Goal: Task Accomplishment & Management: Manage account settings

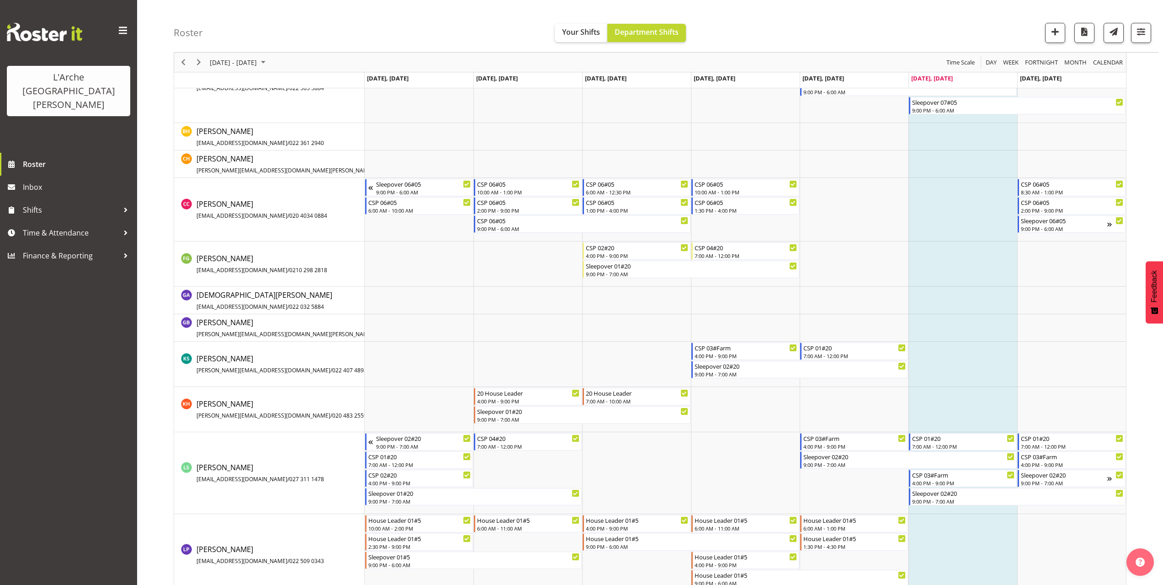
scroll to position [320, 0]
click at [1144, 35] on span "button" at bounding box center [1141, 32] width 12 height 12
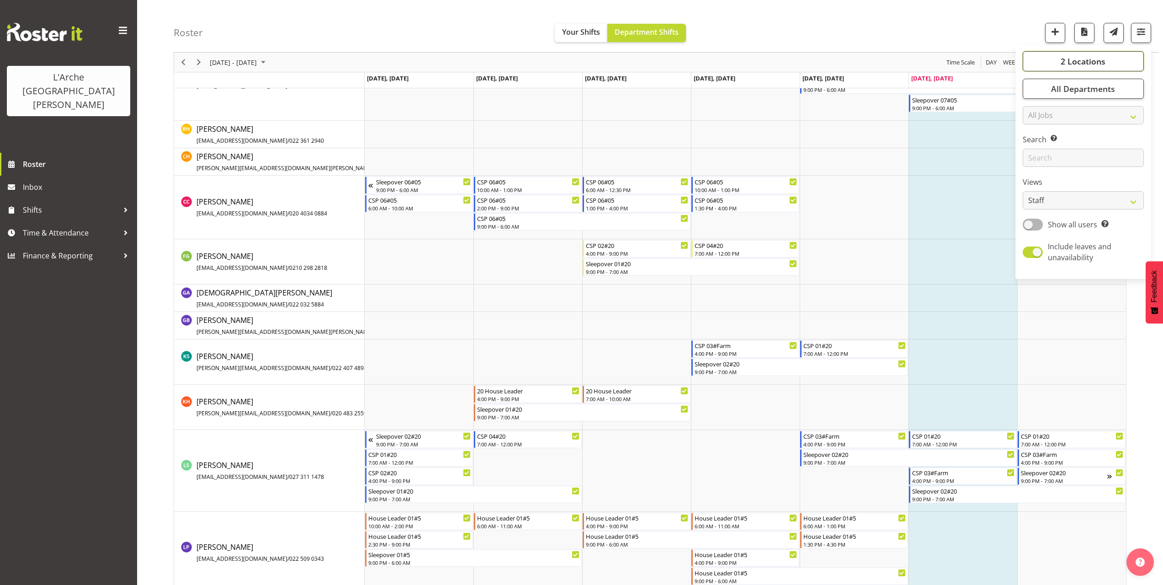
click at [1072, 61] on span "2 Locations" at bounding box center [1083, 61] width 45 height 11
click at [1038, 105] on span at bounding box center [1033, 105] width 7 height 7
click at [1036, 105] on input "20" at bounding box center [1033, 106] width 6 height 6
checkbox input "false"
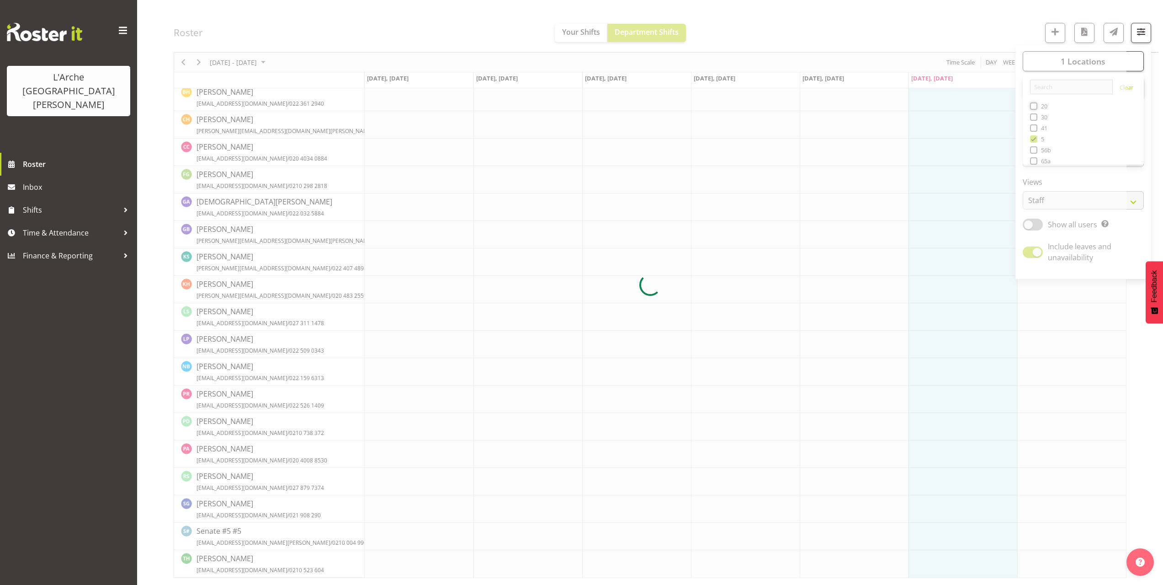
scroll to position [0, 0]
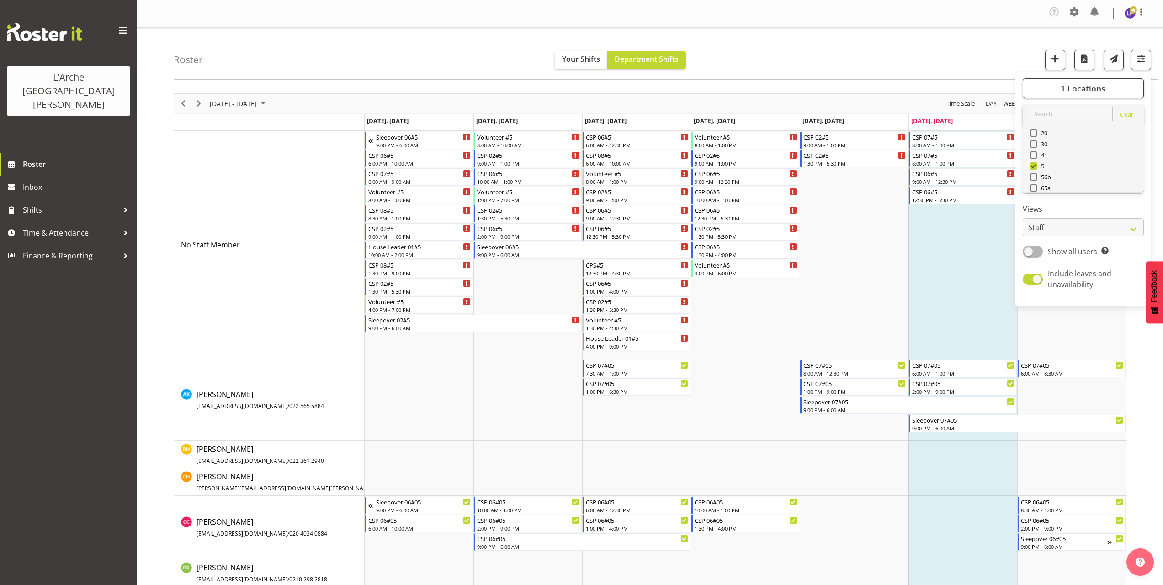
click at [1035, 164] on span at bounding box center [1033, 165] width 7 height 7
click at [1035, 164] on input "5" at bounding box center [1033, 166] width 6 height 6
checkbox input "false"
click at [1034, 154] on span at bounding box center [1033, 152] width 7 height 7
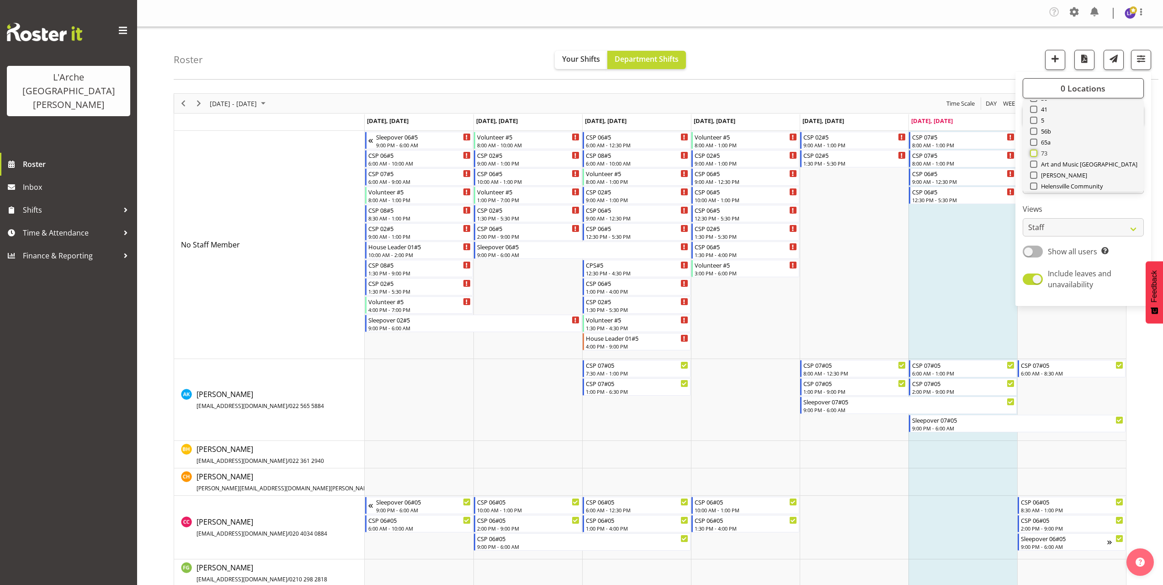
click at [1034, 154] on input "73" at bounding box center [1033, 153] width 6 height 6
checkbox input "true"
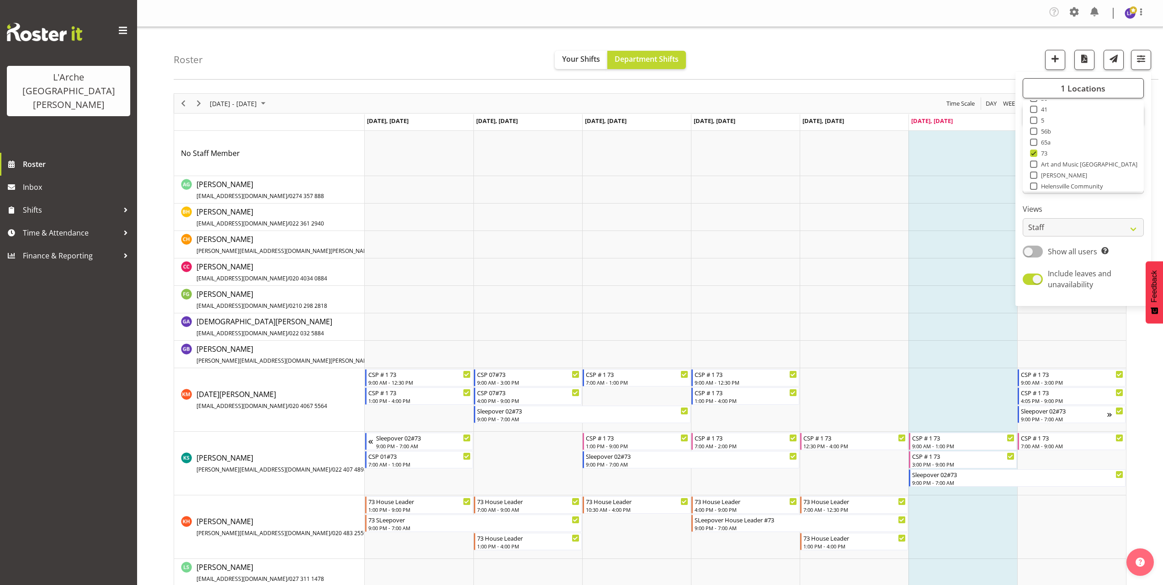
click at [789, 67] on div "Roster Your Shifts Department Shifts 1 Locations Clear 20 30 41 5 56b 65a 73 Ar…" at bounding box center [666, 53] width 985 height 53
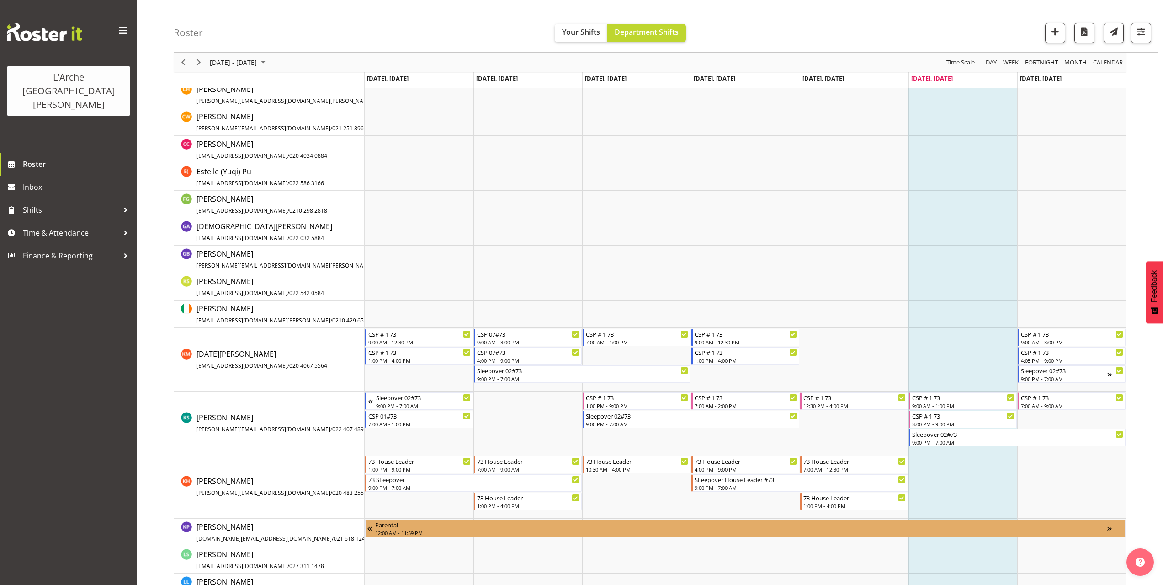
scroll to position [411, 0]
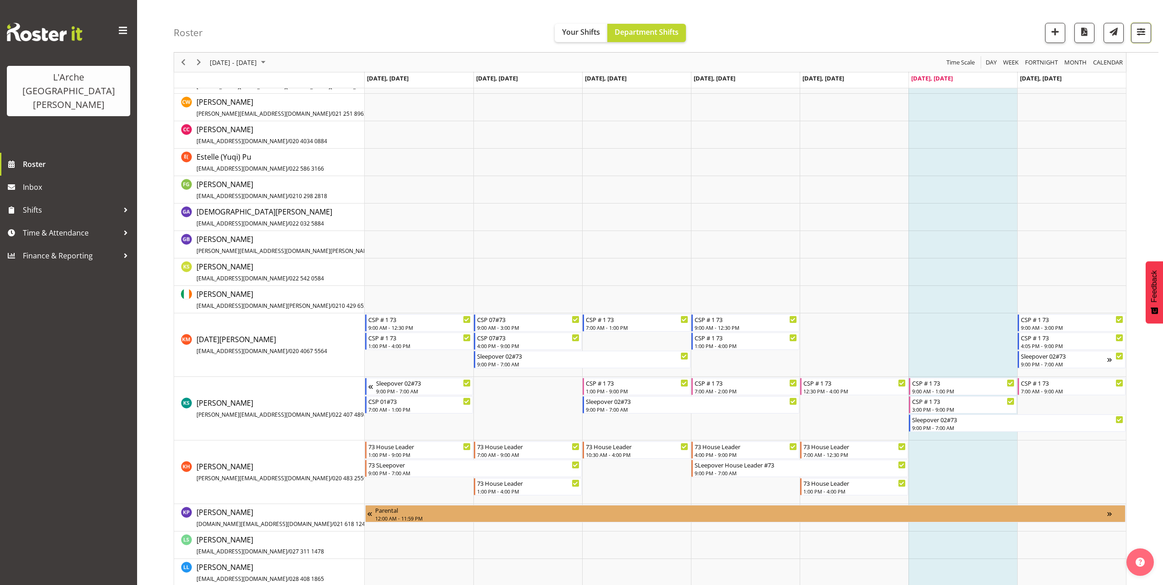
click at [1143, 35] on span "button" at bounding box center [1141, 32] width 12 height 12
click at [1084, 63] on span "1 Locations" at bounding box center [1083, 61] width 45 height 11
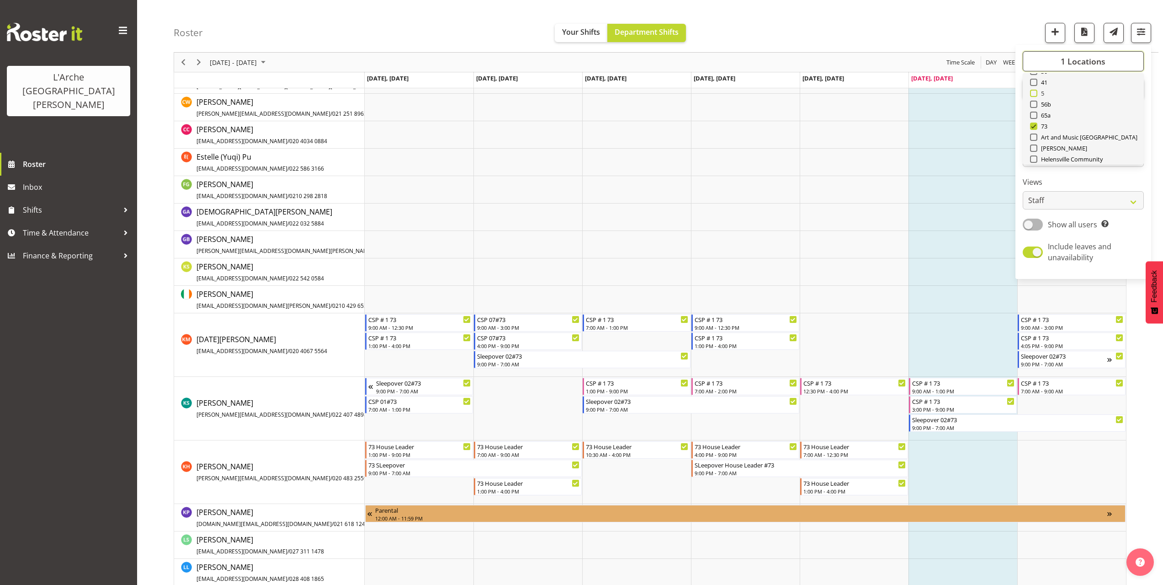
scroll to position [0, 0]
click at [1033, 106] on span at bounding box center [1033, 105] width 7 height 7
click at [1033, 106] on input "20" at bounding box center [1033, 106] width 6 height 6
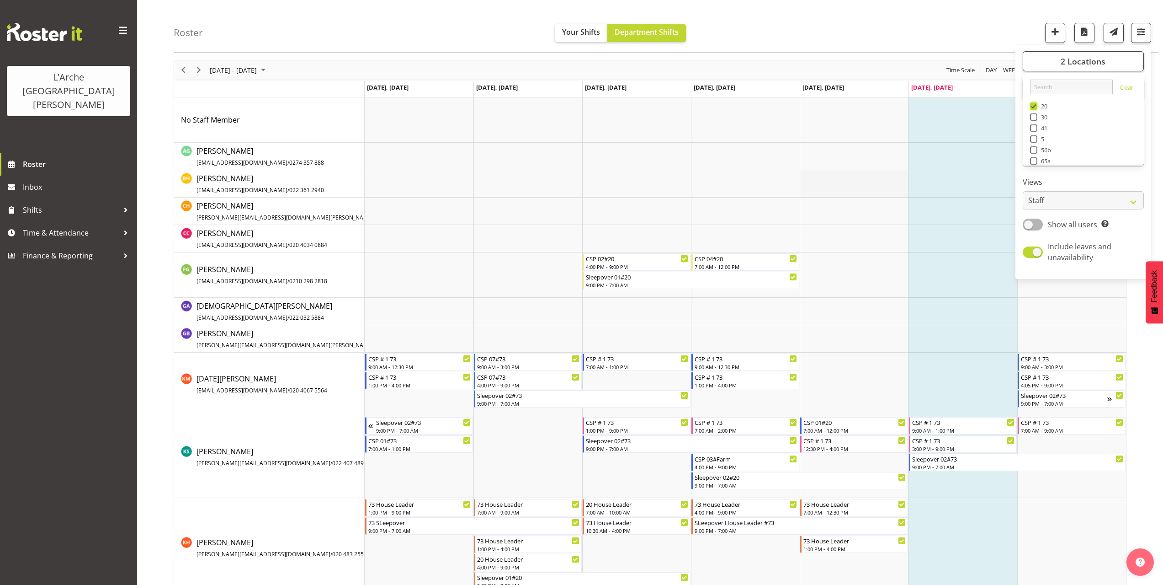
scroll to position [46, 0]
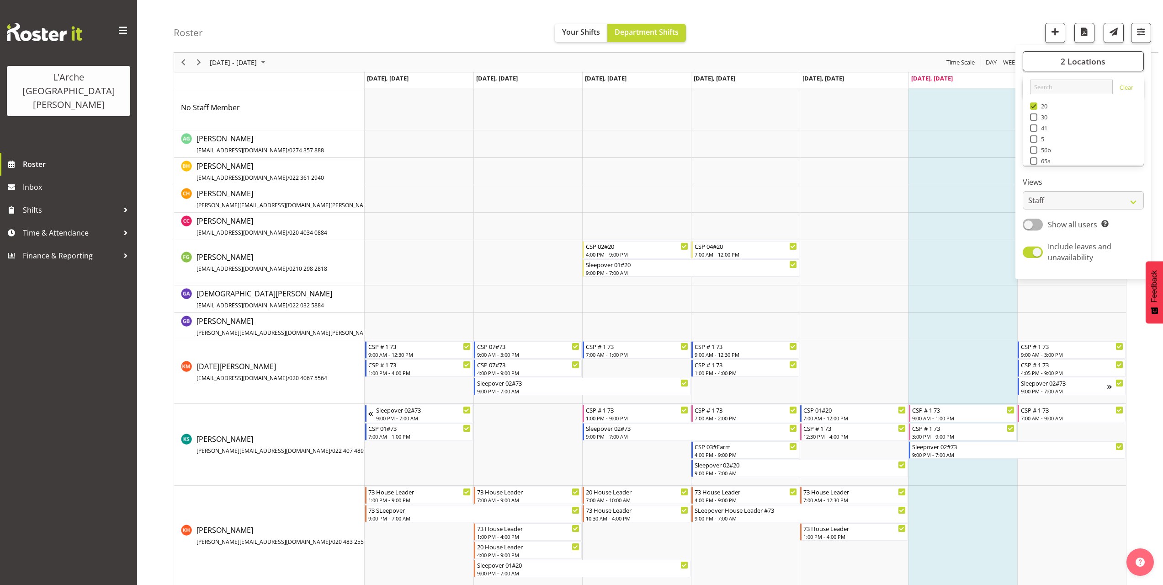
click at [804, 38] on div "Roster Your Shifts Department Shifts 2 Locations Clear 20 30 41 5 56b 65a 73 Ar…" at bounding box center [666, 26] width 985 height 53
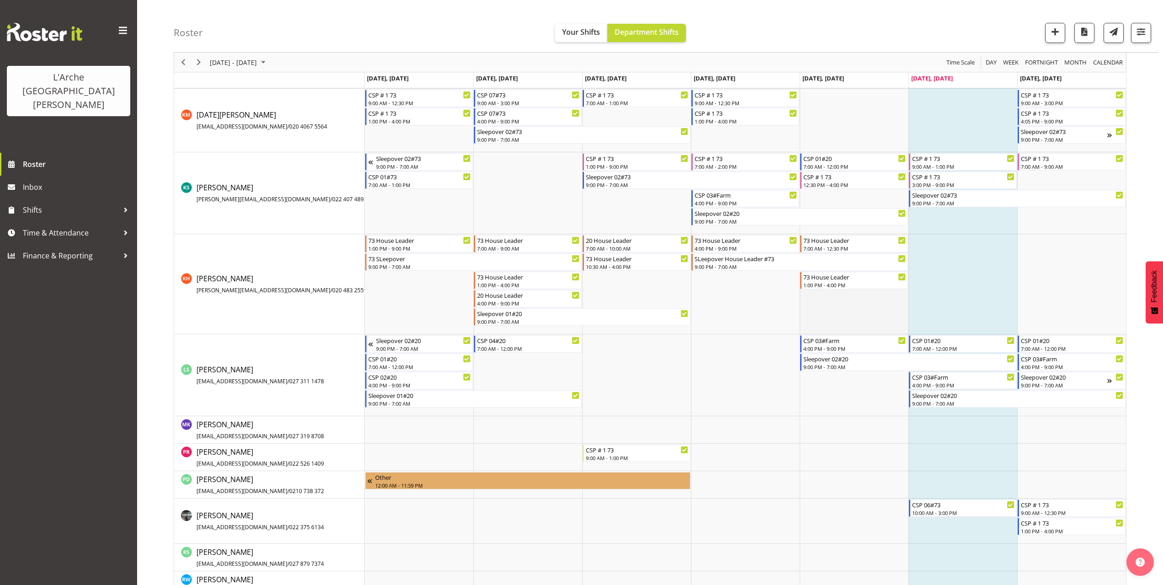
scroll to position [281, 0]
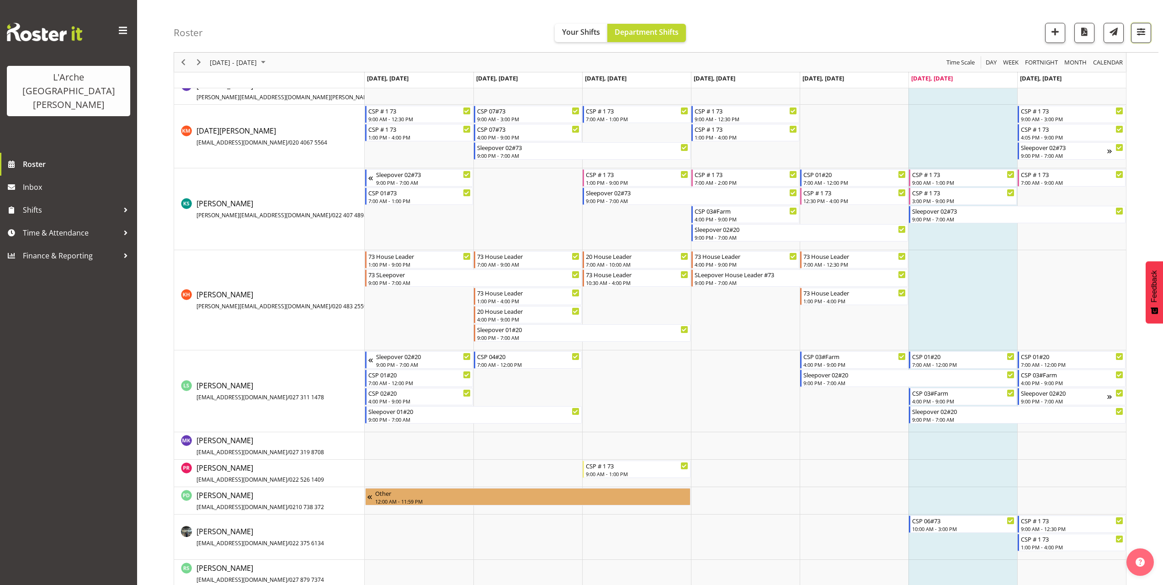
click at [1141, 33] on span "button" at bounding box center [1141, 32] width 12 height 12
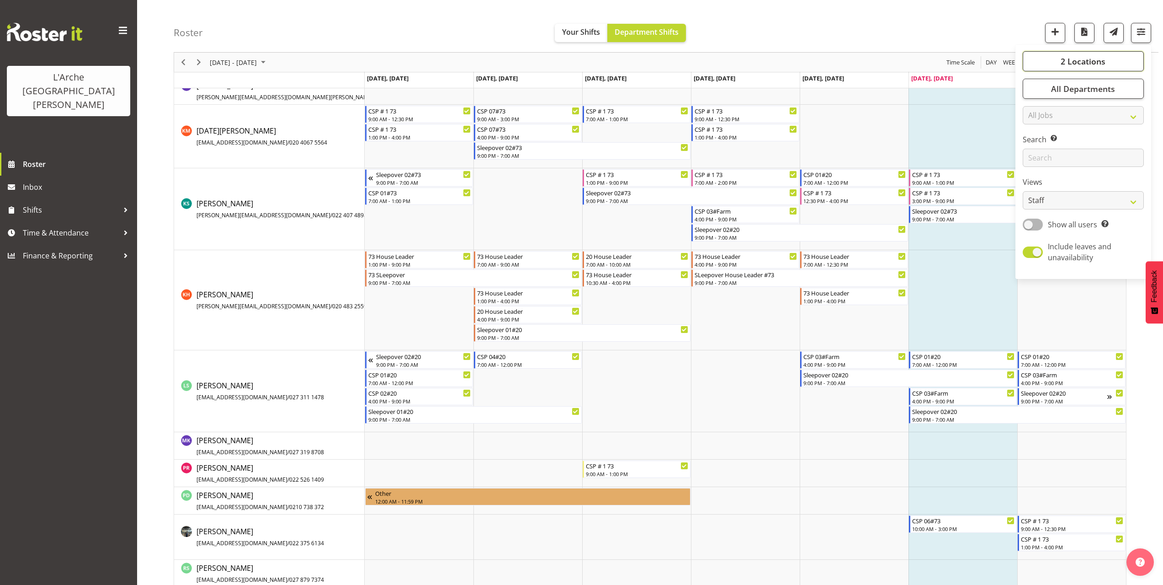
click at [1087, 62] on span "2 Locations" at bounding box center [1083, 61] width 45 height 11
click at [1035, 107] on span at bounding box center [1033, 105] width 7 height 7
click at [1035, 107] on input "20" at bounding box center [1033, 106] width 6 height 6
checkbox input "false"
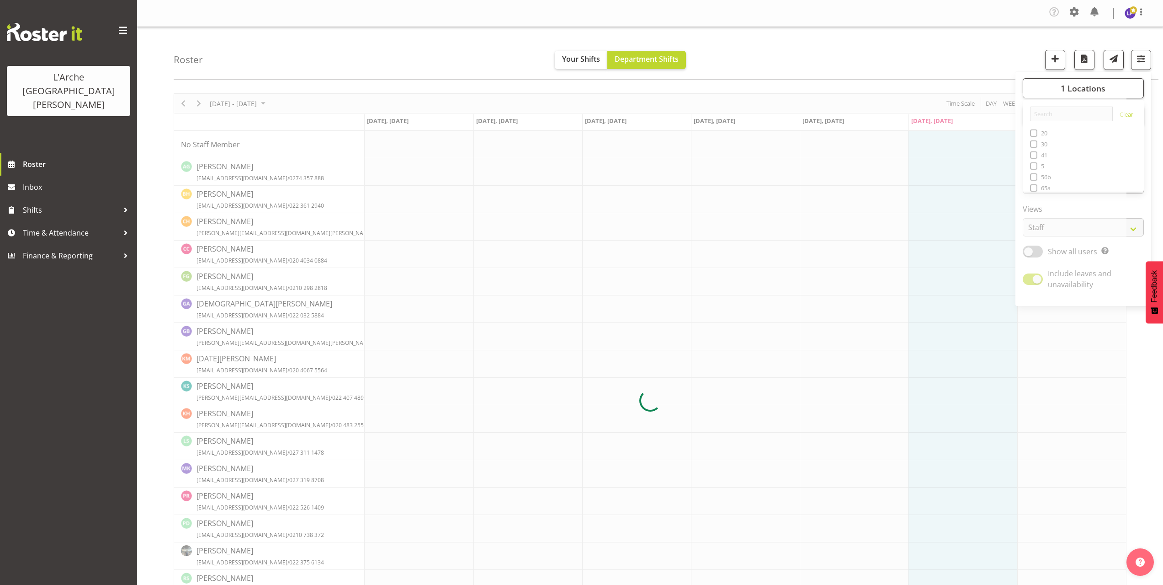
click at [1035, 165] on div at bounding box center [650, 400] width 953 height 614
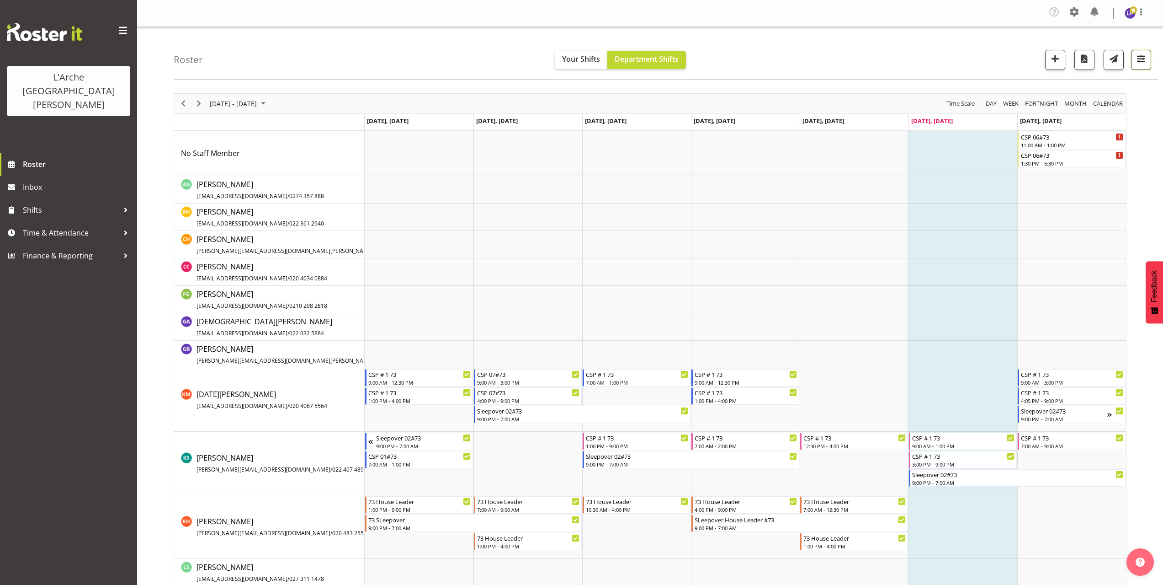
click at [1139, 64] on span "button" at bounding box center [1141, 59] width 12 height 12
click at [922, 59] on div "Roster Your Shifts Department Shifts 1 Locations Clear 20 30 41 5 56b 65a 73 Ar…" at bounding box center [666, 53] width 985 height 53
click at [1142, 60] on span "button" at bounding box center [1141, 59] width 12 height 12
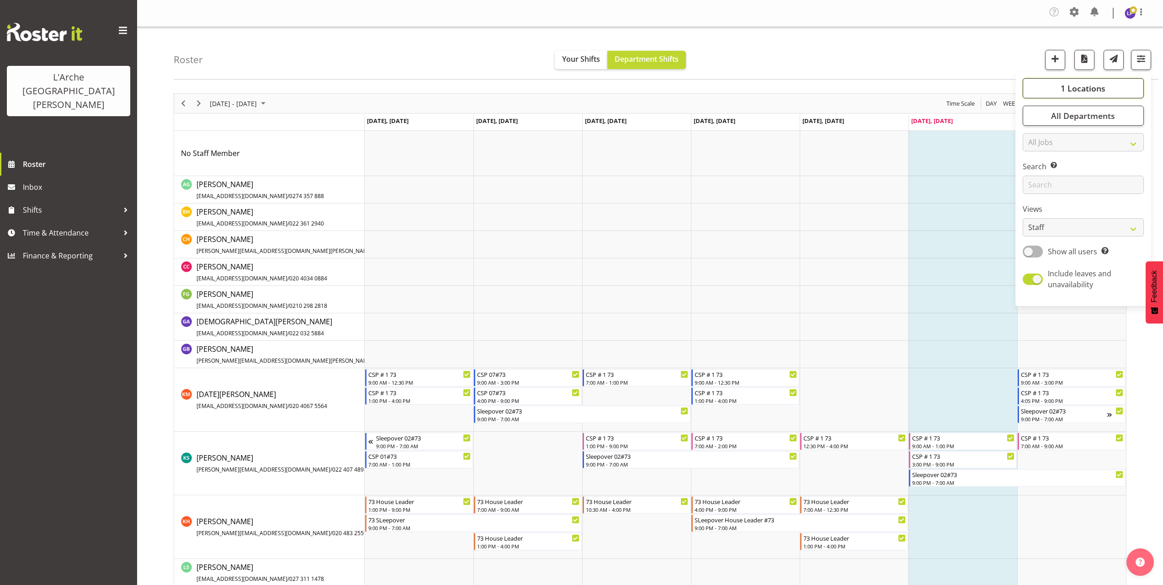
click at [1043, 89] on button "1 Locations" at bounding box center [1083, 88] width 121 height 20
click at [1035, 153] on span at bounding box center [1033, 152] width 7 height 7
click at [1035, 153] on input "73" at bounding box center [1033, 153] width 6 height 6
checkbox input "false"
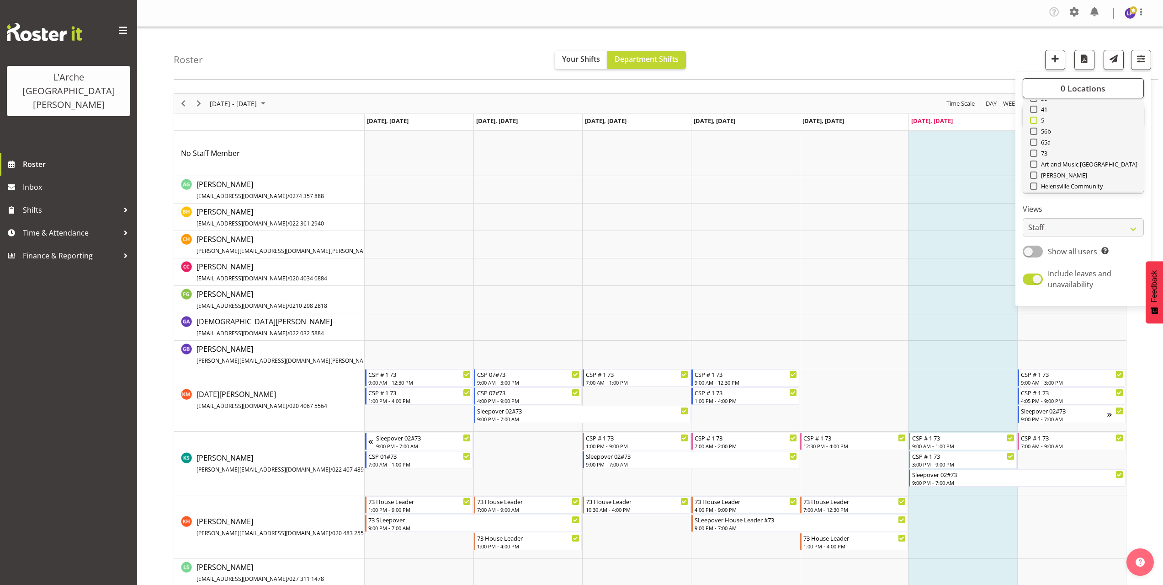
click at [1033, 121] on span at bounding box center [1033, 120] width 7 height 7
click at [1033, 121] on input "5" at bounding box center [1033, 120] width 6 height 6
checkbox input "true"
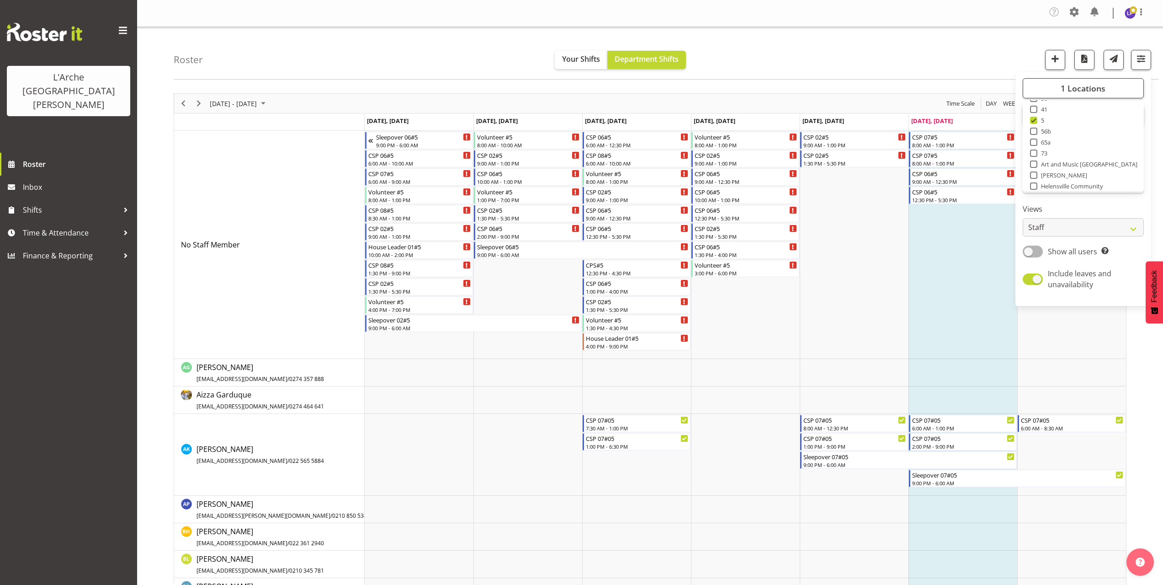
click at [861, 67] on div "Roster Your Shifts Department Shifts 1 Locations Clear 20 30 41 5 56b 65a 73 Ar…" at bounding box center [666, 53] width 985 height 53
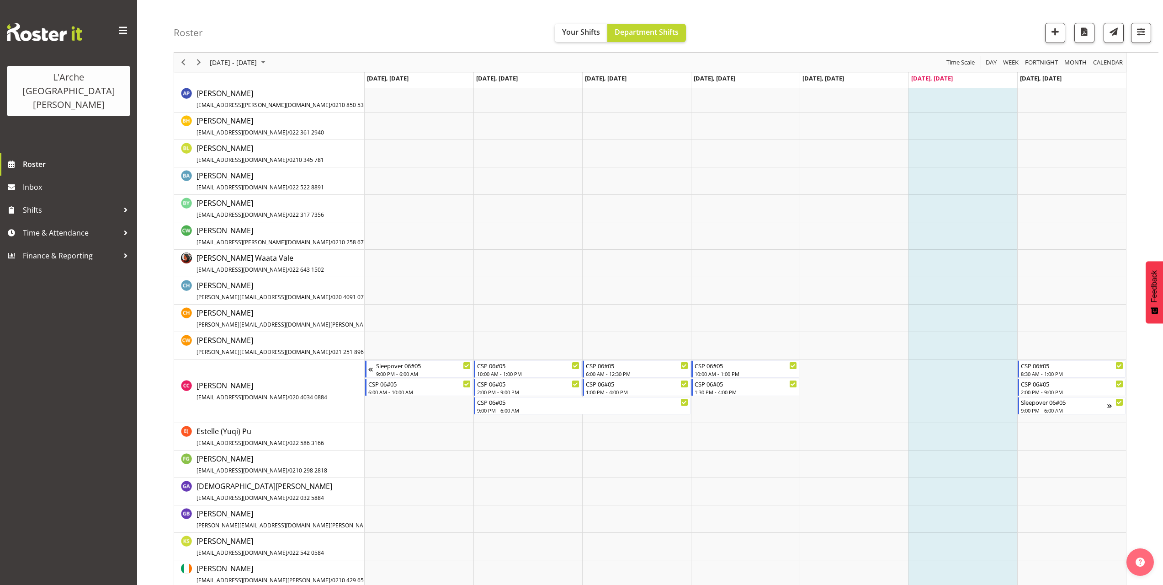
scroll to position [411, 0]
click at [197, 62] on span "Next" at bounding box center [198, 62] width 11 height 11
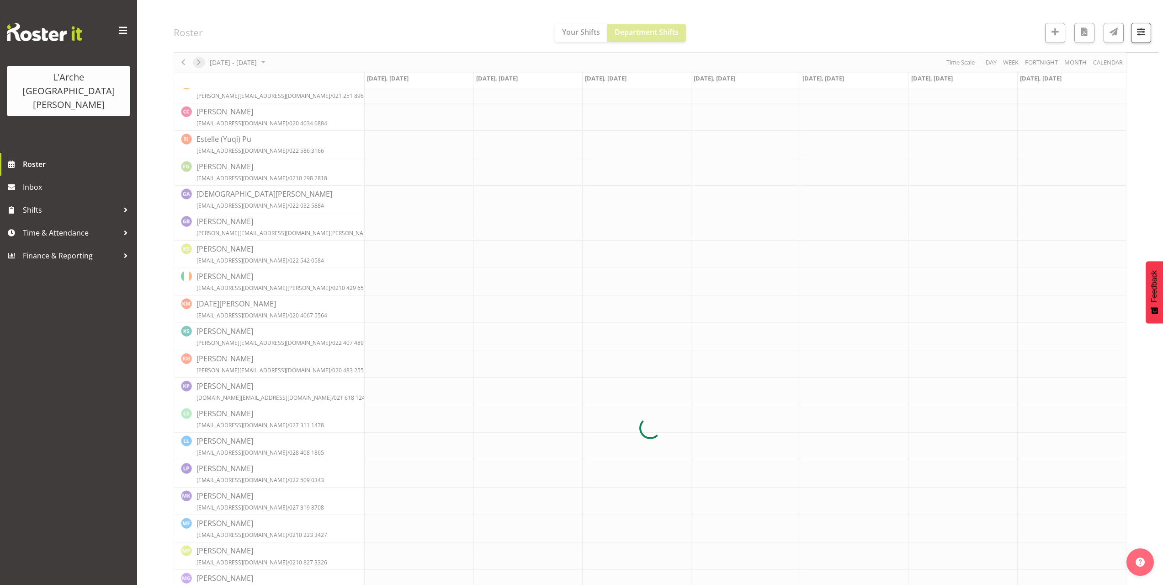
scroll to position [0, 0]
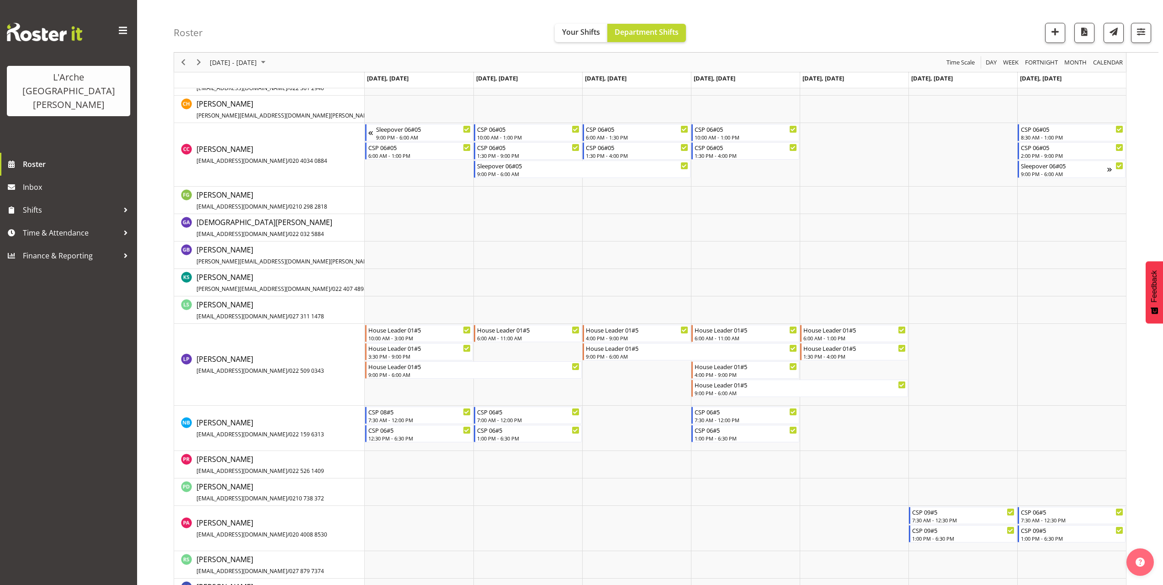
scroll to position [366, 0]
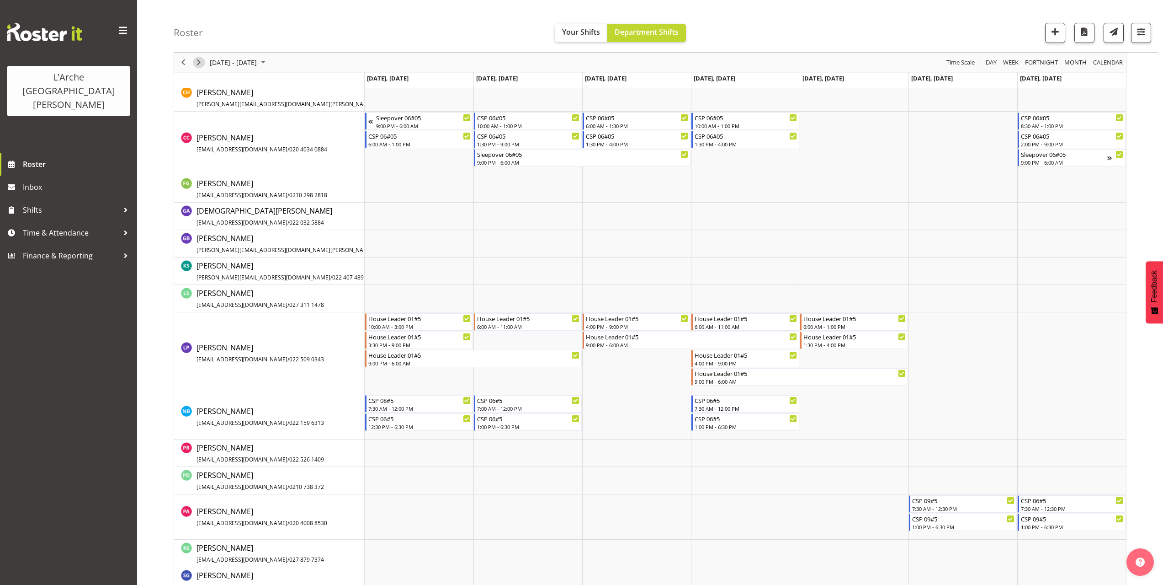
click at [203, 61] on span "Next" at bounding box center [198, 62] width 11 height 11
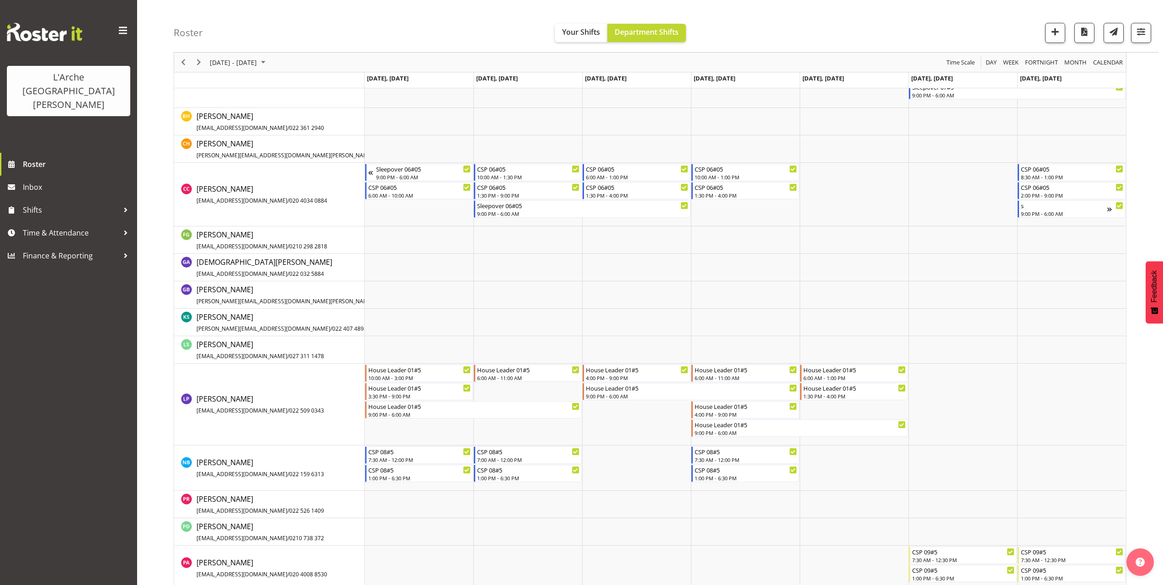
scroll to position [320, 0]
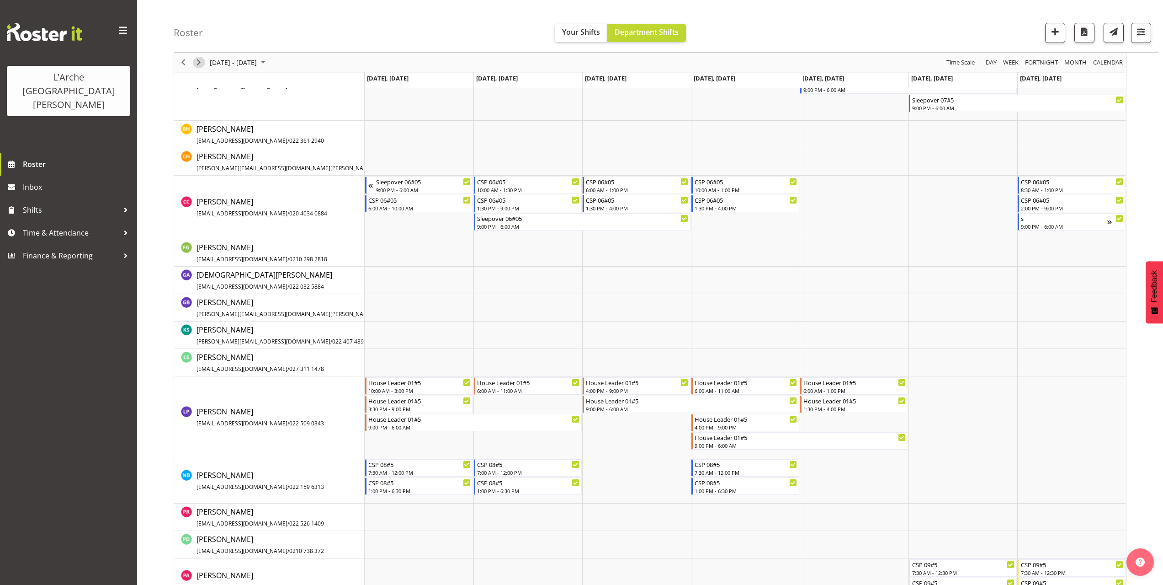
click at [200, 65] on span "Next" at bounding box center [198, 62] width 11 height 11
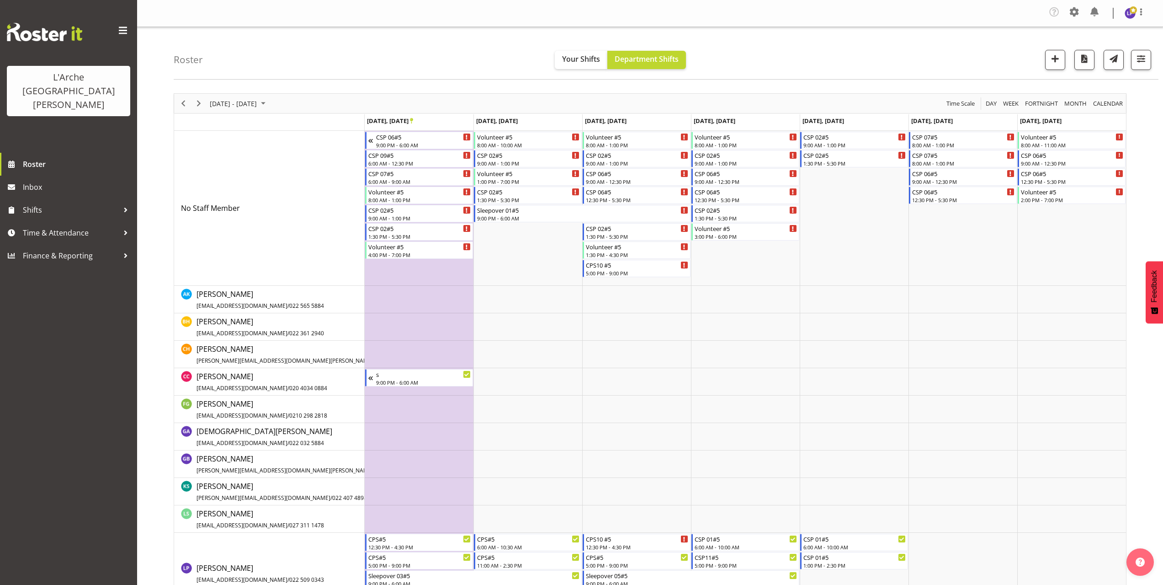
click at [379, 388] on td "Timeline Week of September 27, 2025" at bounding box center [419, 381] width 109 height 27
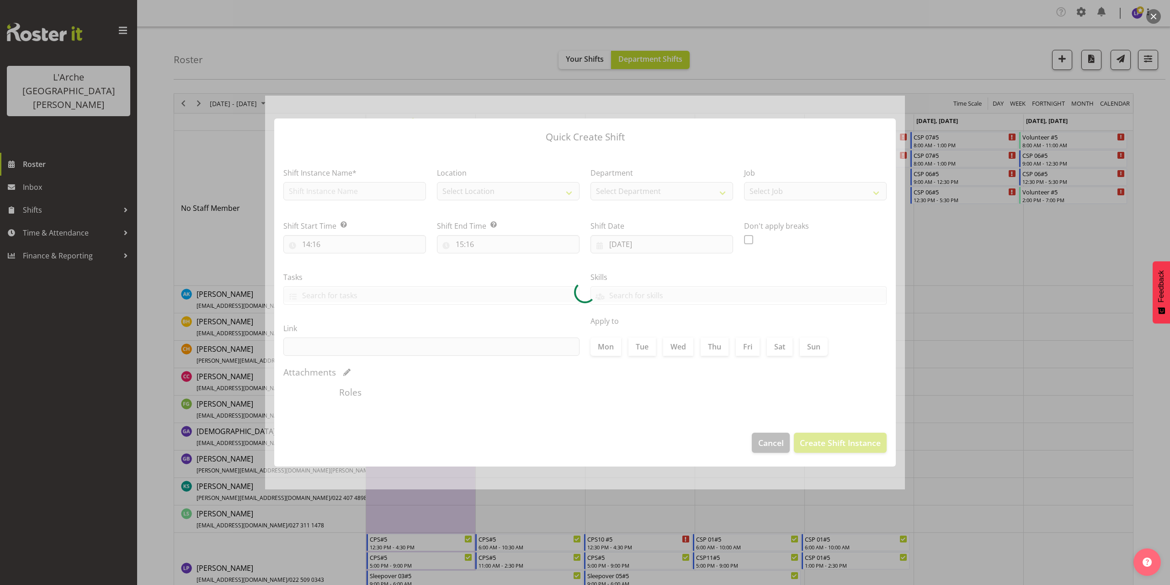
type input "[DATE]"
checkbox input "true"
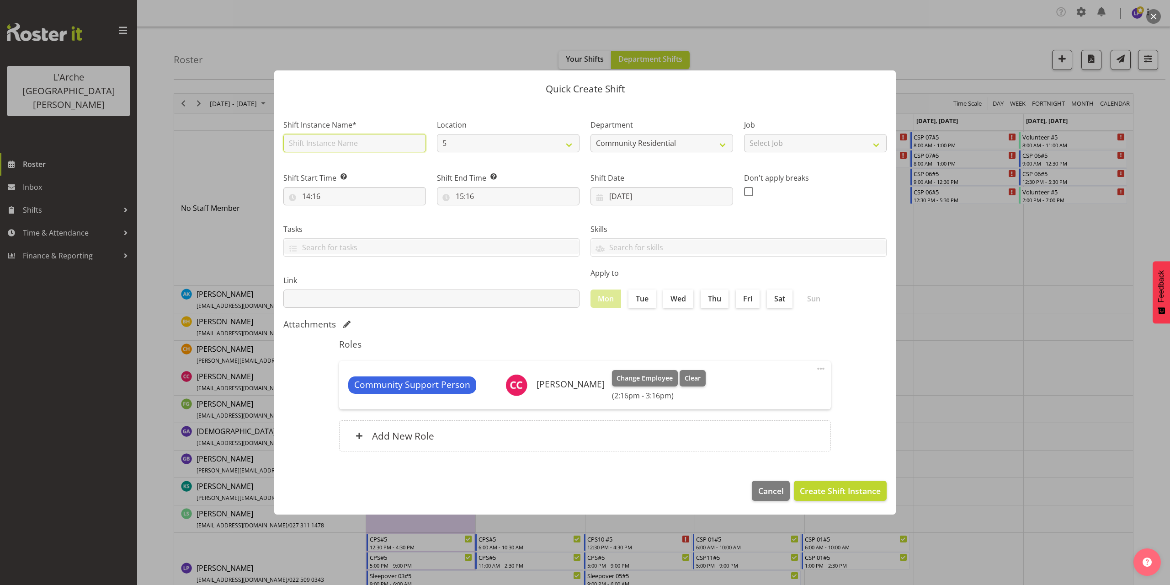
click at [341, 146] on input "text" at bounding box center [354, 143] width 143 height 18
type input "CSP 06#5"
click at [757, 146] on select "Select Job Accounts Admin Art Coordinator Community Leader Community Support Pe…" at bounding box center [815, 143] width 143 height 18
select select "2"
click at [744, 134] on select "Select Job Accounts Admin Art Coordinator Community Leader Community Support Pe…" at bounding box center [815, 143] width 143 height 18
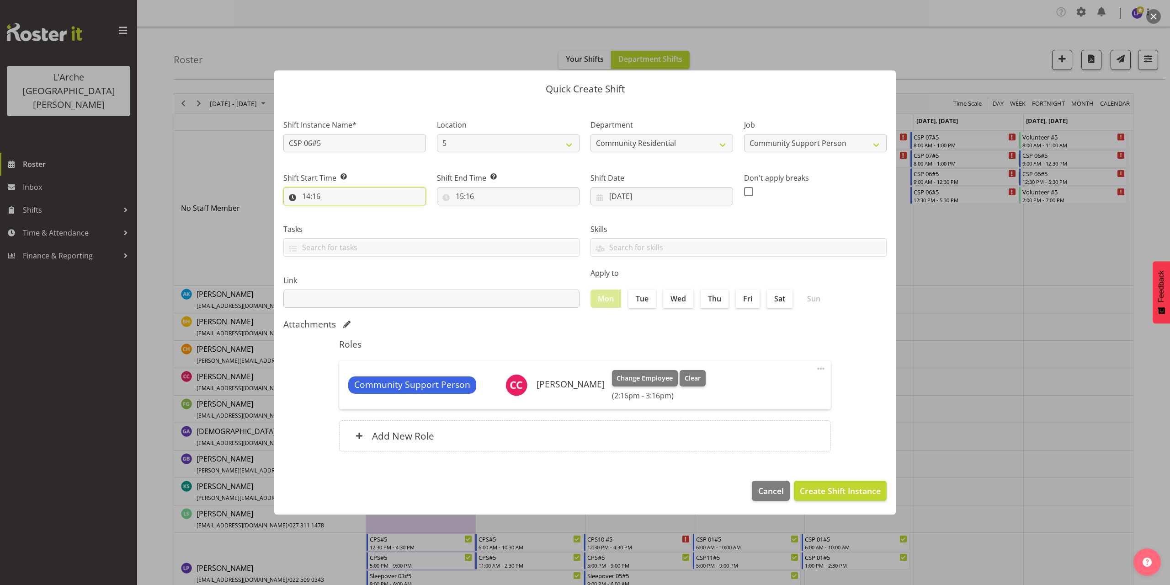
click at [316, 198] on input "14:16" at bounding box center [354, 196] width 143 height 18
click at [347, 221] on select "00 01 02 03 04 05 06 07 08 09 10 11 12 13 14 15 16 17 18 19 20 21 22 23" at bounding box center [346, 220] width 21 height 18
select select "6"
click at [336, 211] on select "00 01 02 03 04 05 06 07 08 09 10 11 12 13 14 15 16 17 18 19 20 21 22 23" at bounding box center [346, 220] width 21 height 18
type input "06:16"
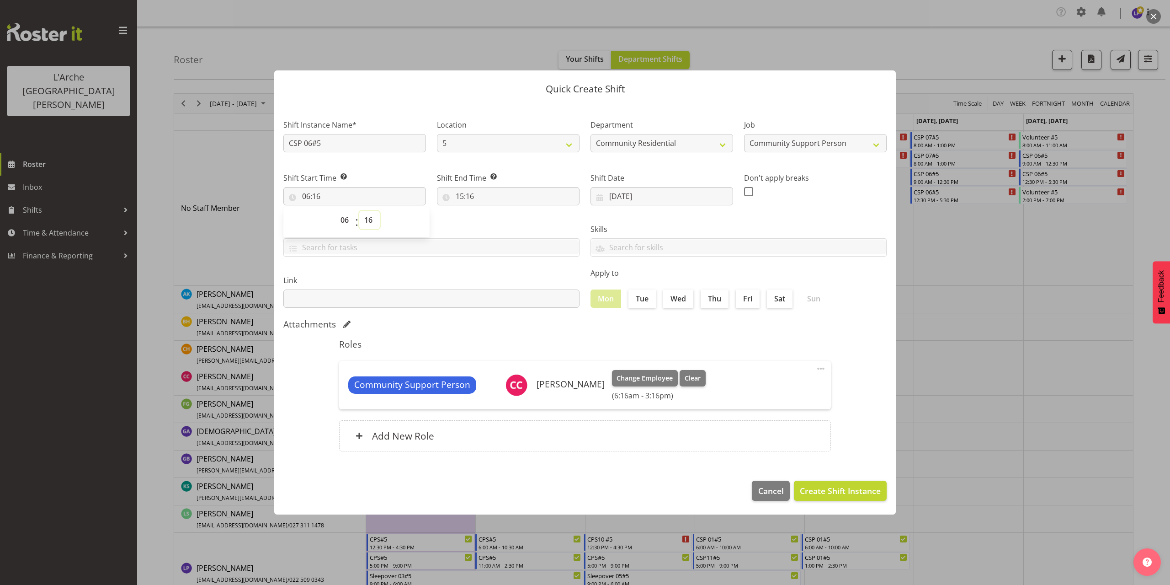
click at [365, 221] on select "00 01 02 03 04 05 06 07 08 09 10 11 12 13 14 15 16 17 18 19 20 21 22 23 24 25 2…" at bounding box center [369, 220] width 21 height 18
select select "0"
click at [359, 211] on select "00 01 02 03 04 05 06 07 08 09 10 11 12 13 14 15 16 17 18 19 20 21 22 23 24 25 2…" at bounding box center [369, 220] width 21 height 18
type input "06:00"
click at [466, 194] on input "15:16" at bounding box center [508, 196] width 143 height 18
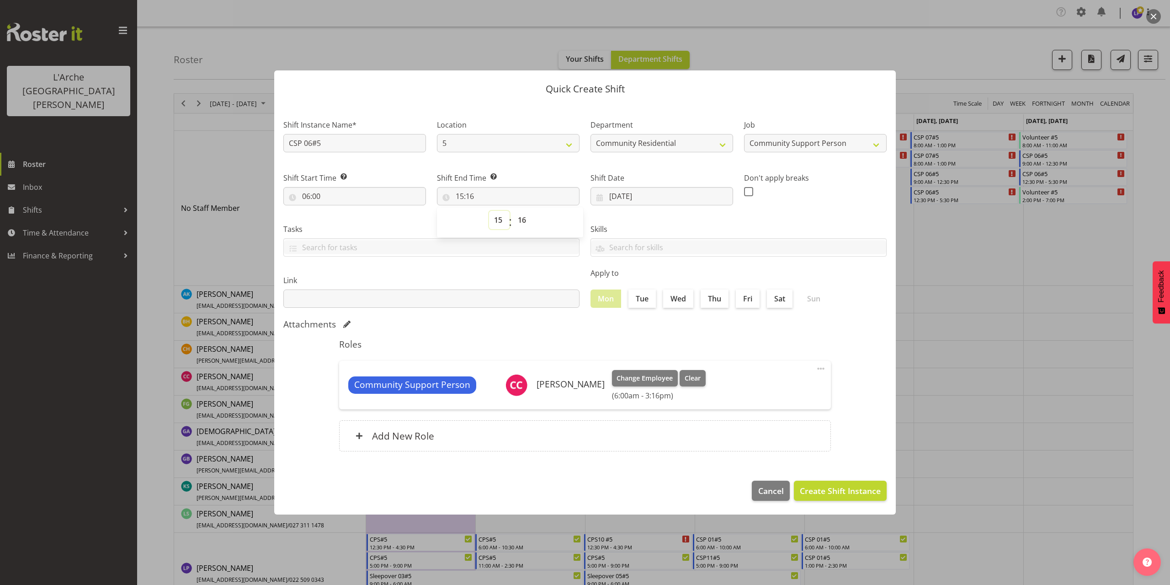
click at [500, 219] on select "00 01 02 03 04 05 06 07 08 09 10 11 12 13 14 15 16 17 18 19 20 21 22 23" at bounding box center [499, 220] width 21 height 18
select select "10"
click at [489, 211] on select "00 01 02 03 04 05 06 07 08 09 10 11 12 13 14 15 16 17 18 19 20 21 22 23" at bounding box center [499, 220] width 21 height 18
type input "10:16"
click at [522, 216] on select "00 01 02 03 04 05 06 07 08 09 10 11 12 13 14 15 16 17 18 19 20 21 22 23 24 25 2…" at bounding box center [523, 220] width 21 height 18
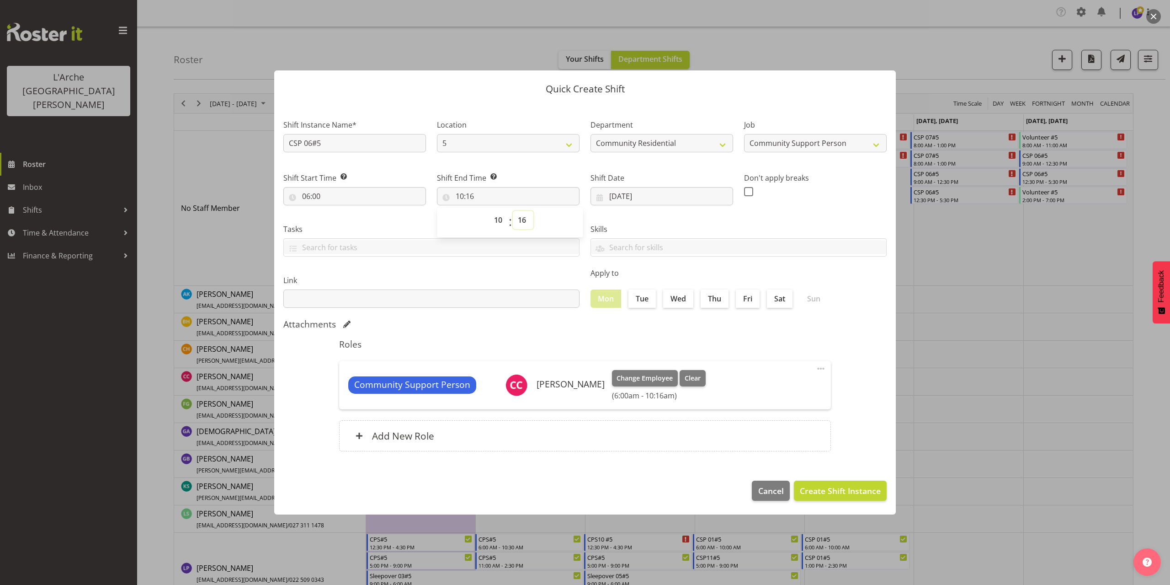
select select "0"
click at [513, 211] on select "00 01 02 03 04 05 06 07 08 09 10 11 12 13 14 15 16 17 18 19 20 21 22 23 24 25 2…" at bounding box center [523, 220] width 21 height 18
type input "10:00"
click at [812, 486] on span "Create Shift Instance" at bounding box center [840, 491] width 81 height 12
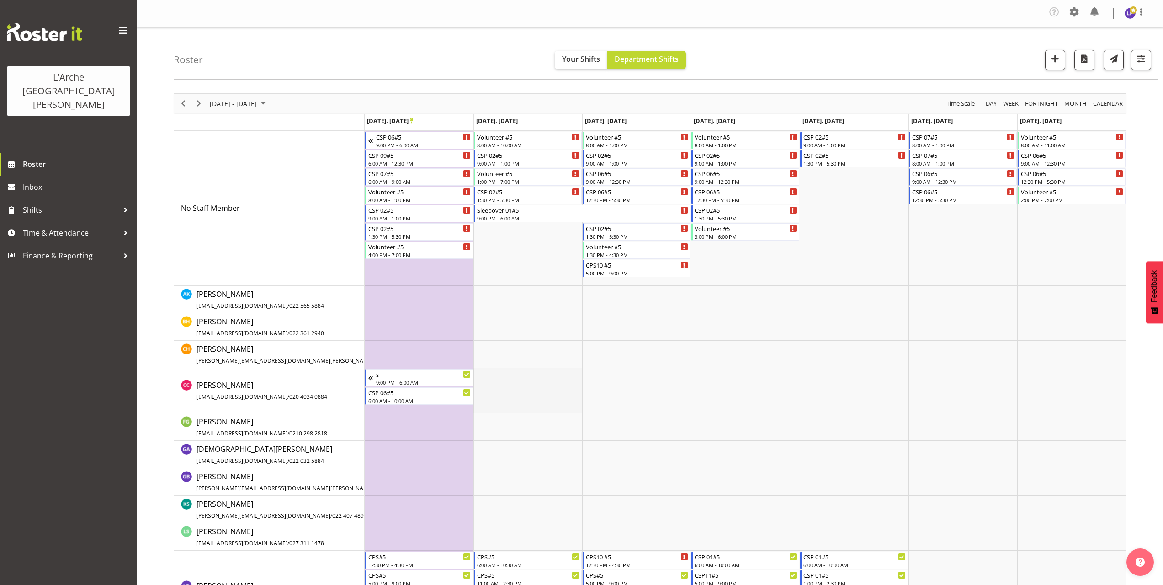
click at [478, 375] on td "Timeline Week of September 27, 2025" at bounding box center [528, 390] width 109 height 45
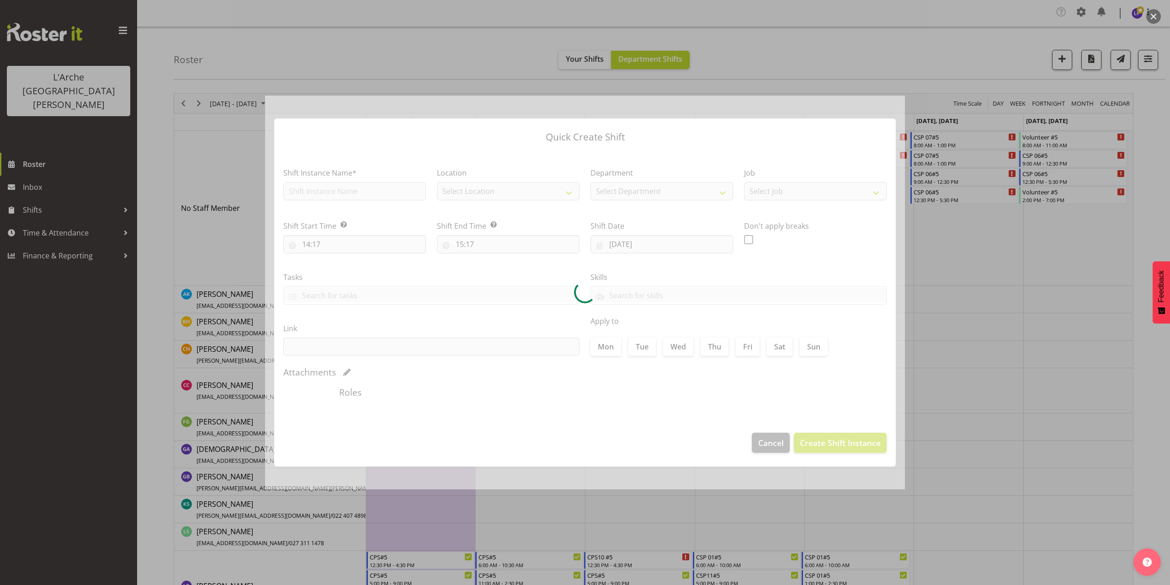
type input "23/09/2025"
checkbox input "true"
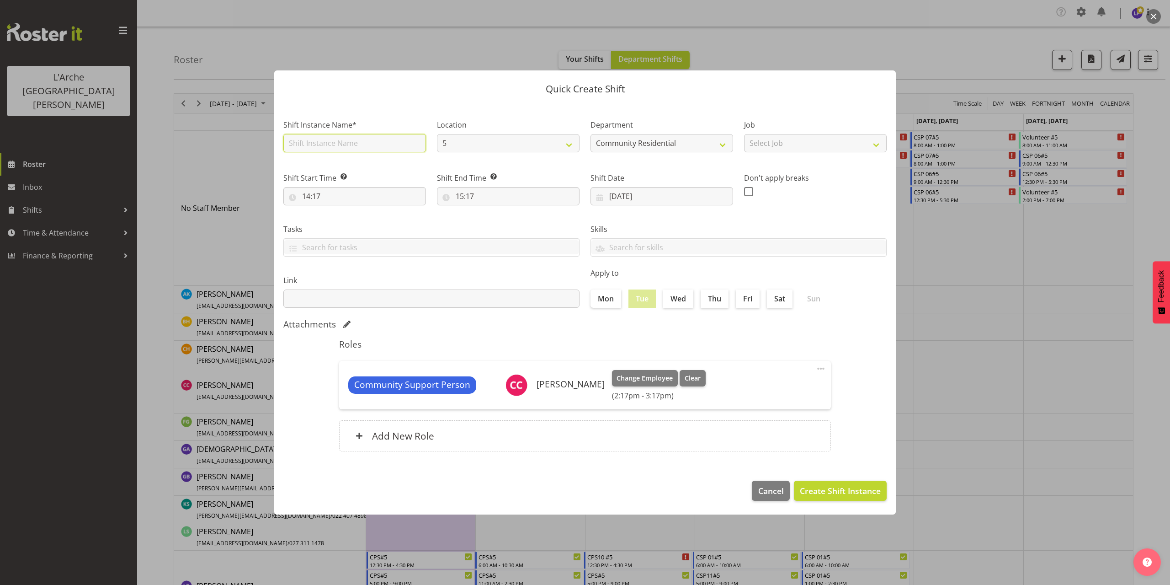
click at [332, 144] on input "text" at bounding box center [354, 143] width 143 height 18
type input "CSP 06#5"
click at [803, 148] on select "Select Job Accounts Admin Art Coordinator Community Leader Community Support Pe…" at bounding box center [815, 143] width 143 height 18
select select "2"
click at [744, 134] on select "Select Job Accounts Admin Art Coordinator Community Leader Community Support Pe…" at bounding box center [815, 143] width 143 height 18
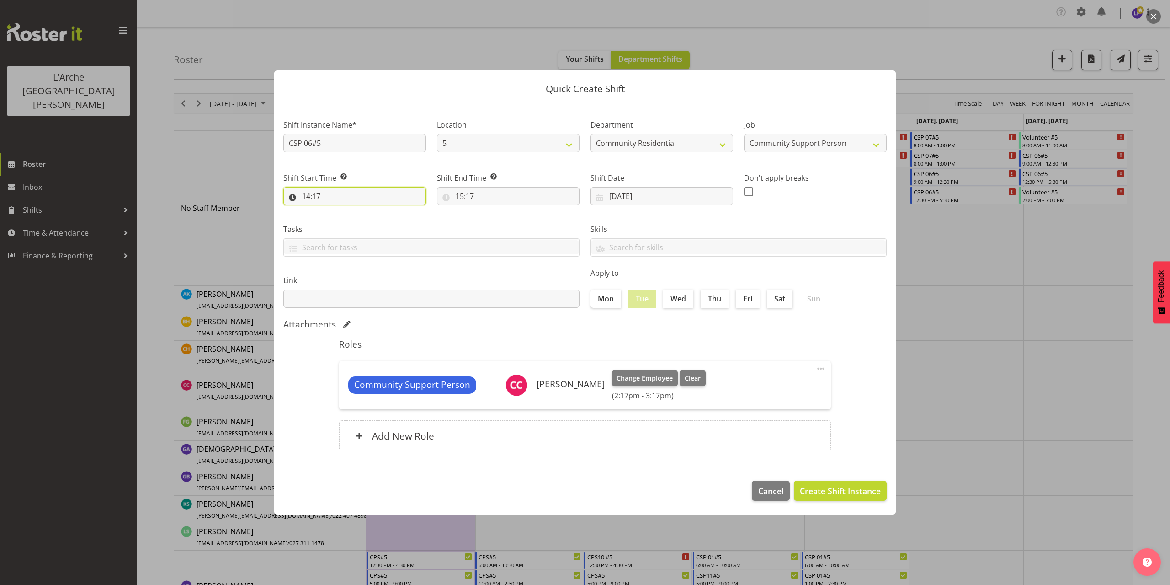
click at [309, 199] on input "14:17" at bounding box center [354, 196] width 143 height 18
click at [344, 220] on select "00 01 02 03 04 05 06 07 08 09 10 11 12 13 14 15 16 17 18 19 20 21 22 23" at bounding box center [346, 220] width 21 height 18
select select "10"
click at [336, 211] on select "00 01 02 03 04 05 06 07 08 09 10 11 12 13 14 15 16 17 18 19 20 21 22 23" at bounding box center [346, 220] width 21 height 18
type input "10:17"
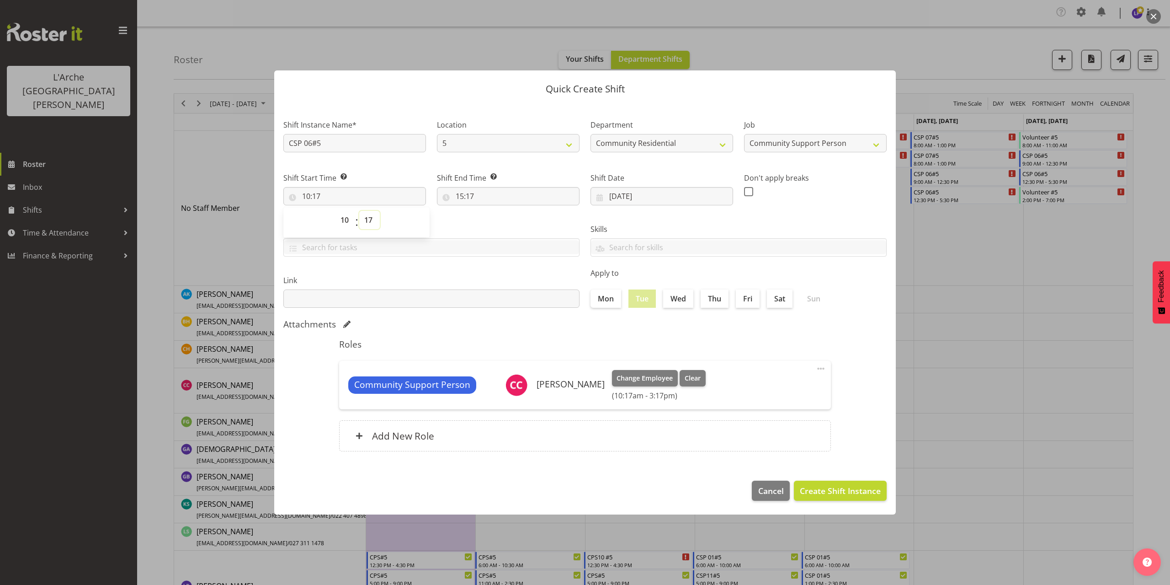
click at [369, 222] on select "00 01 02 03 04 05 06 07 08 09 10 11 12 13 14 15 16 17 18 19 20 21 22 23 24 25 2…" at bounding box center [369, 220] width 21 height 18
select select "0"
click at [359, 211] on select "00 01 02 03 04 05 06 07 08 09 10 11 12 13 14 15 16 17 18 19 20 21 22 23 24 25 2…" at bounding box center [369, 220] width 21 height 18
type input "10:00"
click at [463, 197] on input "15:17" at bounding box center [508, 196] width 143 height 18
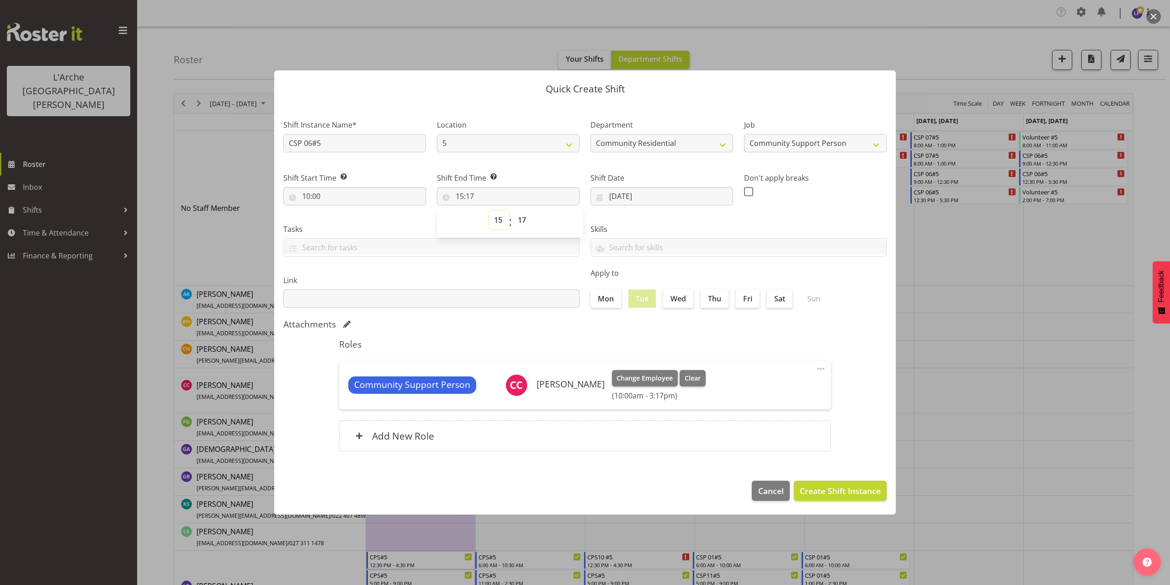
click at [499, 223] on select "00 01 02 03 04 05 06 07 08 09 10 11 12 13 14 15 16 17 18 19 20 21 22 23" at bounding box center [499, 220] width 21 height 18
select select "12"
click at [489, 211] on select "00 01 02 03 04 05 06 07 08 09 10 11 12 13 14 15 16 17 18 19 20 21 22 23" at bounding box center [499, 220] width 21 height 18
type input "12:17"
click at [525, 221] on select "00 01 02 03 04 05 06 07 08 09 10 11 12 13 14 15 16 17 18 19 20 21 22 23 24 25 2…" at bounding box center [523, 220] width 21 height 18
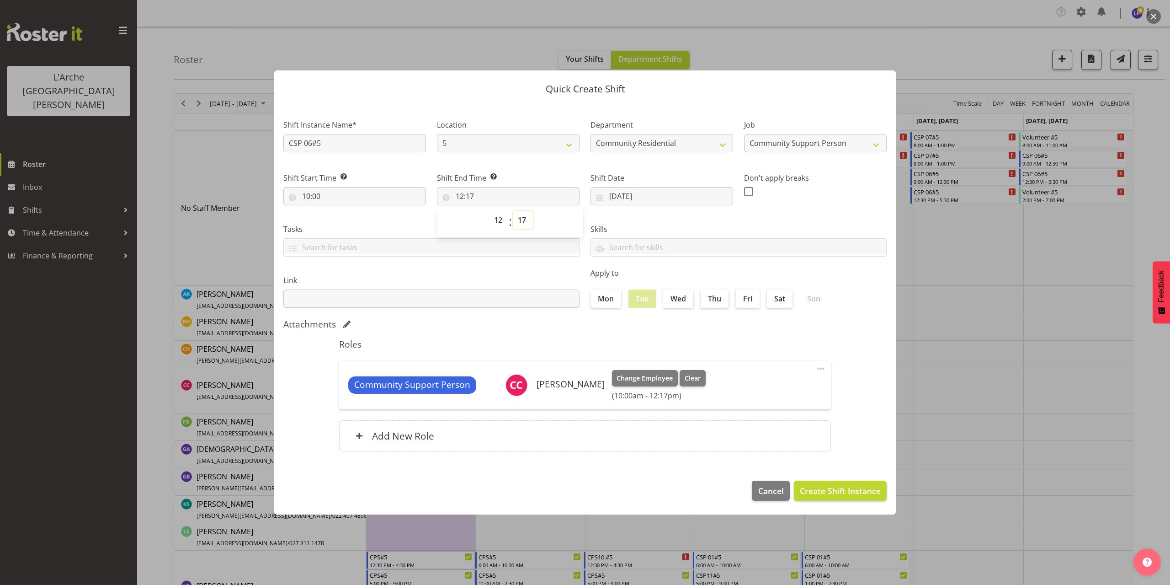
select select "30"
click at [513, 211] on select "00 01 02 03 04 05 06 07 08 09 10 11 12 13 14 15 16 17 18 19 20 21 22 23 24 25 2…" at bounding box center [523, 220] width 21 height 18
type input "12:30"
click at [855, 487] on span "Create Shift Instance" at bounding box center [840, 491] width 81 height 12
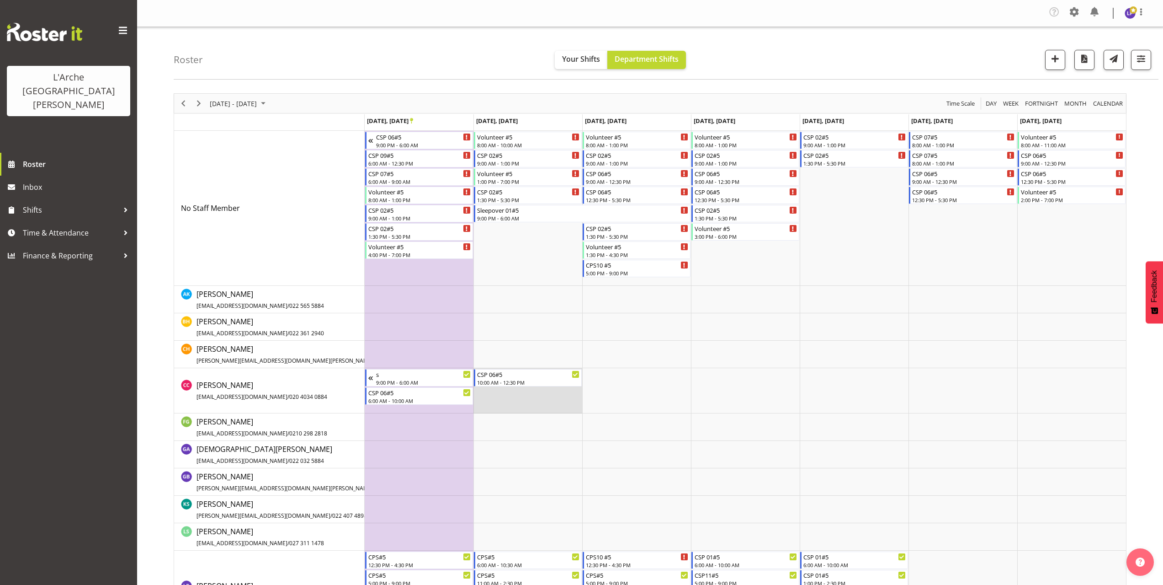
click at [493, 390] on td "Timeline Week of September 27, 2025" at bounding box center [528, 390] width 109 height 45
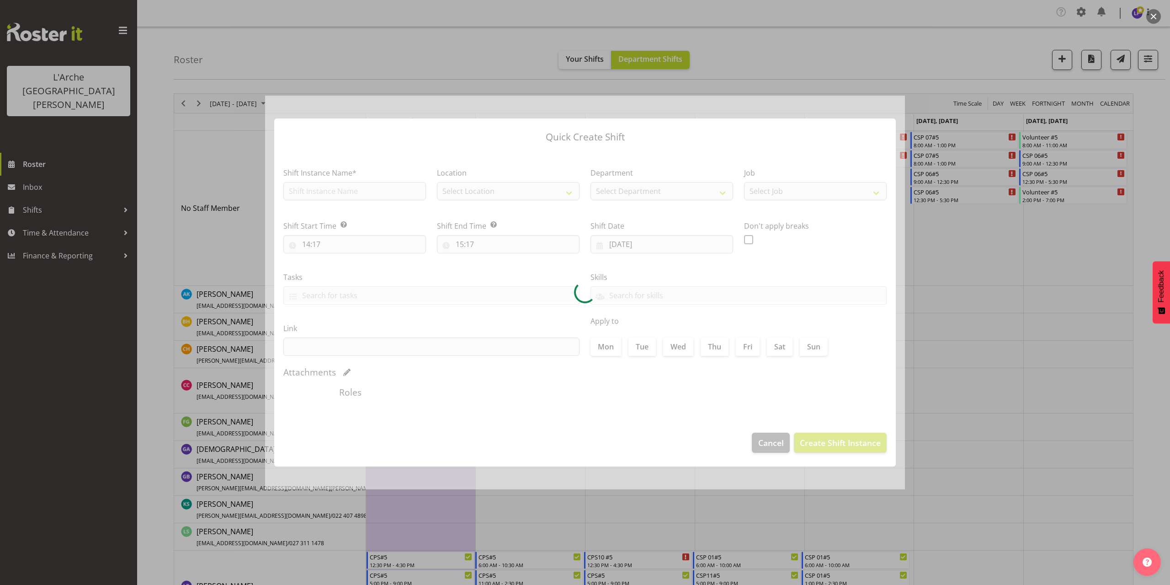
type input "23/09/2025"
checkbox input "true"
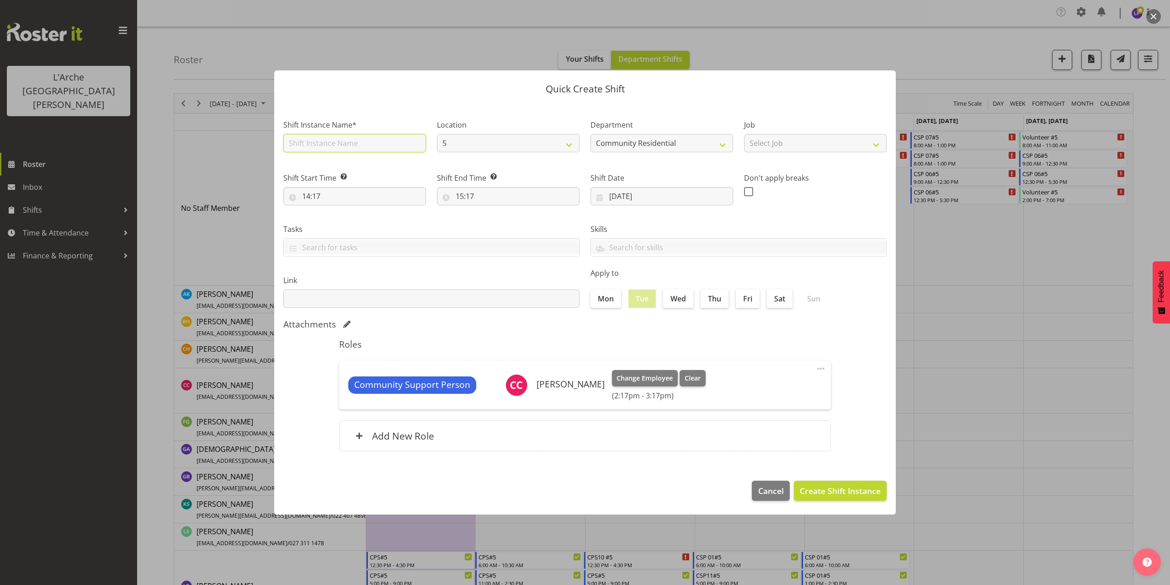
click at [316, 141] on input "text" at bounding box center [354, 143] width 143 height 18
type input "CSP 06#5"
click at [788, 144] on select "Select Job Accounts Admin Art Coordinator Community Leader Community Support Pe…" at bounding box center [815, 143] width 143 height 18
select select "2"
click at [744, 134] on select "Select Job Accounts Admin Art Coordinator Community Leader Community Support Pe…" at bounding box center [815, 143] width 143 height 18
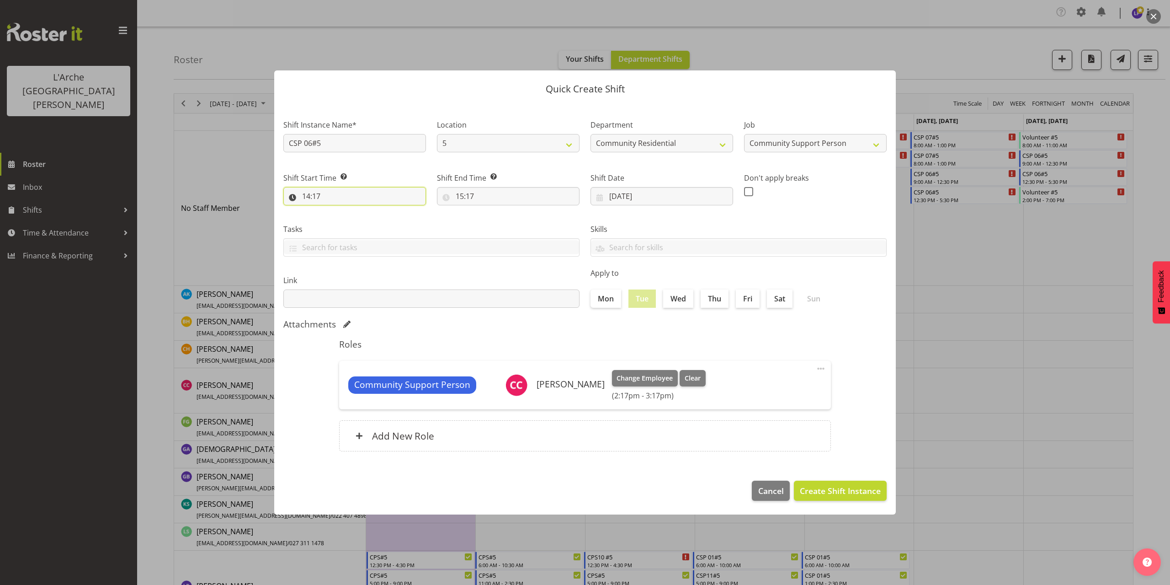
click at [318, 197] on input "14:17" at bounding box center [354, 196] width 143 height 18
click at [342, 219] on select "00 01 02 03 04 05 06 07 08 09 10 11 12 13 14 15 16 17 18 19 20 21 22 23" at bounding box center [346, 220] width 21 height 18
select select "13"
click at [336, 211] on select "00 01 02 03 04 05 06 07 08 09 10 11 12 13 14 15 16 17 18 19 20 21 22 23" at bounding box center [346, 220] width 21 height 18
type input "13:17"
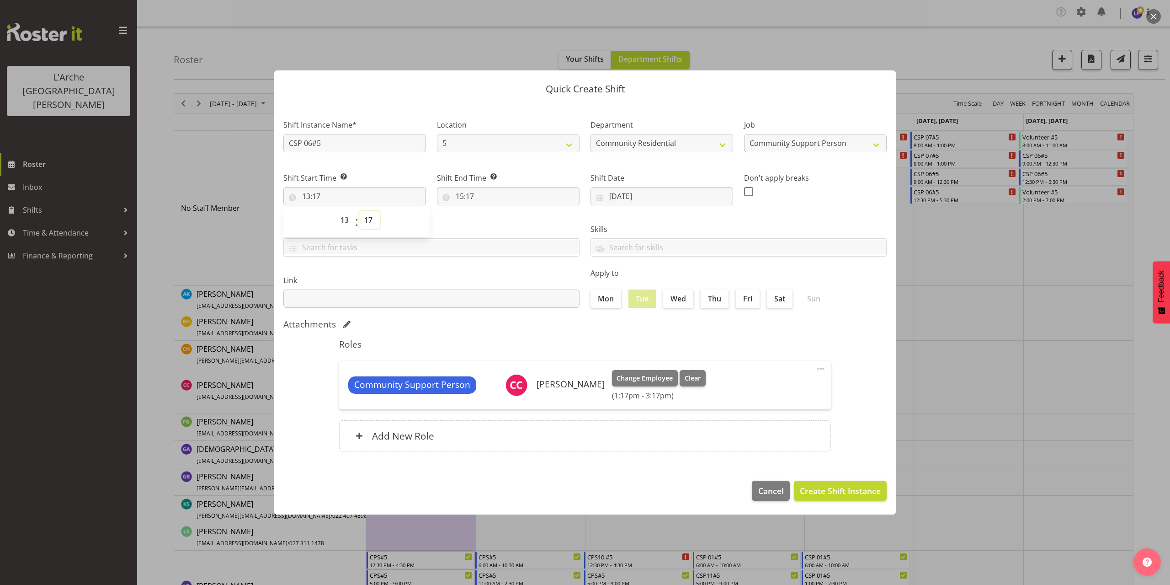
click at [368, 223] on select "00 01 02 03 04 05 06 07 08 09 10 11 12 13 14 15 16 17 18 19 20 21 22 23 24 25 2…" at bounding box center [369, 220] width 21 height 18
select select "0"
click at [359, 211] on select "00 01 02 03 04 05 06 07 08 09 10 11 12 13 14 15 16 17 18 19 20 21 22 23 24 25 2…" at bounding box center [369, 220] width 21 height 18
type input "13:00"
click at [470, 195] on input "15:17" at bounding box center [508, 196] width 143 height 18
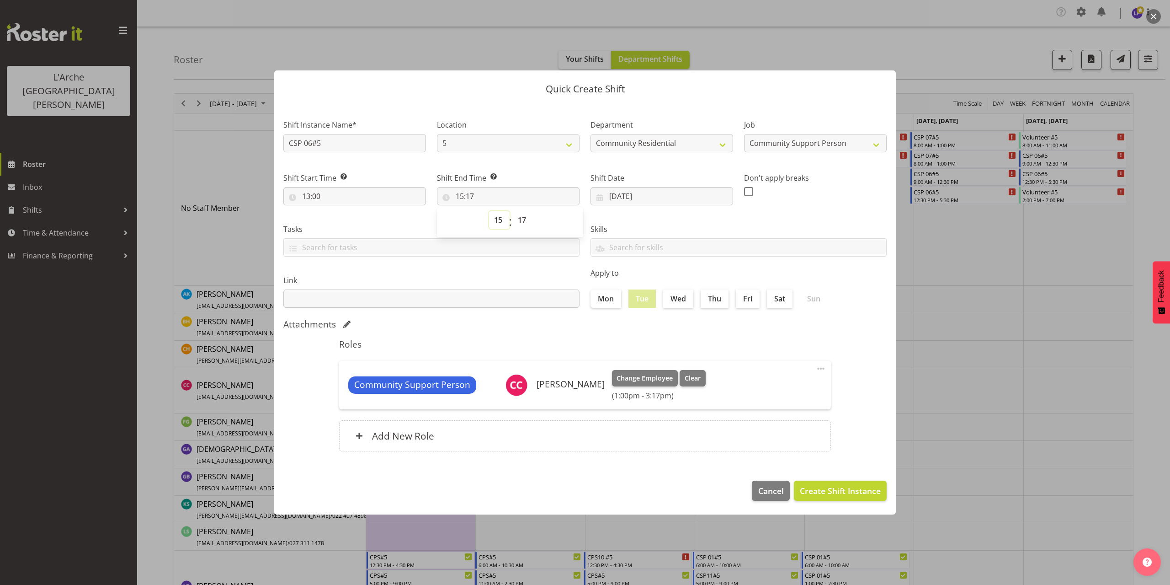
click at [498, 220] on select "00 01 02 03 04 05 06 07 08 09 10 11 12 13 14 15 16 17 18 19 20 21 22 23" at bounding box center [499, 220] width 21 height 18
select select "21"
click at [489, 211] on select "00 01 02 03 04 05 06 07 08 09 10 11 12 13 14 15 16 17 18 19 20 21 22 23" at bounding box center [499, 220] width 21 height 18
type input "21:17"
click at [520, 218] on select "00 01 02 03 04 05 06 07 08 09 10 11 12 13 14 15 16 17 18 19 20 21 22 23 24 25 2…" at bounding box center [523, 220] width 21 height 18
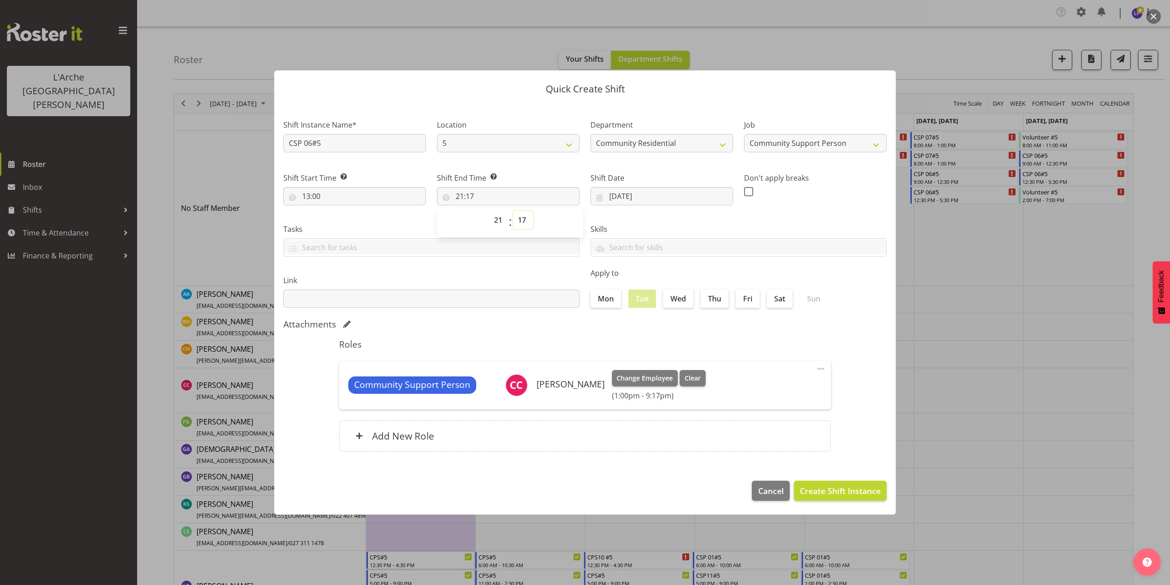
select select "0"
click at [513, 211] on select "00 01 02 03 04 05 06 07 08 09 10 11 12 13 14 15 16 17 18 19 20 21 22 23 24 25 2…" at bounding box center [523, 220] width 21 height 18
type input "21:00"
click at [872, 487] on span "Create Shift Instance" at bounding box center [840, 491] width 81 height 12
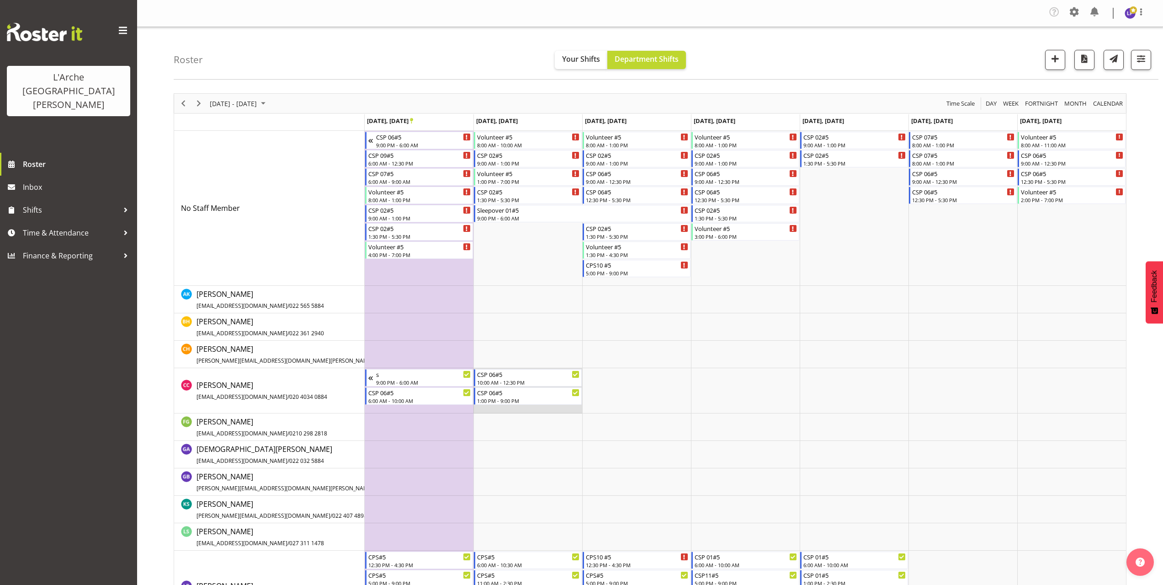
click at [497, 407] on td "Timeline Week of September 27, 2025" at bounding box center [528, 390] width 109 height 45
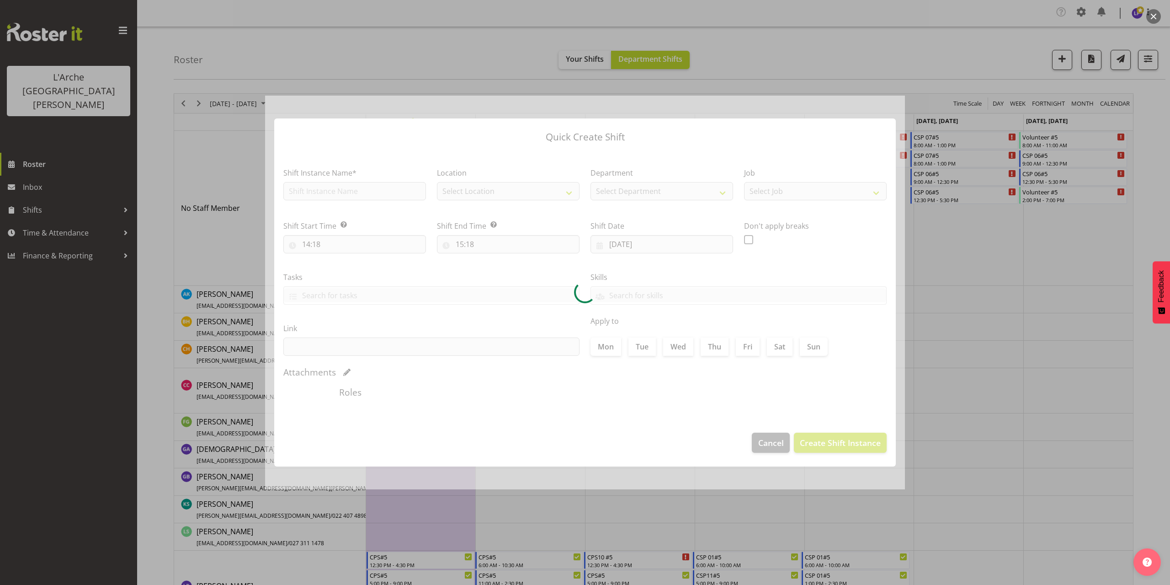
type input "23/09/2025"
checkbox input "true"
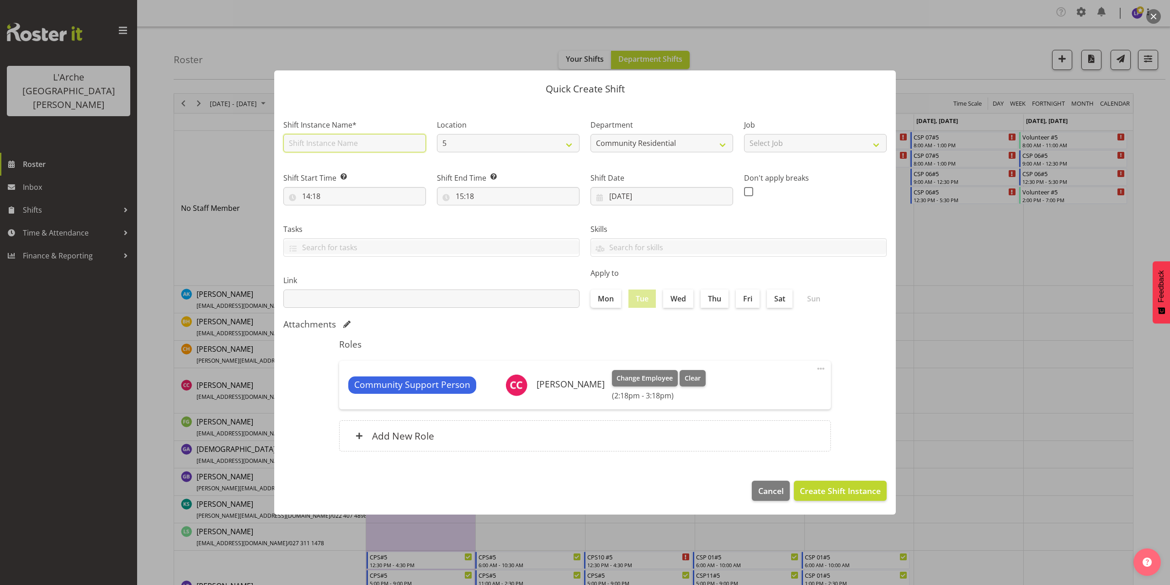
click at [313, 144] on input "text" at bounding box center [354, 143] width 143 height 18
type input "Sleepover 06#5"
click at [785, 146] on select "Select Job Accounts Admin Art Coordinator Community Leader Community Support Pe…" at bounding box center [815, 143] width 143 height 18
select select "2"
click at [744, 134] on select "Select Job Accounts Admin Art Coordinator Community Leader Community Support Pe…" at bounding box center [815, 143] width 143 height 18
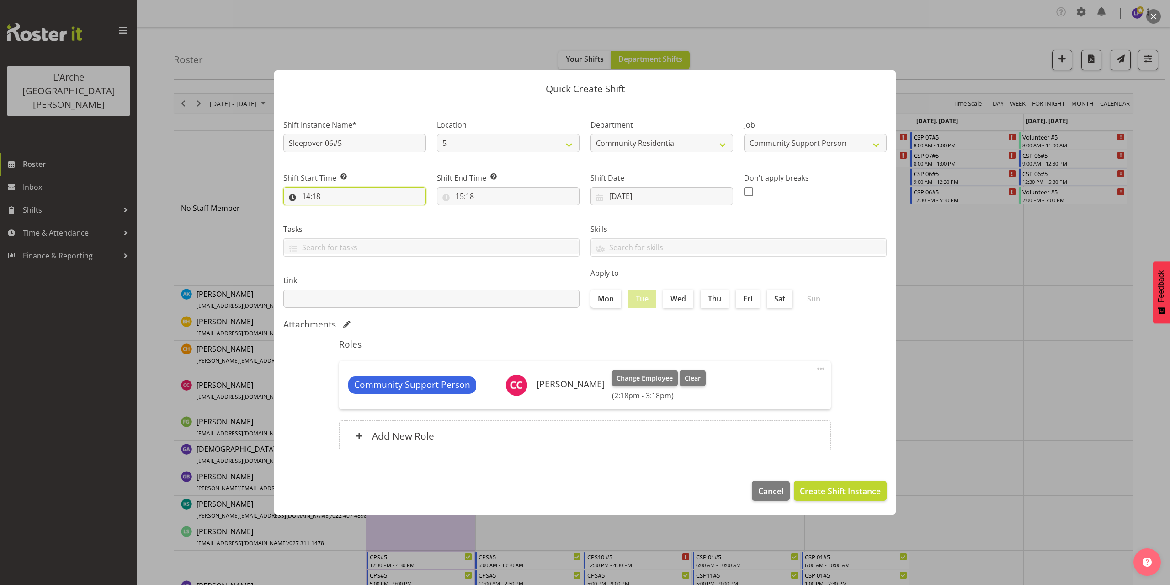
click at [311, 201] on input "14:18" at bounding box center [354, 196] width 143 height 18
click at [344, 221] on select "00 01 02 03 04 05 06 07 08 09 10 11 12 13 14 15 16 17 18 19 20 21 22 23" at bounding box center [346, 220] width 21 height 18
select select "21"
click at [336, 211] on select "00 01 02 03 04 05 06 07 08 09 10 11 12 13 14 15 16 17 18 19 20 21 22 23" at bounding box center [346, 220] width 21 height 18
type input "21:18"
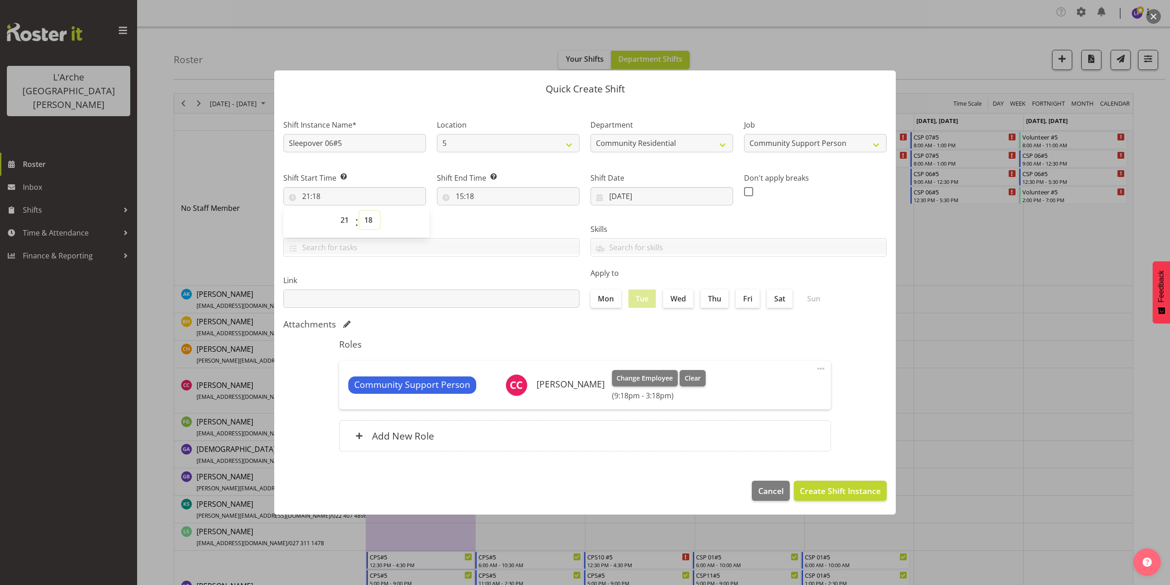
click at [372, 223] on select "00 01 02 03 04 05 06 07 08 09 10 11 12 13 14 15 16 17 18 19 20 21 22 23 24 25 2…" at bounding box center [369, 220] width 21 height 18
select select "0"
click at [359, 211] on select "00 01 02 03 04 05 06 07 08 09 10 11 12 13 14 15 16 17 18 19 20 21 22 23 24 25 2…" at bounding box center [369, 220] width 21 height 18
type input "21:00"
click at [474, 201] on input "15:18" at bounding box center [508, 196] width 143 height 18
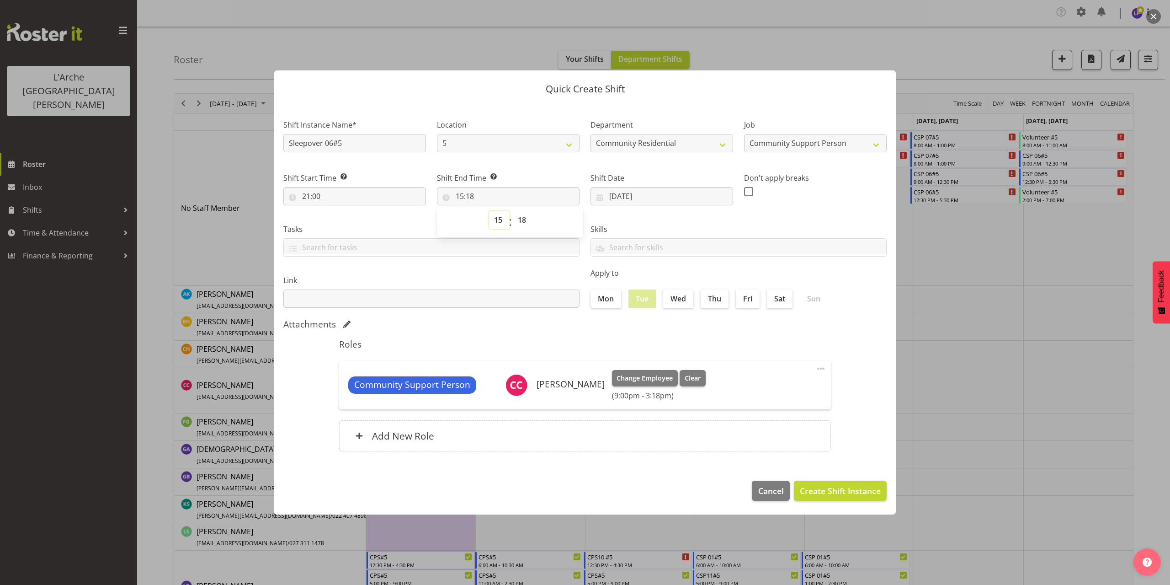
click at [500, 224] on select "00 01 02 03 04 05 06 07 08 09 10 11 12 13 14 15 16 17 18 19 20 21 22 23" at bounding box center [499, 220] width 21 height 18
select select "6"
click at [489, 211] on select "00 01 02 03 04 05 06 07 08 09 10 11 12 13 14 15 16 17 18 19 20 21 22 23" at bounding box center [499, 220] width 21 height 18
type input "06:18"
click at [525, 219] on select "00 01 02 03 04 05 06 07 08 09 10 11 12 13 14 15 16 17 18 19 20 21 22 23 24 25 2…" at bounding box center [523, 220] width 21 height 18
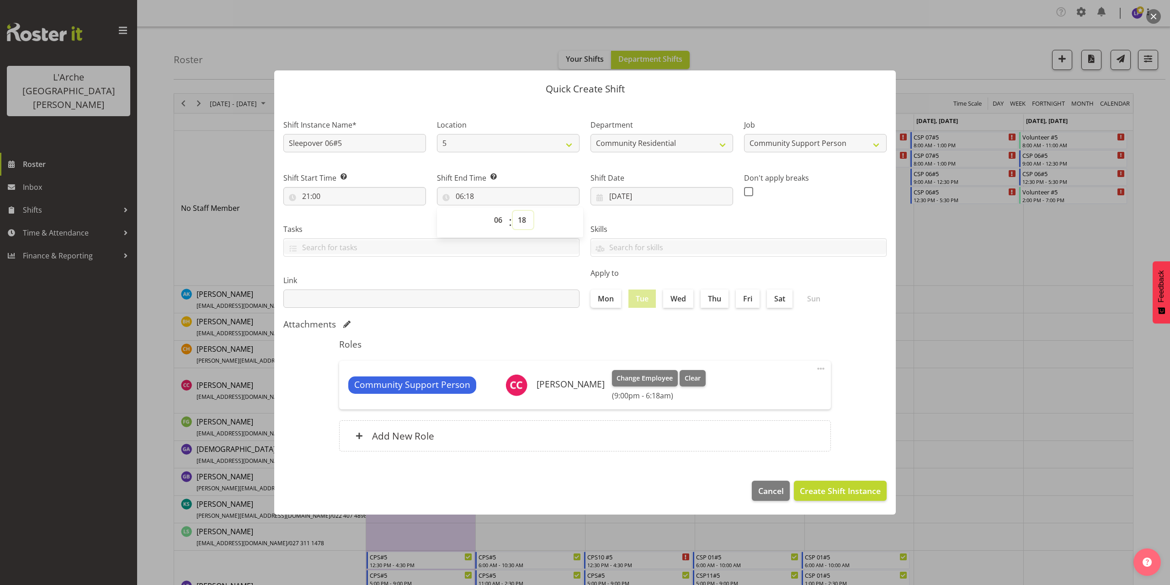
select select "0"
click at [513, 211] on select "00 01 02 03 04 05 06 07 08 09 10 11 12 13 14 15 16 17 18 19 20 21 22 23 24 25 2…" at bounding box center [523, 220] width 21 height 18
type input "06:00"
click at [816, 483] on button "Create Shift Instance" at bounding box center [840, 490] width 93 height 20
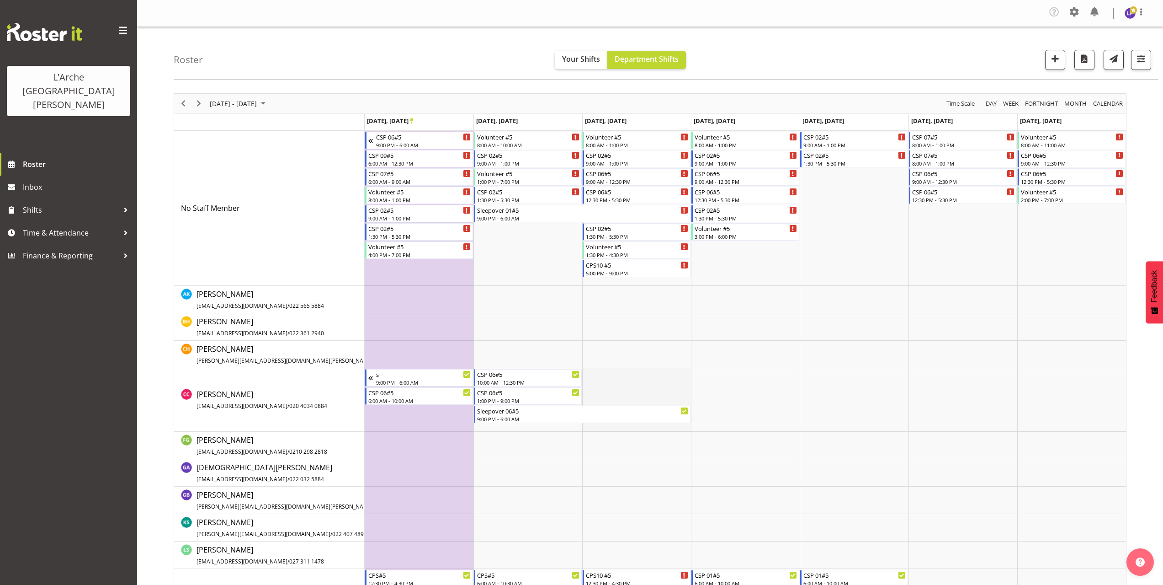
click at [597, 374] on td "Timeline Week of September 27, 2025" at bounding box center [636, 400] width 109 height 64
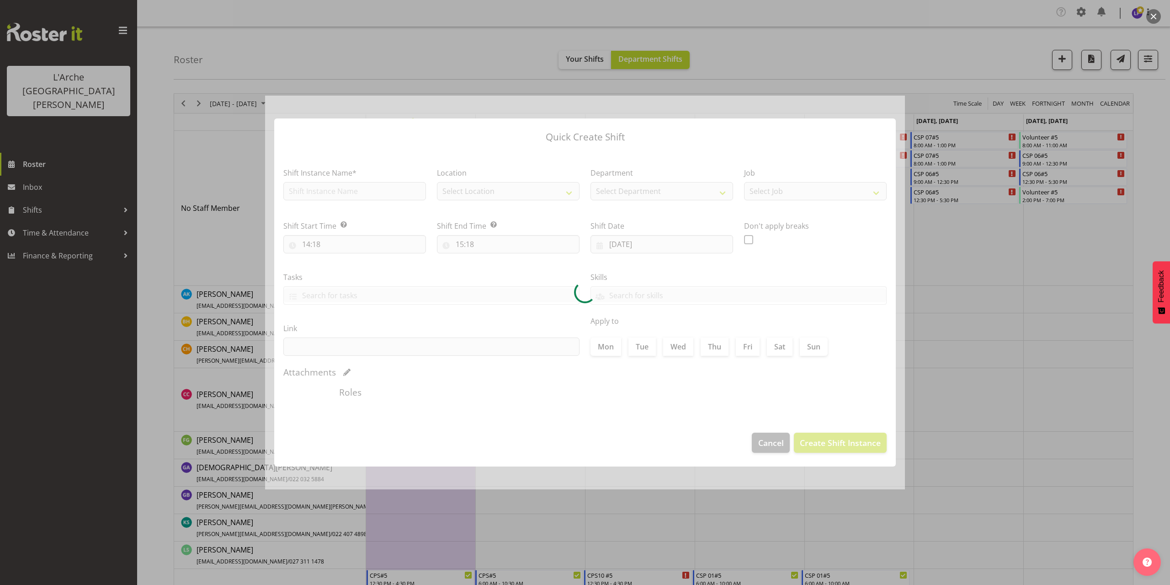
type input "24/09/2025"
checkbox input "true"
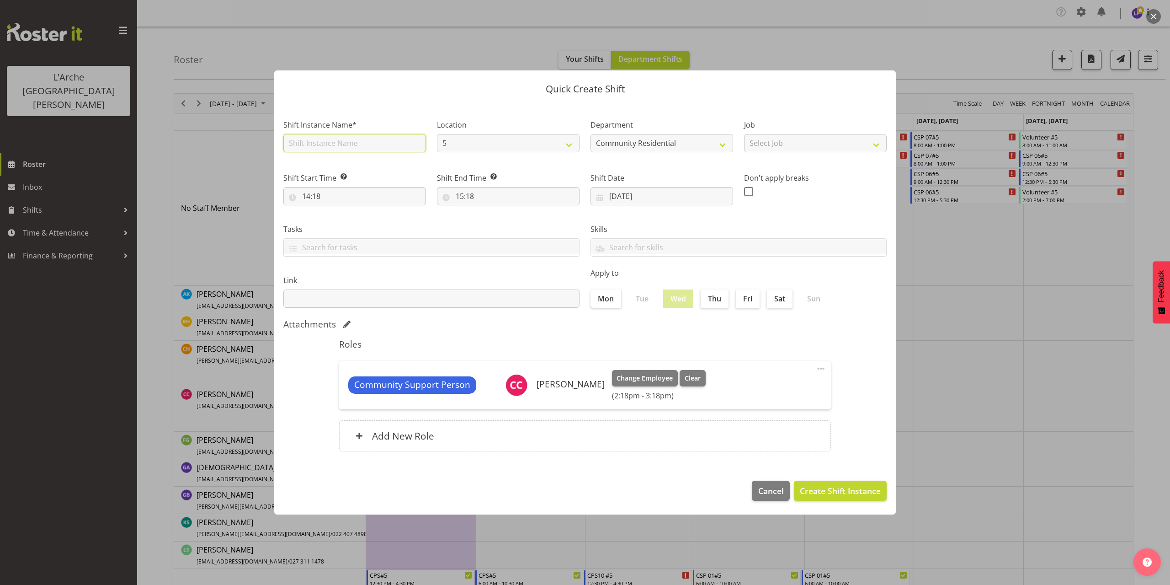
click at [322, 145] on input "text" at bounding box center [354, 143] width 143 height 18
type input "CSP 06#5"
click at [815, 151] on select "Select Job Accounts Admin Art Coordinator Community Leader Community Support Pe…" at bounding box center [815, 143] width 143 height 18
select select "2"
click at [744, 134] on select "Select Job Accounts Admin Art Coordinator Community Leader Community Support Pe…" at bounding box center [815, 143] width 143 height 18
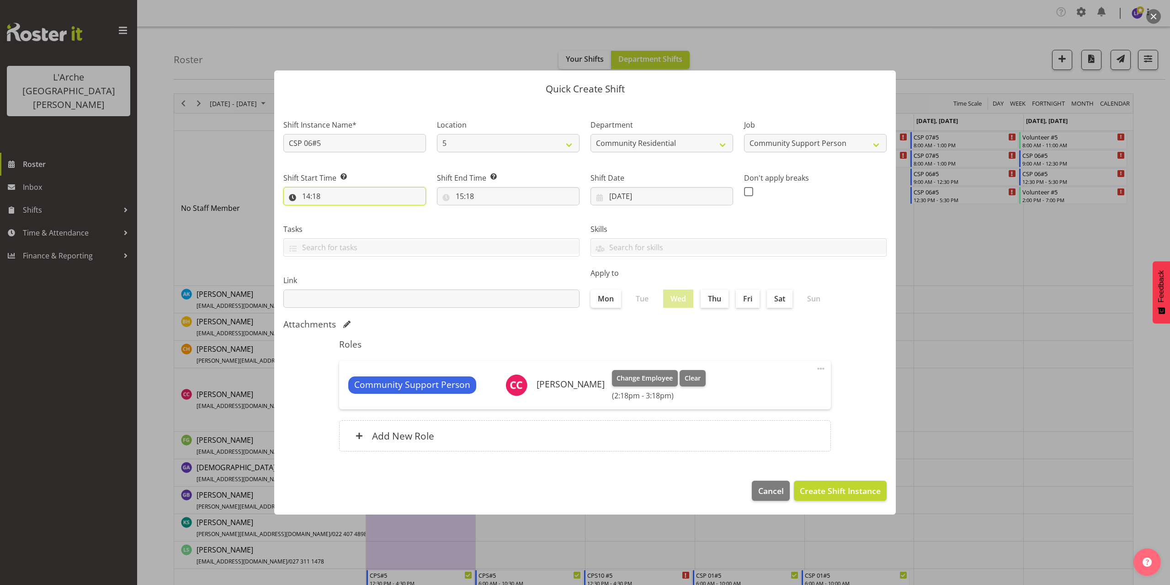
click at [315, 197] on input "14:18" at bounding box center [354, 196] width 143 height 18
click at [341, 221] on select "00 01 02 03 04 05 06 07 08 09 10 11 12 13 14 15 16 17 18 19 20 21 22 23" at bounding box center [346, 220] width 21 height 18
select select "6"
click at [336, 211] on select "00 01 02 03 04 05 06 07 08 09 10 11 12 13 14 15 16 17 18 19 20 21 22 23" at bounding box center [346, 220] width 21 height 18
type input "06:18"
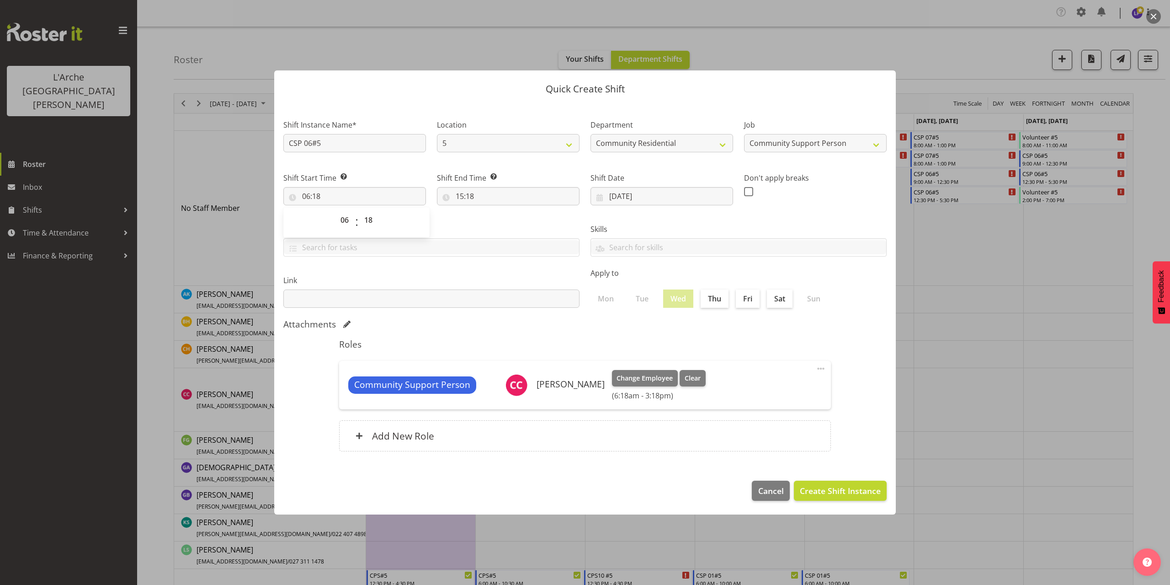
click at [1160, 12] on button "button" at bounding box center [1153, 16] width 15 height 15
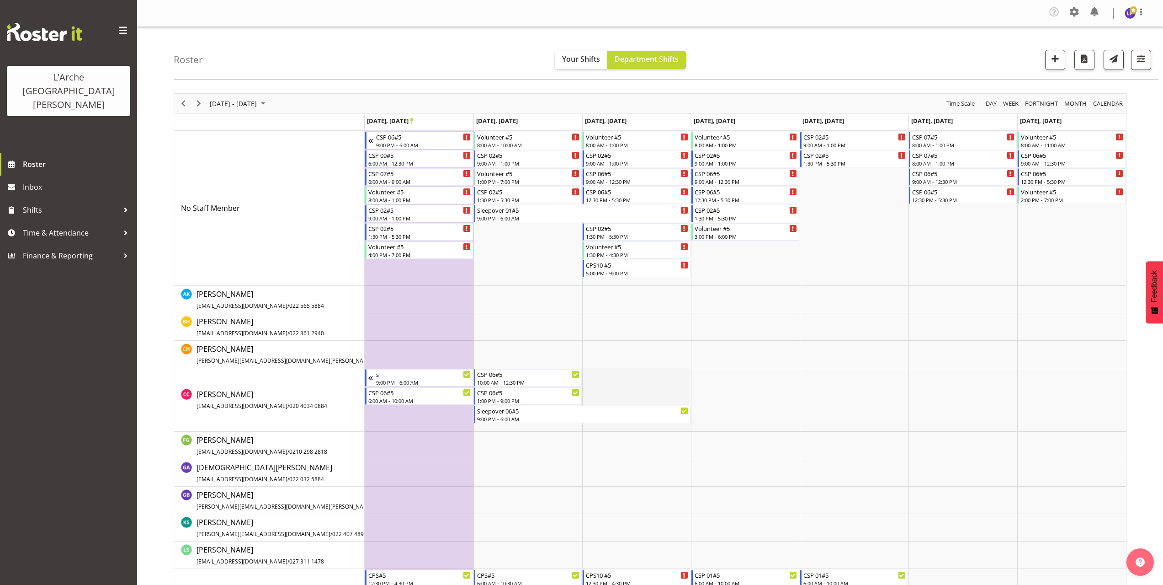
click at [593, 372] on td "Timeline Week of September 27, 2025" at bounding box center [636, 400] width 109 height 64
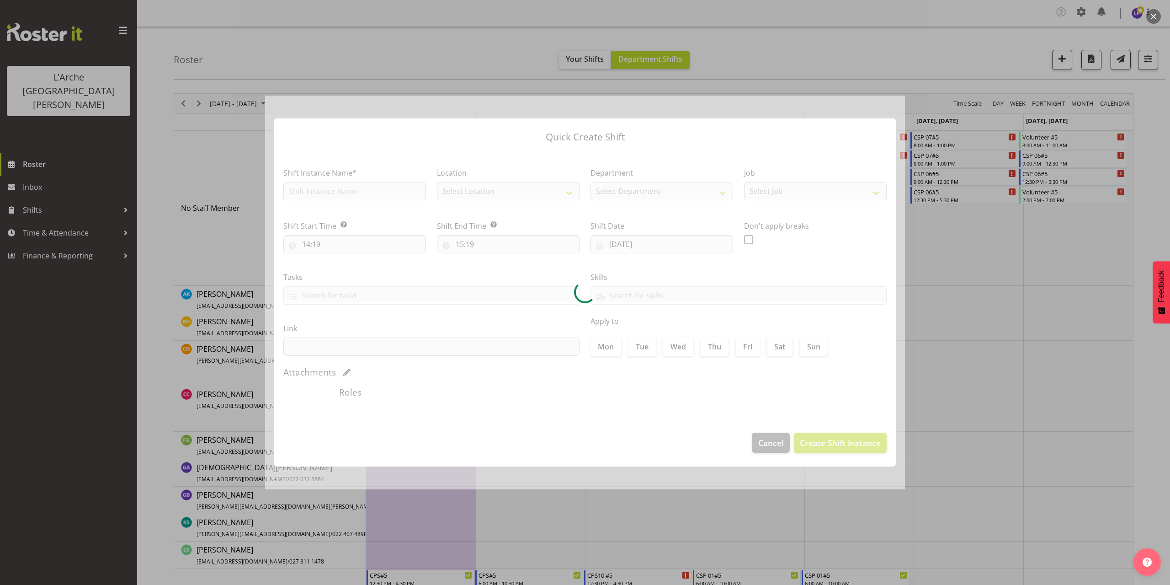
type input "24/09/2025"
checkbox input "true"
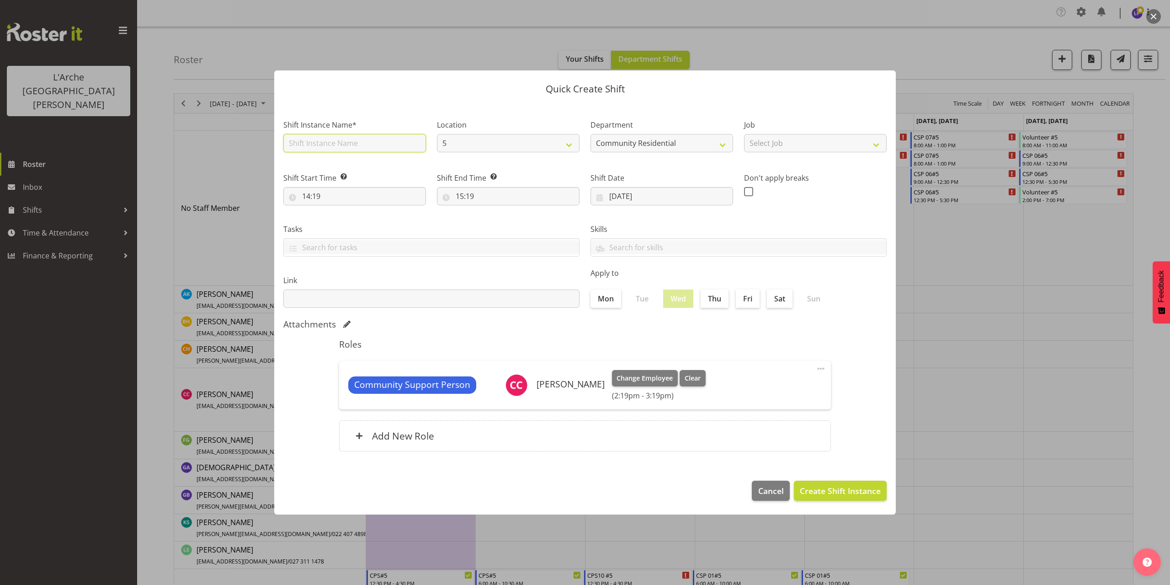
click at [345, 140] on input "text" at bounding box center [354, 143] width 143 height 18
type input "CSP 06#5"
click at [794, 148] on select "Select Job Accounts Admin Art Coordinator Community Leader Community Support Pe…" at bounding box center [815, 143] width 143 height 18
select select "2"
click at [744, 134] on select "Select Job Accounts Admin Art Coordinator Community Leader Community Support Pe…" at bounding box center [815, 143] width 143 height 18
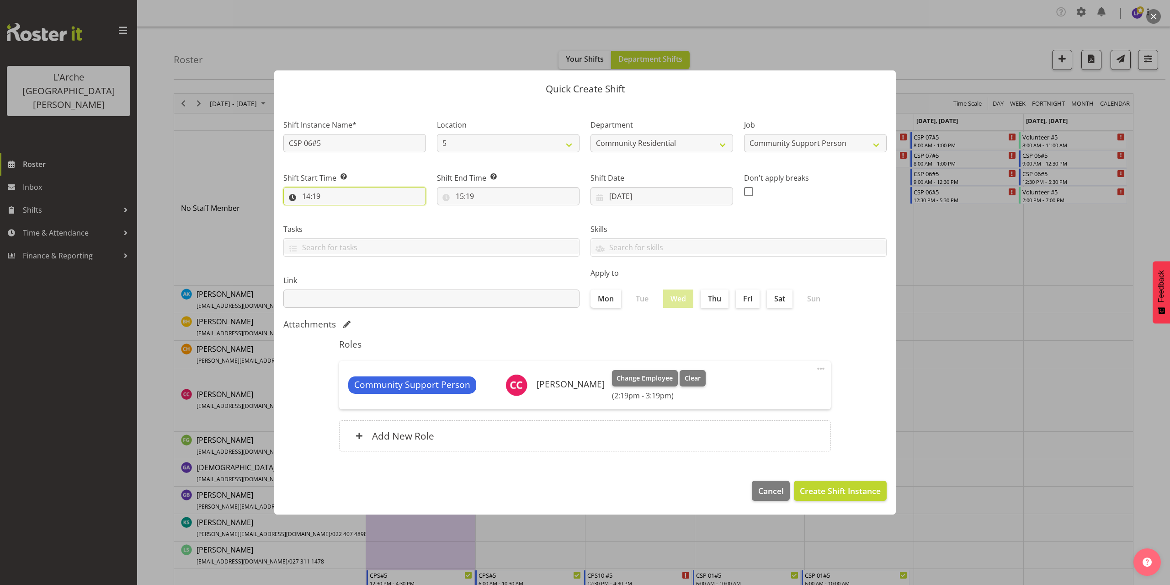
click at [312, 193] on input "14:19" at bounding box center [354, 196] width 143 height 18
click at [342, 219] on select "00 01 02 03 04 05 06 07 08 09 10 11 12 13 14 15 16 17 18 19 20 21 22 23" at bounding box center [346, 220] width 21 height 18
select select "6"
click at [336, 211] on select "00 01 02 03 04 05 06 07 08 09 10 11 12 13 14 15 16 17 18 19 20 21 22 23" at bounding box center [346, 220] width 21 height 18
type input "06:19"
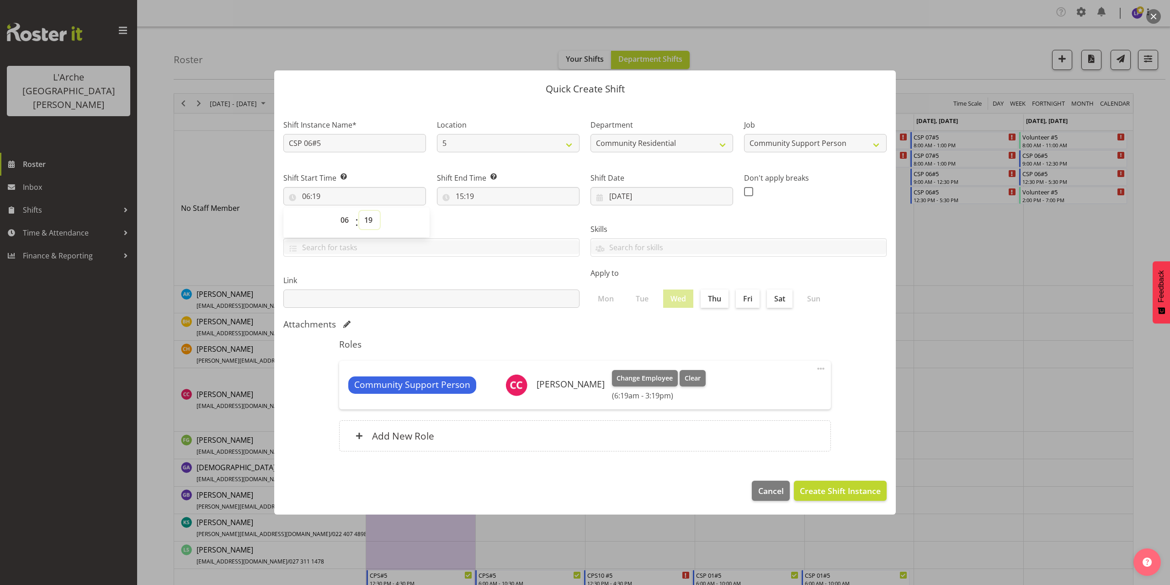
click at [369, 223] on select "00 01 02 03 04 05 06 07 08 09 10 11 12 13 14 15 16 17 18 19 20 21 22 23 24 25 2…" at bounding box center [369, 220] width 21 height 18
select select "0"
click at [359, 211] on select "00 01 02 03 04 05 06 07 08 09 10 11 12 13 14 15 16 17 18 19 20 21 22 23 24 25 2…" at bounding box center [369, 220] width 21 height 18
type input "06:00"
click at [478, 199] on input "15:19" at bounding box center [508, 196] width 143 height 18
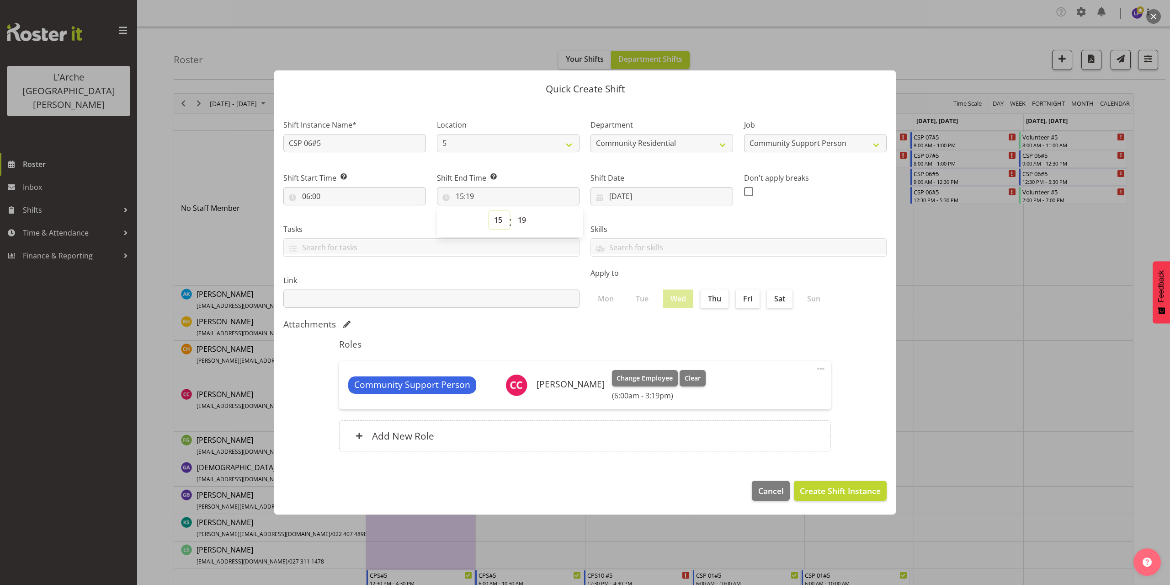
click at [497, 222] on select "00 01 02 03 04 05 06 07 08 09 10 11 12 13 14 15 16 17 18 19 20 21 22 23" at bounding box center [499, 220] width 21 height 18
select select "12"
click at [489, 211] on select "00 01 02 03 04 05 06 07 08 09 10 11 12 13 14 15 16 17 18 19 20 21 22 23" at bounding box center [499, 220] width 21 height 18
type input "12:19"
click at [523, 225] on select "00 01 02 03 04 05 06 07 08 09 10 11 12 13 14 15 16 17 18 19 20 21 22 23 24 25 2…" at bounding box center [523, 220] width 21 height 18
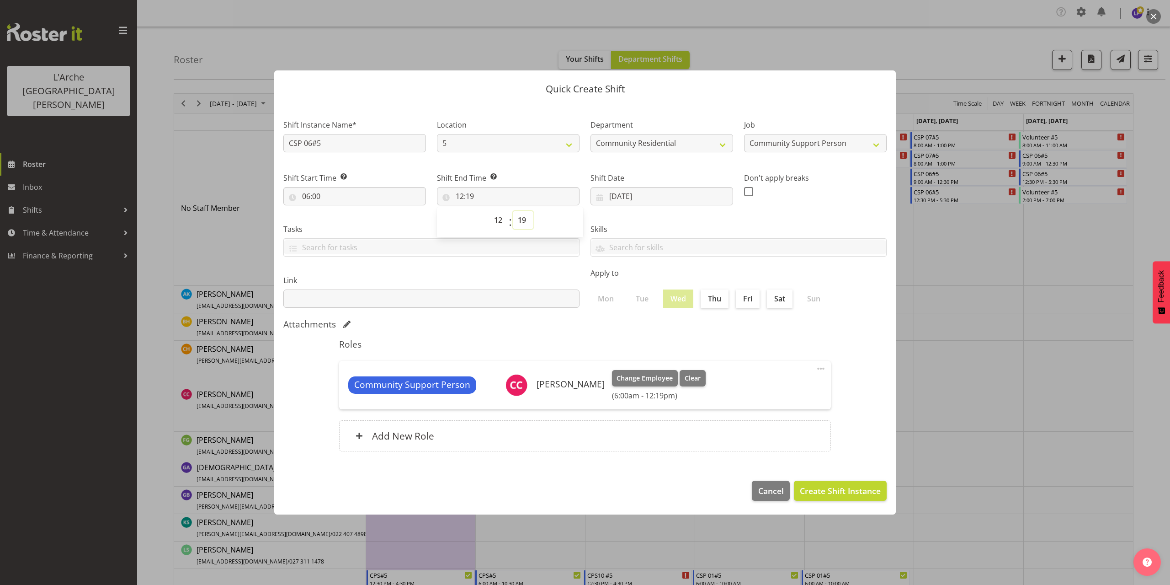
select select "30"
click at [513, 211] on select "00 01 02 03 04 05 06 07 08 09 10 11 12 13 14 15 16 17 18 19 20 21 22 23 24 25 2…" at bounding box center [523, 220] width 21 height 18
type input "12:30"
click at [864, 495] on span "Create Shift Instance" at bounding box center [840, 491] width 81 height 12
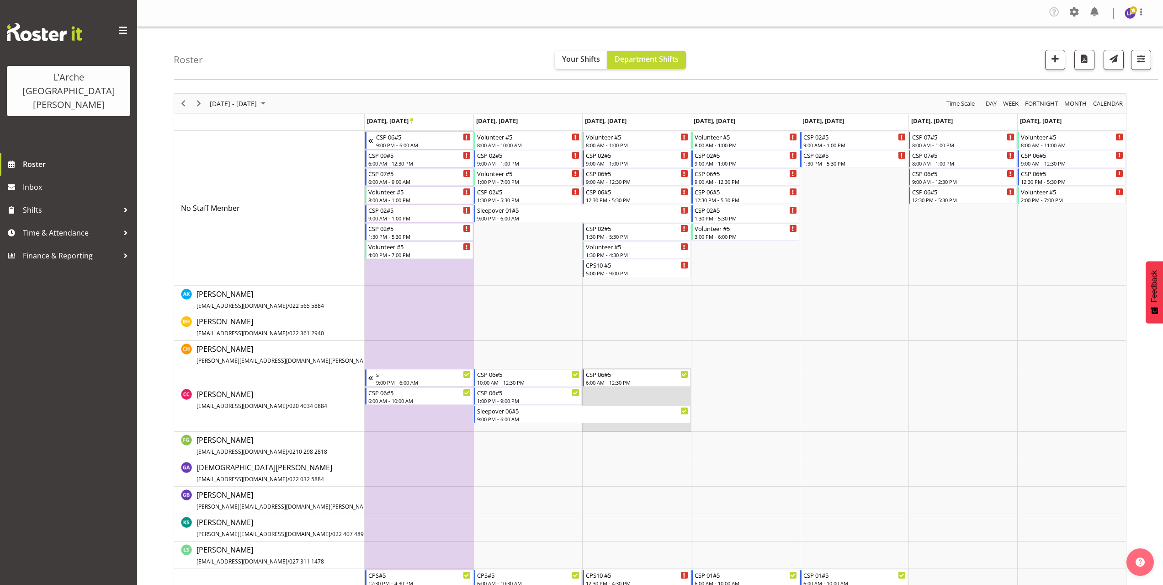
click at [595, 389] on td "Timeline Week of September 27, 2025" at bounding box center [636, 400] width 109 height 64
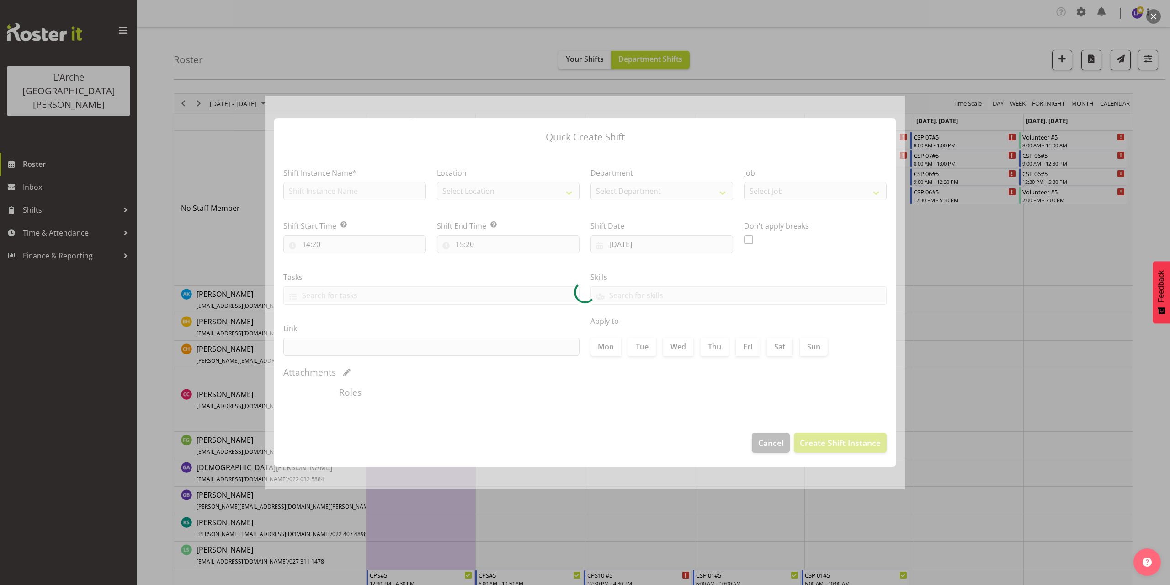
type input "24/09/2025"
checkbox input "true"
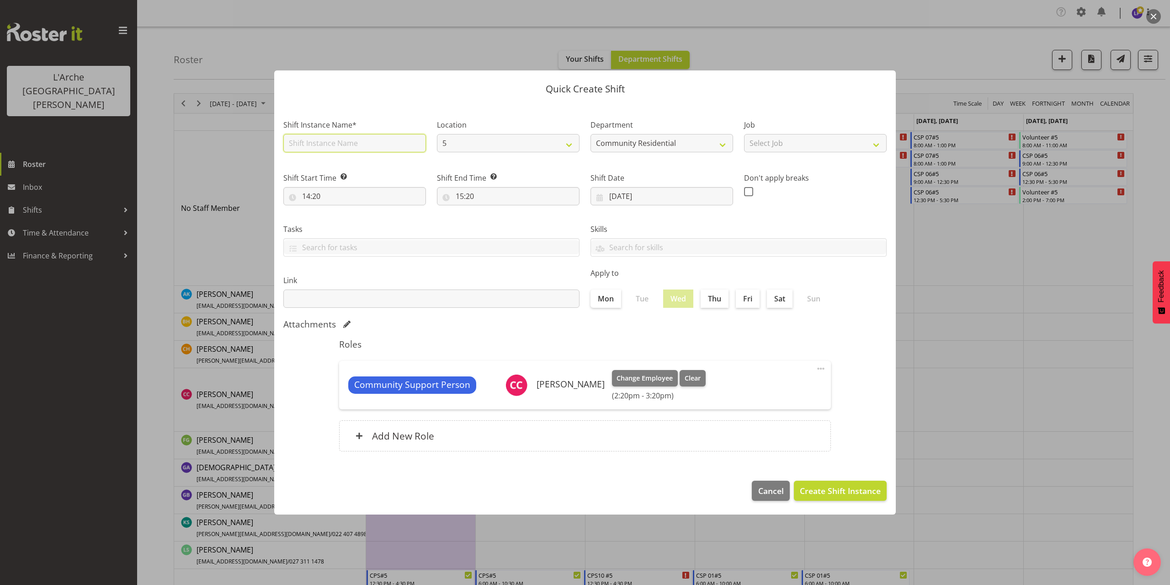
click at [343, 145] on input "text" at bounding box center [354, 143] width 143 height 18
type input "CSP 06#5"
click at [777, 145] on select "Select Job Accounts Admin Art Coordinator Community Leader Community Support Pe…" at bounding box center [815, 143] width 143 height 18
select select "2"
click at [744, 134] on select "Select Job Accounts Admin Art Coordinator Community Leader Community Support Pe…" at bounding box center [815, 143] width 143 height 18
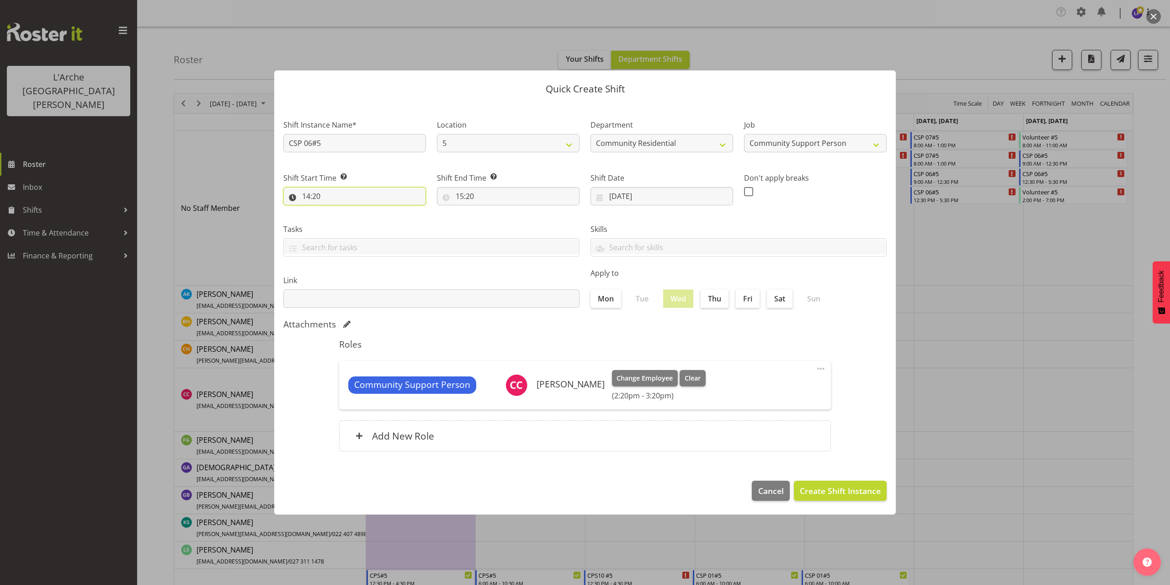
click at [318, 196] on input "14:20" at bounding box center [354, 196] width 143 height 18
click at [347, 220] on select "00 01 02 03 04 05 06 07 08 09 10 11 12 13 14 15 16 17 18 19 20 21 22 23" at bounding box center [346, 220] width 21 height 18
select select "13"
click at [336, 211] on select "00 01 02 03 04 05 06 07 08 09 10 11 12 13 14 15 16 17 18 19 20 21 22 23" at bounding box center [346, 220] width 21 height 18
type input "13:20"
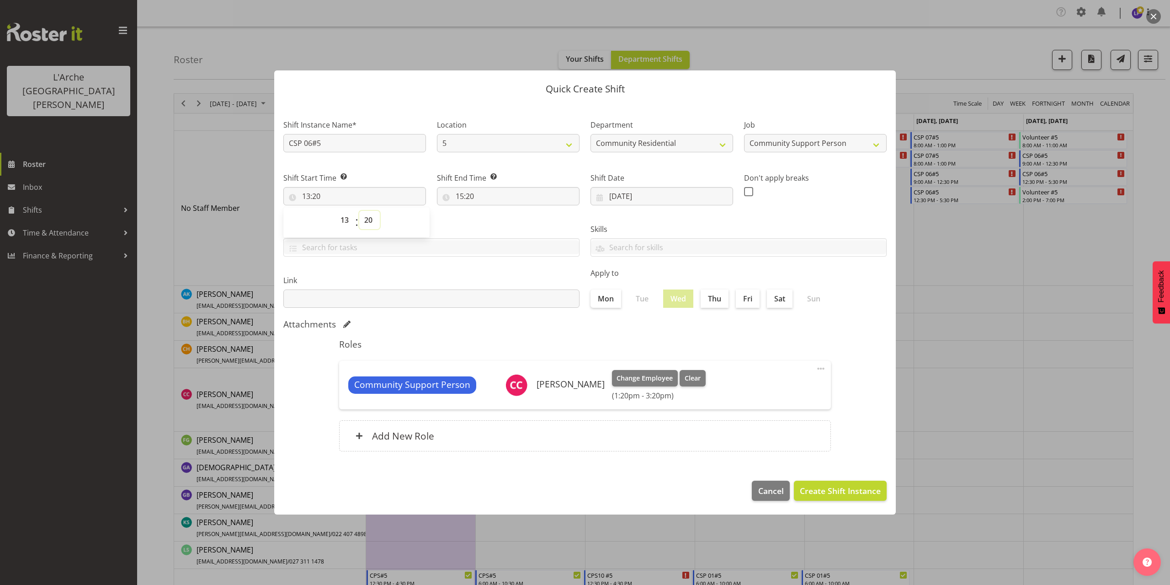
click at [367, 223] on select "00 01 02 03 04 05 06 07 08 09 10 11 12 13 14 15 16 17 18 19 20 21 22 23 24 25 2…" at bounding box center [369, 220] width 21 height 18
select select "0"
click at [359, 211] on select "00 01 02 03 04 05 06 07 08 09 10 11 12 13 14 15 16 17 18 19 20 21 22 23 24 25 2…" at bounding box center [369, 220] width 21 height 18
type input "13:00"
click at [464, 198] on input "15:20" at bounding box center [508, 196] width 143 height 18
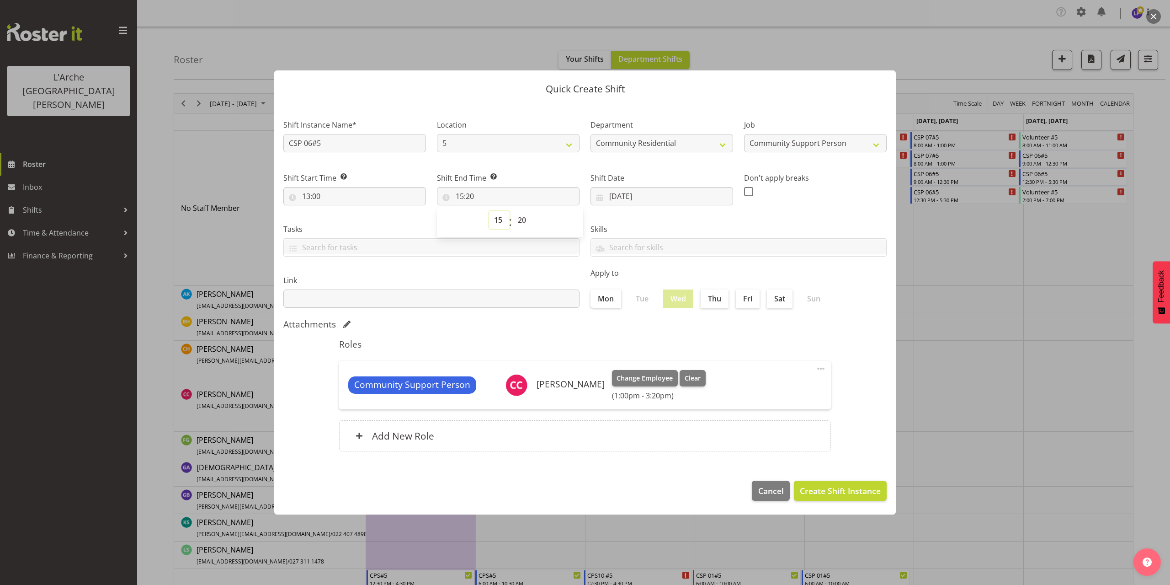
click at [498, 223] on select "00 01 02 03 04 05 06 07 08 09 10 11 12 13 14 15 16 17 18 19 20 21 22 23" at bounding box center [499, 220] width 21 height 18
select select "16"
click at [489, 211] on select "00 01 02 03 04 05 06 07 08 09 10 11 12 13 14 15 16 17 18 19 20 21 22 23" at bounding box center [499, 220] width 21 height 18
type input "16:20"
click at [522, 221] on select "00 01 02 03 04 05 06 07 08 09 10 11 12 13 14 15 16 17 18 19 20 21 22 23 24 25 2…" at bounding box center [523, 220] width 21 height 18
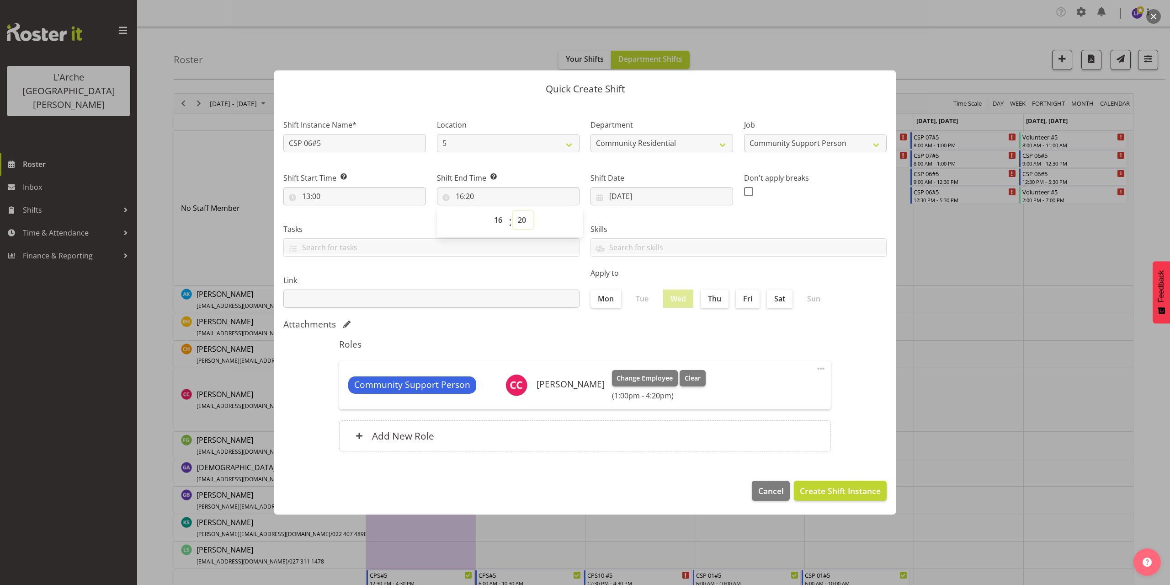
select select "0"
click at [513, 211] on select "00 01 02 03 04 05 06 07 08 09 10 11 12 13 14 15 16 17 18 19 20 21 22 23 24 25 2…" at bounding box center [523, 220] width 21 height 18
type input "16:00"
click at [856, 490] on span "Create Shift Instance" at bounding box center [840, 491] width 81 height 12
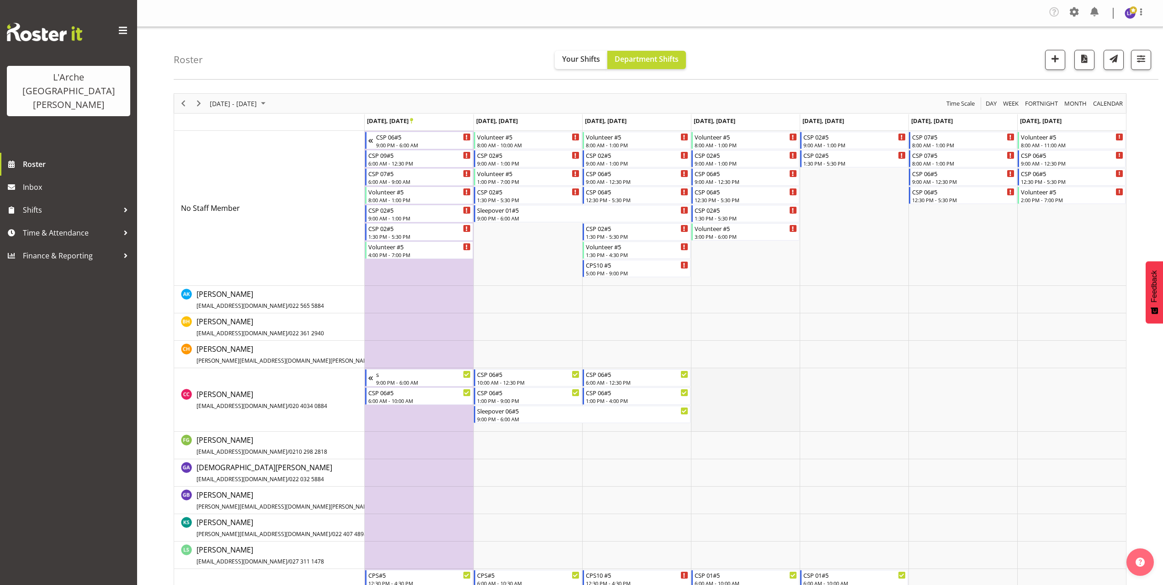
click at [698, 371] on td "Timeline Week of September 27, 2025" at bounding box center [745, 400] width 109 height 64
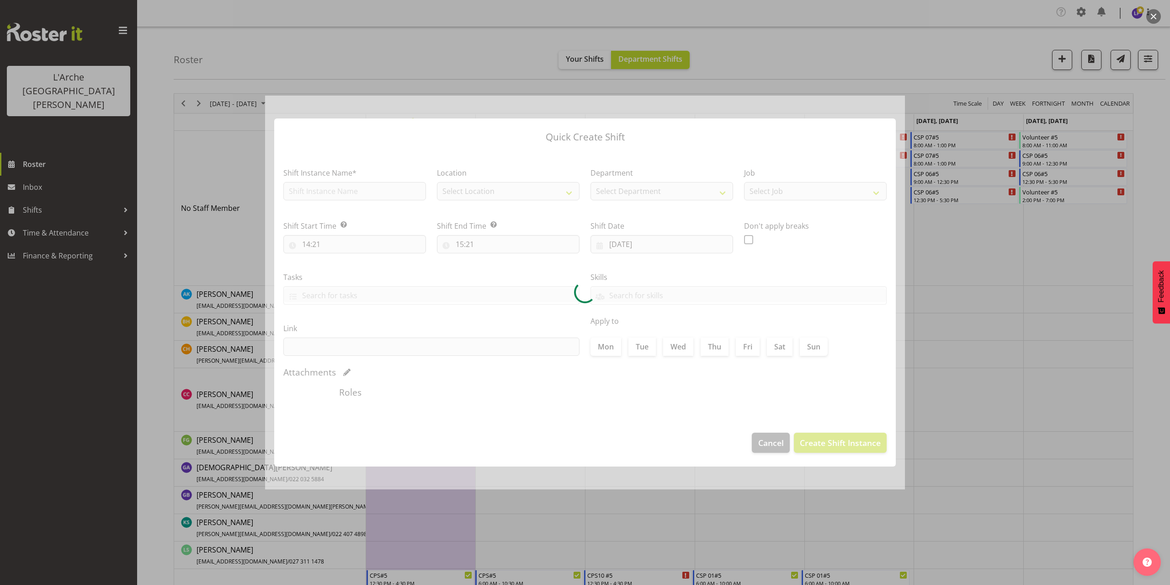
type input "25/09/2025"
checkbox input "true"
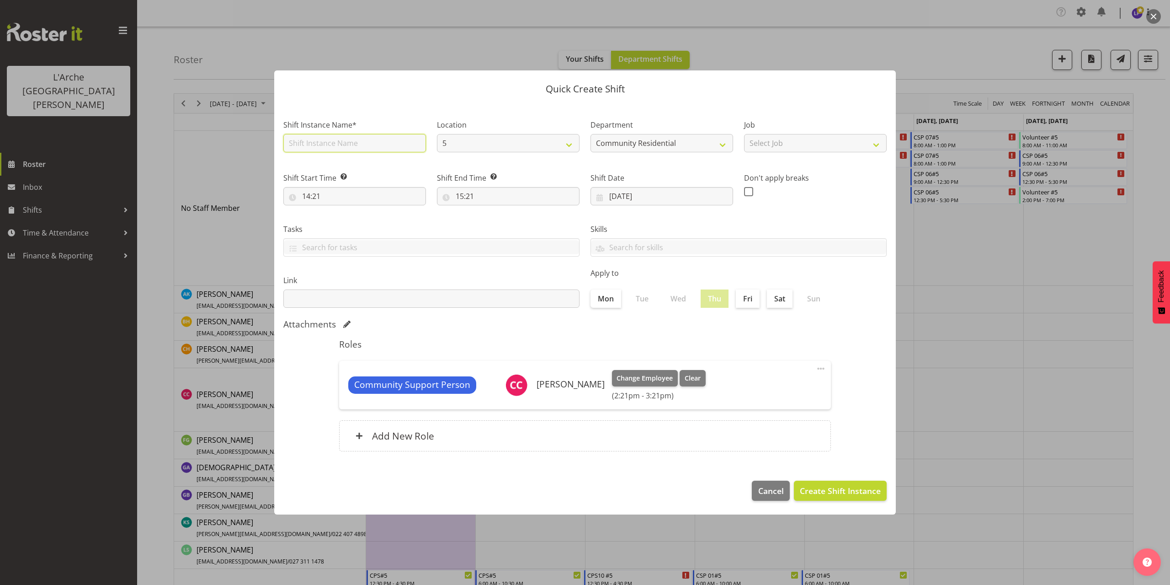
click at [312, 141] on input "text" at bounding box center [354, 143] width 143 height 18
type input "CSP 06#5"
click at [796, 147] on select "Select Job Accounts Admin Art Coordinator Community Leader Community Support Pe…" at bounding box center [815, 143] width 143 height 18
select select "2"
click at [744, 134] on select "Select Job Accounts Admin Art Coordinator Community Leader Community Support Pe…" at bounding box center [815, 143] width 143 height 18
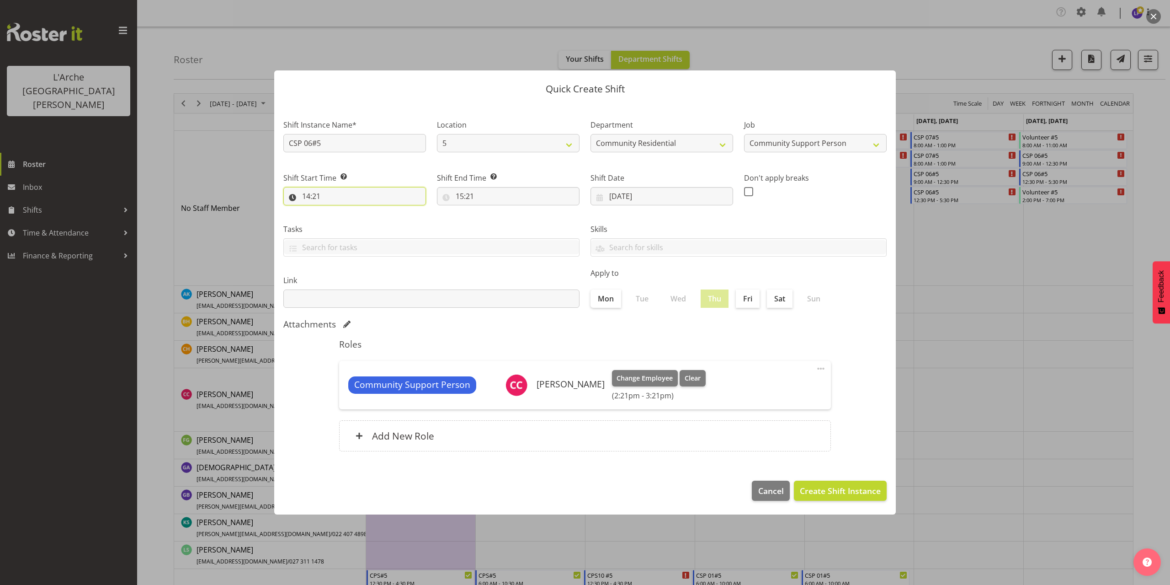
click at [310, 198] on input "14:21" at bounding box center [354, 196] width 143 height 18
click at [342, 221] on select "00 01 02 03 04 05 06 07 08 09 10 11 12 13 14 15 16 17 18 19 20 21 22 23" at bounding box center [346, 220] width 21 height 18
select select "10"
click at [336, 211] on select "00 01 02 03 04 05 06 07 08 09 10 11 12 13 14 15 16 17 18 19 20 21 22 23" at bounding box center [346, 220] width 21 height 18
type input "10:21"
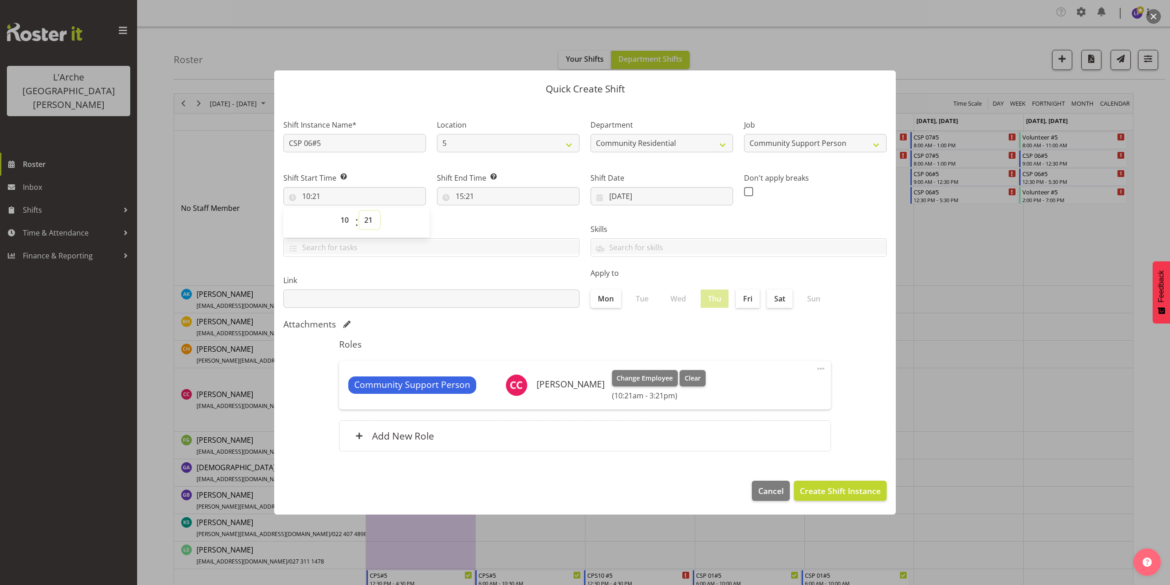
click at [368, 221] on select "00 01 02 03 04 05 06 07 08 09 10 11 12 13 14 15 16 17 18 19 20 21 22 23 24 25 2…" at bounding box center [369, 220] width 21 height 18
select select "0"
click at [359, 211] on select "00 01 02 03 04 05 06 07 08 09 10 11 12 13 14 15 16 17 18 19 20 21 22 23 24 25 2…" at bounding box center [369, 220] width 21 height 18
type input "10:00"
click at [465, 199] on input "15:21" at bounding box center [508, 196] width 143 height 18
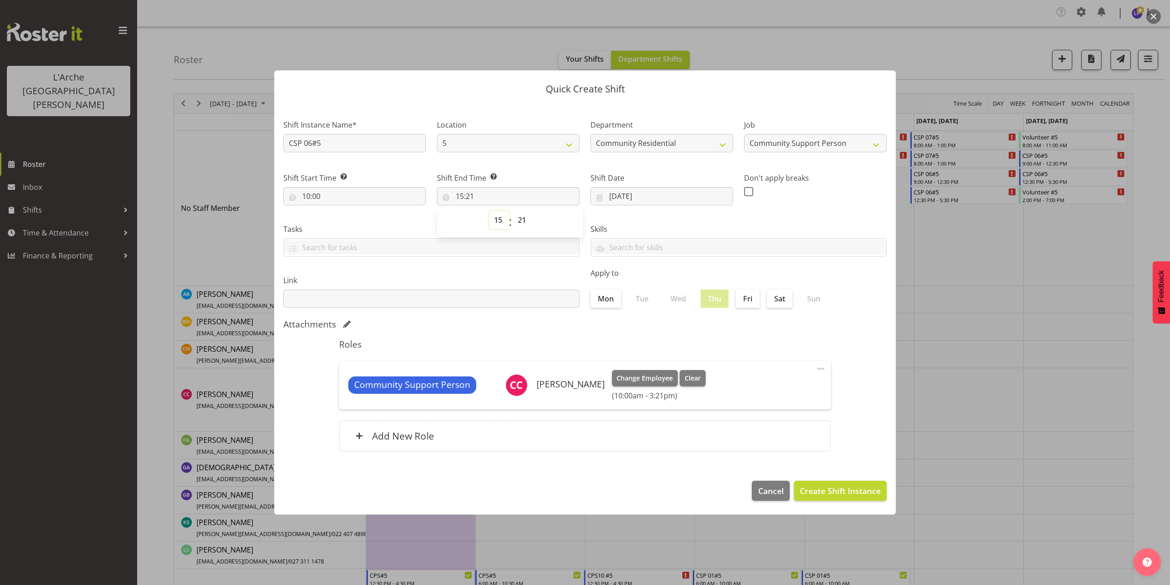
click at [497, 219] on select "00 01 02 03 04 05 06 07 08 09 10 11 12 13 14 15 16 17 18 19 20 21 22 23" at bounding box center [499, 220] width 21 height 18
select select "13"
click at [489, 211] on select "00 01 02 03 04 05 06 07 08 09 10 11 12 13 14 15 16 17 18 19 20 21 22 23" at bounding box center [499, 220] width 21 height 18
type input "13:21"
click at [503, 222] on select "00 01 02 03 04 05 06 07 08 09 10 11 12 13 14 15 16 17 18 19 20 21 22 23" at bounding box center [499, 220] width 21 height 18
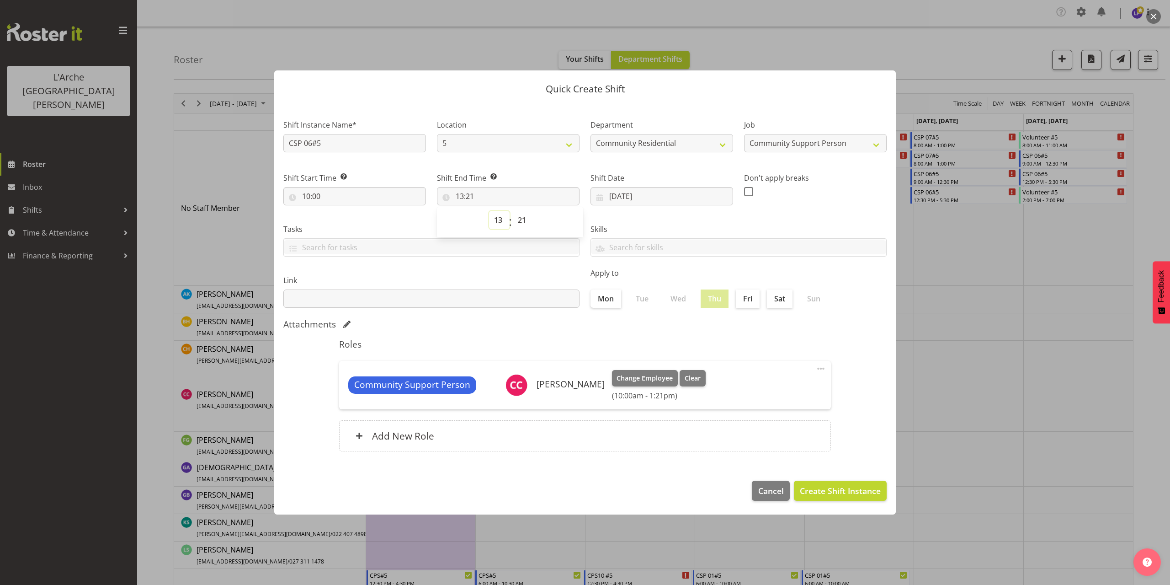
select select "12"
click at [489, 211] on select "00 01 02 03 04 05 06 07 08 09 10 11 12 13 14 15 16 17 18 19 20 21 22 23" at bounding box center [499, 220] width 21 height 18
type input "12:21"
click at [522, 220] on select "00 01 02 03 04 05 06 07 08 09 10 11 12 13 14 15 16 17 18 19 20 21 22 23 24 25 2…" at bounding box center [523, 220] width 21 height 18
select select "30"
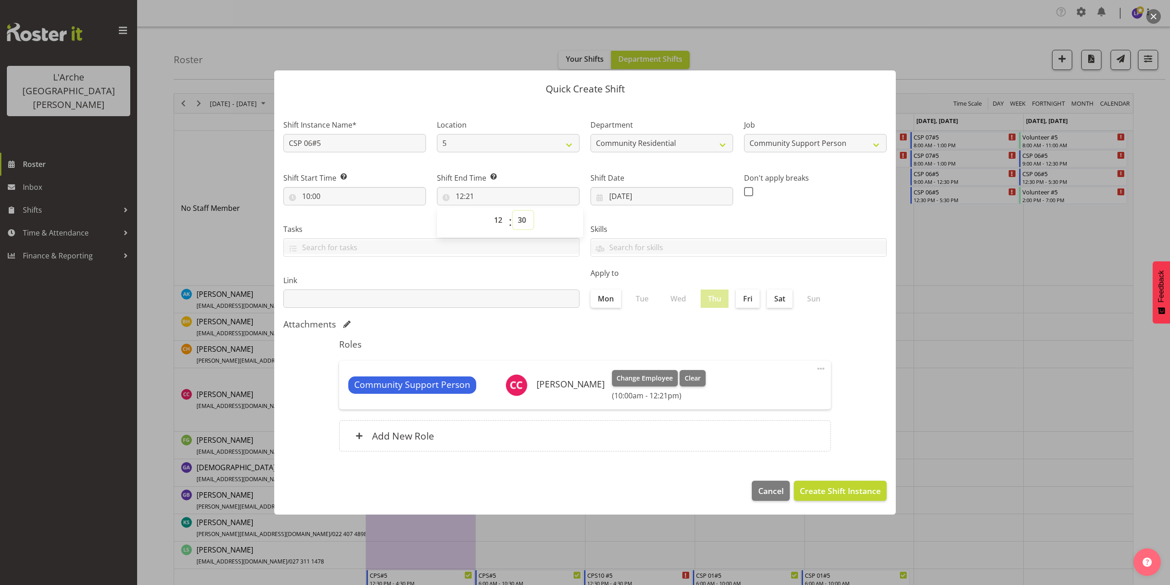
click at [513, 211] on select "00 01 02 03 04 05 06 07 08 09 10 11 12 13 14 15 16 17 18 19 20 21 22 23 24 25 2…" at bounding box center [523, 220] width 21 height 18
type input "12:30"
click at [853, 491] on span "Create Shift Instance" at bounding box center [840, 491] width 81 height 12
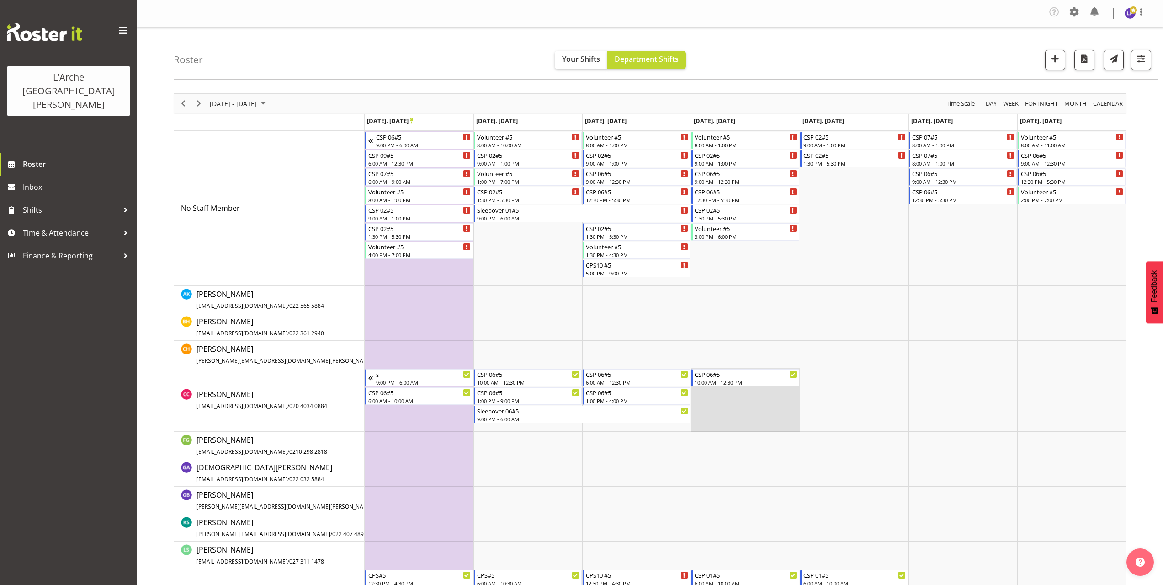
click at [716, 391] on td "Timeline Week of September 27, 2025" at bounding box center [745, 400] width 109 height 64
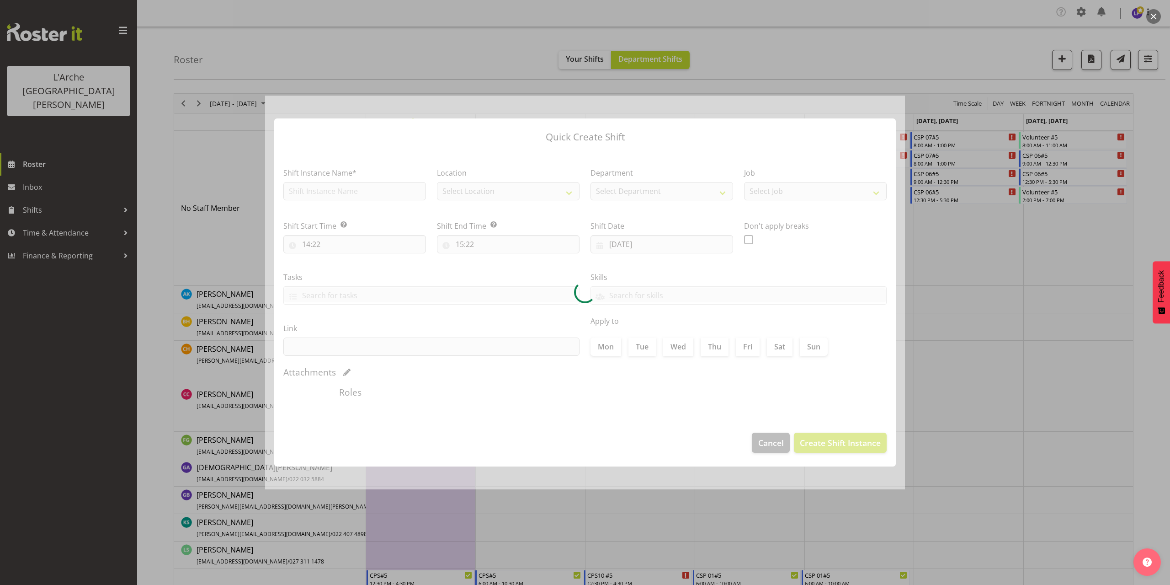
type input "25/09/2025"
checkbox input "true"
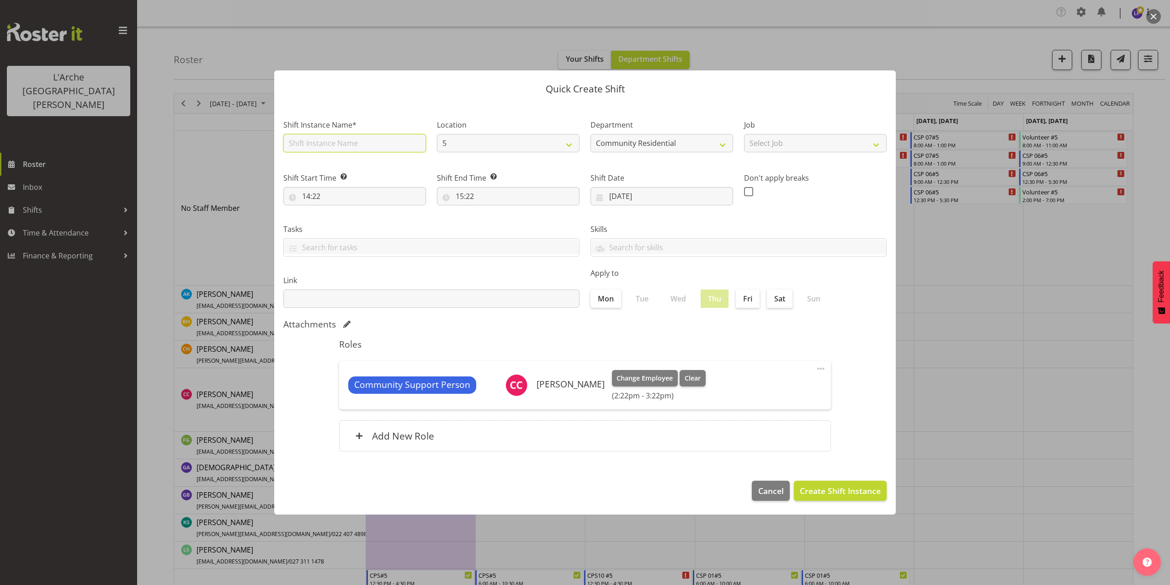
click at [335, 142] on input "text" at bounding box center [354, 143] width 143 height 18
type input "CSP 06#5"
click at [763, 146] on select "Select Job Accounts Admin Art Coordinator Community Leader Community Support Pe…" at bounding box center [815, 143] width 143 height 18
select select "2"
click at [744, 134] on select "Select Job Accounts Admin Art Coordinator Community Leader Community Support Pe…" at bounding box center [815, 143] width 143 height 18
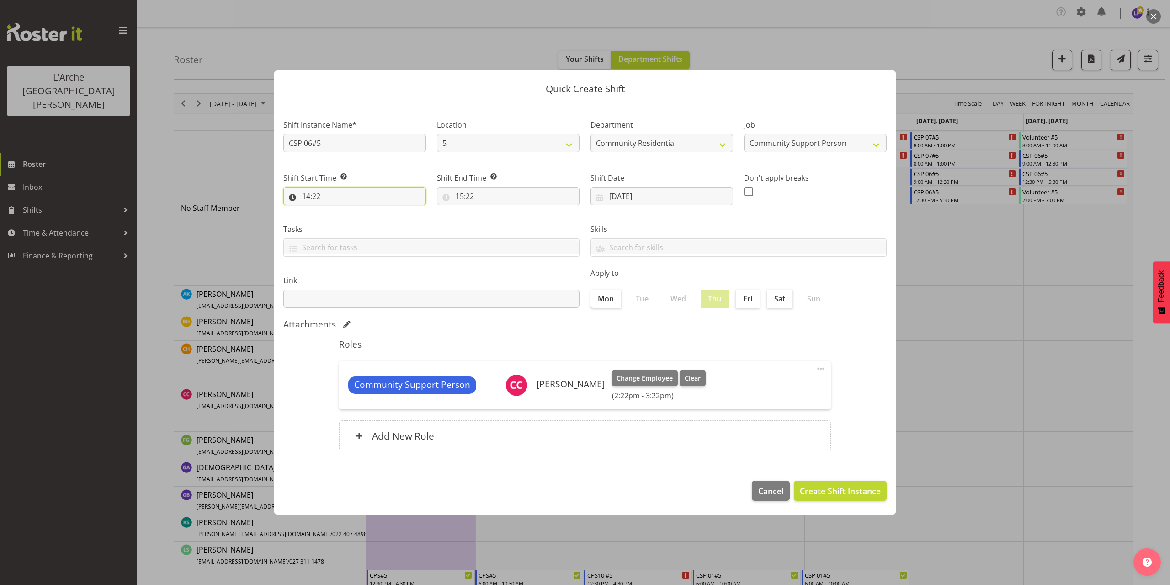
click at [319, 195] on input "14:22" at bounding box center [354, 196] width 143 height 18
click at [344, 219] on select "00 01 02 03 04 05 06 07 08 09 10 11 12 13 14 15 16 17 18 19 20 21 22 23" at bounding box center [346, 220] width 21 height 18
select select "13"
click at [336, 211] on select "00 01 02 03 04 05 06 07 08 09 10 11 12 13 14 15 16 17 18 19 20 21 22 23" at bounding box center [346, 220] width 21 height 18
type input "13:22"
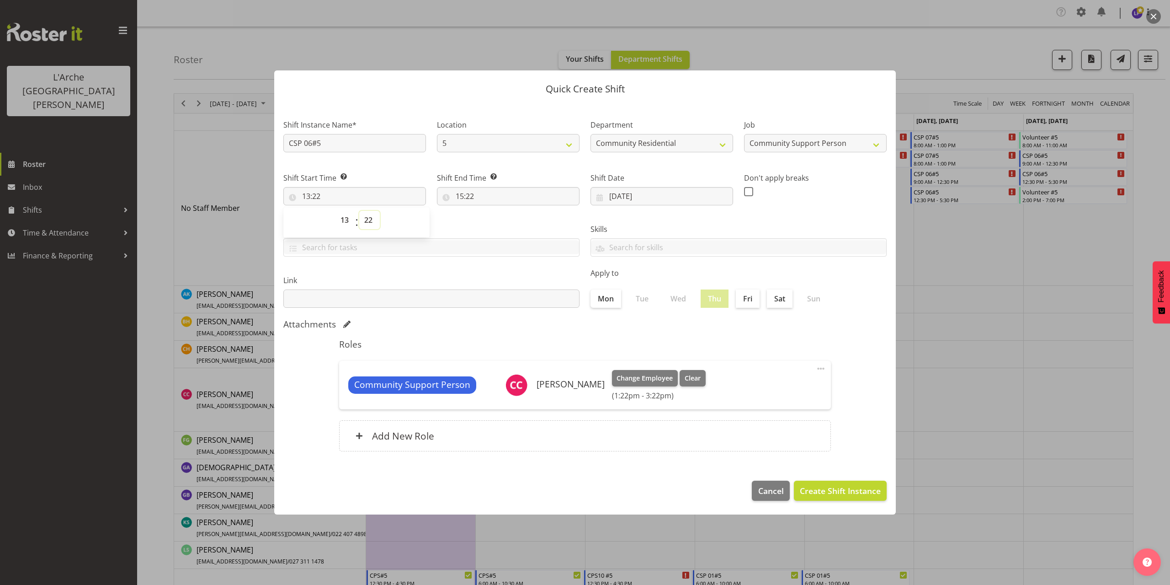
click at [368, 222] on select "00 01 02 03 04 05 06 07 08 09 10 11 12 13 14 15 16 17 18 19 20 21 22 23 24 25 2…" at bounding box center [369, 220] width 21 height 18
select select "0"
click at [359, 211] on select "00 01 02 03 04 05 06 07 08 09 10 11 12 13 14 15 16 17 18 19 20 21 22 23 24 25 2…" at bounding box center [369, 220] width 21 height 18
type input "13:00"
click at [467, 197] on input "15:22" at bounding box center [508, 196] width 143 height 18
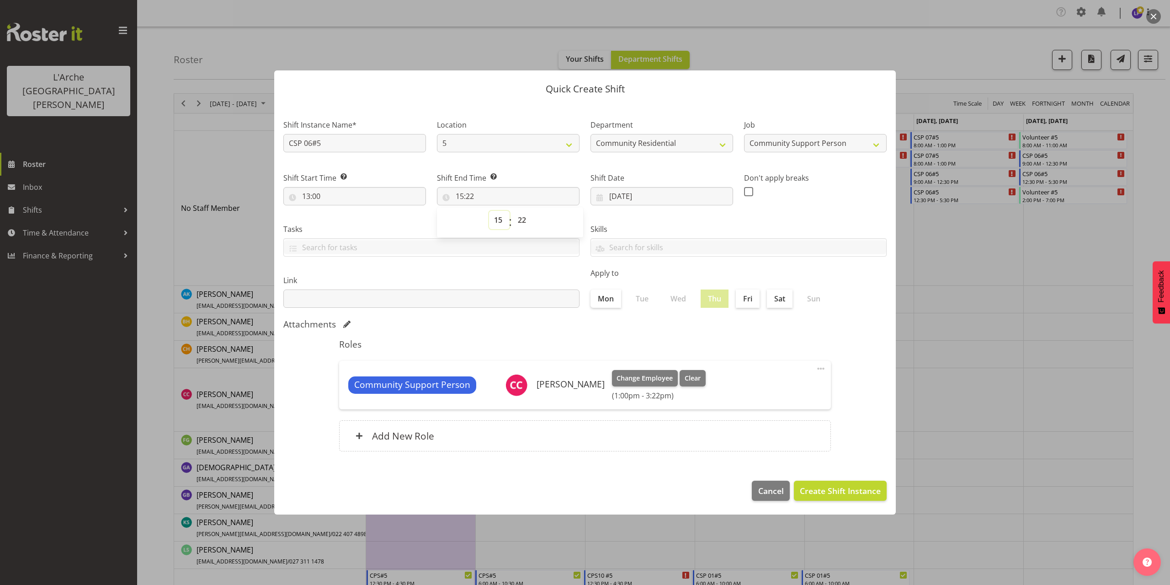
click at [498, 220] on select "00 01 02 03 04 05 06 07 08 09 10 11 12 13 14 15 16 17 18 19 20 21 22 23" at bounding box center [499, 220] width 21 height 18
select select "21"
click at [489, 211] on select "00 01 02 03 04 05 06 07 08 09 10 11 12 13 14 15 16 17 18 19 20 21 22 23" at bounding box center [499, 220] width 21 height 18
type input "21:22"
click at [525, 222] on select "00 01 02 03 04 05 06 07 08 09 10 11 12 13 14 15 16 17 18 19 20 21 22 23 24 25 2…" at bounding box center [523, 220] width 21 height 18
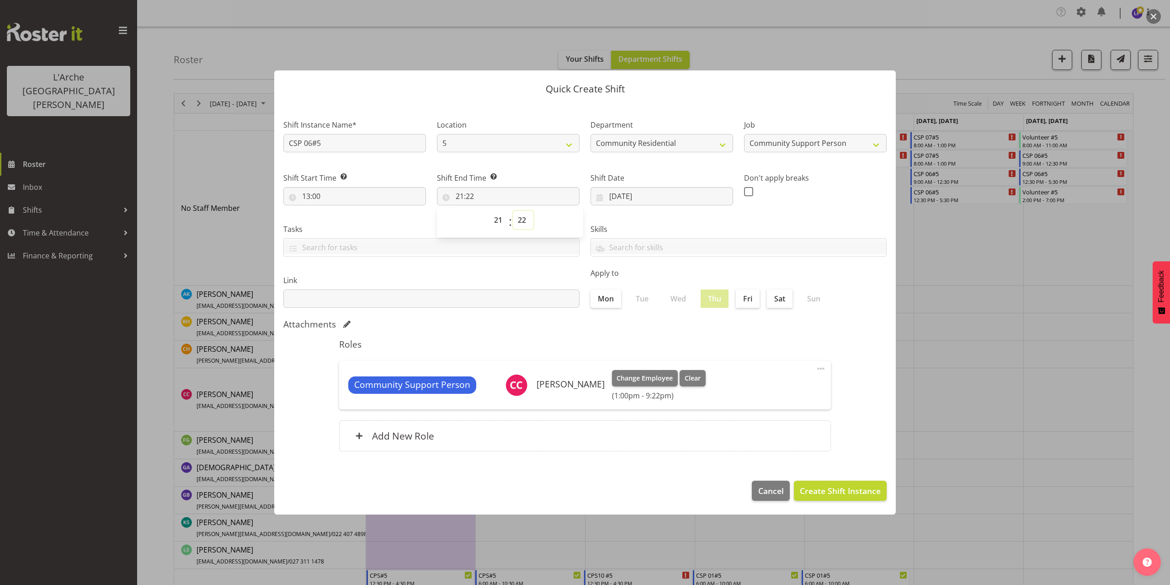
select select "0"
click at [513, 211] on select "00 01 02 03 04 05 06 07 08 09 10 11 12 13 14 15 16 17 18 19 20 21 22 23 24 25 2…" at bounding box center [523, 220] width 21 height 18
type input "21:00"
click at [848, 486] on span "Create Shift Instance" at bounding box center [840, 491] width 81 height 12
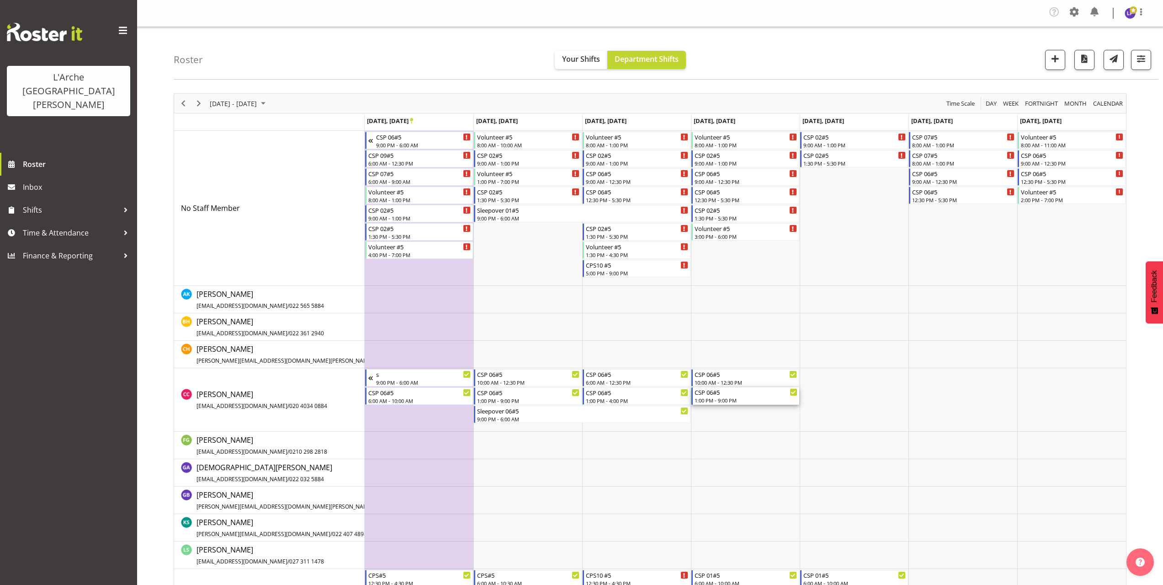
click at [720, 400] on div "1:00 PM - 9:00 PM" at bounding box center [746, 399] width 103 height 7
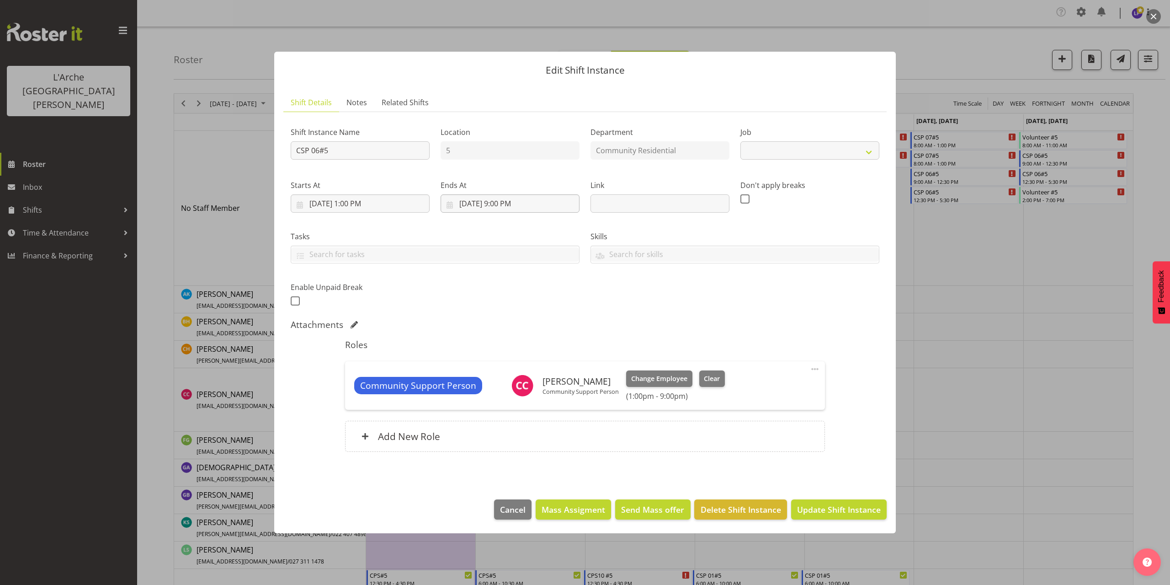
select select "2"
click at [509, 203] on input "[DATE] 9:00 PM" at bounding box center [510, 203] width 139 height 18
click at [507, 397] on select "00 01 02 03 04 05 06 07 08 09 10 11 12 13 14 15 16 17 18 19 20 21 22 23" at bounding box center [510, 398] width 21 height 18
select select "16"
click at [500, 389] on select "00 01 02 03 04 05 06 07 08 09 10 11 12 13 14 15 16 17 18 19 20 21 22 23" at bounding box center [510, 398] width 21 height 18
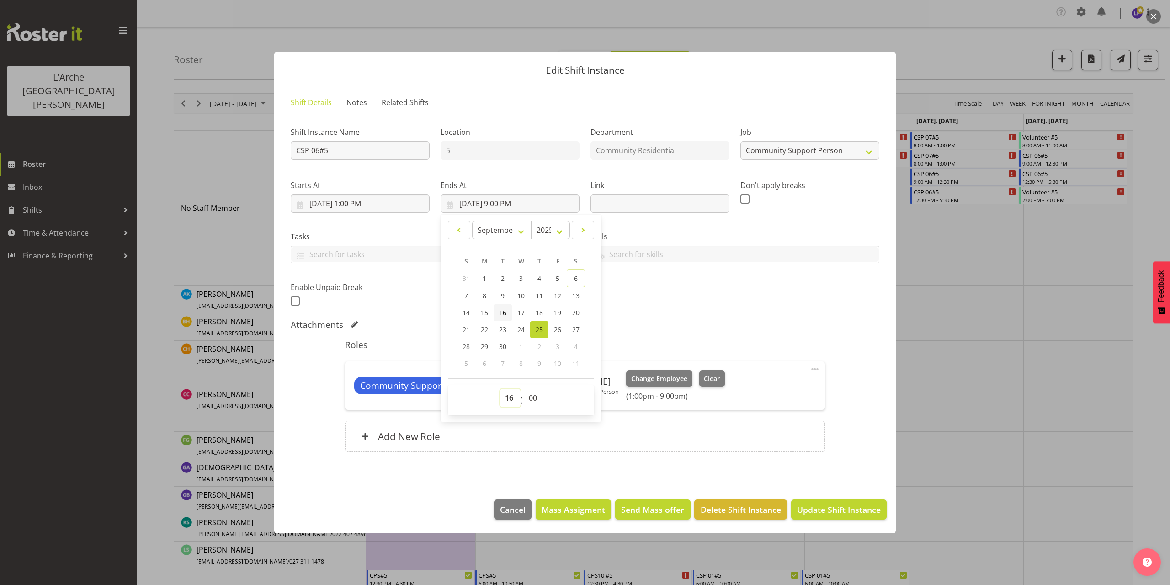
type input "[DATE] 4:00 PM"
click at [837, 508] on span "Update Shift Instance" at bounding box center [839, 509] width 84 height 12
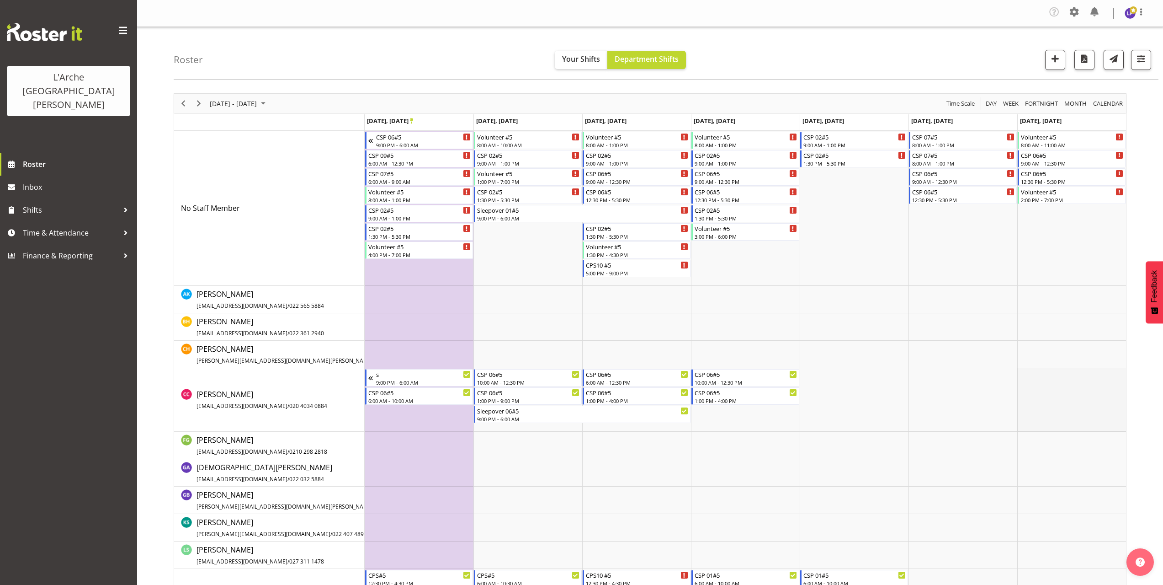
click at [1032, 374] on td "Timeline Week of September 27, 2025" at bounding box center [1072, 400] width 109 height 64
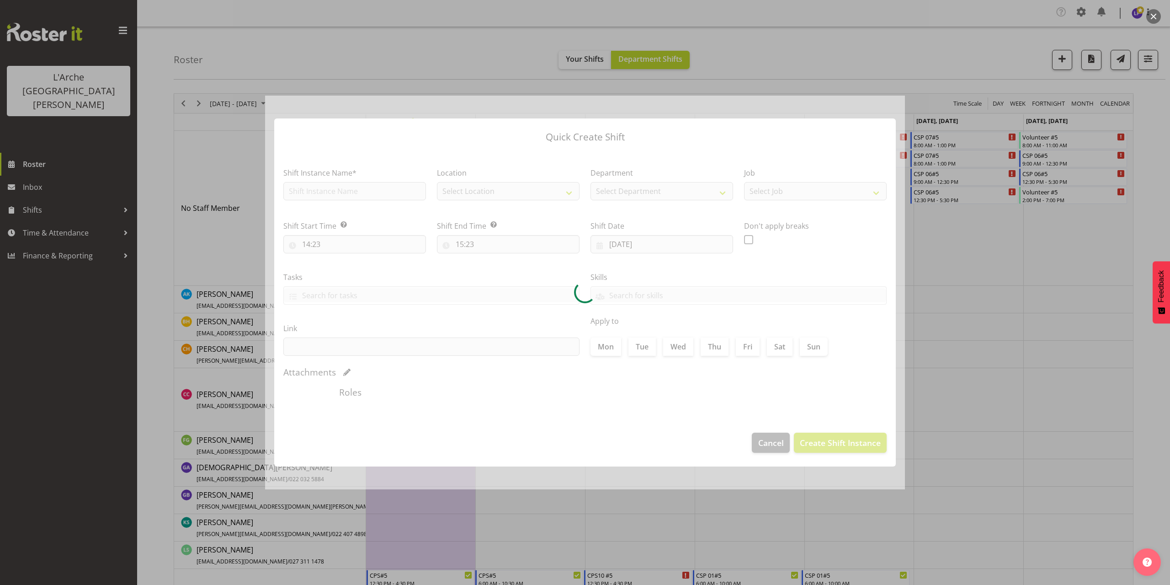
type input "[DATE]"
checkbox input "true"
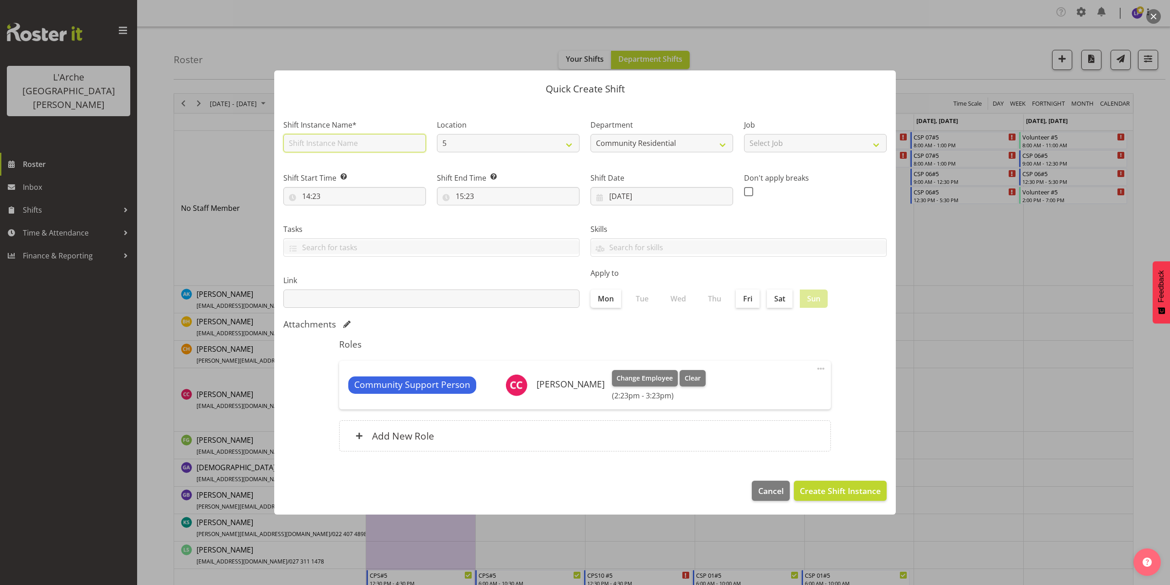
click at [320, 149] on input "text" at bounding box center [354, 143] width 143 height 18
type input "CSP 06#5"
click at [770, 148] on select "Select Job Accounts Admin Art Coordinator Community Leader Community Support Pe…" at bounding box center [815, 143] width 143 height 18
select select "2"
click at [744, 134] on select "Select Job Accounts Admin Art Coordinator Community Leader Community Support Pe…" at bounding box center [815, 143] width 143 height 18
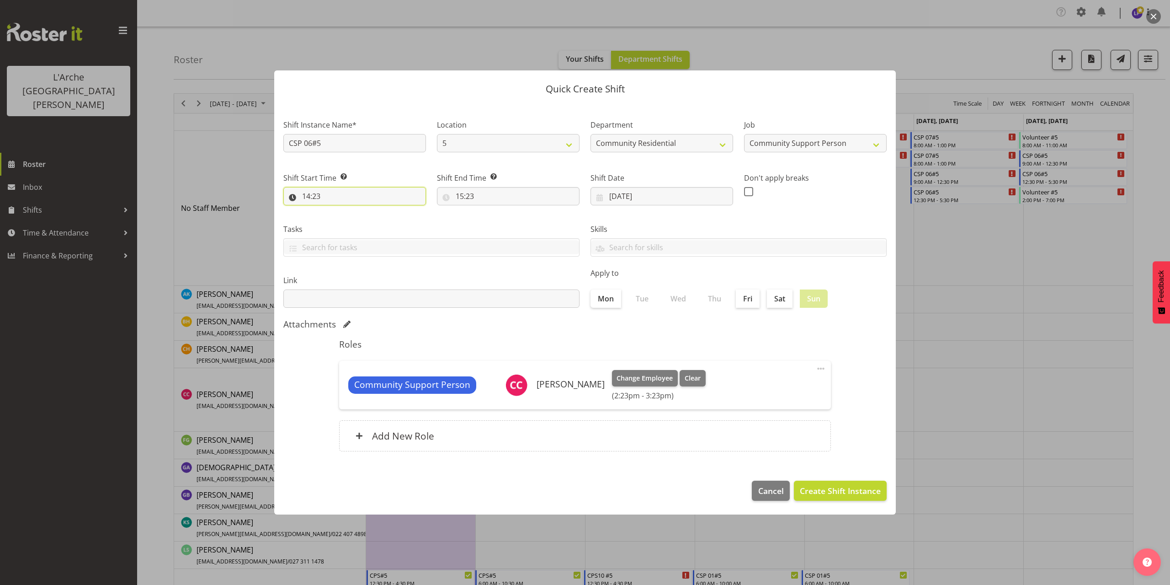
click at [309, 199] on input "14:23" at bounding box center [354, 196] width 143 height 18
click at [342, 221] on select "00 01 02 03 04 05 06 07 08 09 10 11 12 13 14 15 16 17 18 19 20 21 22 23" at bounding box center [346, 220] width 21 height 18
select select "8"
click at [336, 211] on select "00 01 02 03 04 05 06 07 08 09 10 11 12 13 14 15 16 17 18 19 20 21 22 23" at bounding box center [346, 220] width 21 height 18
type input "08:23"
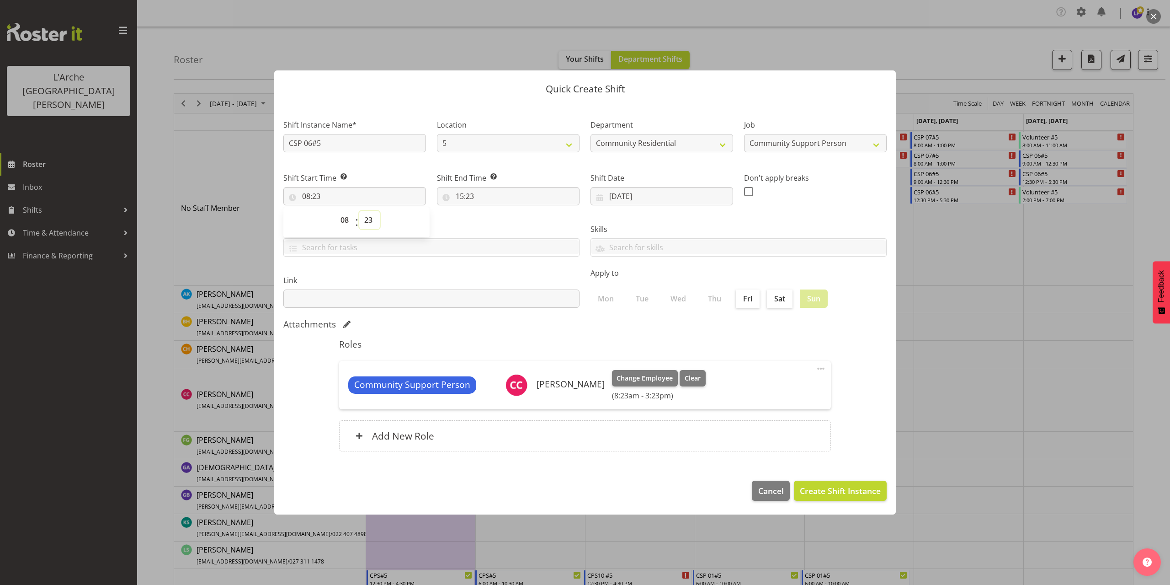
click at [370, 222] on select "00 01 02 03 04 05 06 07 08 09 10 11 12 13 14 15 16 17 18 19 20 21 22 23 24 25 2…" at bounding box center [369, 220] width 21 height 18
select select "30"
click at [359, 211] on select "00 01 02 03 04 05 06 07 08 09 10 11 12 13 14 15 16 17 18 19 20 21 22 23 24 25 2…" at bounding box center [369, 220] width 21 height 18
type input "08:30"
click at [463, 198] on input "15:23" at bounding box center [508, 196] width 143 height 18
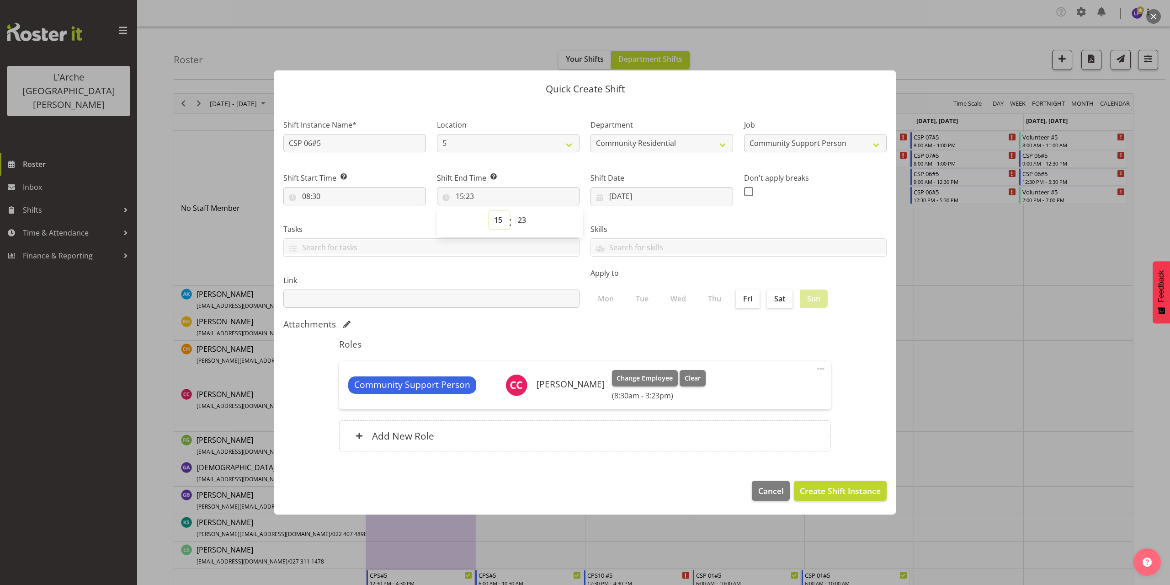
click at [496, 220] on select "00 01 02 03 04 05 06 07 08 09 10 11 12 13 14 15 16 17 18 19 20 21 22 23" at bounding box center [499, 220] width 21 height 18
select select "13"
click at [489, 211] on select "00 01 02 03 04 05 06 07 08 09 10 11 12 13 14 15 16 17 18 19 20 21 22 23" at bounding box center [499, 220] width 21 height 18
type input "13:23"
click at [522, 220] on select "00 01 02 03 04 05 06 07 08 09 10 11 12 13 14 15 16 17 18 19 20 21 22 23 24 25 2…" at bounding box center [523, 220] width 21 height 18
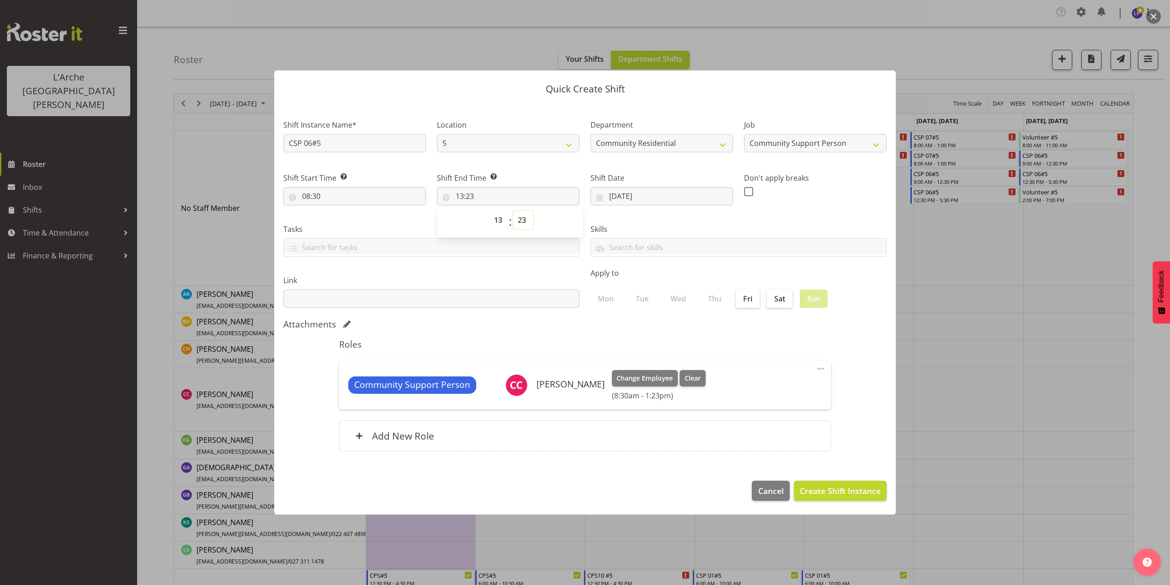
select select "0"
click at [513, 211] on select "00 01 02 03 04 05 06 07 08 09 10 11 12 13 14 15 16 17 18 19 20 21 22 23 24 25 2…" at bounding box center [523, 220] width 21 height 18
type input "13:00"
click at [818, 484] on button "Create Shift Instance" at bounding box center [840, 490] width 93 height 20
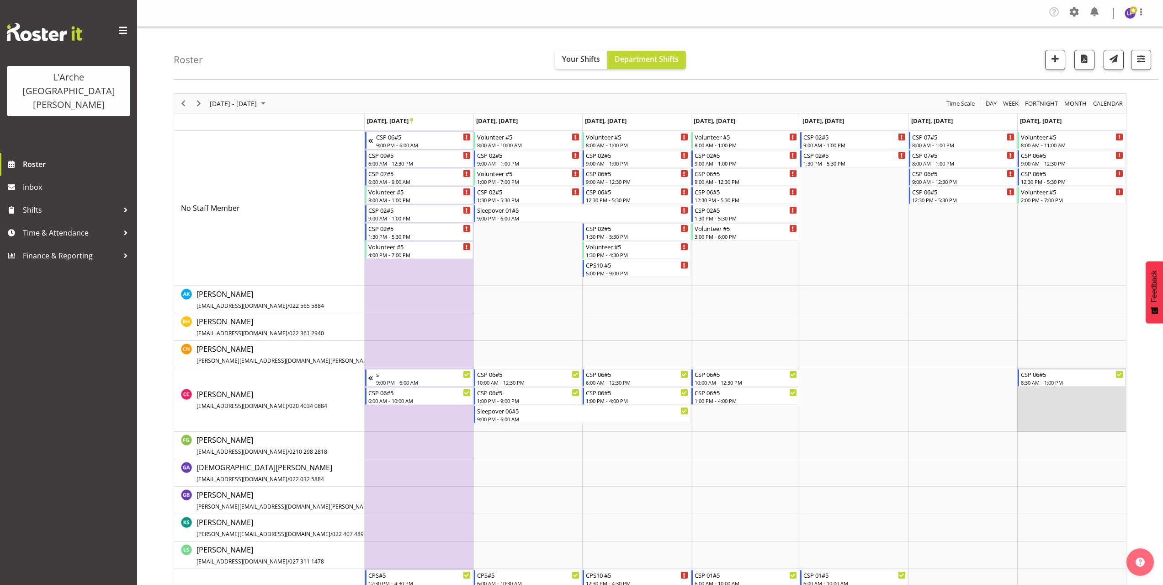
click at [1051, 394] on td "Timeline Week of September 27, 2025" at bounding box center [1072, 400] width 109 height 64
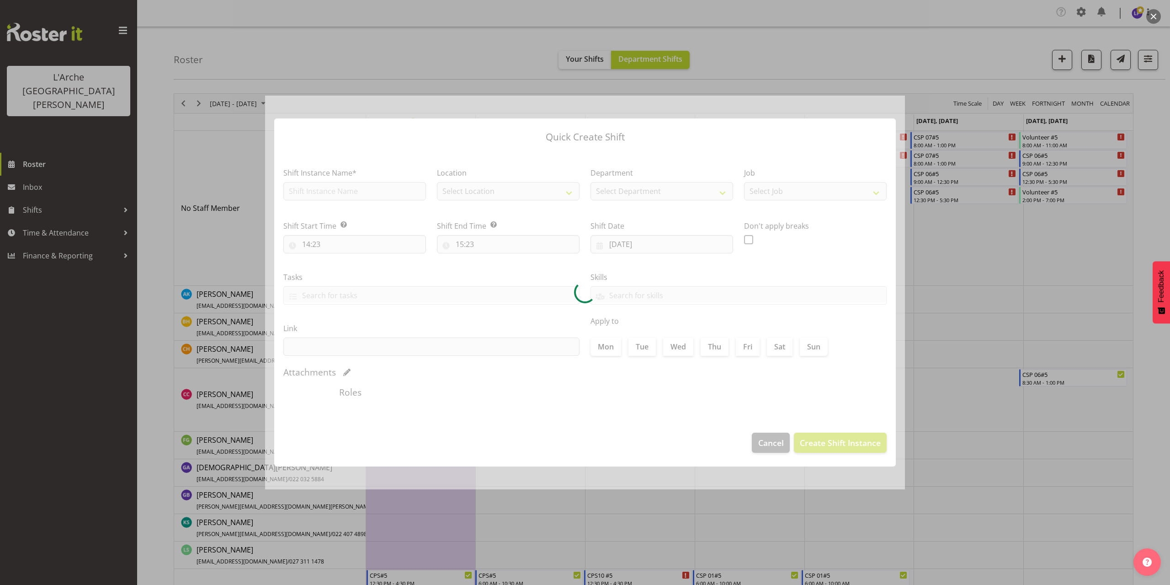
type input "[DATE]"
checkbox input "true"
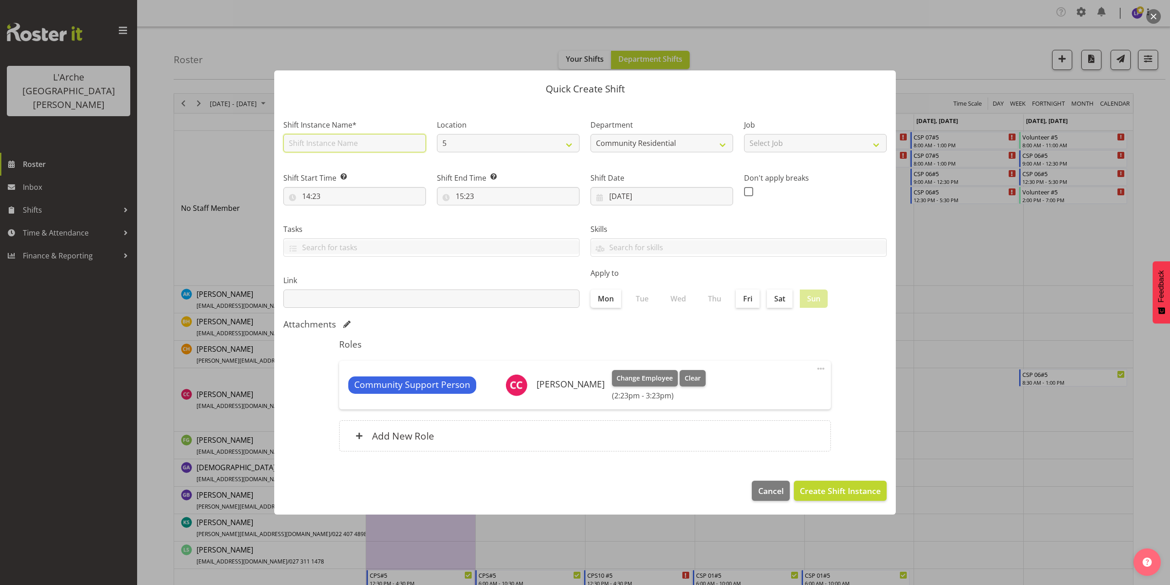
click at [373, 147] on input "text" at bounding box center [354, 143] width 143 height 18
type input "CSP 06#5"
click at [781, 143] on select "Select Job Accounts Admin Art Coordinator Community Leader Community Support Pe…" at bounding box center [815, 143] width 143 height 18
select select "2"
click at [744, 134] on select "Select Job Accounts Admin Art Coordinator Community Leader Community Support Pe…" at bounding box center [815, 143] width 143 height 18
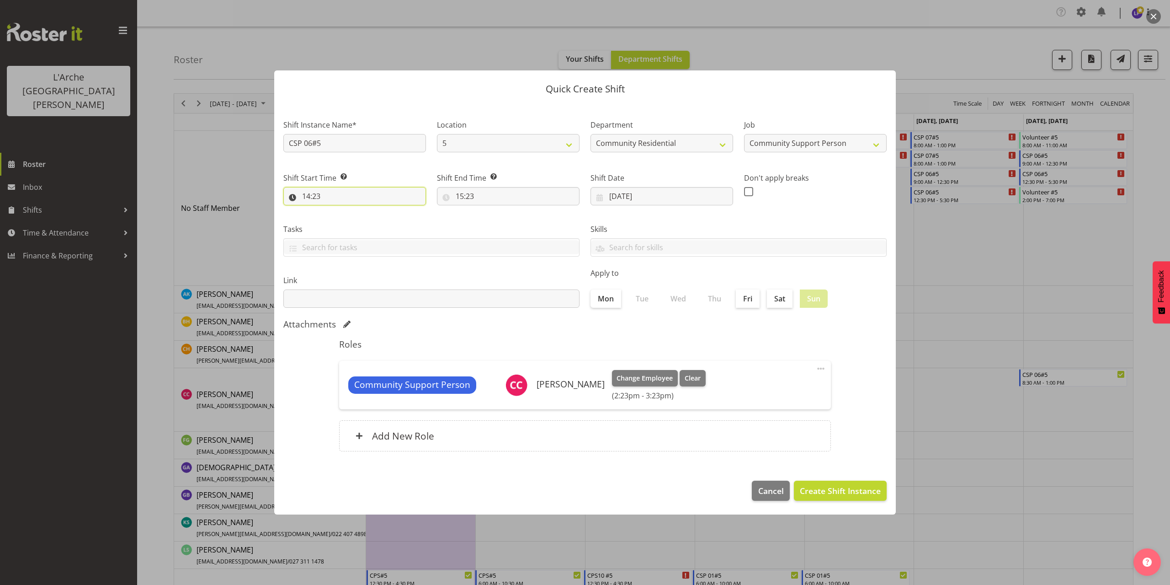
click at [314, 197] on input "14:23" at bounding box center [354, 196] width 143 height 18
click at [345, 219] on select "00 01 02 03 04 05 06 07 08 09 10 11 12 13 14 15 16 17 18 19 20 21 22 23" at bounding box center [346, 220] width 21 height 18
click at [369, 218] on select "00 01 02 03 04 05 06 07 08 09 10 11 12 13 14 15 16 17 18 19 20 21 22 23 24 25 2…" at bounding box center [369, 220] width 21 height 18
select select "0"
click at [359, 211] on select "00 01 02 03 04 05 06 07 08 09 10 11 12 13 14 15 16 17 18 19 20 21 22 23 24 25 2…" at bounding box center [369, 220] width 21 height 18
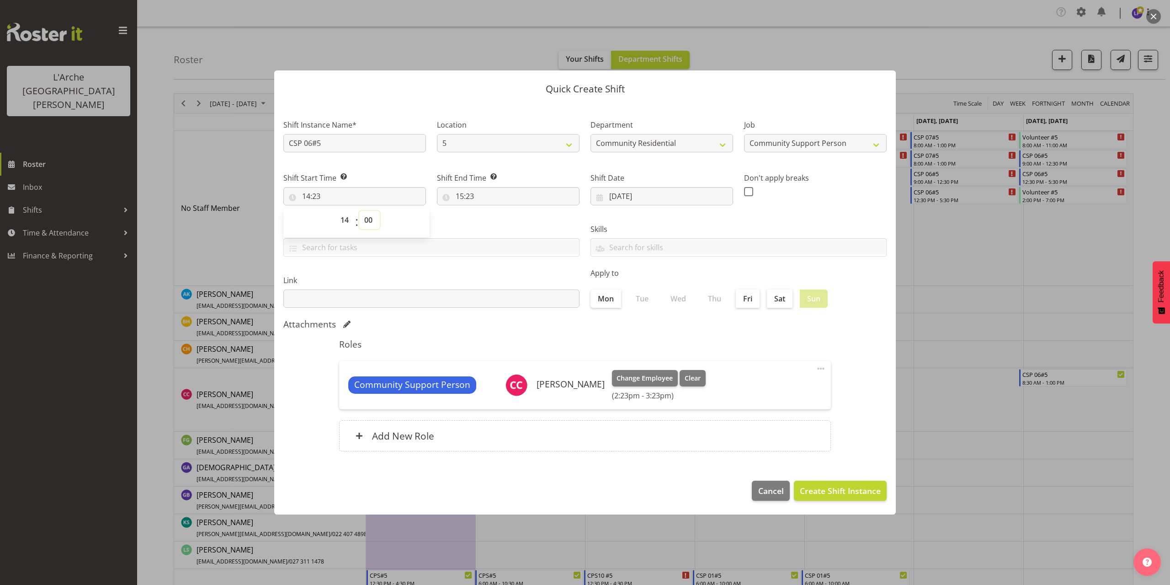
type input "14:00"
click at [469, 196] on input "15:23" at bounding box center [508, 196] width 143 height 18
click at [496, 221] on select "00 01 02 03 04 05 06 07 08 09 10 11 12 13 14 15 16 17 18 19 20 21 22 23" at bounding box center [499, 220] width 21 height 18
select select "21"
click at [489, 211] on select "00 01 02 03 04 05 06 07 08 09 10 11 12 13 14 15 16 17 18 19 20 21 22 23" at bounding box center [499, 220] width 21 height 18
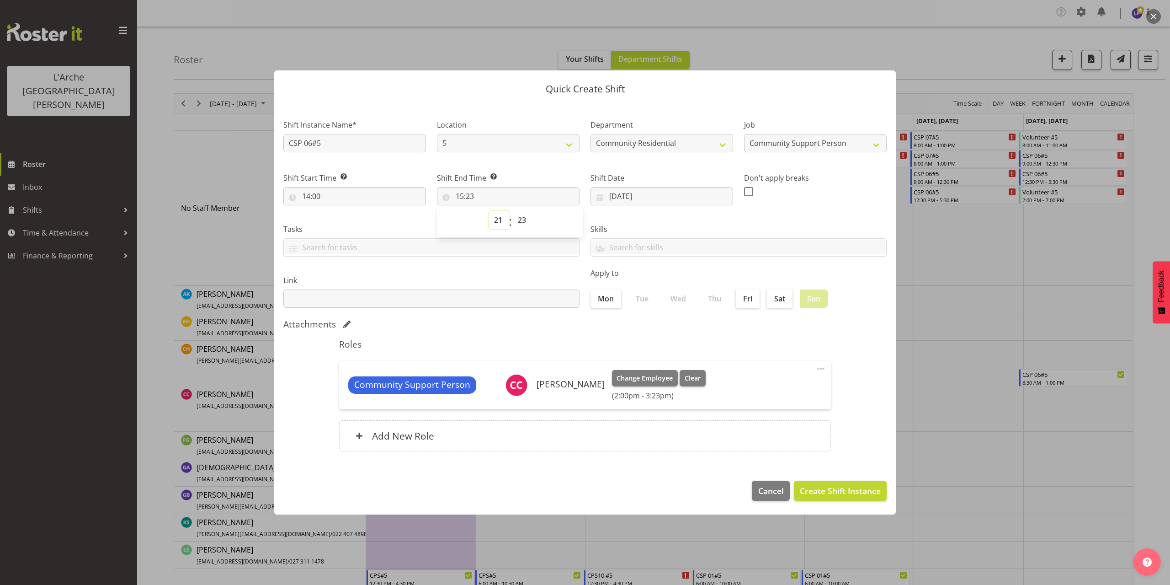
type input "21:23"
click at [522, 219] on select "00 01 02 03 04 05 06 07 08 09 10 11 12 13 14 15 16 17 18 19 20 21 22 23 24 25 2…" at bounding box center [523, 220] width 21 height 18
select select "0"
click at [513, 211] on select "00 01 02 03 04 05 06 07 08 09 10 11 12 13 14 15 16 17 18 19 20 21 22 23 24 25 2…" at bounding box center [523, 220] width 21 height 18
type input "21:00"
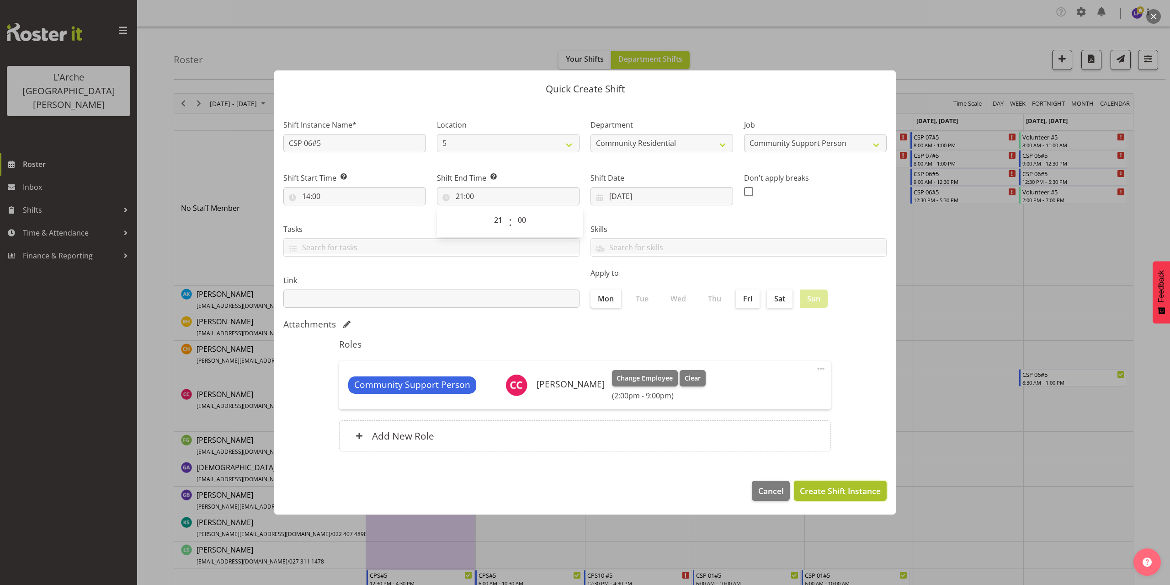
click at [848, 485] on span "Create Shift Instance" at bounding box center [840, 491] width 81 height 12
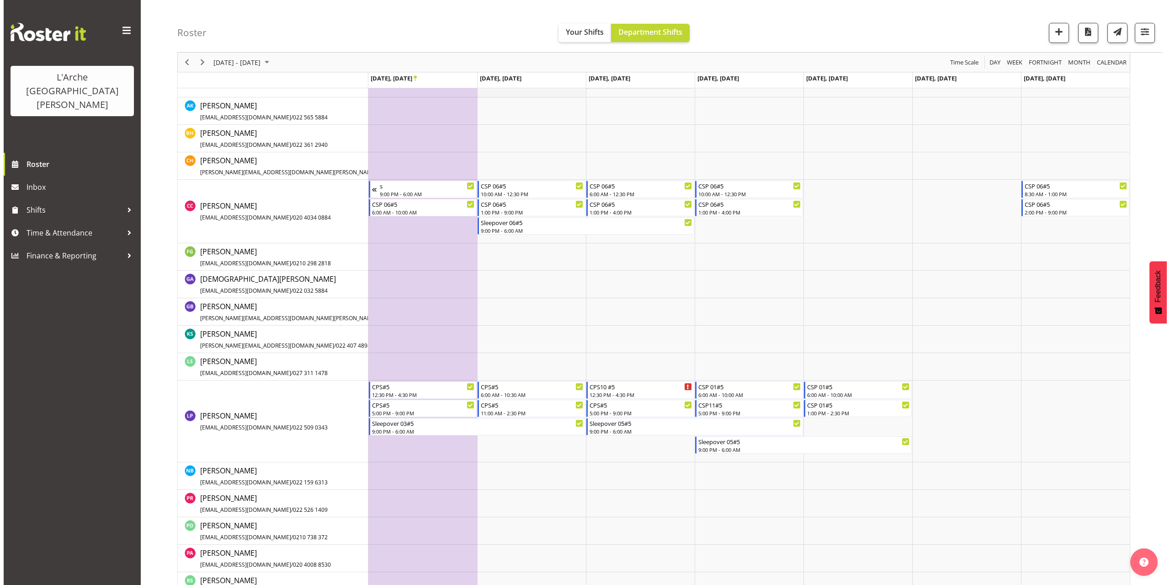
scroll to position [274, 0]
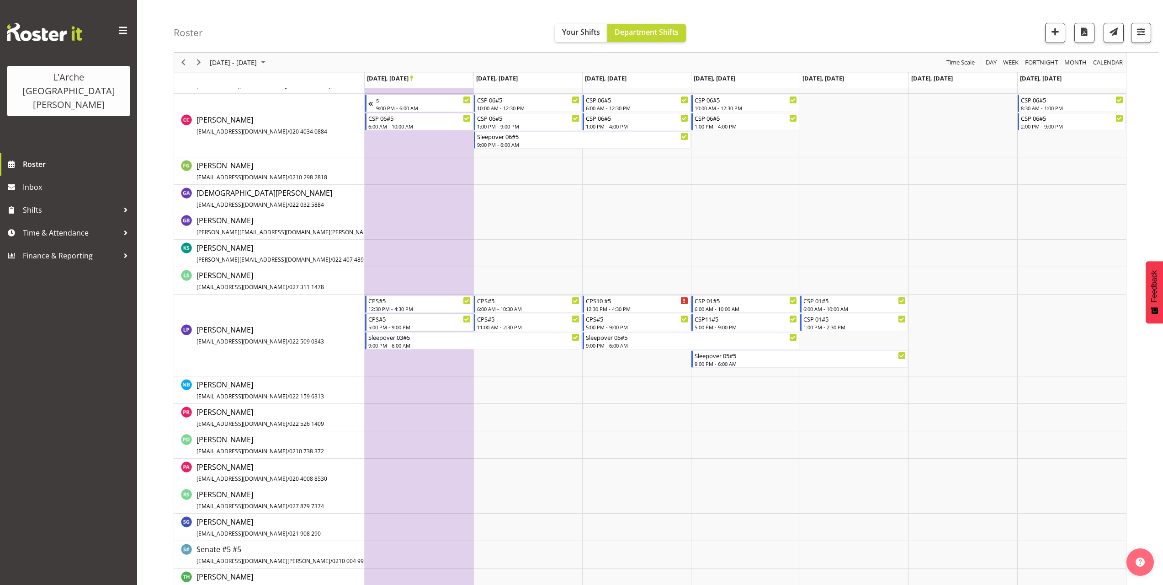
click at [368, 384] on td "Timeline Week of September 27, 2025" at bounding box center [419, 389] width 109 height 27
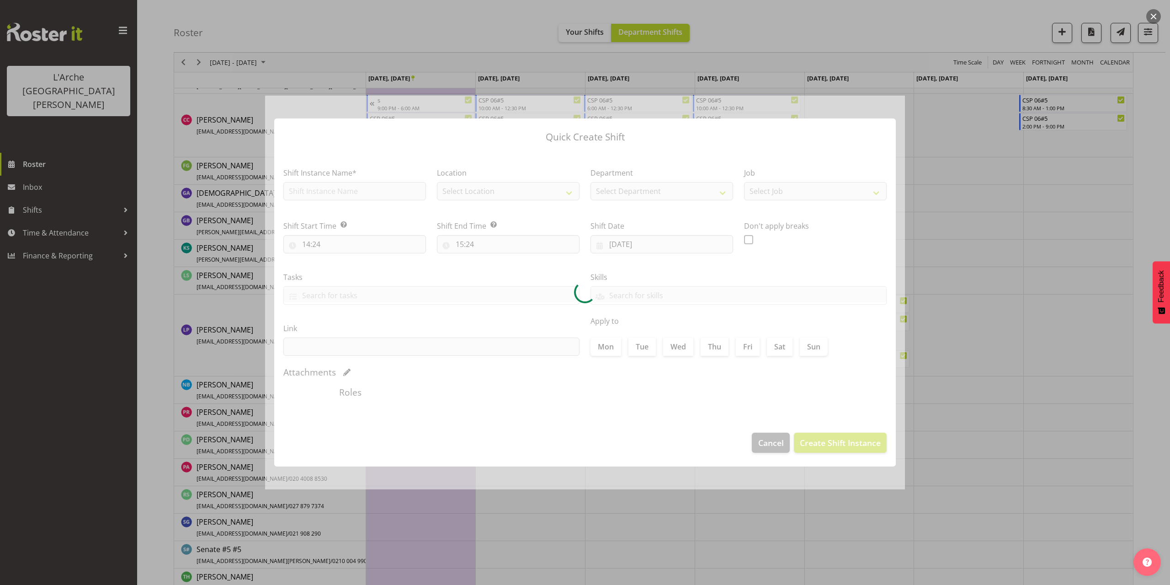
type input "[DATE]"
checkbox input "true"
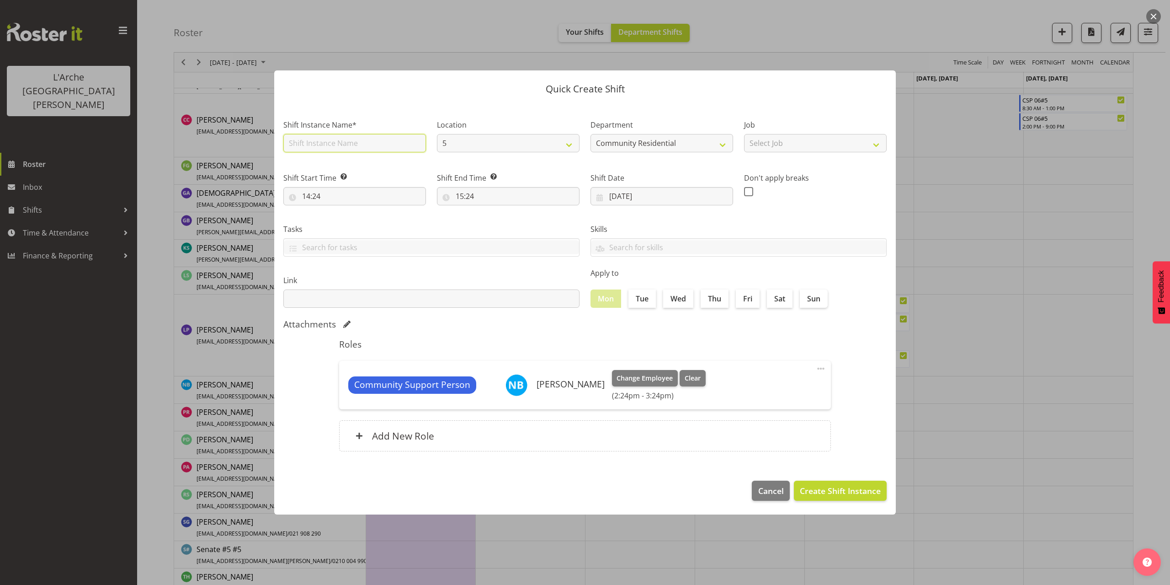
click at [313, 144] on input "text" at bounding box center [354, 143] width 143 height 18
type input "CSP 09#5"
click at [771, 145] on select "Select Job Accounts Admin Art Coordinator Community Leader Community Support Pe…" at bounding box center [815, 143] width 143 height 18
select select "2"
click at [744, 134] on select "Select Job Accounts Admin Art Coordinator Community Leader Community Support Pe…" at bounding box center [815, 143] width 143 height 18
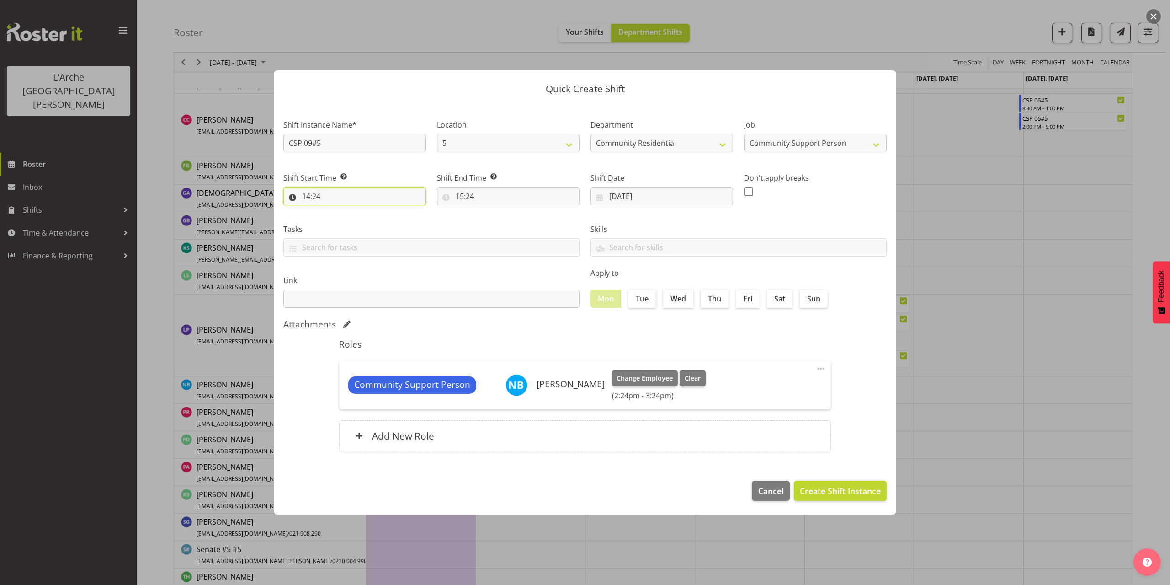
click at [308, 199] on input "14:24" at bounding box center [354, 196] width 143 height 18
click at [347, 219] on select "00 01 02 03 04 05 06 07 08 09 10 11 12 13 14 15 16 17 18 19 20 21 22 23" at bounding box center [346, 220] width 21 height 18
select select "7"
click at [336, 211] on select "00 01 02 03 04 05 06 07 08 09 10 11 12 13 14 15 16 17 18 19 20 21 22 23" at bounding box center [346, 220] width 21 height 18
type input "07:24"
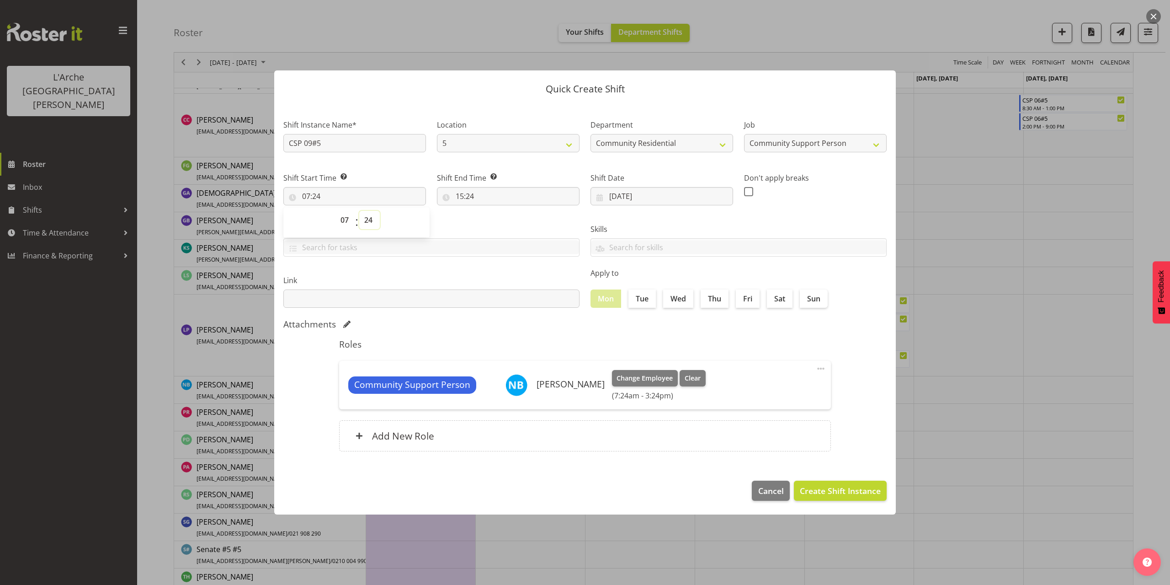
click at [367, 220] on select "00 01 02 03 04 05 06 07 08 09 10 11 12 13 14 15 16 17 18 19 20 21 22 23 24 25 2…" at bounding box center [369, 220] width 21 height 18
select select "30"
click at [359, 211] on select "00 01 02 03 04 05 06 07 08 09 10 11 12 13 14 15 16 17 18 19 20 21 22 23 24 25 2…" at bounding box center [369, 220] width 21 height 18
type input "07:30"
click at [461, 194] on input "15:24" at bounding box center [508, 196] width 143 height 18
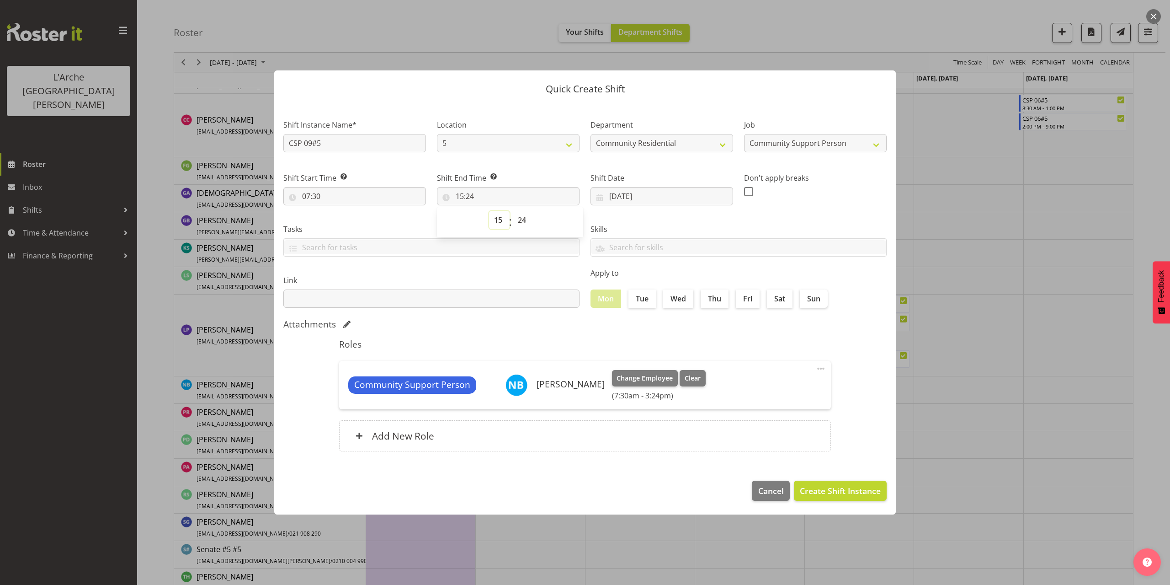
click at [500, 222] on select "00 01 02 03 04 05 06 07 08 09 10 11 12 13 14 15 16 17 18 19 20 21 22 23" at bounding box center [499, 220] width 21 height 18
select select "12"
click at [489, 211] on select "00 01 02 03 04 05 06 07 08 09 10 11 12 13 14 15 16 17 18 19 20 21 22 23" at bounding box center [499, 220] width 21 height 18
type input "12:24"
click at [526, 222] on select "00 01 02 03 04 05 06 07 08 09 10 11 12 13 14 15 16 17 18 19 20 21 22 23 24 25 2…" at bounding box center [523, 220] width 21 height 18
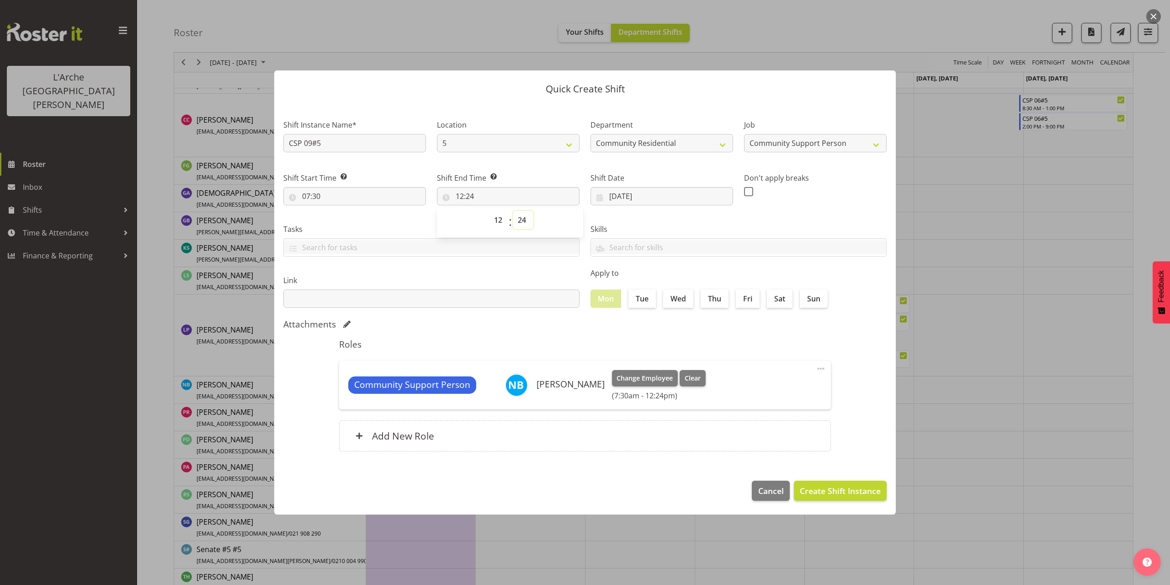
select select "0"
click at [513, 211] on select "00 01 02 03 04 05 06 07 08 09 10 11 12 13 14 15 16 17 18 19 20 21 22 23 24 25 2…" at bounding box center [523, 220] width 21 height 18
type input "12:00"
click at [817, 492] on span "Create Shift Instance" at bounding box center [840, 491] width 81 height 12
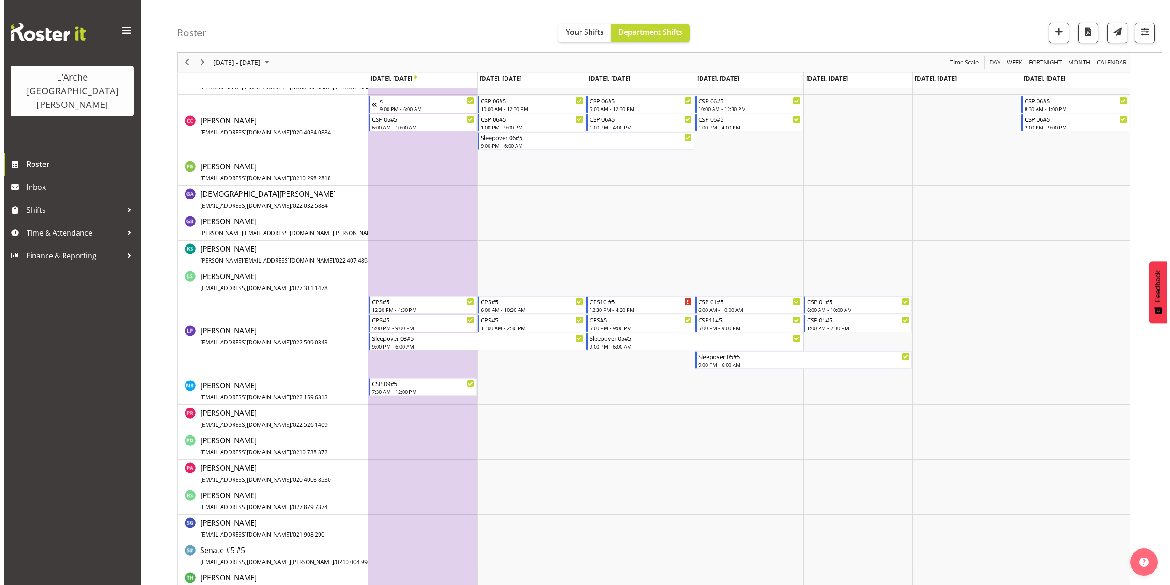
scroll to position [293, 0]
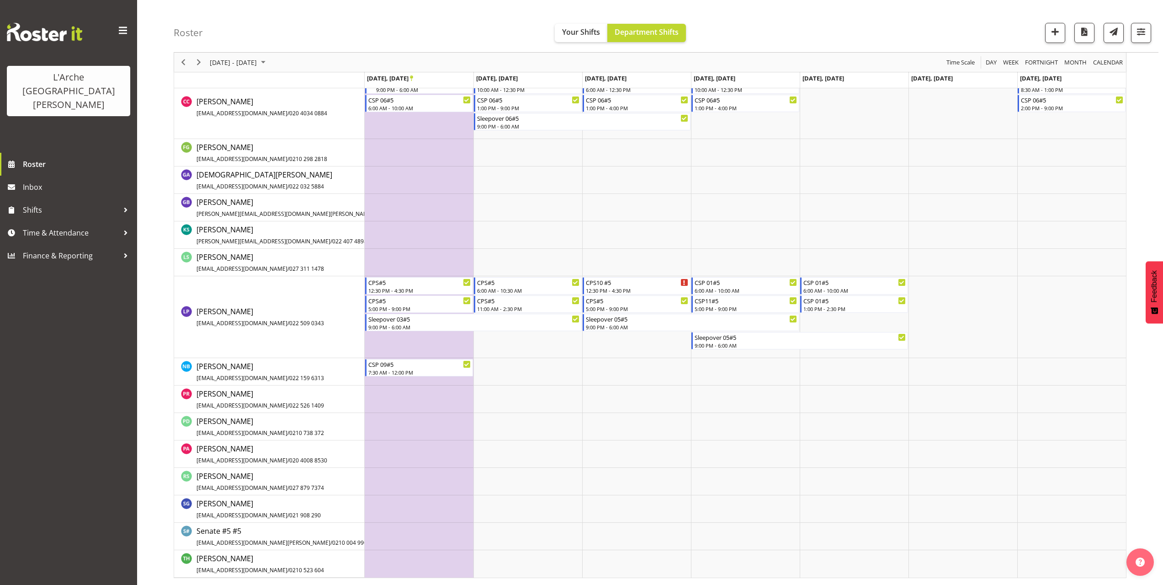
click at [386, 379] on td "Timeline Week of September 27, 2025" at bounding box center [419, 371] width 109 height 27
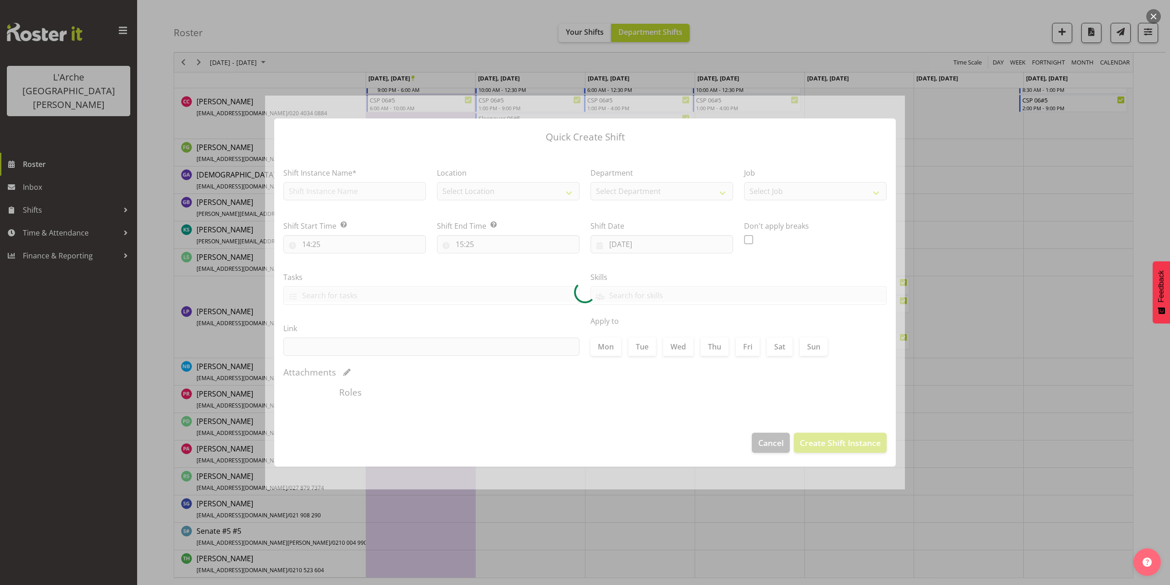
type input "[DATE]"
checkbox input "true"
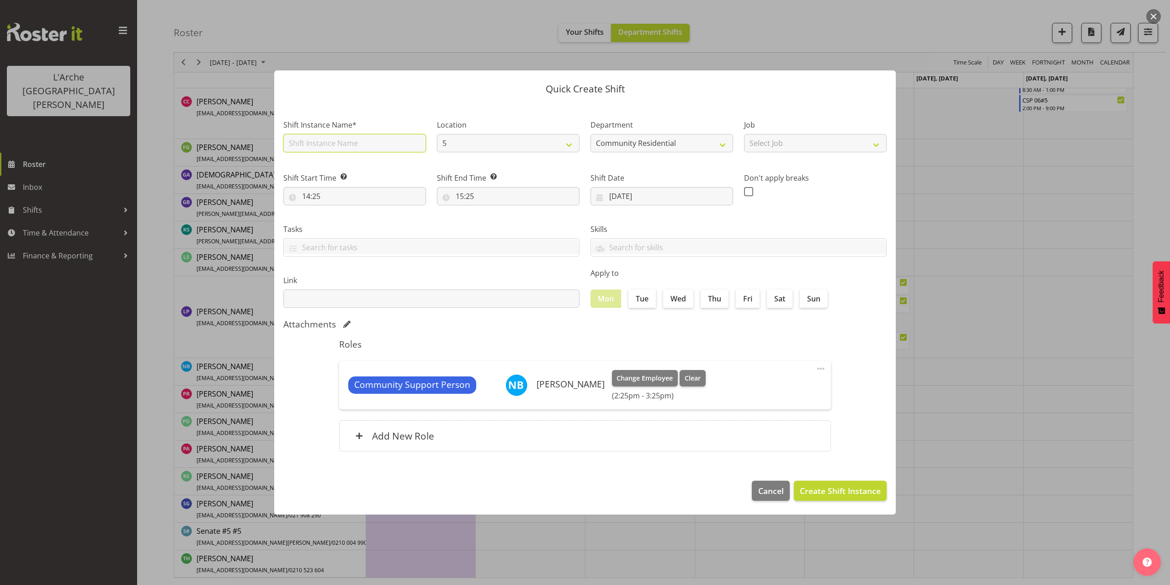
click at [330, 144] on input "text" at bounding box center [354, 143] width 143 height 18
click at [317, 147] on input "CSP 06#5" at bounding box center [354, 143] width 143 height 18
drag, startPoint x: 325, startPoint y: 142, endPoint x: 266, endPoint y: 146, distance: 59.6
click at [266, 146] on div "Quick Create Shift Shift Instance Name* CSP 06#5 Location 5 Helensville Communi…" at bounding box center [585, 293] width 640 height 490
type input "CSP 09#5"
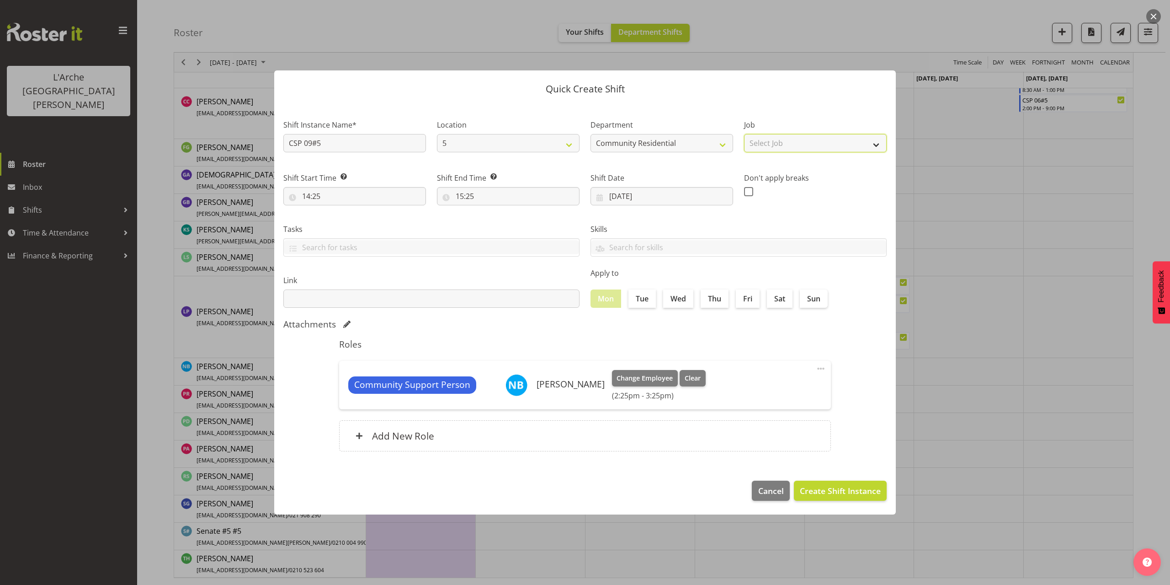
click at [779, 149] on select "Select Job Accounts Admin Art Coordinator Community Leader Community Support Pe…" at bounding box center [815, 143] width 143 height 18
select select "2"
click at [744, 134] on select "Select Job Accounts Admin Art Coordinator Community Leader Community Support Pe…" at bounding box center [815, 143] width 143 height 18
click at [322, 194] on input "14:25" at bounding box center [354, 196] width 143 height 18
click at [346, 221] on select "00 01 02 03 04 05 06 07 08 09 10 11 12 13 14 15 16 17 18 19 20 21 22 23" at bounding box center [346, 220] width 21 height 18
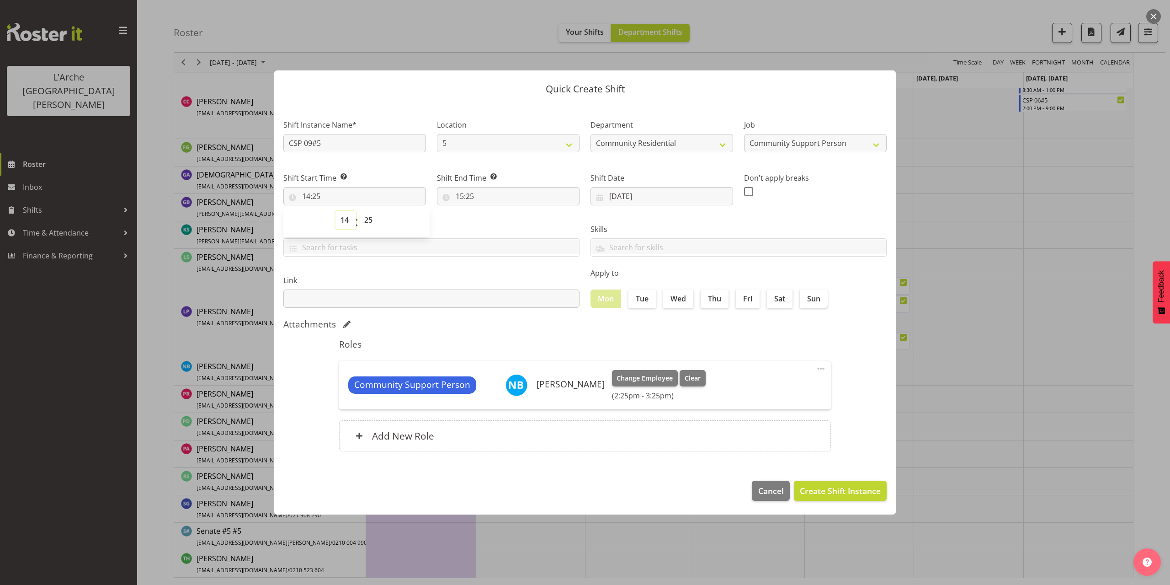
select select "13"
click at [336, 211] on select "00 01 02 03 04 05 06 07 08 09 10 11 12 13 14 15 16 17 18 19 20 21 22 23" at bounding box center [346, 220] width 21 height 18
type input "13:25"
click at [369, 223] on select "00 01 02 03 04 05 06 07 08 09 10 11 12 13 14 15 16 17 18 19 20 21 22 23 24 25 2…" at bounding box center [369, 220] width 21 height 18
select select "0"
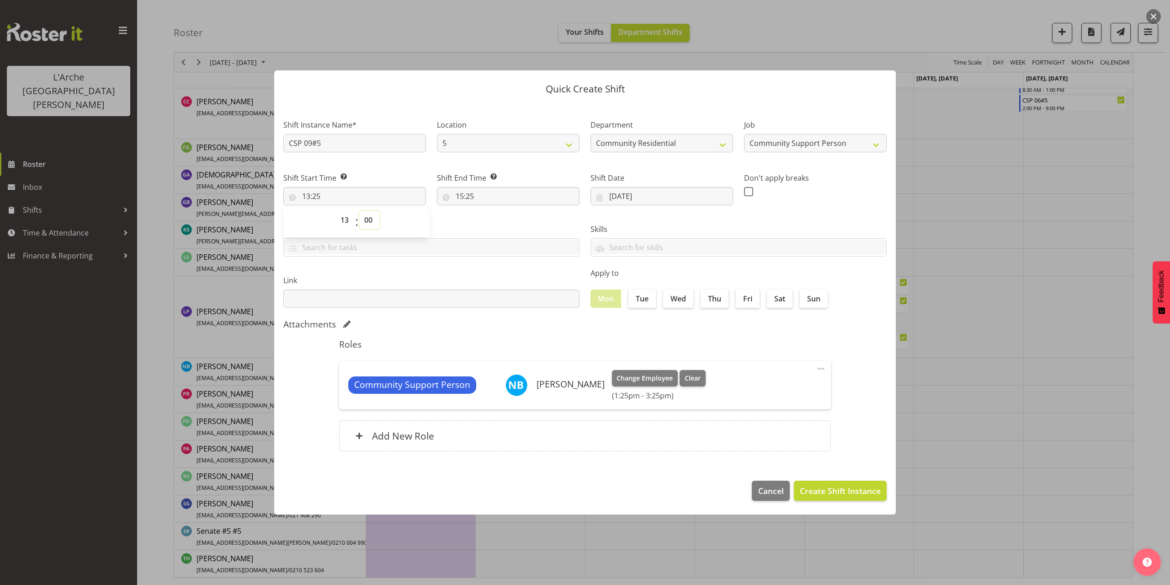
click at [359, 211] on select "00 01 02 03 04 05 06 07 08 09 10 11 12 13 14 15 16 17 18 19 20 21 22 23 24 25 2…" at bounding box center [369, 220] width 21 height 18
type input "13:00"
click at [464, 197] on input "15:25" at bounding box center [508, 196] width 143 height 18
click at [499, 220] on select "00 01 02 03 04 05 06 07 08 09 10 11 12 13 14 15 16 17 18 19 20 21 22 23" at bounding box center [499, 220] width 21 height 18
select select "18"
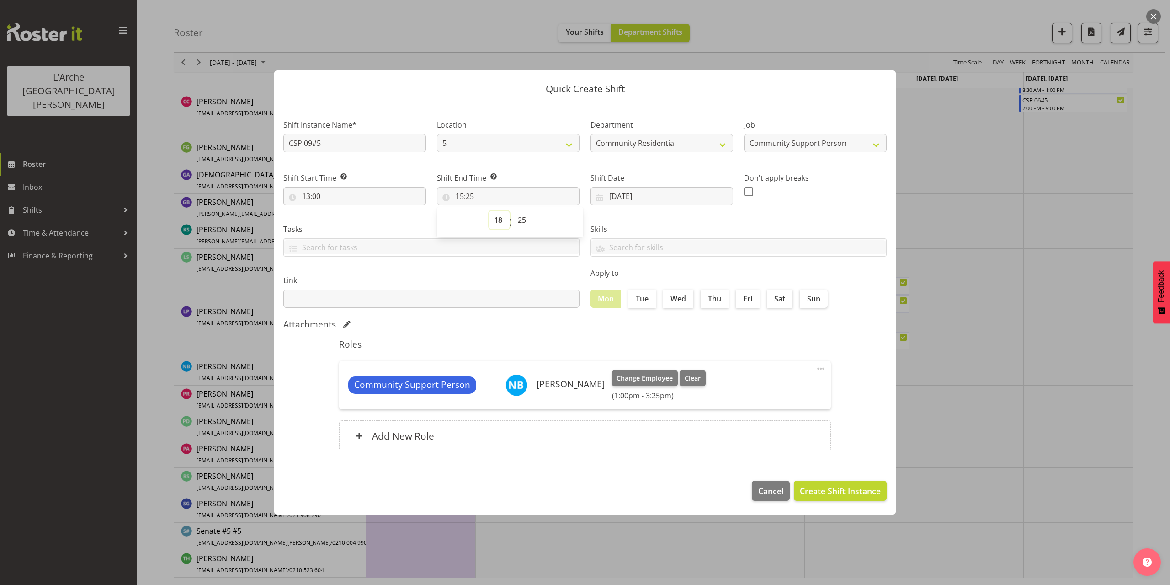
click at [489, 211] on select "00 01 02 03 04 05 06 07 08 09 10 11 12 13 14 15 16 17 18 19 20 21 22 23" at bounding box center [499, 220] width 21 height 18
type input "18:25"
click at [518, 220] on select "00 01 02 03 04 05 06 07 08 09 10 11 12 13 14 15 16 17 18 19 20 21 22 23 24 25 2…" at bounding box center [523, 220] width 21 height 18
select select "30"
click at [513, 211] on select "00 01 02 03 04 05 06 07 08 09 10 11 12 13 14 15 16 17 18 19 20 21 22 23 24 25 2…" at bounding box center [523, 220] width 21 height 18
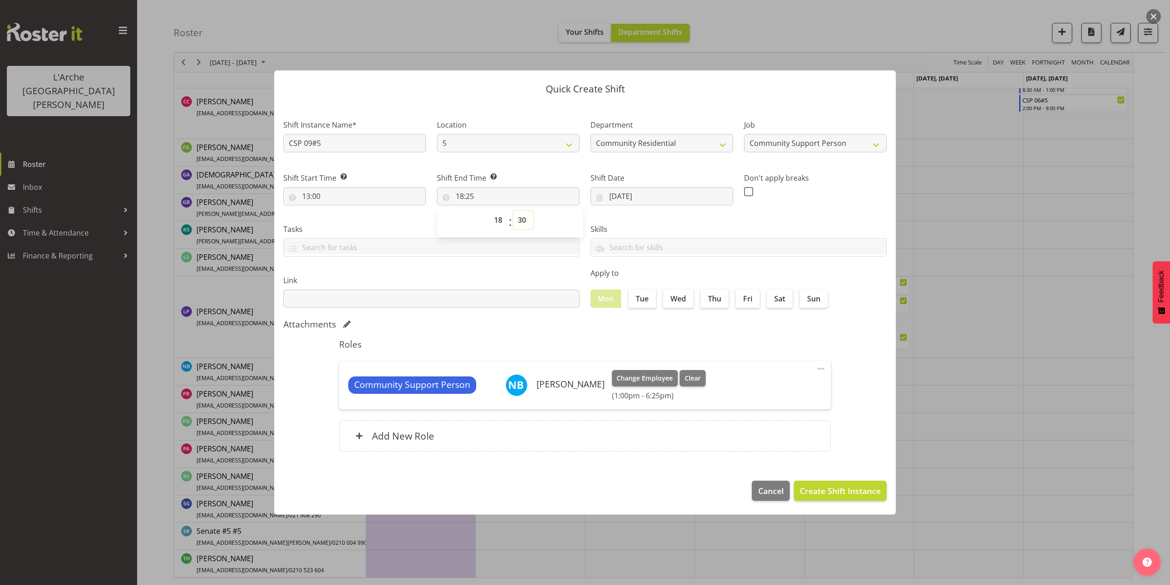
type input "18:30"
click at [845, 489] on span "Create Shift Instance" at bounding box center [840, 491] width 81 height 12
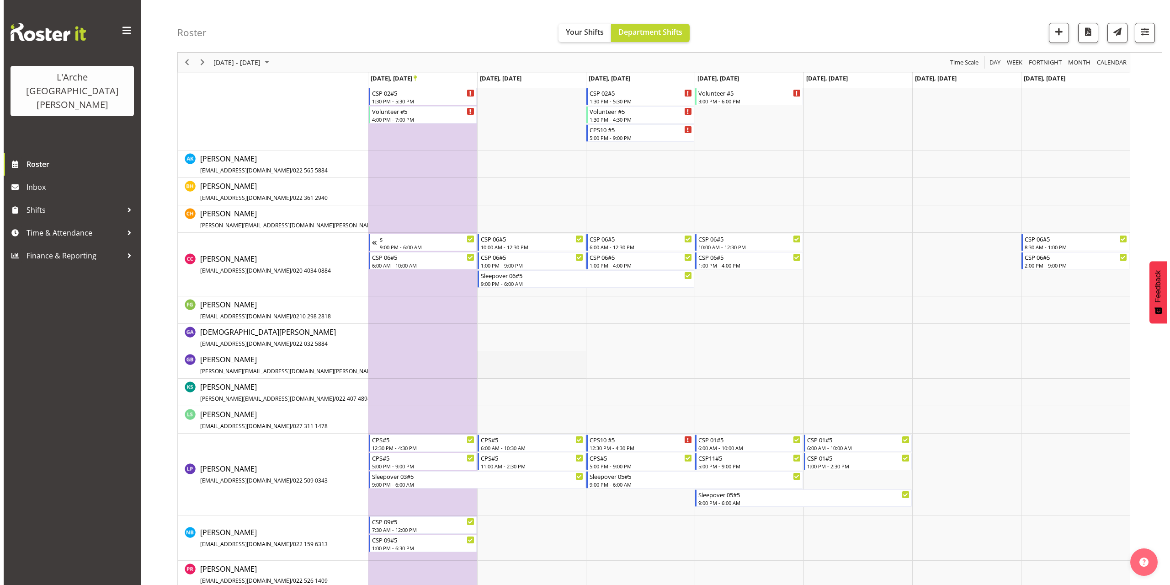
scroll to position [310, 0]
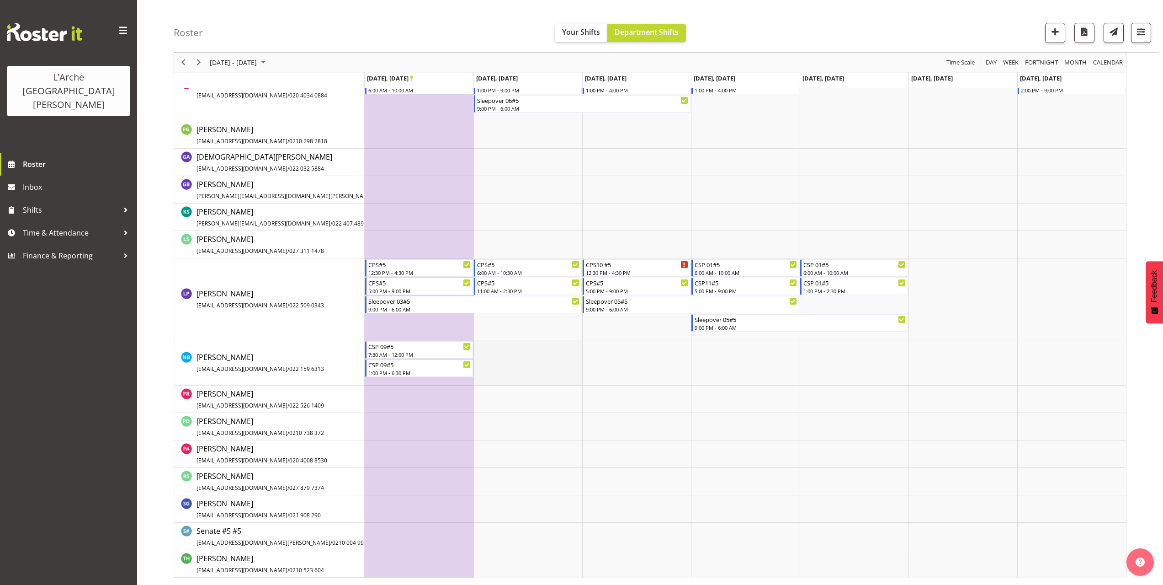
click at [480, 345] on td "Timeline Week of September 27, 2025" at bounding box center [528, 362] width 109 height 45
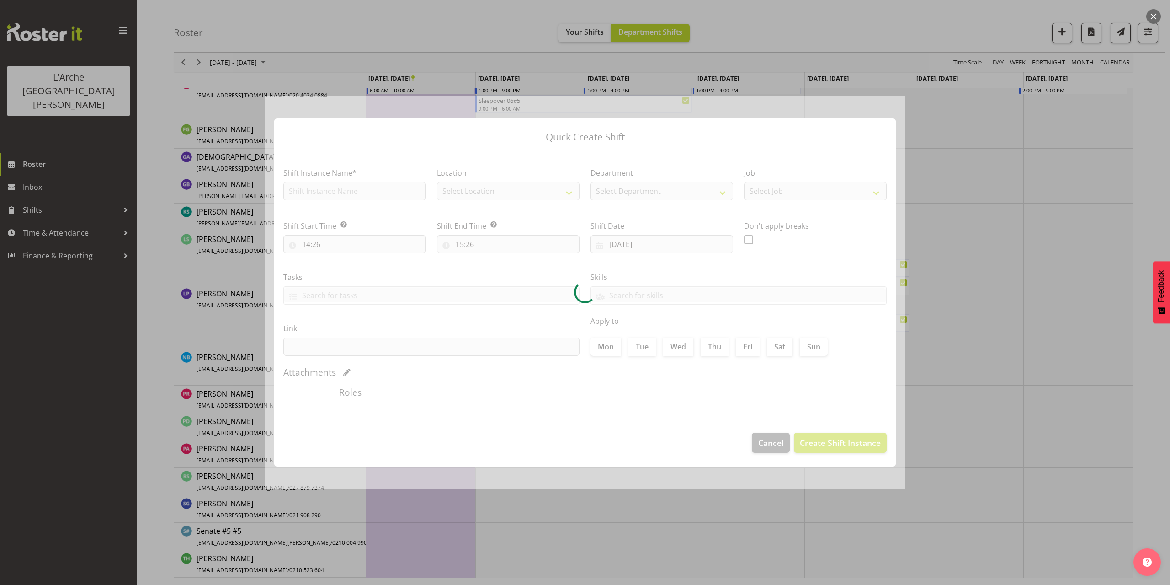
type input "23/09/2025"
checkbox input "true"
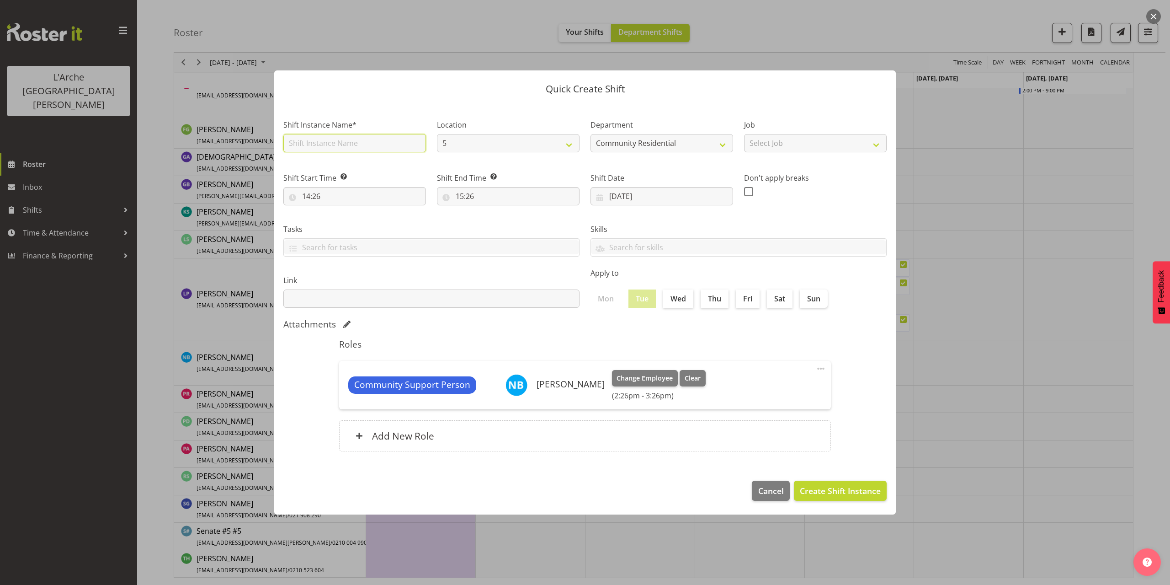
click at [315, 143] on input "text" at bounding box center [354, 143] width 143 height 18
type input "CSP 09#5"
click at [803, 144] on select "Select Job Accounts Admin Art Coordinator Community Leader Community Support Pe…" at bounding box center [815, 143] width 143 height 18
select select "2"
click at [744, 134] on select "Select Job Accounts Admin Art Coordinator Community Leader Community Support Pe…" at bounding box center [815, 143] width 143 height 18
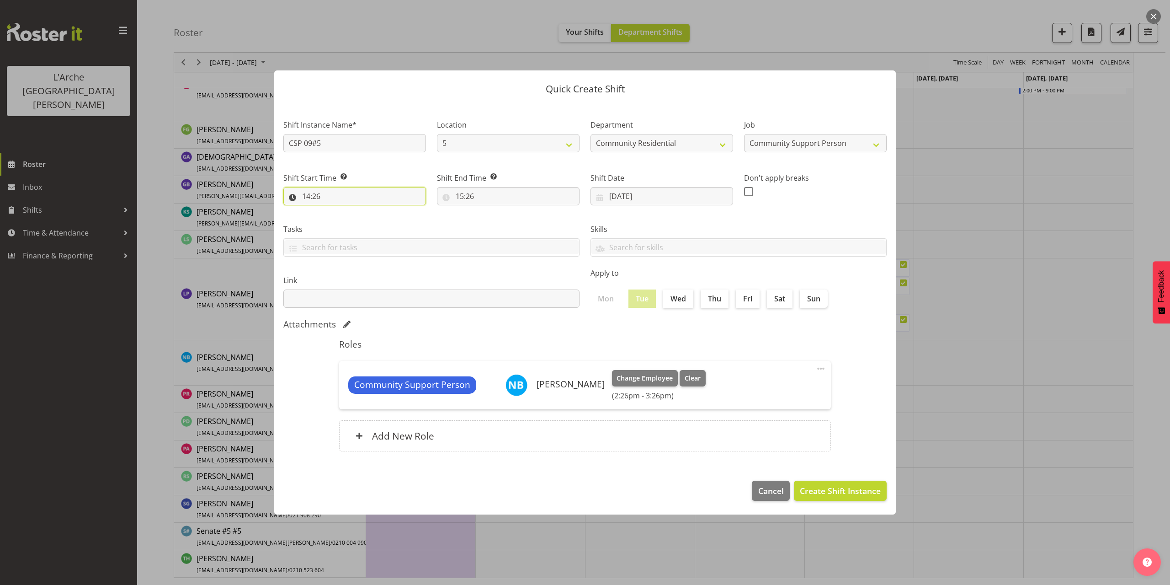
click at [313, 197] on input "14:26" at bounding box center [354, 196] width 143 height 18
click at [344, 221] on select "00 01 02 03 04 05 06 07 08 09 10 11 12 13 14 15 16 17 18 19 20 21 22 23" at bounding box center [346, 220] width 21 height 18
select select "7"
click at [336, 211] on select "00 01 02 03 04 05 06 07 08 09 10 11 12 13 14 15 16 17 18 19 20 21 22 23" at bounding box center [346, 220] width 21 height 18
type input "07:26"
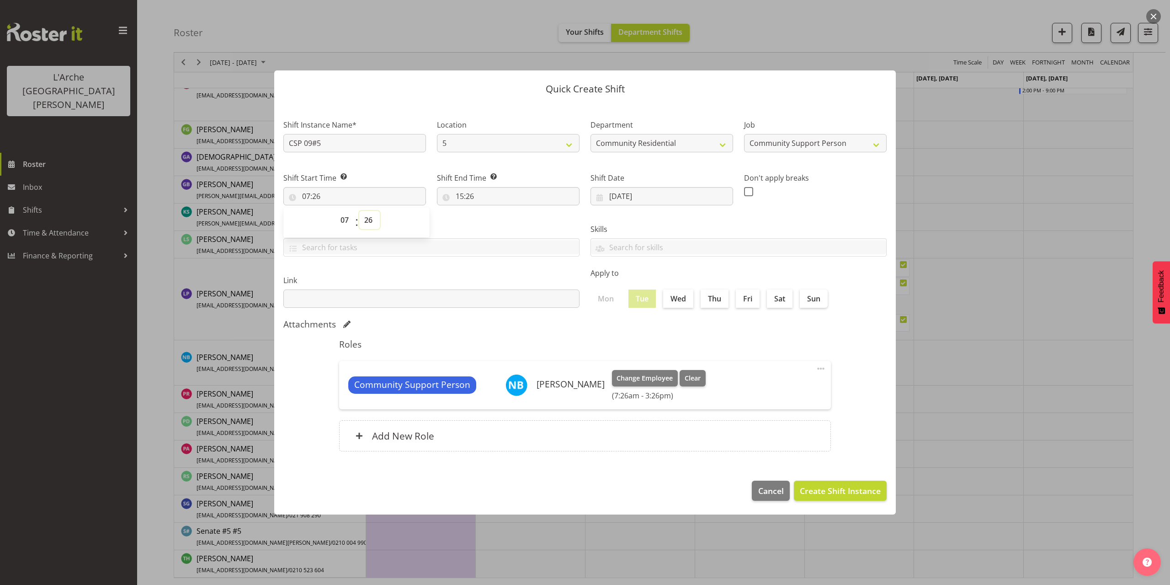
click at [367, 221] on select "00 01 02 03 04 05 06 07 08 09 10 11 12 13 14 15 16 17 18 19 20 21 22 23 24 25 2…" at bounding box center [369, 220] width 21 height 18
click at [367, 224] on select "00 01 02 03 04 05 06 07 08 09 10 11 12 13 14 15 16 17 18 19 20 21 22 23 24 25 2…" at bounding box center [369, 220] width 21 height 18
select select "0"
click at [359, 211] on select "00 01 02 03 04 05 06 07 08 09 10 11 12 13 14 15 16 17 18 19 20 21 22 23 24 25 2…" at bounding box center [369, 220] width 21 height 18
type input "07:00"
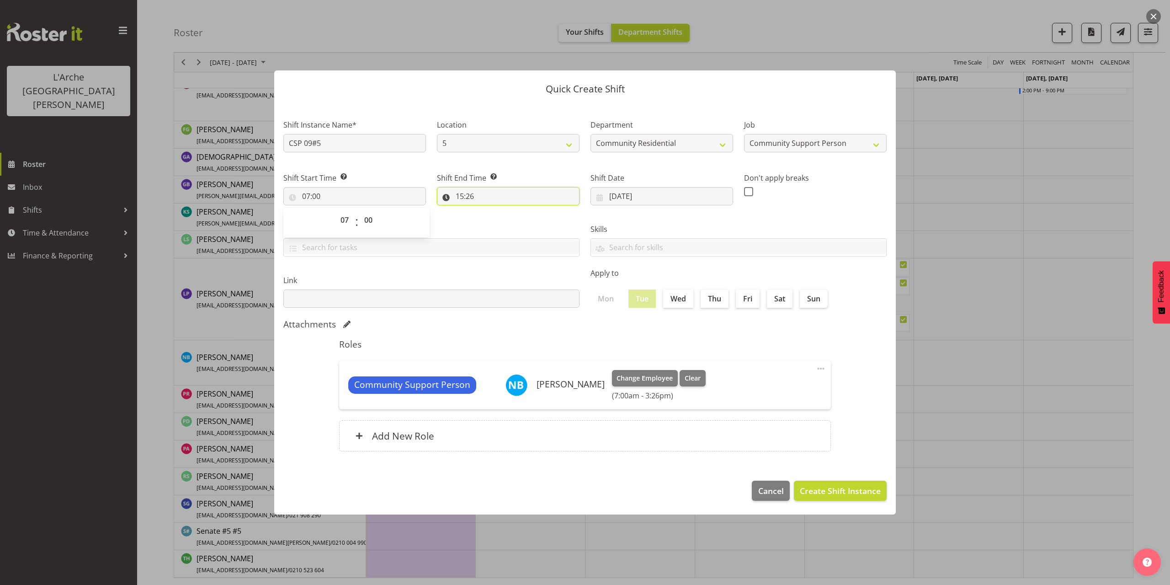
click at [471, 198] on input "15:26" at bounding box center [508, 196] width 143 height 18
click at [500, 220] on select "00 01 02 03 04 05 06 07 08 09 10 11 12 13 14 15 16 17 18 19 20 21 22 23" at bounding box center [499, 220] width 21 height 18
select select "12"
click at [489, 211] on select "00 01 02 03 04 05 06 07 08 09 10 11 12 13 14 15 16 17 18 19 20 21 22 23" at bounding box center [499, 220] width 21 height 18
type input "12:26"
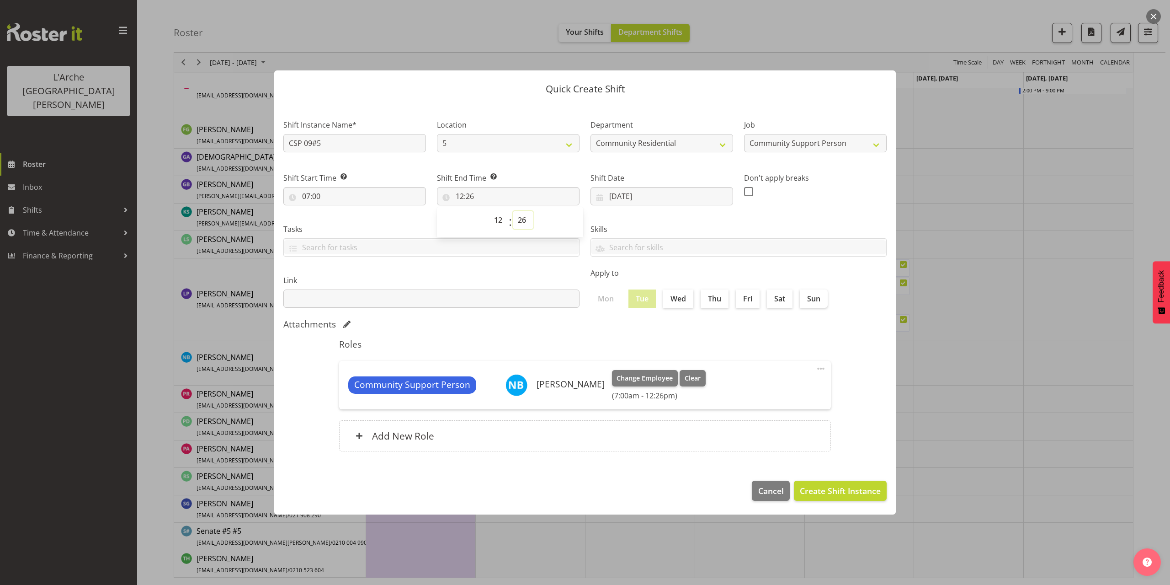
click at [524, 221] on select "00 01 02 03 04 05 06 07 08 09 10 11 12 13 14 15 16 17 18 19 20 21 22 23 24 25 2…" at bounding box center [523, 220] width 21 height 18
select select "0"
click at [513, 211] on select "00 01 02 03 04 05 06 07 08 09 10 11 12 13 14 15 16 17 18 19 20 21 22 23 24 25 2…" at bounding box center [523, 220] width 21 height 18
type input "12:00"
click at [810, 490] on span "Create Shift Instance" at bounding box center [840, 491] width 81 height 12
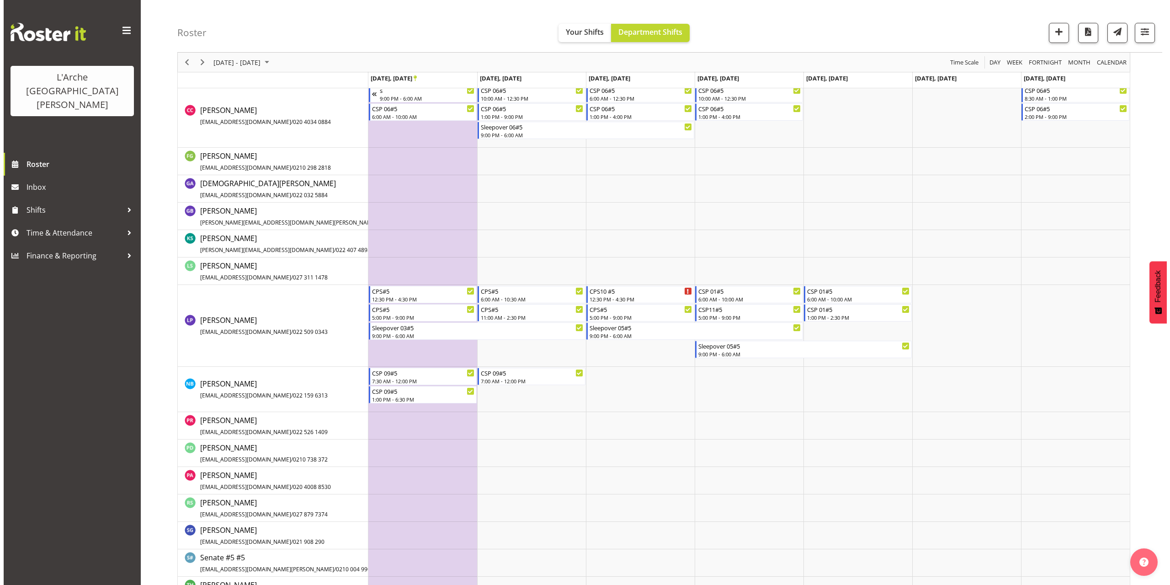
scroll to position [303, 0]
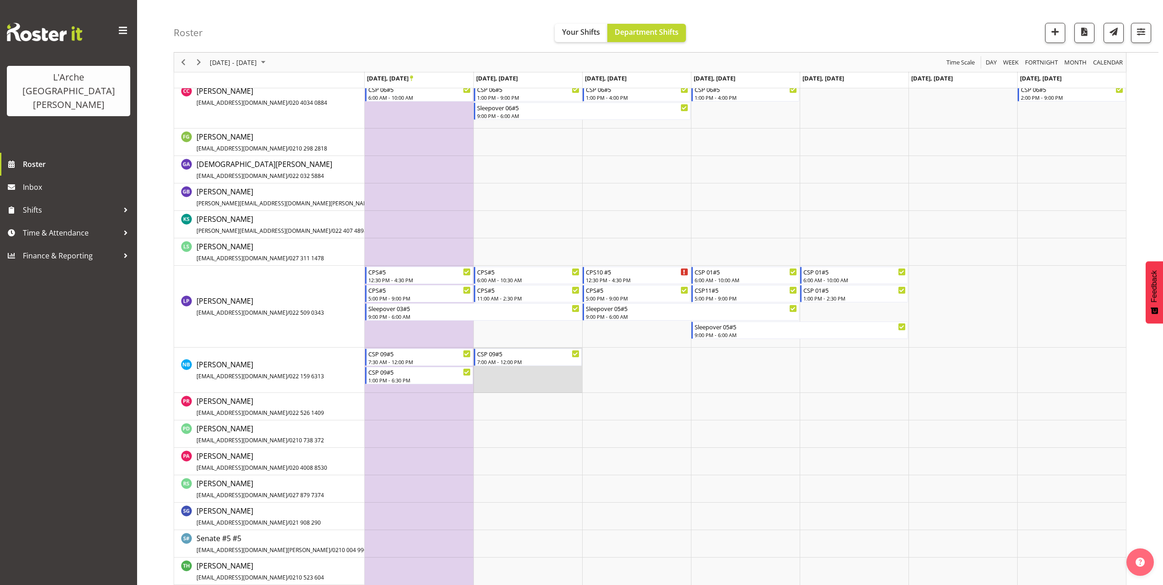
click at [508, 377] on td "Timeline Week of September 27, 2025" at bounding box center [528, 369] width 109 height 45
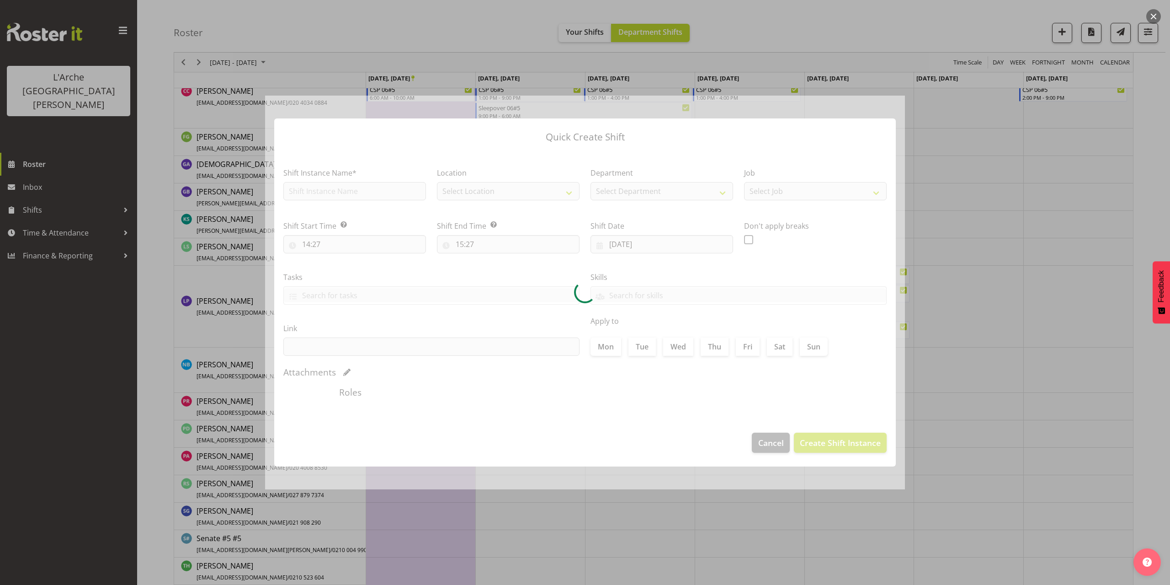
type input "23/09/2025"
checkbox input "true"
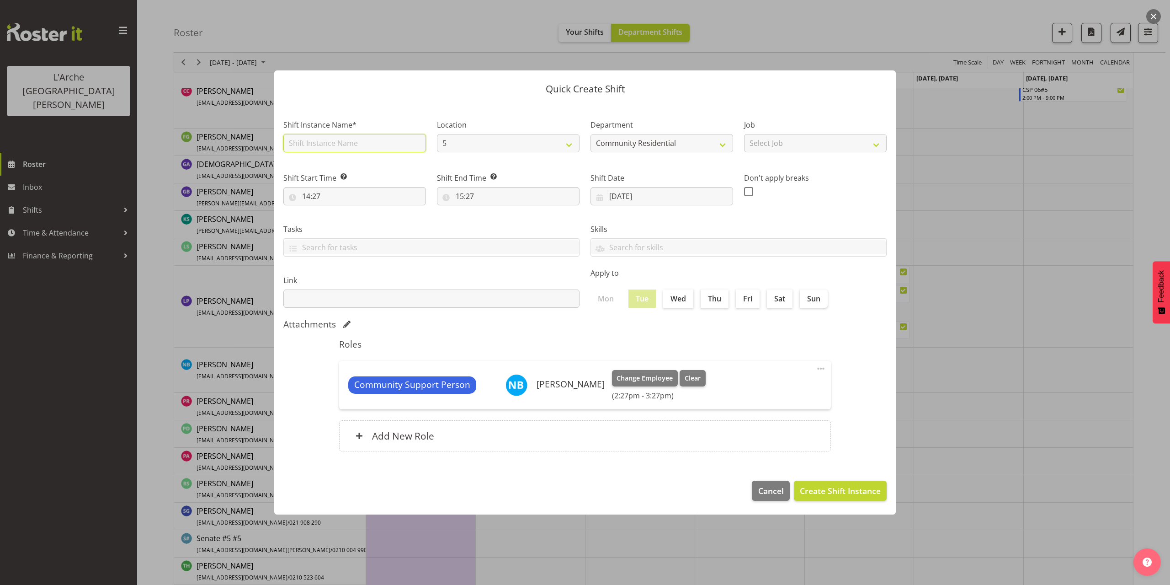
click at [357, 145] on input "text" at bounding box center [354, 143] width 143 height 18
type input "CSP 09#5"
click at [784, 146] on select "Select Job Accounts Admin Art Coordinator Community Leader Community Support Pe…" at bounding box center [815, 143] width 143 height 18
select select "2"
click at [744, 134] on select "Select Job Accounts Admin Art Coordinator Community Leader Community Support Pe…" at bounding box center [815, 143] width 143 height 18
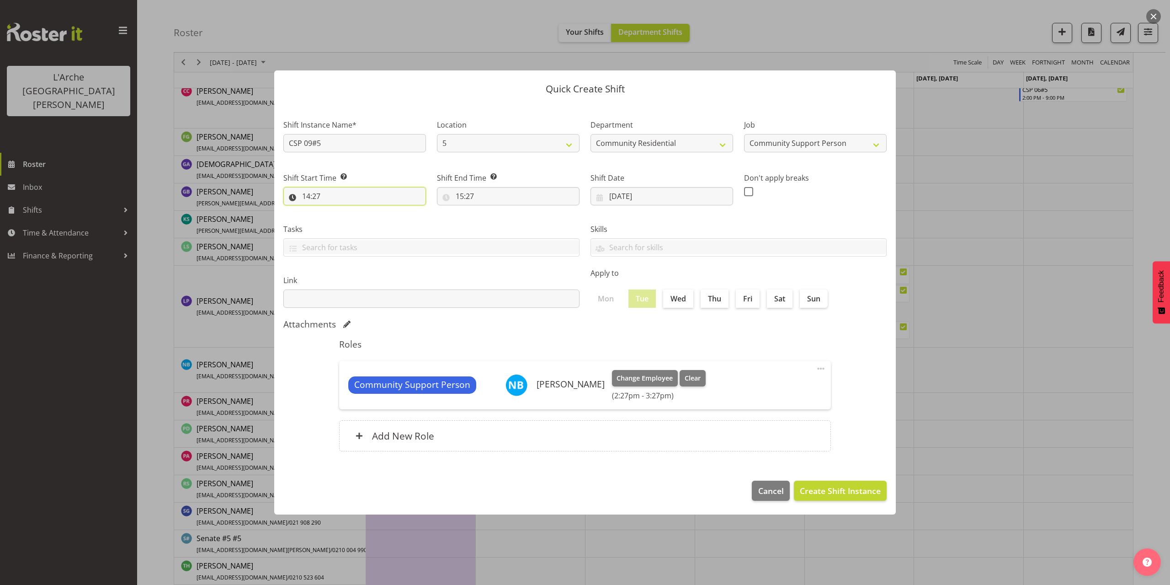
click at [311, 192] on input "14:27" at bounding box center [354, 196] width 143 height 18
click at [345, 220] on select "00 01 02 03 04 05 06 07 08 09 10 11 12 13 14 15 16 17 18 19 20 21 22 23" at bounding box center [346, 220] width 21 height 18
select select "13"
click at [336, 211] on select "00 01 02 03 04 05 06 07 08 09 10 11 12 13 14 15 16 17 18 19 20 21 22 23" at bounding box center [346, 220] width 21 height 18
type input "13:27"
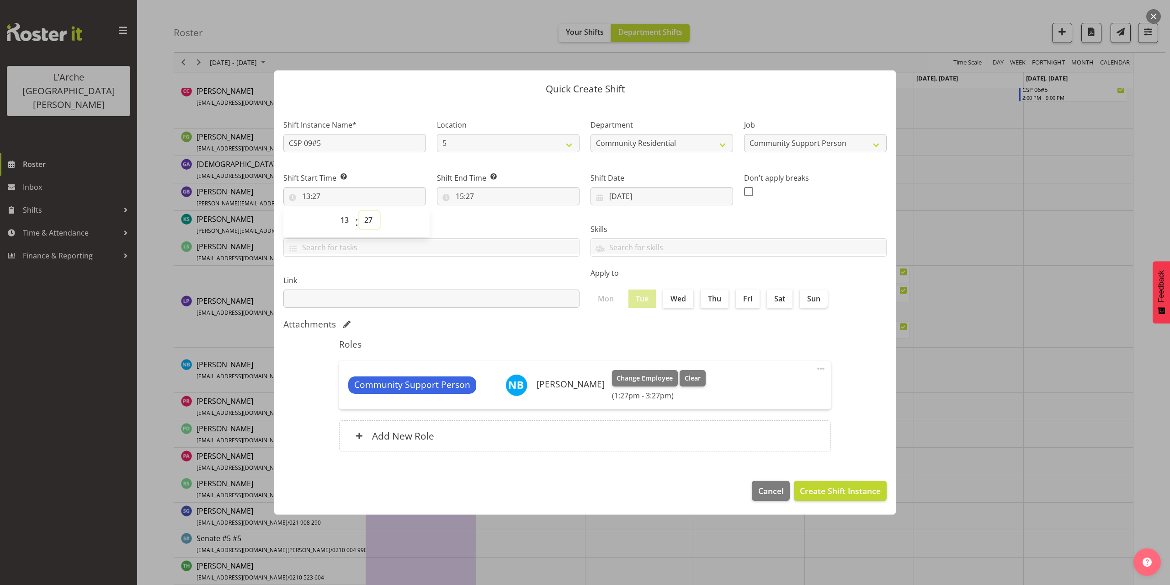
click at [373, 218] on select "00 01 02 03 04 05 06 07 08 09 10 11 12 13 14 15 16 17 18 19 20 21 22 23 24 25 2…" at bounding box center [369, 220] width 21 height 18
select select "0"
click at [359, 211] on select "00 01 02 03 04 05 06 07 08 09 10 11 12 13 14 15 16 17 18 19 20 21 22 23 24 25 2…" at bounding box center [369, 220] width 21 height 18
type input "13:00"
click at [466, 196] on input "15:27" at bounding box center [508, 196] width 143 height 18
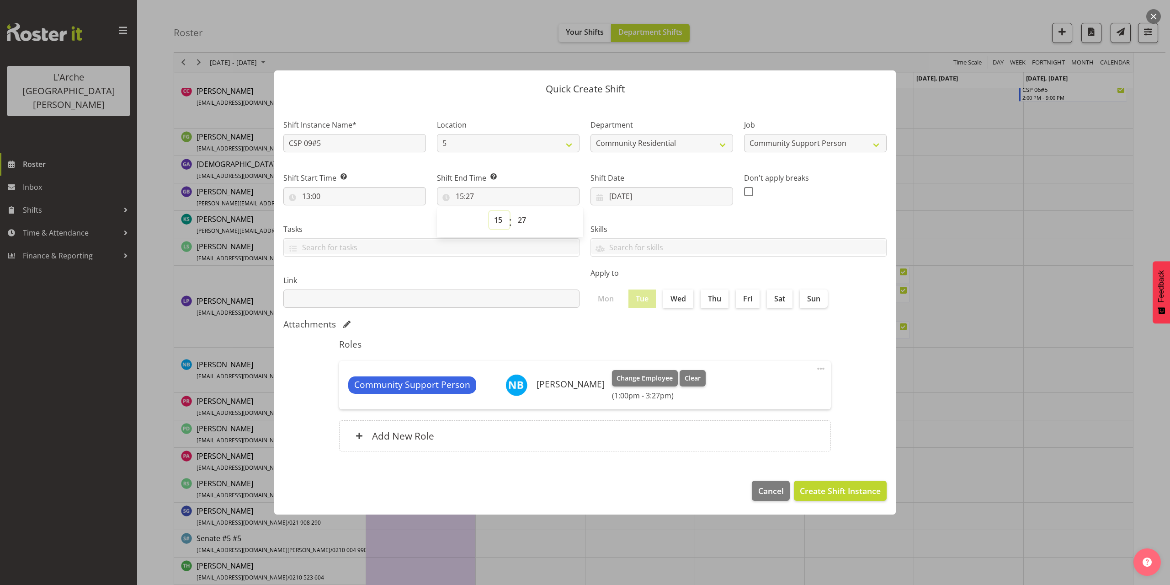
click at [497, 221] on select "00 01 02 03 04 05 06 07 08 09 10 11 12 13 14 15 16 17 18 19 20 21 22 23" at bounding box center [499, 220] width 21 height 18
select select "18"
click at [489, 211] on select "00 01 02 03 04 05 06 07 08 09 10 11 12 13 14 15 16 17 18 19 20 21 22 23" at bounding box center [499, 220] width 21 height 18
type input "18:27"
click at [524, 219] on select "00 01 02 03 04 05 06 07 08 09 10 11 12 13 14 15 16 17 18 19 20 21 22 23 24 25 2…" at bounding box center [523, 220] width 21 height 18
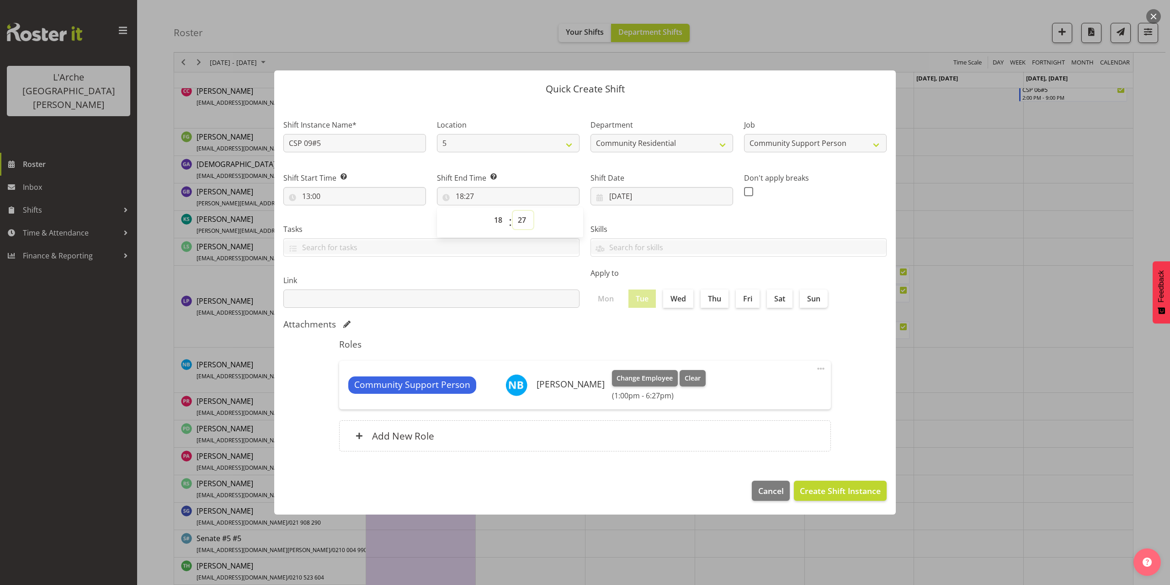
select select "30"
click at [513, 211] on select "00 01 02 03 04 05 06 07 08 09 10 11 12 13 14 15 16 17 18 19 20 21 22 23 24 25 2…" at bounding box center [523, 220] width 21 height 18
type input "18:30"
click at [849, 486] on span "Create Shift Instance" at bounding box center [840, 491] width 81 height 12
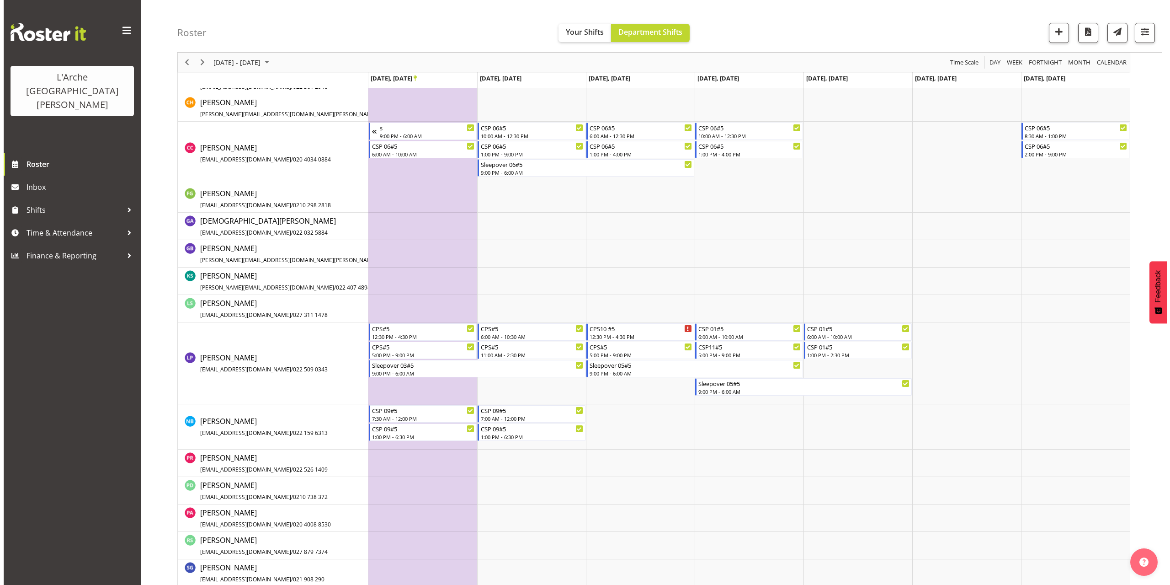
scroll to position [257, 0]
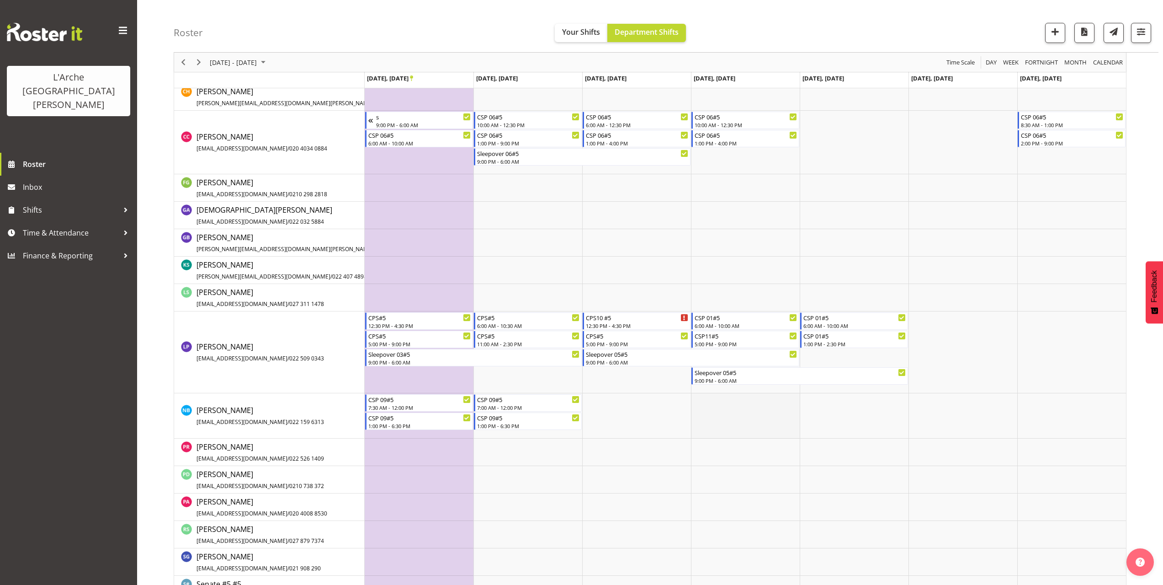
click at [704, 400] on td "Timeline Week of September 27, 2025" at bounding box center [745, 415] width 109 height 45
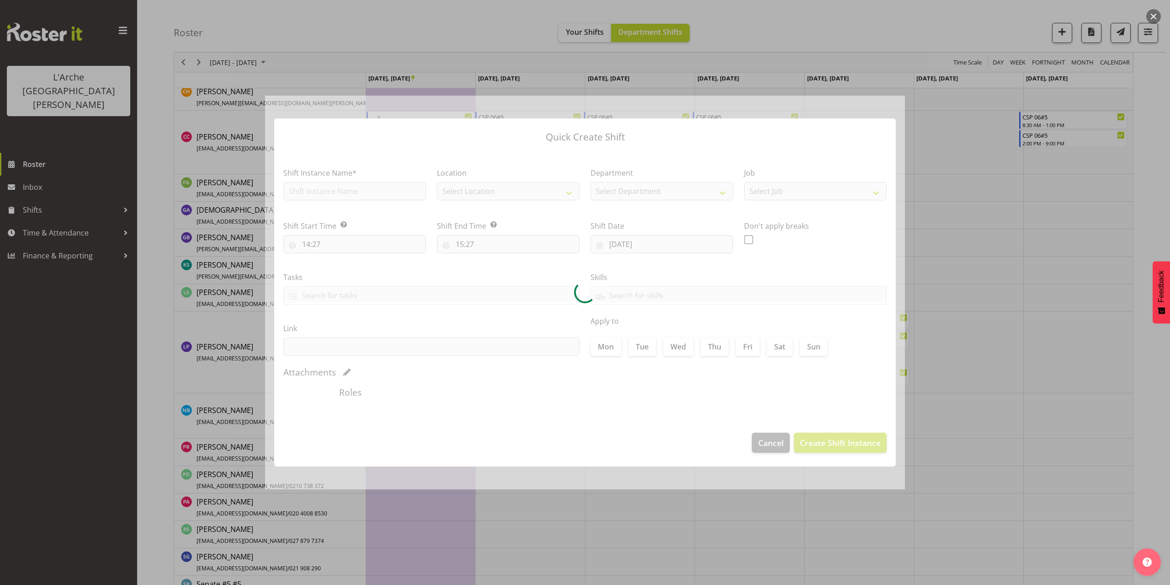
type input "25/09/2025"
checkbox input "true"
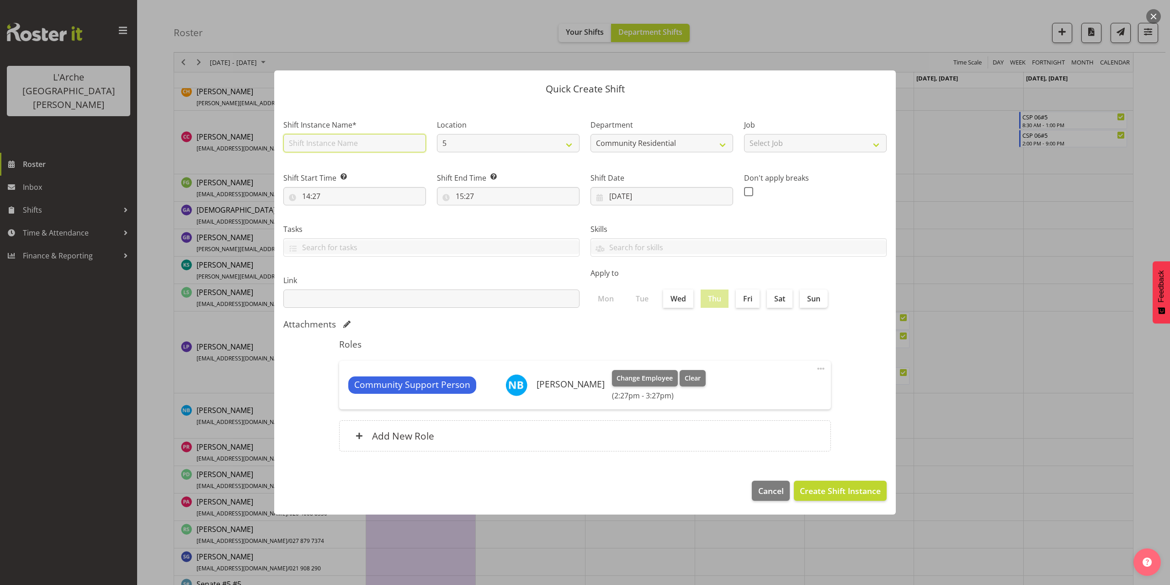
click at [343, 142] on input "text" at bounding box center [354, 143] width 143 height 18
type input "CSP 09#5"
click at [798, 147] on select "Select Job Accounts Admin Art Coordinator Community Leader Community Support Pe…" at bounding box center [815, 143] width 143 height 18
select select "2"
click at [744, 134] on select "Select Job Accounts Admin Art Coordinator Community Leader Community Support Pe…" at bounding box center [815, 143] width 143 height 18
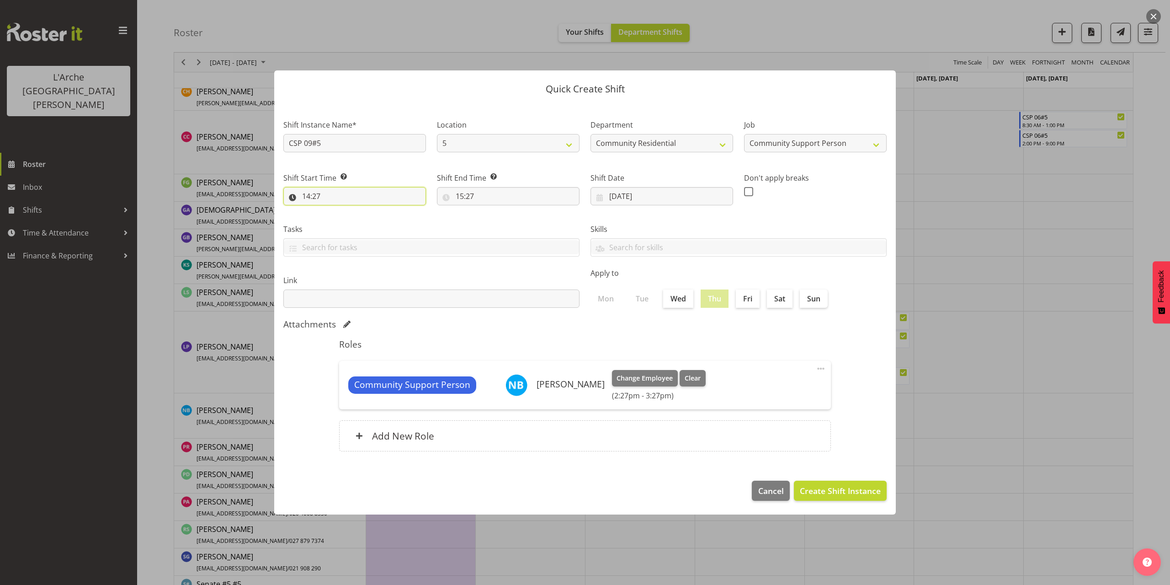
click at [310, 193] on input "14:27" at bounding box center [354, 196] width 143 height 18
click at [345, 221] on select "00 01 02 03 04 05 06 07 08 09 10 11 12 13 14 15 16 17 18 19 20 21 22 23" at bounding box center [346, 220] width 21 height 18
click at [1154, 15] on button "button" at bounding box center [1153, 16] width 15 height 15
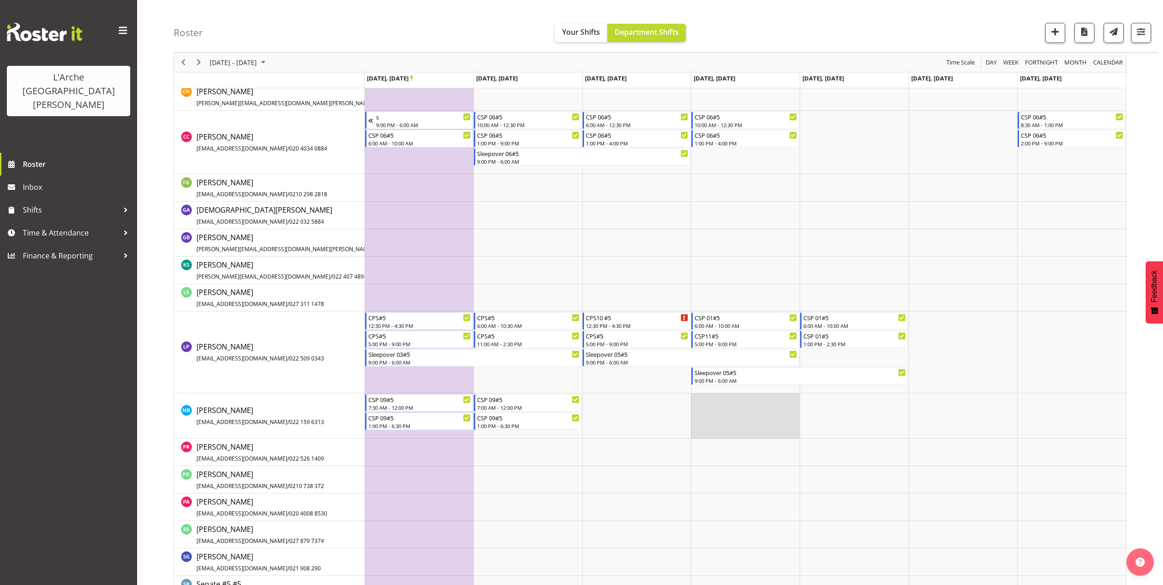
click at [701, 398] on td "Timeline Week of September 27, 2025" at bounding box center [745, 415] width 109 height 45
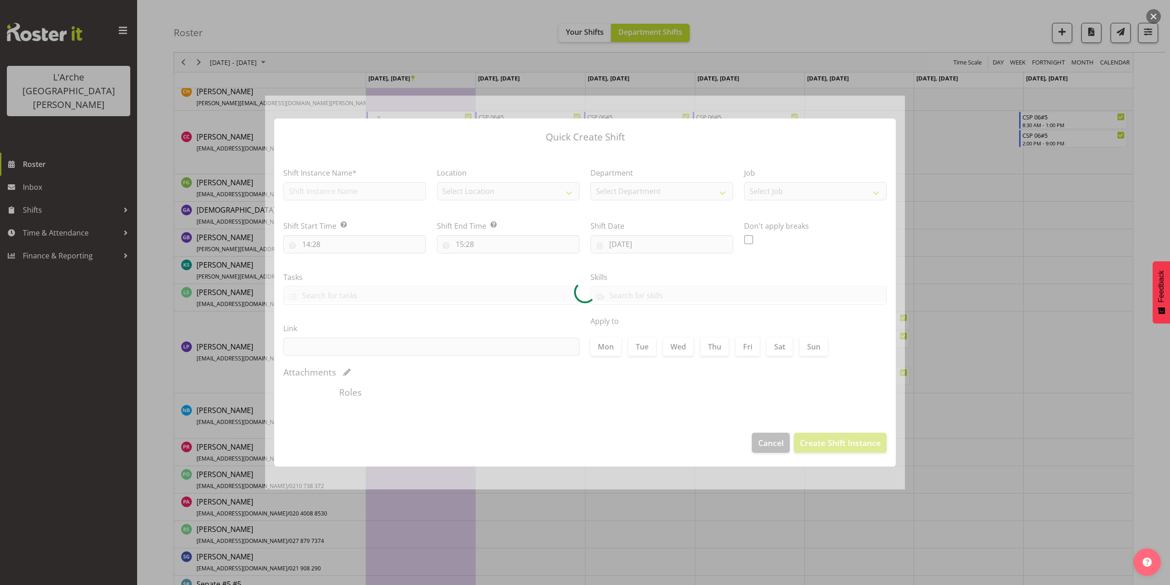
type input "25/09/2025"
checkbox input "true"
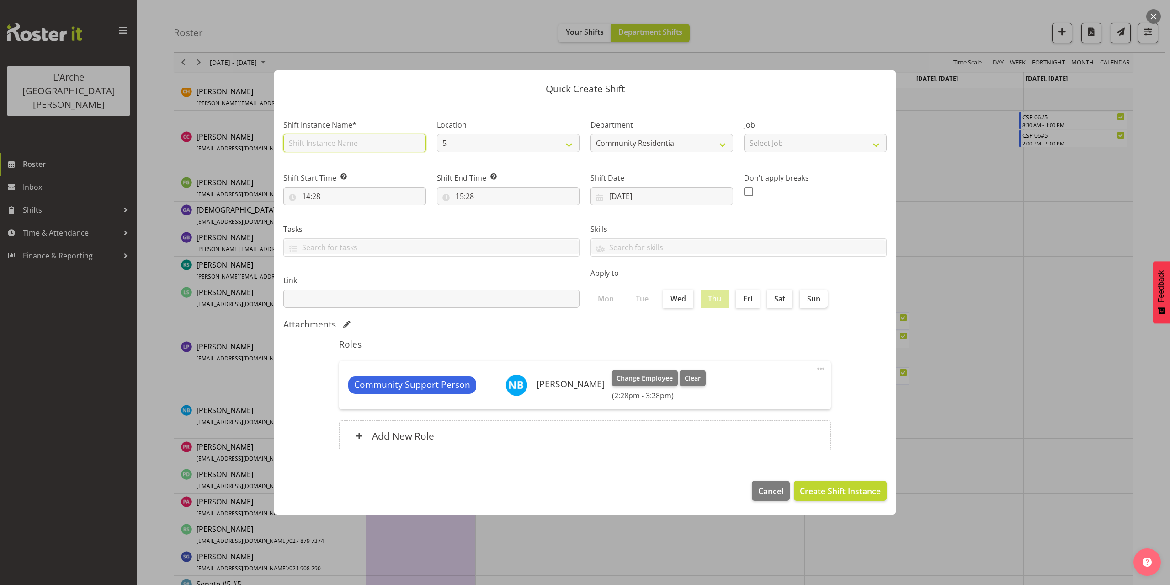
click at [340, 147] on input "text" at bounding box center [354, 143] width 143 height 18
type input "CSP 09#5"
click at [765, 144] on select "Select Job Accounts Admin Art Coordinator Community Leader Community Support Pe…" at bounding box center [815, 143] width 143 height 18
select select "2"
click at [744, 134] on select "Select Job Accounts Admin Art Coordinator Community Leader Community Support Pe…" at bounding box center [815, 143] width 143 height 18
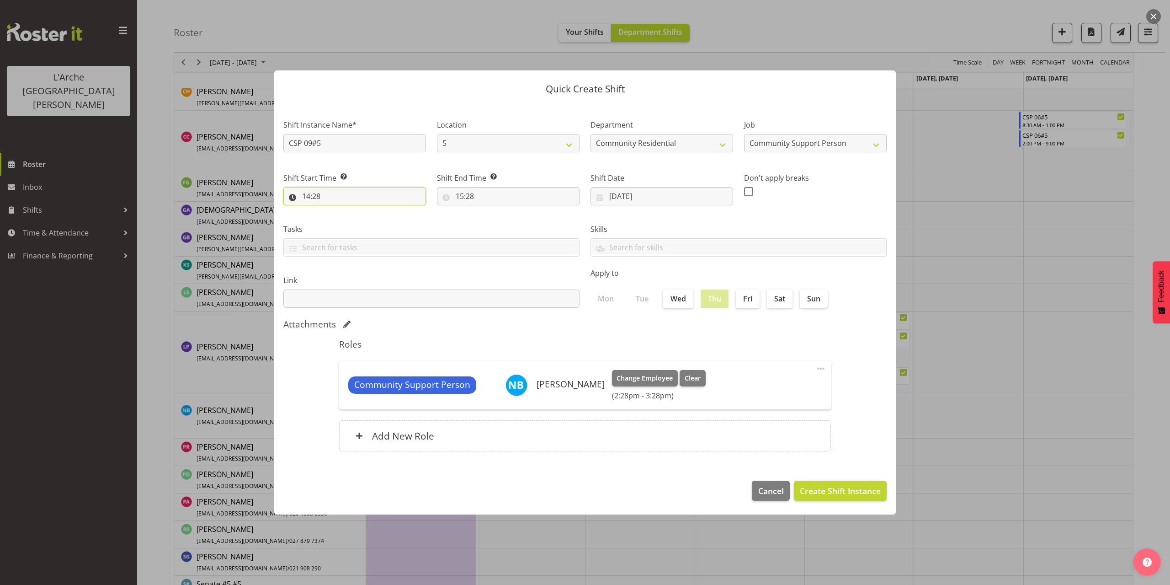
click at [315, 194] on input "14:28" at bounding box center [354, 196] width 143 height 18
click at [345, 222] on select "00 01 02 03 04 05 06 07 08 09 10 11 12 13 14 15 16 17 18 19 20 21 22 23" at bounding box center [346, 220] width 21 height 18
select select "7"
click at [336, 211] on select "00 01 02 03 04 05 06 07 08 09 10 11 12 13 14 15 16 17 18 19 20 21 22 23" at bounding box center [346, 220] width 21 height 18
type input "07:28"
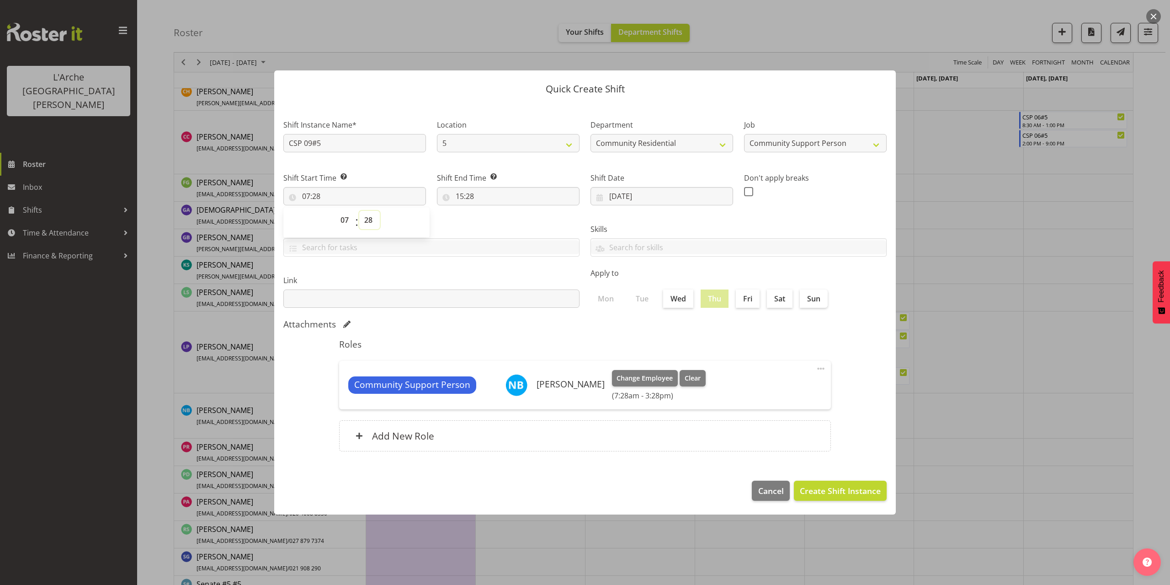
click at [367, 222] on select "00 01 02 03 04 05 06 07 08 09 10 11 12 13 14 15 16 17 18 19 20 21 22 23 24 25 2…" at bounding box center [369, 220] width 21 height 18
select select "30"
click at [359, 211] on select "00 01 02 03 04 05 06 07 08 09 10 11 12 13 14 15 16 17 18 19 20 21 22 23 24 25 2…" at bounding box center [369, 220] width 21 height 18
type input "07:30"
click at [461, 194] on input "15:28" at bounding box center [508, 196] width 143 height 18
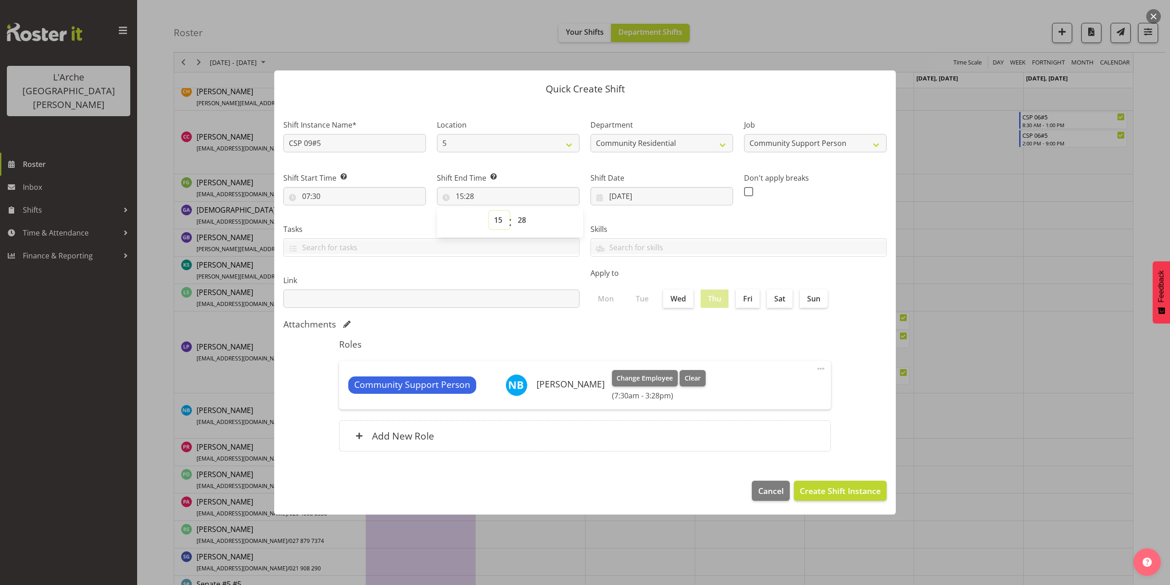
click at [498, 220] on select "00 01 02 03 04 05 06 07 08 09 10 11 12 13 14 15 16 17 18 19 20 21 22 23" at bounding box center [499, 220] width 21 height 18
select select "12"
click at [489, 211] on select "00 01 02 03 04 05 06 07 08 09 10 11 12 13 14 15 16 17 18 19 20 21 22 23" at bounding box center [499, 220] width 21 height 18
type input "12:28"
click at [522, 220] on select "00 01 02 03 04 05 06 07 08 09 10 11 12 13 14 15 16 17 18 19 20 21 22 23 24 25 2…" at bounding box center [523, 220] width 21 height 18
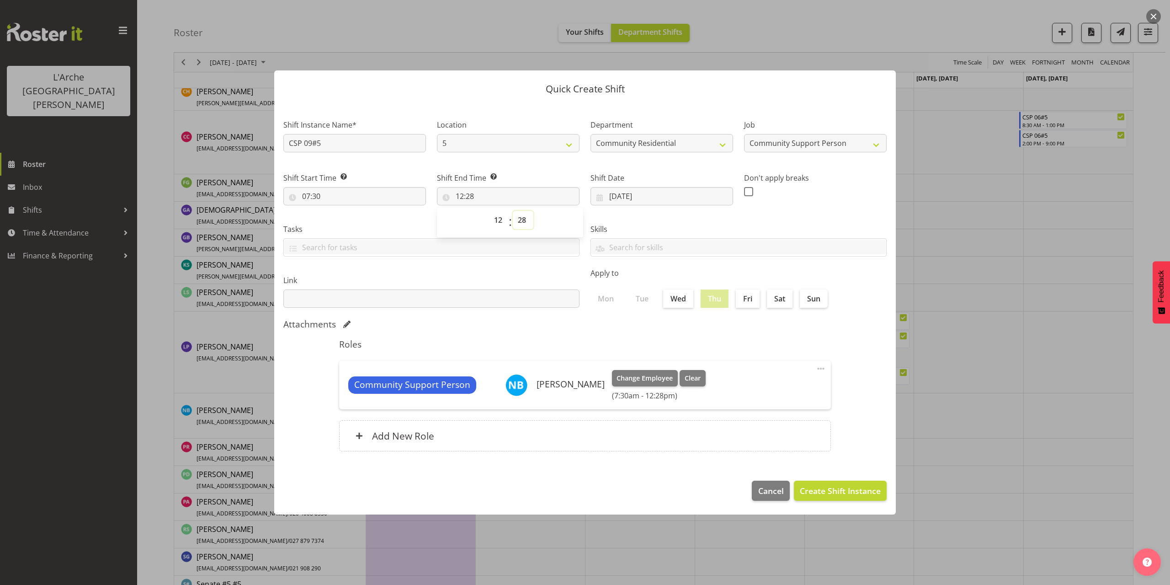
select select "0"
click at [513, 211] on select "00 01 02 03 04 05 06 07 08 09 10 11 12 13 14 15 16 17 18 19 20 21 22 23 24 25 2…" at bounding box center [523, 220] width 21 height 18
type input "12:00"
click at [813, 485] on span "Create Shift Instance" at bounding box center [840, 491] width 81 height 12
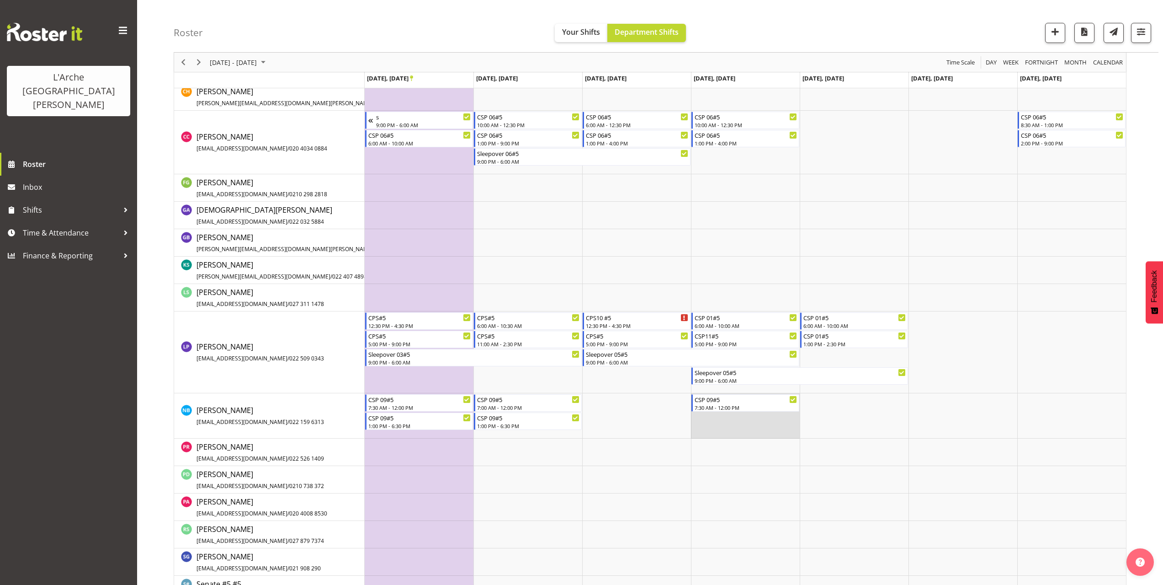
click at [704, 421] on td "Timeline Week of September 27, 2025" at bounding box center [745, 415] width 109 height 45
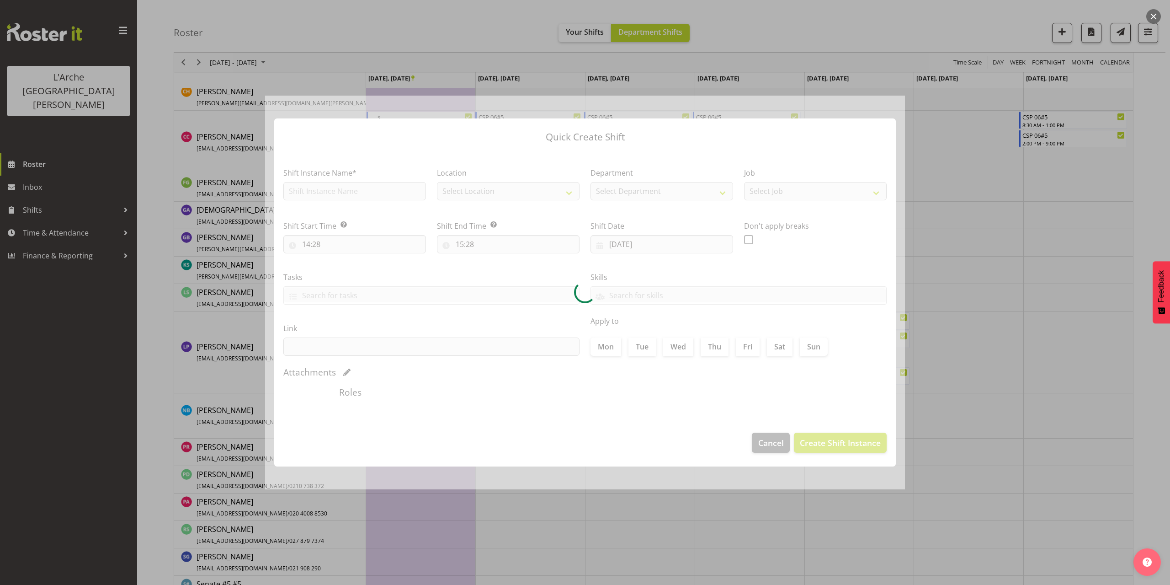
type input "25/09/2025"
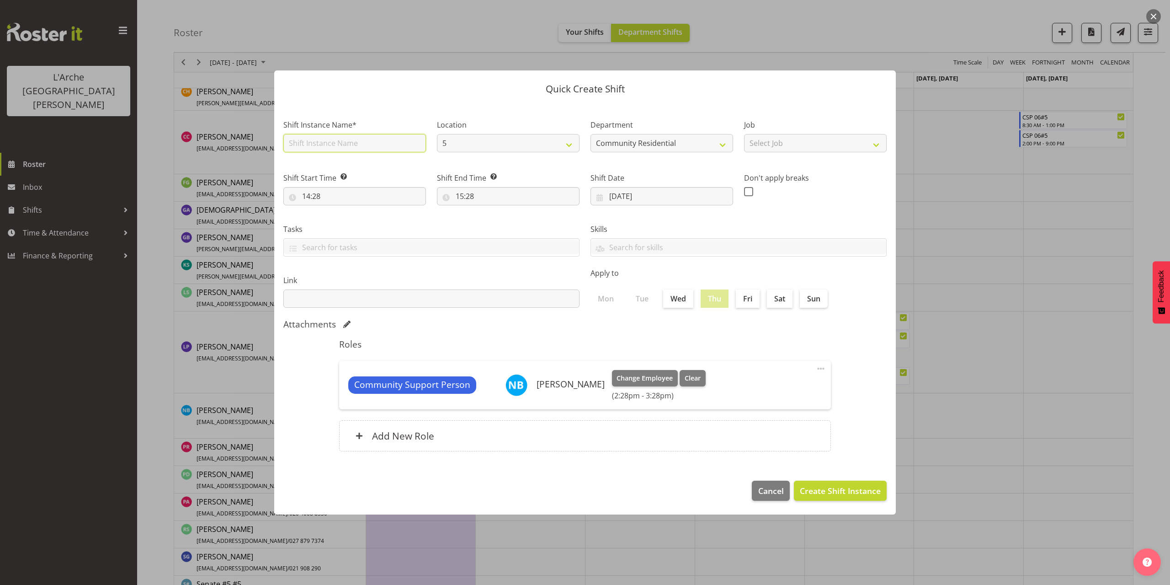
click at [336, 142] on input "text" at bounding box center [354, 143] width 143 height 18
click at [837, 146] on select "Select Job Accounts Admin Art Coordinator Community Leader Community Support Pe…" at bounding box center [815, 143] width 143 height 18
click at [744, 134] on select "Select Job Accounts Admin Art Coordinator Community Leader Community Support Pe…" at bounding box center [815, 143] width 143 height 18
click at [314, 191] on input "14:28" at bounding box center [354, 196] width 143 height 18
click at [347, 217] on select "00 01 02 03 04 05 06 07 08 09 10 11 12 13 14 15 16 17 18 19 20 21 22 23" at bounding box center [346, 220] width 21 height 18
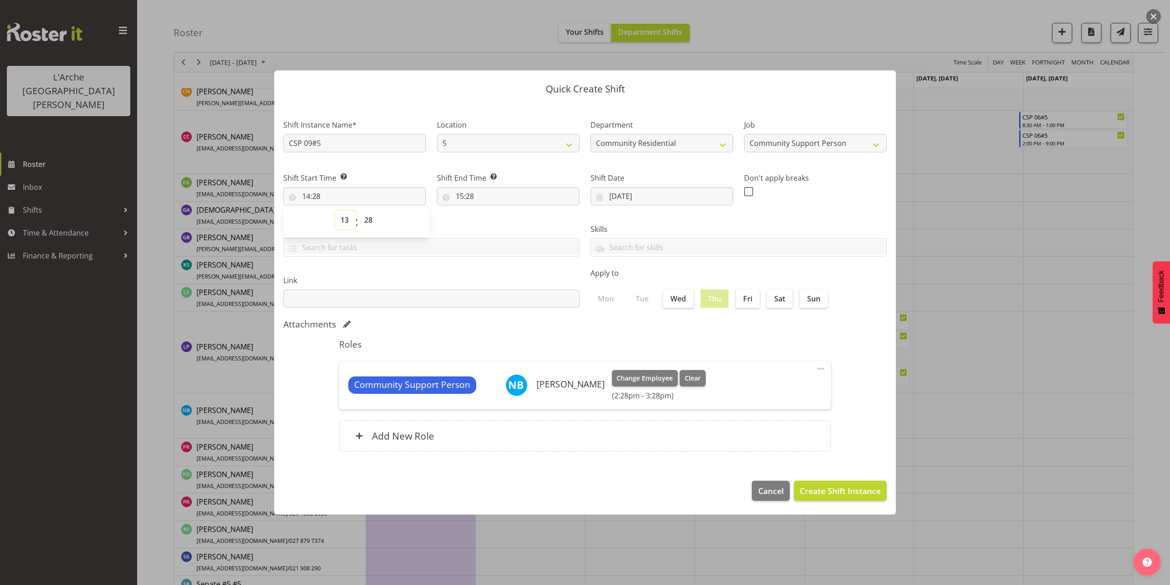
click at [336, 211] on select "00 01 02 03 04 05 06 07 08 09 10 11 12 13 14 15 16 17 18 19 20 21 22 23" at bounding box center [346, 220] width 21 height 18
click at [368, 220] on select "00 01 02 03 04 05 06 07 08 09 10 11 12 13 14 15 16 17 18 19 20 21 22 23 24 25 2…" at bounding box center [369, 220] width 21 height 18
click at [341, 219] on select "00 01 02 03 04 05 06 07 08 09 10 11 12 13 14 15 16 17 18 19 20 21 22 23" at bounding box center [346, 220] width 21 height 18
click at [336, 211] on select "00 01 02 03 04 05 06 07 08 09 10 11 12 13 14 15 16 17 18 19 20 21 22 23" at bounding box center [346, 220] width 21 height 18
click at [368, 221] on select "00 01 02 03 04 05 06 07 08 09 10 11 12 13 14 15 16 17 18 19 20 21 22 23 24 25 2…" at bounding box center [369, 220] width 21 height 18
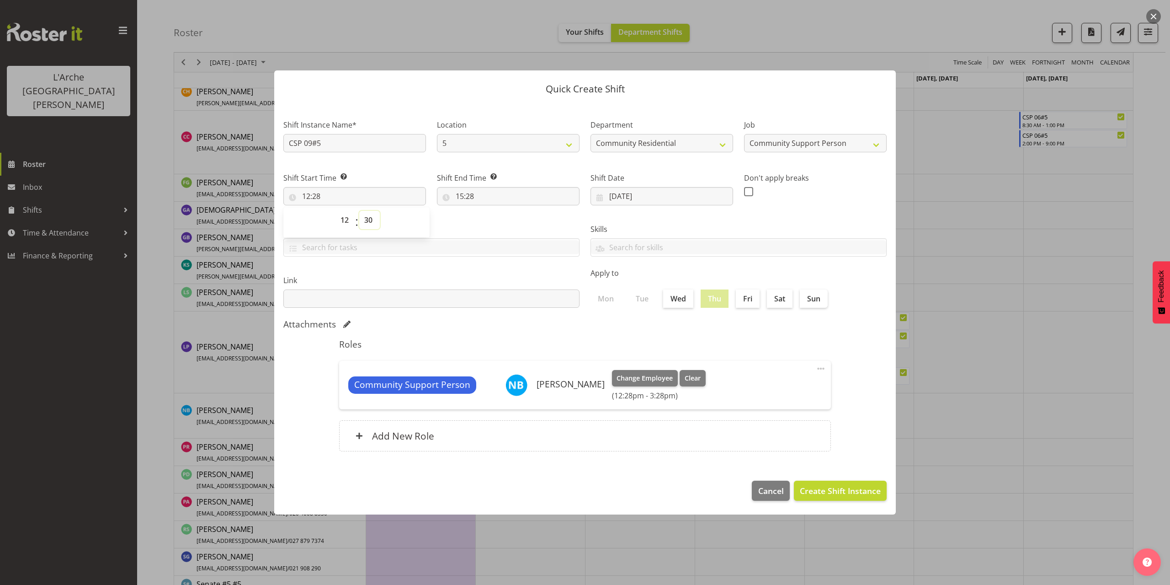
click at [359, 211] on select "00 01 02 03 04 05 06 07 08 09 10 11 12 13 14 15 16 17 18 19 20 21 22 23 24 25 2…" at bounding box center [369, 220] width 21 height 18
click at [466, 195] on input "15:28" at bounding box center [508, 196] width 143 height 18
click at [497, 219] on select "00 01 02 03 04 05 06 07 08 09 10 11 12 13 14 15 16 17 18 19 20 21 22 23" at bounding box center [499, 220] width 21 height 18
click at [489, 211] on select "00 01 02 03 04 05 06 07 08 09 10 11 12 13 14 15 16 17 18 19 20 21 22 23" at bounding box center [499, 220] width 21 height 18
click at [521, 219] on select "00 01 02 03 04 05 06 07 08 09 10 11 12 13 14 15 16 17 18 19 20 21 22 23 24 25 2…" at bounding box center [523, 220] width 21 height 18
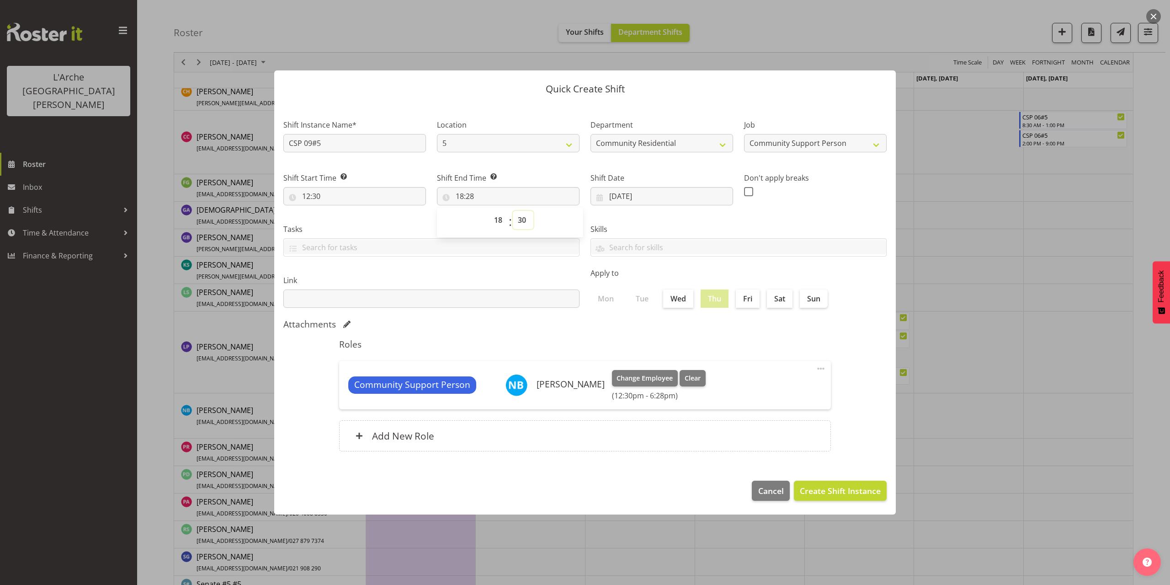
click at [513, 211] on select "00 01 02 03 04 05 06 07 08 09 10 11 12 13 14 15 16 17 18 19 20 21 22 23 24 25 2…" at bounding box center [523, 220] width 21 height 18
click at [876, 493] on span "Create Shift Instance" at bounding box center [840, 491] width 81 height 12
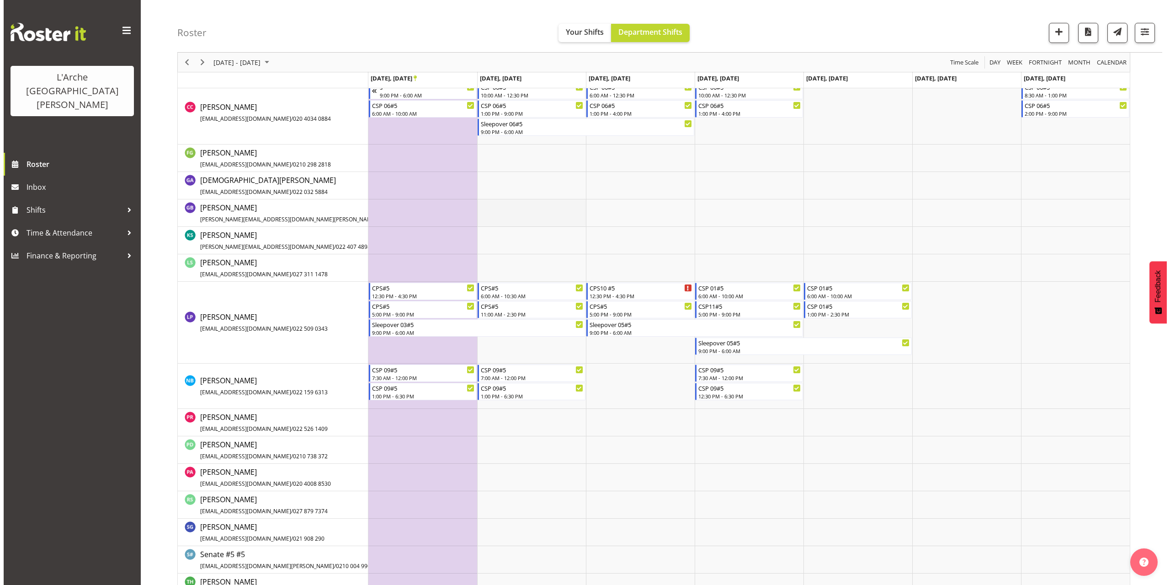
scroll to position [310, 0]
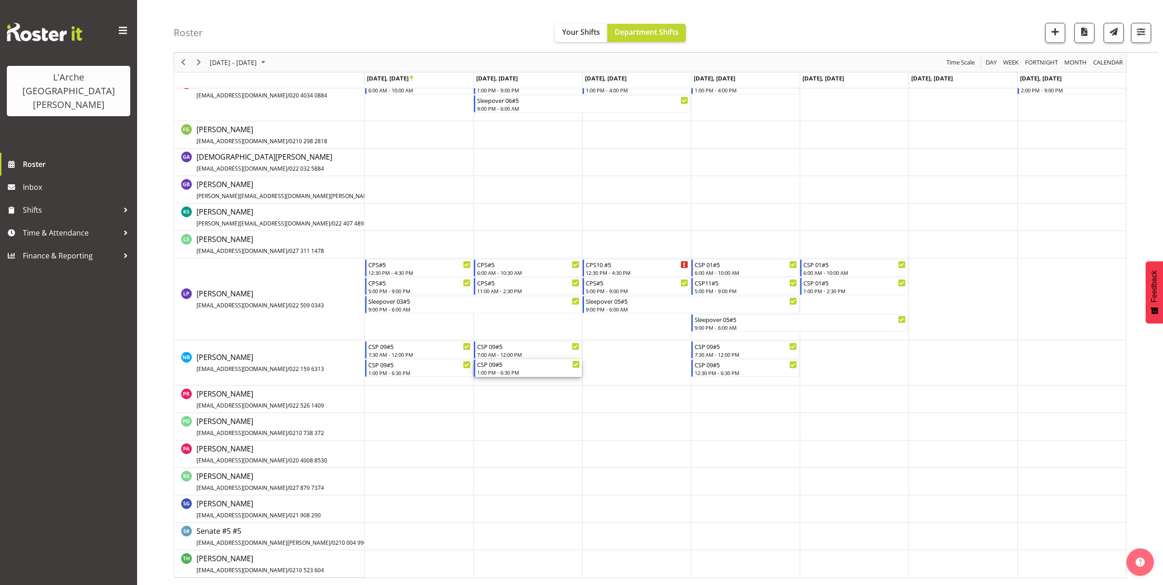
click at [493, 367] on div "CSP 09#5" at bounding box center [528, 363] width 103 height 9
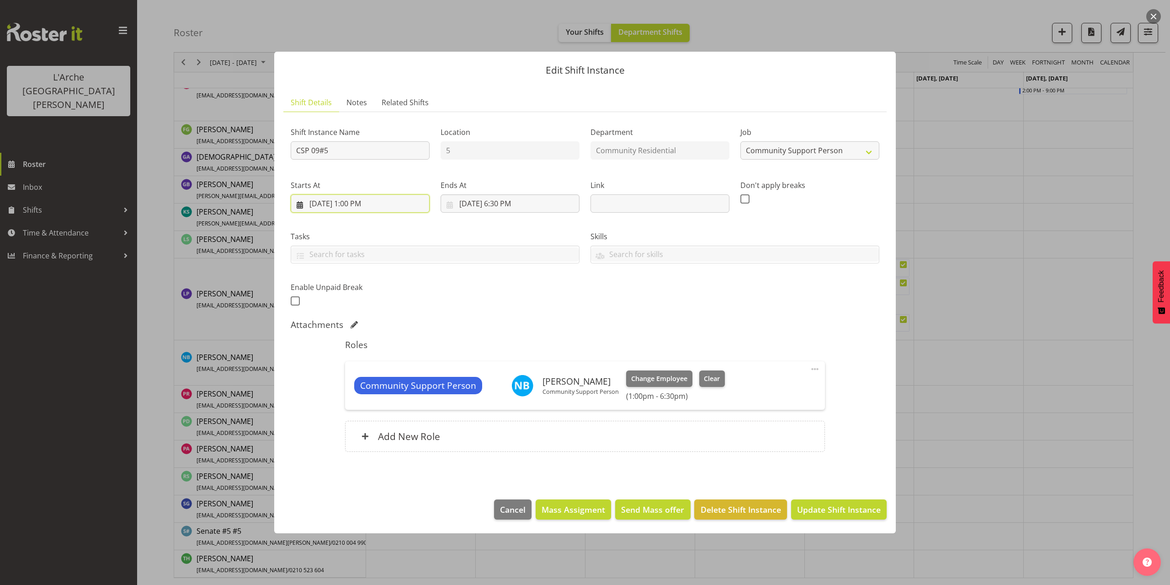
click at [360, 203] on input "9/23/2025, 1:00 PM" at bounding box center [360, 203] width 139 height 18
click at [362, 395] on select "00 01 02 03 04 05 06 07 08 09 10 11 12 13 14 15 16 17 18 19 20 21 22 23" at bounding box center [360, 398] width 21 height 18
click at [350, 389] on select "00 01 02 03 04 05 06 07 08 09 10 11 12 13 14 15 16 17 18 19 20 21 22 23" at bounding box center [360, 398] width 21 height 18
click at [386, 394] on select "00 01 02 03 04 05 06 07 08 09 10 11 12 13 14 15 16 17 18 19 20 21 22 23 24 25 2…" at bounding box center [384, 398] width 21 height 18
click at [374, 389] on select "00 01 02 03 04 05 06 07 08 09 10 11 12 13 14 15 16 17 18 19 20 21 22 23 24 25 2…" at bounding box center [384, 398] width 21 height 18
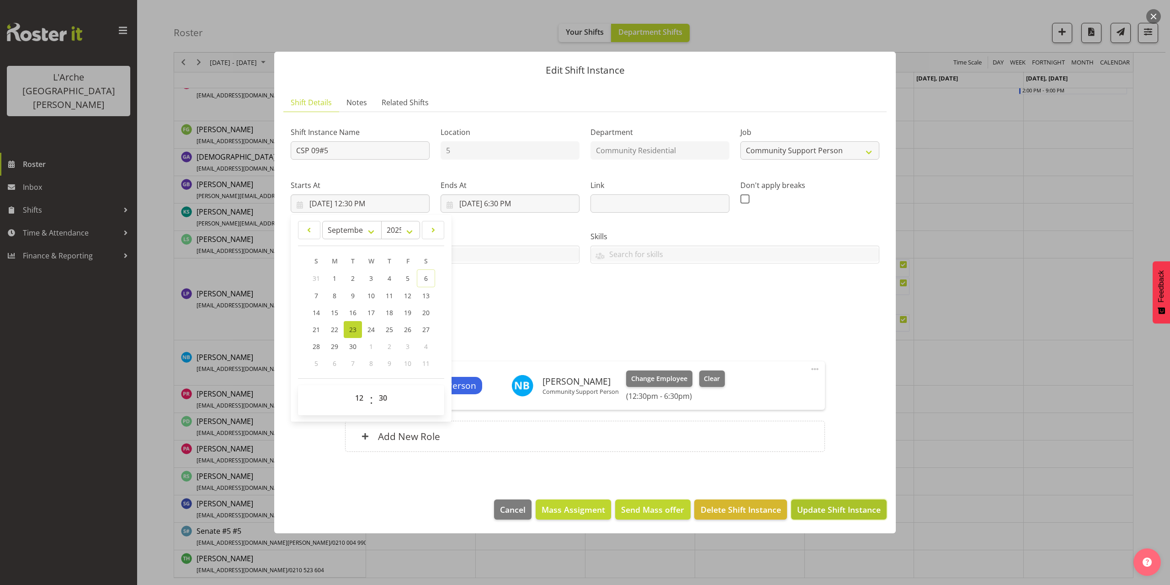
click at [859, 504] on span "Update Shift Instance" at bounding box center [839, 509] width 84 height 12
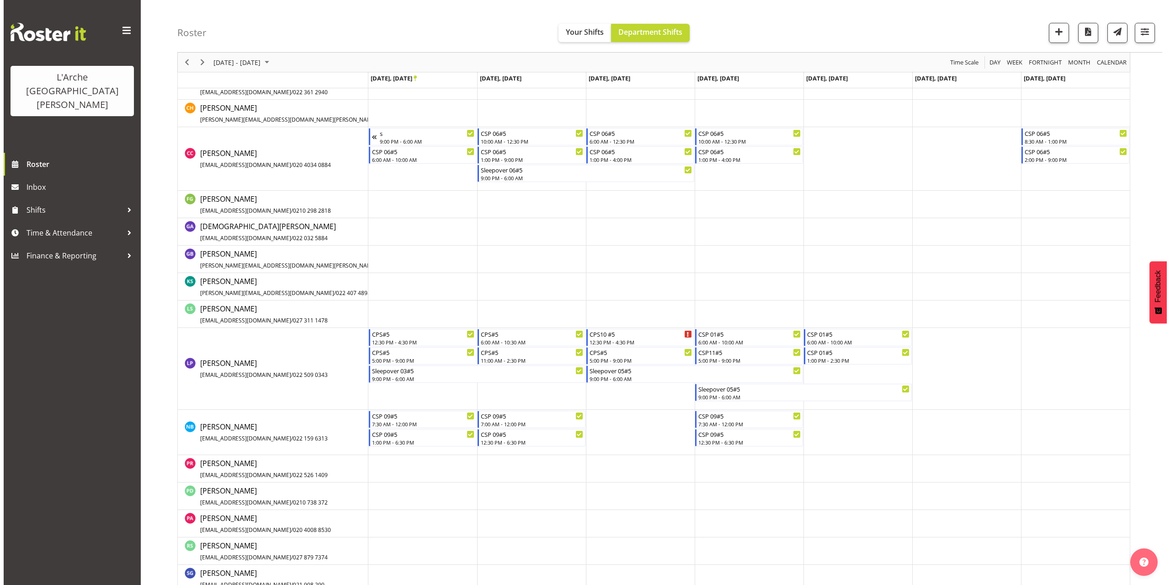
scroll to position [257, 0]
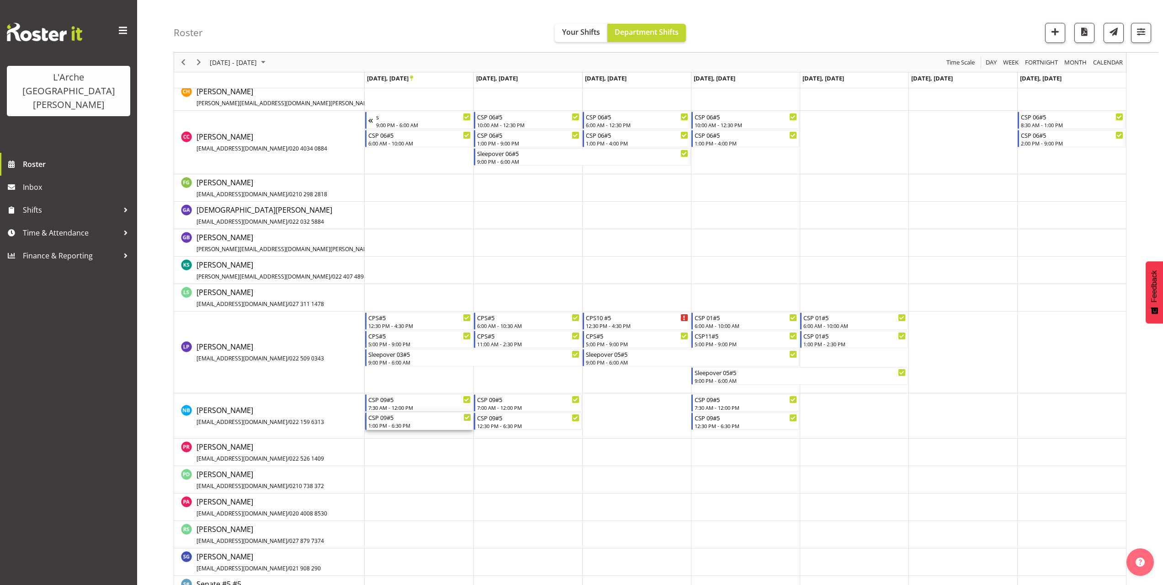
click at [373, 421] on div "CSP 09#5" at bounding box center [419, 416] width 103 height 9
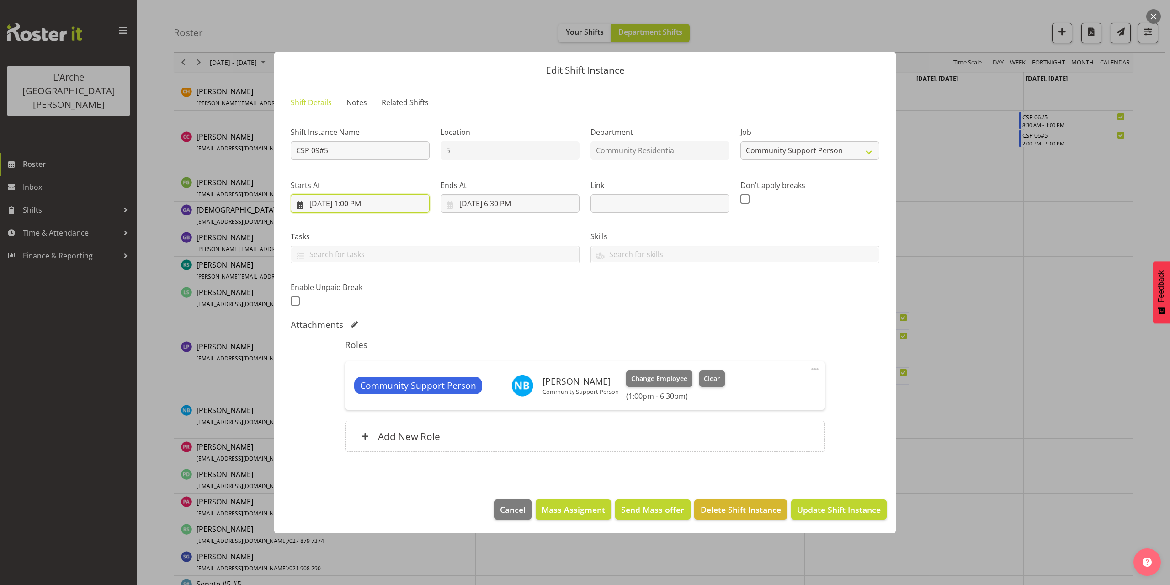
click at [365, 203] on input "9/22/2025, 1:00 PM" at bounding box center [360, 203] width 139 height 18
click at [363, 397] on select "00 01 02 03 04 05 06 07 08 09 10 11 12 13 14 15 16 17 18 19 20 21 22 23" at bounding box center [360, 398] width 21 height 18
click at [350, 389] on select "00 01 02 03 04 05 06 07 08 09 10 11 12 13 14 15 16 17 18 19 20 21 22 23" at bounding box center [360, 398] width 21 height 18
drag, startPoint x: 382, startPoint y: 397, endPoint x: 382, endPoint y: 391, distance: 5.5
click at [382, 397] on select "00 01 02 03 04 05 06 07 08 09 10 11 12 13 14 15 16 17 18 19 20 21 22 23 24 25 2…" at bounding box center [384, 398] width 21 height 18
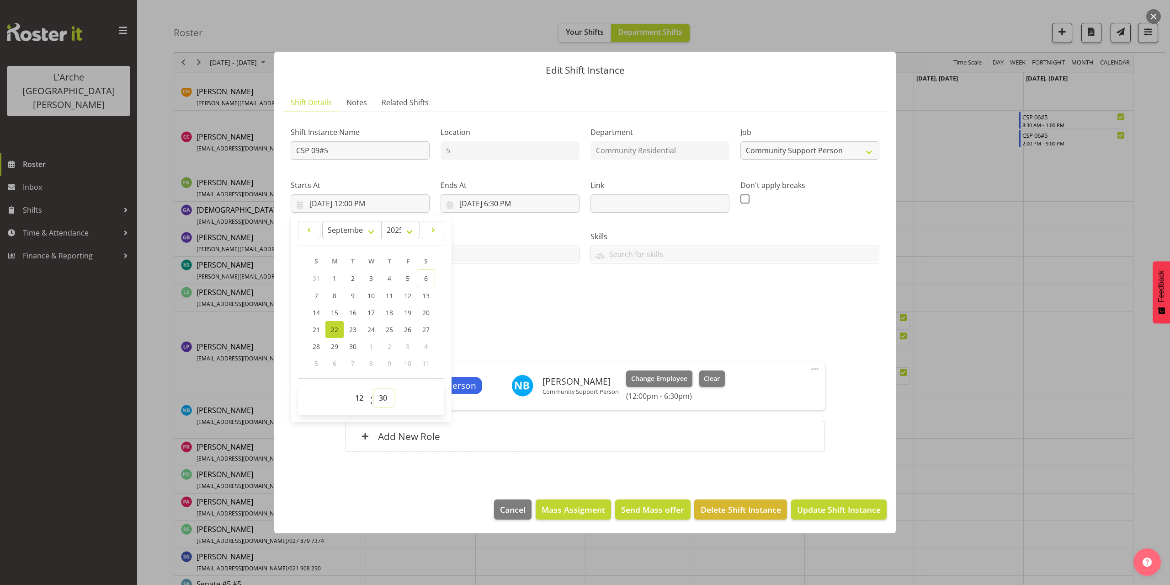
click at [374, 389] on select "00 01 02 03 04 05 06 07 08 09 10 11 12 13 14 15 16 17 18 19 20 21 22 23 24 25 2…" at bounding box center [384, 398] width 21 height 18
click at [849, 508] on span "Update Shift Instance" at bounding box center [839, 509] width 84 height 12
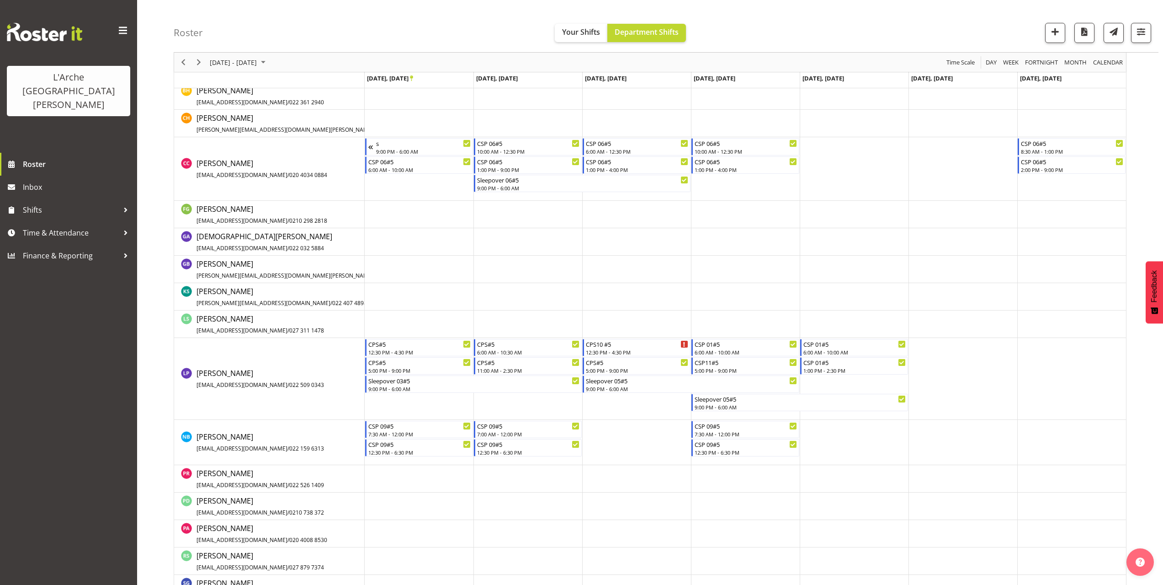
scroll to position [303, 0]
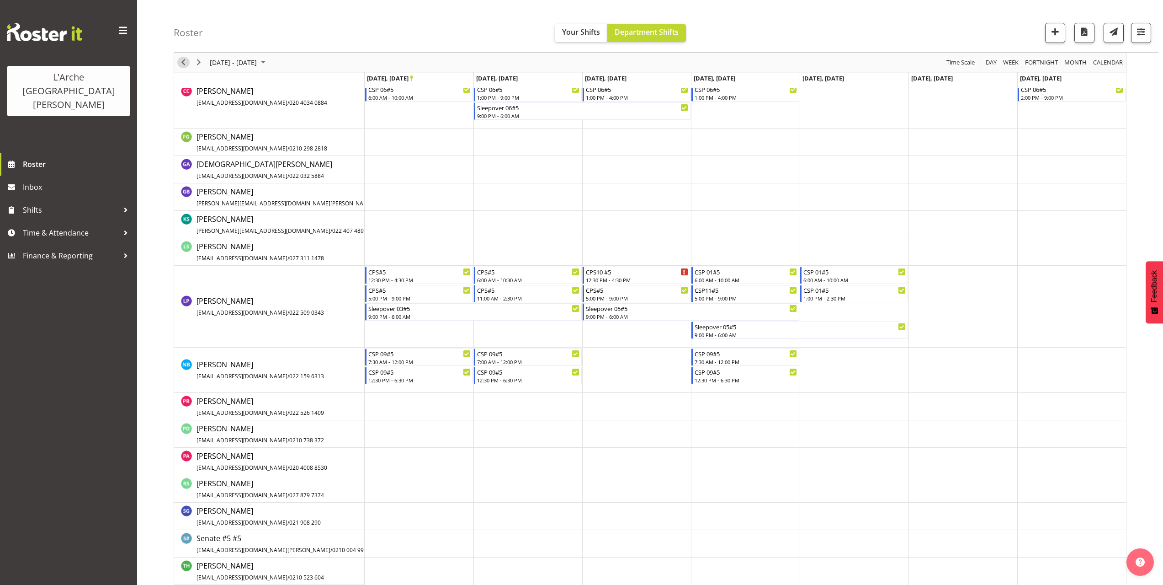
click at [184, 65] on span "Previous" at bounding box center [183, 62] width 11 height 11
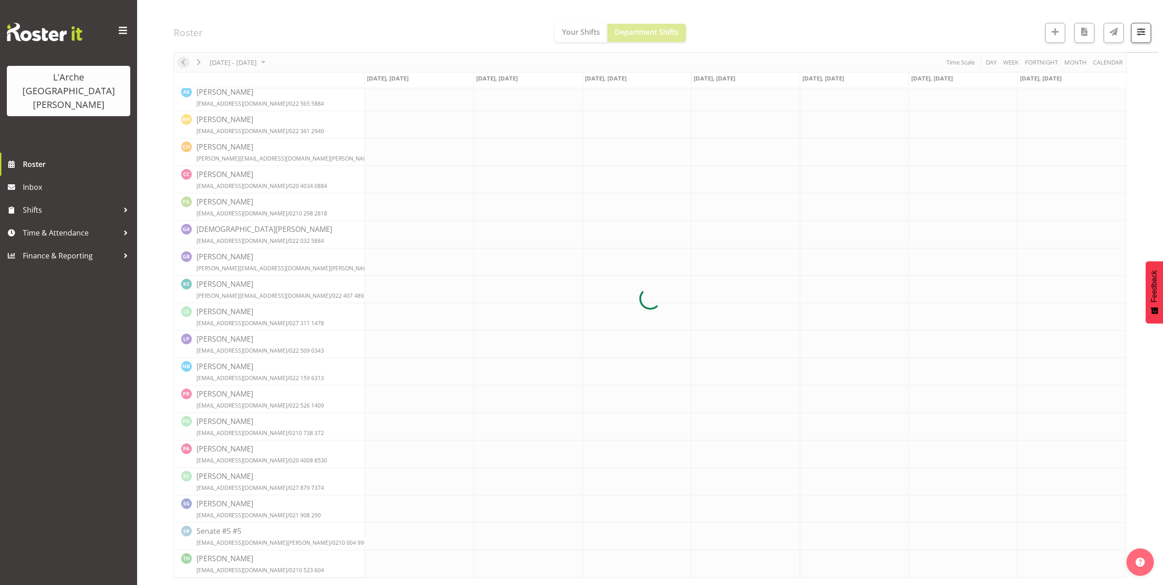
scroll to position [0, 0]
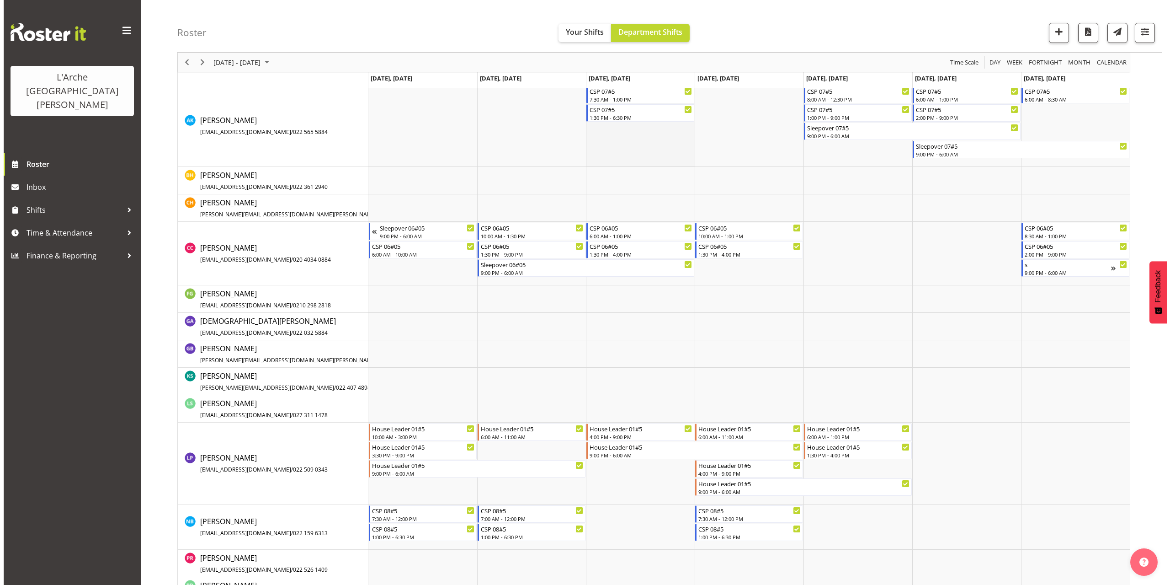
scroll to position [274, 0]
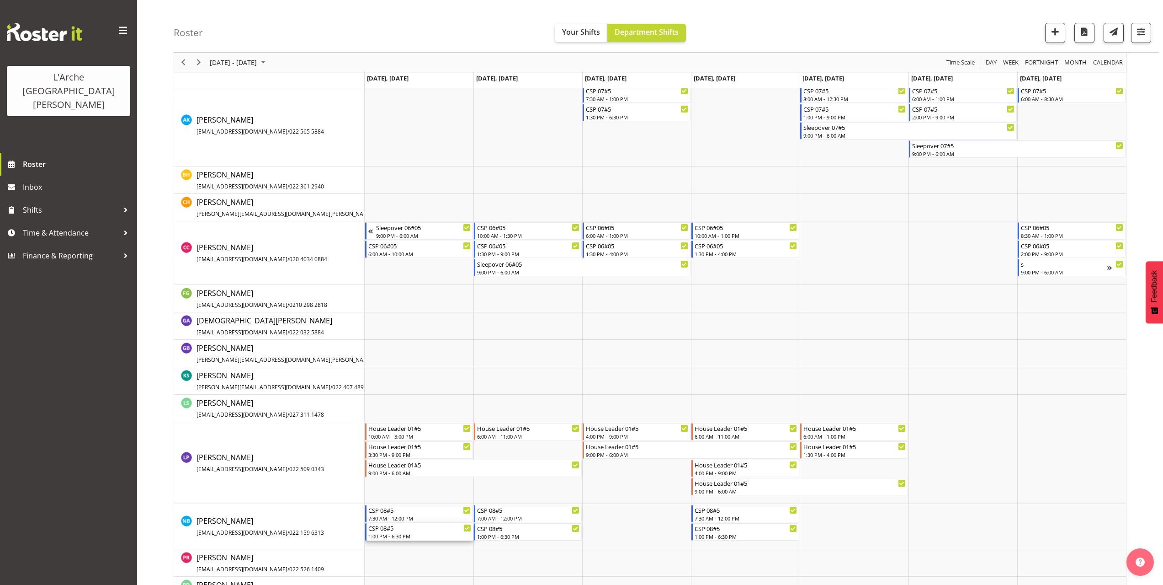
click at [389, 533] on div "1:00 PM - 6:30 PM" at bounding box center [419, 535] width 103 height 7
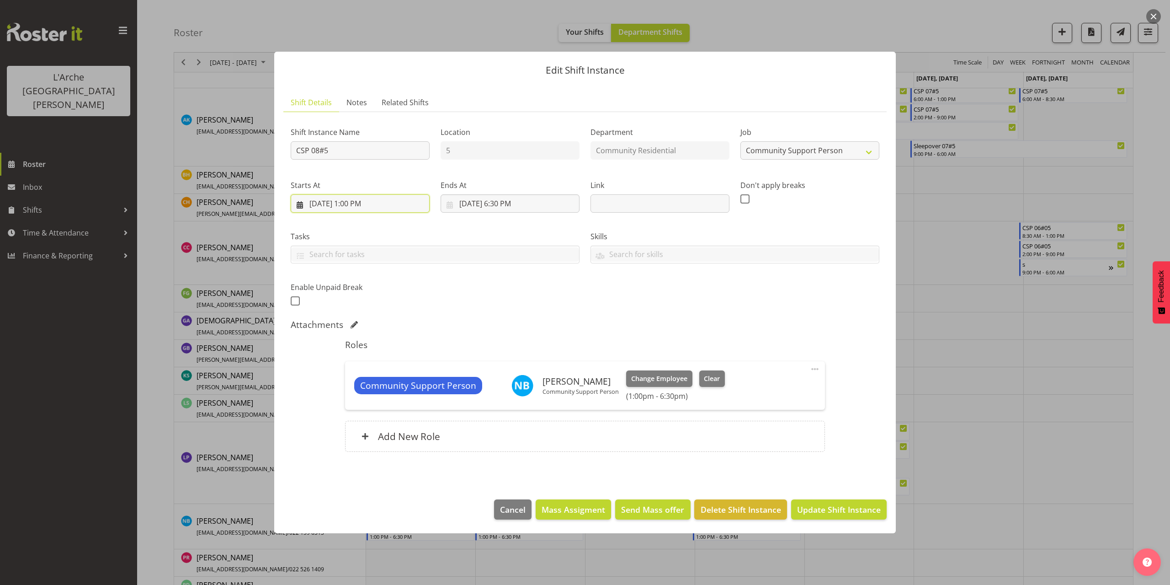
click at [375, 203] on input "9/15/2025, 1:00 PM" at bounding box center [360, 203] width 139 height 18
click at [362, 396] on select "00 01 02 03 04 05 06 07 08 09 10 11 12 13 14 15 16 17 18 19 20 21 22 23" at bounding box center [360, 398] width 21 height 18
click at [350, 389] on select "00 01 02 03 04 05 06 07 08 09 10 11 12 13 14 15 16 17 18 19 20 21 22 23" at bounding box center [360, 398] width 21 height 18
click at [386, 399] on select "00 01 02 03 04 05 06 07 08 09 10 11 12 13 14 15 16 17 18 19 20 21 22 23 24 25 2…" at bounding box center [384, 398] width 21 height 18
click at [374, 389] on select "00 01 02 03 04 05 06 07 08 09 10 11 12 13 14 15 16 17 18 19 20 21 22 23 24 25 2…" at bounding box center [384, 398] width 21 height 18
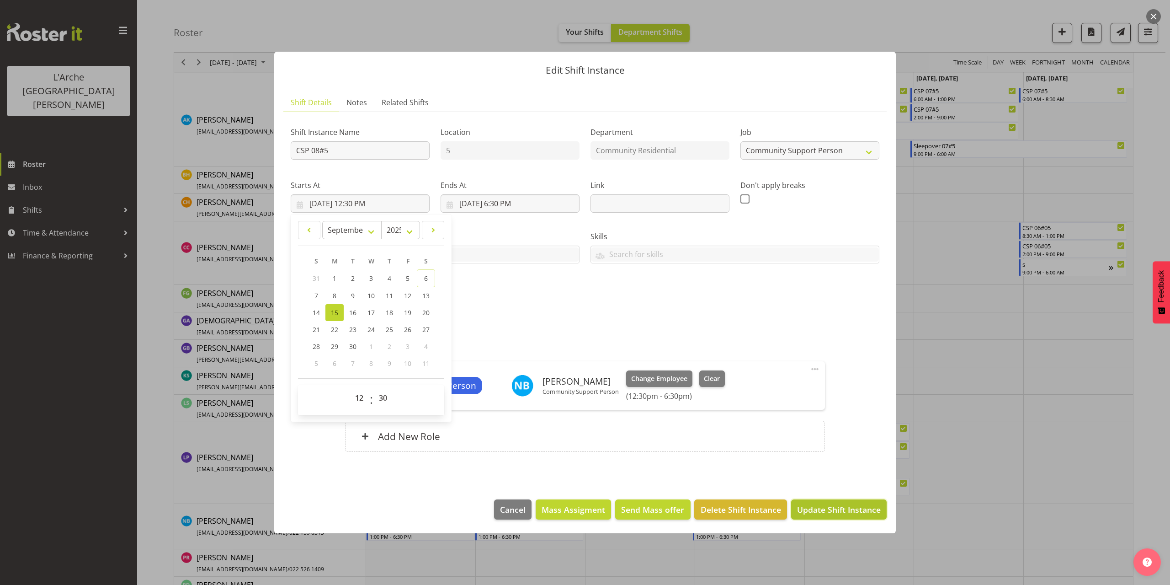
click at [873, 508] on span "Update Shift Instance" at bounding box center [839, 509] width 84 height 12
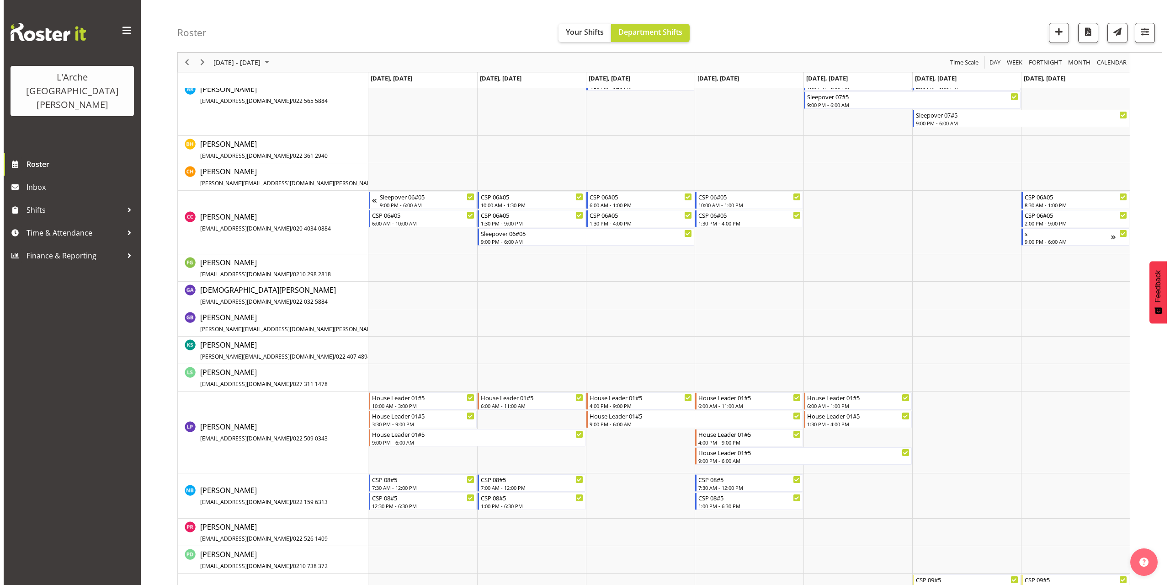
scroll to position [394, 0]
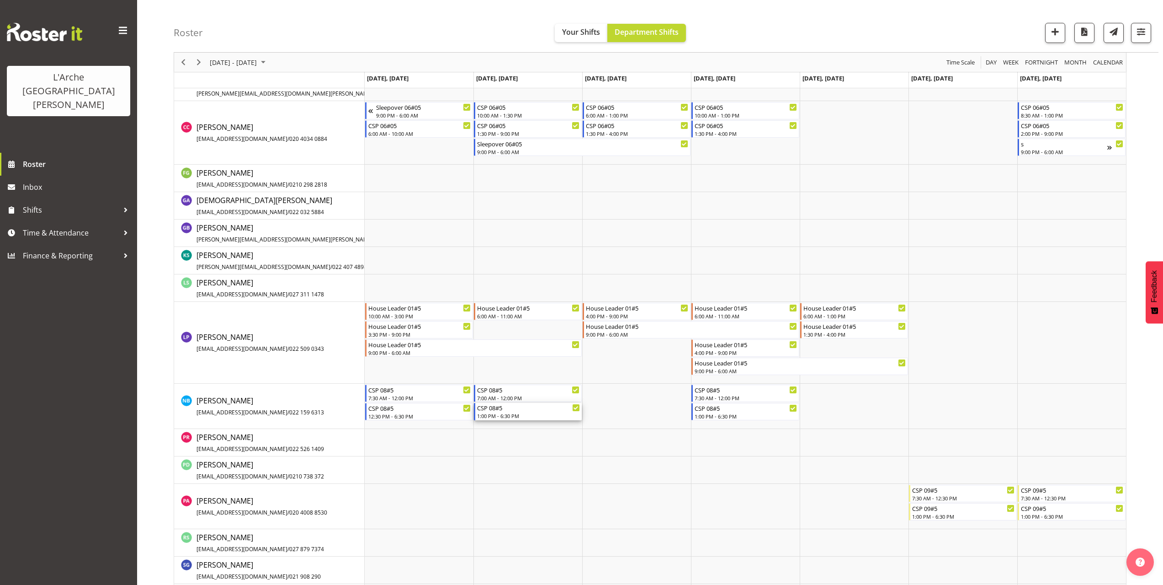
click at [496, 414] on div "1:00 PM - 6:30 PM" at bounding box center [528, 415] width 103 height 7
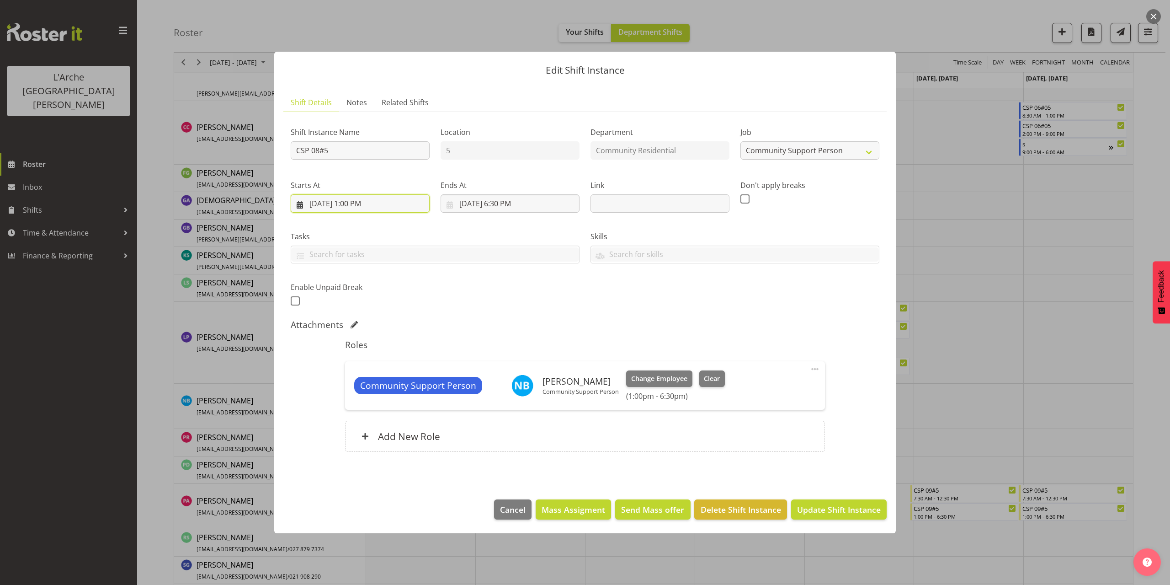
click at [359, 204] on input "9/16/2025, 1:00 PM" at bounding box center [360, 203] width 139 height 18
click at [358, 396] on select "00 01 02 03 04 05 06 07 08 09 10 11 12 13 14 15 16 17 18 19 20 21 22 23" at bounding box center [360, 398] width 21 height 18
click at [350, 389] on select "00 01 02 03 04 05 06 07 08 09 10 11 12 13 14 15 16 17 18 19 20 21 22 23" at bounding box center [360, 398] width 21 height 18
click at [385, 396] on select "00 01 02 03 04 05 06 07 08 09 10 11 12 13 14 15 16 17 18 19 20 21 22 23 24 25 2…" at bounding box center [384, 398] width 21 height 18
click at [374, 389] on select "00 01 02 03 04 05 06 07 08 09 10 11 12 13 14 15 16 17 18 19 20 21 22 23 24 25 2…" at bounding box center [384, 398] width 21 height 18
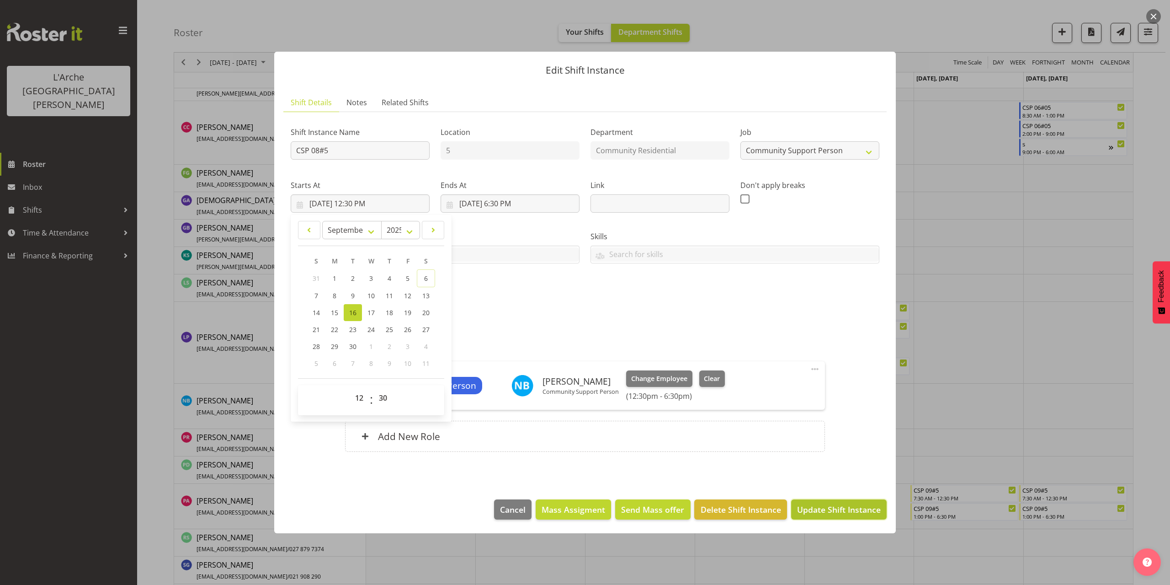
click at [869, 511] on span "Update Shift Instance" at bounding box center [839, 509] width 84 height 12
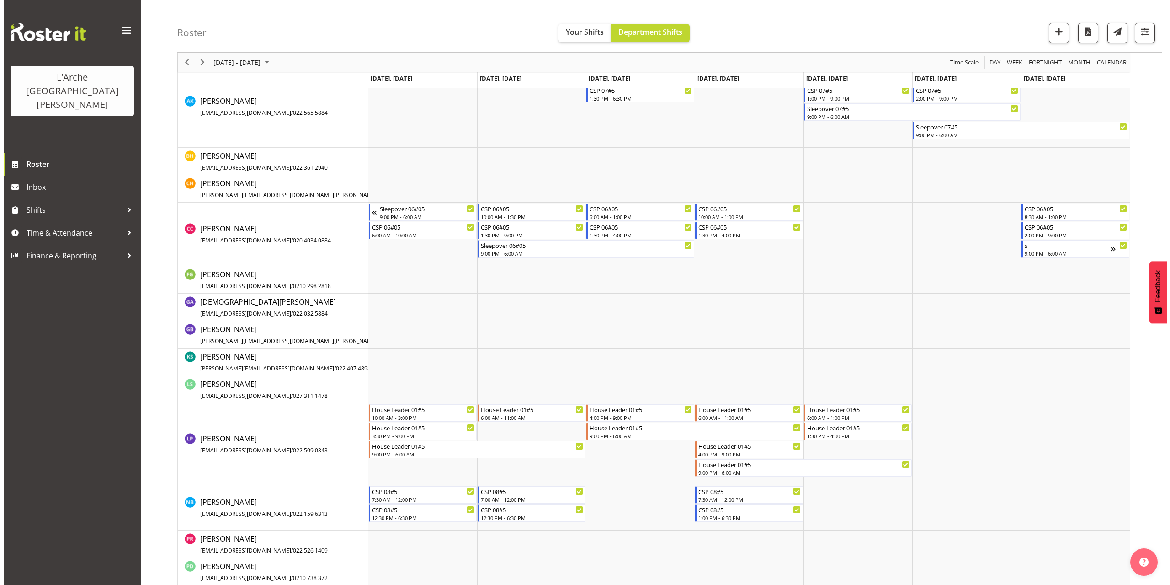
scroll to position [303, 0]
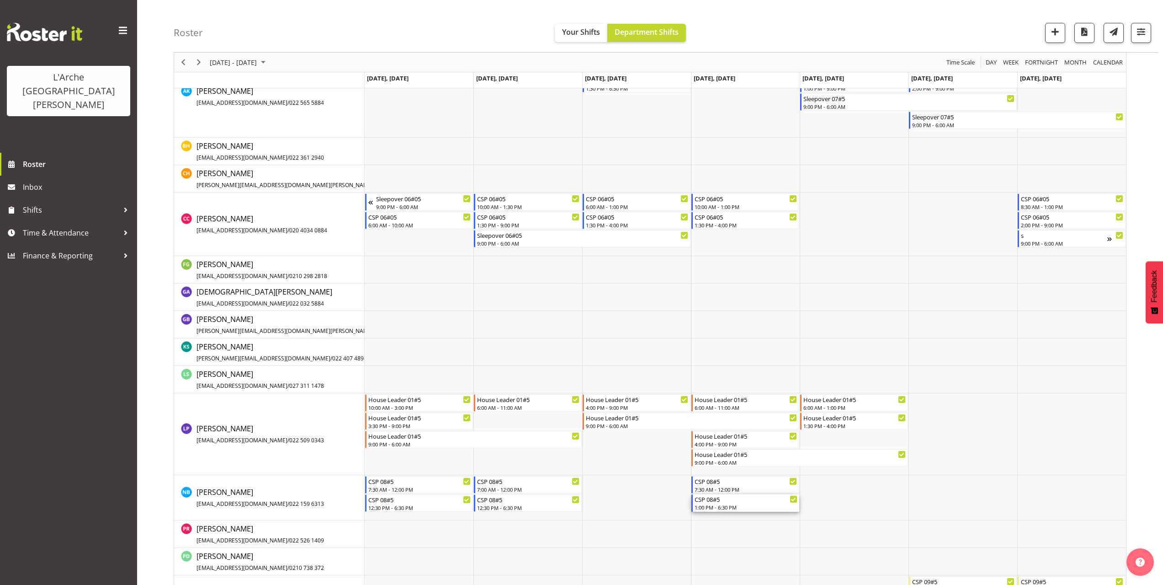
click at [709, 503] on div "CSP 08#5 1:00 PM - 6:30 PM" at bounding box center [746, 502] width 103 height 17
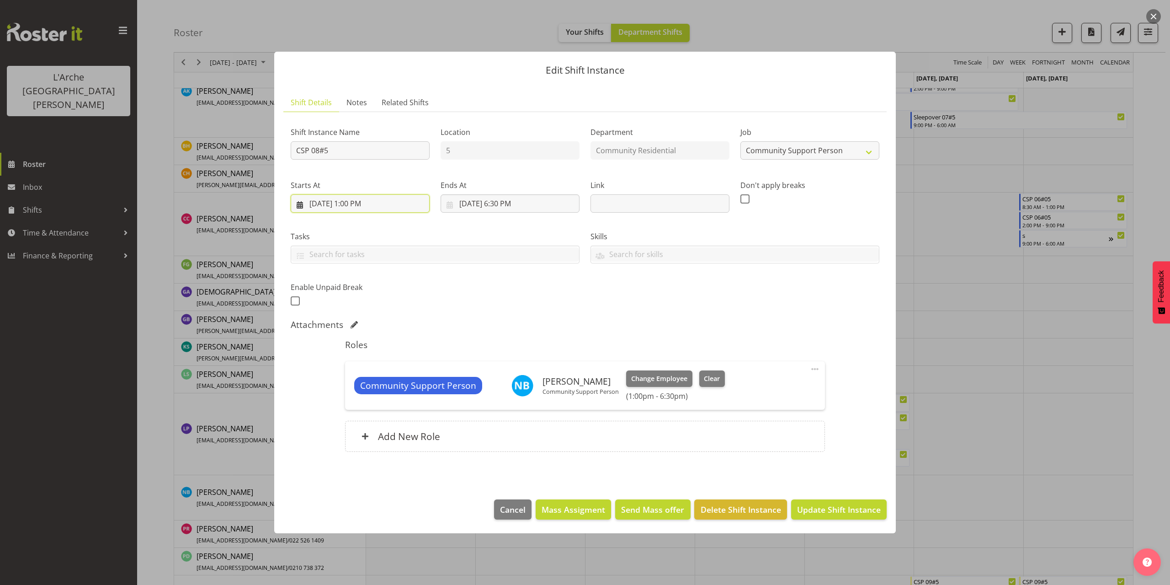
click at [360, 205] on input "9/18/2025, 1:00 PM" at bounding box center [360, 203] width 139 height 18
click at [361, 400] on select "00 01 02 03 04 05 06 07 08 09 10 11 12 13 14 15 16 17 18 19 20 21 22 23" at bounding box center [360, 398] width 21 height 18
click at [350, 389] on select "00 01 02 03 04 05 06 07 08 09 10 11 12 13 14 15 16 17 18 19 20 21 22 23" at bounding box center [360, 398] width 21 height 18
click at [381, 395] on select "00 01 02 03 04 05 06 07 08 09 10 11 12 13 14 15 16 17 18 19 20 21 22 23 24 25 2…" at bounding box center [384, 398] width 21 height 18
click at [374, 389] on select "00 01 02 03 04 05 06 07 08 09 10 11 12 13 14 15 16 17 18 19 20 21 22 23 24 25 2…" at bounding box center [384, 398] width 21 height 18
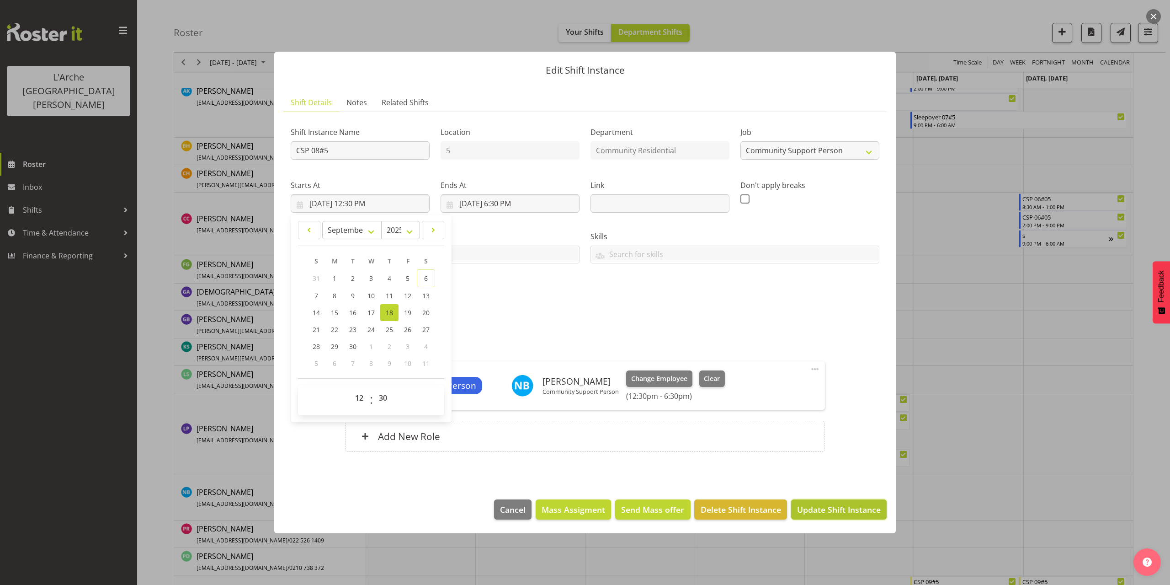
click at [856, 506] on span "Update Shift Instance" at bounding box center [839, 509] width 84 height 12
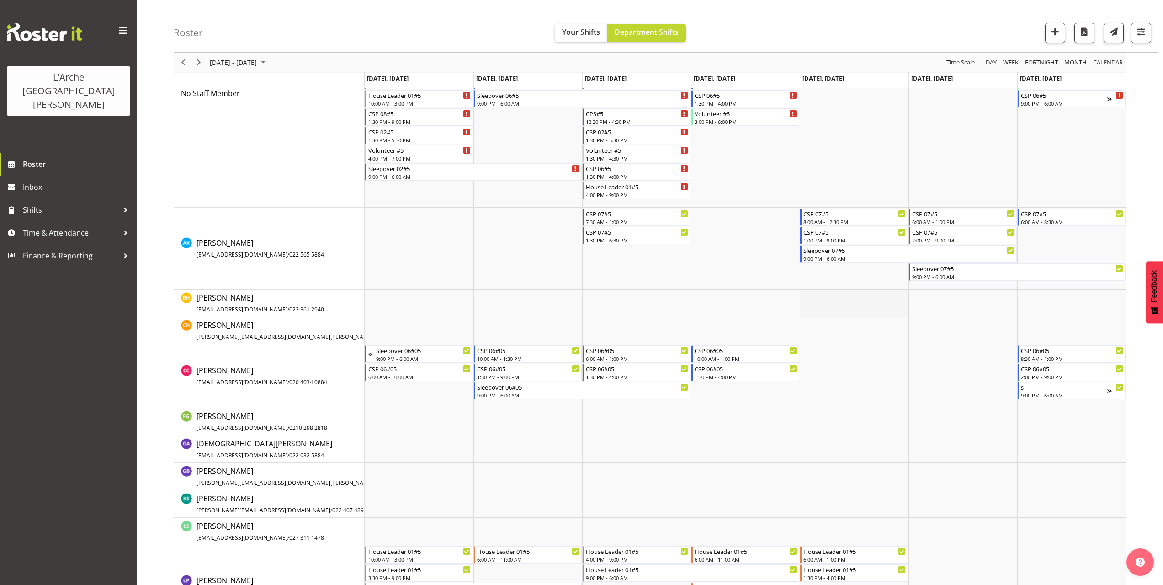
scroll to position [212, 0]
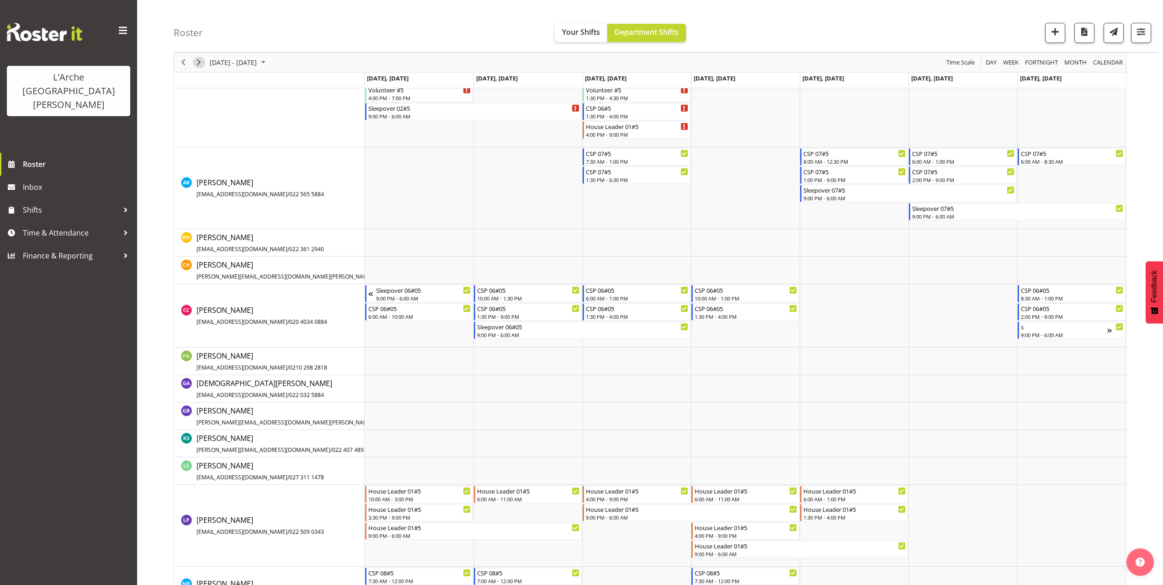
click at [196, 66] on span "Next" at bounding box center [198, 62] width 11 height 11
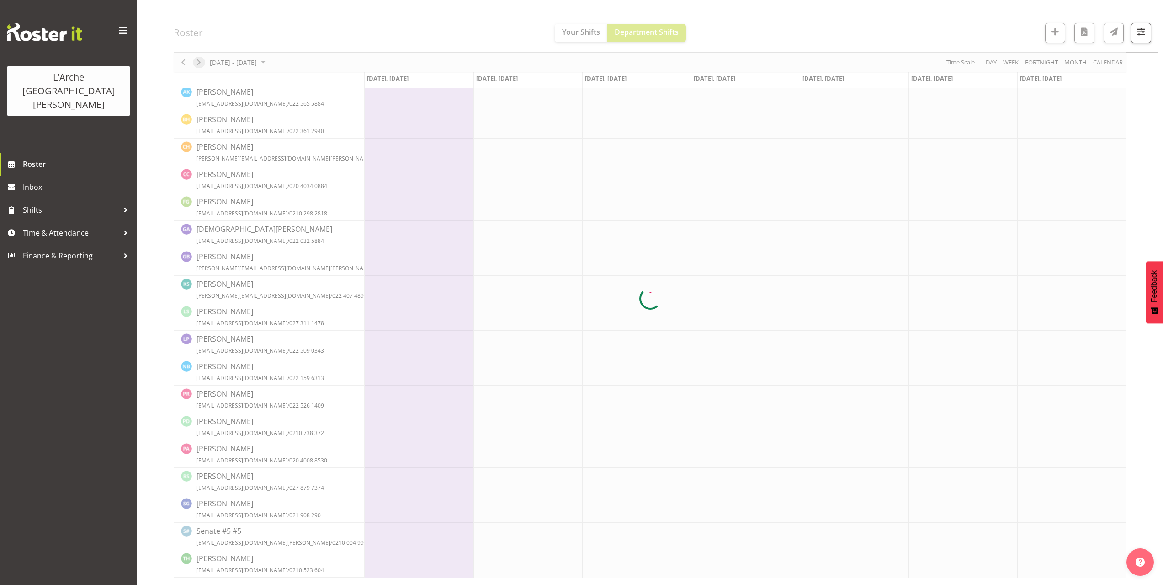
scroll to position [0, 0]
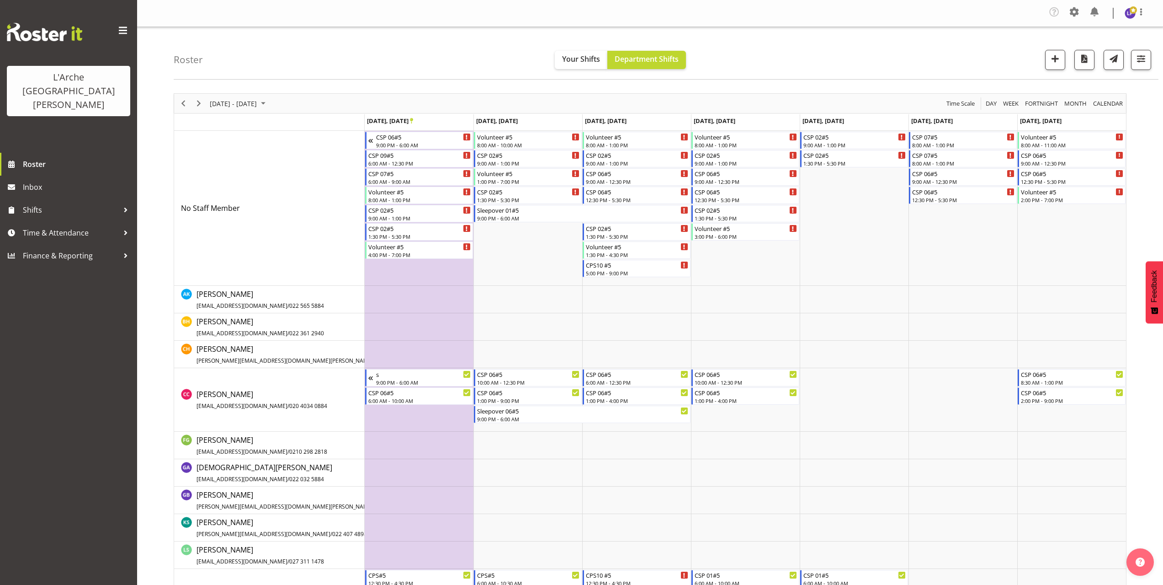
click at [288, 57] on div "Roster Your Shifts Department Shifts 1 Locations Clear 20 30 41 5 56b 65a 73 Ar…" at bounding box center [666, 53] width 985 height 53
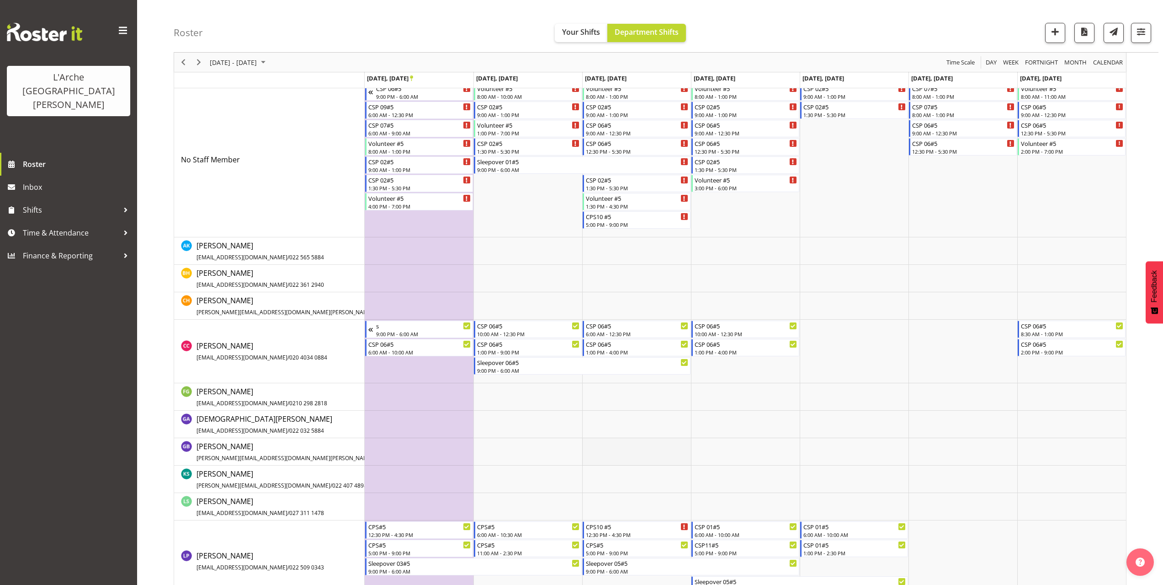
scroll to position [46, 0]
click at [602, 244] on td "Timeline Week of September 27, 2025" at bounding box center [636, 253] width 109 height 27
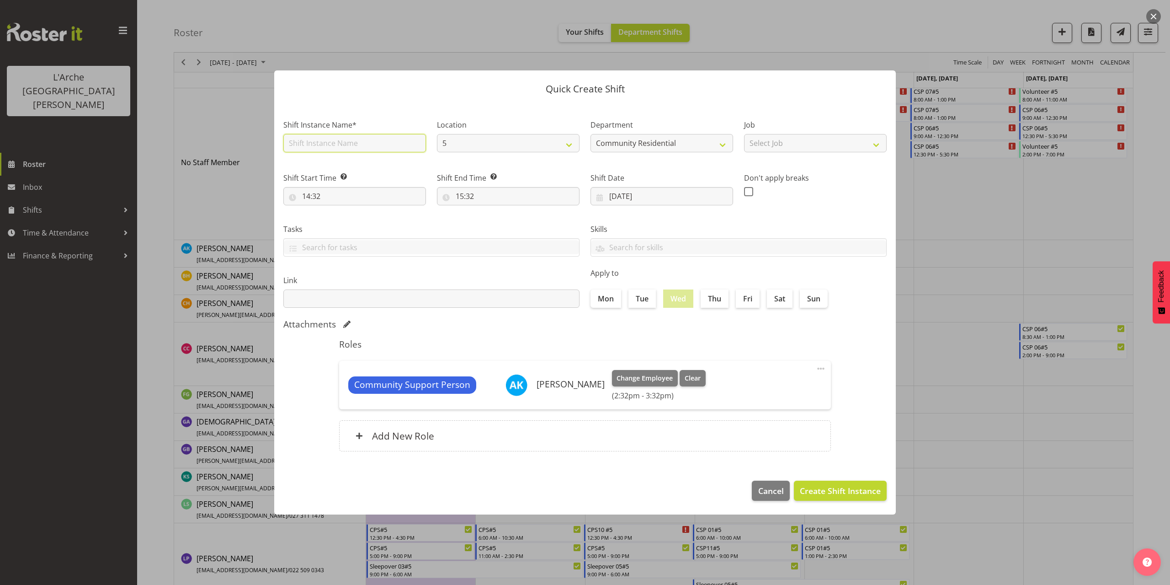
click at [387, 138] on input "text" at bounding box center [354, 143] width 143 height 18
drag, startPoint x: 327, startPoint y: 139, endPoint x: 314, endPoint y: 139, distance: 13.3
click at [314, 139] on input "CSP 08#5" at bounding box center [354, 143] width 143 height 18
click at [378, 147] on input "CSP 08#5" at bounding box center [354, 143] width 143 height 18
drag, startPoint x: 341, startPoint y: 142, endPoint x: 256, endPoint y: 145, distance: 84.2
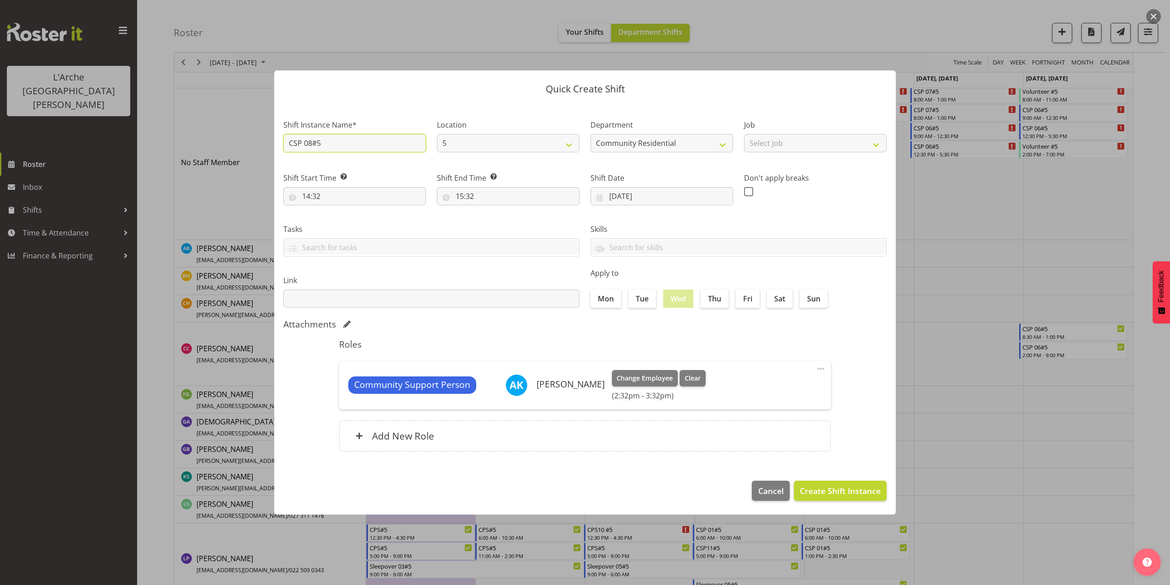
click at [256, 145] on div "Quick Create Shift Shift Instance Name* CSP 08#5 Location 5 Department Communit…" at bounding box center [585, 292] width 1170 height 585
click at [794, 148] on select "Select Job Accounts Admin Art Coordinator Community Leader Community Support Pe…" at bounding box center [815, 143] width 143 height 18
click at [744, 134] on select "Select Job Accounts Admin Art Coordinator Community Leader Community Support Pe…" at bounding box center [815, 143] width 143 height 18
click at [318, 193] on input "14:32" at bounding box center [354, 196] width 143 height 18
click at [342, 221] on select "00 01 02 03 04 05 06 07 08 09 10 11 12 13 14 15 16 17 18 19 20 21 22 23" at bounding box center [346, 220] width 21 height 18
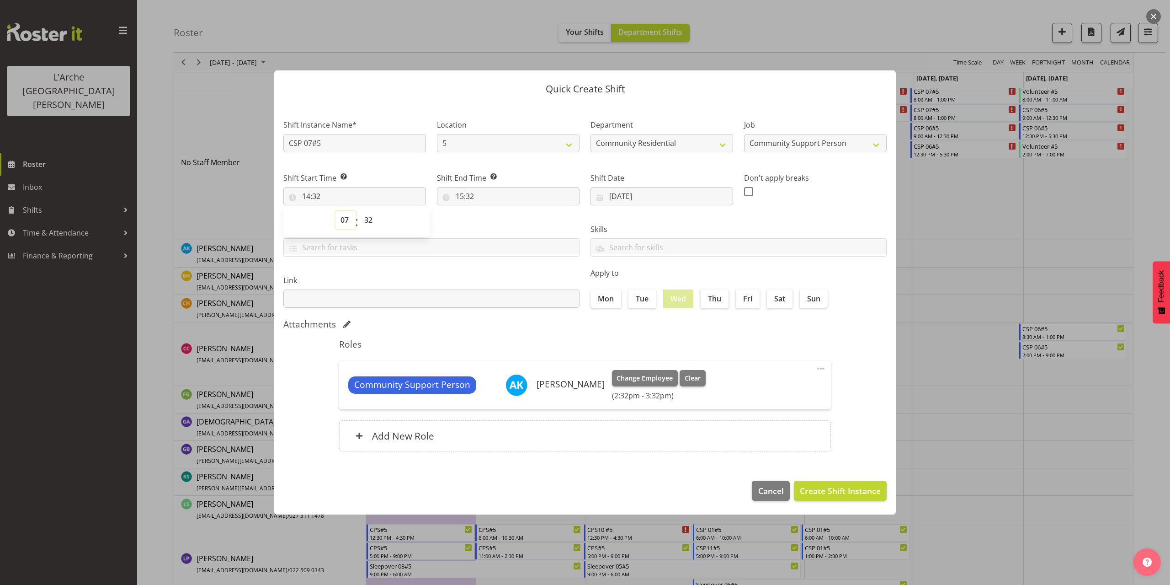
click at [336, 211] on select "00 01 02 03 04 05 06 07 08 09 10 11 12 13 14 15 16 17 18 19 20 21 22 23" at bounding box center [346, 220] width 21 height 18
click at [368, 222] on select "00 01 02 03 04 05 06 07 08 09 10 11 12 13 14 15 16 17 18 19 20 21 22 23 24 25 2…" at bounding box center [369, 220] width 21 height 18
click at [359, 211] on select "00 01 02 03 04 05 06 07 08 09 10 11 12 13 14 15 16 17 18 19 20 21 22 23 24 25 2…" at bounding box center [369, 220] width 21 height 18
click at [469, 193] on input "15:32" at bounding box center [508, 196] width 143 height 18
click at [499, 219] on select "00 01 02 03 04 05 06 07 08 09 10 11 12 13 14 15 16 17 18 19 20 21 22 23" at bounding box center [499, 220] width 21 height 18
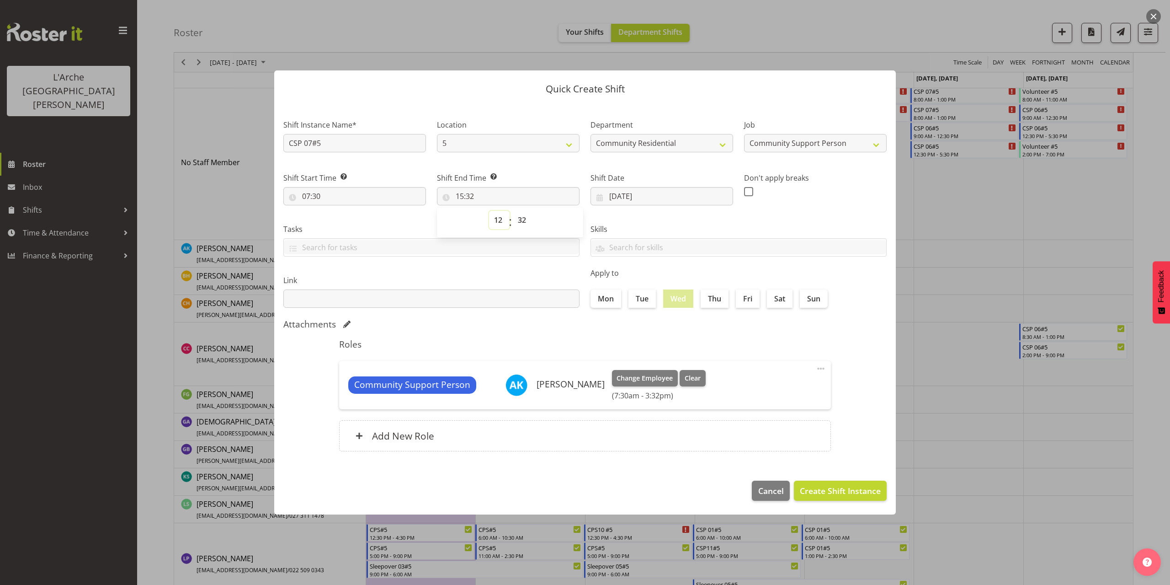
click at [489, 211] on select "00 01 02 03 04 05 06 07 08 09 10 11 12 13 14 15 16 17 18 19 20 21 22 23" at bounding box center [499, 220] width 21 height 18
click at [520, 223] on select "00 01 02 03 04 05 06 07 08 09 10 11 12 13 14 15 16 17 18 19 20 21 22 23 24 25 2…" at bounding box center [523, 220] width 21 height 18
click at [500, 218] on select "00 01 02 03 04 05 06 07 08 09 10 11 12 13 14 15 16 17 18 19 20 21 22 23" at bounding box center [499, 220] width 21 height 18
click at [489, 211] on select "00 01 02 03 04 05 06 07 08 09 10 11 12 13 14 15 16 17 18 19 20 21 22 23" at bounding box center [499, 220] width 21 height 18
click at [523, 220] on select "00 01 02 03 04 05 06 07 08 09 10 11 12 13 14 15 16 17 18 19 20 21 22 23 24 25 2…" at bounding box center [523, 220] width 21 height 18
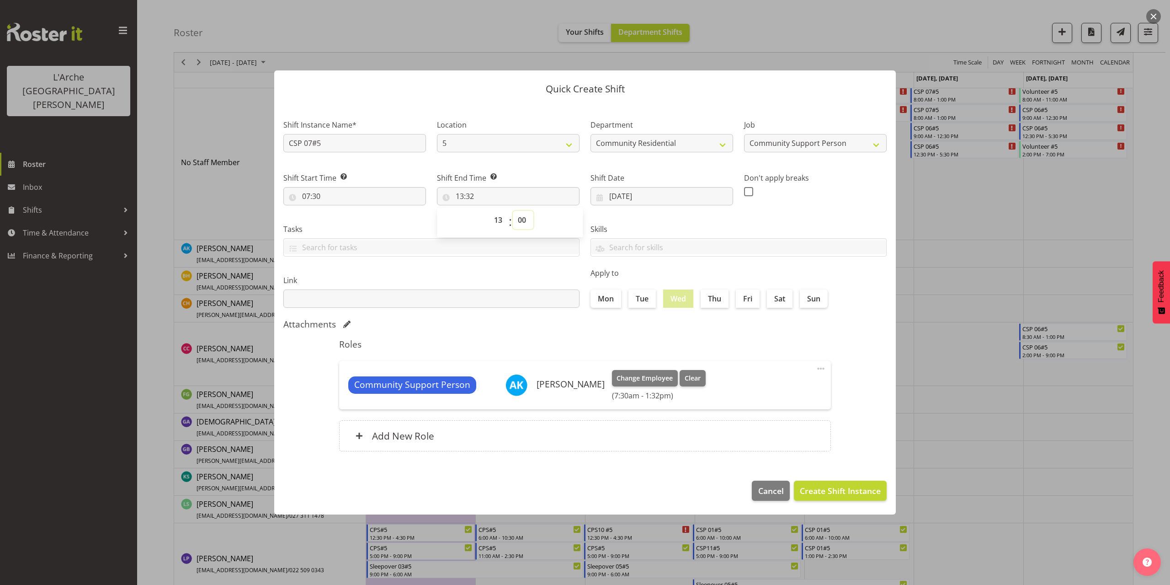
click at [513, 211] on select "00 01 02 03 04 05 06 07 08 09 10 11 12 13 14 15 16 17 18 19 20 21 22 23 24 25 2…" at bounding box center [523, 220] width 21 height 18
click at [835, 498] on button "Create Shift Instance" at bounding box center [840, 490] width 93 height 20
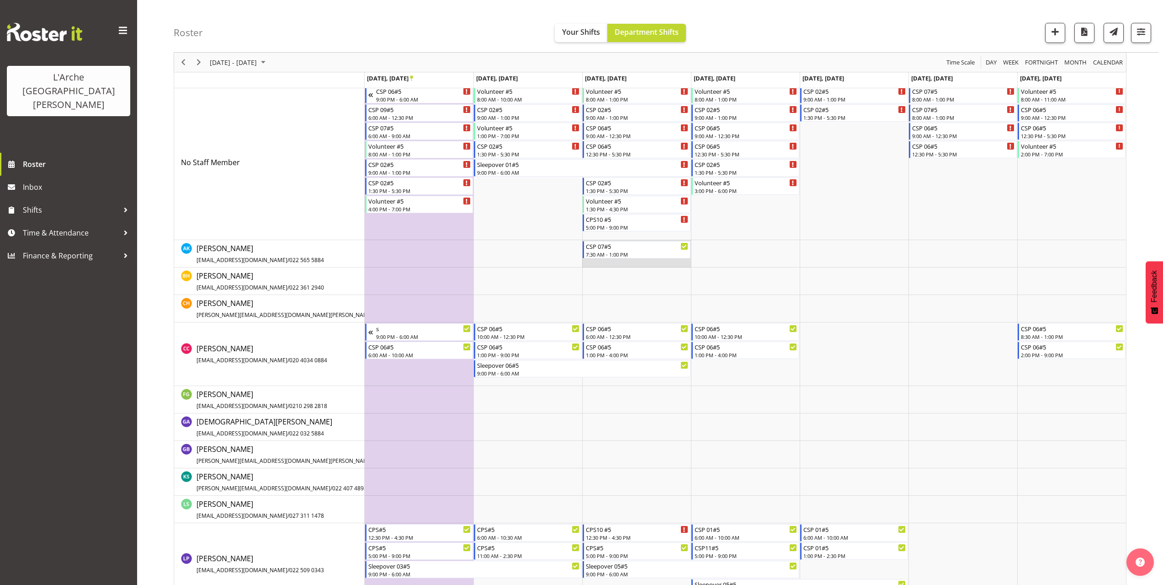
click at [590, 263] on td "Timeline Week of September 27, 2025" at bounding box center [636, 253] width 109 height 27
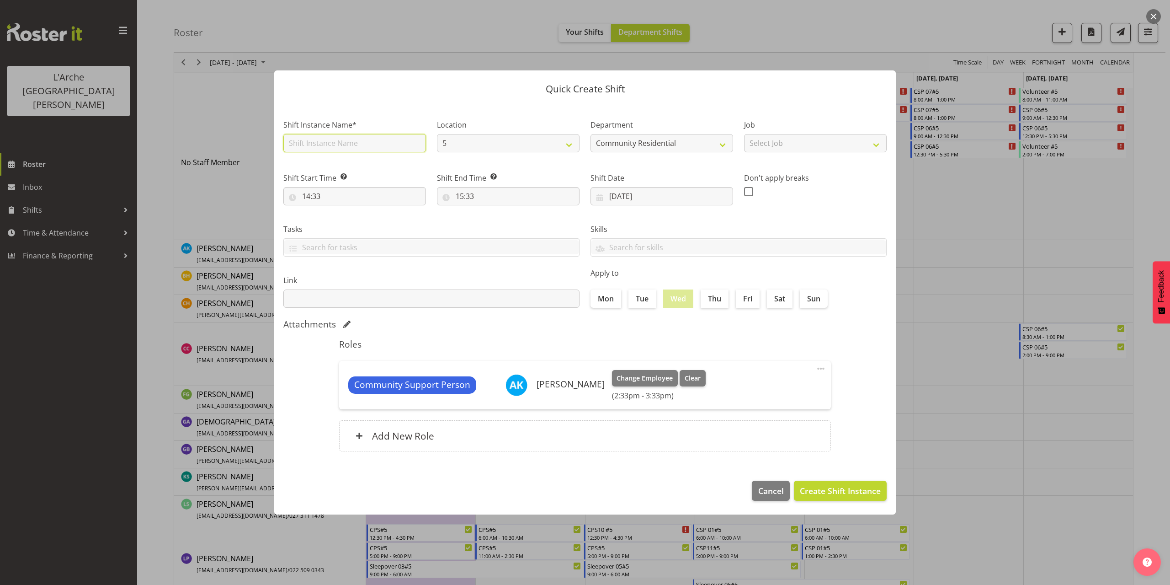
click at [357, 146] on input "text" at bounding box center [354, 143] width 143 height 18
click at [769, 143] on select "Select Job Accounts Admin Art Coordinator Community Leader Community Support Pe…" at bounding box center [815, 143] width 143 height 18
click at [744, 134] on select "Select Job Accounts Admin Art Coordinator Community Leader Community Support Pe…" at bounding box center [815, 143] width 143 height 18
click at [319, 194] on input "14:33" at bounding box center [354, 196] width 143 height 18
click at [341, 219] on select "00 01 02 03 04 05 06 07 08 09 10 11 12 13 14 15 16 17 18 19 20 21 22 23" at bounding box center [346, 220] width 21 height 18
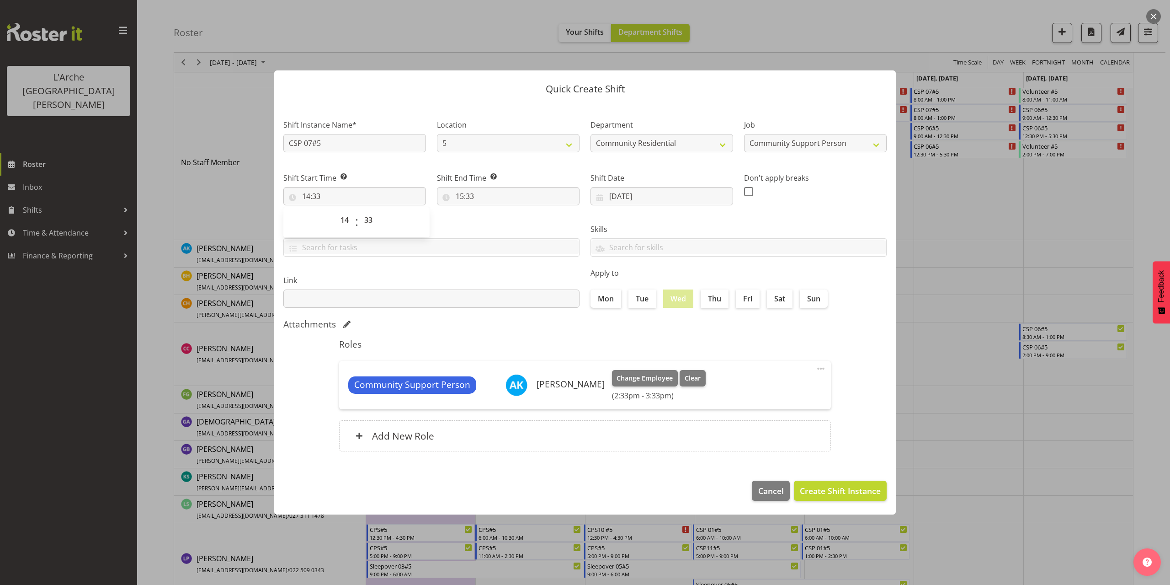
drag, startPoint x: 1154, startPoint y: 15, endPoint x: 1148, endPoint y: 16, distance: 5.7
click at [1154, 15] on button "button" at bounding box center [1153, 16] width 15 height 15
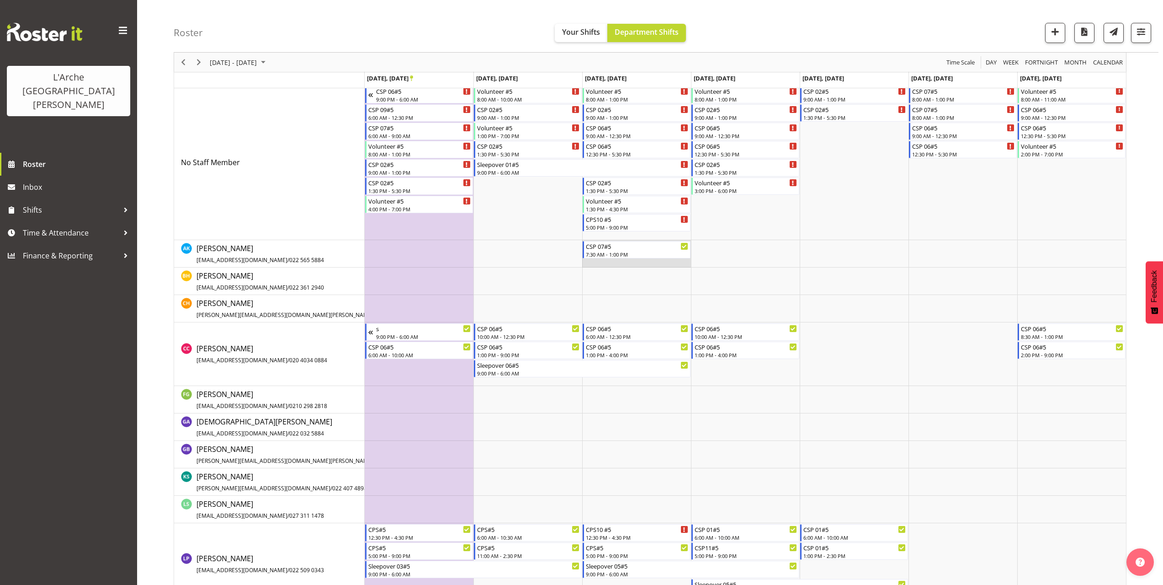
click at [605, 263] on td "Timeline Week of September 27, 2025" at bounding box center [636, 253] width 109 height 27
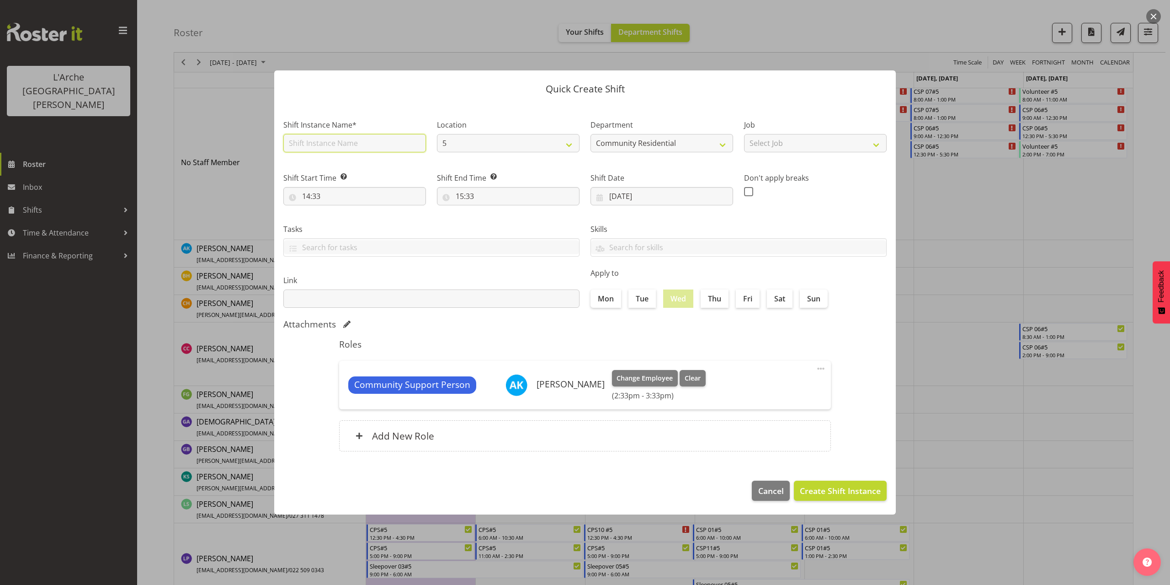
click at [329, 147] on input "text" at bounding box center [354, 143] width 143 height 18
click at [768, 148] on select "Select Job Accounts Admin Art Coordinator Community Leader Community Support Pe…" at bounding box center [815, 143] width 143 height 18
click at [744, 134] on select "Select Job Accounts Admin Art Coordinator Community Leader Community Support Pe…" at bounding box center [815, 143] width 143 height 18
click at [318, 195] on input "14:33" at bounding box center [354, 196] width 143 height 18
click at [342, 219] on select "00 01 02 03 04 05 06 07 08 09 10 11 12 13 14 15 16 17 18 19 20 21 22 23" at bounding box center [346, 220] width 21 height 18
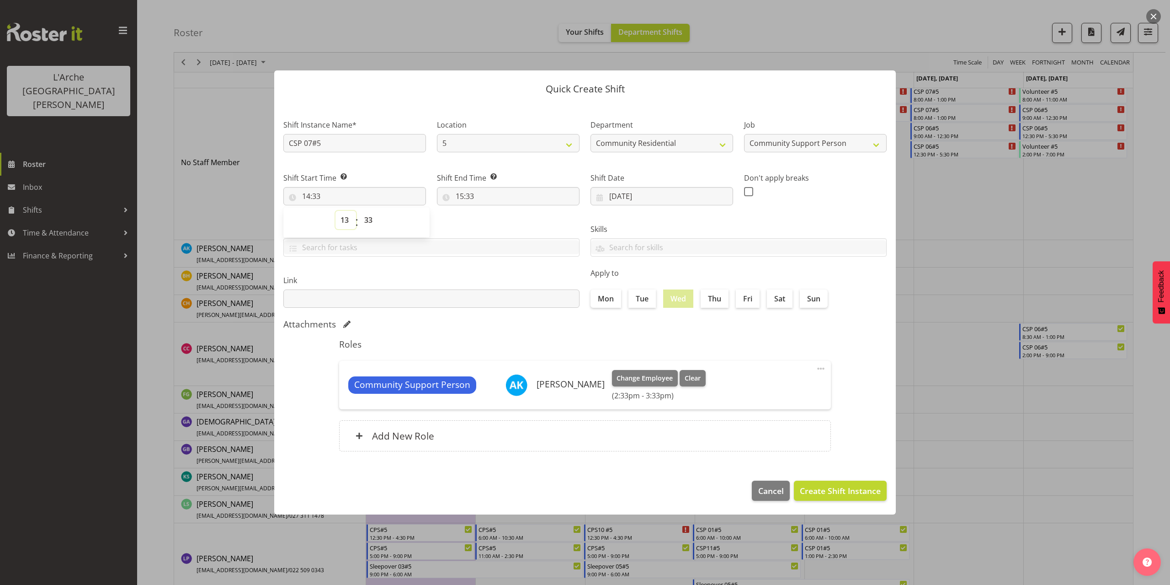
click at [336, 211] on select "00 01 02 03 04 05 06 07 08 09 10 11 12 13 14 15 16 17 18 19 20 21 22 23" at bounding box center [346, 220] width 21 height 18
click at [370, 222] on select "00 01 02 03 04 05 06 07 08 09 10 11 12 13 14 15 16 17 18 19 20 21 22 23 24 25 2…" at bounding box center [369, 220] width 21 height 18
click at [359, 211] on select "00 01 02 03 04 05 06 07 08 09 10 11 12 13 14 15 16 17 18 19 20 21 22 23 24 25 2…" at bounding box center [369, 220] width 21 height 18
click at [469, 200] on input "15:33" at bounding box center [508, 196] width 143 height 18
click at [499, 222] on select "00 01 02 03 04 05 06 07 08 09 10 11 12 13 14 15 16 17 18 19 20 21 22 23" at bounding box center [499, 220] width 21 height 18
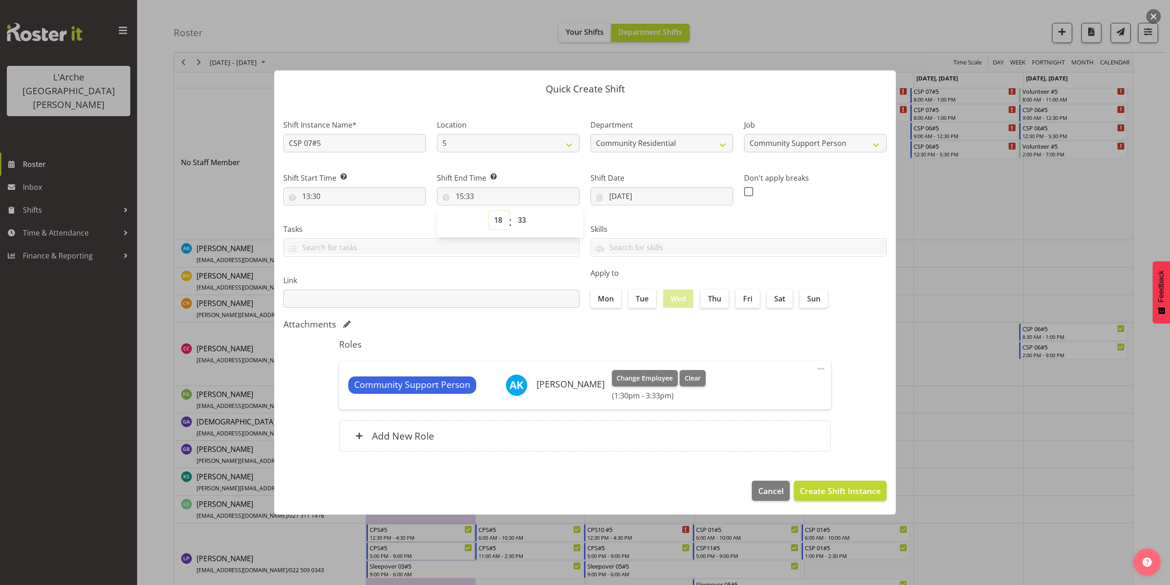
click at [489, 211] on select "00 01 02 03 04 05 06 07 08 09 10 11 12 13 14 15 16 17 18 19 20 21 22 23" at bounding box center [499, 220] width 21 height 18
click at [524, 219] on select "00 01 02 03 04 05 06 07 08 09 10 11 12 13 14 15 16 17 18 19 20 21 22 23 24 25 2…" at bounding box center [523, 220] width 21 height 18
click at [513, 211] on select "00 01 02 03 04 05 06 07 08 09 10 11 12 13 14 15 16 17 18 19 20 21 22 23 24 25 2…" at bounding box center [523, 220] width 21 height 18
click at [830, 490] on span "Create Shift Instance" at bounding box center [840, 491] width 81 height 12
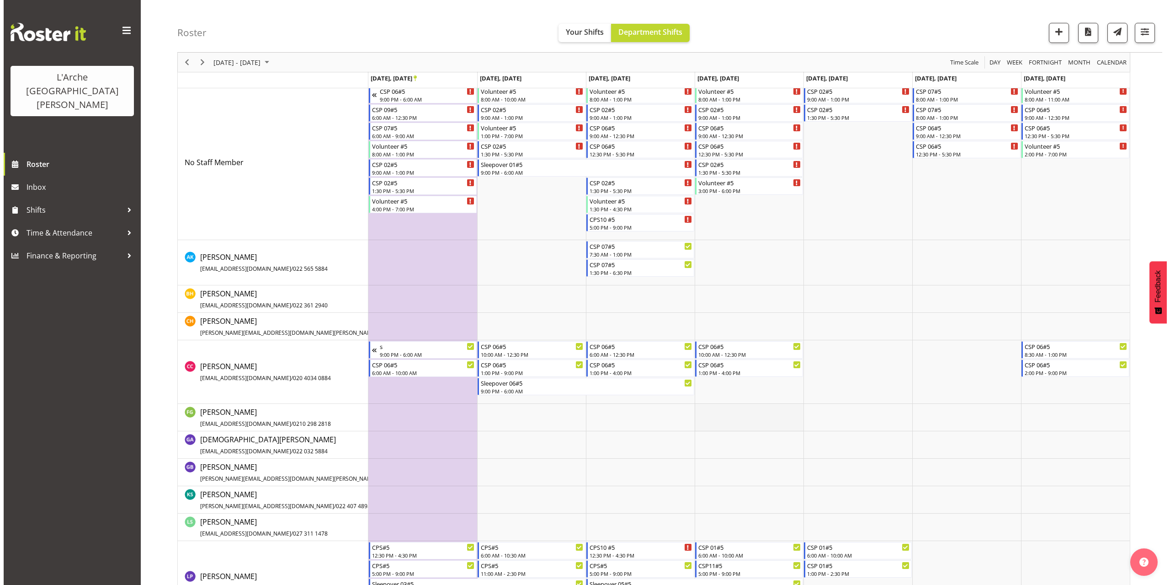
scroll to position [91, 0]
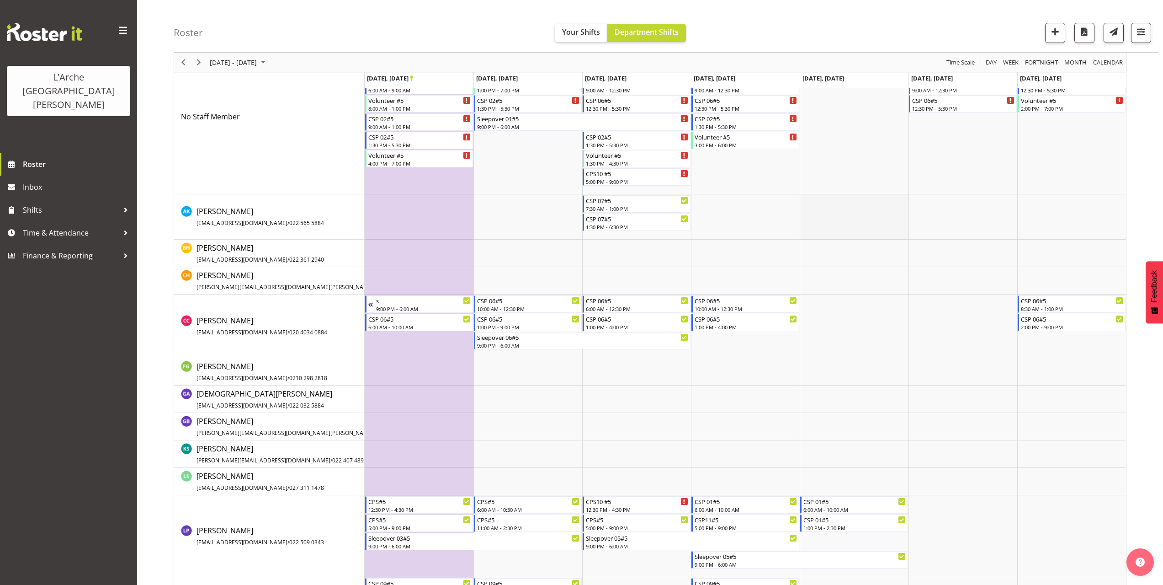
click at [814, 198] on td "Timeline Week of September 27, 2025" at bounding box center [854, 216] width 109 height 45
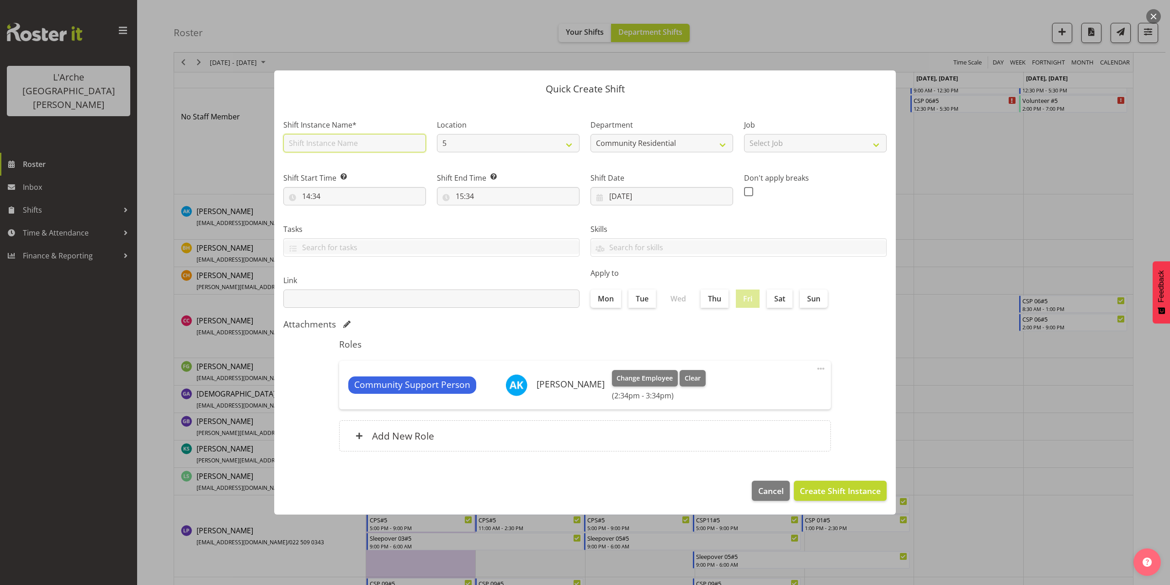
click at [344, 148] on input "text" at bounding box center [354, 143] width 143 height 18
click at [751, 143] on select "Select Job Accounts Admin Art Coordinator Community Leader Community Support Pe…" at bounding box center [815, 143] width 143 height 18
click at [744, 134] on select "Select Job Accounts Admin Art Coordinator Community Leader Community Support Pe…" at bounding box center [815, 143] width 143 height 18
click at [316, 195] on input "14:34" at bounding box center [354, 196] width 143 height 18
click at [341, 221] on select "00 01 02 03 04 05 06 07 08 09 10 11 12 13 14 15 16 17 18 19 20 21 22 23" at bounding box center [346, 220] width 21 height 18
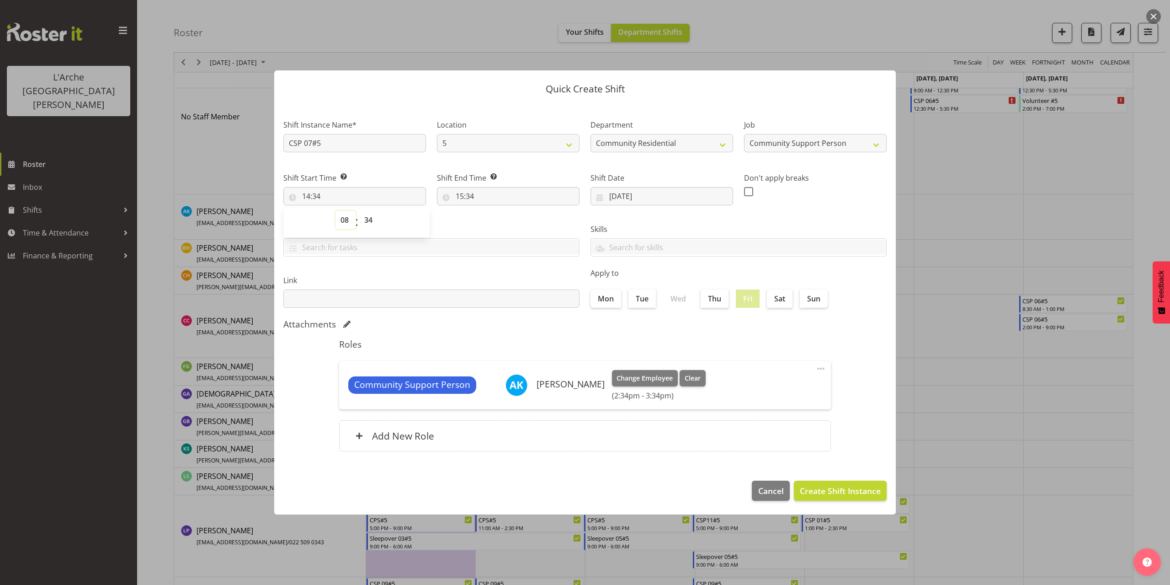
click at [336, 211] on select "00 01 02 03 04 05 06 07 08 09 10 11 12 13 14 15 16 17 18 19 20 21 22 23" at bounding box center [346, 220] width 21 height 18
click at [369, 220] on select "00 01 02 03 04 05 06 07 08 09 10 11 12 13 14 15 16 17 18 19 20 21 22 23 24 25 2…" at bounding box center [369, 220] width 21 height 18
click at [359, 211] on select "00 01 02 03 04 05 06 07 08 09 10 11 12 13 14 15 16 17 18 19 20 21 22 23 24 25 2…" at bounding box center [369, 220] width 21 height 18
click at [469, 196] on input "15:34" at bounding box center [508, 196] width 143 height 18
click at [500, 219] on select "00 01 02 03 04 05 06 07 08 09 10 11 12 13 14 15 16 17 18 19 20 21 22 23" at bounding box center [499, 220] width 21 height 18
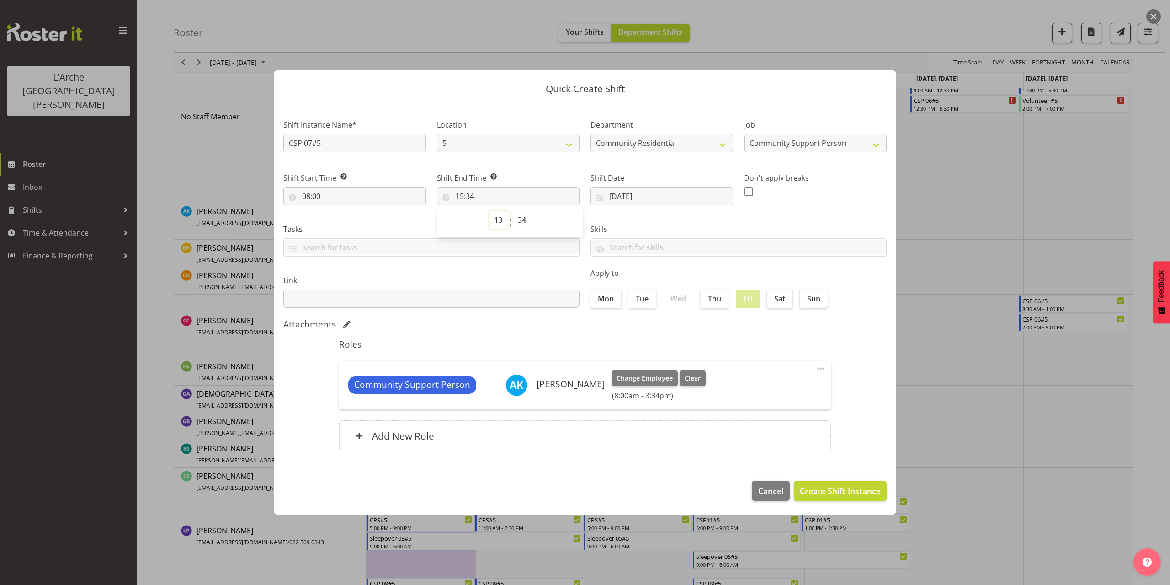
click at [489, 211] on select "00 01 02 03 04 05 06 07 08 09 10 11 12 13 14 15 16 17 18 19 20 21 22 23" at bounding box center [499, 220] width 21 height 18
click at [503, 218] on select "00 01 02 03 04 05 06 07 08 09 10 11 12 13 14 15 16 17 18 19 20 21 22 23" at bounding box center [499, 220] width 21 height 18
click at [489, 211] on select "00 01 02 03 04 05 06 07 08 09 10 11 12 13 14 15 16 17 18 19 20 21 22 23" at bounding box center [499, 220] width 21 height 18
click at [520, 218] on select "00 01 02 03 04 05 06 07 08 09 10 11 12 13 14 15 16 17 18 19 20 21 22 23 24 25 2…" at bounding box center [523, 220] width 21 height 18
click at [513, 211] on select "00 01 02 03 04 05 06 07 08 09 10 11 12 13 14 15 16 17 18 19 20 21 22 23 24 25 2…" at bounding box center [523, 220] width 21 height 18
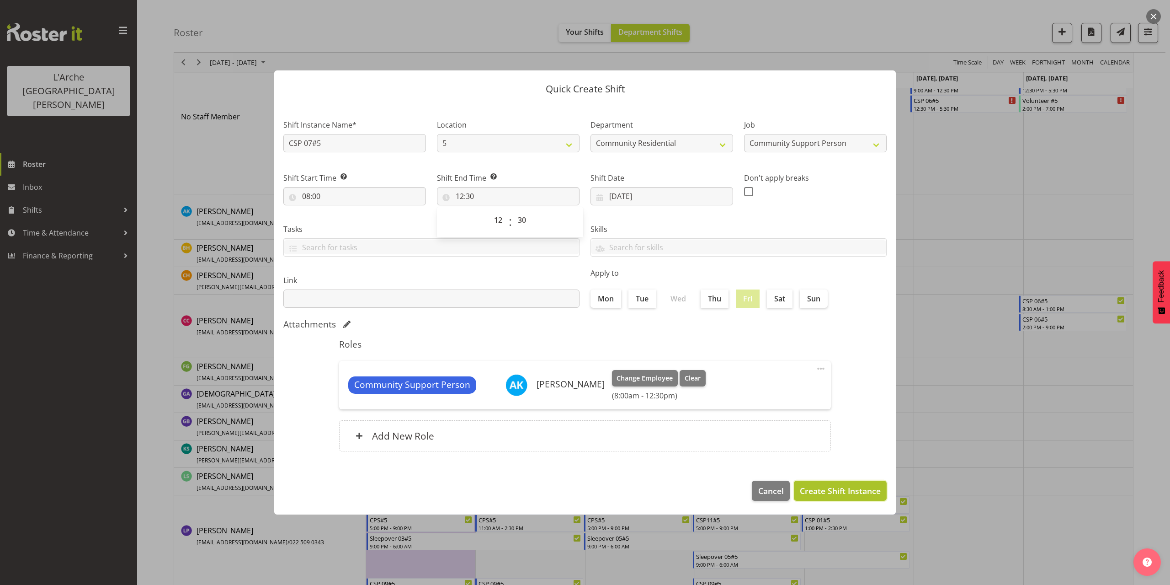
click at [816, 486] on span "Create Shift Instance" at bounding box center [840, 491] width 81 height 12
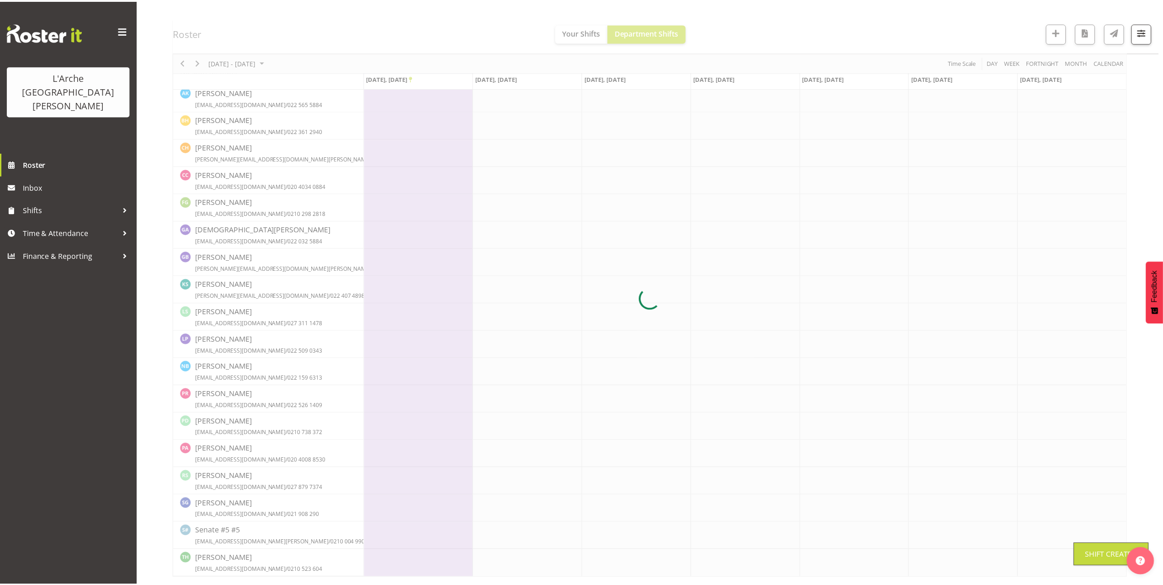
scroll to position [75, 0]
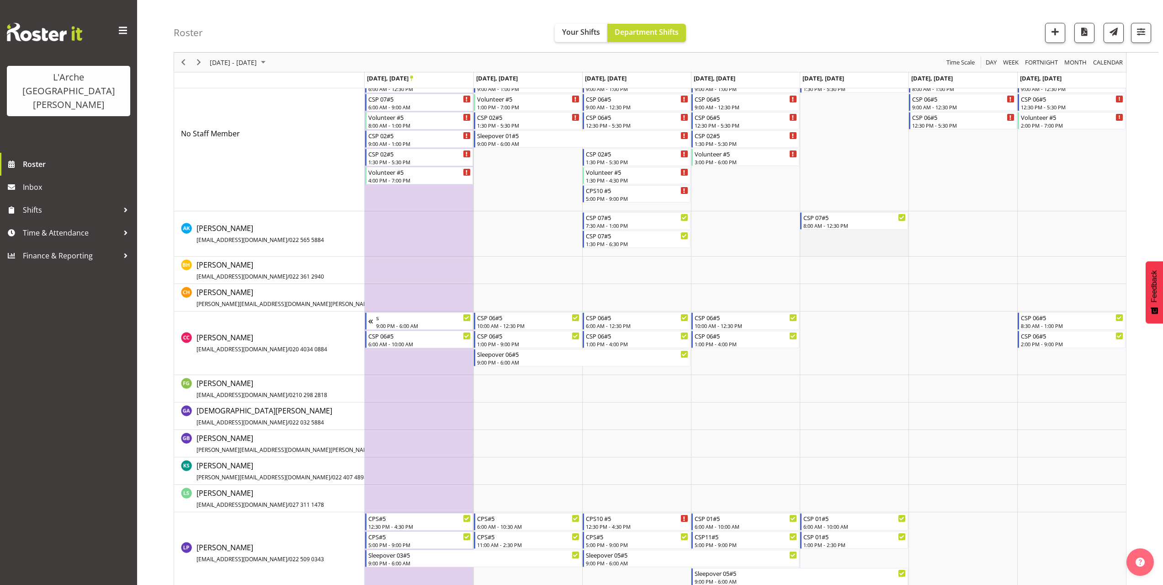
click at [806, 235] on td "Timeline Week of September 27, 2025" at bounding box center [854, 233] width 109 height 45
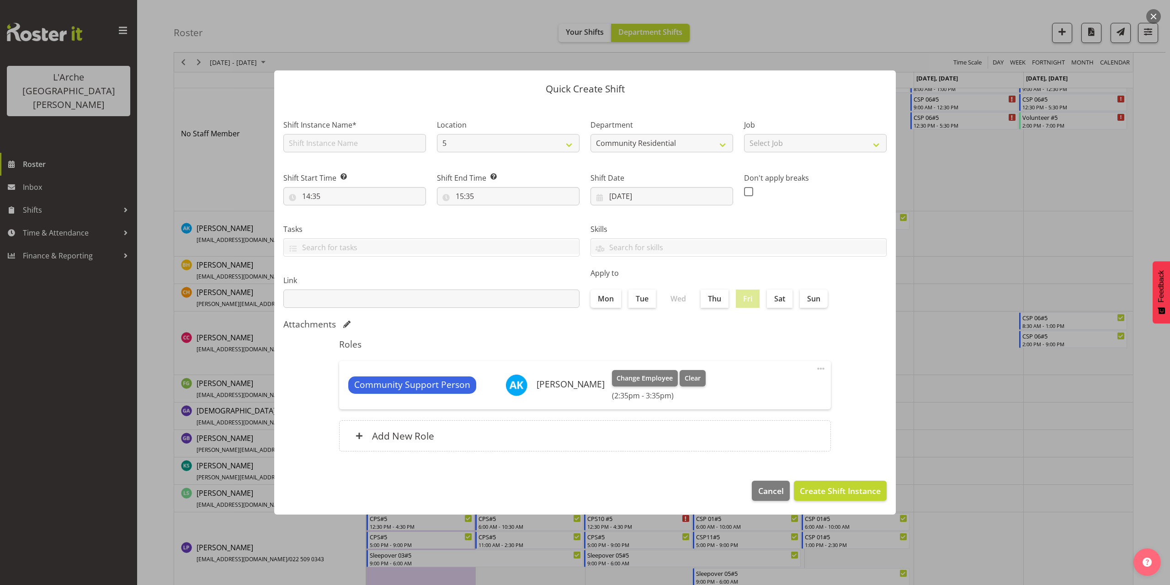
click at [1159, 16] on button "button" at bounding box center [1153, 16] width 15 height 15
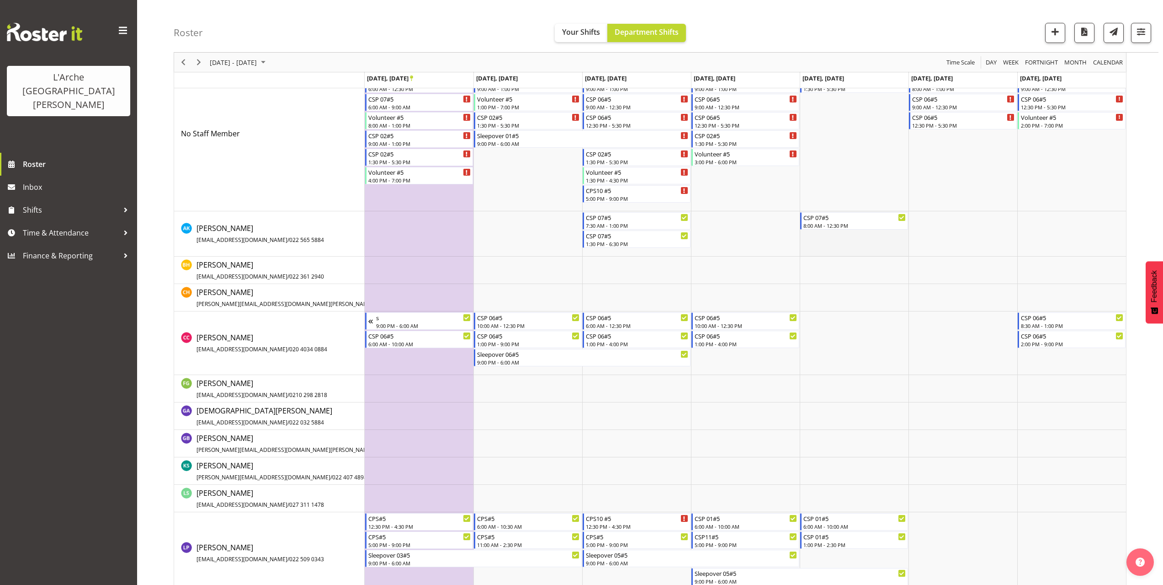
click at [816, 235] on td "Timeline Week of September 27, 2025" at bounding box center [854, 233] width 109 height 45
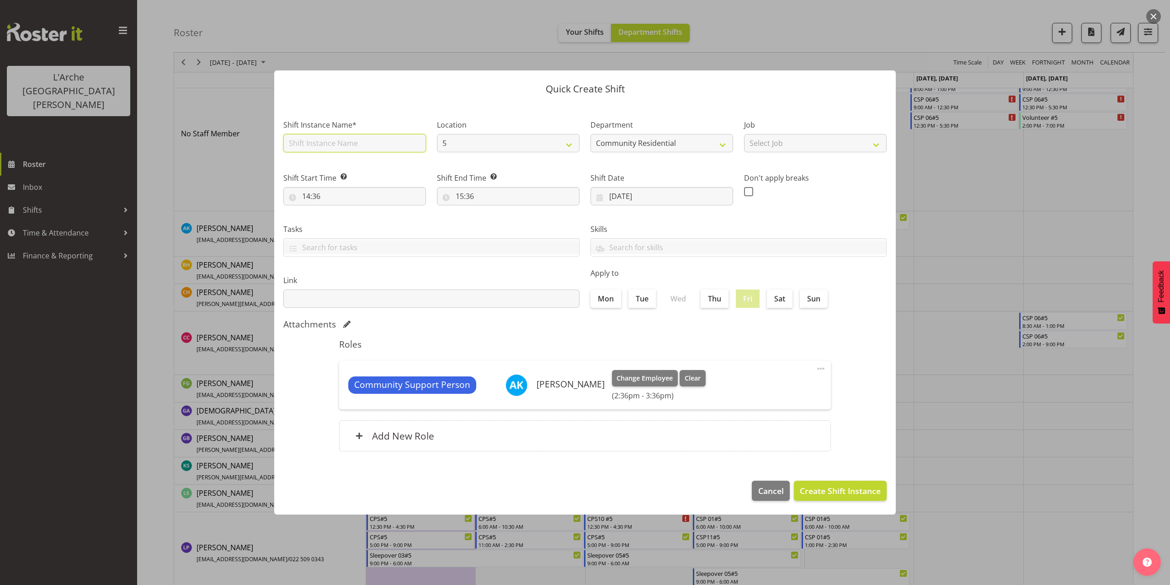
click at [331, 145] on input "text" at bounding box center [354, 143] width 143 height 18
click at [791, 142] on select "Select Job Accounts Admin Art Coordinator Community Leader Community Support Pe…" at bounding box center [815, 143] width 143 height 18
click at [744, 134] on select "Select Job Accounts Admin Art Coordinator Community Leader Community Support Pe…" at bounding box center [815, 143] width 143 height 18
click at [315, 196] on input "14:36" at bounding box center [354, 196] width 143 height 18
click at [346, 222] on select "00 01 02 03 04 05 06 07 08 09 10 11 12 13 14 15 16 17 18 19 20 21 22 23" at bounding box center [346, 220] width 21 height 18
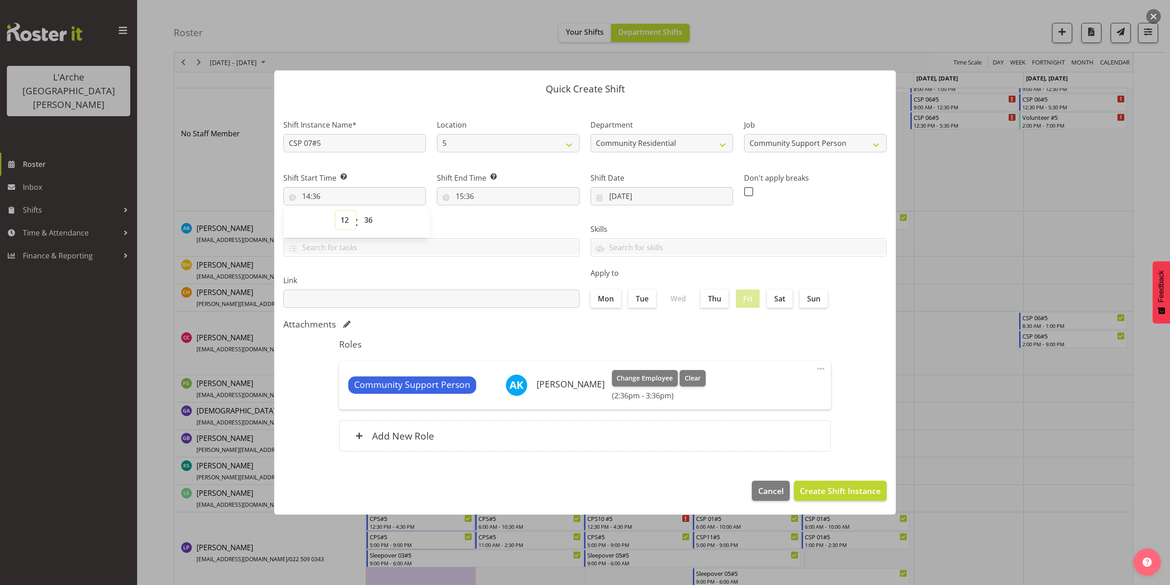
click at [336, 211] on select "00 01 02 03 04 05 06 07 08 09 10 11 12 13 14 15 16 17 18 19 20 21 22 23" at bounding box center [346, 220] width 21 height 18
click at [368, 221] on select "00 01 02 03 04 05 06 07 08 09 10 11 12 13 14 15 16 17 18 19 20 21 22 23 24 25 2…" at bounding box center [369, 220] width 21 height 18
click at [359, 211] on select "00 01 02 03 04 05 06 07 08 09 10 11 12 13 14 15 16 17 18 19 20 21 22 23 24 25 2…" at bounding box center [369, 220] width 21 height 18
click at [471, 196] on input "15:36" at bounding box center [508, 196] width 143 height 18
click at [496, 220] on select "00 01 02 03 04 05 06 07 08 09 10 11 12 13 14 15 16 17 18 19 20 21 22 23" at bounding box center [499, 220] width 21 height 18
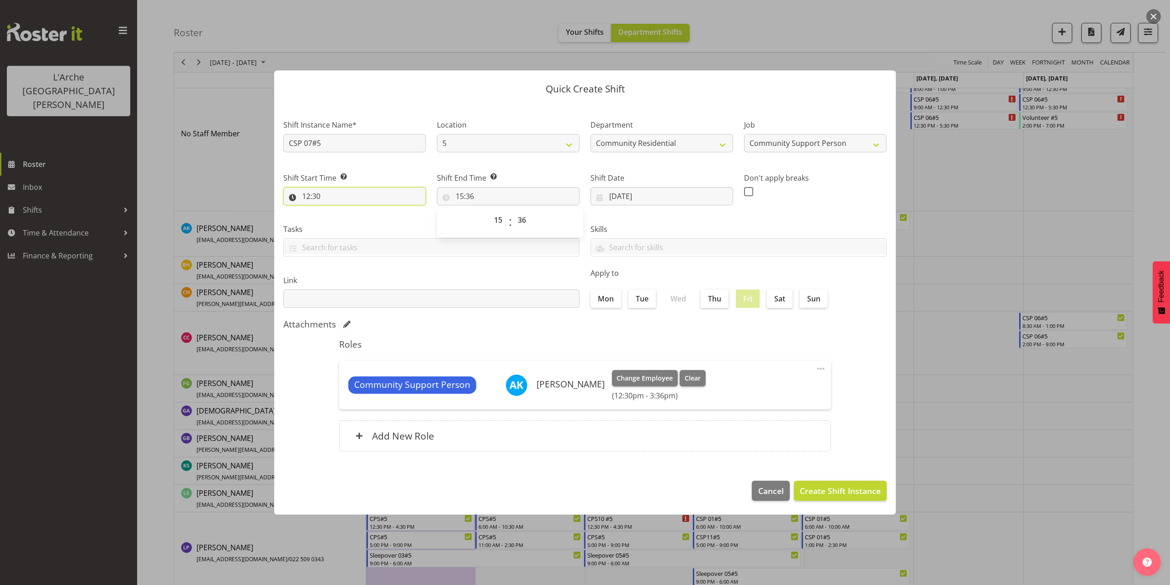
click at [314, 197] on input "12:30" at bounding box center [354, 196] width 143 height 18
click at [342, 220] on select "00 01 02 03 04 05 06 07 08 09 10 11 12 13 14 15 16 17 18 19 20 21 22 23" at bounding box center [346, 220] width 21 height 18
click at [336, 211] on select "00 01 02 03 04 05 06 07 08 09 10 11 12 13 14 15 16 17 18 19 20 21 22 23" at bounding box center [346, 220] width 21 height 18
click at [366, 223] on select "00 01 02 03 04 05 06 07 08 09 10 11 12 13 14 15 16 17 18 19 20 21 22 23 24 25 2…" at bounding box center [369, 220] width 21 height 18
click at [359, 211] on select "00 01 02 03 04 05 06 07 08 09 10 11 12 13 14 15 16 17 18 19 20 21 22 23 24 25 2…" at bounding box center [369, 220] width 21 height 18
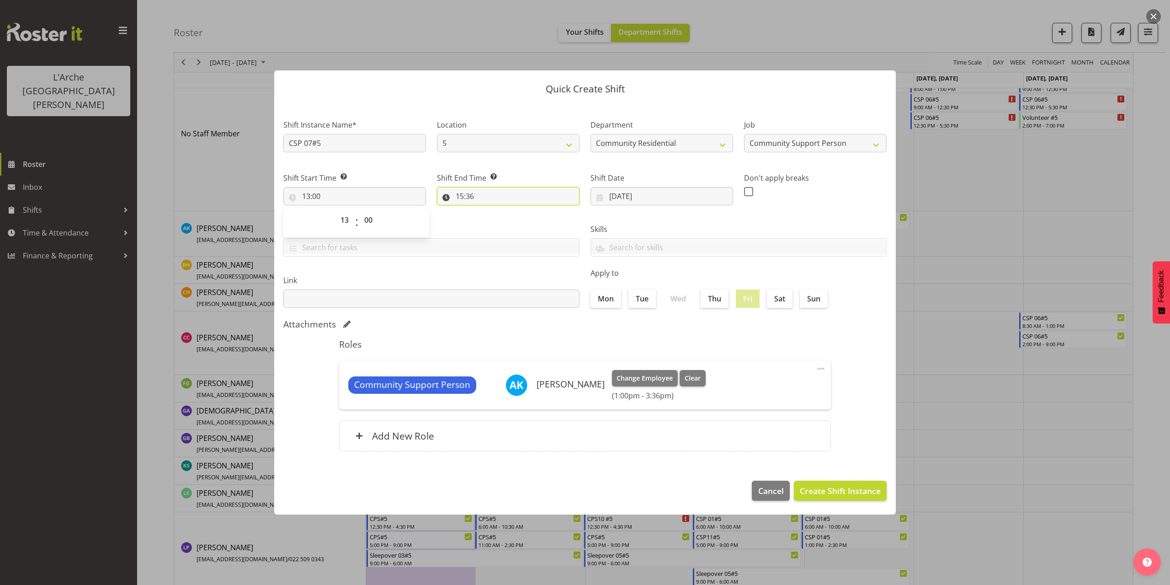
click at [464, 198] on input "15:36" at bounding box center [508, 196] width 143 height 18
click at [497, 219] on select "00 01 02 03 04 05 06 07 08 09 10 11 12 13 14 15 16 17 18 19 20 21 22 23" at bounding box center [499, 220] width 21 height 18
click at [489, 211] on select "00 01 02 03 04 05 06 07 08 09 10 11 12 13 14 15 16 17 18 19 20 21 22 23" at bounding box center [499, 220] width 21 height 18
click at [523, 219] on select "00 01 02 03 04 05 06 07 08 09 10 11 12 13 14 15 16 17 18 19 20 21 22 23 24 25 2…" at bounding box center [523, 220] width 21 height 18
click at [513, 211] on select "00 01 02 03 04 05 06 07 08 09 10 11 12 13 14 15 16 17 18 19 20 21 22 23 24 25 2…" at bounding box center [523, 220] width 21 height 18
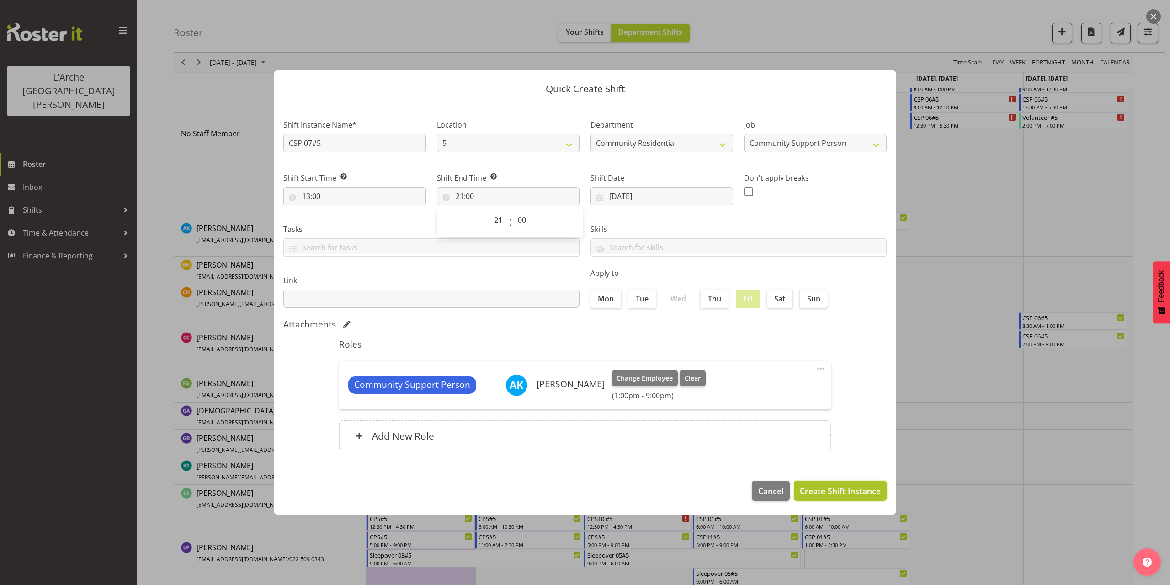
click at [837, 488] on span "Create Shift Instance" at bounding box center [840, 491] width 81 height 12
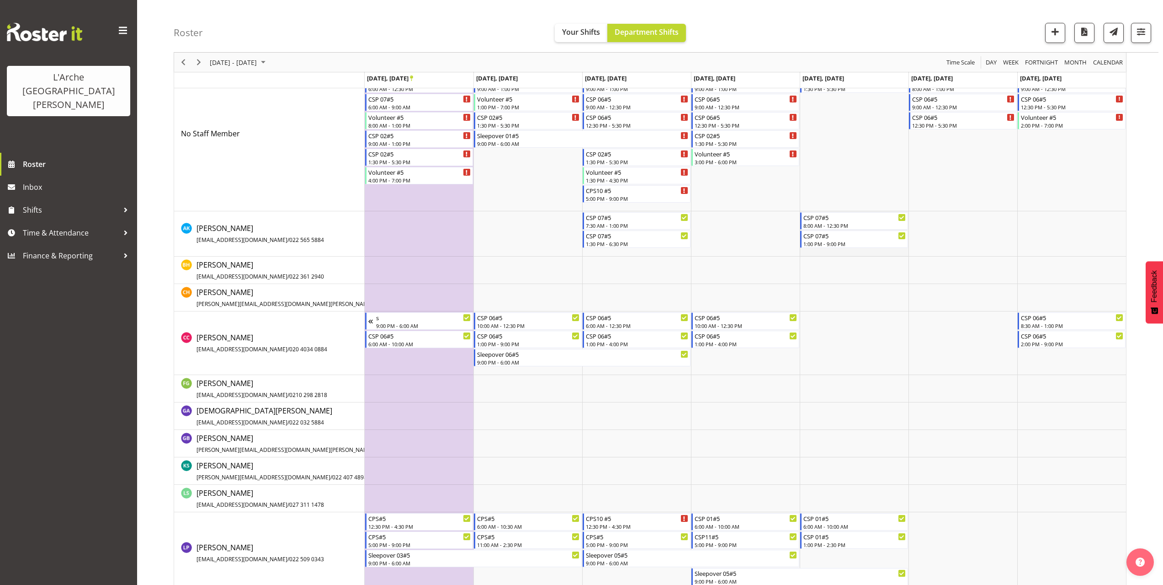
click at [821, 253] on td "Timeline Week of September 27, 2025" at bounding box center [854, 233] width 109 height 45
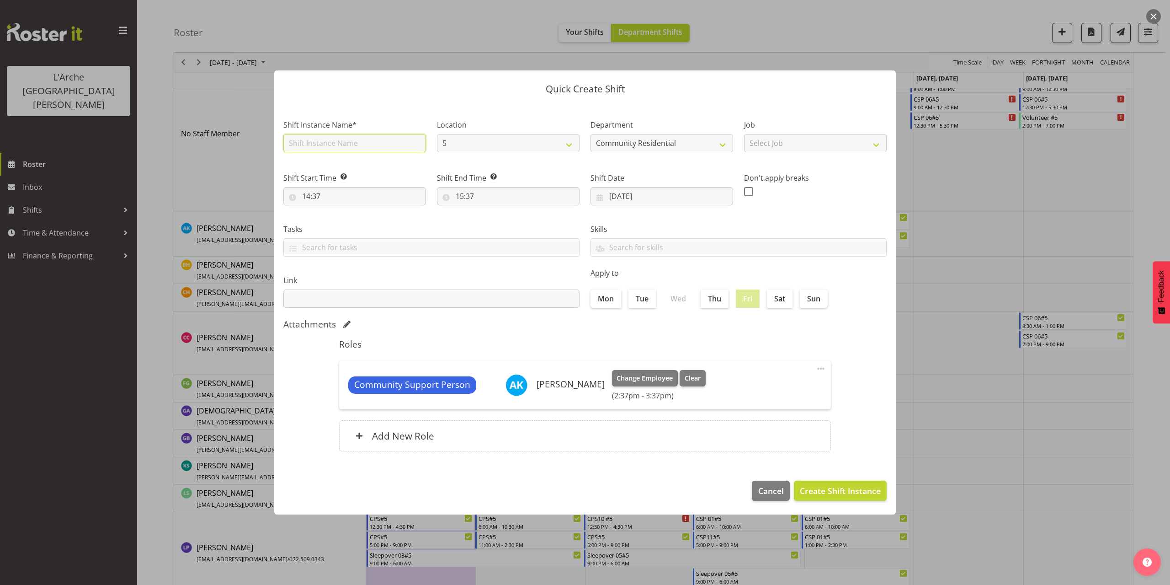
click at [328, 142] on input "text" at bounding box center [354, 143] width 143 height 18
click at [766, 139] on select "Select Job Accounts Admin Art Coordinator Community Leader Community Support Pe…" at bounding box center [815, 143] width 143 height 18
click at [744, 134] on select "Select Job Accounts Admin Art Coordinator Community Leader Community Support Pe…" at bounding box center [815, 143] width 143 height 18
click at [310, 195] on input "14:37" at bounding box center [354, 196] width 143 height 18
click at [345, 219] on select "00 01 02 03 04 05 06 07 08 09 10 11 12 13 14 15 16 17 18 19 20 21 22 23" at bounding box center [346, 220] width 21 height 18
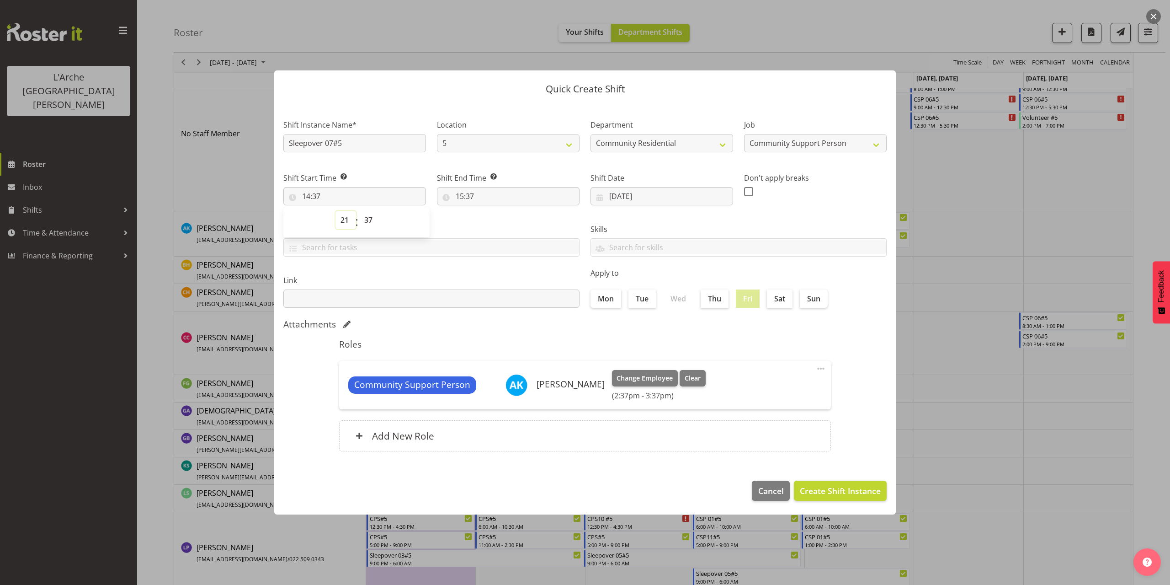
click at [336, 211] on select "00 01 02 03 04 05 06 07 08 09 10 11 12 13 14 15 16 17 18 19 20 21 22 23" at bounding box center [346, 220] width 21 height 18
click at [370, 217] on select "00 01 02 03 04 05 06 07 08 09 10 11 12 13 14 15 16 17 18 19 20 21 22 23 24 25 2…" at bounding box center [369, 220] width 21 height 18
click at [359, 211] on select "00 01 02 03 04 05 06 07 08 09 10 11 12 13 14 15 16 17 18 19 20 21 22 23 24 25 2…" at bounding box center [369, 220] width 21 height 18
click at [465, 196] on input "15:37" at bounding box center [508, 196] width 143 height 18
click at [497, 220] on select "00 01 02 03 04 05 06 07 08 09 10 11 12 13 14 15 16 17 18 19 20 21 22 23" at bounding box center [499, 220] width 21 height 18
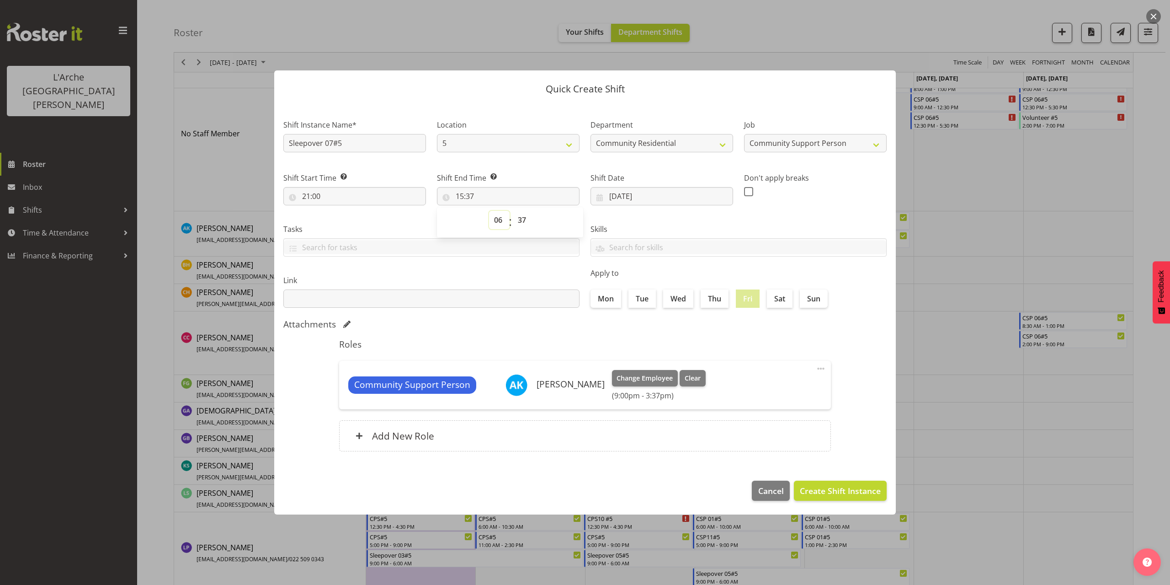
click at [489, 211] on select "00 01 02 03 04 05 06 07 08 09 10 11 12 13 14 15 16 17 18 19 20 21 22 23" at bounding box center [499, 220] width 21 height 18
click at [521, 219] on select "00 01 02 03 04 05 06 07 08 09 10 11 12 13 14 15 16 17 18 19 20 21 22 23 24 25 2…" at bounding box center [523, 220] width 21 height 18
click at [513, 211] on select "00 01 02 03 04 05 06 07 08 09 10 11 12 13 14 15 16 17 18 19 20 21 22 23 24 25 2…" at bounding box center [523, 220] width 21 height 18
click at [831, 490] on span "Create Shift Instance" at bounding box center [840, 491] width 81 height 12
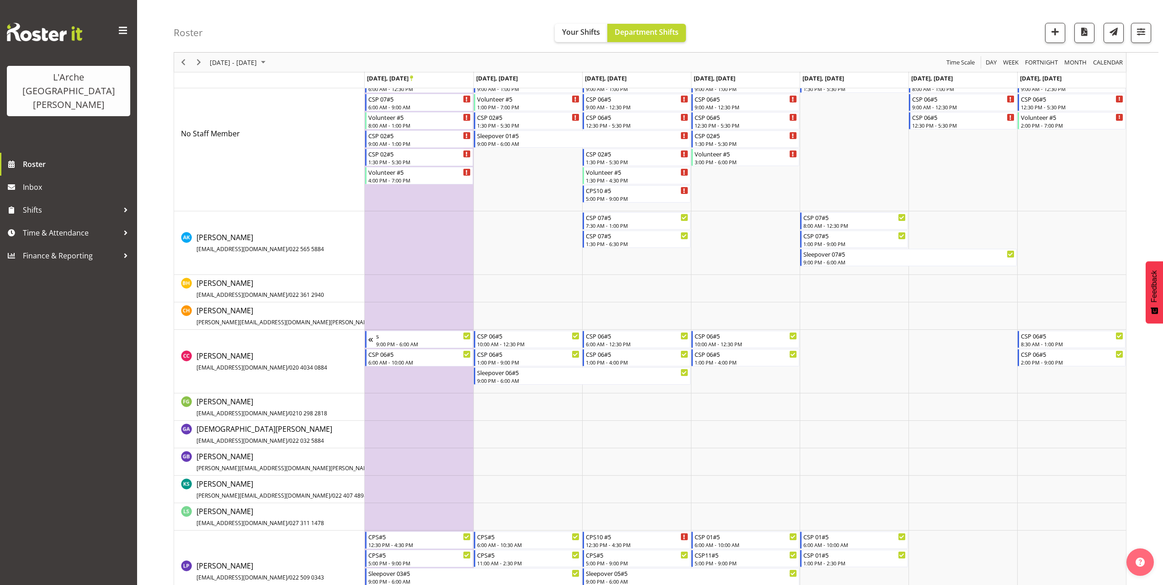
scroll to position [29, 0]
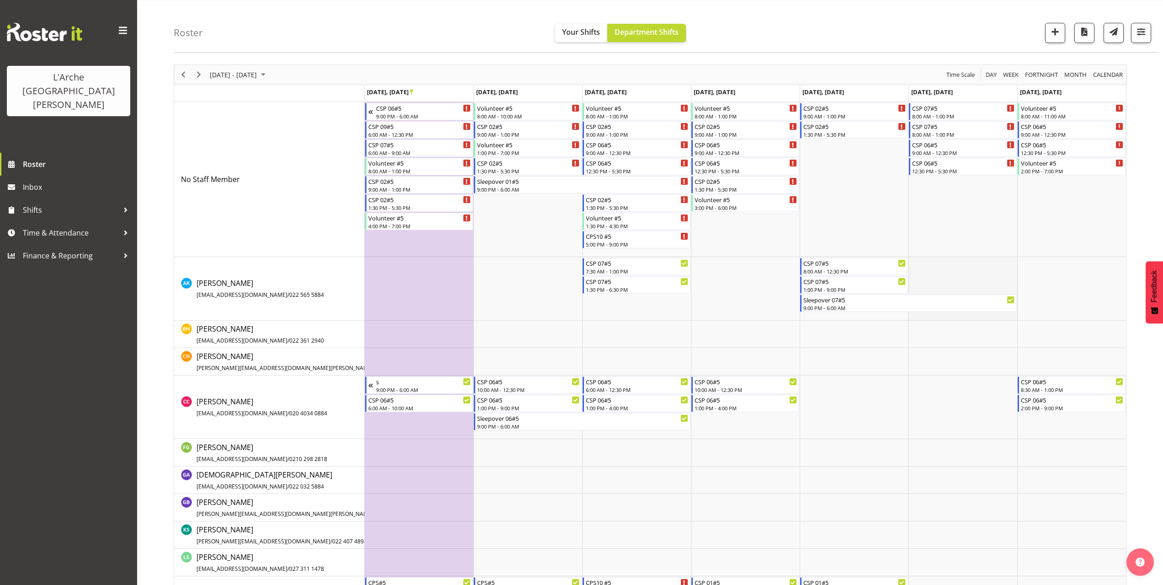
click at [917, 259] on td "Timeline Week of September 27, 2025" at bounding box center [963, 289] width 109 height 64
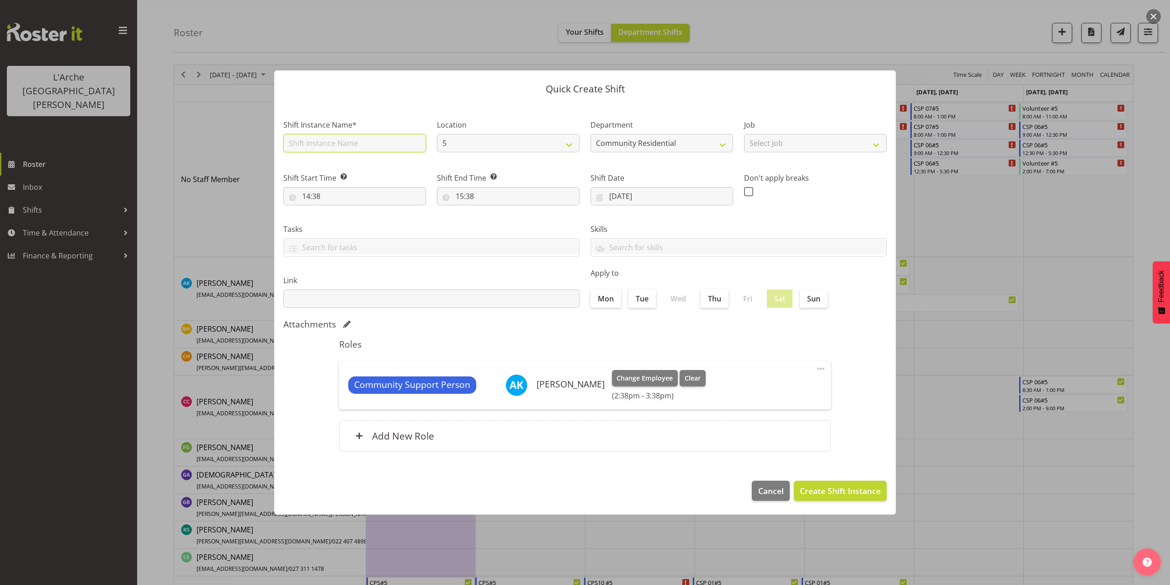
click at [349, 145] on input "text" at bounding box center [354, 143] width 143 height 18
click at [777, 147] on select "Select Job Accounts Admin Art Coordinator Community Leader Community Support Pe…" at bounding box center [815, 143] width 143 height 18
click at [744, 134] on select "Select Job Accounts Admin Art Coordinator Community Leader Community Support Pe…" at bounding box center [815, 143] width 143 height 18
click at [320, 200] on input "14:38" at bounding box center [354, 196] width 143 height 18
click at [344, 218] on select "00 01 02 03 04 05 06 07 08 09 10 11 12 13 14 15 16 17 18 19 20 21 22 23" at bounding box center [346, 220] width 21 height 18
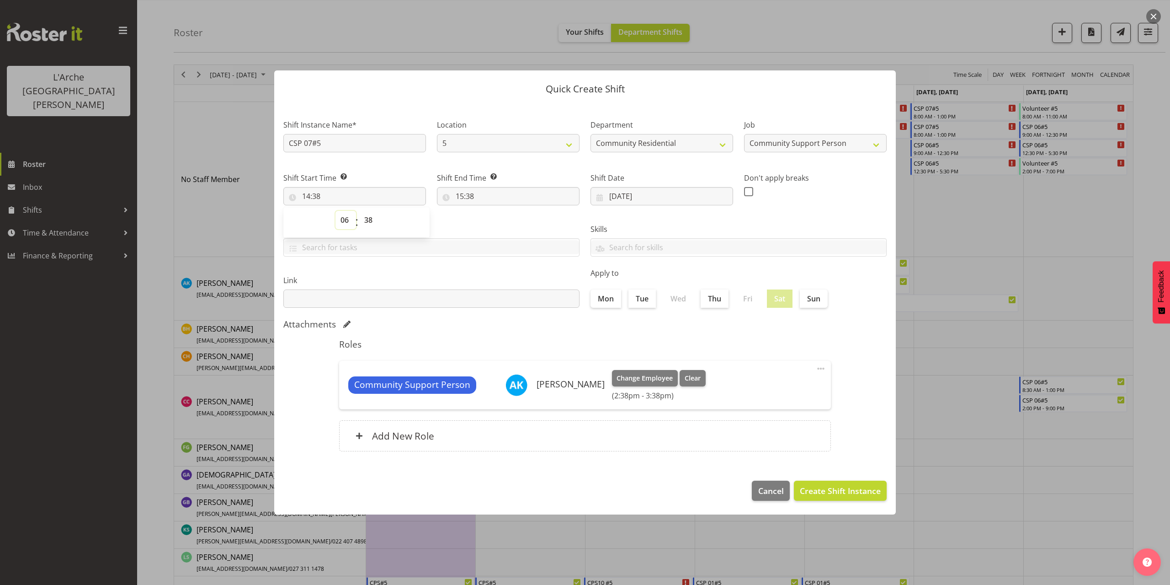
click at [336, 211] on select "00 01 02 03 04 05 06 07 08 09 10 11 12 13 14 15 16 17 18 19 20 21 22 23" at bounding box center [346, 220] width 21 height 18
click at [370, 221] on select "00 01 02 03 04 05 06 07 08 09 10 11 12 13 14 15 16 17 18 19 20 21 22 23 24 25 2…" at bounding box center [369, 220] width 21 height 18
click at [359, 211] on select "00 01 02 03 04 05 06 07 08 09 10 11 12 13 14 15 16 17 18 19 20 21 22 23 24 25 2…" at bounding box center [369, 220] width 21 height 18
click at [476, 192] on input "15:38" at bounding box center [508, 196] width 143 height 18
click at [498, 220] on select "00 01 02 03 04 05 06 07 08 09 10 11 12 13 14 15 16 17 18 19 20 21 22 23" at bounding box center [499, 220] width 21 height 18
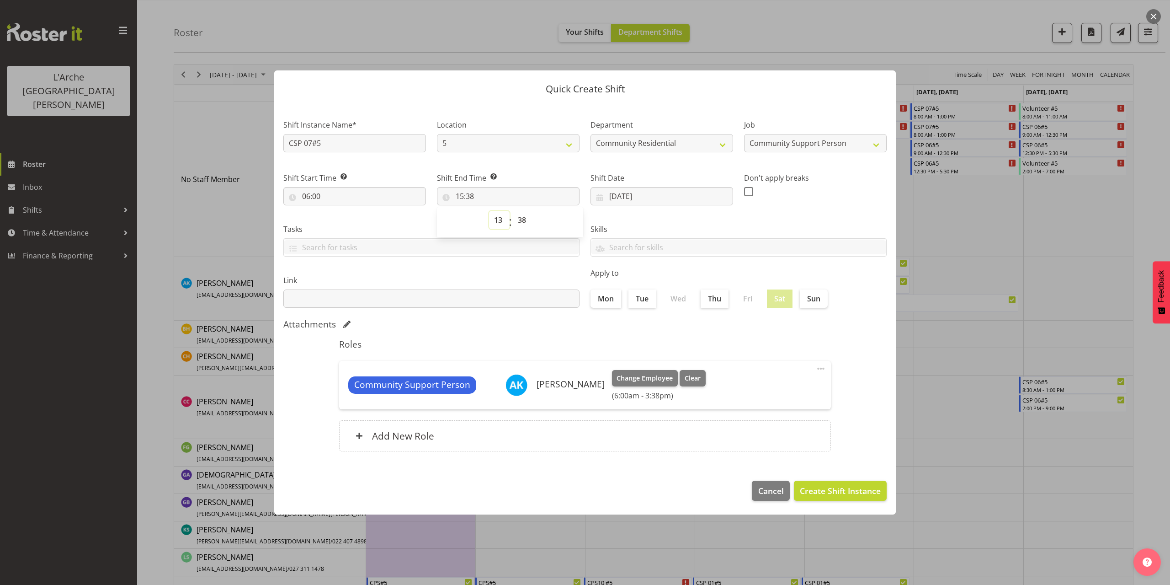
click at [489, 211] on select "00 01 02 03 04 05 06 07 08 09 10 11 12 13 14 15 16 17 18 19 20 21 22 23" at bounding box center [499, 220] width 21 height 18
click at [519, 219] on select "00 01 02 03 04 05 06 07 08 09 10 11 12 13 14 15 16 17 18 19 20 21 22 23 24 25 2…" at bounding box center [523, 220] width 21 height 18
click at [513, 211] on select "00 01 02 03 04 05 06 07 08 09 10 11 12 13 14 15 16 17 18 19 20 21 22 23 24 25 2…" at bounding box center [523, 220] width 21 height 18
click at [835, 485] on span "Create Shift Instance" at bounding box center [840, 491] width 81 height 12
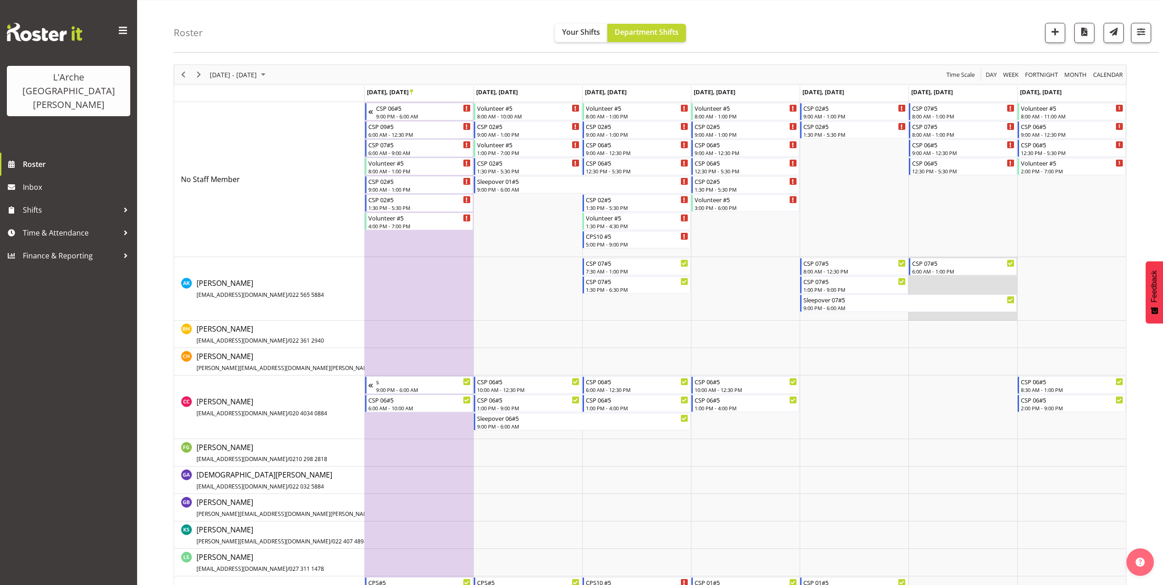
click at [920, 283] on td "Timeline Week of September 27, 2025" at bounding box center [963, 289] width 109 height 64
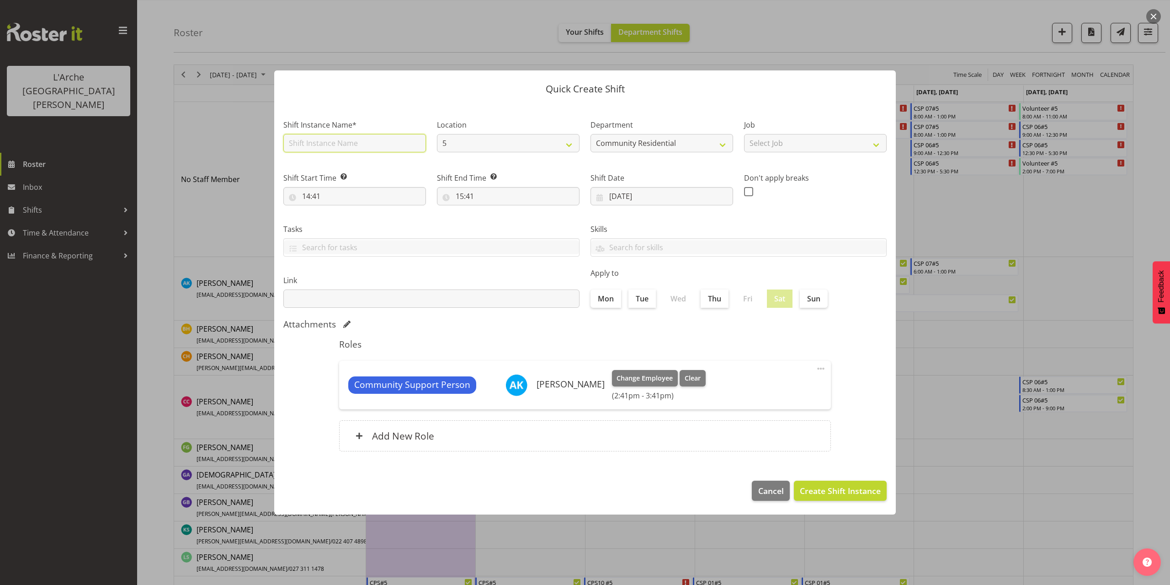
click at [357, 143] on input "text" at bounding box center [354, 143] width 143 height 18
click at [768, 149] on select "Select Job Accounts Admin Art Coordinator Community Leader Community Support Pe…" at bounding box center [815, 143] width 143 height 18
click at [744, 134] on select "Select Job Accounts Admin Art Coordinator Community Leader Community Support Pe…" at bounding box center [815, 143] width 143 height 18
click at [314, 195] on input "14:41" at bounding box center [354, 196] width 143 height 18
click at [344, 218] on select "00 01 02 03 04 05 06 07 08 09 10 11 12 13 14 15 16 17 18 19 20 21 22 23" at bounding box center [346, 220] width 21 height 18
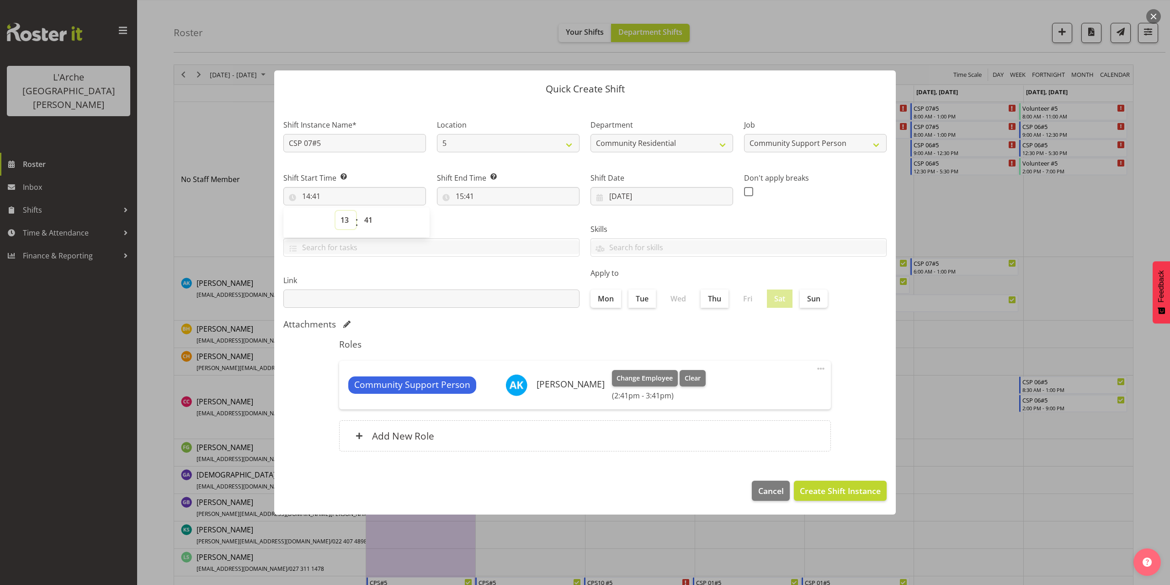
click at [336, 211] on select "00 01 02 03 04 05 06 07 08 09 10 11 12 13 14 15 16 17 18 19 20 21 22 23" at bounding box center [346, 220] width 21 height 18
click at [367, 217] on select "00 01 02 03 04 05 06 07 08 09 10 11 12 13 14 15 16 17 18 19 20 21 22 23 24 25 2…" at bounding box center [369, 220] width 21 height 18
click at [359, 211] on select "00 01 02 03 04 05 06 07 08 09 10 11 12 13 14 15 16 17 18 19 20 21 22 23 24 25 2…" at bounding box center [369, 220] width 21 height 18
click at [464, 196] on input "15:41" at bounding box center [508, 196] width 143 height 18
click at [496, 220] on select "00 01 02 03 04 05 06 07 08 09 10 11 12 13 14 15 16 17 18 19 20 21 22 23" at bounding box center [499, 220] width 21 height 18
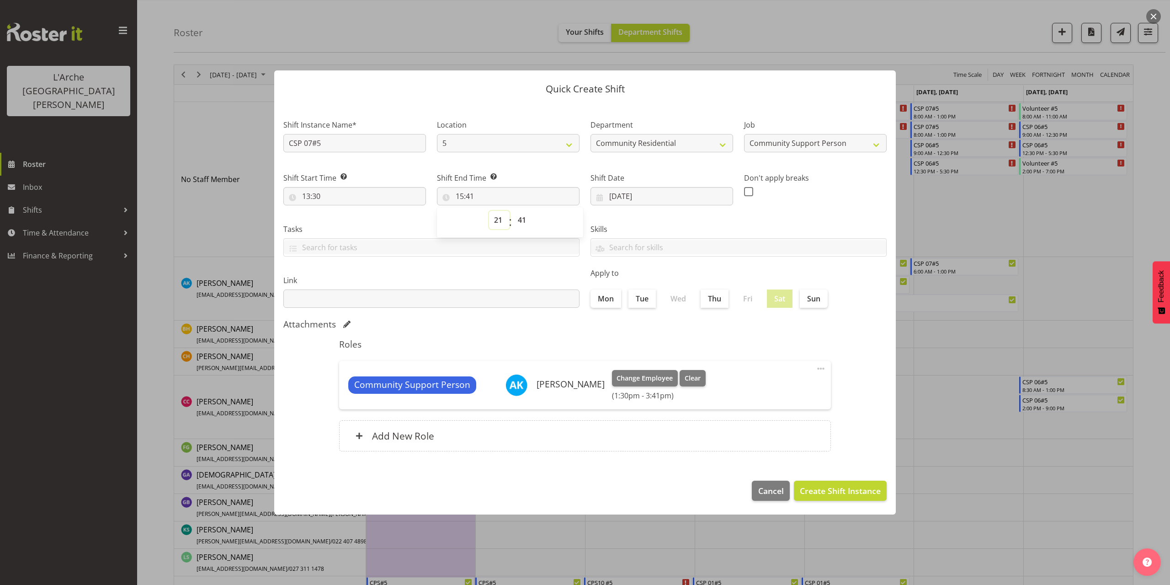
click at [489, 211] on select "00 01 02 03 04 05 06 07 08 09 10 11 12 13 14 15 16 17 18 19 20 21 22 23" at bounding box center [499, 220] width 21 height 18
click at [522, 217] on select "00 01 02 03 04 05 06 07 08 09 10 11 12 13 14 15 16 17 18 19 20 21 22 23 24 25 2…" at bounding box center [523, 220] width 21 height 18
click at [513, 211] on select "00 01 02 03 04 05 06 07 08 09 10 11 12 13 14 15 16 17 18 19 20 21 22 23 24 25 2…" at bounding box center [523, 220] width 21 height 18
click at [794, 216] on div "Skills Senate Senate" at bounding box center [738, 236] width 307 height 51
click at [829, 494] on span "Create Shift Instance" at bounding box center [840, 491] width 81 height 12
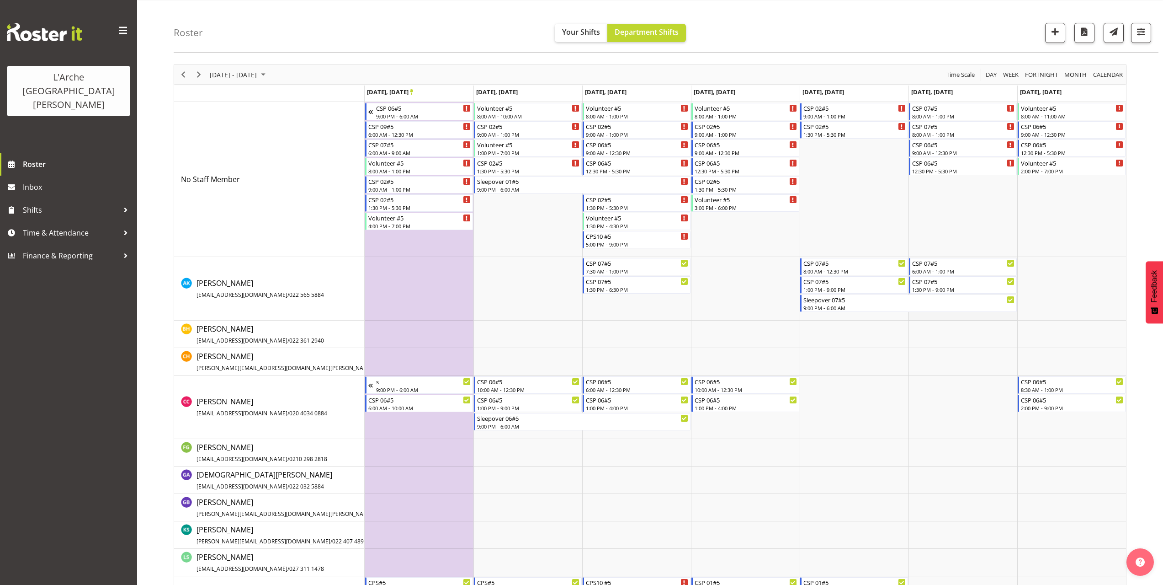
click at [913, 314] on td "Timeline Week of September 27, 2025" at bounding box center [963, 289] width 109 height 64
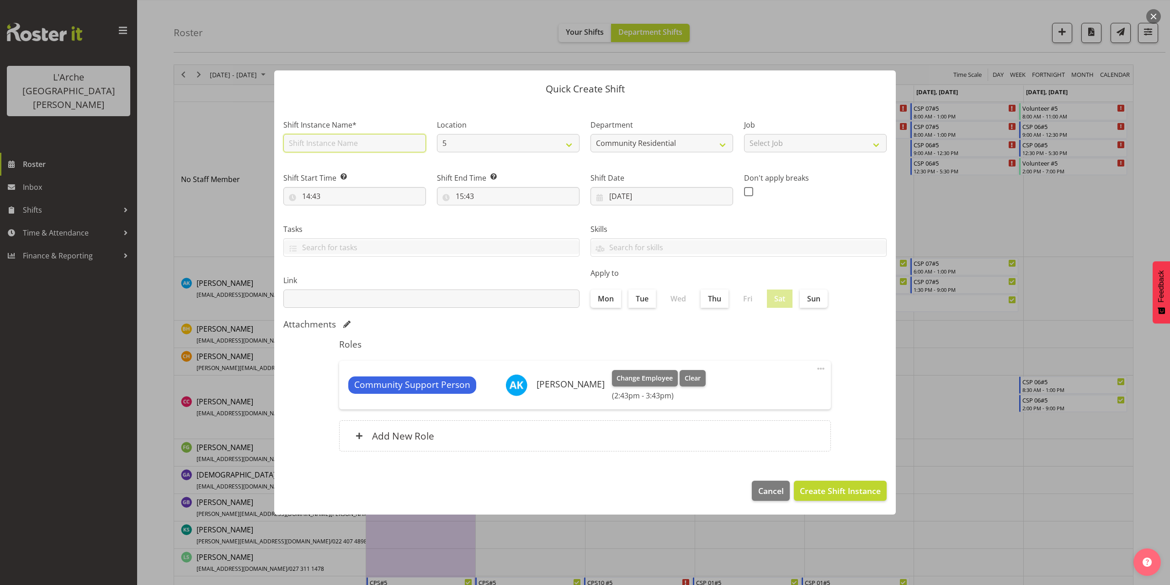
click at [311, 148] on input "text" at bounding box center [354, 143] width 143 height 18
click at [795, 146] on select "Select Job Accounts Admin Art Coordinator Community Leader Community Support Pe…" at bounding box center [815, 143] width 143 height 18
click at [744, 134] on select "Select Job Accounts Admin Art Coordinator Community Leader Community Support Pe…" at bounding box center [815, 143] width 143 height 18
click at [316, 197] on input "14:43" at bounding box center [354, 196] width 143 height 18
click at [344, 219] on select "00 01 02 03 04 05 06 07 08 09 10 11 12 13 14 15 16 17 18 19 20 21 22 23" at bounding box center [346, 220] width 21 height 18
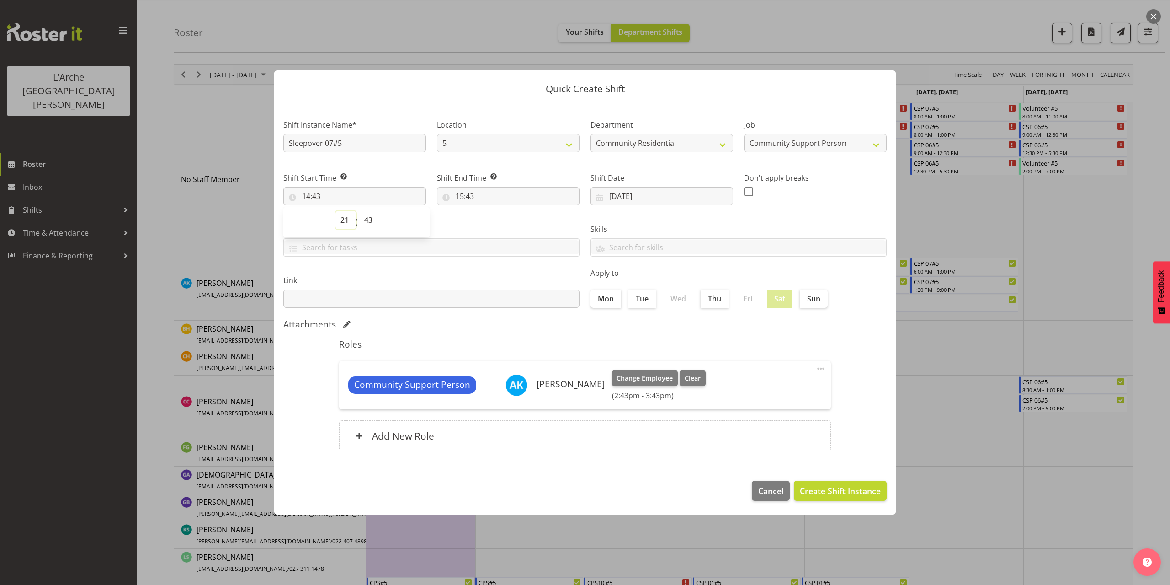
click at [336, 211] on select "00 01 02 03 04 05 06 07 08 09 10 11 12 13 14 15 16 17 18 19 20 21 22 23" at bounding box center [346, 220] width 21 height 18
drag, startPoint x: 368, startPoint y: 220, endPoint x: 370, endPoint y: 228, distance: 8.0
click at [368, 220] on select "00 01 02 03 04 05 06 07 08 09 10 11 12 13 14 15 16 17 18 19 20 21 22 23 24 25 2…" at bounding box center [369, 220] width 21 height 18
click at [359, 211] on select "00 01 02 03 04 05 06 07 08 09 10 11 12 13 14 15 16 17 18 19 20 21 22 23 24 25 2…" at bounding box center [369, 220] width 21 height 18
click at [464, 197] on input "15:43" at bounding box center [508, 196] width 143 height 18
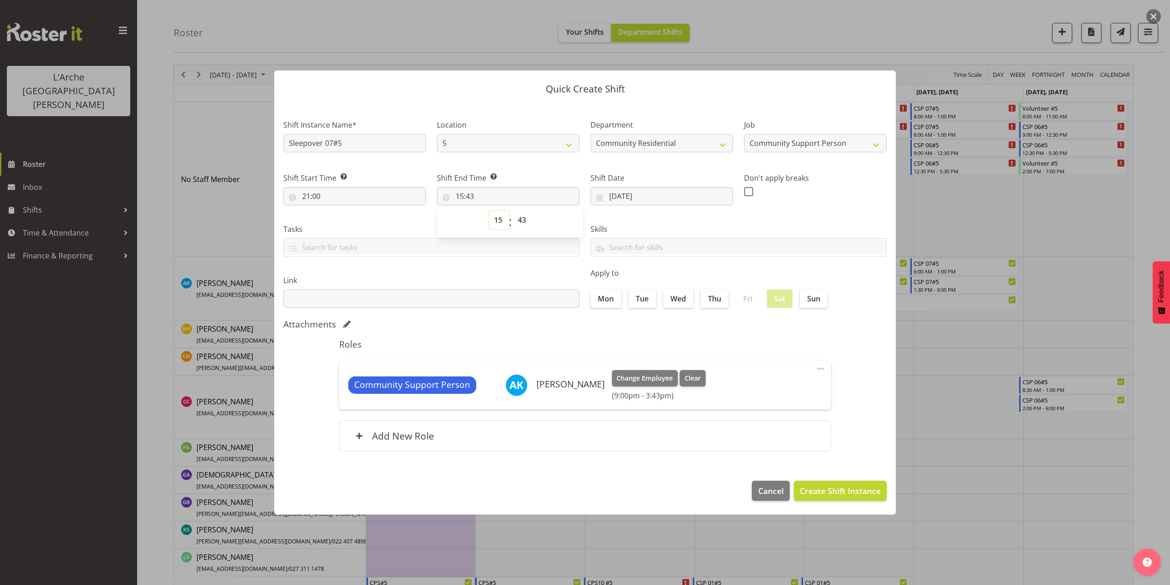
click at [497, 221] on select "00 01 02 03 04 05 06 07 08 09 10 11 12 13 14 15 16 17 18 19 20 21 22 23" at bounding box center [499, 220] width 21 height 18
click at [489, 211] on select "00 01 02 03 04 05 06 07 08 09 10 11 12 13 14 15 16 17 18 19 20 21 22 23" at bounding box center [499, 220] width 21 height 18
click at [520, 218] on select "00 01 02 03 04 05 06 07 08 09 10 11 12 13 14 15 16 17 18 19 20 21 22 23 24 25 2…" at bounding box center [523, 220] width 21 height 18
click at [513, 211] on select "00 01 02 03 04 05 06 07 08 09 10 11 12 13 14 15 16 17 18 19 20 21 22 23 24 25 2…" at bounding box center [523, 220] width 21 height 18
click at [849, 486] on span "Create Shift Instance" at bounding box center [840, 491] width 81 height 12
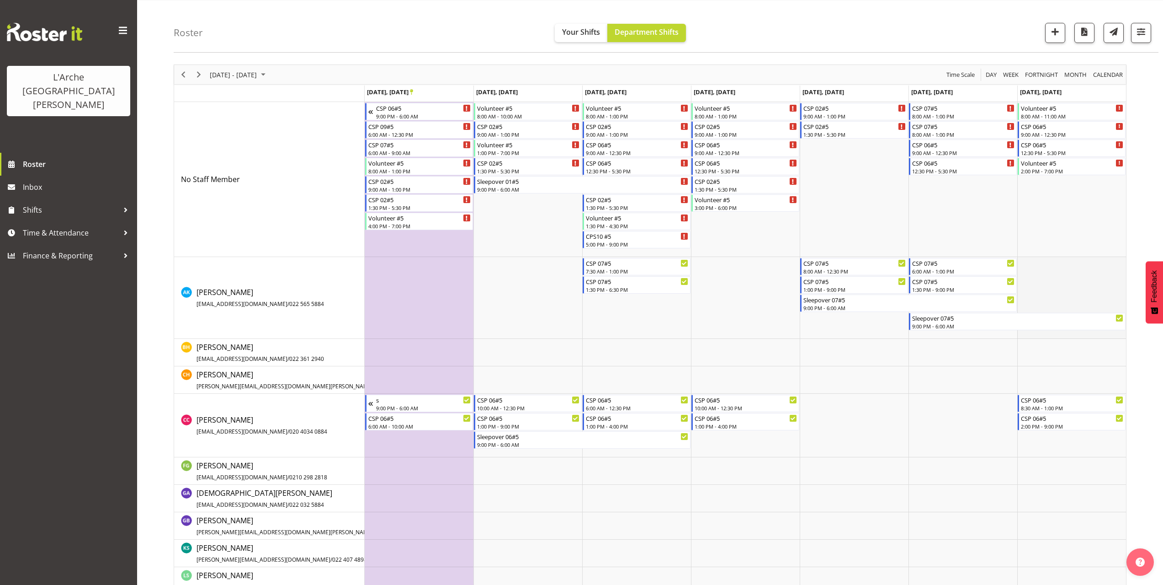
click at [1035, 263] on td "Timeline Week of September 27, 2025" at bounding box center [1072, 298] width 109 height 82
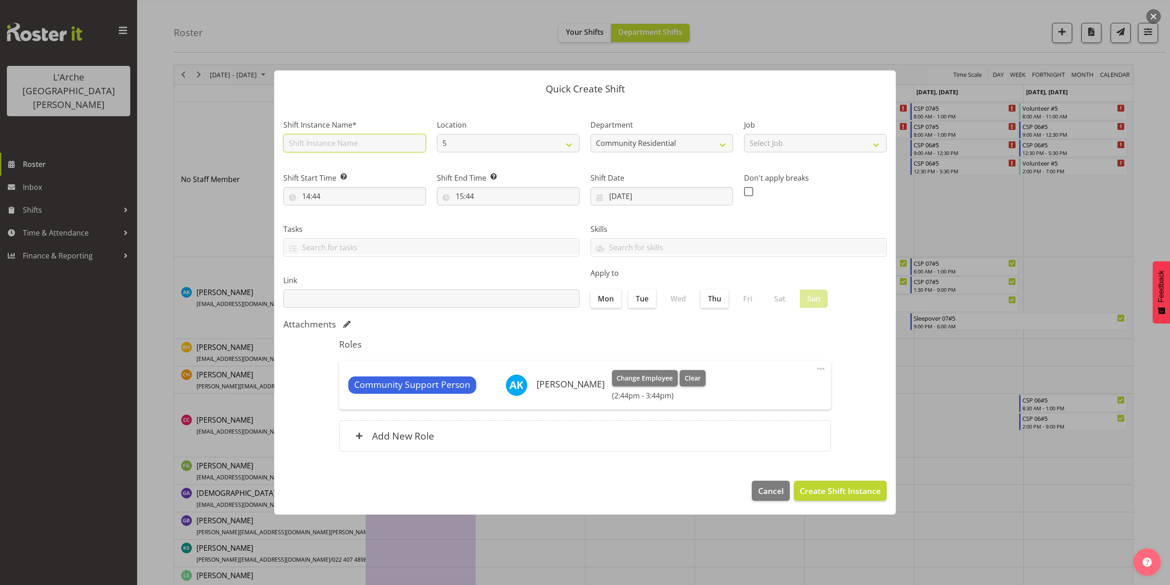
click at [322, 146] on input "text" at bounding box center [354, 143] width 143 height 18
click at [813, 149] on select "Select Job Accounts Admin Art Coordinator Community Leader Community Support Pe…" at bounding box center [815, 143] width 143 height 18
click at [744, 134] on select "Select Job Accounts Admin Art Coordinator Community Leader Community Support Pe…" at bounding box center [815, 143] width 143 height 18
click at [316, 196] on input "14:44" at bounding box center [354, 196] width 143 height 18
click at [346, 223] on select "00 01 02 03 04 05 06 07 08 09 10 11 12 13 14 15 16 17 18 19 20 21 22 23" at bounding box center [346, 220] width 21 height 18
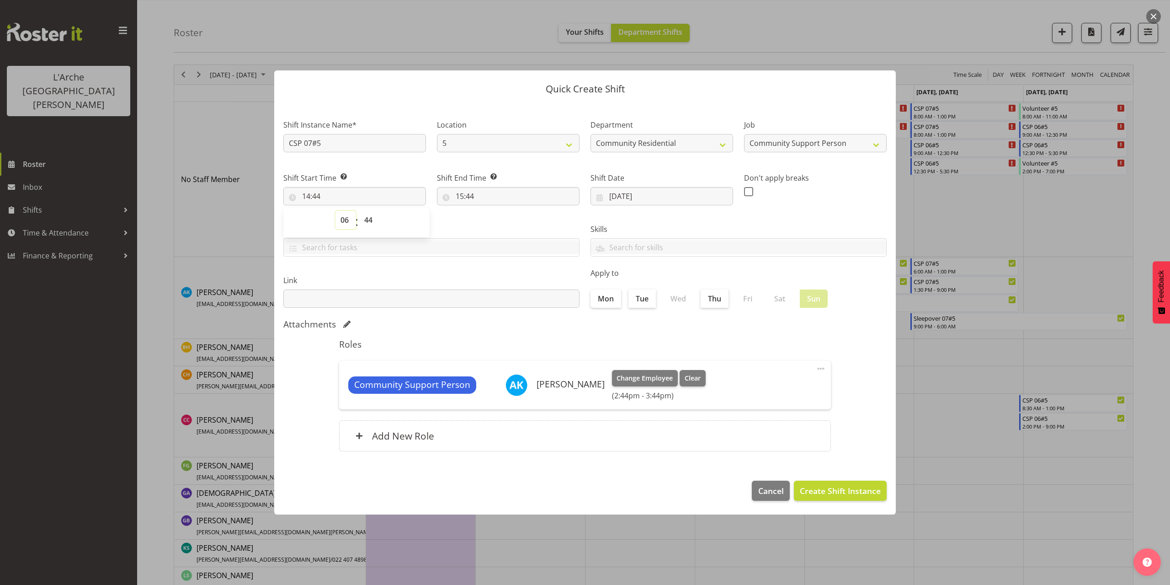
click at [336, 211] on select "00 01 02 03 04 05 06 07 08 09 10 11 12 13 14 15 16 17 18 19 20 21 22 23" at bounding box center [346, 220] width 21 height 18
click at [370, 219] on select "00 01 02 03 04 05 06 07 08 09 10 11 12 13 14 15 16 17 18 19 20 21 22 23 24 25 2…" at bounding box center [369, 220] width 21 height 18
click at [359, 211] on select "00 01 02 03 04 05 06 07 08 09 10 11 12 13 14 15 16 17 18 19 20 21 22 23 24 25 2…" at bounding box center [369, 220] width 21 height 18
click at [468, 195] on input "15:44" at bounding box center [508, 196] width 143 height 18
click at [497, 218] on select "00 01 02 03 04 05 06 07 08 09 10 11 12 13 14 15 16 17 18 19 20 21 22 23" at bounding box center [499, 220] width 21 height 18
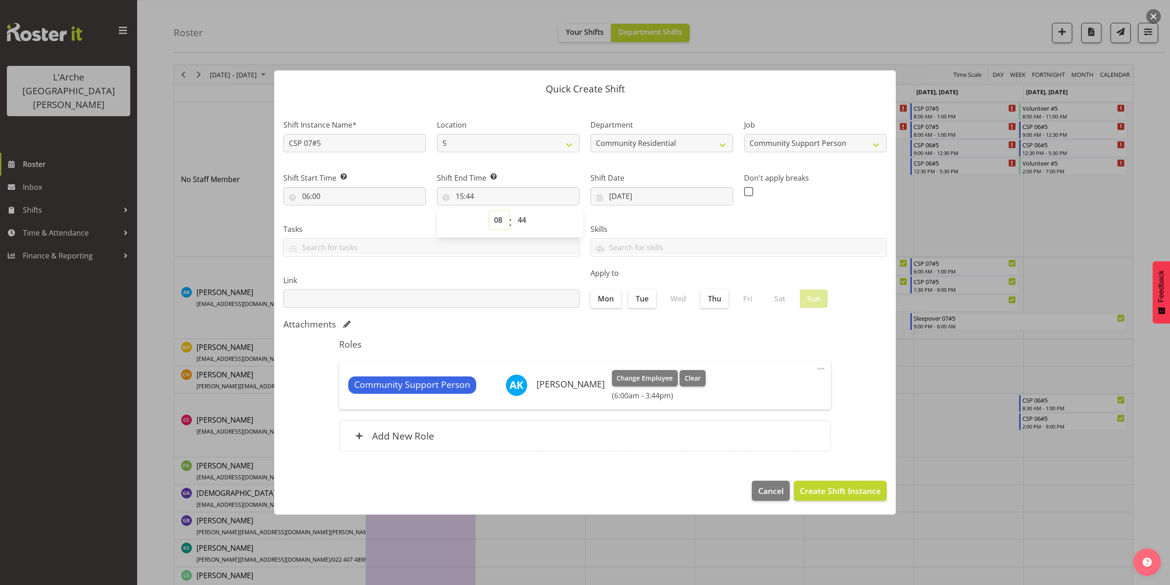
click at [489, 211] on select "00 01 02 03 04 05 06 07 08 09 10 11 12 13 14 15 16 17 18 19 20 21 22 23" at bounding box center [499, 220] width 21 height 18
click at [524, 221] on select "00 01 02 03 04 05 06 07 08 09 10 11 12 13 14 15 16 17 18 19 20 21 22 23 24 25 2…" at bounding box center [523, 220] width 21 height 18
click at [513, 211] on select "00 01 02 03 04 05 06 07 08 09 10 11 12 13 14 15 16 17 18 19 20 21 22 23 24 25 2…" at bounding box center [523, 220] width 21 height 18
click at [867, 487] on span "Create Shift Instance" at bounding box center [840, 491] width 81 height 12
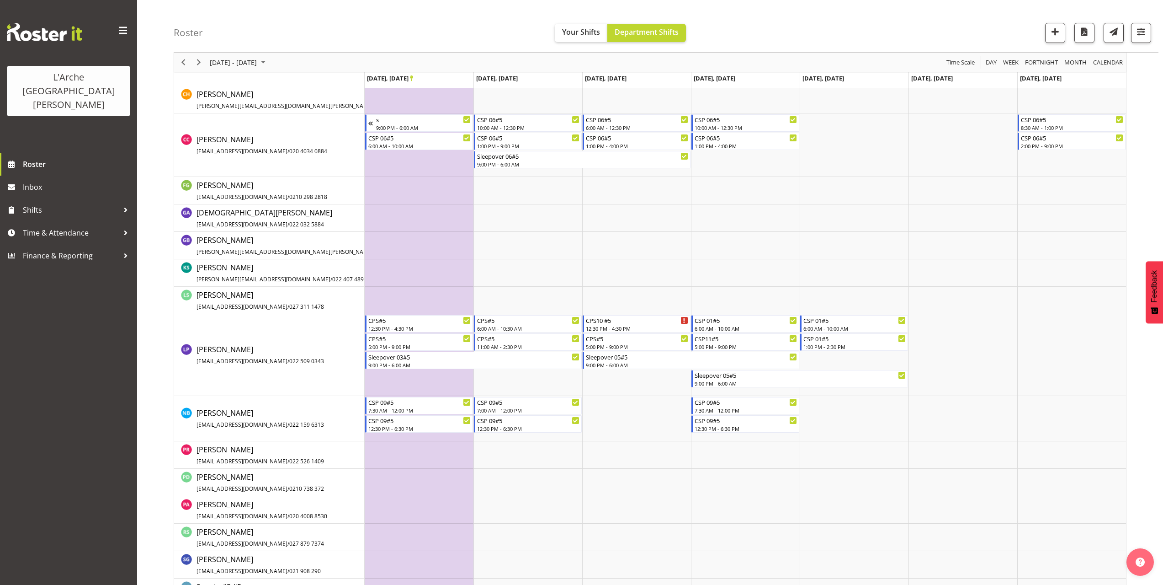
scroll to position [365, 0]
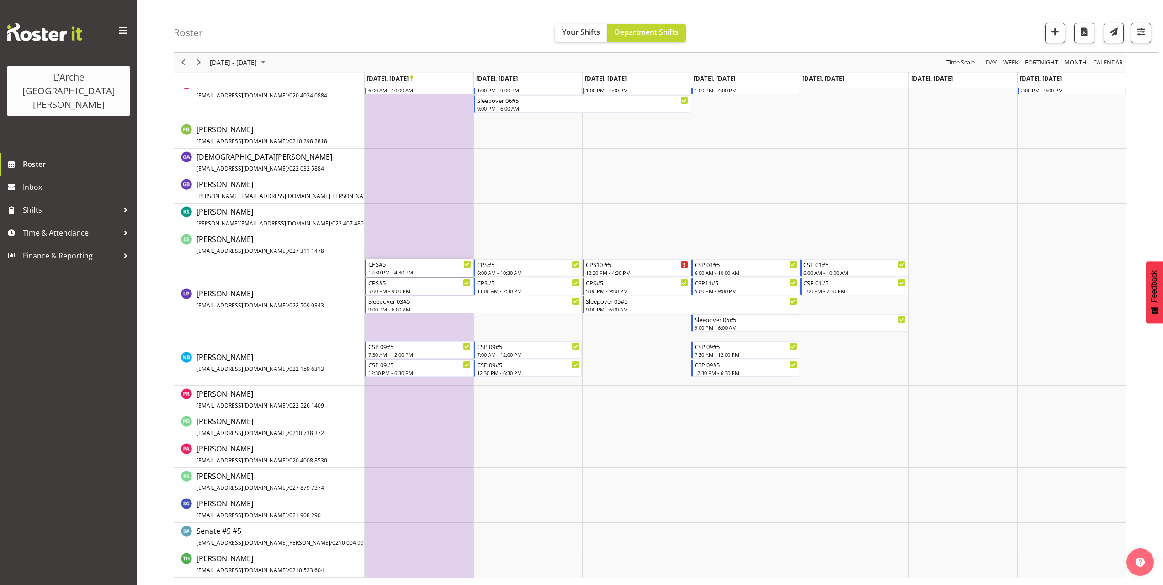
click at [384, 273] on div "12:30 PM - 4:30 PM" at bounding box center [419, 271] width 103 height 7
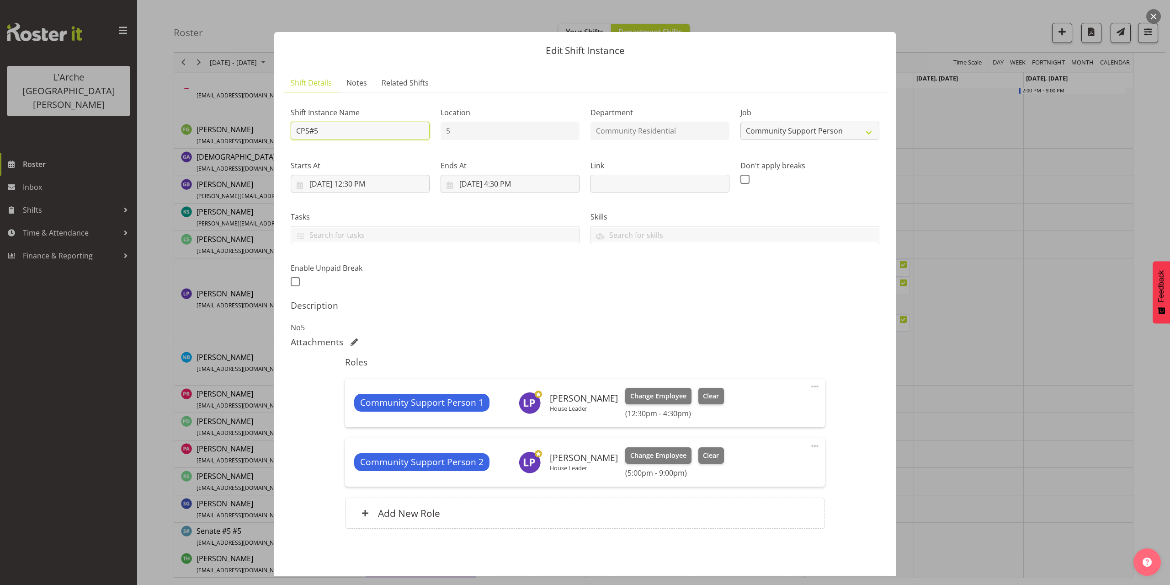
drag, startPoint x: 320, startPoint y: 128, endPoint x: 275, endPoint y: 134, distance: 45.6
click at [275, 134] on section "Shift Details Notes Related Shifts Shift Instance Name CPS#5 Location 5 Departm…" at bounding box center [585, 315] width 622 height 502
click at [747, 133] on select "Create new job Accounts Admin Art Coordinator Community Leader Community Suppor…" at bounding box center [810, 131] width 139 height 18
click at [741, 122] on select "Create new job Accounts Admin Art Coordinator Community Leader Community Suppor…" at bounding box center [810, 131] width 139 height 18
click at [372, 185] on input "9/22/2025, 12:30 PM" at bounding box center [360, 184] width 139 height 18
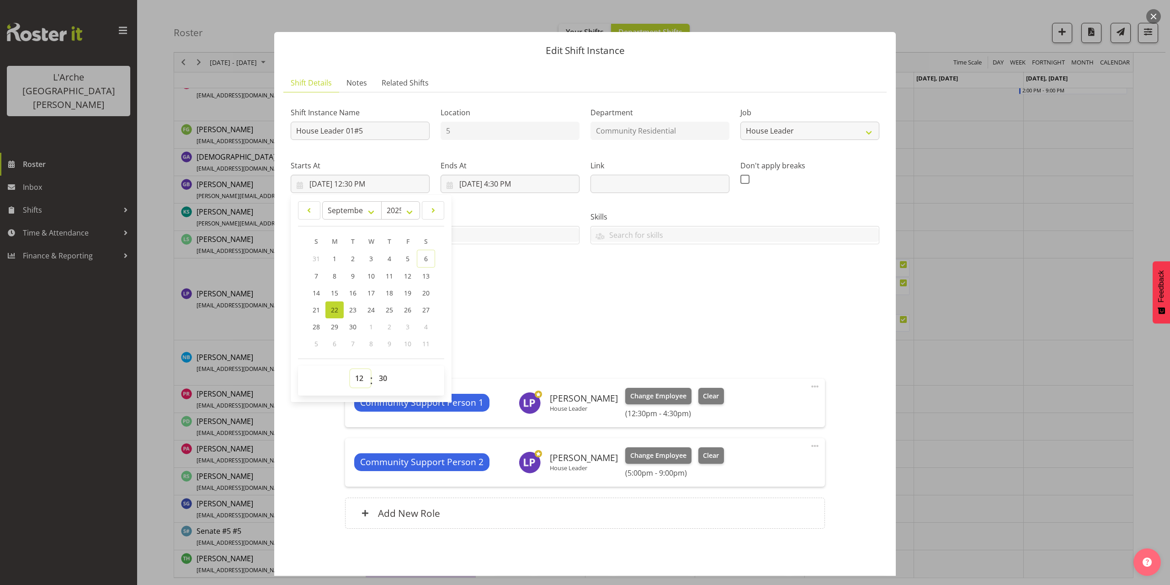
drag, startPoint x: 358, startPoint y: 379, endPoint x: 357, endPoint y: 375, distance: 4.7
click at [358, 379] on select "00 01 02 03 04 05 06 07 08 09 10 11 12 13 14 15 16 17 18 19 20 21 22 23" at bounding box center [360, 378] width 21 height 18
click at [350, 369] on select "00 01 02 03 04 05 06 07 08 09 10 11 12 13 14 15 16 17 18 19 20 21 22 23" at bounding box center [360, 378] width 21 height 18
drag, startPoint x: 384, startPoint y: 378, endPoint x: 383, endPoint y: 373, distance: 4.7
click at [384, 378] on select "00 01 02 03 04 05 06 07 08 09 10 11 12 13 14 15 16 17 18 19 20 21 22 23 24 25 2…" at bounding box center [384, 378] width 21 height 18
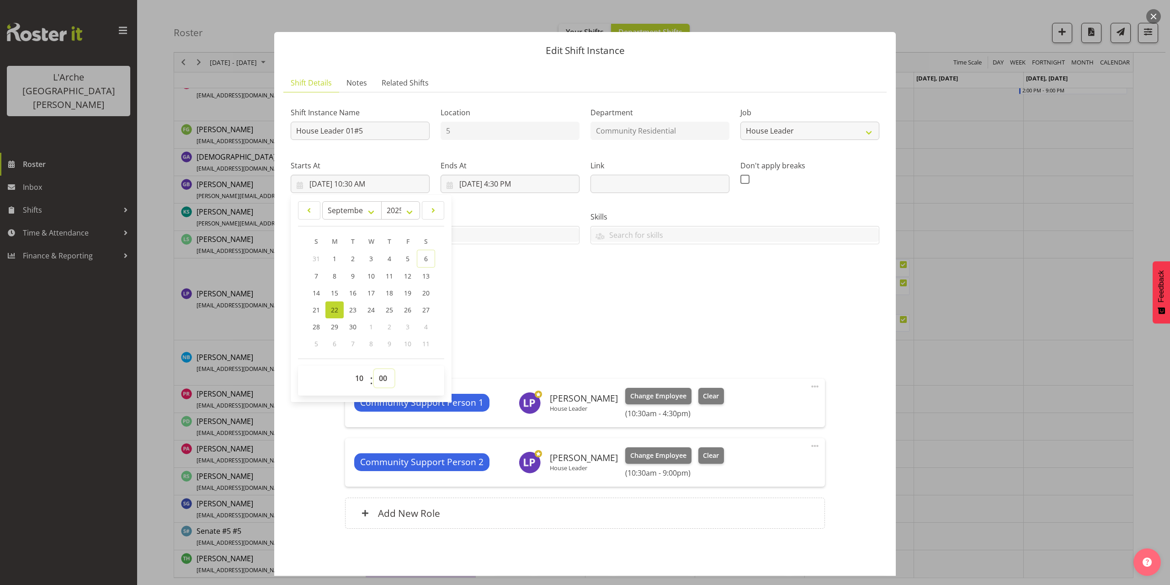
click at [374, 369] on select "00 01 02 03 04 05 06 07 08 09 10 11 12 13 14 15 16 17 18 19 20 21 22 23 24 25 2…" at bounding box center [384, 378] width 21 height 18
click at [520, 183] on input "9/22/2025, 4:30 PM" at bounding box center [510, 184] width 139 height 18
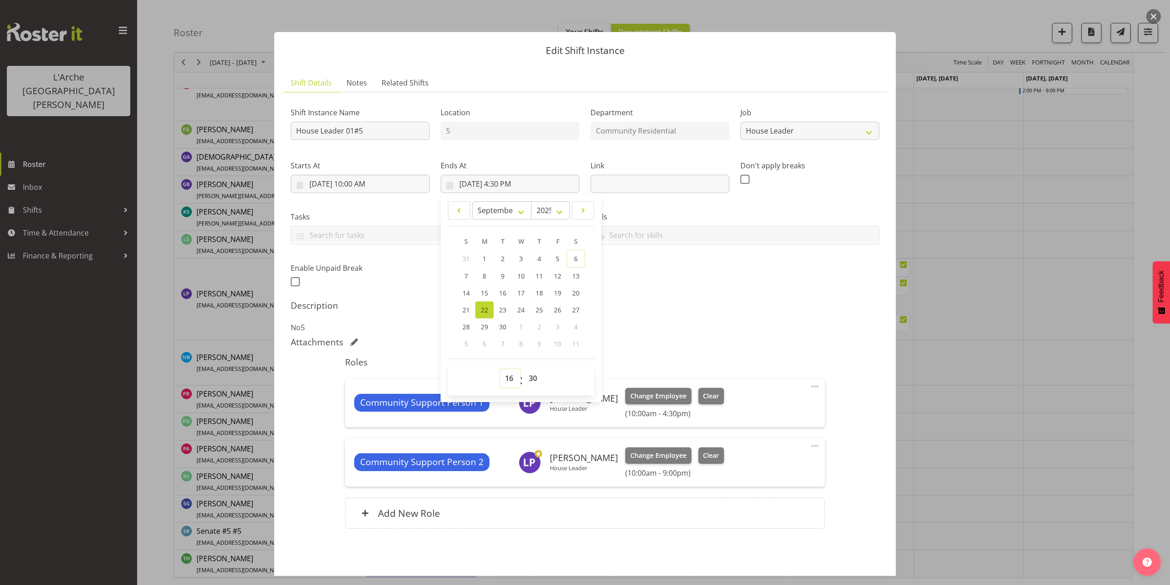
click at [510, 380] on select "00 01 02 03 04 05 06 07 08 09 10 11 12 13 14 15 16 17 18 19 20 21 22 23" at bounding box center [510, 378] width 21 height 18
click at [500, 369] on select "00 01 02 03 04 05 06 07 08 09 10 11 12 13 14 15 16 17 18 19 20 21 22 23" at bounding box center [510, 378] width 21 height 18
click at [530, 378] on select "00 01 02 03 04 05 06 07 08 09 10 11 12 13 14 15 16 17 18 19 20 21 22 23 24 25 2…" at bounding box center [534, 378] width 21 height 18
click at [524, 369] on select "00 01 02 03 04 05 06 07 08 09 10 11 12 13 14 15 16 17 18 19 20 21 22 23 24 25 2…" at bounding box center [534, 378] width 21 height 18
click at [831, 308] on h5 "Description" at bounding box center [585, 305] width 589 height 11
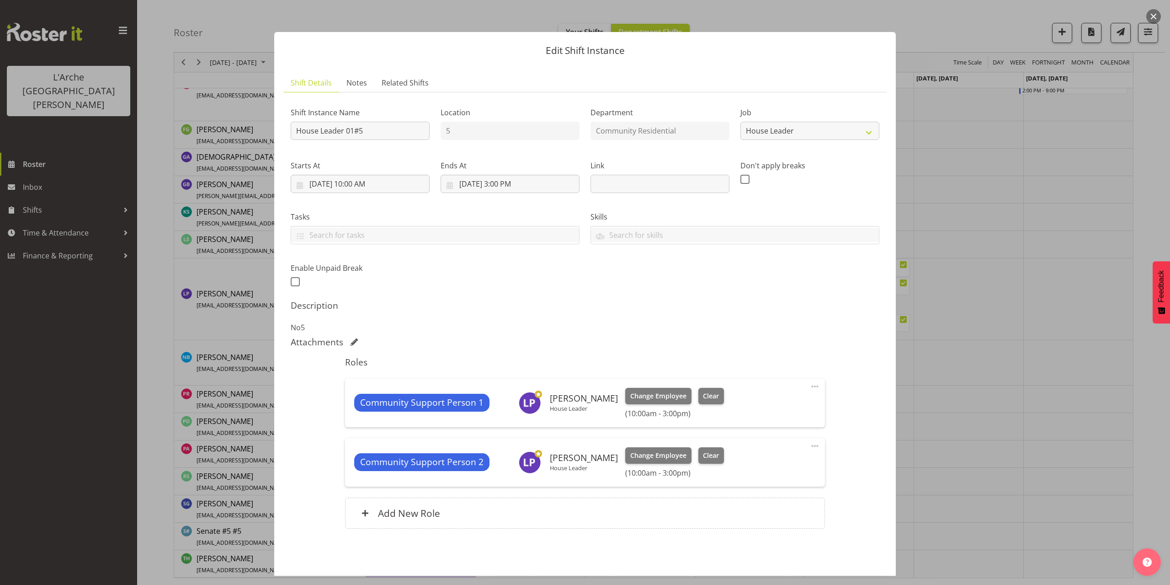
click at [810, 385] on span at bounding box center [815, 386] width 11 height 11
click at [768, 409] on link "Edit" at bounding box center [777, 408] width 88 height 16
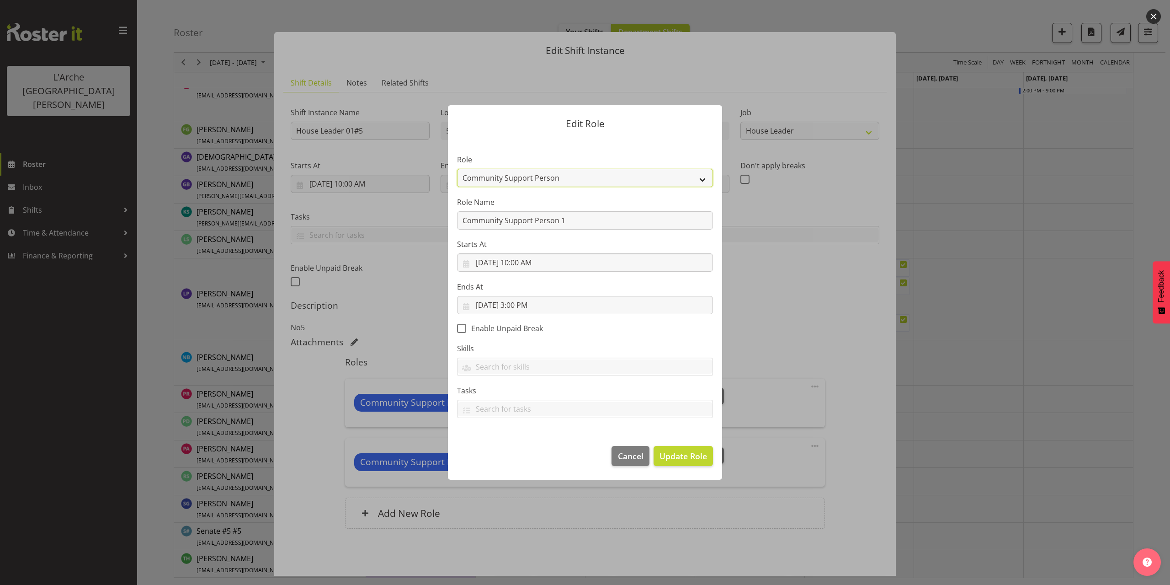
click at [488, 181] on select "Area Manager Art Coordination Community - SIL Community Leader Community Suppor…" at bounding box center [585, 178] width 256 height 18
click at [457, 169] on select "Area Manager Art Coordination Community - SIL Community Leader Community Suppor…" at bounding box center [585, 178] width 256 height 18
drag, startPoint x: 563, startPoint y: 222, endPoint x: 422, endPoint y: 231, distance: 140.6
click at [422, 231] on form "Edit Role Role Area Manager Art Coordination Community - SIL Community Leader C…" at bounding box center [585, 292] width 439 height 420
click at [678, 455] on span "Update Role" at bounding box center [684, 456] width 48 height 12
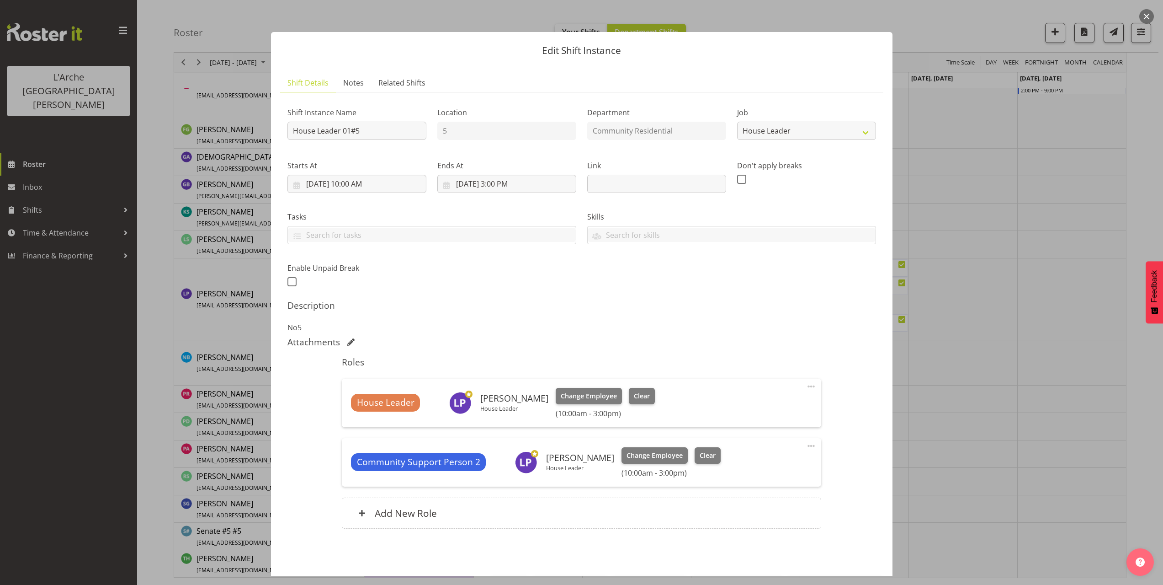
click at [806, 444] on span at bounding box center [811, 445] width 11 height 11
click at [751, 497] on link "Delete" at bounding box center [773, 500] width 88 height 16
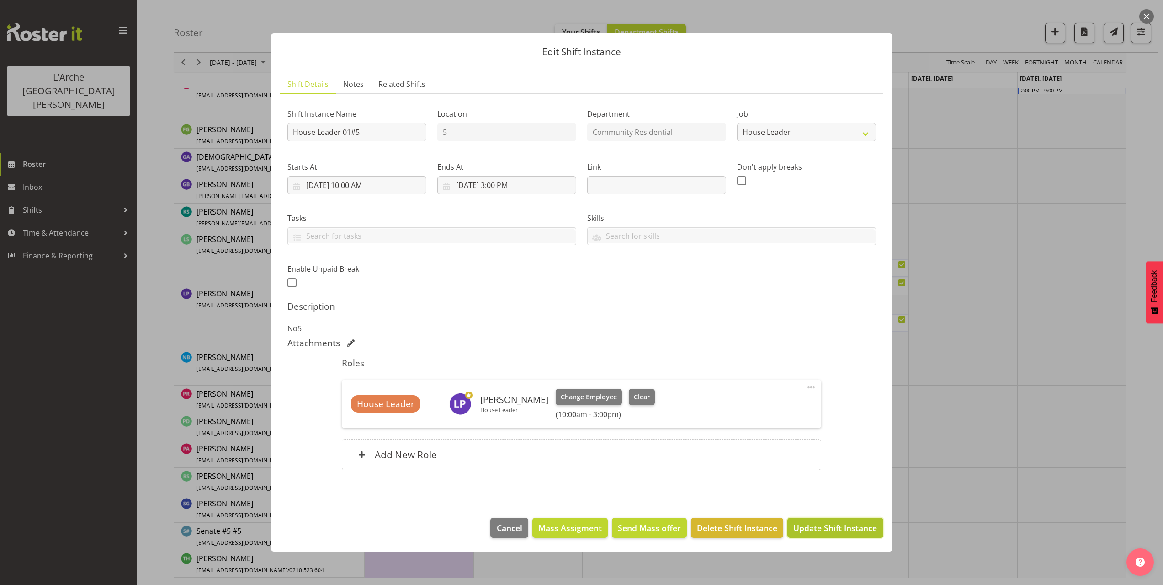
click at [836, 526] on span "Update Shift Instance" at bounding box center [836, 528] width 84 height 12
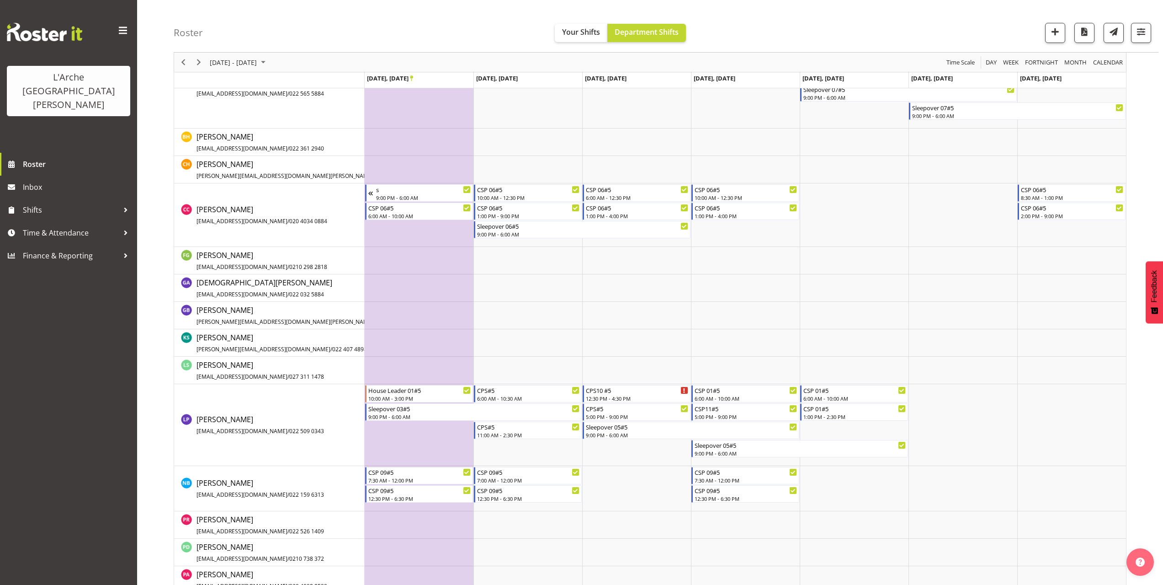
scroll to position [257, 0]
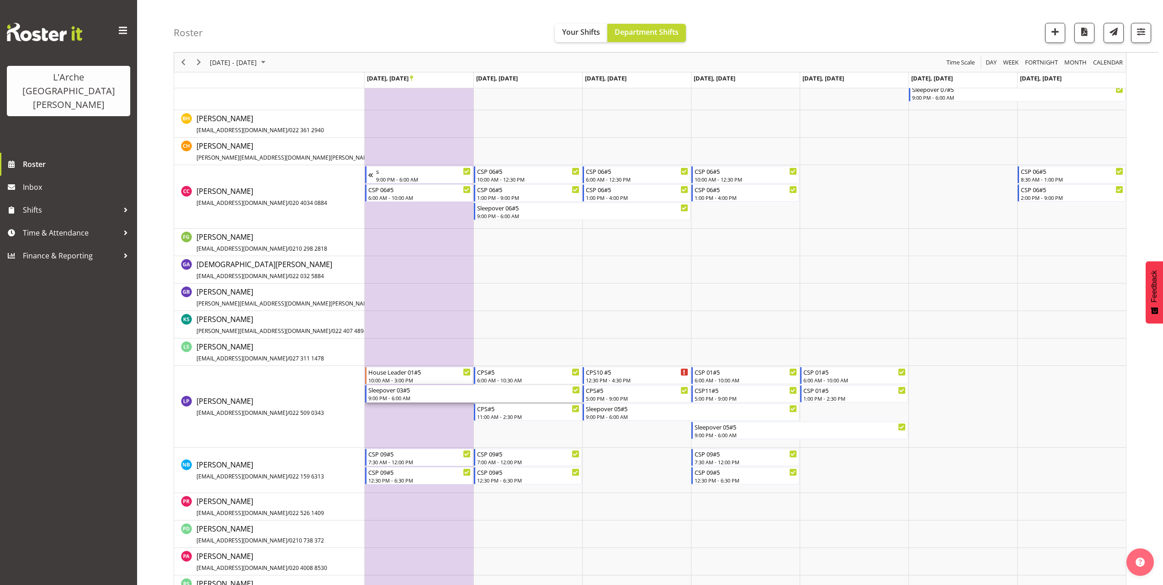
click at [377, 399] on div "9:00 PM - 6:00 AM" at bounding box center [474, 397] width 212 height 7
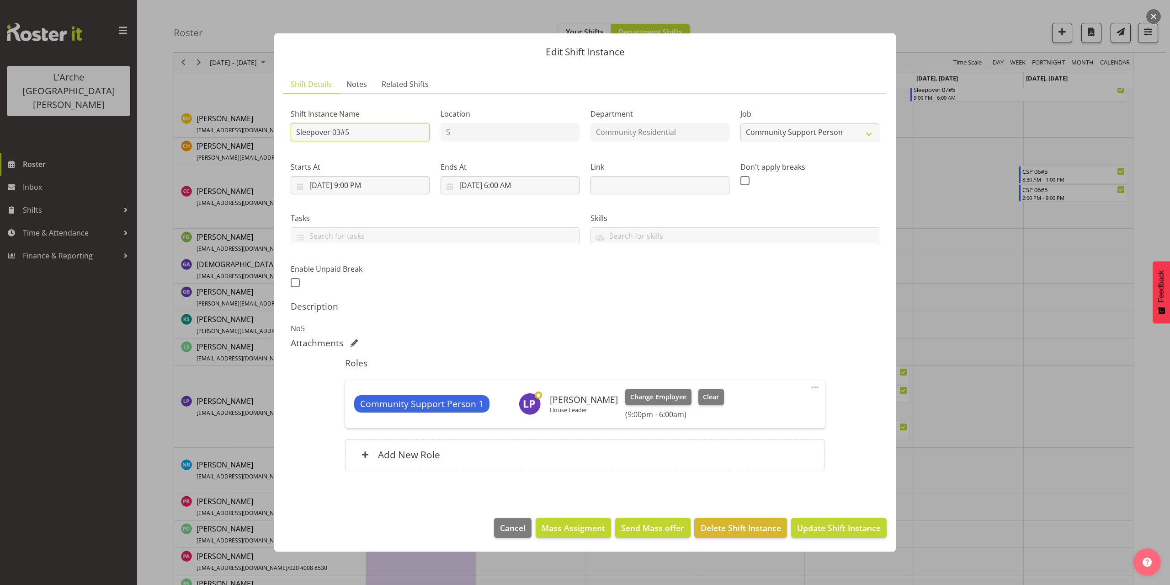
drag, startPoint x: 354, startPoint y: 133, endPoint x: 272, endPoint y: 136, distance: 81.4
click at [272, 136] on div "Edit Shift Instance Shift Details Notes Related Shifts Shift Instance Name Slee…" at bounding box center [585, 293] width 640 height 564
click at [770, 135] on select "Create new job Accounts Admin Art Coordinator Community Leader Community Suppor…" at bounding box center [810, 132] width 139 height 18
click at [741, 123] on select "Create new job Accounts Admin Art Coordinator Community Leader Community Suppor…" at bounding box center [810, 132] width 139 height 18
click at [367, 185] on input "9/22/2025, 9:00 PM" at bounding box center [360, 185] width 139 height 18
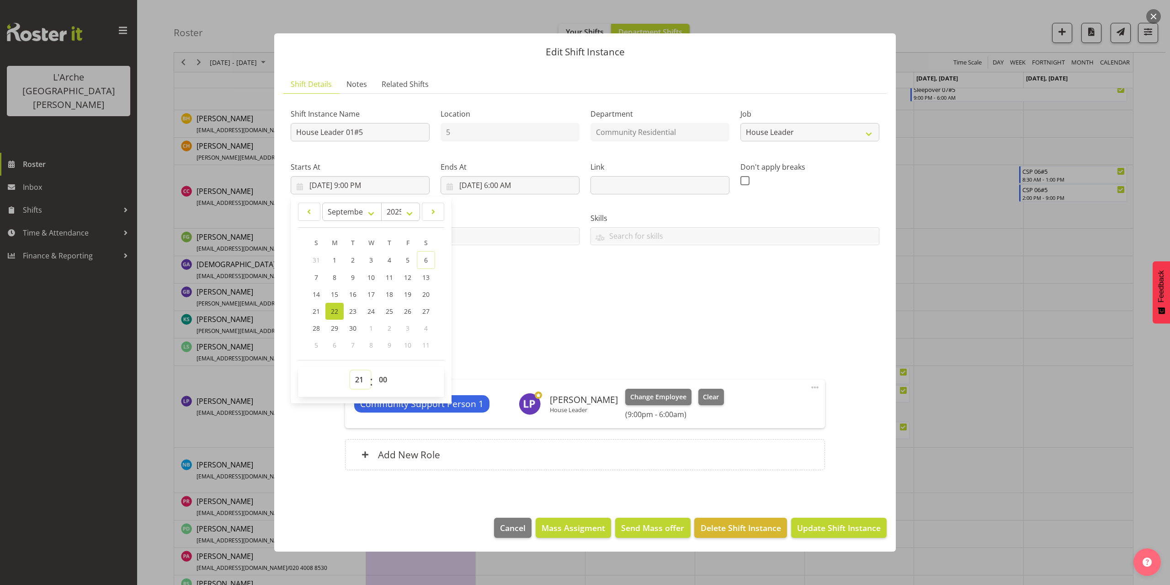
click at [355, 378] on select "00 01 02 03 04 05 06 07 08 09 10 11 12 13 14 15 16 17 18 19 20 21 22 23" at bounding box center [360, 379] width 21 height 18
click at [350, 370] on select "00 01 02 03 04 05 06 07 08 09 10 11 12 13 14 15 16 17 18 19 20 21 22 23" at bounding box center [360, 379] width 21 height 18
click at [382, 379] on select "00 01 02 03 04 05 06 07 08 09 10 11 12 13 14 15 16 17 18 19 20 21 22 23 24 25 2…" at bounding box center [384, 379] width 21 height 18
click at [374, 370] on select "00 01 02 03 04 05 06 07 08 09 10 11 12 13 14 15 16 17 18 19 20 21 22 23 24 25 2…" at bounding box center [384, 379] width 21 height 18
click at [512, 187] on input "[DATE] 6:00 AM" at bounding box center [510, 185] width 139 height 18
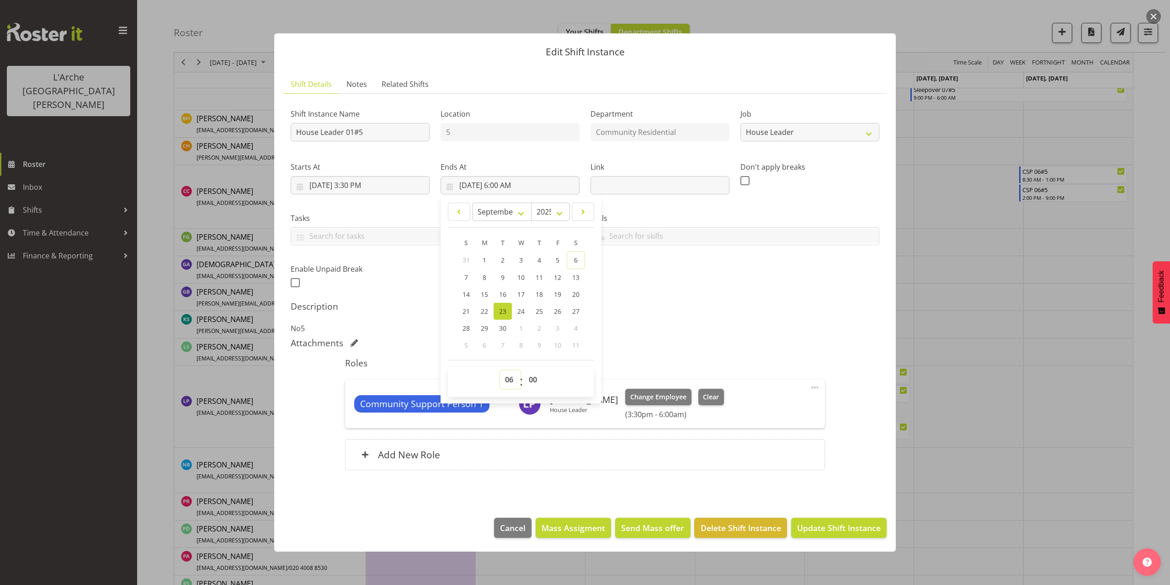
click at [507, 379] on select "00 01 02 03 04 05 06 07 08 09 10 11 12 13 14 15 16 17 18 19 20 21 22 23" at bounding box center [510, 379] width 21 height 18
click at [500, 370] on select "00 01 02 03 04 05 06 07 08 09 10 11 12 13 14 15 16 17 18 19 20 21 22 23" at bounding box center [510, 379] width 21 height 18
click at [814, 387] on span at bounding box center [815, 387] width 11 height 11
click at [788, 403] on link "Edit" at bounding box center [777, 409] width 88 height 16
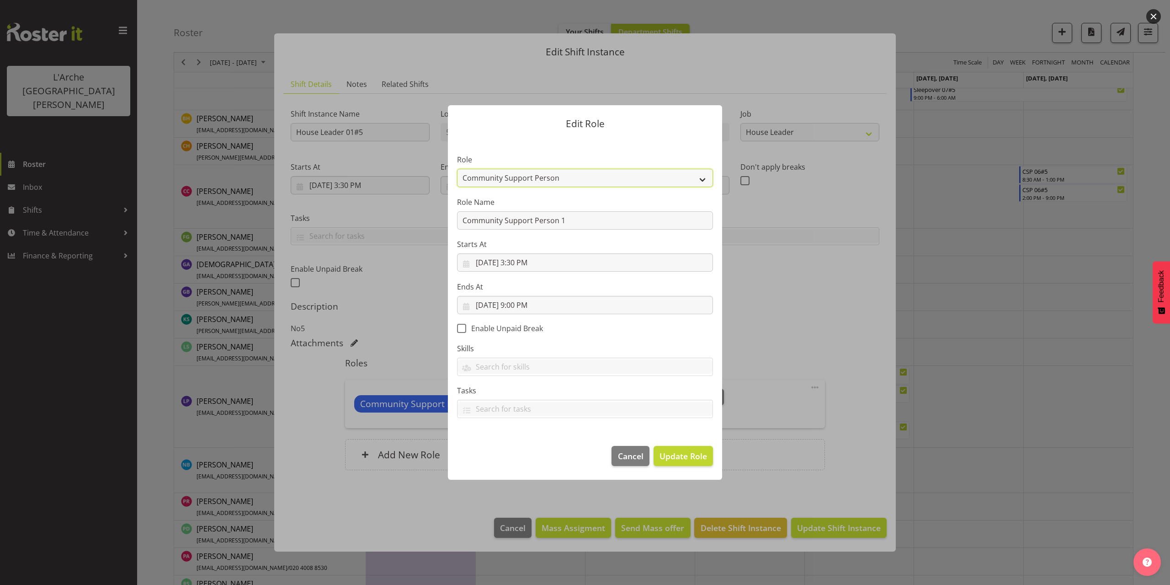
click at [537, 175] on select "Area Manager Art Coordination Community - SIL Community Leader Community Suppor…" at bounding box center [585, 178] width 256 height 18
click at [457, 169] on select "Area Manager Art Coordination Community - SIL Community Leader Community Suppor…" at bounding box center [585, 178] width 256 height 18
drag, startPoint x: 584, startPoint y: 225, endPoint x: 391, endPoint y: 233, distance: 193.1
click at [391, 233] on form "Edit Role Role Area Manager Art Coordination Community - SIL Community Leader C…" at bounding box center [585, 292] width 439 height 420
click at [698, 450] on span "Update Role" at bounding box center [684, 456] width 48 height 12
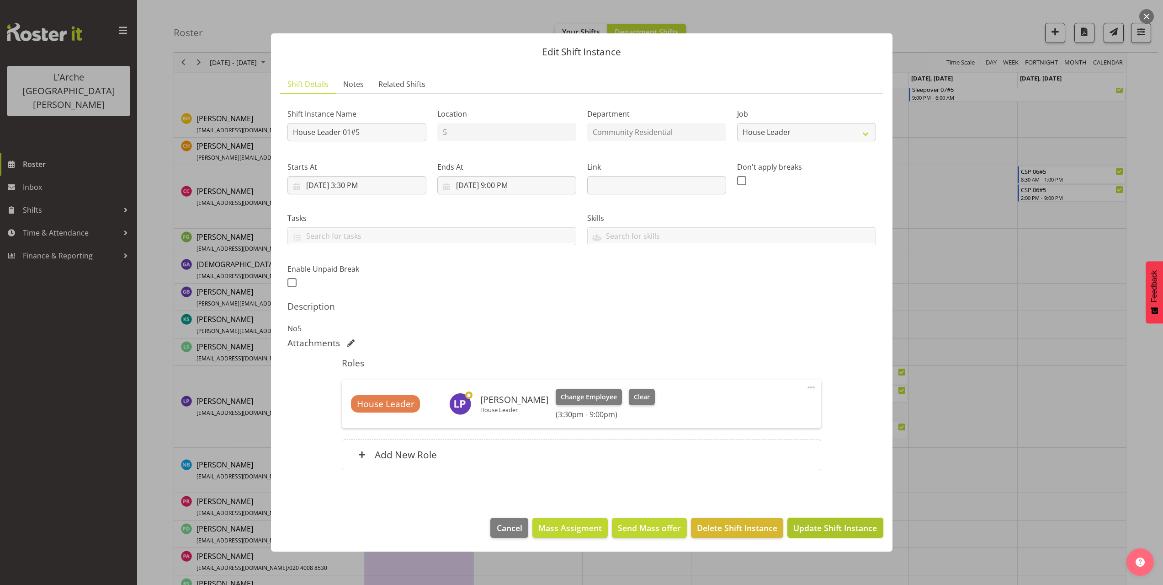
click at [834, 535] on button "Update Shift Instance" at bounding box center [836, 527] width 96 height 20
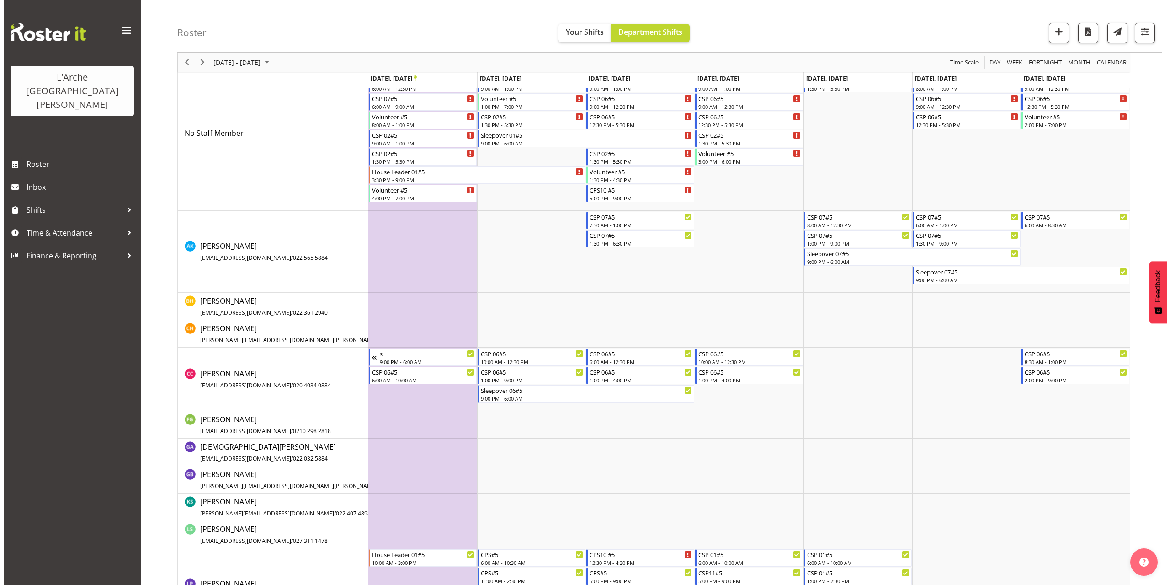
scroll to position [274, 0]
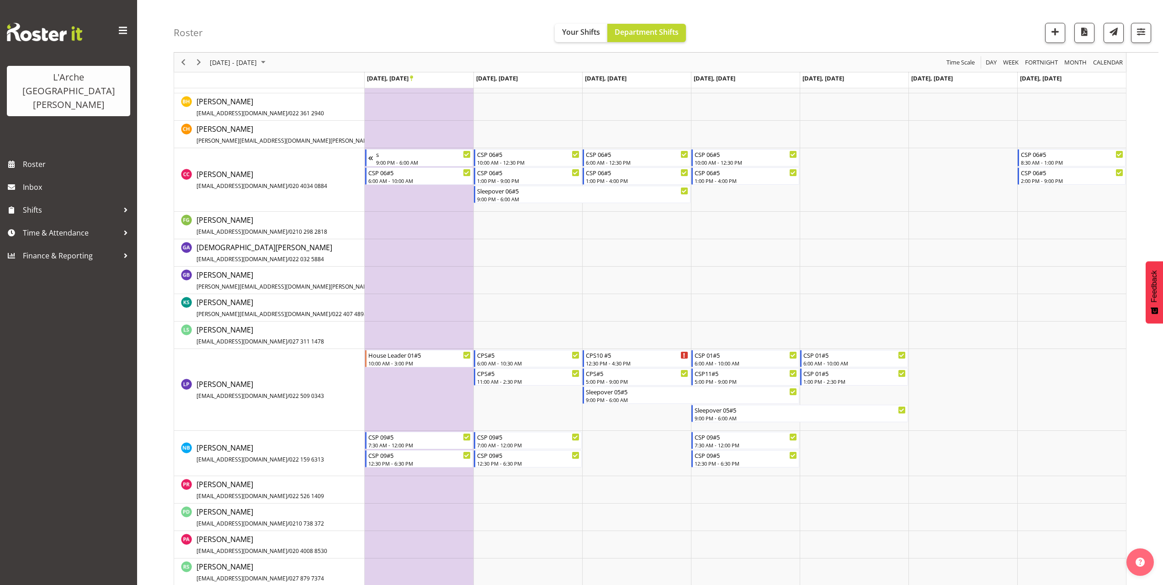
click at [387, 378] on td "Timeline Week of September 22, 2025" at bounding box center [419, 390] width 109 height 82
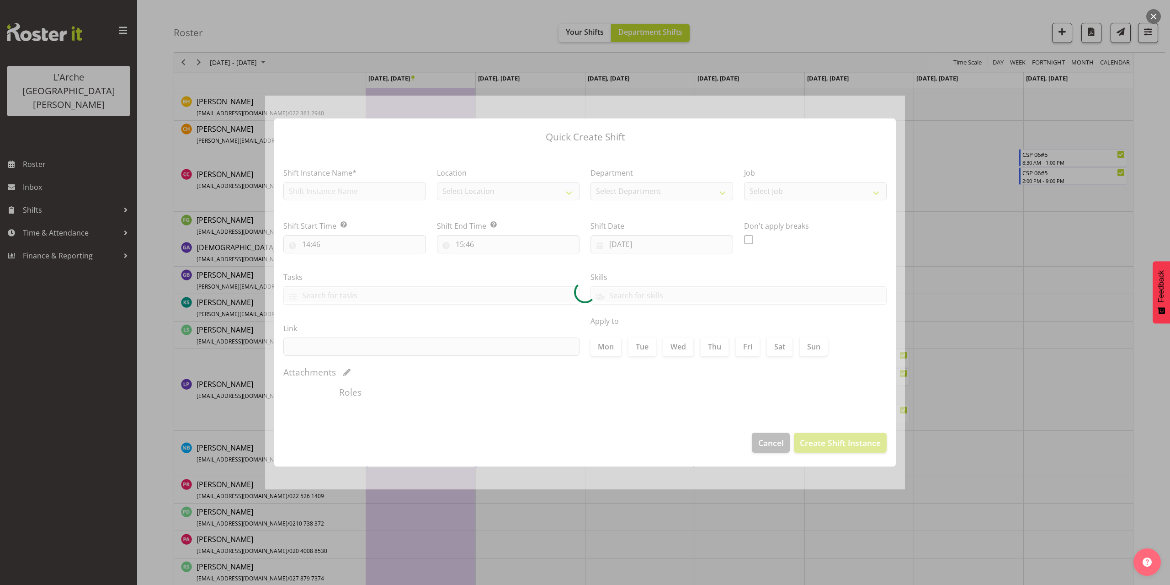
type input "[DATE]"
checkbox input "true"
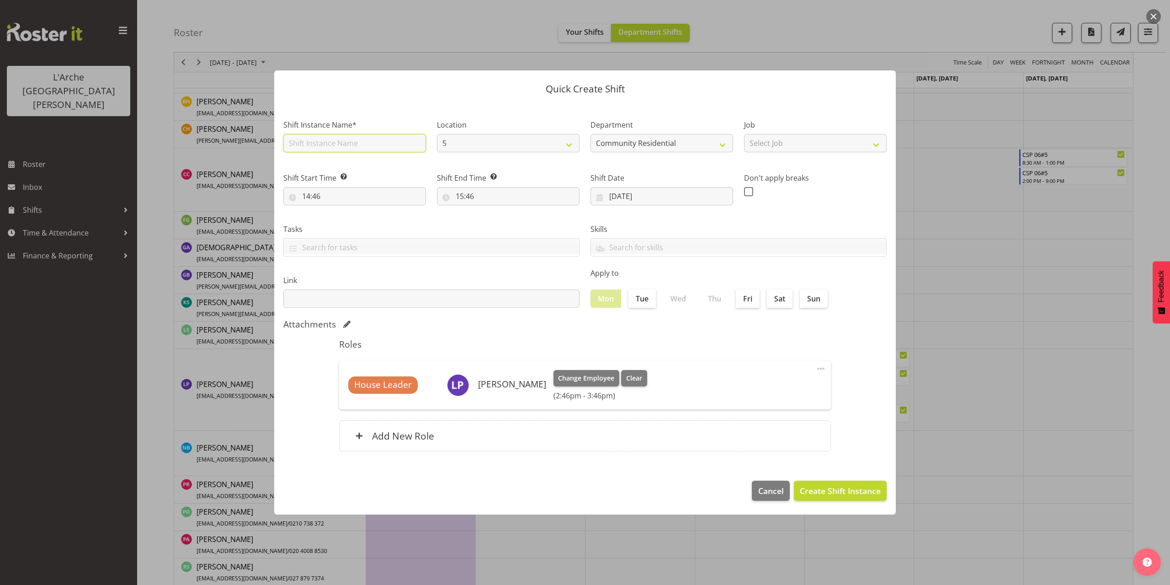
click at [327, 148] on input "text" at bounding box center [354, 143] width 143 height 18
type input "House Leader 01#5"
click at [763, 141] on select "Select Job Accounts Admin Art Coordinator Community Leader Community Support Pe…" at bounding box center [815, 143] width 143 height 18
select select "1"
click at [744, 134] on select "Select Job Accounts Admin Art Coordinator Community Leader Community Support Pe…" at bounding box center [815, 143] width 143 height 18
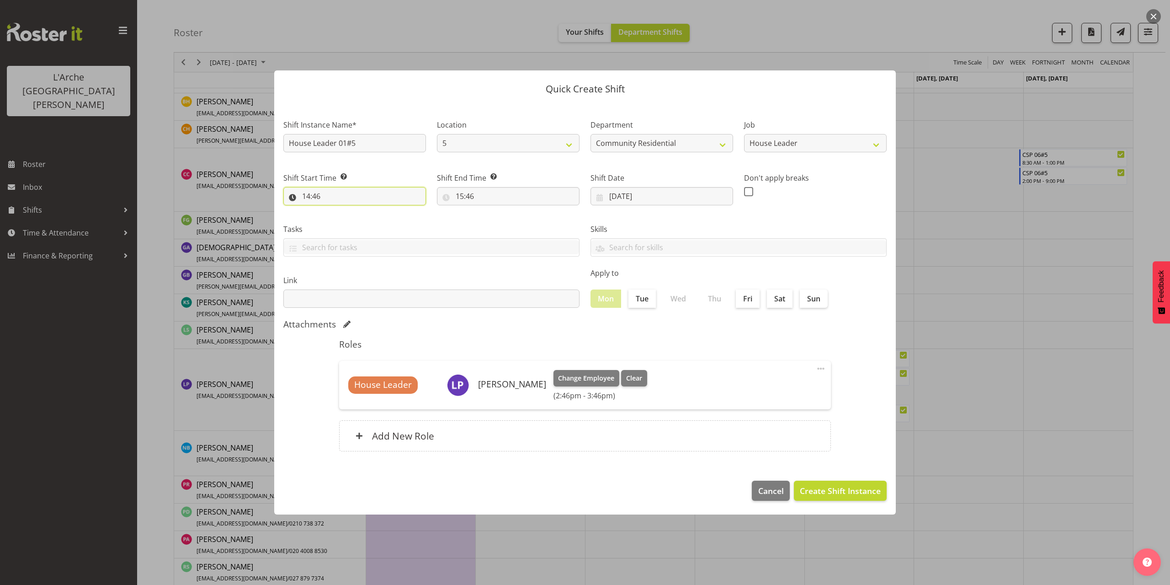
click at [314, 195] on input "14:46" at bounding box center [354, 196] width 143 height 18
click at [347, 221] on select "00 01 02 03 04 05 06 07 08 09 10 11 12 13 14 15 16 17 18 19 20 21 22 23" at bounding box center [346, 220] width 21 height 18
select select "15"
click at [336, 211] on select "00 01 02 03 04 05 06 07 08 09 10 11 12 13 14 15 16 17 18 19 20 21 22 23" at bounding box center [346, 220] width 21 height 18
type input "15:46"
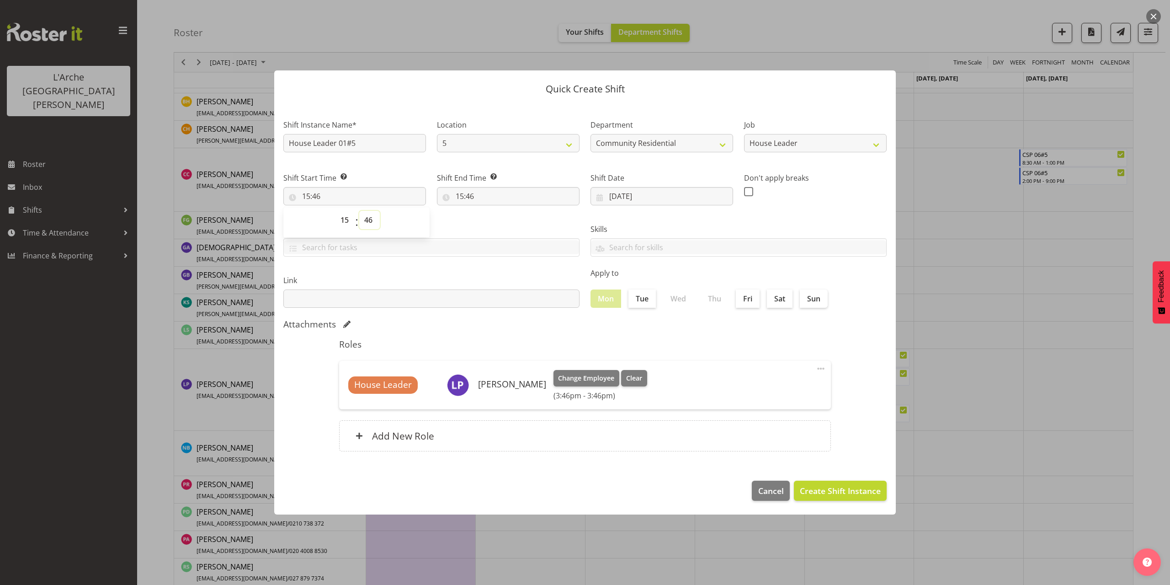
click at [371, 223] on select "00 01 02 03 04 05 06 07 08 09 10 11 12 13 14 15 16 17 18 19 20 21 22 23 24 25 2…" at bounding box center [369, 220] width 21 height 18
select select "30"
click at [359, 211] on select "00 01 02 03 04 05 06 07 08 09 10 11 12 13 14 15 16 17 18 19 20 21 22 23 24 25 2…" at bounding box center [369, 220] width 21 height 18
type input "15:30"
click at [462, 195] on input "15:46" at bounding box center [508, 196] width 143 height 18
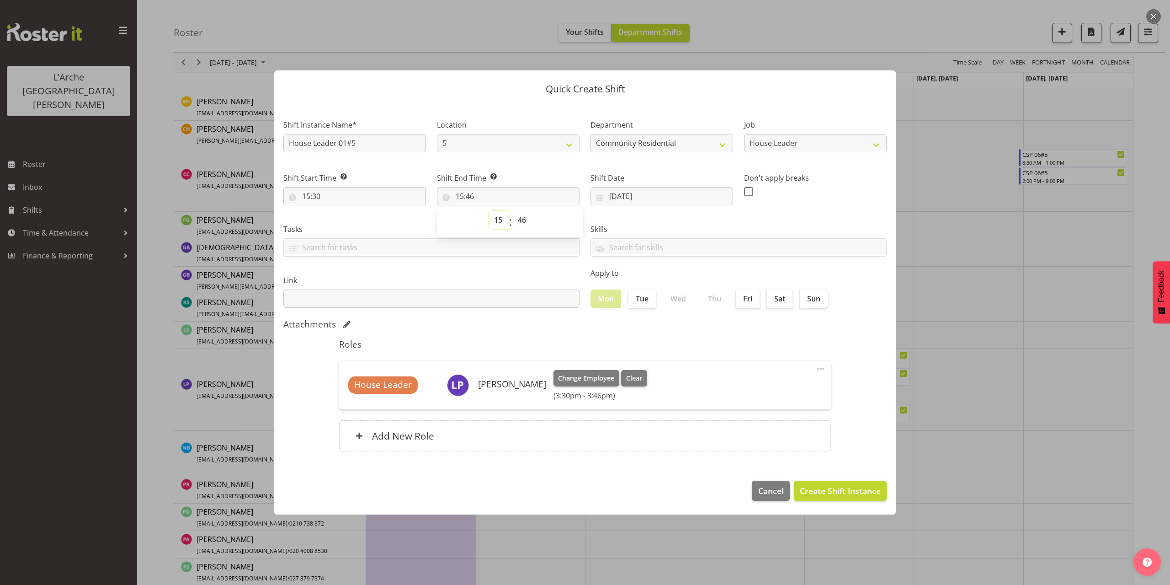
click at [493, 218] on select "00 01 02 03 04 05 06 07 08 09 10 11 12 13 14 15 16 17 18 19 20 21 22 23" at bounding box center [499, 220] width 21 height 18
select select "21"
click at [489, 211] on select "00 01 02 03 04 05 06 07 08 09 10 11 12 13 14 15 16 17 18 19 20 21 22 23" at bounding box center [499, 220] width 21 height 18
type input "21:46"
click at [521, 223] on select "00 01 02 03 04 05 06 07 08 09 10 11 12 13 14 15 16 17 18 19 20 21 22 23 24 25 2…" at bounding box center [523, 220] width 21 height 18
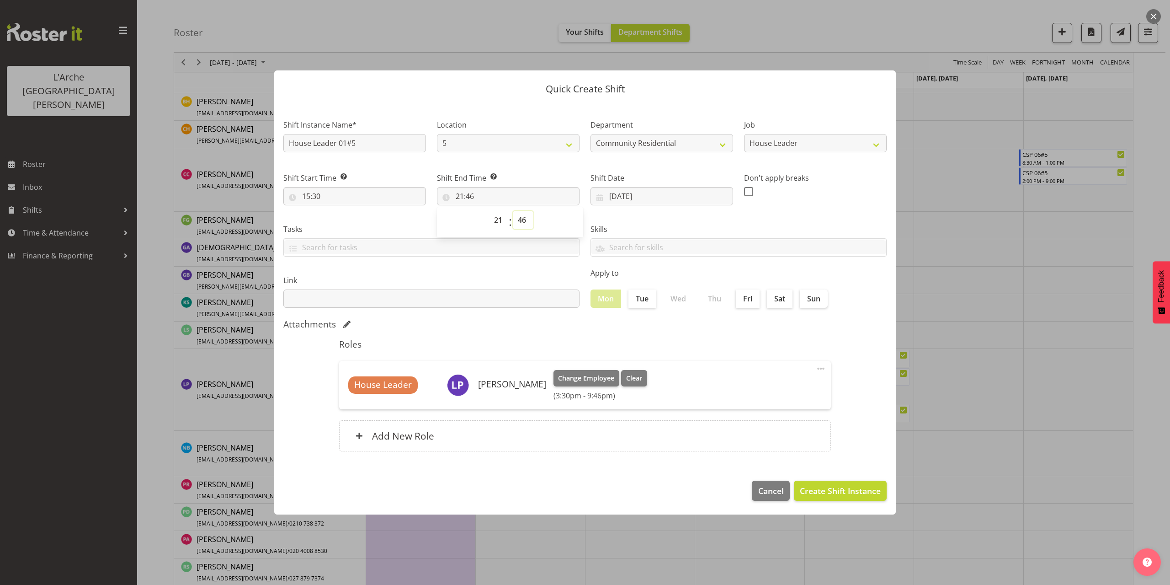
select select "0"
click at [513, 211] on select "00 01 02 03 04 05 06 07 08 09 10 11 12 13 14 15 16 17 18 19 20 21 22 23 24 25 2…" at bounding box center [523, 220] width 21 height 18
type input "21:00"
click at [817, 490] on span "Create Shift Instance" at bounding box center [840, 491] width 81 height 12
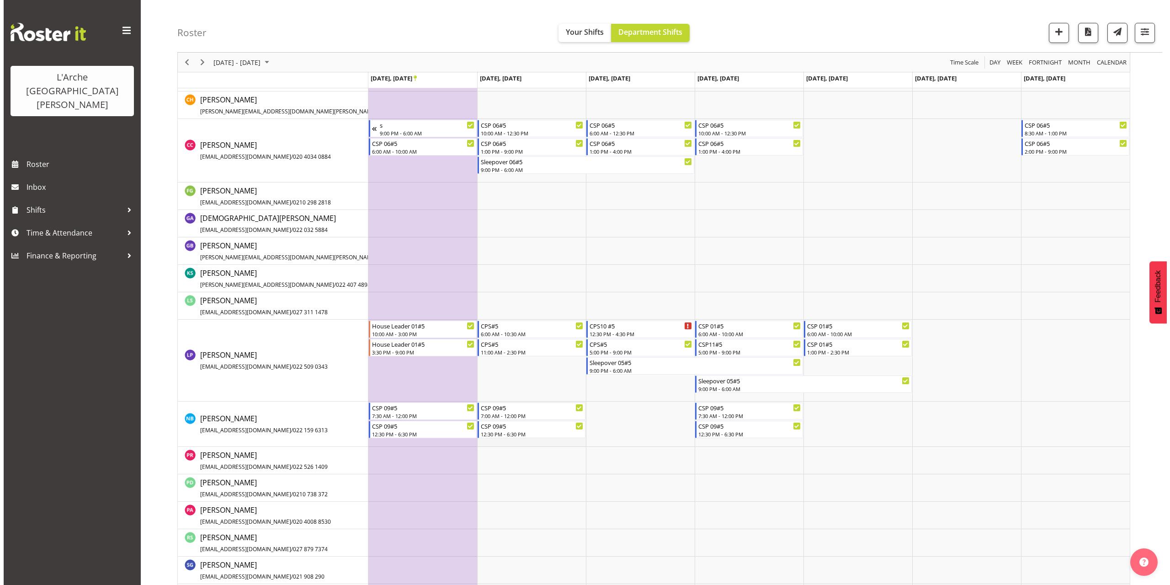
scroll to position [365, 0]
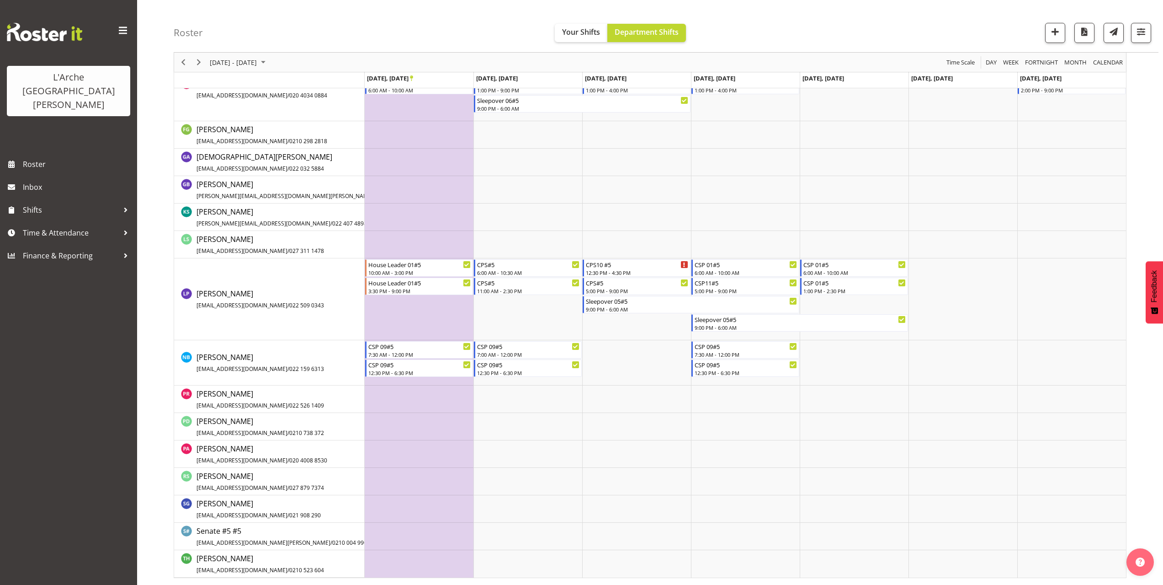
click at [397, 304] on td "Timeline Week of September 22, 2025" at bounding box center [419, 299] width 109 height 82
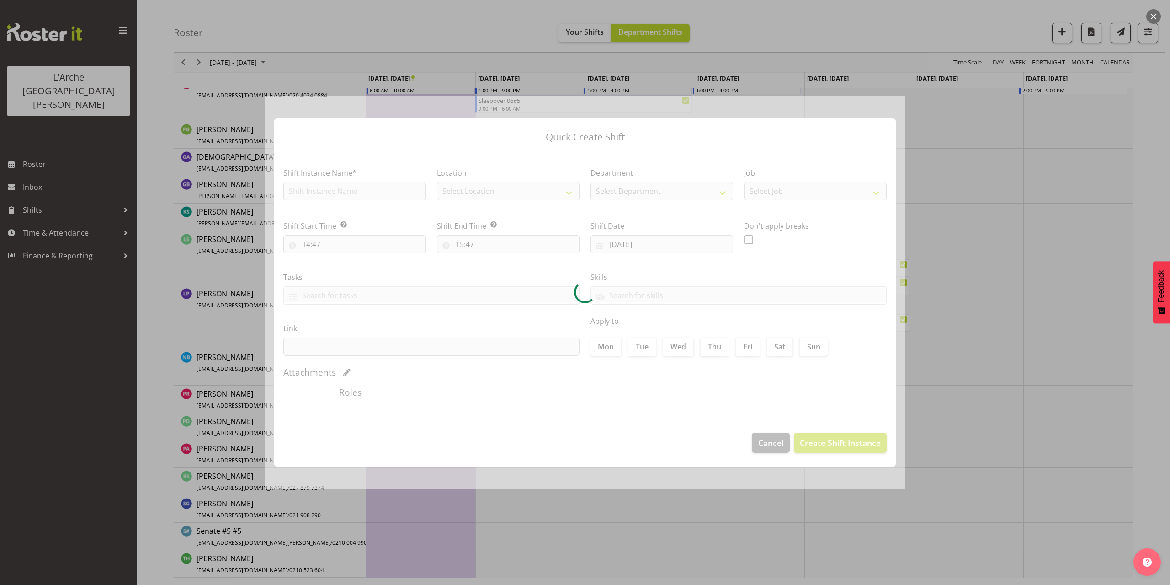
type input "[DATE]"
checkbox input "true"
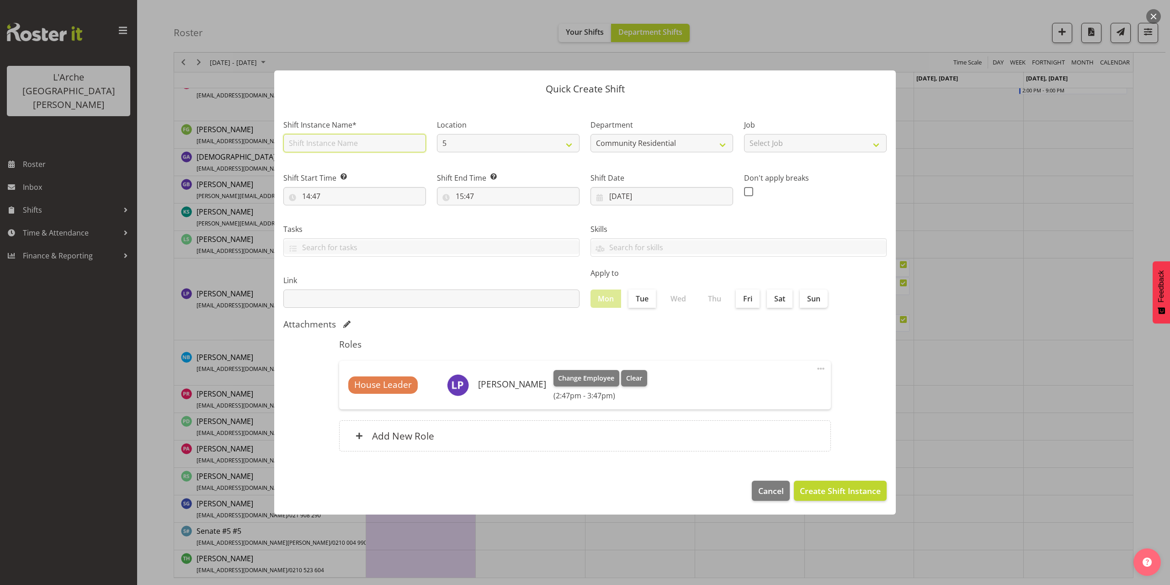
click at [301, 144] on input "text" at bounding box center [354, 143] width 143 height 18
type input "Sleepover 01#5"
click at [779, 147] on select "Select Job Accounts Admin Art Coordinator Community Leader Community Support Pe…" at bounding box center [815, 143] width 143 height 18
select select "1"
click at [744, 134] on select "Select Job Accounts Admin Art Coordinator Community Leader Community Support Pe…" at bounding box center [815, 143] width 143 height 18
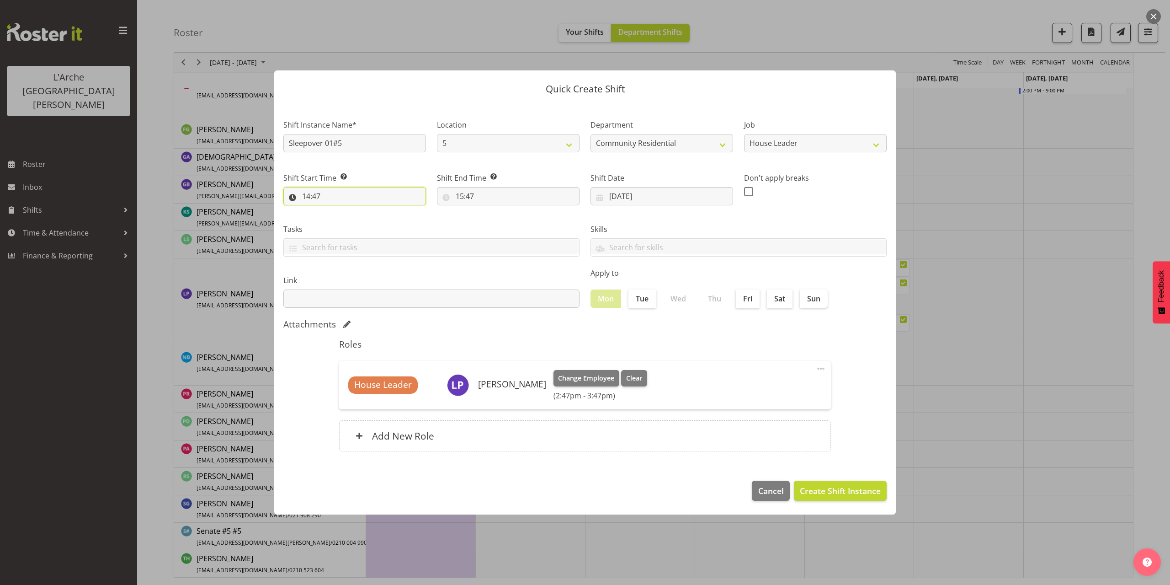
click at [315, 198] on input "14:47" at bounding box center [354, 196] width 143 height 18
click at [348, 218] on select "00 01 02 03 04 05 06 07 08 09 10 11 12 13 14 15 16 17 18 19 20 21 22 23" at bounding box center [346, 220] width 21 height 18
select select "21"
click at [336, 211] on select "00 01 02 03 04 05 06 07 08 09 10 11 12 13 14 15 16 17 18 19 20 21 22 23" at bounding box center [346, 220] width 21 height 18
type input "21:47"
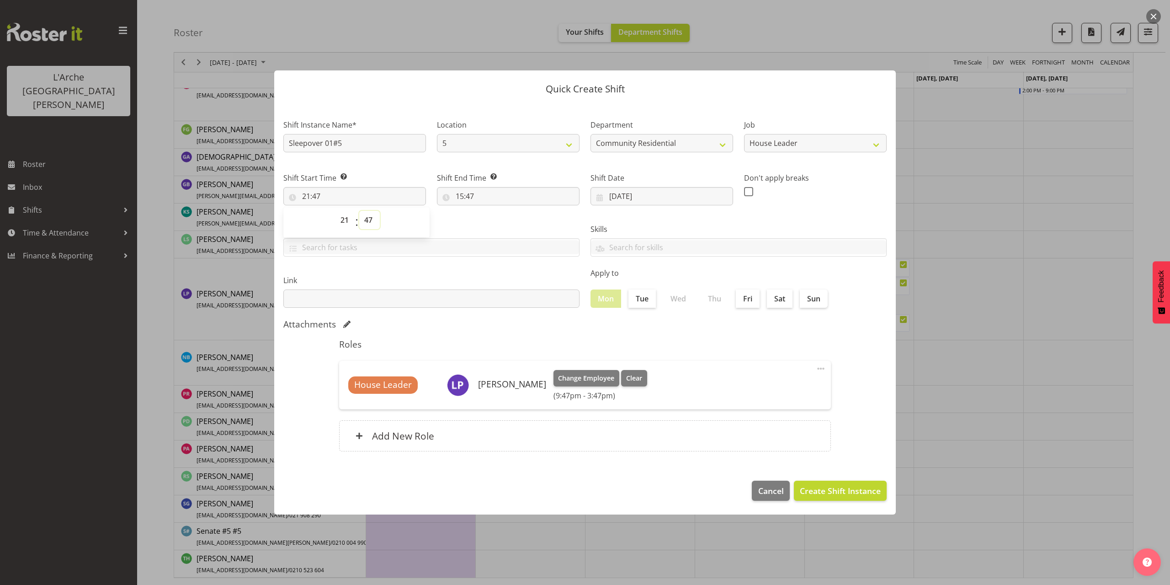
click at [368, 220] on select "00 01 02 03 04 05 06 07 08 09 10 11 12 13 14 15 16 17 18 19 20 21 22 23 24 25 2…" at bounding box center [369, 220] width 21 height 18
select select "0"
click at [359, 211] on select "00 01 02 03 04 05 06 07 08 09 10 11 12 13 14 15 16 17 18 19 20 21 22 23 24 25 2…" at bounding box center [369, 220] width 21 height 18
type input "21:00"
click at [468, 197] on input "15:47" at bounding box center [508, 196] width 143 height 18
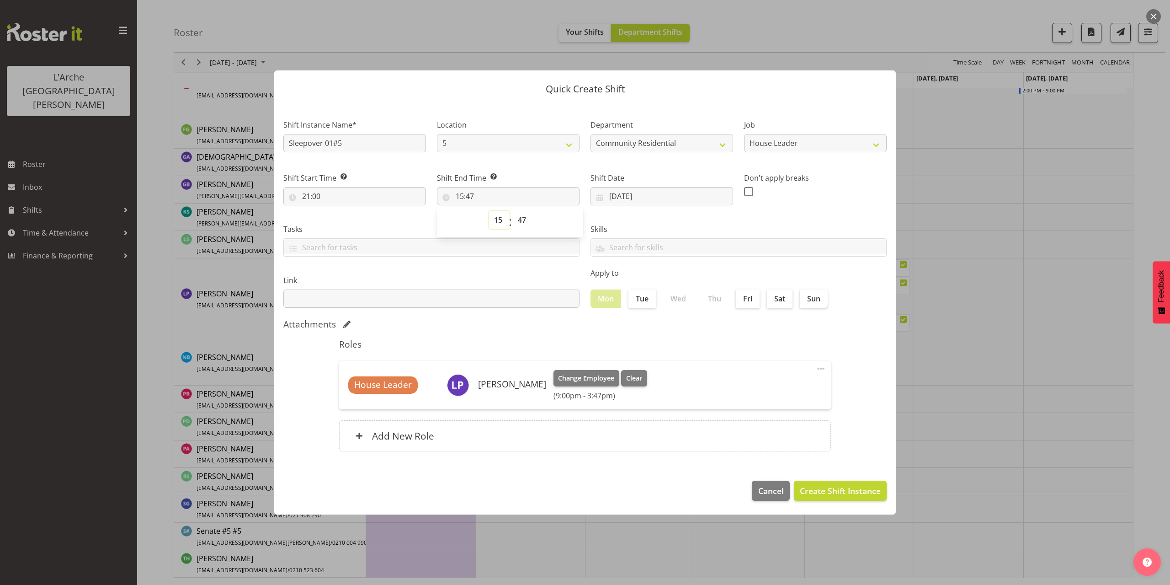
click at [495, 222] on select "00 01 02 03 04 05 06 07 08 09 10 11 12 13 14 15 16 17 18 19 20 21 22 23" at bounding box center [499, 220] width 21 height 18
select select "6"
click at [489, 211] on select "00 01 02 03 04 05 06 07 08 09 10 11 12 13 14 15 16 17 18 19 20 21 22 23" at bounding box center [499, 220] width 21 height 18
type input "06:47"
click at [520, 217] on select "00 01 02 03 04 05 06 07 08 09 10 11 12 13 14 15 16 17 18 19 20 21 22 23 24 25 2…" at bounding box center [523, 220] width 21 height 18
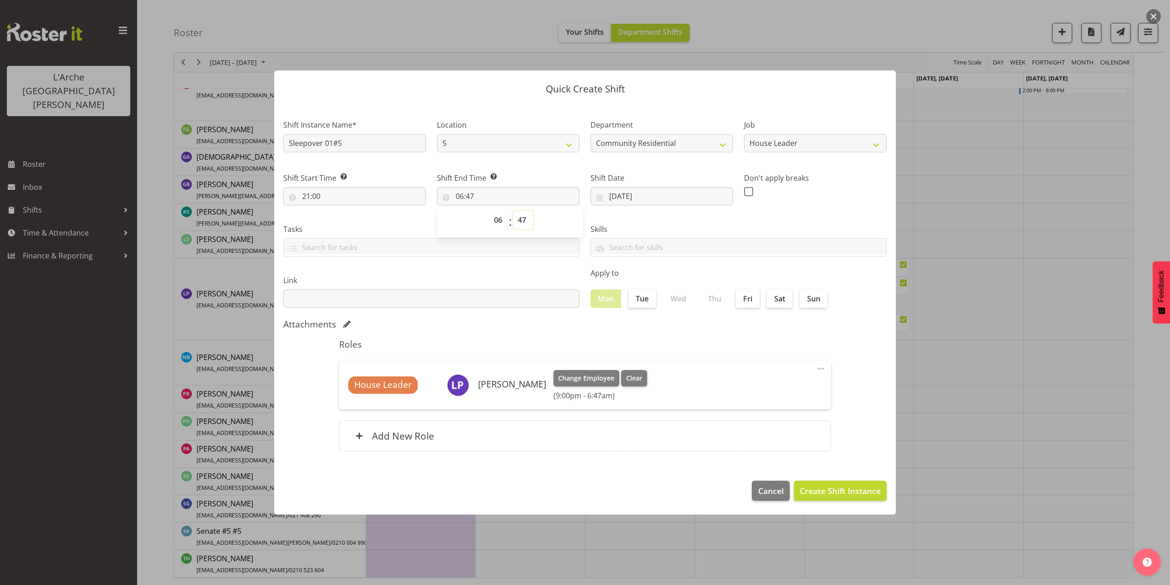
select select "0"
click at [513, 211] on select "00 01 02 03 04 05 06 07 08 09 10 11 12 13 14 15 16 17 18 19 20 21 22 23 24 25 2…" at bounding box center [523, 220] width 21 height 18
type input "06:00"
click at [826, 485] on span "Create Shift Instance" at bounding box center [840, 491] width 81 height 12
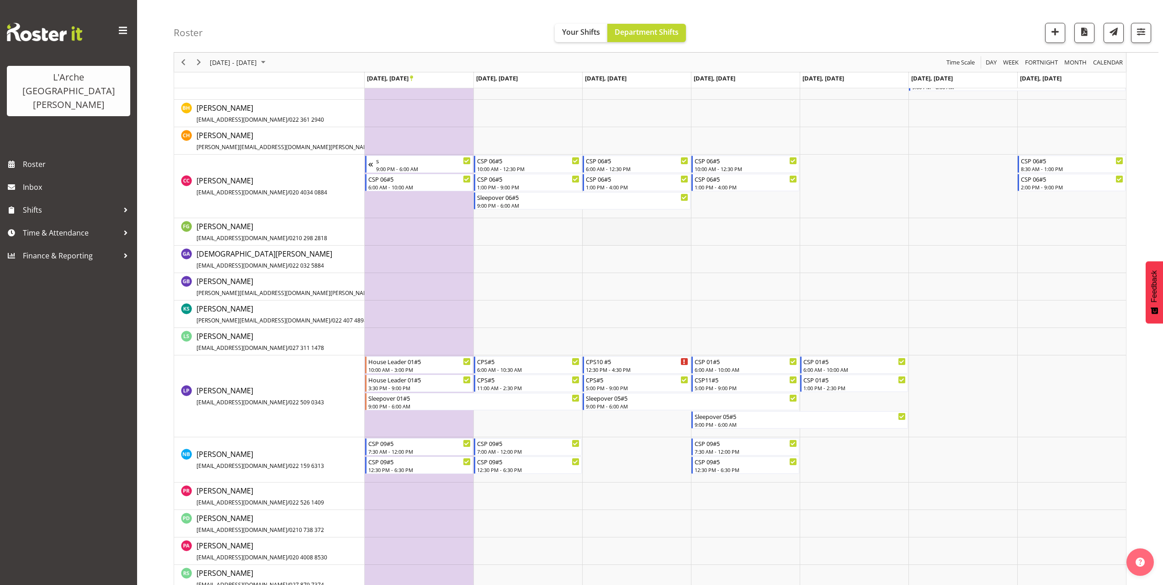
scroll to position [303, 0]
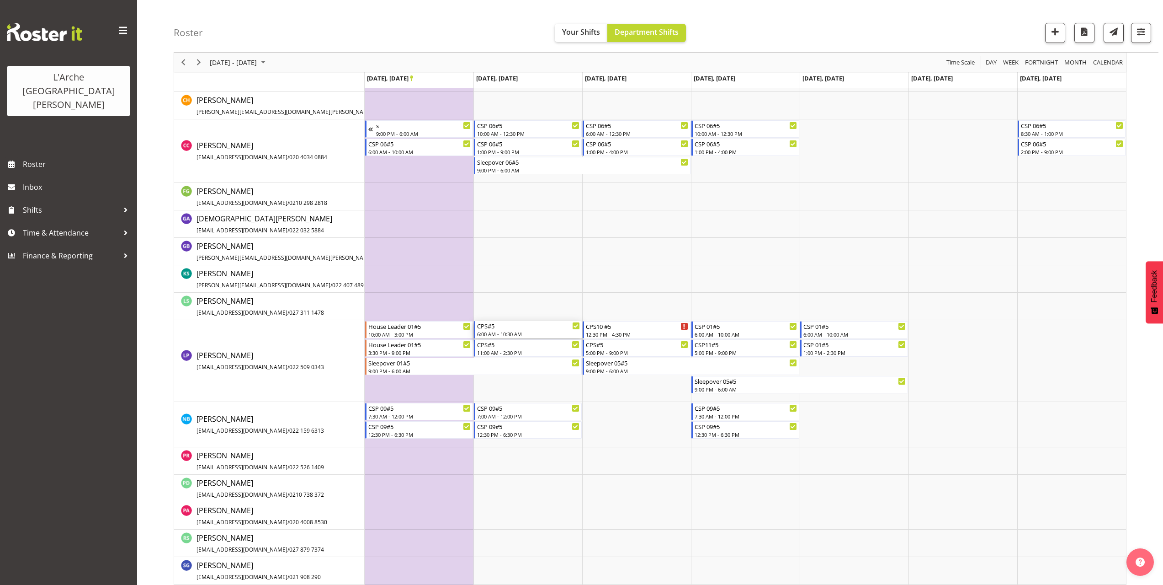
click at [510, 330] on div "6:00 AM - 10:30 AM" at bounding box center [528, 333] width 103 height 7
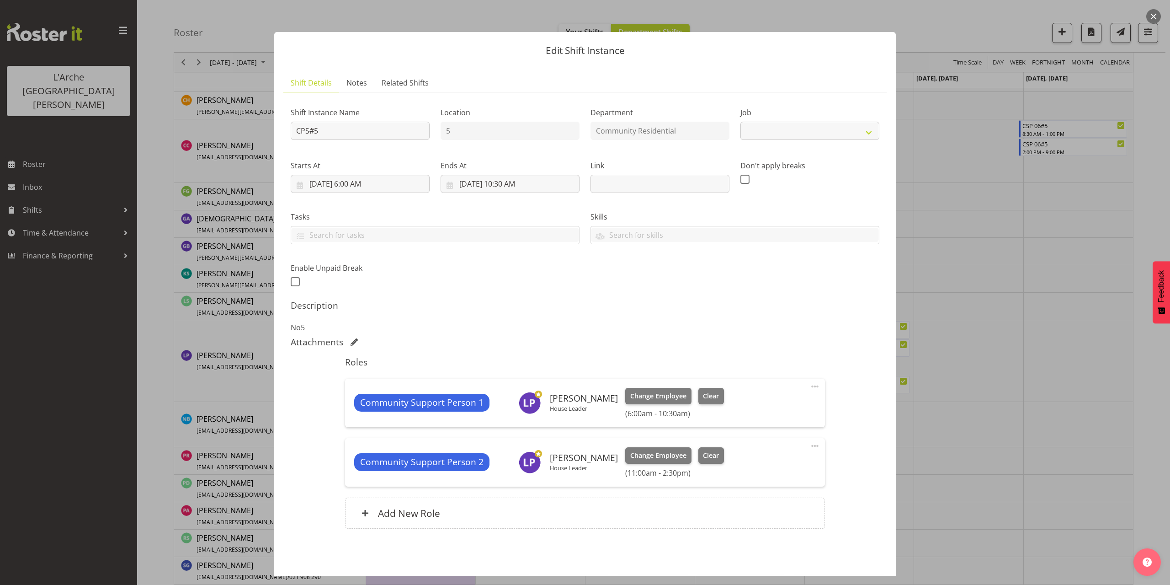
select select "2"
drag, startPoint x: 329, startPoint y: 132, endPoint x: 296, endPoint y: 130, distance: 33.0
click at [296, 130] on input "CPS#5" at bounding box center [360, 131] width 139 height 18
type input "House Leader 01#5"
click at [807, 127] on select "Create new job Accounts Admin Art Coordinator Community Leader Community Suppor…" at bounding box center [810, 131] width 139 height 18
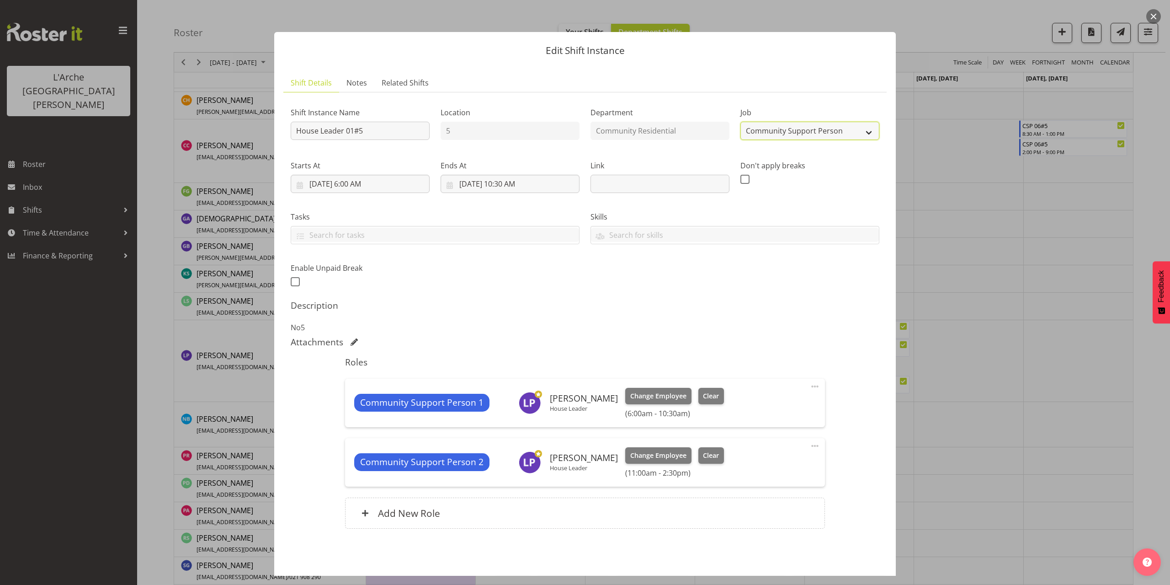
select select "1"
click at [741, 122] on select "Create new job Accounts Admin Art Coordinator Community Leader Community Suppor…" at bounding box center [810, 131] width 139 height 18
click at [522, 186] on input "[DATE] 10:30 AM" at bounding box center [510, 184] width 139 height 18
click at [507, 377] on select "00 01 02 03 04 05 06 07 08 09 10 11 12 13 14 15 16 17 18 19 20 21 22 23" at bounding box center [510, 378] width 21 height 18
select select "11"
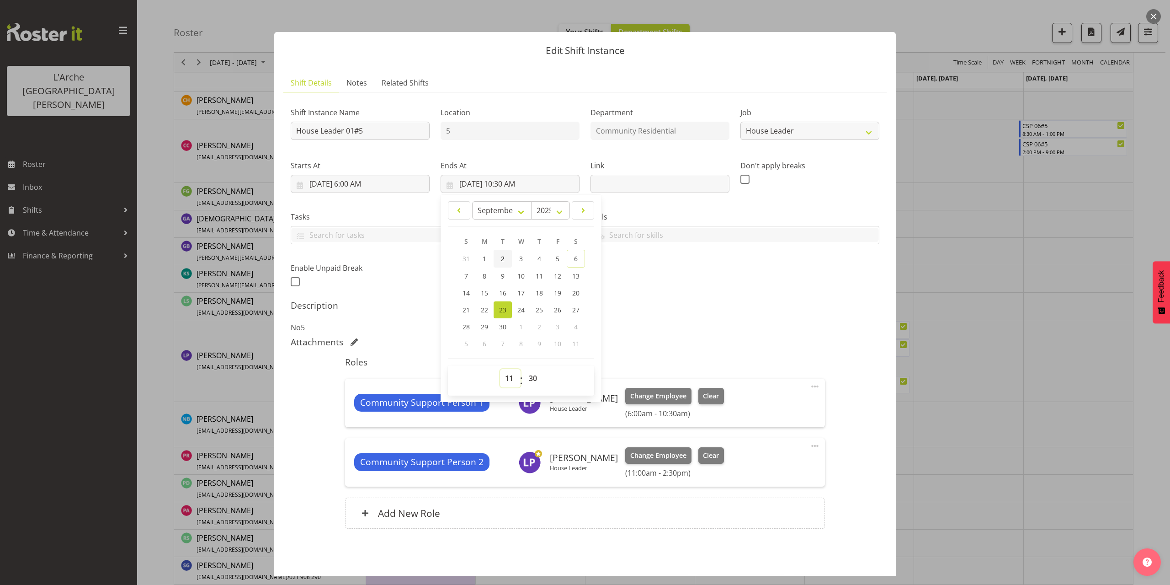
click at [500, 369] on select "00 01 02 03 04 05 06 07 08 09 10 11 12 13 14 15 16 17 18 19 20 21 22 23" at bounding box center [510, 378] width 21 height 18
type input "[DATE] 11:30 AM"
click at [529, 375] on select "00 01 02 03 04 05 06 07 08 09 10 11 12 13 14 15 16 17 18 19 20 21 22 23 24 25 2…" at bounding box center [534, 378] width 21 height 18
select select "0"
click at [524, 369] on select "00 01 02 03 04 05 06 07 08 09 10 11 12 13 14 15 16 17 18 19 20 21 22 23 24 25 2…" at bounding box center [534, 378] width 21 height 18
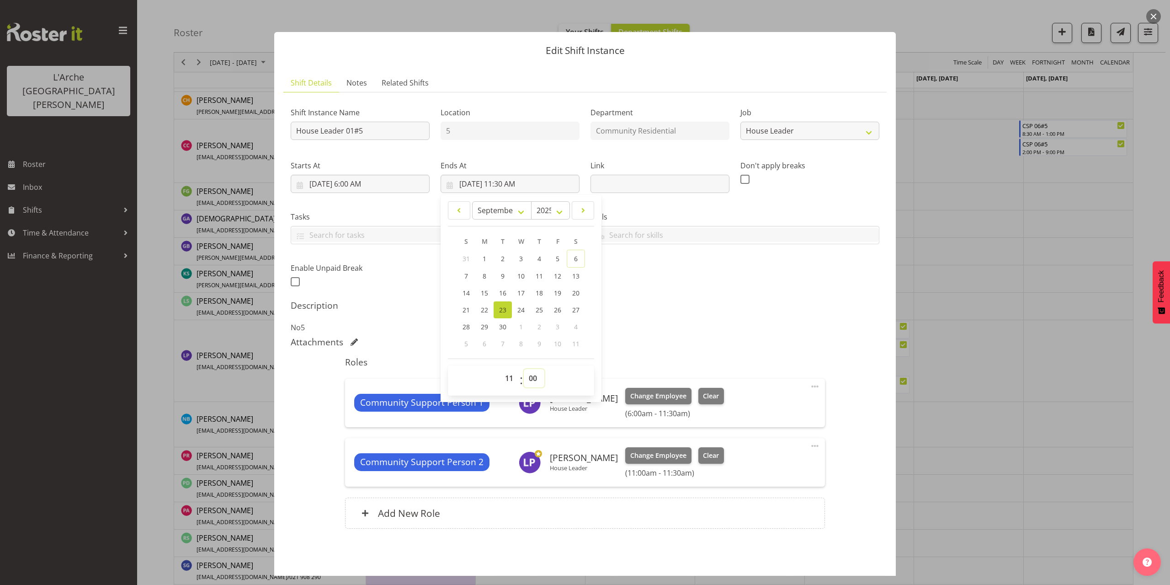
type input "[DATE] 11:00 AM"
click at [698, 326] on p "No5" at bounding box center [585, 327] width 589 height 11
click at [810, 387] on span at bounding box center [815, 386] width 11 height 11
click at [750, 408] on link "Edit" at bounding box center [777, 408] width 88 height 16
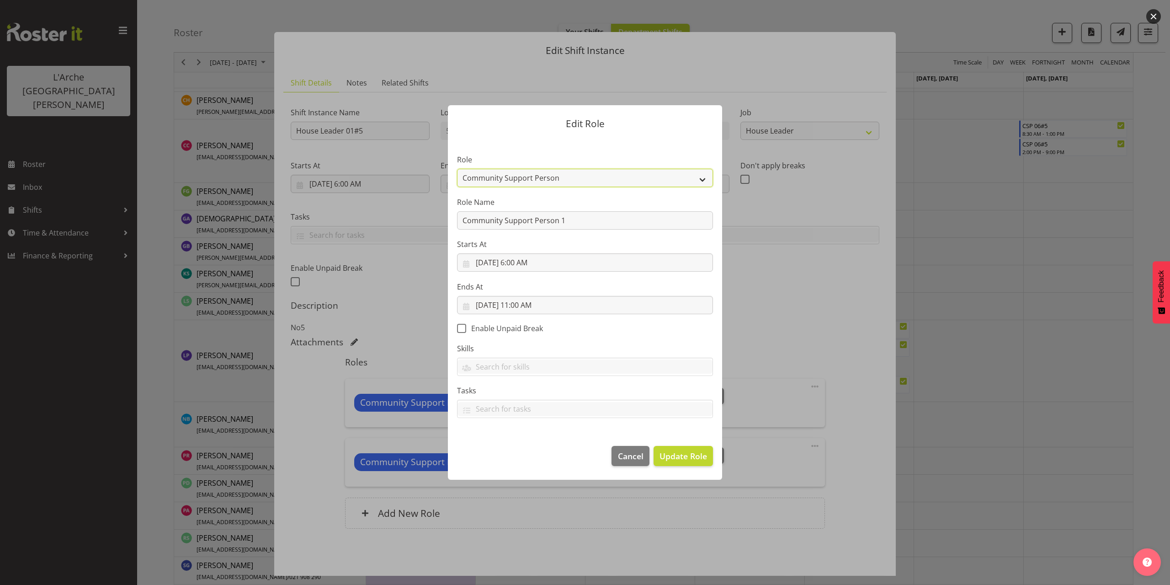
click at [580, 180] on select "Area Manager Art Coordination Community - SIL Community Leader Community Suppor…" at bounding box center [585, 178] width 256 height 18
select select "12"
click at [457, 169] on select "Area Manager Art Coordination Community - SIL Community Leader Community Suppor…" at bounding box center [585, 178] width 256 height 18
drag, startPoint x: 570, startPoint y: 222, endPoint x: 376, endPoint y: 240, distance: 194.6
click at [376, 240] on form "Edit Role Role Area Manager Art Coordination Community - SIL Community Leader C…" at bounding box center [585, 292] width 439 height 420
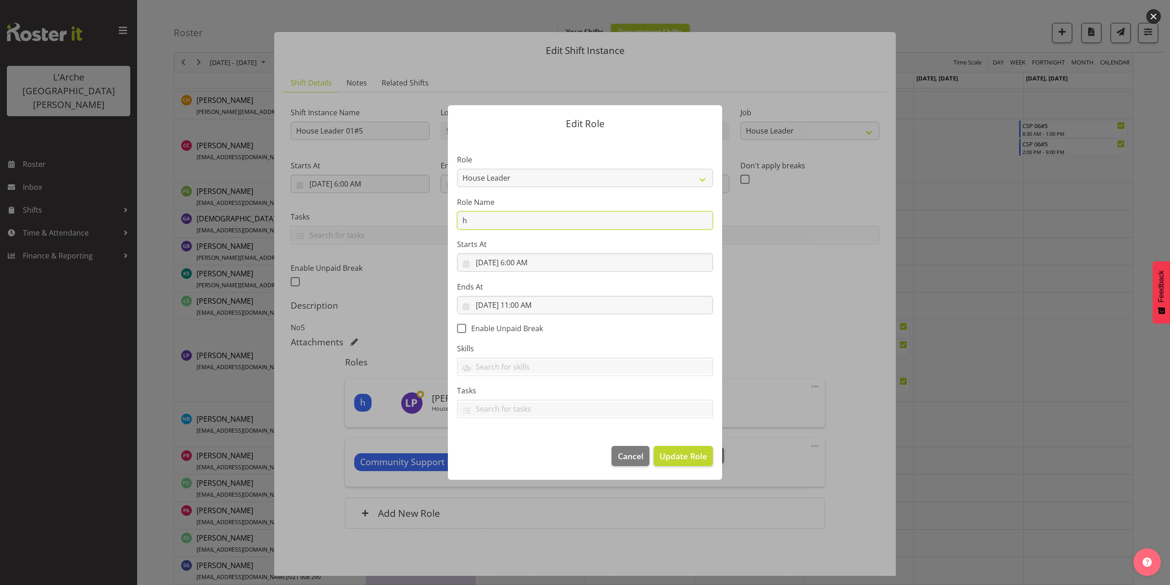
type input "House Leader"
click at [696, 458] on span "Update Role" at bounding box center [684, 456] width 48 height 12
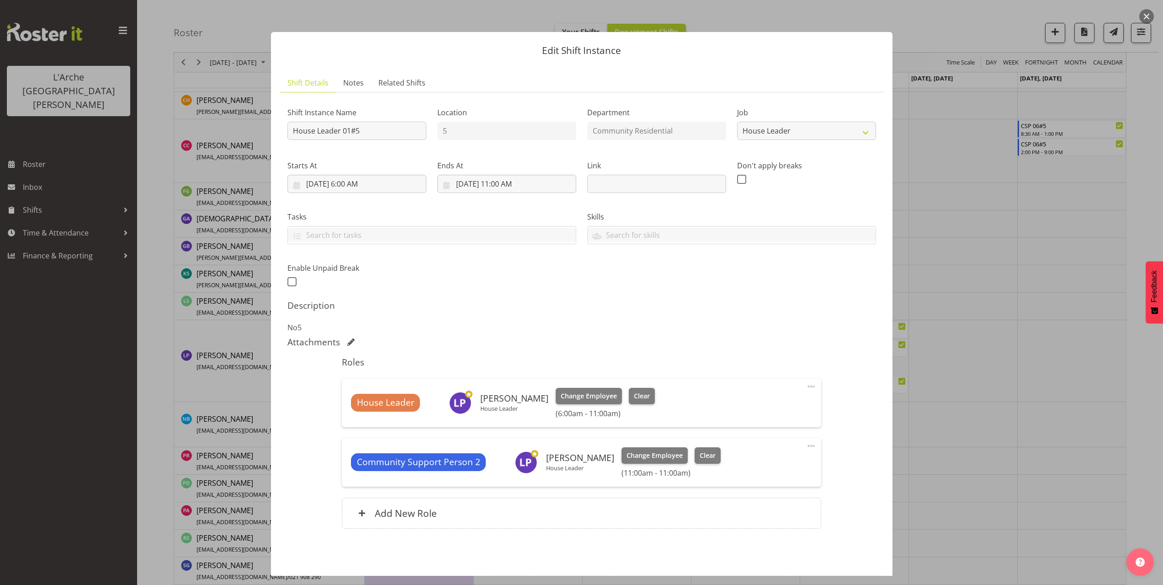
click at [806, 444] on span at bounding box center [811, 445] width 11 height 11
drag, startPoint x: 746, startPoint y: 498, endPoint x: 730, endPoint y: 474, distance: 28.0
click at [745, 497] on link "Delete" at bounding box center [773, 500] width 88 height 16
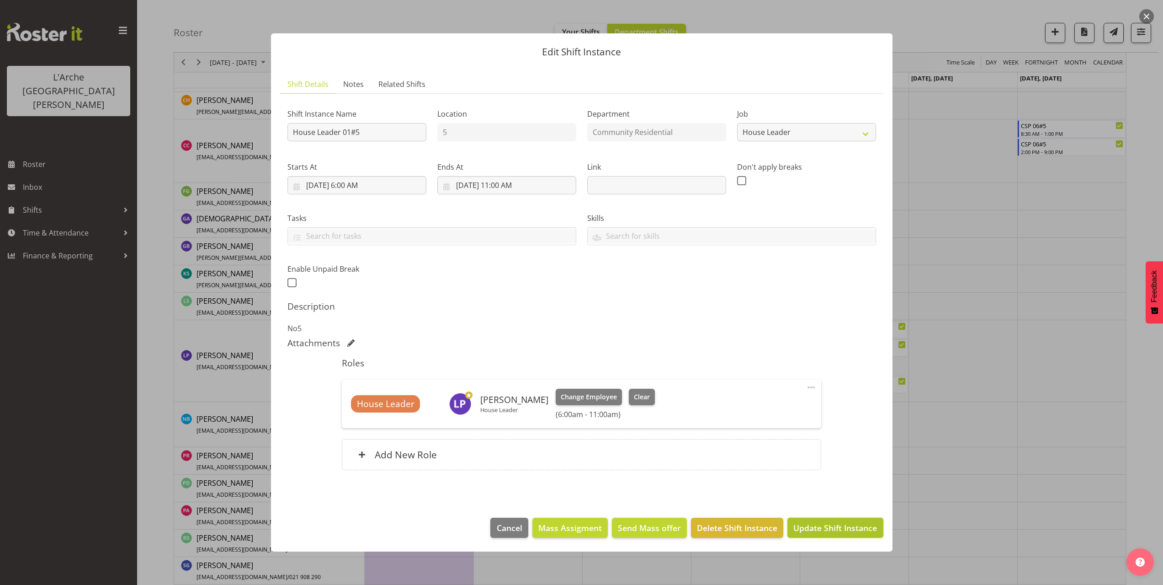
click at [838, 525] on span "Update Shift Instance" at bounding box center [836, 528] width 84 height 12
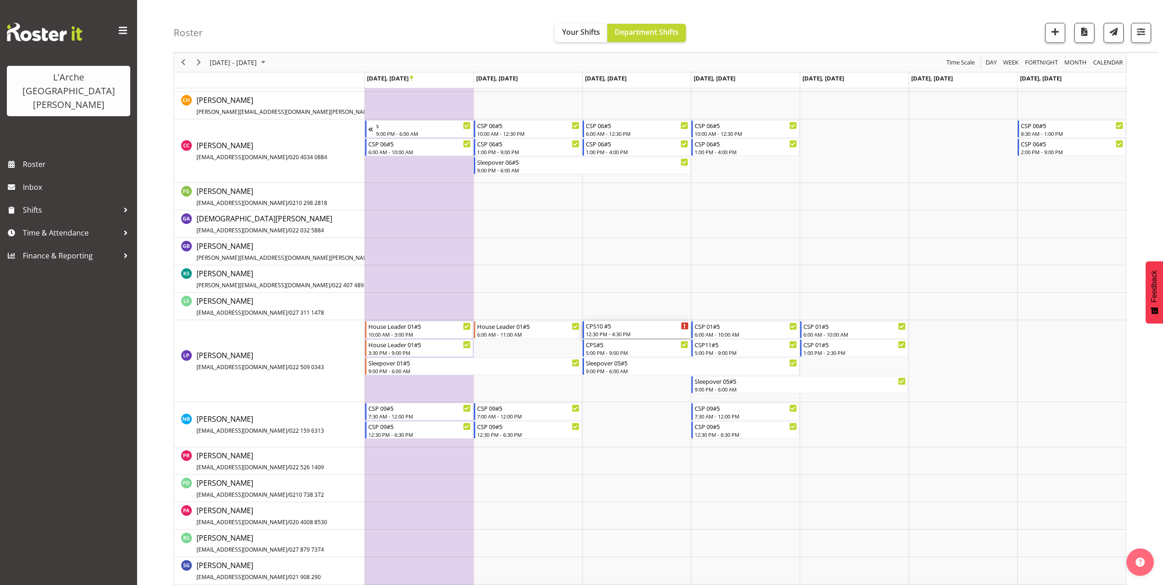
click at [602, 334] on div "12:30 PM - 4:30 PM" at bounding box center [637, 333] width 103 height 7
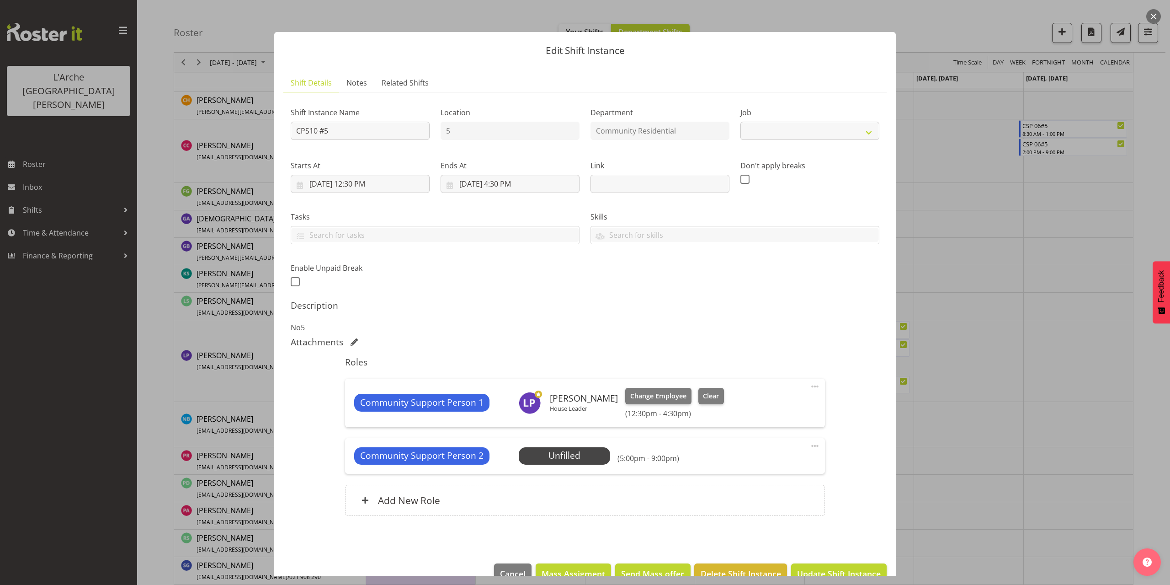
select select "2"
drag, startPoint x: 333, startPoint y: 130, endPoint x: 225, endPoint y: 131, distance: 107.9
click at [227, 131] on div "Edit Shift Instance Shift Details Notes Related Shifts Shift Instance Name CPS1…" at bounding box center [585, 292] width 1170 height 585
type input "House Leader 01#5"
click at [760, 137] on select "Create new job Accounts Admin Art Coordinator Community Leader Community Suppor…" at bounding box center [810, 131] width 139 height 18
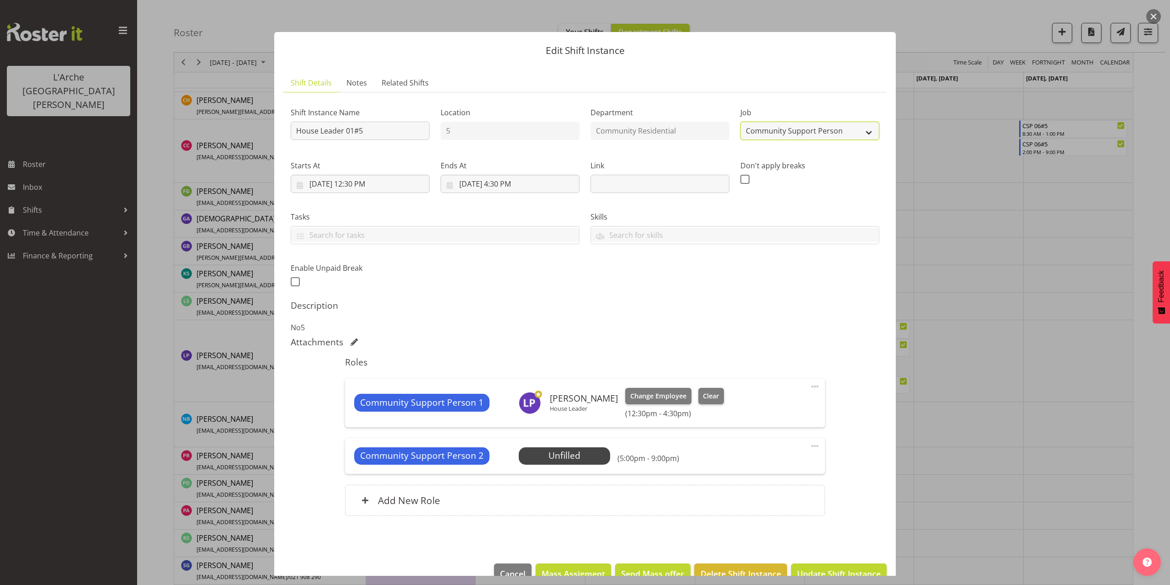
select select "1"
click at [741, 122] on select "Create new job Accounts Admin Art Coordinator Community Leader Community Suppor…" at bounding box center [810, 131] width 139 height 18
click at [370, 186] on input "[DATE] 12:30 PM" at bounding box center [360, 184] width 139 height 18
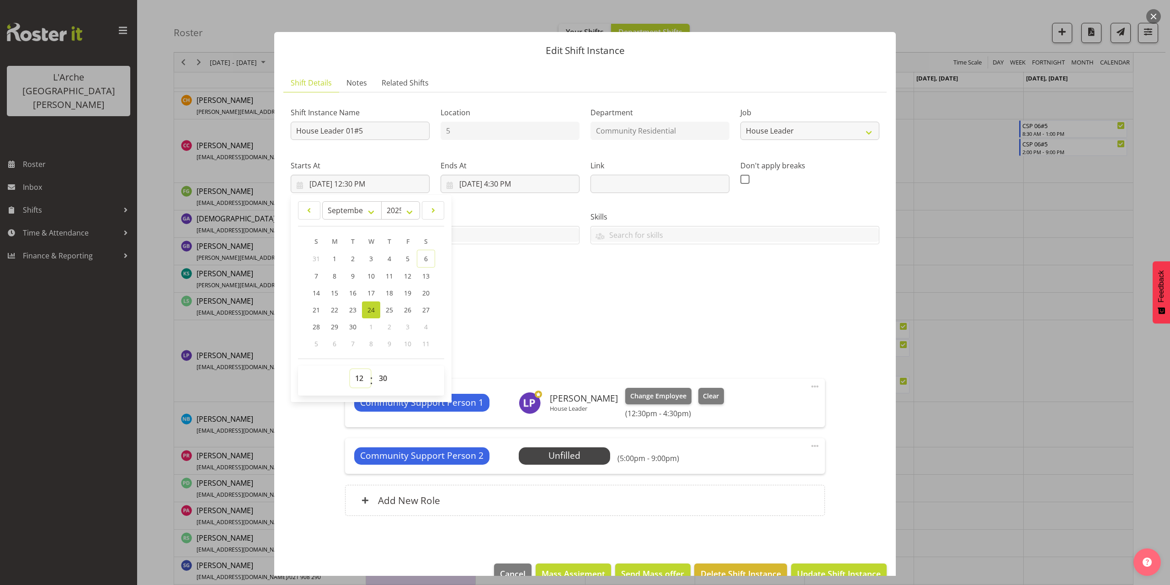
click at [355, 374] on select "00 01 02 03 04 05 06 07 08 09 10 11 12 13 14 15 16 17 18 19 20 21 22 23" at bounding box center [360, 378] width 21 height 18
select select "16"
click at [350, 369] on select "00 01 02 03 04 05 06 07 08 09 10 11 12 13 14 15 16 17 18 19 20 21 22 23" at bounding box center [360, 378] width 21 height 18
type input "[DATE] 4:30 PM"
click at [383, 379] on select "00 01 02 03 04 05 06 07 08 09 10 11 12 13 14 15 16 17 18 19 20 21 22 23 24 25 2…" at bounding box center [384, 378] width 21 height 18
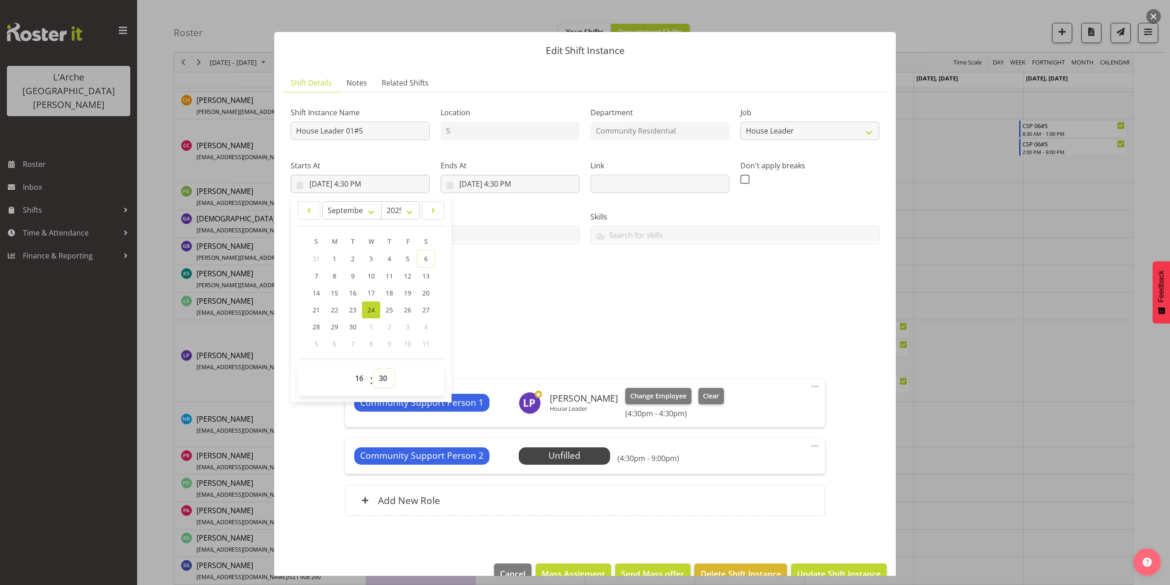
select select "0"
click at [374, 369] on select "00 01 02 03 04 05 06 07 08 09 10 11 12 13 14 15 16 17 18 19 20 21 22 23 24 25 2…" at bounding box center [384, 378] width 21 height 18
type input "[DATE] 4:00 PM"
click at [506, 184] on input "[DATE] 4:30 PM" at bounding box center [510, 184] width 139 height 18
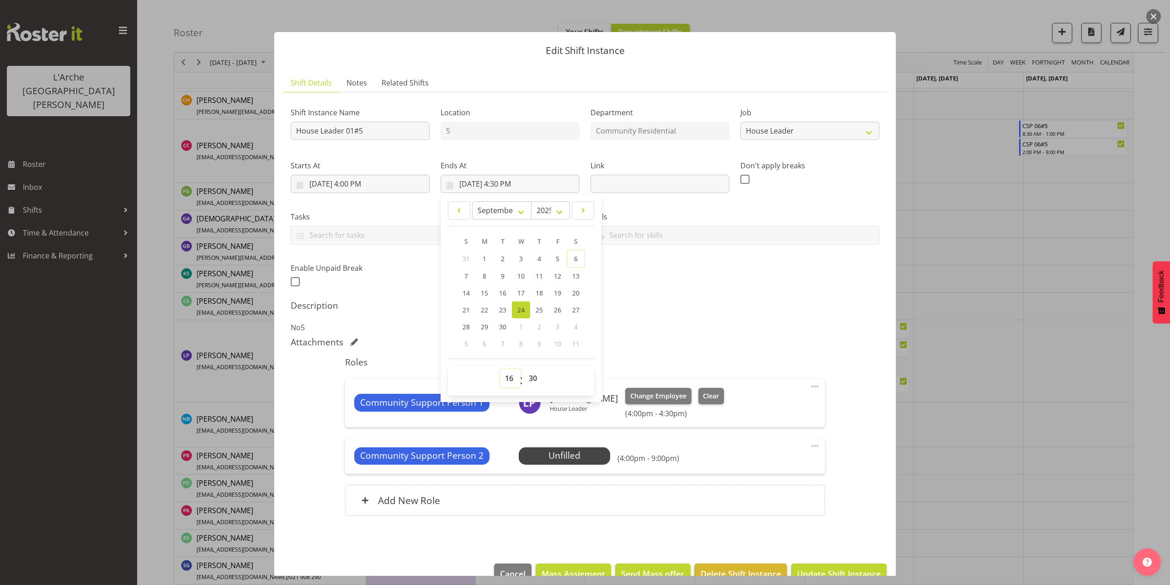
click at [505, 378] on select "00 01 02 03 04 05 06 07 08 09 10 11 12 13 14 15 16 17 18 19 20 21 22 23" at bounding box center [510, 378] width 21 height 18
select select "21"
click at [500, 369] on select "00 01 02 03 04 05 06 07 08 09 10 11 12 13 14 15 16 17 18 19 20 21 22 23" at bounding box center [510, 378] width 21 height 18
type input "[DATE] 9:30 PM"
click at [533, 378] on select "00 01 02 03 04 05 06 07 08 09 10 11 12 13 14 15 16 17 18 19 20 21 22 23 24 25 2…" at bounding box center [534, 378] width 21 height 18
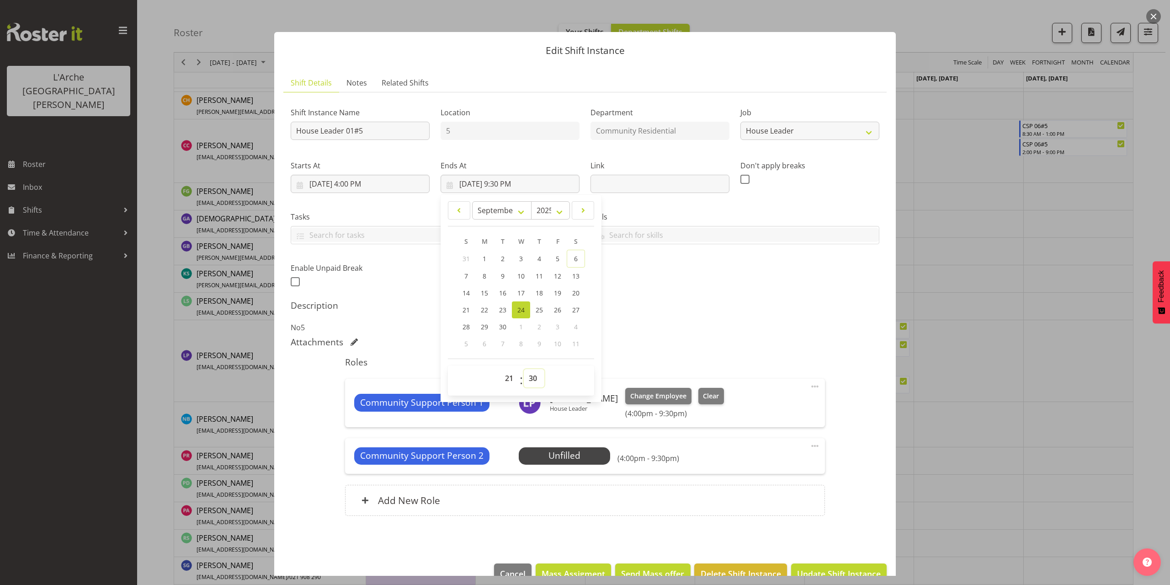
select select "0"
click at [524, 369] on select "00 01 02 03 04 05 06 07 08 09 10 11 12 13 14 15 16 17 18 19 20 21 22 23 24 25 2…" at bounding box center [534, 378] width 21 height 18
type input "[DATE] 9:00 PM"
click at [810, 386] on span at bounding box center [815, 386] width 11 height 11
click at [762, 410] on link "Edit" at bounding box center [777, 408] width 88 height 16
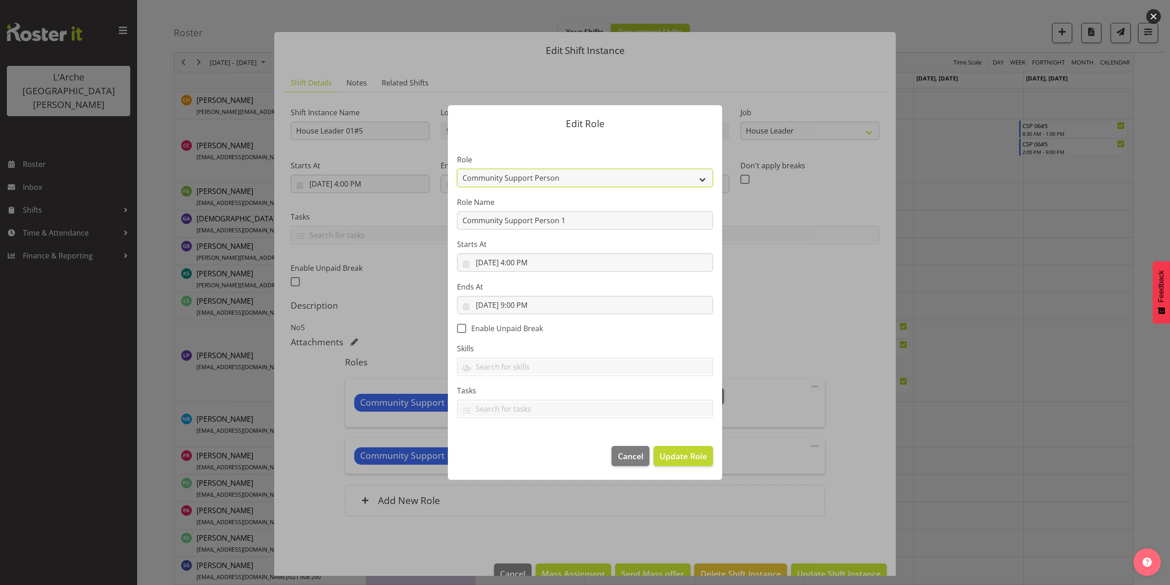
click at [490, 176] on select "Area Manager Art Coordination Community - SIL Community Leader Community Suppor…" at bounding box center [585, 178] width 256 height 18
select select "12"
click at [457, 169] on select "Area Manager Art Coordination Community - SIL Community Leader Community Suppor…" at bounding box center [585, 178] width 256 height 18
drag, startPoint x: 574, startPoint y: 219, endPoint x: 343, endPoint y: 257, distance: 234.0
click at [343, 257] on div "Edit Role Role Area Manager Art Coordination Community - SIL Community Leader C…" at bounding box center [585, 292] width 1170 height 585
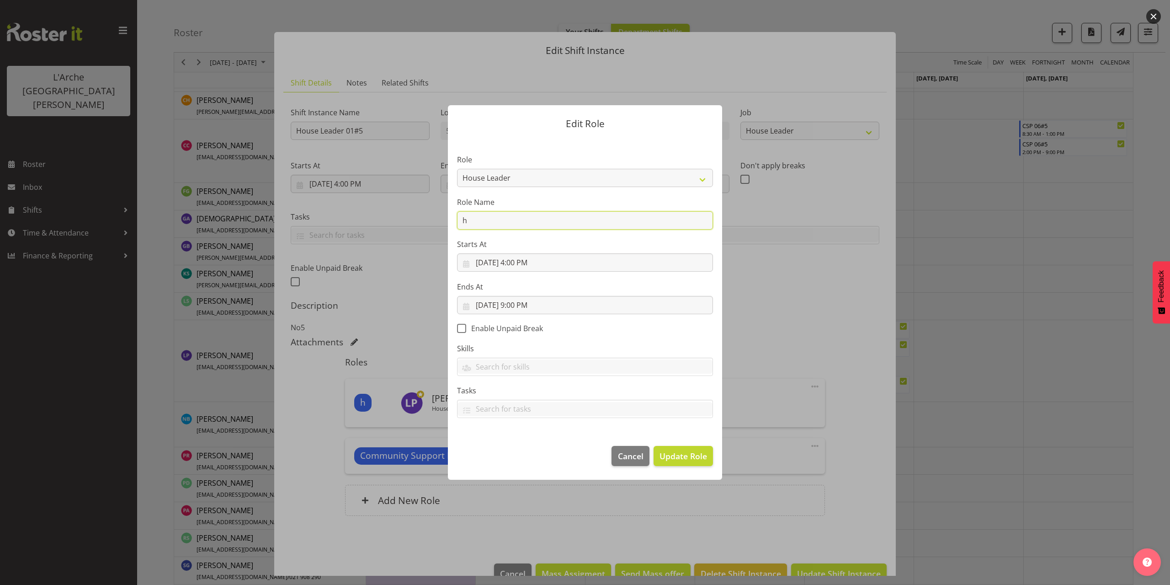
type input "House Leader"
click at [691, 456] on span "Update Role" at bounding box center [684, 456] width 48 height 12
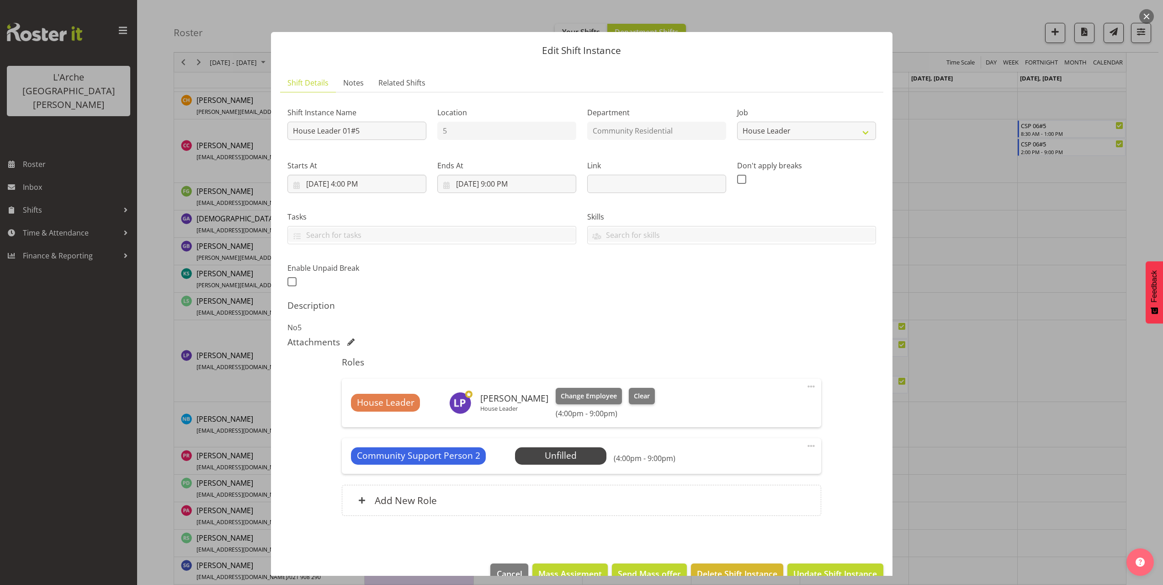
click at [806, 444] on span at bounding box center [811, 445] width 11 height 11
click at [764, 468] on link "Edit" at bounding box center [773, 467] width 88 height 16
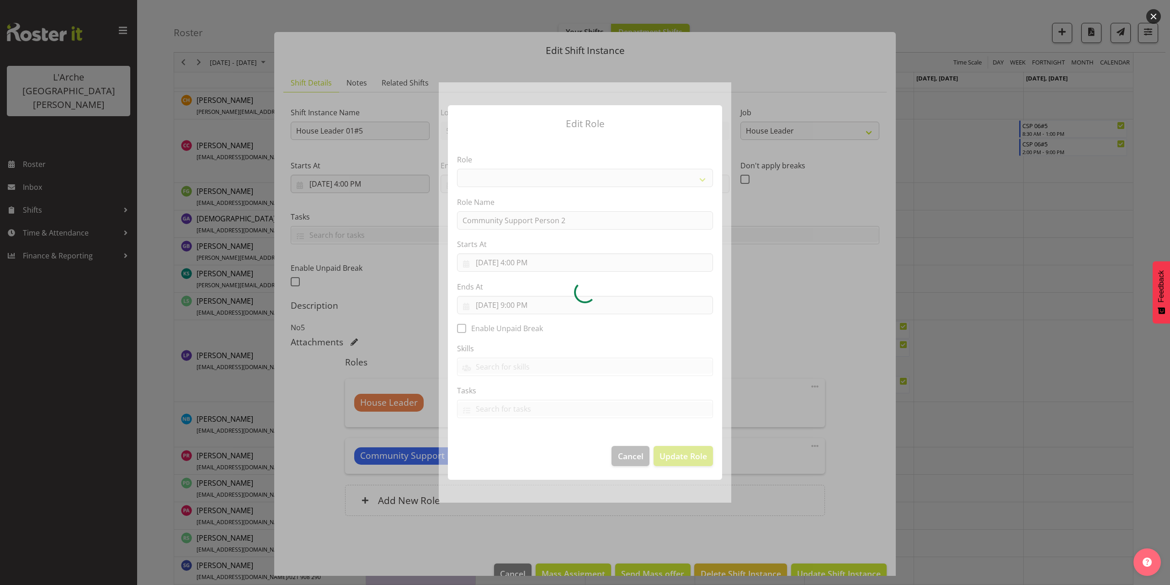
select select "13"
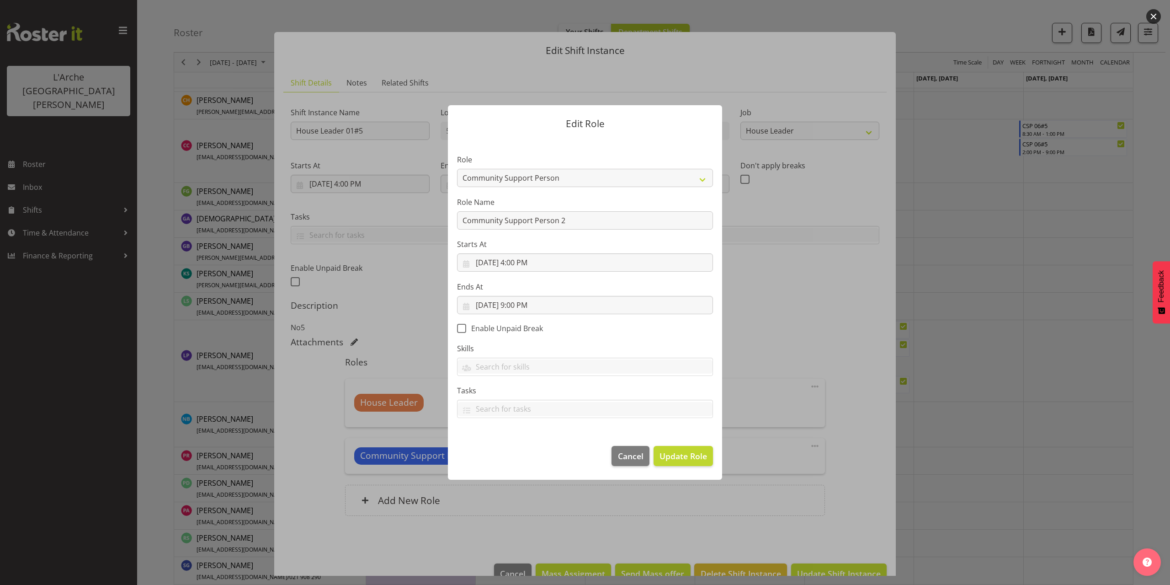
click at [860, 426] on div at bounding box center [585, 292] width 1170 height 585
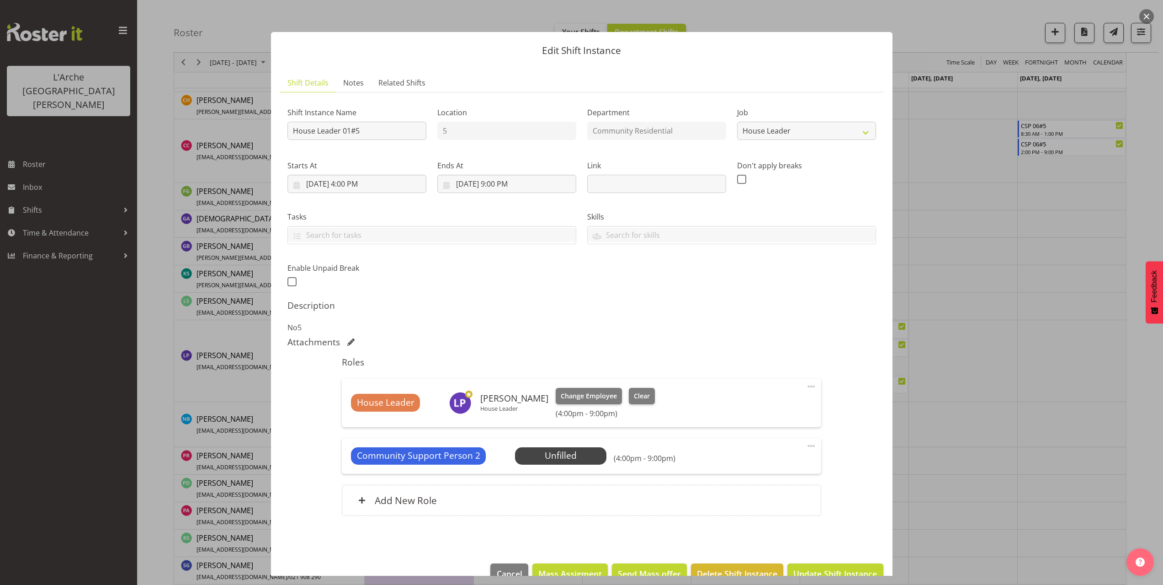
click at [806, 447] on span at bounding box center [811, 445] width 11 height 11
click at [767, 502] on link "Delete" at bounding box center [773, 500] width 88 height 16
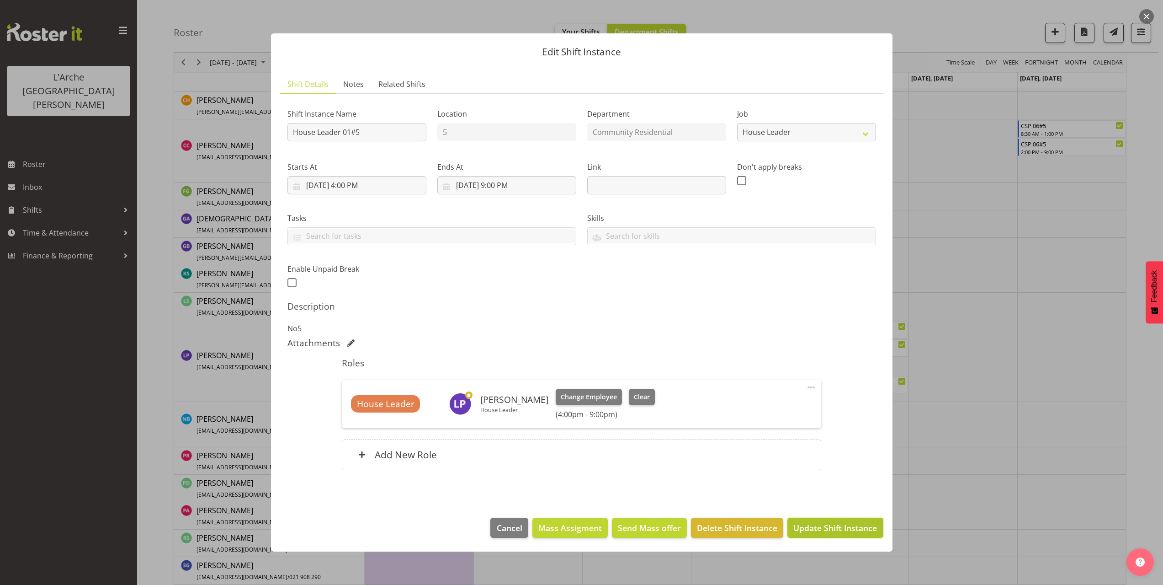
click at [862, 530] on span "Update Shift Instance" at bounding box center [836, 528] width 84 height 12
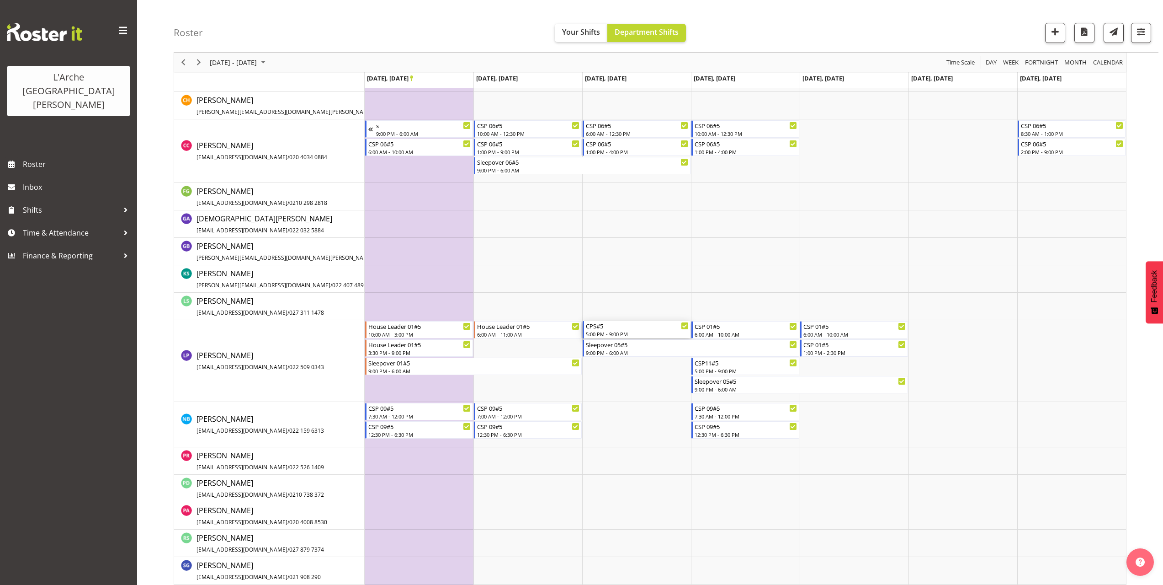
click at [615, 331] on div "5:00 PM - 9:00 PM" at bounding box center [637, 333] width 103 height 7
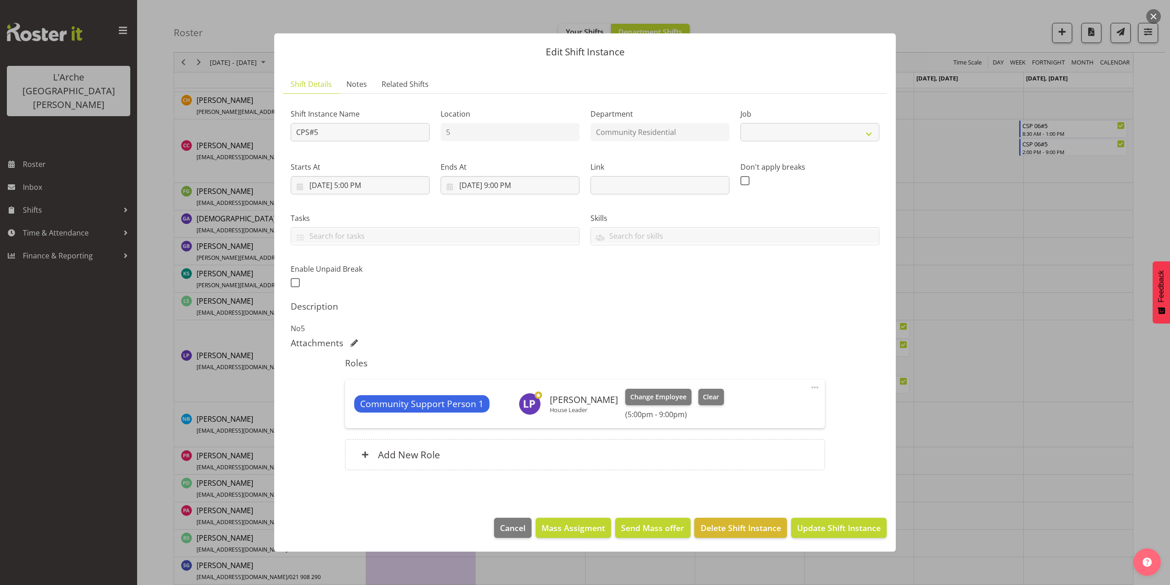
select select "2"
drag, startPoint x: 318, startPoint y: 131, endPoint x: 272, endPoint y: 139, distance: 46.5
click at [272, 139] on div "Edit Shift Instance Shift Details Notes Related Shifts Shift Instance Name CPS#…" at bounding box center [585, 293] width 640 height 564
type input "House Leader 01#5"
click at [775, 133] on select "Create new job Accounts Admin Art Coordinator Community Leader Community Suppor…" at bounding box center [810, 132] width 139 height 18
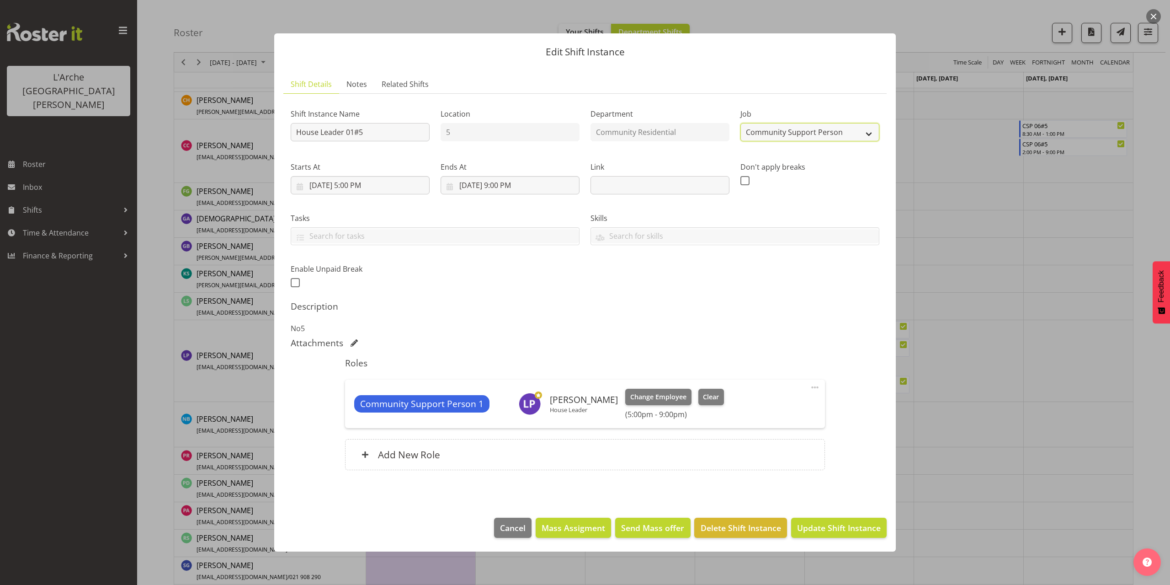
select select "1"
click at [741, 123] on select "Create new job Accounts Admin Art Coordinator Community Leader Community Suppor…" at bounding box center [810, 132] width 139 height 18
click at [373, 183] on input "[DATE] 5:00 PM" at bounding box center [360, 185] width 139 height 18
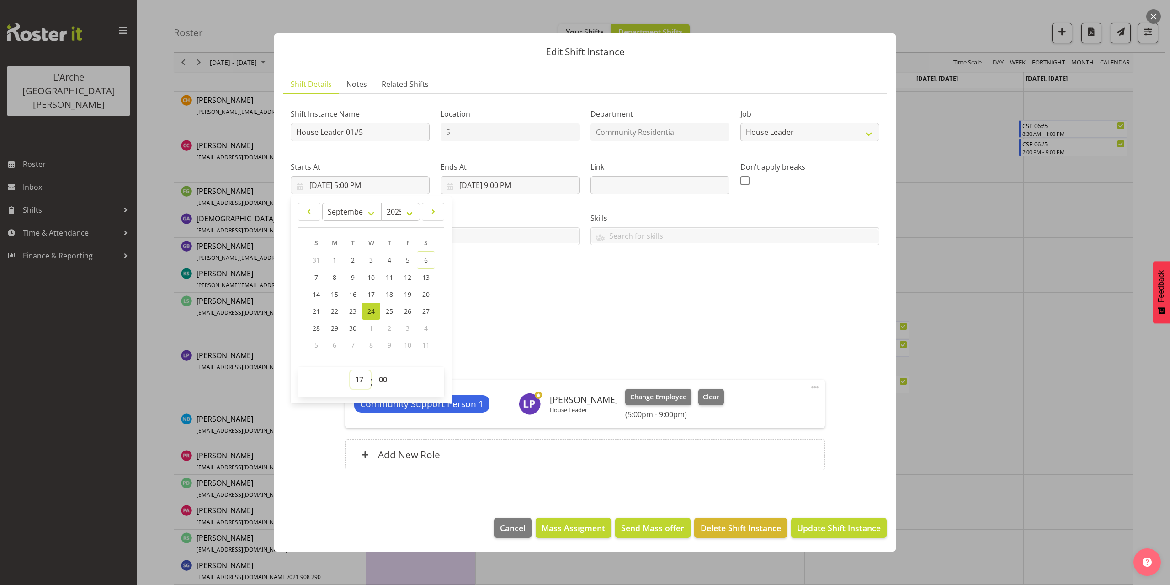
click at [363, 378] on select "00 01 02 03 04 05 06 07 08 09 10 11 12 13 14 15 16 17 18 19 20 21 22 23" at bounding box center [360, 379] width 21 height 18
select select "16"
click at [350, 370] on select "00 01 02 03 04 05 06 07 08 09 10 11 12 13 14 15 16 17 18 19 20 21 22 23" at bounding box center [360, 379] width 21 height 18
type input "[DATE] 4:00 PM"
click at [815, 389] on span at bounding box center [815, 387] width 11 height 11
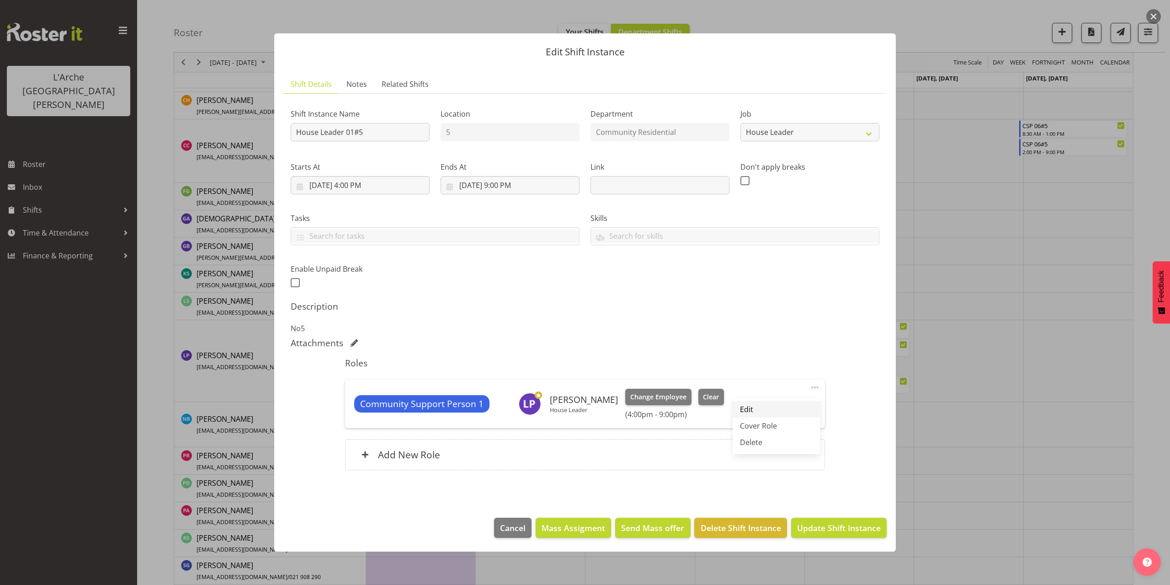
click at [775, 404] on link "Edit" at bounding box center [777, 409] width 88 height 16
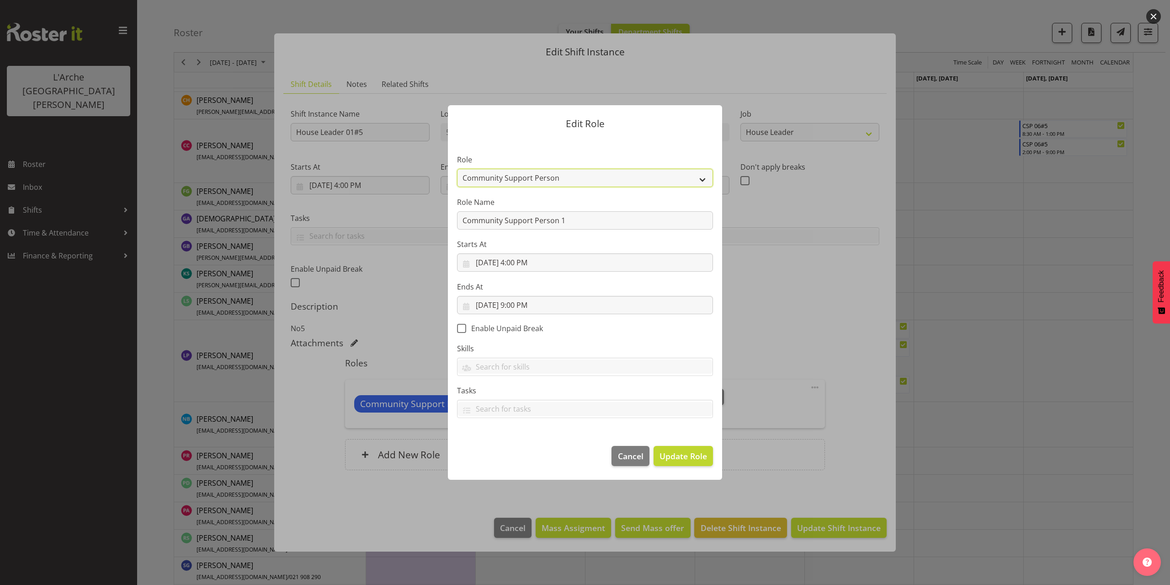
click at [517, 179] on select "Area Manager Art Coordination Community - SIL Community Leader Community Suppor…" at bounding box center [585, 178] width 256 height 18
select select "12"
click at [457, 169] on select "Area Manager Art Coordination Community - SIL Community Leader Community Suppor…" at bounding box center [585, 178] width 256 height 18
drag, startPoint x: 572, startPoint y: 224, endPoint x: 293, endPoint y: 259, distance: 281.9
click at [293, 259] on div "Edit Role Role Area Manager Art Coordination Community - SIL Community Leader C…" at bounding box center [585, 292] width 1170 height 585
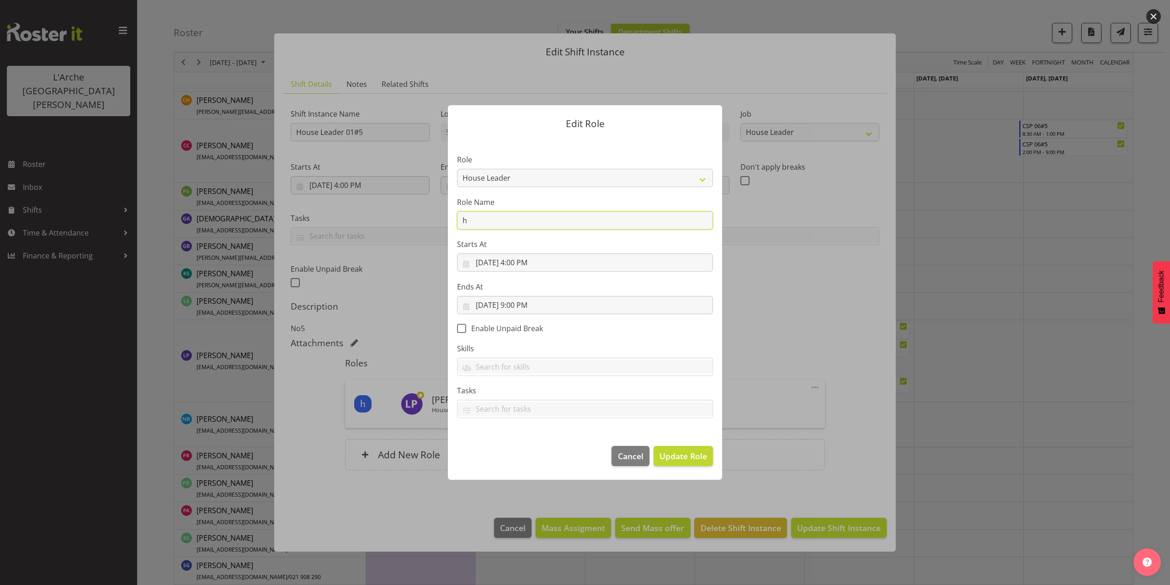
type input "House Leader"
click at [682, 463] on button "Update Role" at bounding box center [683, 456] width 59 height 20
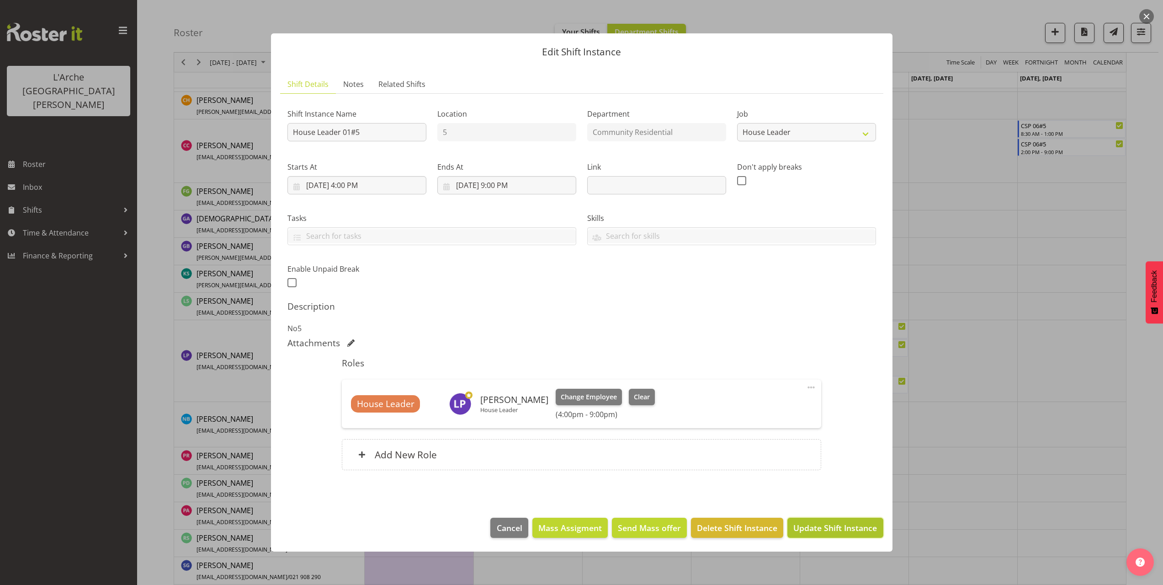
click at [840, 527] on span "Update Shift Instance" at bounding box center [836, 528] width 84 height 12
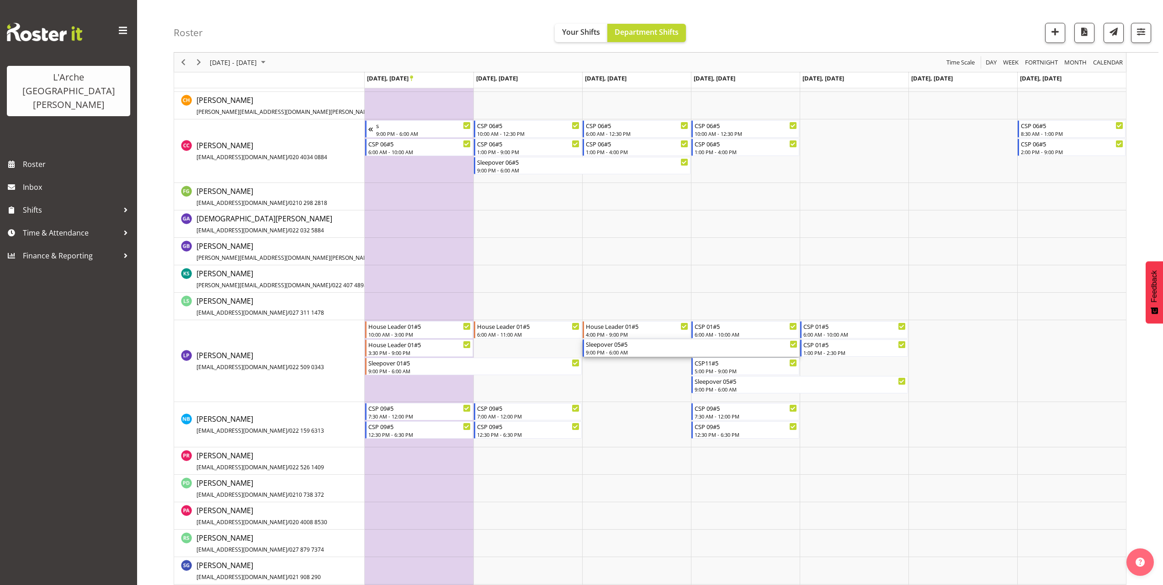
click at [614, 351] on div "9:00 PM - 6:00 AM" at bounding box center [692, 351] width 212 height 7
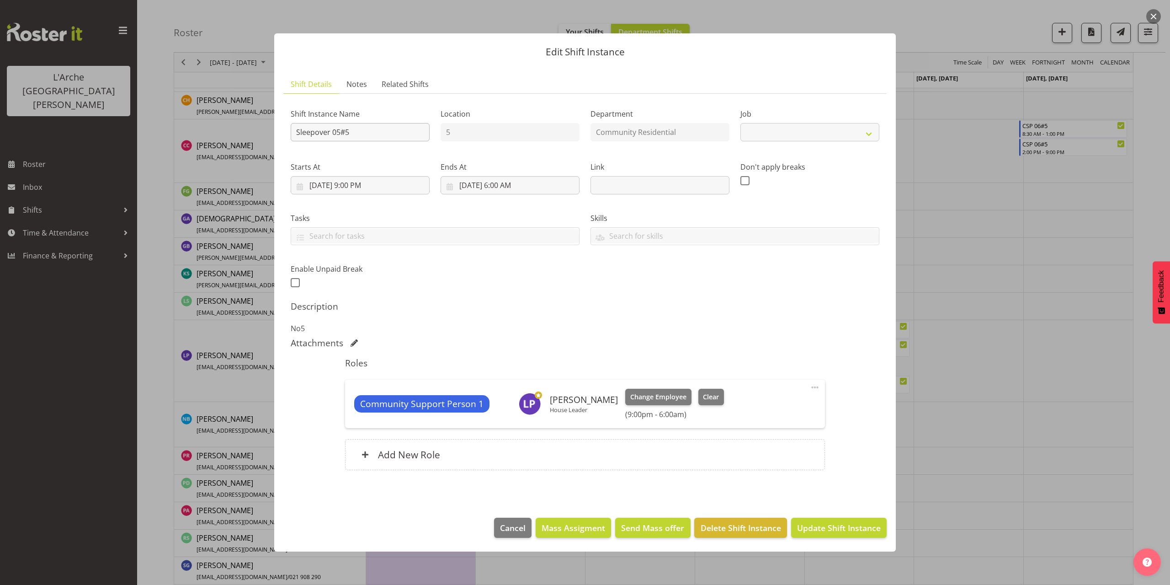
select select "2"
drag, startPoint x: 352, startPoint y: 132, endPoint x: 121, endPoint y: 159, distance: 232.9
click at [121, 159] on div "Edit Shift Instance Shift Details Notes Related Shifts Shift Instance Name Slee…" at bounding box center [585, 292] width 1170 height 585
type input "Sleepover 01#5"
click at [761, 136] on select "Create new job Accounts Admin Art Coordinator Community Leader Community Suppor…" at bounding box center [810, 132] width 139 height 18
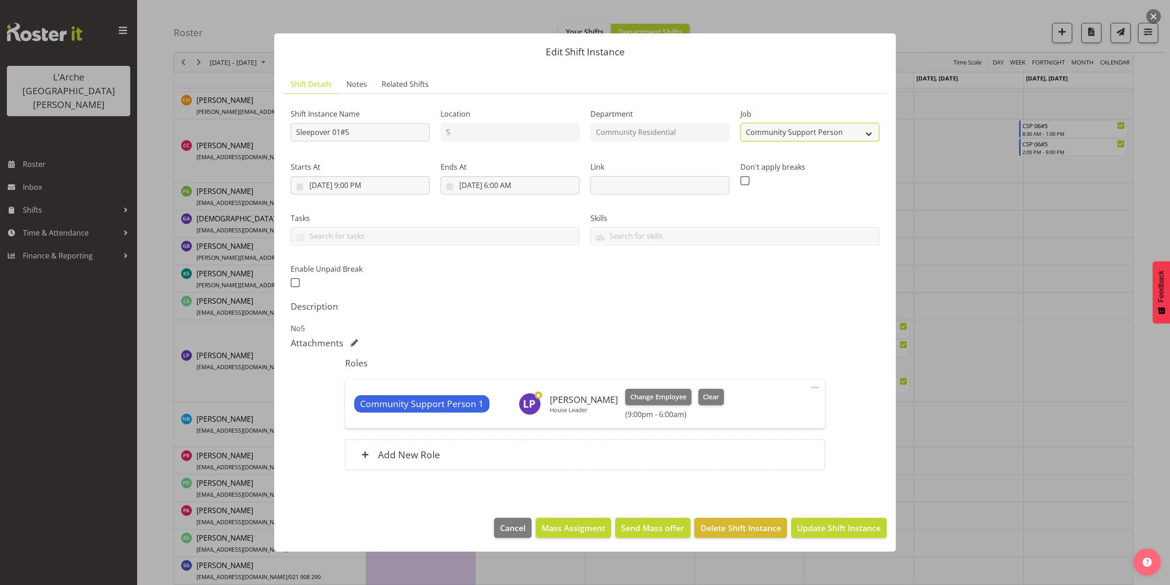
select select "1"
click at [741, 123] on select "Create new job Accounts Admin Art Coordinator Community Leader Community Suppor…" at bounding box center [810, 132] width 139 height 18
click at [815, 388] on span at bounding box center [815, 387] width 11 height 11
click at [757, 408] on link "Edit" at bounding box center [777, 409] width 88 height 16
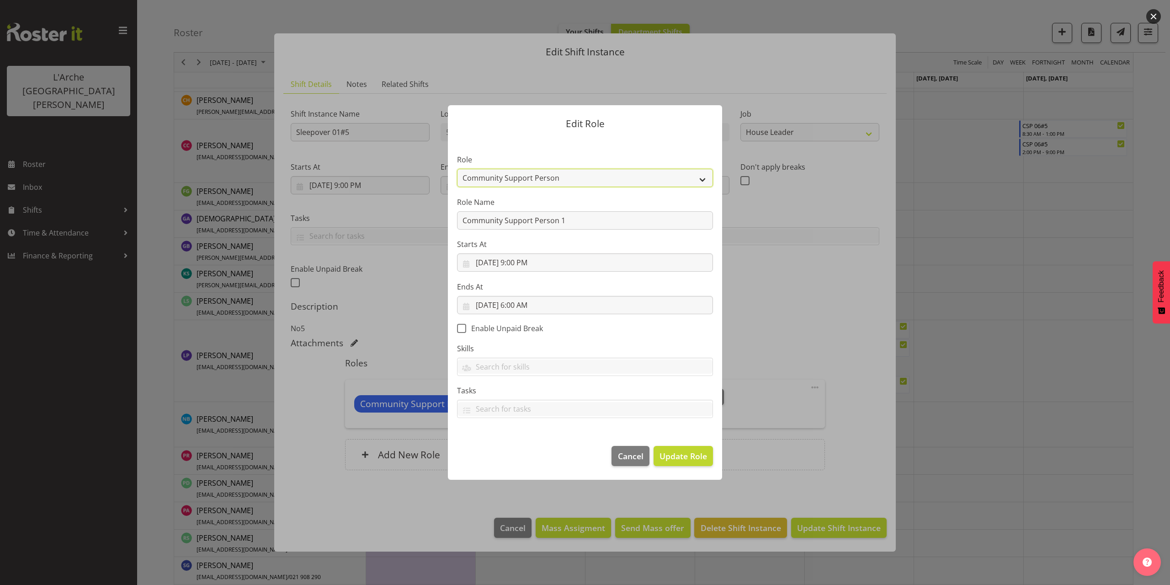
click at [494, 180] on select "Area Manager Art Coordination Community - SIL Community Leader Community Suppor…" at bounding box center [585, 178] width 256 height 18
select select "12"
click at [457, 169] on select "Area Manager Art Coordination Community - SIL Community Leader Community Suppor…" at bounding box center [585, 178] width 256 height 18
drag, startPoint x: 566, startPoint y: 224, endPoint x: 357, endPoint y: 241, distance: 210.1
click at [357, 241] on div "Edit Role Role Area Manager Art Coordination Community - SIL Community Leader C…" at bounding box center [585, 292] width 1170 height 585
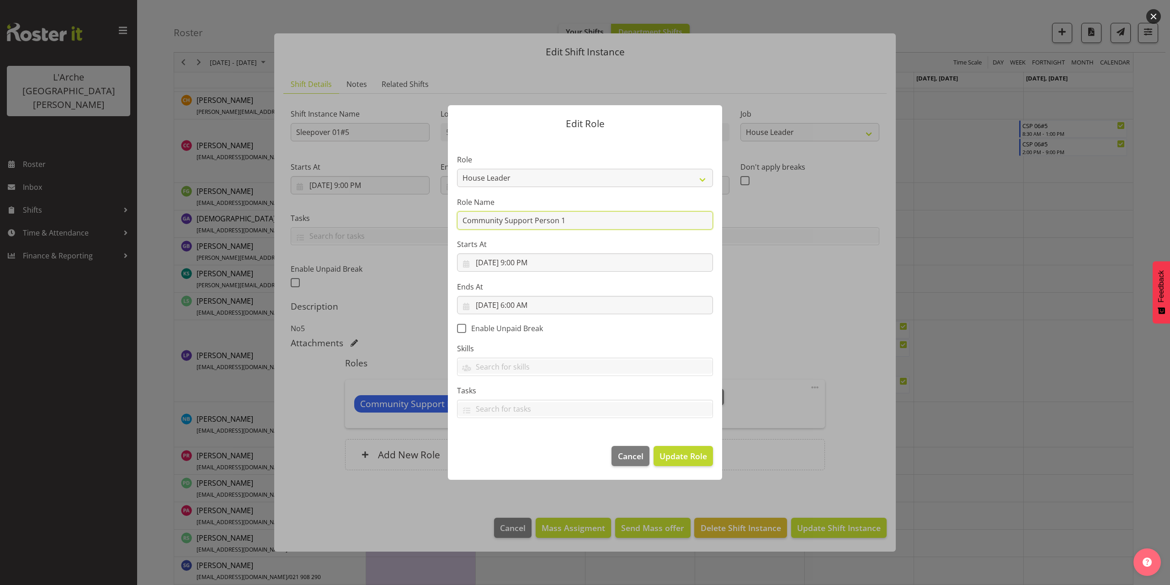
type input "s"
type input "House Leader"
click at [676, 458] on span "Update Role" at bounding box center [684, 456] width 48 height 12
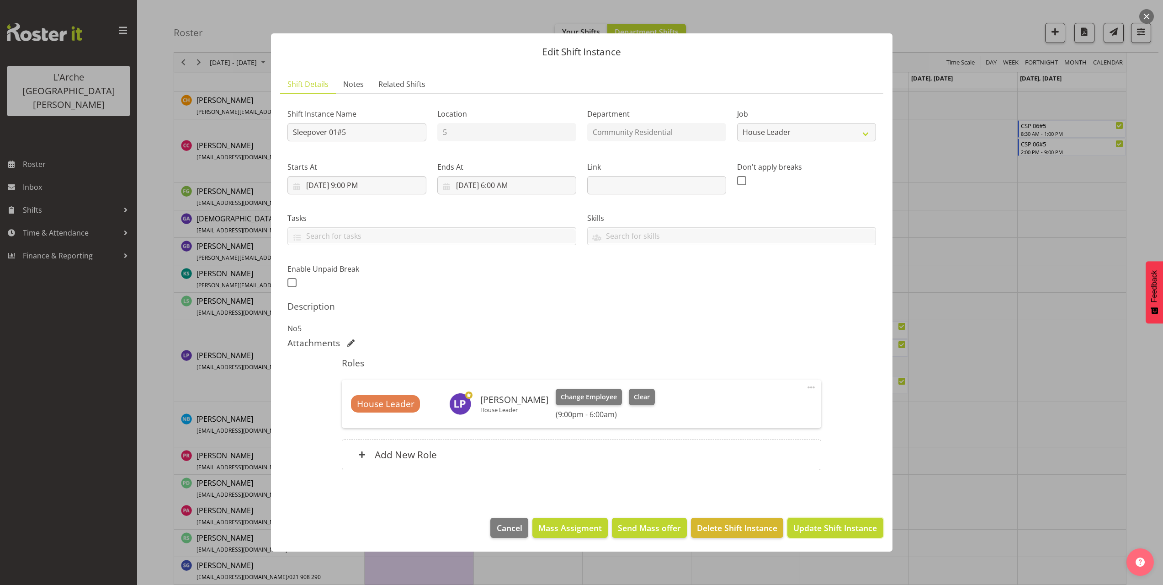
drag, startPoint x: 829, startPoint y: 530, endPoint x: 810, endPoint y: 530, distance: 18.7
click at [825, 530] on span "Update Shift Instance" at bounding box center [836, 528] width 84 height 12
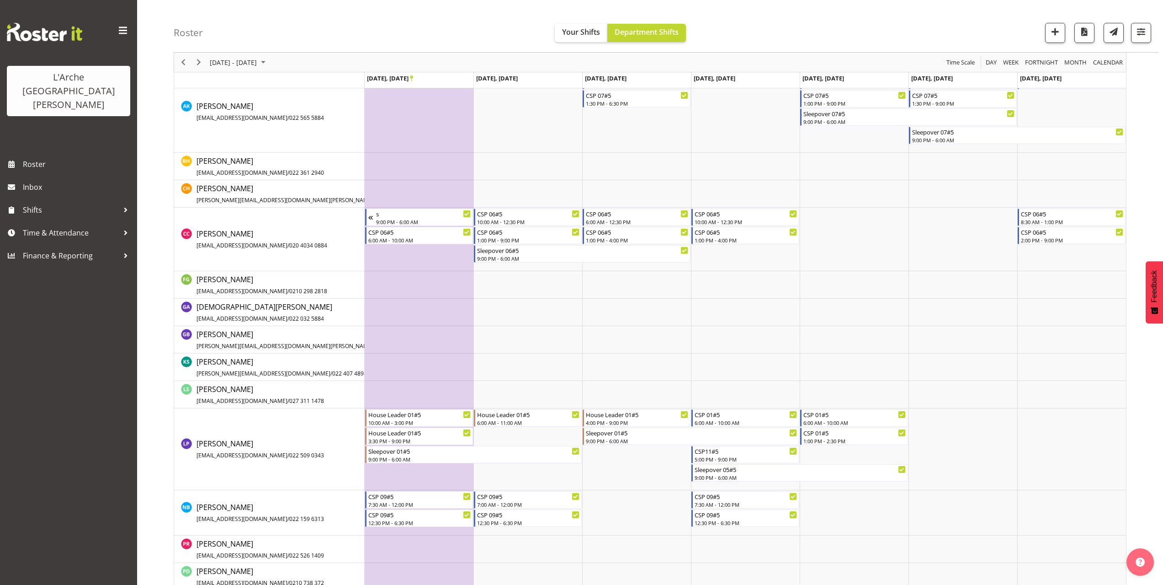
scroll to position [257, 0]
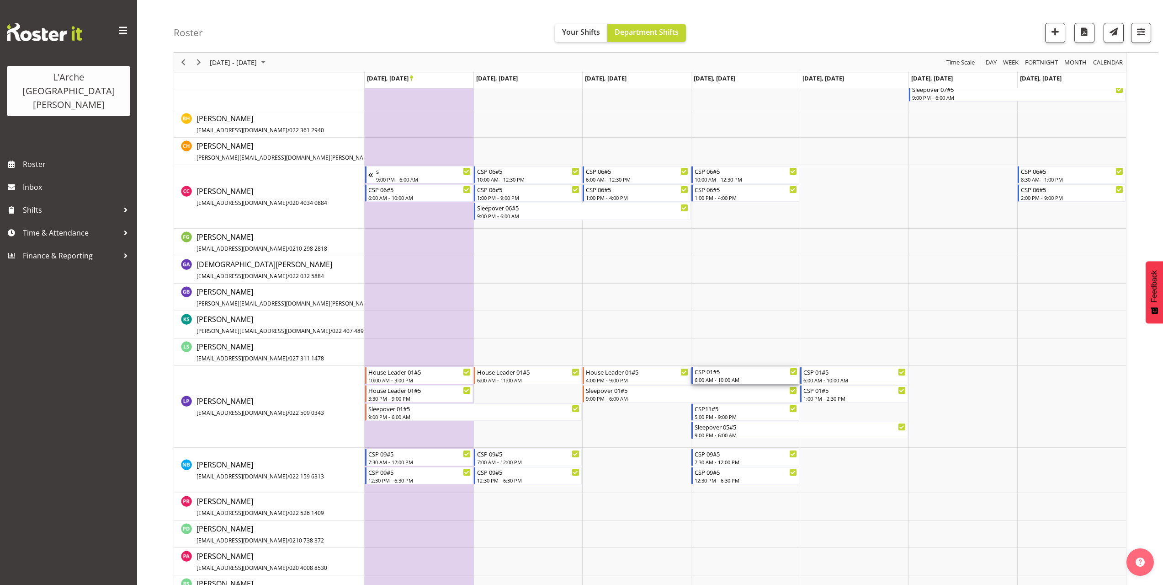
click at [718, 379] on div "6:00 AM - 10:00 AM" at bounding box center [746, 379] width 103 height 7
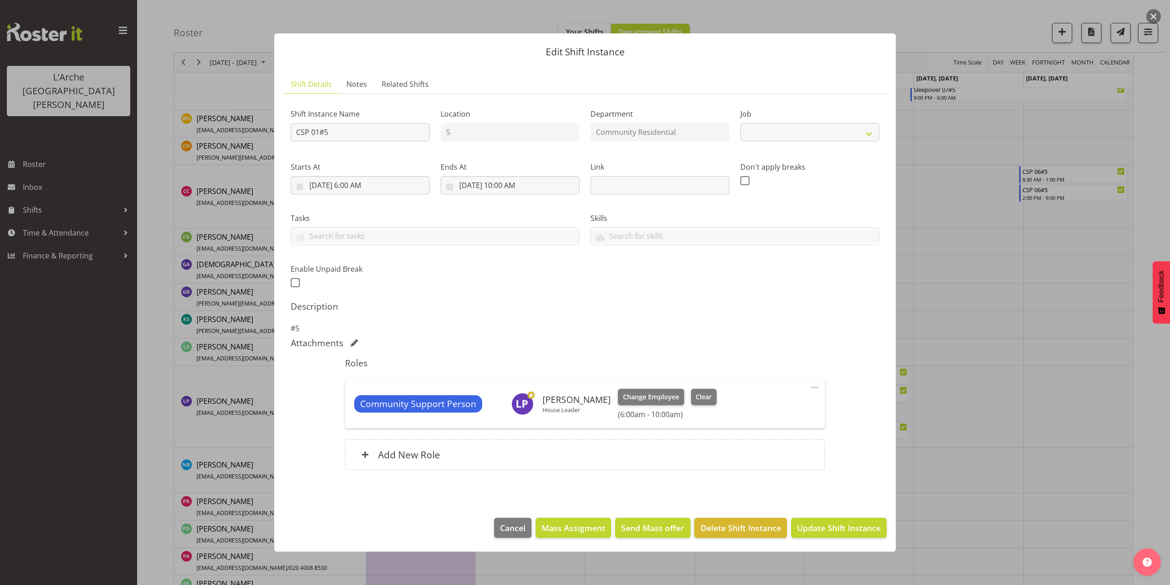
select select "2"
drag, startPoint x: 335, startPoint y: 133, endPoint x: 193, endPoint y: 156, distance: 143.6
click at [193, 156] on div "Edit Shift Instance Shift Details Notes Related Shifts Shift Instance Name CSP …" at bounding box center [585, 292] width 1170 height 585
type input "House Leader 01#5"
click at [789, 135] on select "Create new job Accounts Admin Art Coordinator Community Leader Community Suppor…" at bounding box center [810, 132] width 139 height 18
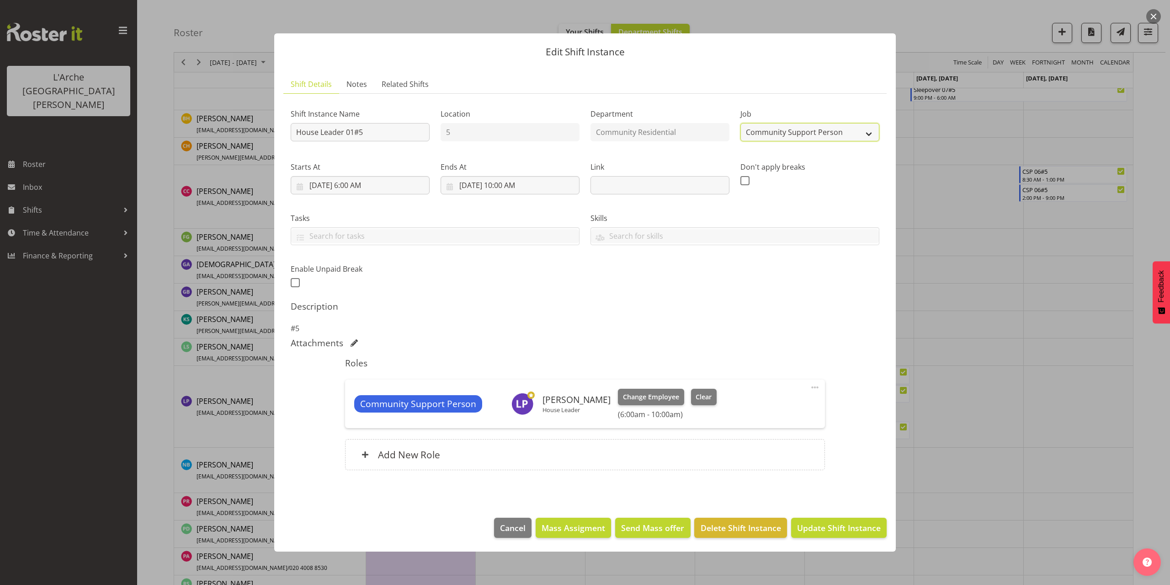
select select "1"
click at [741, 123] on select "Create new job Accounts Admin Art Coordinator Community Leader Community Suppor…" at bounding box center [810, 132] width 139 height 18
click at [527, 187] on input "[DATE] 10:00 AM" at bounding box center [510, 185] width 139 height 18
click at [512, 381] on select "00 01 02 03 04 05 06 07 08 09 10 11 12 13 14 15 16 17 18 19 20 21 22 23" at bounding box center [510, 379] width 21 height 18
select select "11"
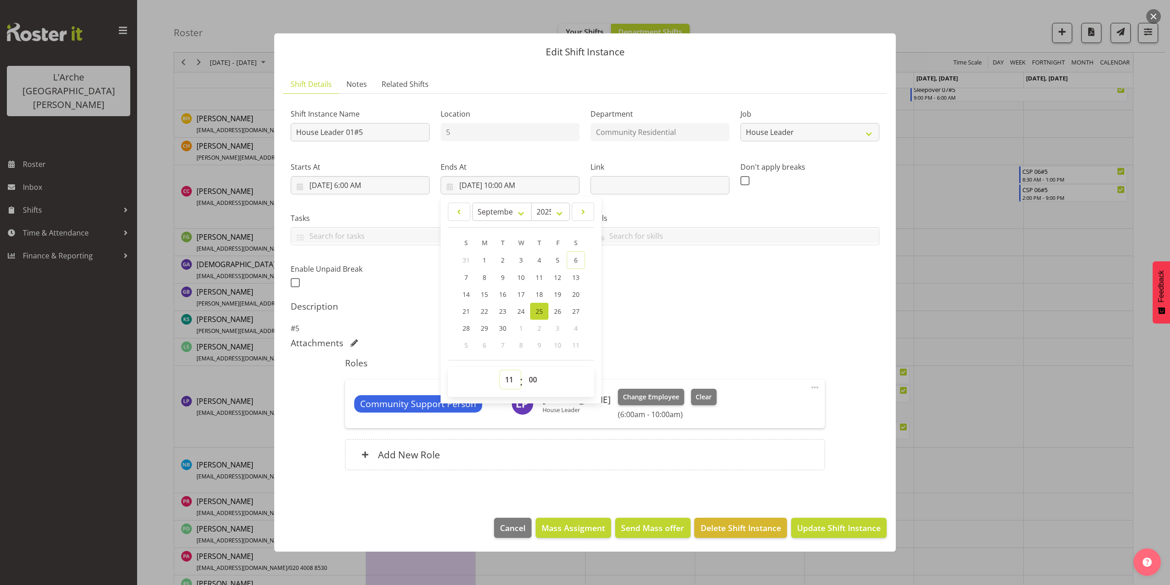
click at [500, 370] on select "00 01 02 03 04 05 06 07 08 09 10 11 12 13 14 15 16 17 18 19 20 21 22 23" at bounding box center [510, 379] width 21 height 18
type input "[DATE] 11:00 AM"
click at [819, 388] on span at bounding box center [815, 387] width 11 height 11
click at [751, 409] on link "Edit" at bounding box center [777, 409] width 88 height 16
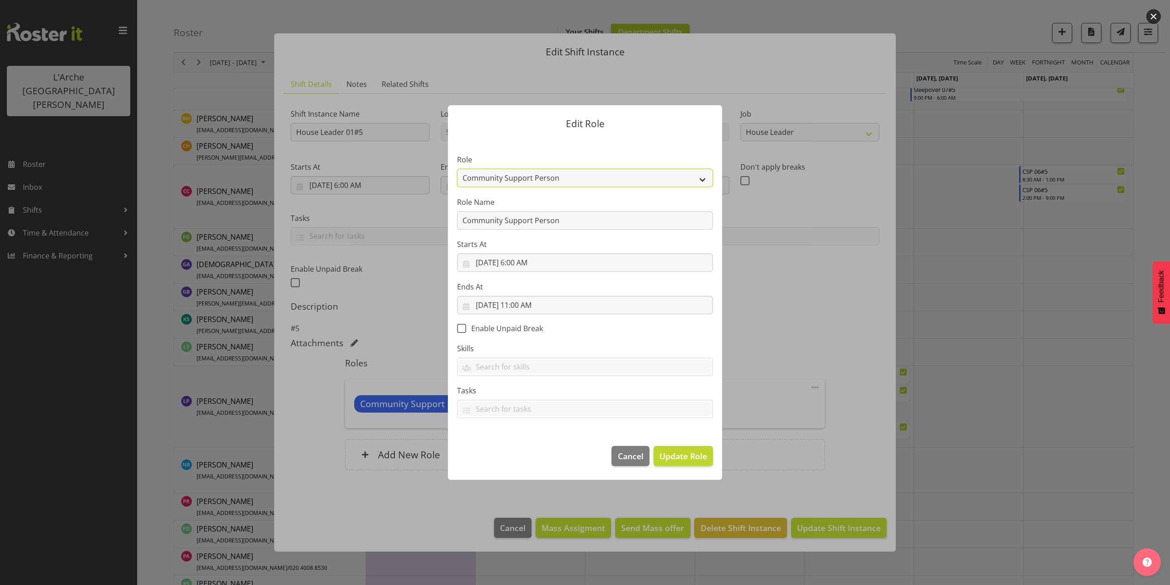
click at [478, 178] on select "Area Manager Art Coordination Community - SIL Community Leader Community Suppor…" at bounding box center [585, 178] width 256 height 18
select select "12"
click at [457, 169] on select "Area Manager Art Coordination Community - SIL Community Leader Community Suppor…" at bounding box center [585, 178] width 256 height 18
drag, startPoint x: 564, startPoint y: 224, endPoint x: 398, endPoint y: 254, distance: 168.0
click at [398, 254] on form "Edit Role Role Area Manager Art Coordination Community - SIL Community Leader C…" at bounding box center [585, 292] width 439 height 420
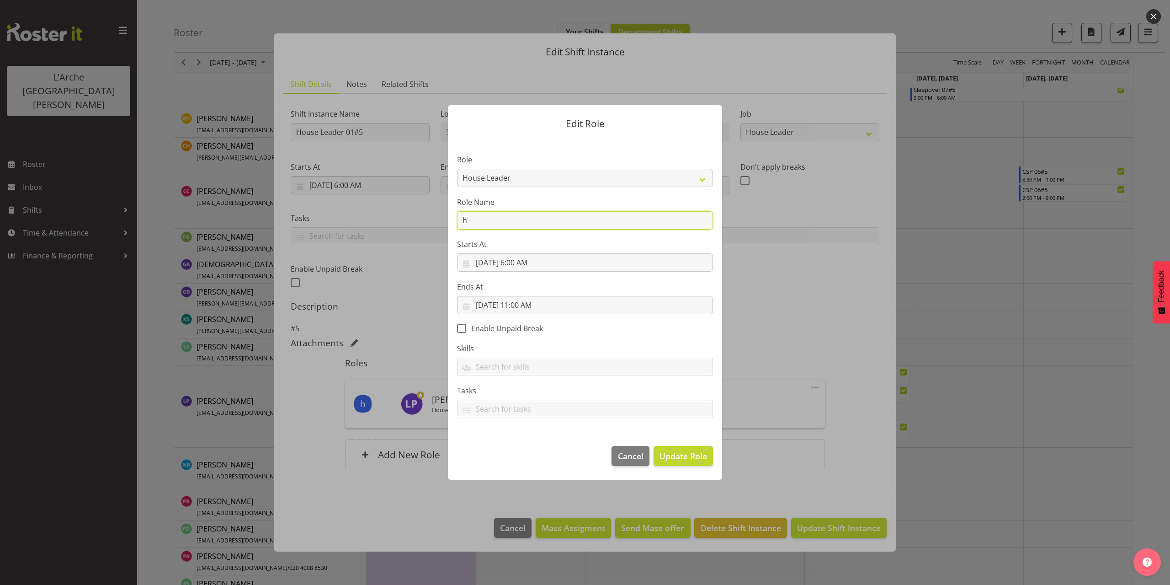
type input "House Leader"
click at [701, 453] on span "Update Role" at bounding box center [684, 456] width 48 height 12
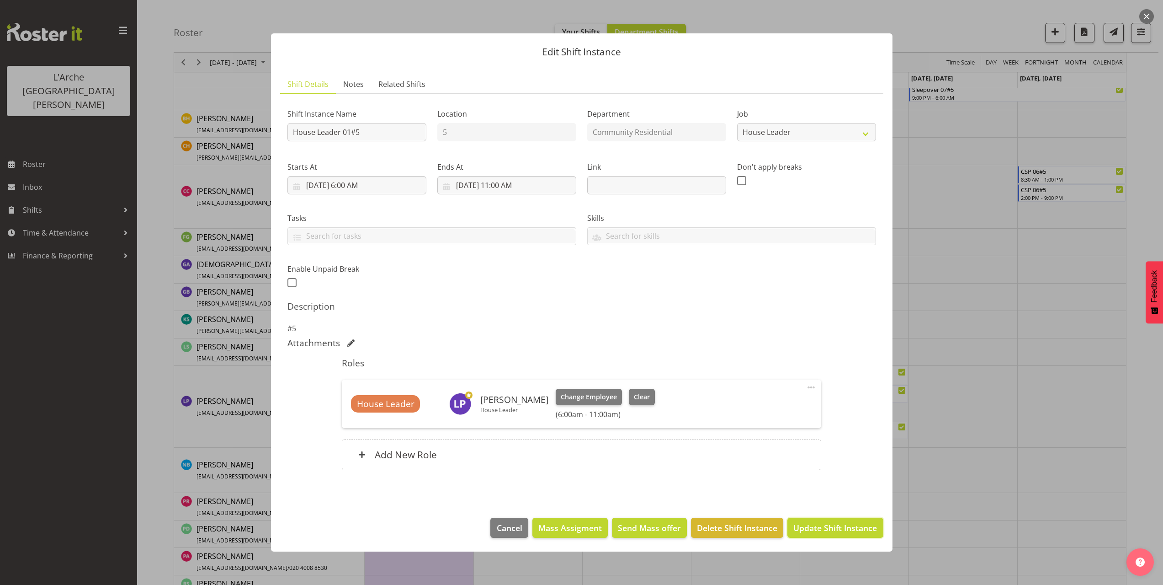
click at [828, 532] on span "Update Shift Instance" at bounding box center [836, 528] width 84 height 12
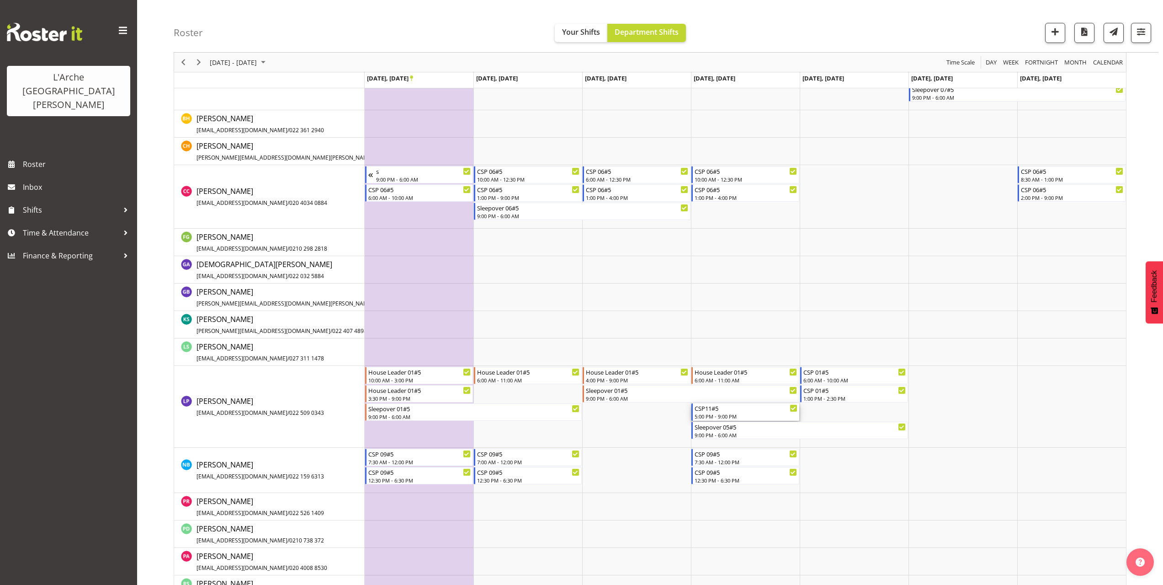
click at [731, 412] on div "CSP11#5 5:00 PM - 9:00 PM" at bounding box center [746, 411] width 103 height 17
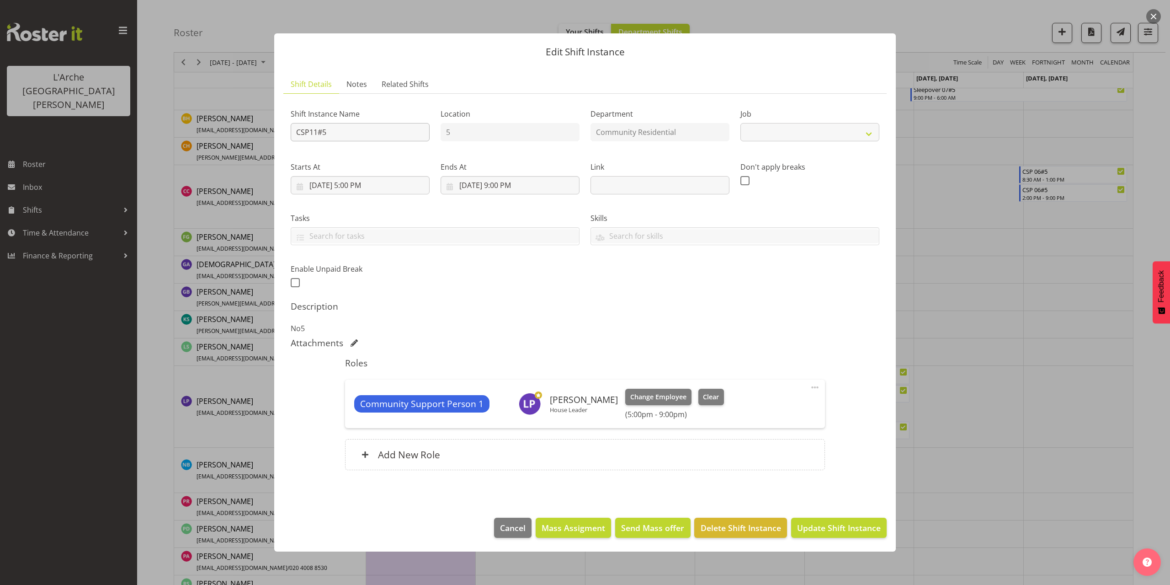
select select "2"
drag, startPoint x: 344, startPoint y: 133, endPoint x: 175, endPoint y: 161, distance: 171.4
click at [176, 161] on div "Edit Shift Instance Shift Details Notes Related Shifts Shift Instance Name CSP1…" at bounding box center [585, 292] width 1170 height 585
type input "House Leader 01#5"
click at [775, 134] on select "Create new job Accounts Admin Art Coordinator Community Leader Community Suppor…" at bounding box center [810, 132] width 139 height 18
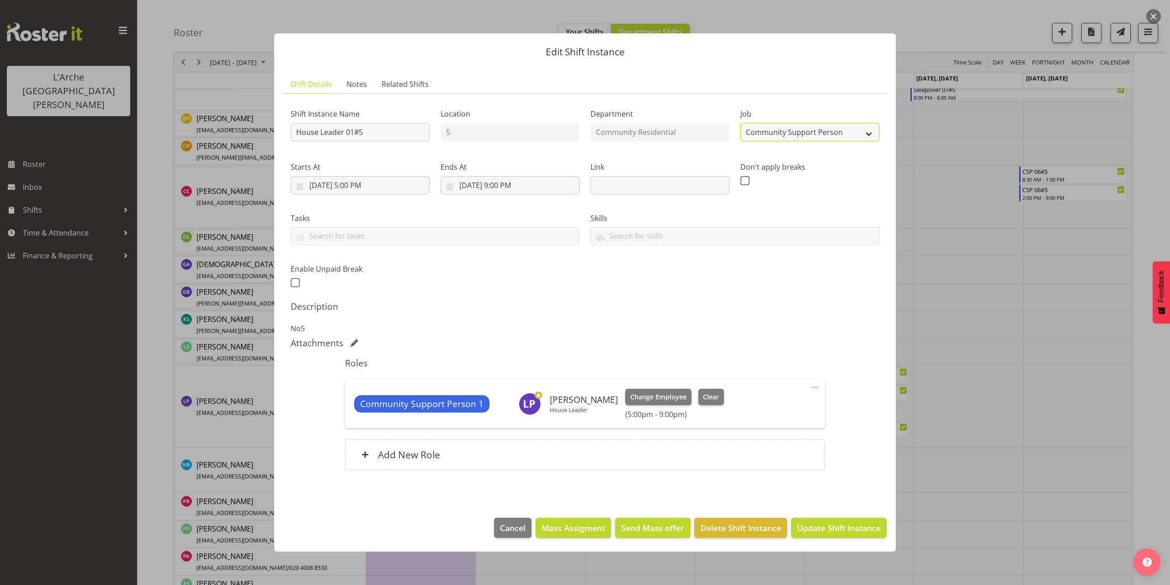
select select "1"
click at [741, 123] on select "Create new job Accounts Admin Art Coordinator Community Leader Community Suppor…" at bounding box center [810, 132] width 139 height 18
click at [364, 184] on input "[DATE] 5:00 PM" at bounding box center [360, 185] width 139 height 18
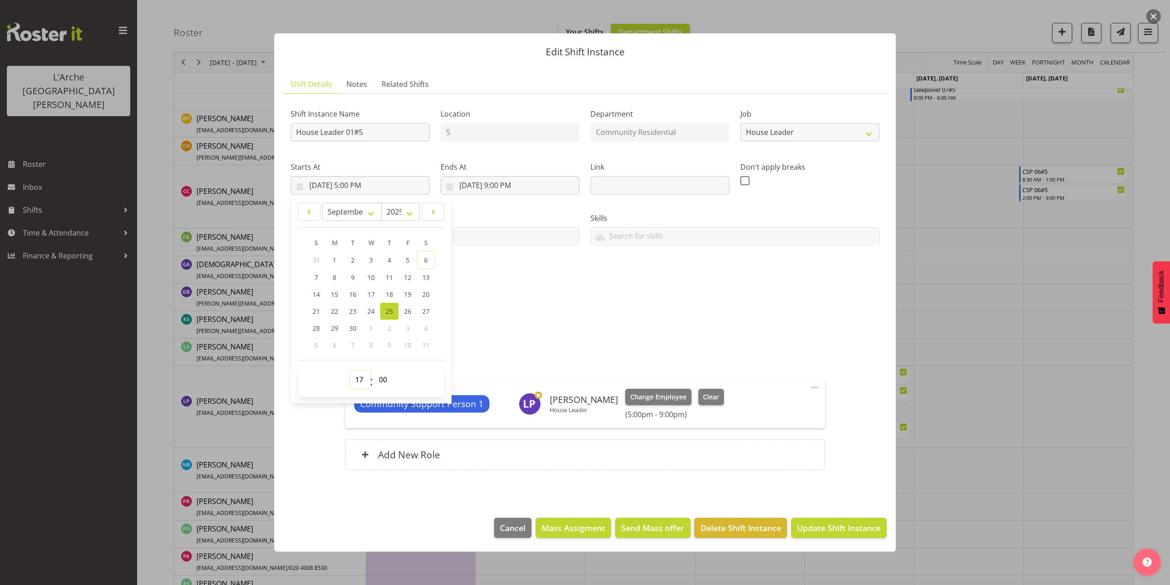
click at [362, 380] on select "00 01 02 03 04 05 06 07 08 09 10 11 12 13 14 15 16 17 18 19 20 21 22 23" at bounding box center [360, 379] width 21 height 18
select select "16"
click at [350, 370] on select "00 01 02 03 04 05 06 07 08 09 10 11 12 13 14 15 16 17 18 19 20 21 22 23" at bounding box center [360, 379] width 21 height 18
type input "[DATE] 4:00 PM"
click at [816, 388] on span at bounding box center [815, 387] width 11 height 11
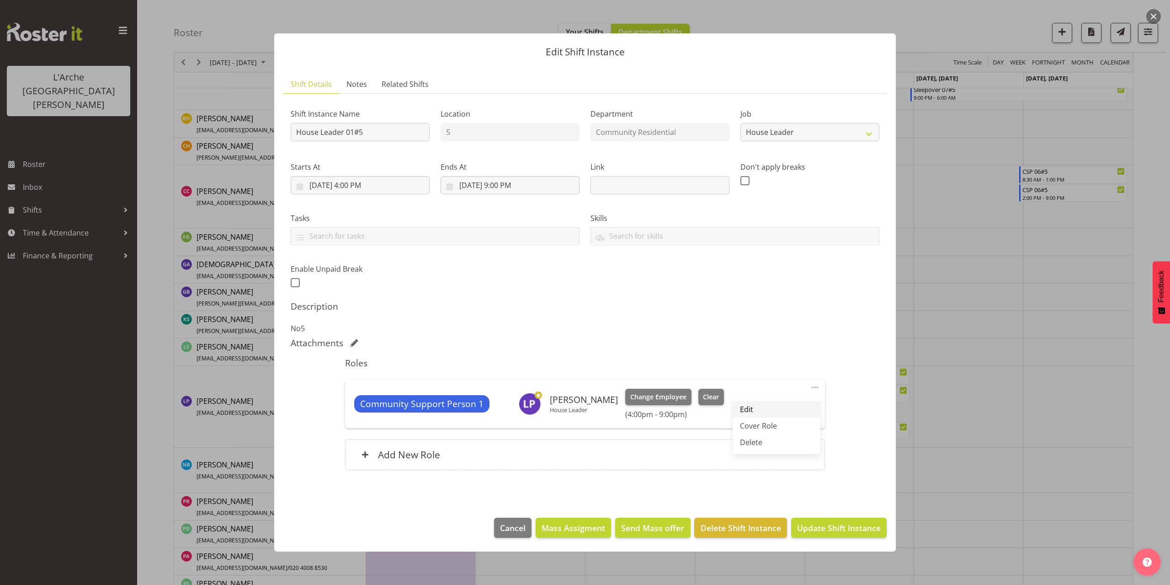
click at [773, 405] on link "Edit" at bounding box center [777, 409] width 88 height 16
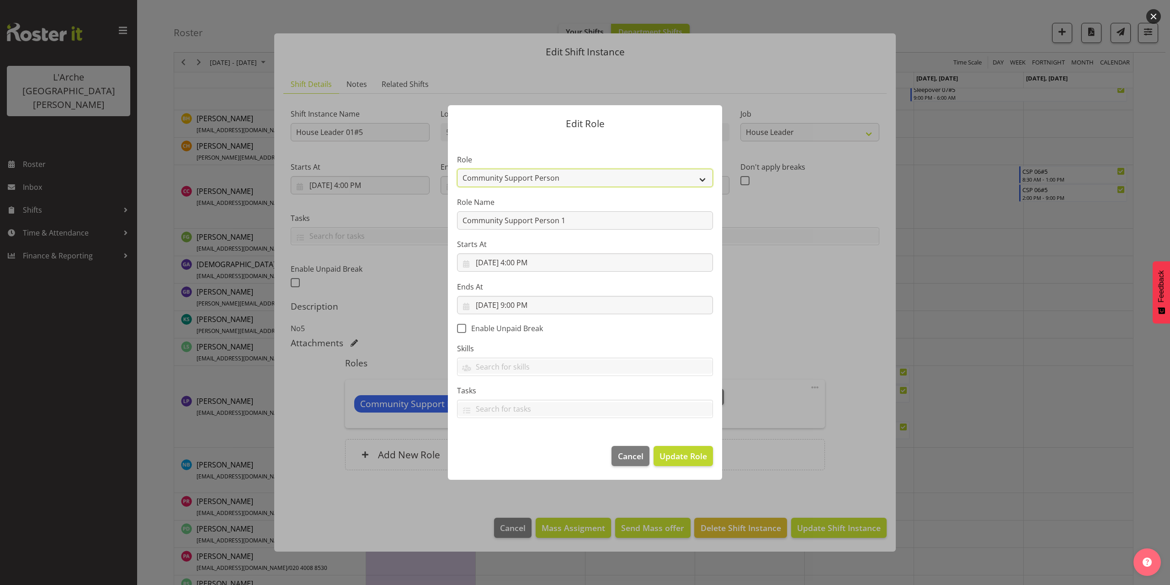
click at [478, 175] on select "Area Manager Art Coordination Community - SIL Community Leader Community Suppor…" at bounding box center [585, 178] width 256 height 18
select select "12"
click at [457, 169] on select "Area Manager Art Coordination Community - SIL Community Leader Community Suppor…" at bounding box center [585, 178] width 256 height 18
drag, startPoint x: 572, startPoint y: 224, endPoint x: 405, endPoint y: 254, distance: 169.4
click at [405, 254] on form "Edit Role Role Area Manager Art Coordination Community - SIL Community Leader C…" at bounding box center [585, 292] width 439 height 420
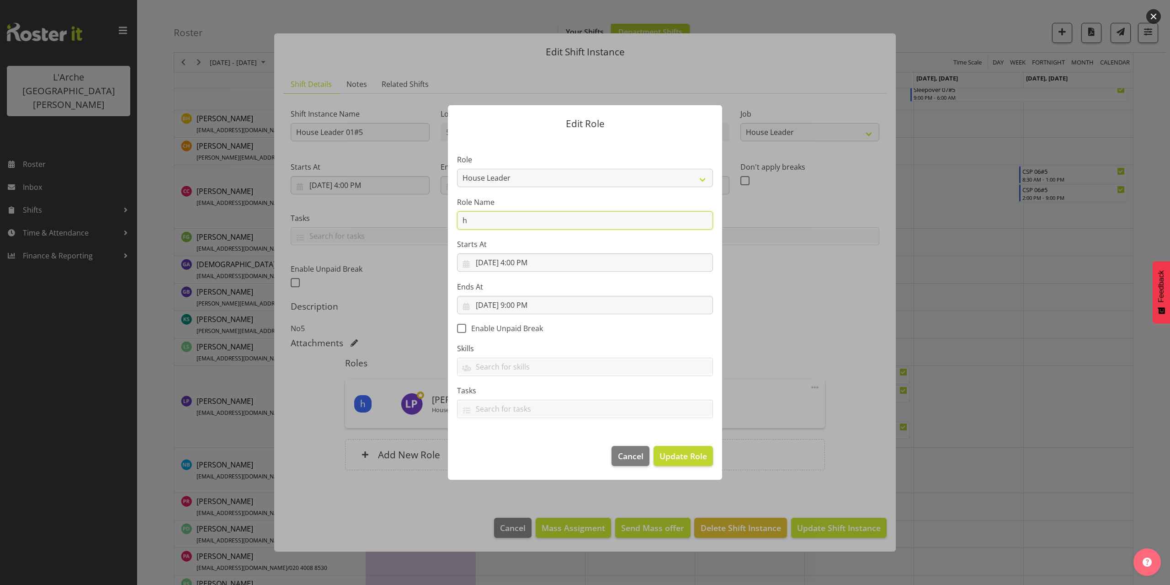
type input "House Leader"
click at [674, 453] on span "Update Role" at bounding box center [684, 456] width 48 height 12
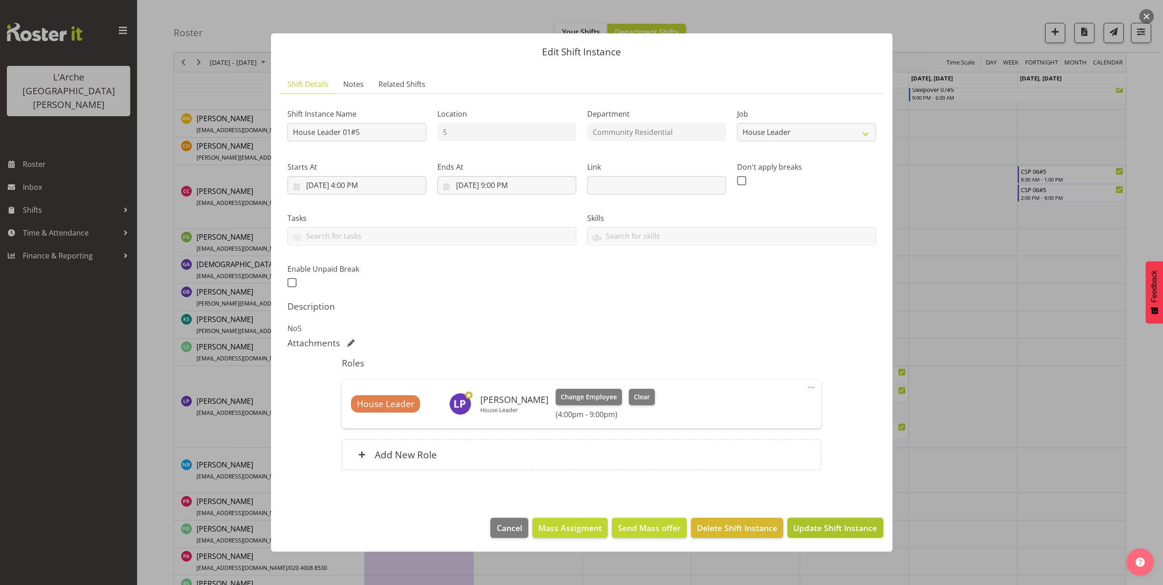
click at [834, 525] on span "Update Shift Instance" at bounding box center [836, 528] width 84 height 12
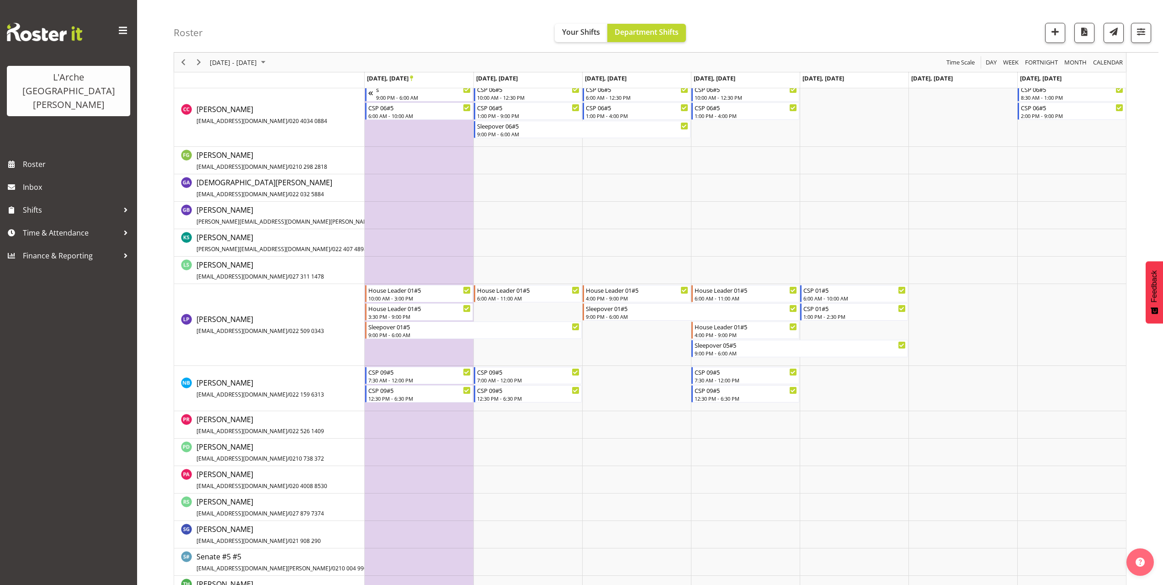
scroll to position [349, 0]
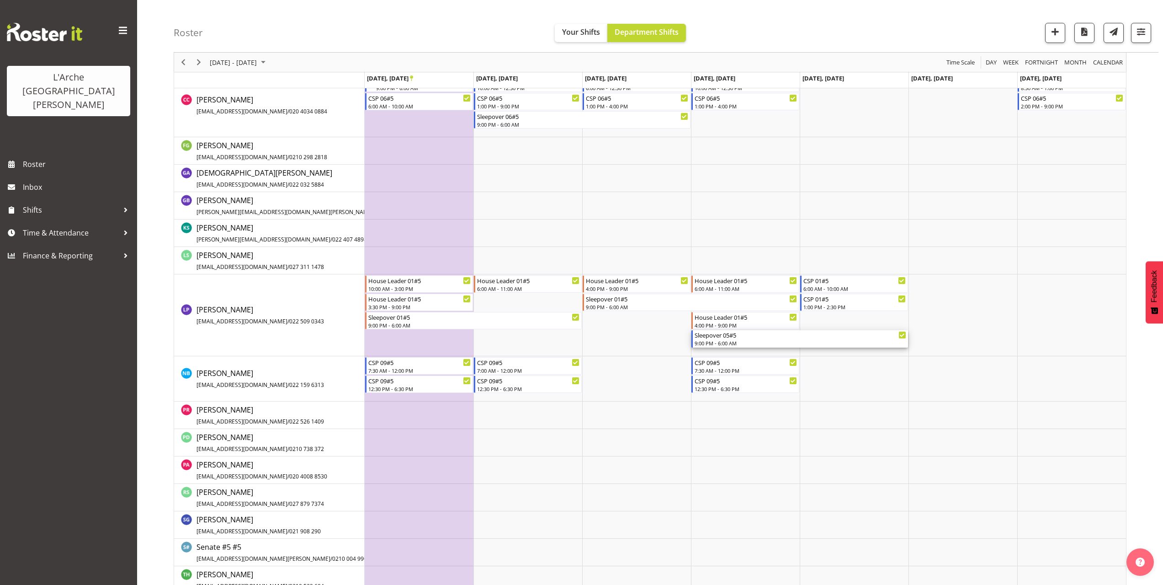
click at [714, 340] on div "9:00 PM - 6:00 AM" at bounding box center [801, 342] width 212 height 7
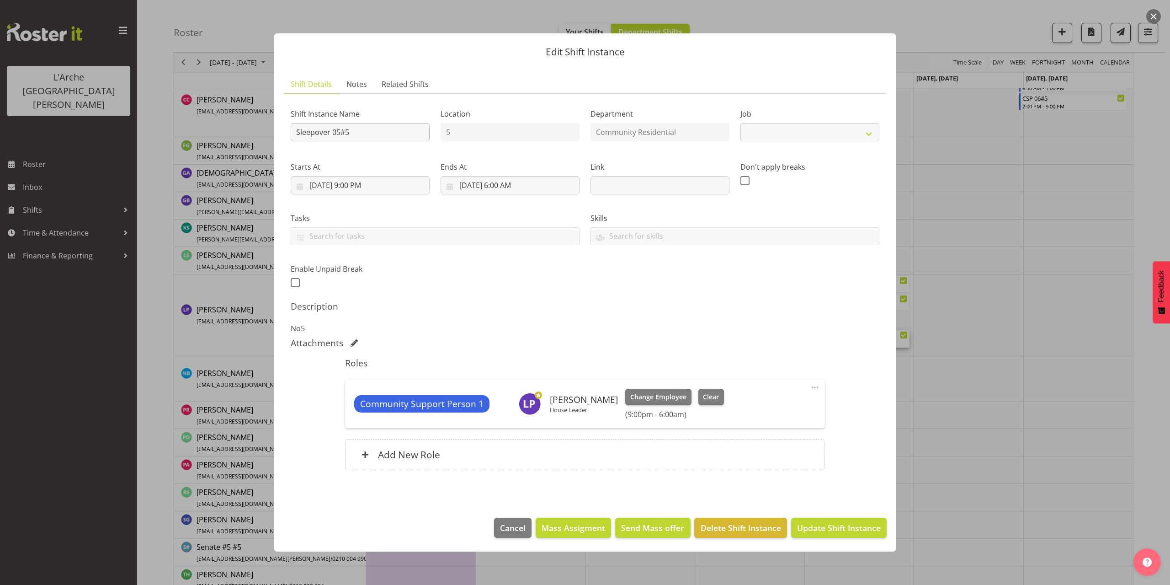
select select "2"
drag, startPoint x: 360, startPoint y: 137, endPoint x: 171, endPoint y: 160, distance: 190.6
click at [171, 160] on div "Edit Shift Instance Shift Details Notes Related Shifts Shift Instance Name Slee…" at bounding box center [585, 292] width 1170 height 585
type input "House Leader 01#5"
click at [782, 134] on select "Create new job Accounts Admin Art Coordinator Community Leader Community Suppor…" at bounding box center [810, 132] width 139 height 18
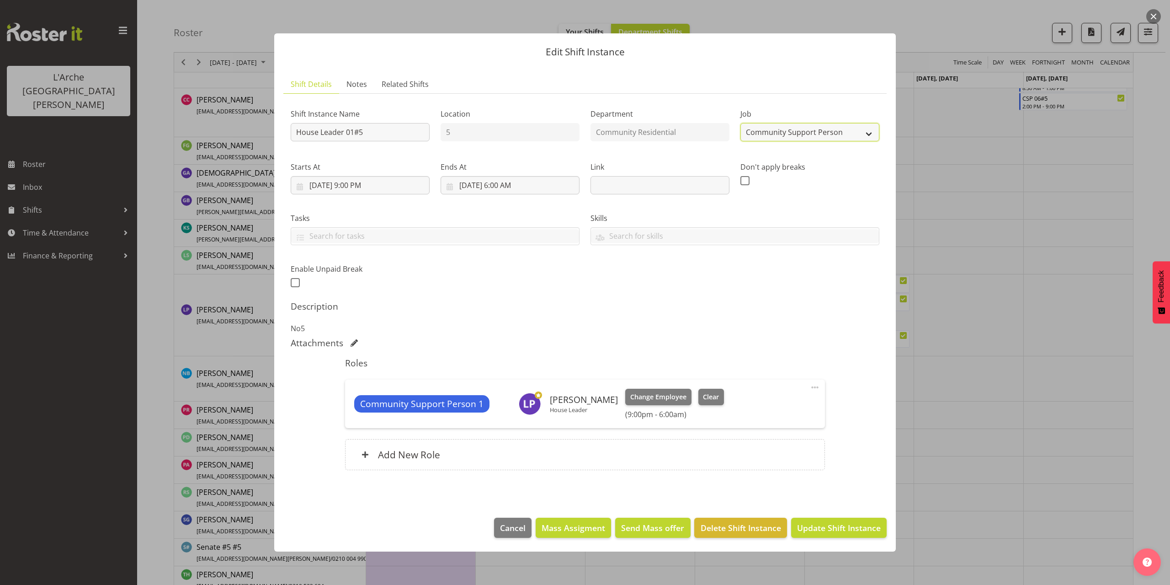
select select "1"
click at [741, 123] on select "Create new job Accounts Admin Art Coordinator Community Leader Community Suppor…" at bounding box center [810, 132] width 139 height 18
click at [811, 388] on span at bounding box center [815, 387] width 11 height 11
click at [779, 403] on link "Edit" at bounding box center [777, 409] width 88 height 16
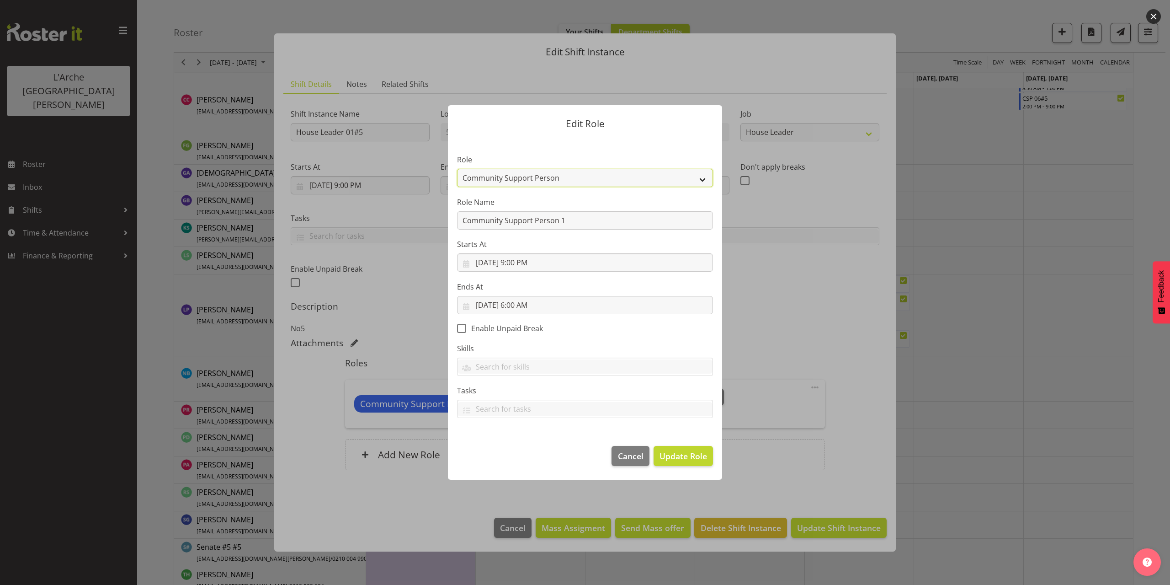
click at [483, 175] on select "Area Manager Art Coordination Community - SIL Community Leader Community Suppor…" at bounding box center [585, 178] width 256 height 18
select select "12"
click at [457, 169] on select "Area Manager Art Coordination Community - SIL Community Leader Community Suppor…" at bounding box center [585, 178] width 256 height 18
drag, startPoint x: 569, startPoint y: 218, endPoint x: 353, endPoint y: 232, distance: 215.7
click at [353, 232] on div "Edit Role Role Area Manager Art Coordination Community - SIL Community Leader C…" at bounding box center [585, 292] width 1170 height 585
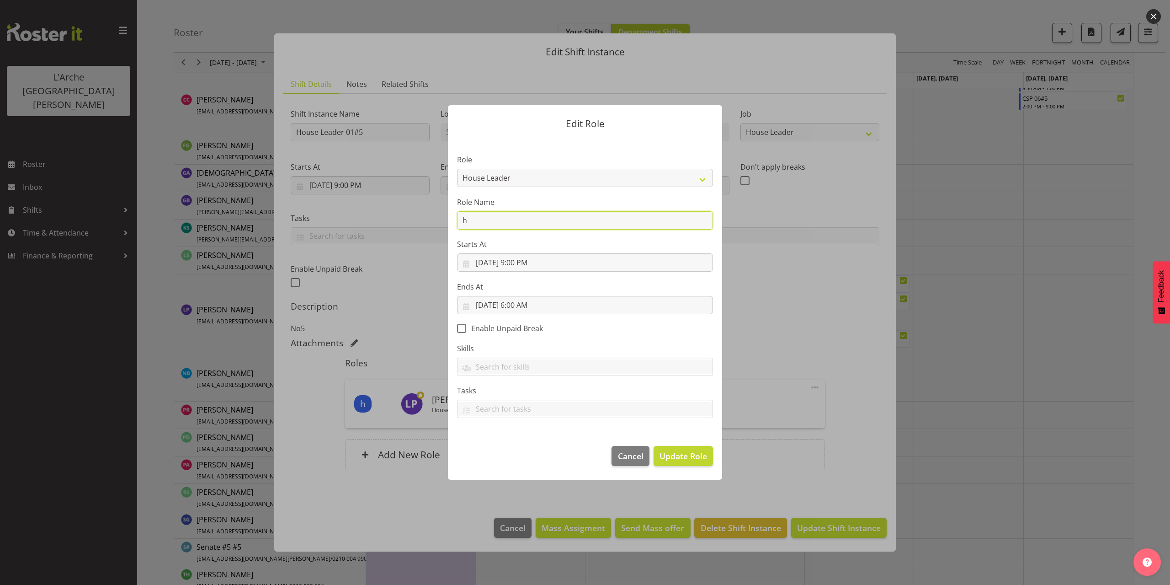
type input "House Leader"
click at [677, 453] on span "Update Role" at bounding box center [684, 456] width 48 height 12
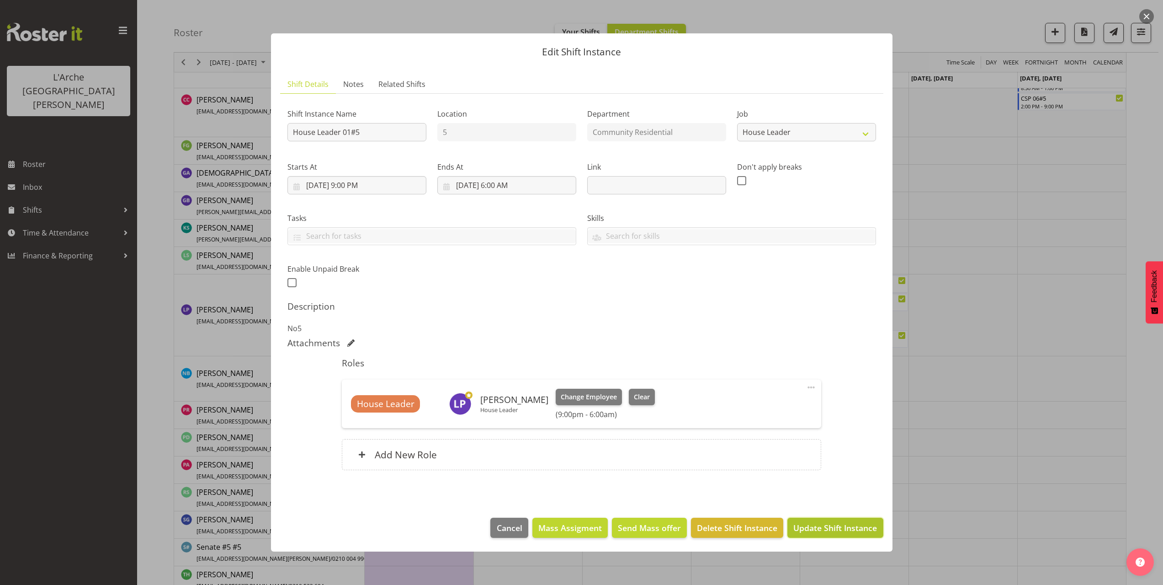
click at [826, 525] on span "Update Shift Instance" at bounding box center [836, 528] width 84 height 12
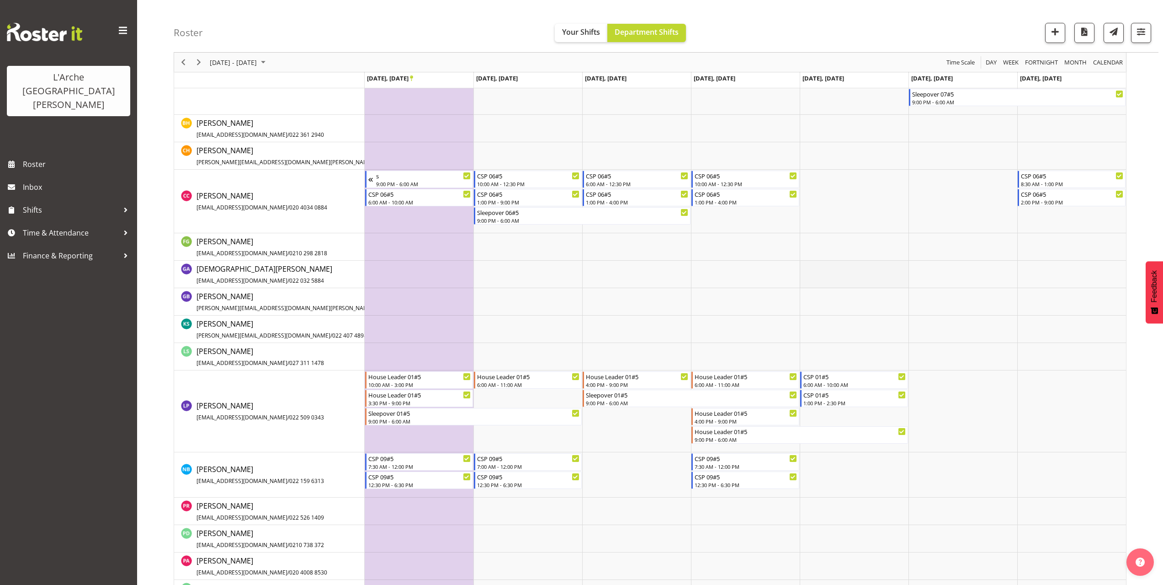
scroll to position [257, 0]
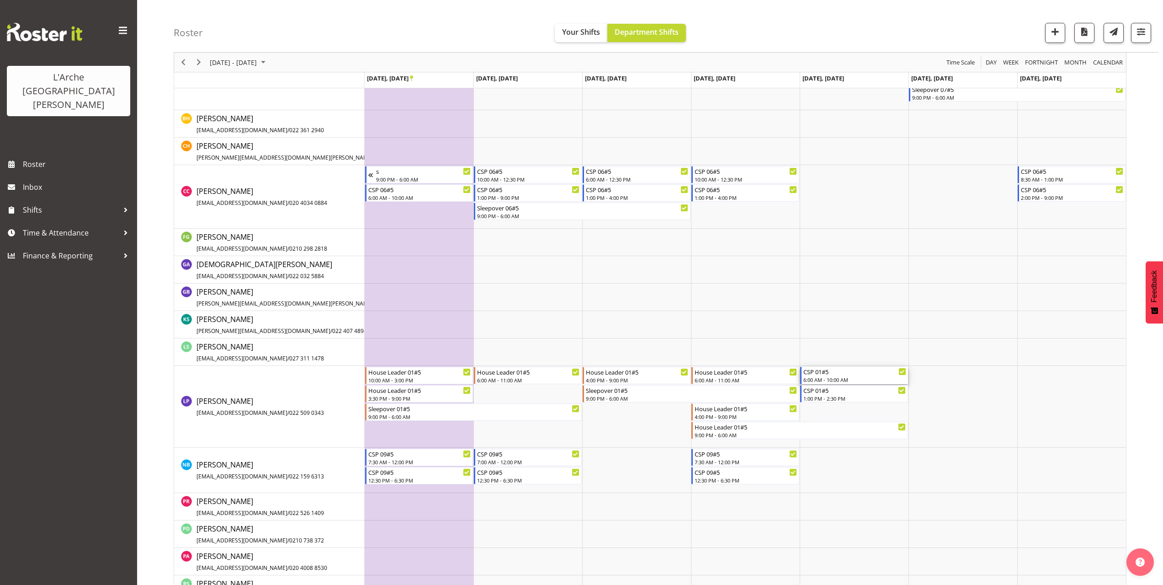
click at [823, 375] on div "CSP 01#5" at bounding box center [855, 371] width 103 height 9
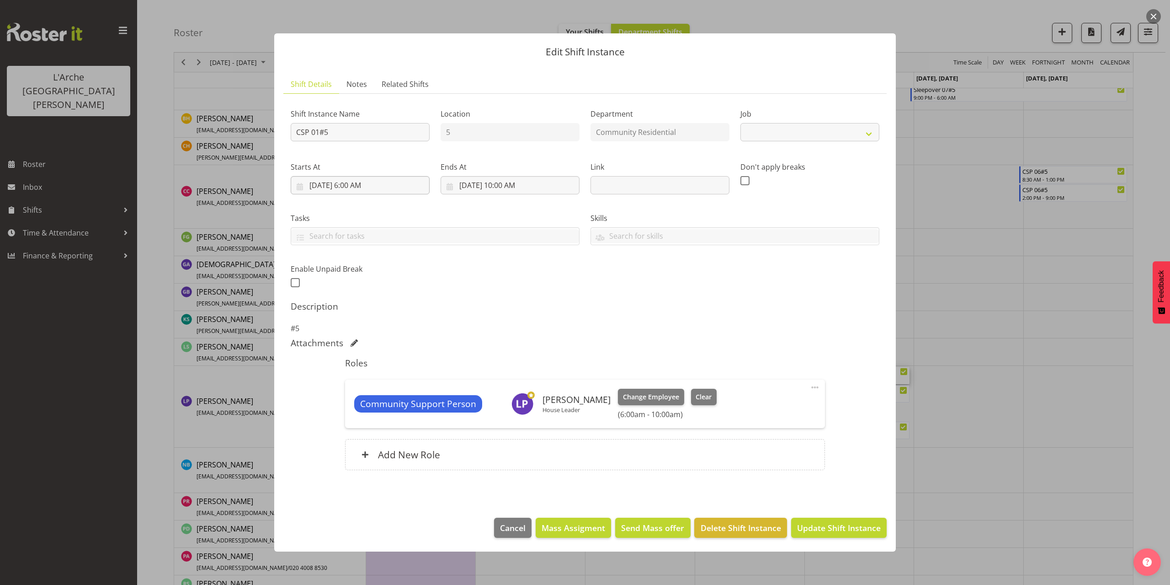
select select "2"
drag, startPoint x: 336, startPoint y: 136, endPoint x: 203, endPoint y: 159, distance: 134.2
click at [203, 159] on div "Edit Shift Instance Shift Details Notes Related Shifts Shift Instance Name CSP …" at bounding box center [585, 292] width 1170 height 585
type input "House Leader 01#5"
click at [767, 136] on select "Create new job Accounts Admin Art Coordinator Community Leader Community Suppor…" at bounding box center [810, 132] width 139 height 18
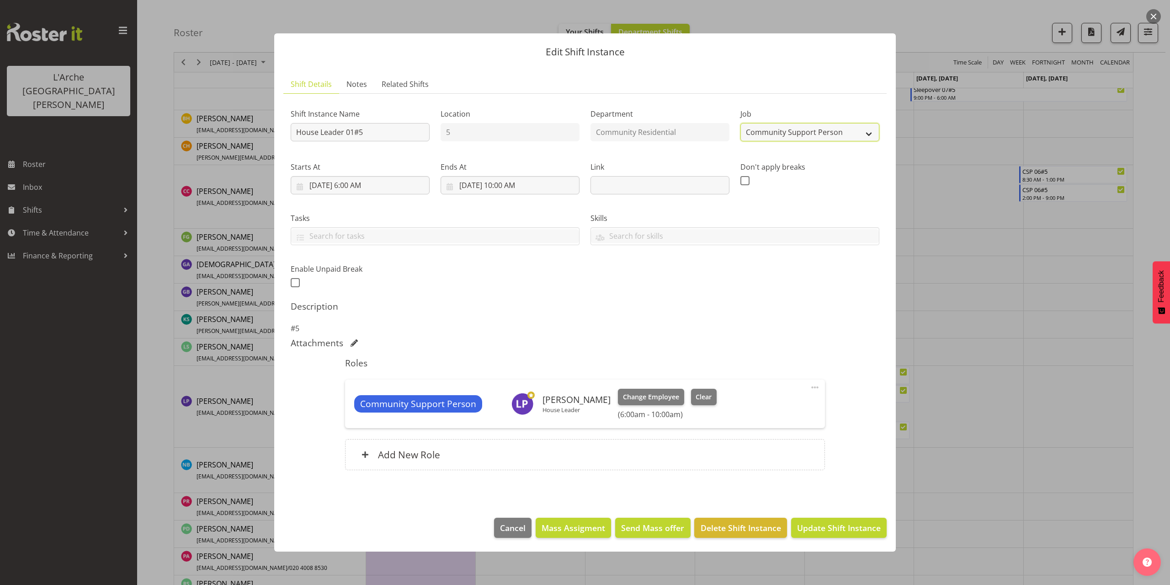
select select "1"
click at [741, 123] on select "Create new job Accounts Admin Art Coordinator Community Leader Community Suppor…" at bounding box center [810, 132] width 139 height 18
click at [517, 187] on input "[DATE] 10:00 AM" at bounding box center [510, 185] width 139 height 18
click at [505, 378] on select "00 01 02 03 04 05 06 07 08 09 10 11 12 13 14 15 16 17 18 19 20 21 22 23" at bounding box center [510, 379] width 21 height 18
select select "13"
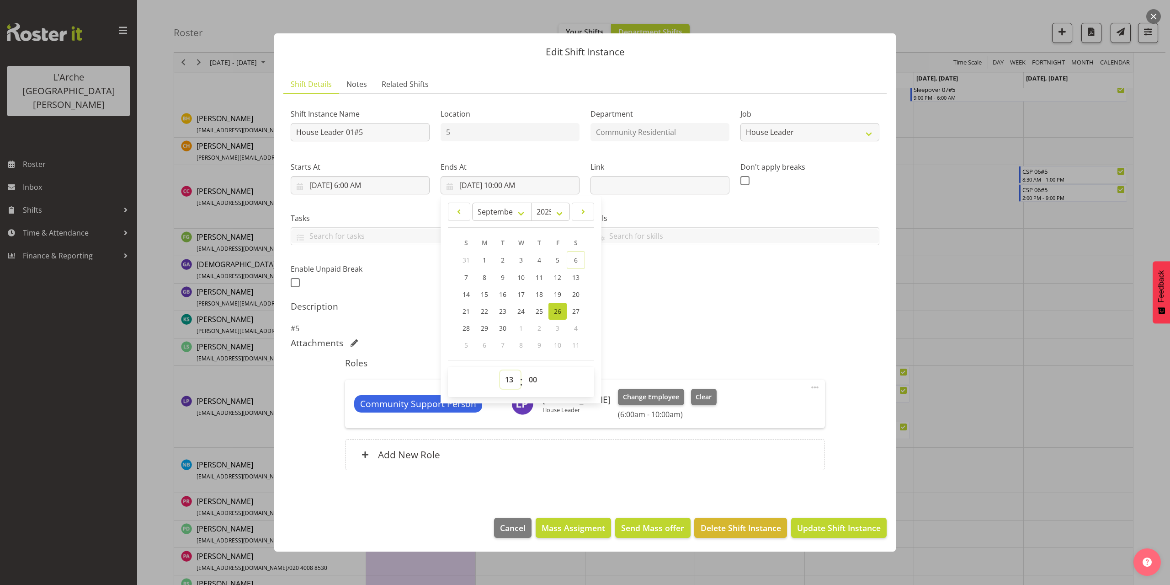
click at [500, 370] on select "00 01 02 03 04 05 06 07 08 09 10 11 12 13 14 15 16 17 18 19 20 21 22 23" at bounding box center [510, 379] width 21 height 18
type input "[DATE] 1:00 PM"
click at [816, 388] on span at bounding box center [815, 387] width 11 height 11
click at [790, 407] on link "Edit" at bounding box center [777, 409] width 88 height 16
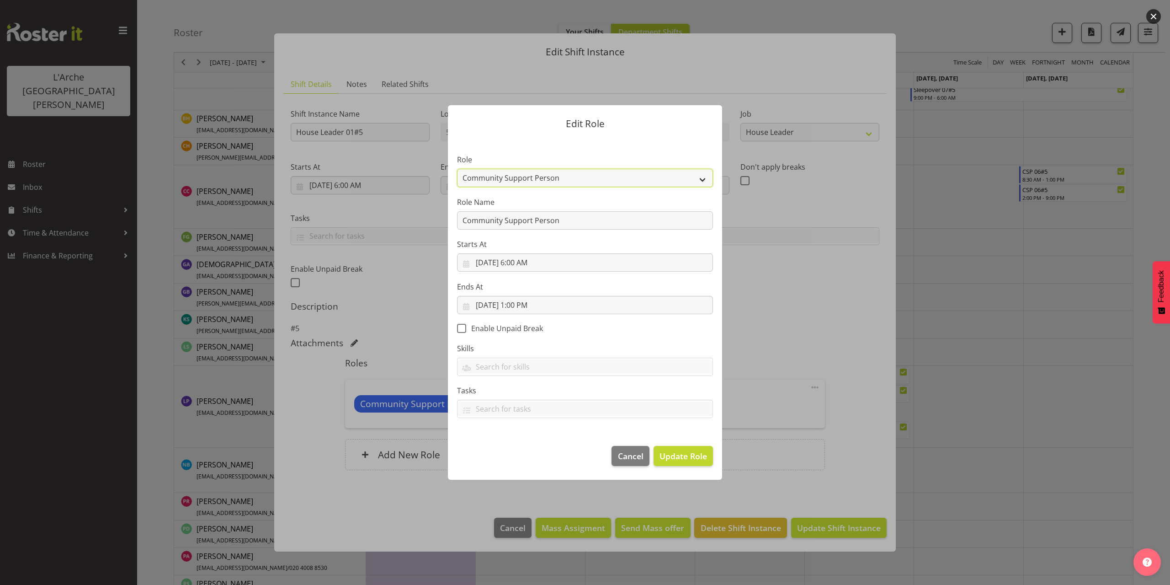
click at [512, 182] on select "Area Manager Art Coordination Community - SIL Community Leader Community Suppor…" at bounding box center [585, 178] width 256 height 18
select select "12"
click at [457, 169] on select "Area Manager Art Coordination Community - SIL Community Leader Community Suppor…" at bounding box center [585, 178] width 256 height 18
drag, startPoint x: 560, startPoint y: 223, endPoint x: 406, endPoint y: 249, distance: 156.7
click at [406, 249] on form "Edit Role Role Area Manager Art Coordination Community - SIL Community Leader C…" at bounding box center [585, 292] width 439 height 420
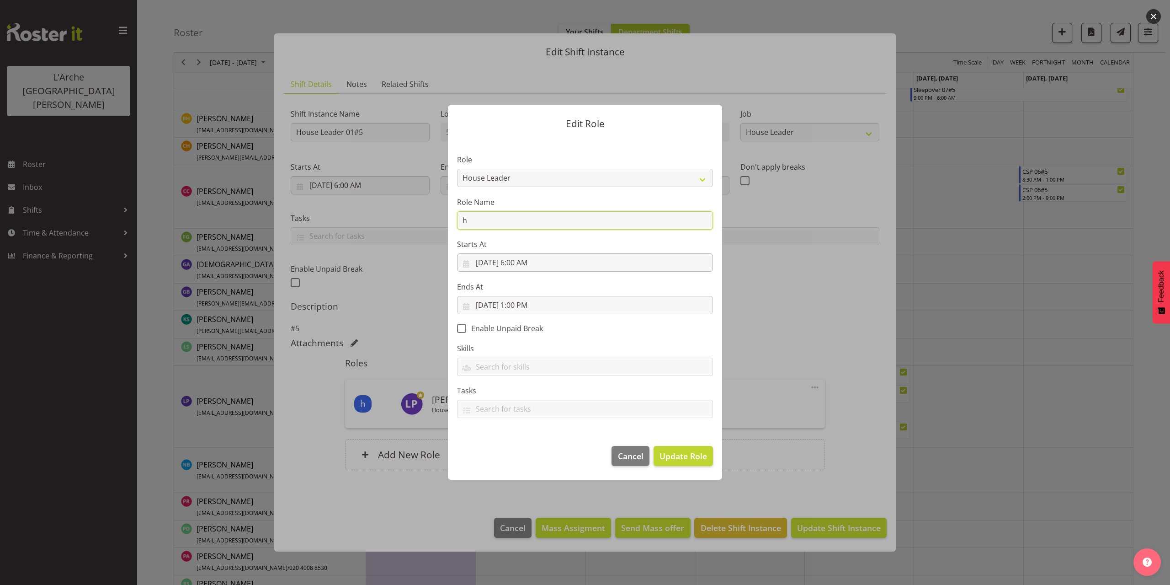
type input "House Leader"
click at [682, 455] on span "Update Role" at bounding box center [684, 456] width 48 height 12
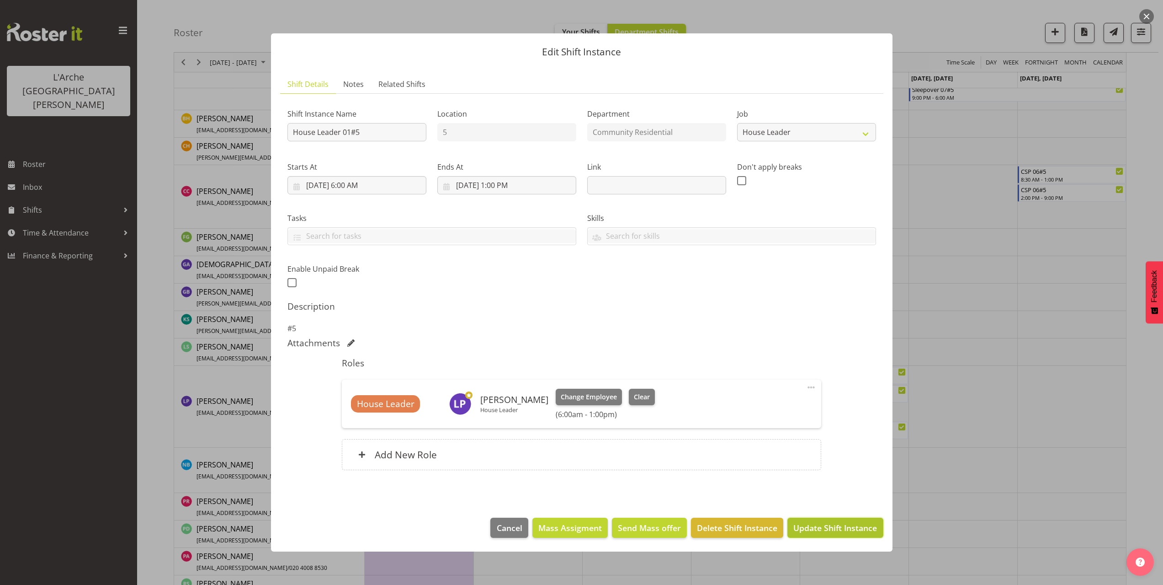
click at [847, 531] on span "Update Shift Instance" at bounding box center [836, 528] width 84 height 12
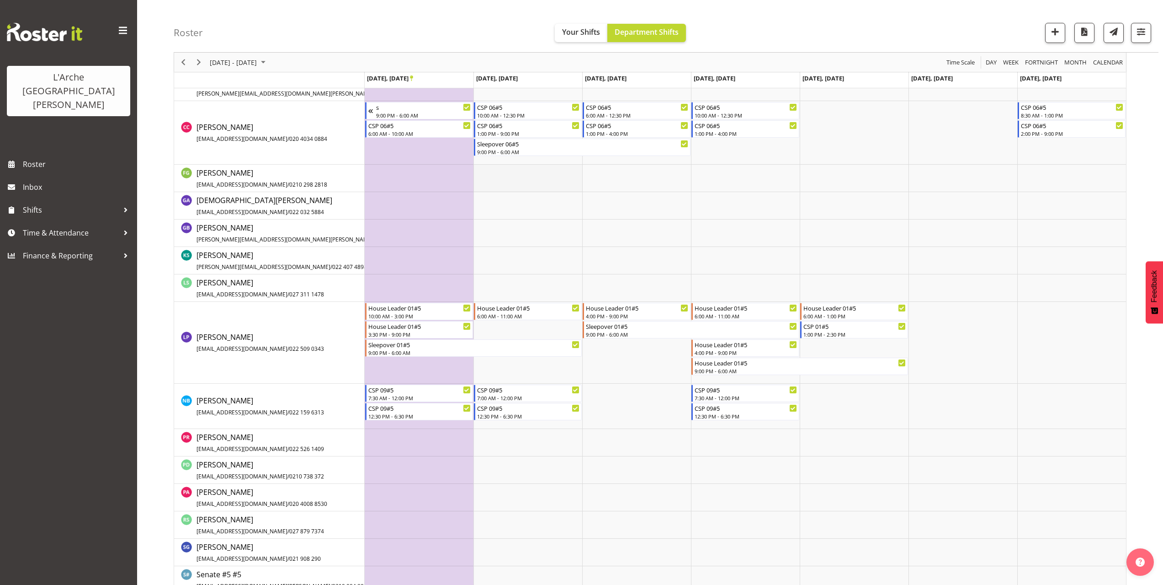
scroll to position [349, 0]
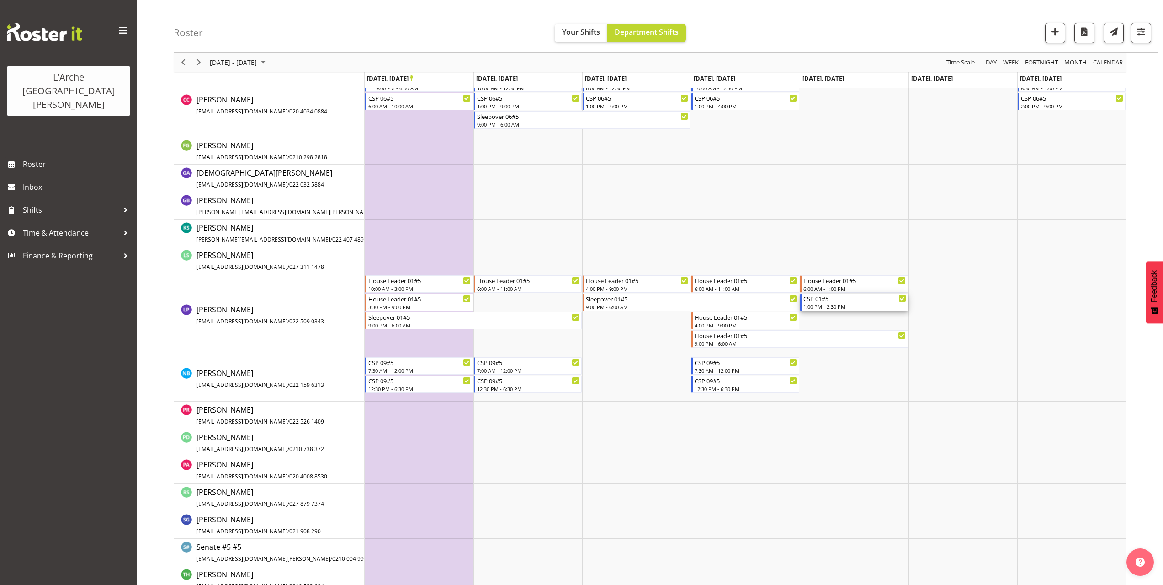
click at [845, 297] on div "CSP 01#5" at bounding box center [855, 297] width 103 height 9
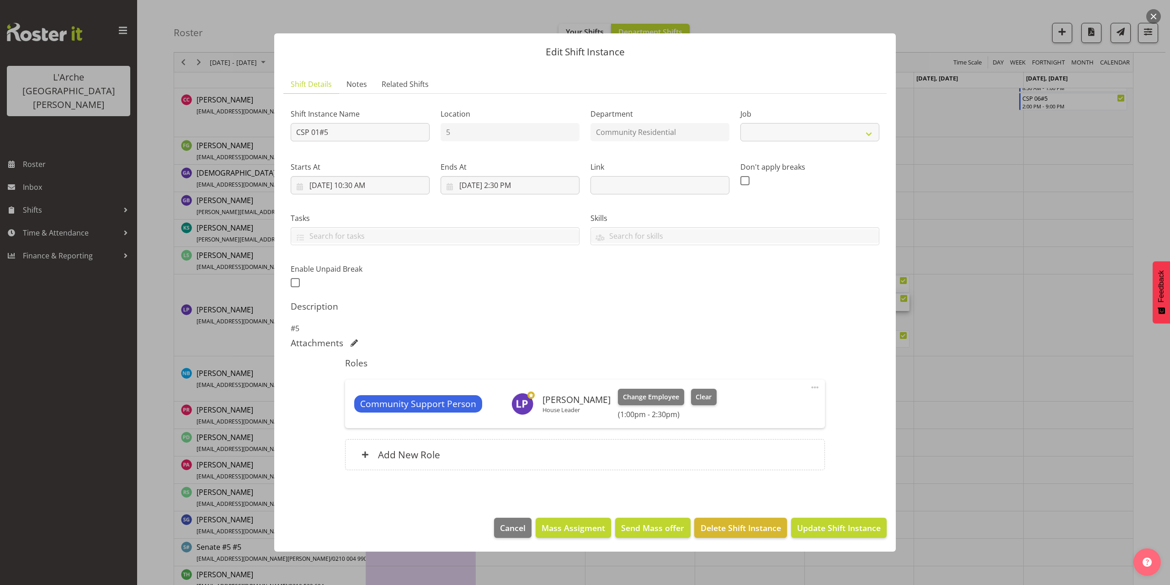
select select "2"
drag, startPoint x: 340, startPoint y: 133, endPoint x: 223, endPoint y: 140, distance: 117.2
click at [223, 140] on div "Edit Shift Instance Shift Details Notes Related Shifts Shift Instance Name CSP …" at bounding box center [585, 292] width 1170 height 585
type input "House Leader 01#5"
click at [765, 133] on select "Create new job Accounts Admin Art Coordinator Community Leader Community Suppor…" at bounding box center [810, 132] width 139 height 18
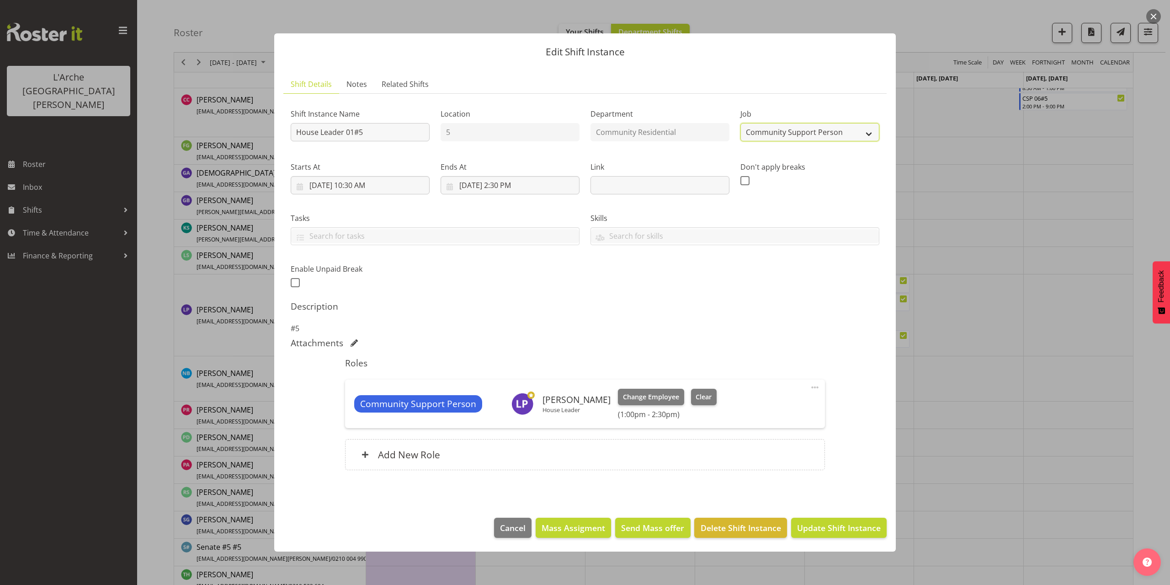
select select "1"
click at [741, 123] on select "Create new job Accounts Admin Art Coordinator Community Leader Community Suppor…" at bounding box center [810, 132] width 139 height 18
click at [364, 186] on input "[DATE] 10:30 AM" at bounding box center [360, 185] width 139 height 18
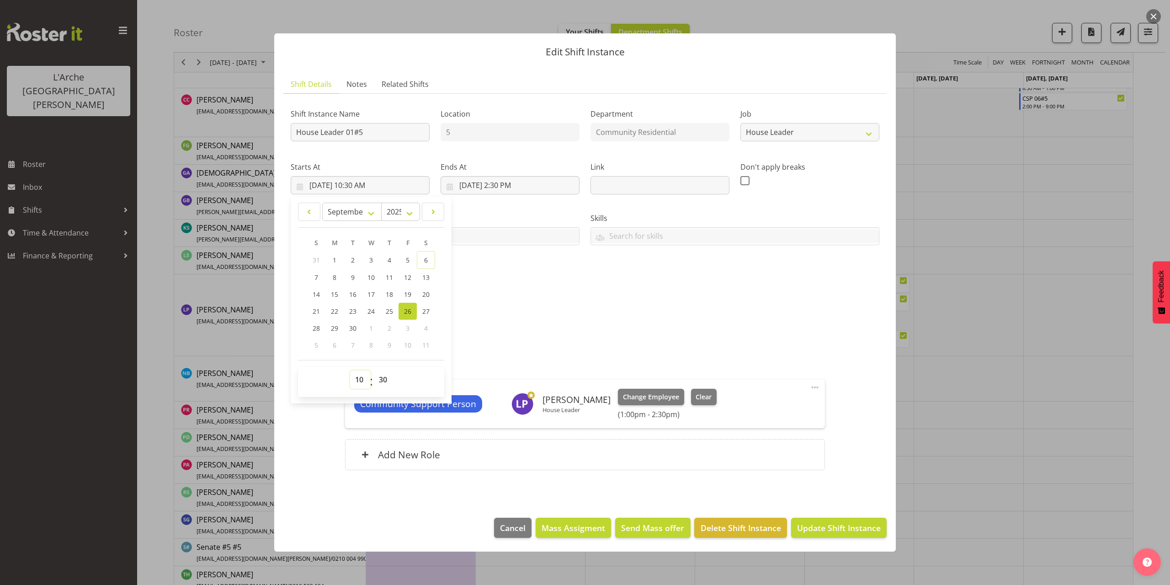
click at [361, 375] on select "00 01 02 03 04 05 06 07 08 09 10 11 12 13 14 15 16 17 18 19 20 21 22 23" at bounding box center [360, 379] width 21 height 18
select select "13"
click at [350, 370] on select "00 01 02 03 04 05 06 07 08 09 10 11 12 13 14 15 16 17 18 19 20 21 22 23" at bounding box center [360, 379] width 21 height 18
type input "[DATE] 1:30 PM"
click at [386, 380] on select "00 01 02 03 04 05 06 07 08 09 10 11 12 13 14 15 16 17 18 19 20 21 22 23 24 25 2…" at bounding box center [384, 379] width 21 height 18
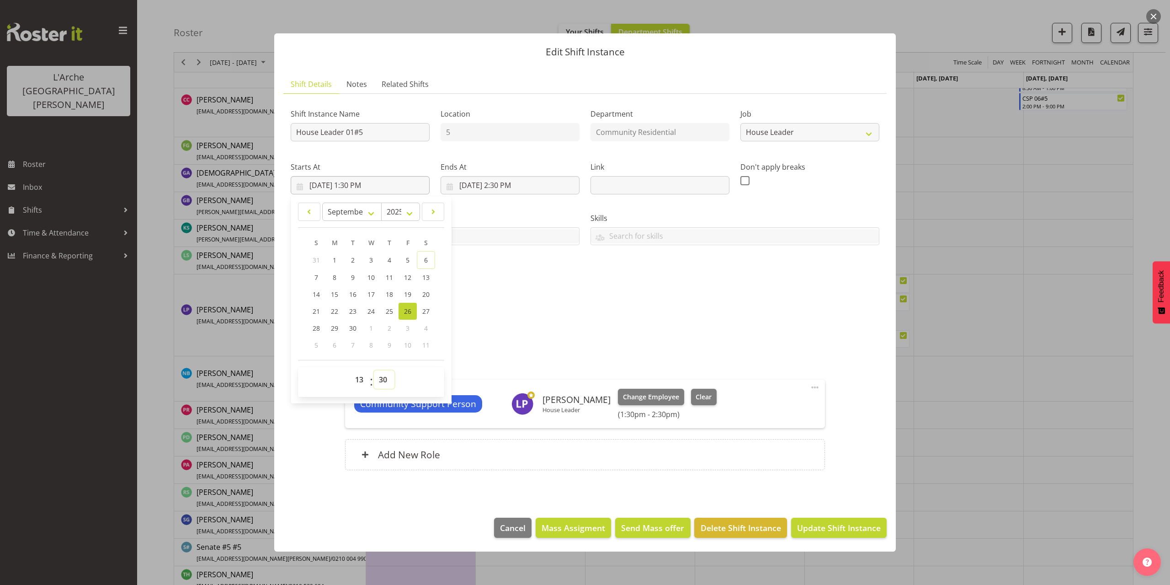
select select "0"
click at [374, 370] on select "00 01 02 03 04 05 06 07 08 09 10 11 12 13 14 15 16 17 18 19 20 21 22 23 24 25 2…" at bounding box center [384, 379] width 21 height 18
type input "[DATE] 1:00 PM"
click at [520, 183] on input "[DATE] 2:30 PM" at bounding box center [510, 185] width 139 height 18
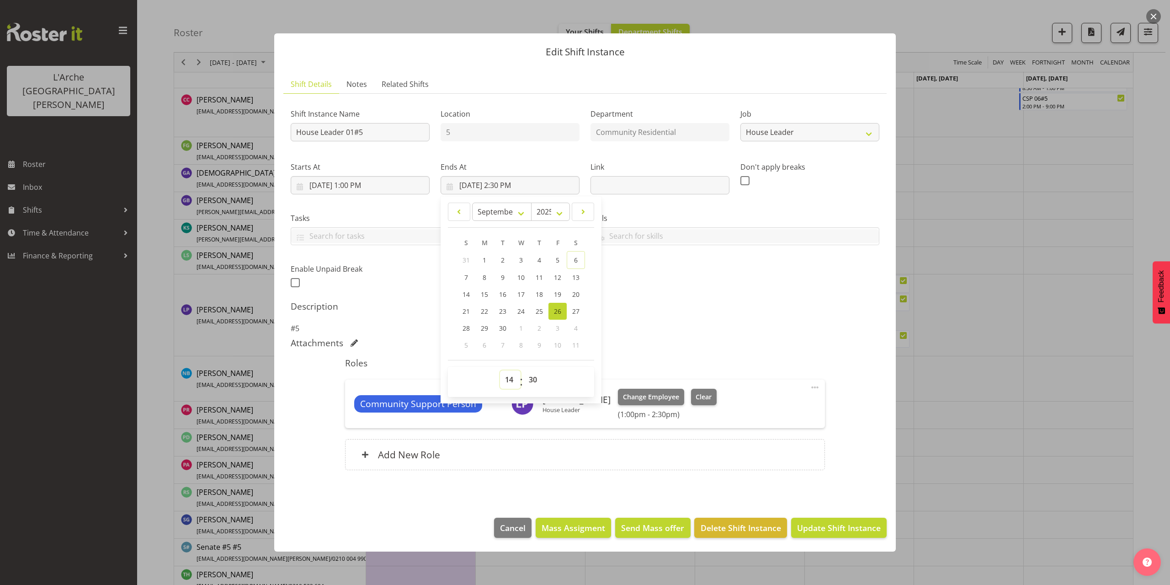
click at [511, 375] on select "00 01 02 03 04 05 06 07 08 09 10 11 12 13 14 15 16 17 18 19 20 21 22 23" at bounding box center [510, 379] width 21 height 18
select select "16"
click at [500, 370] on select "00 01 02 03 04 05 06 07 08 09 10 11 12 13 14 15 16 17 18 19 20 21 22 23" at bounding box center [510, 379] width 21 height 18
type input "[DATE] 4:30 PM"
click at [535, 375] on select "00 01 02 03 04 05 06 07 08 09 10 11 12 13 14 15 16 17 18 19 20 21 22 23 24 25 2…" at bounding box center [534, 379] width 21 height 18
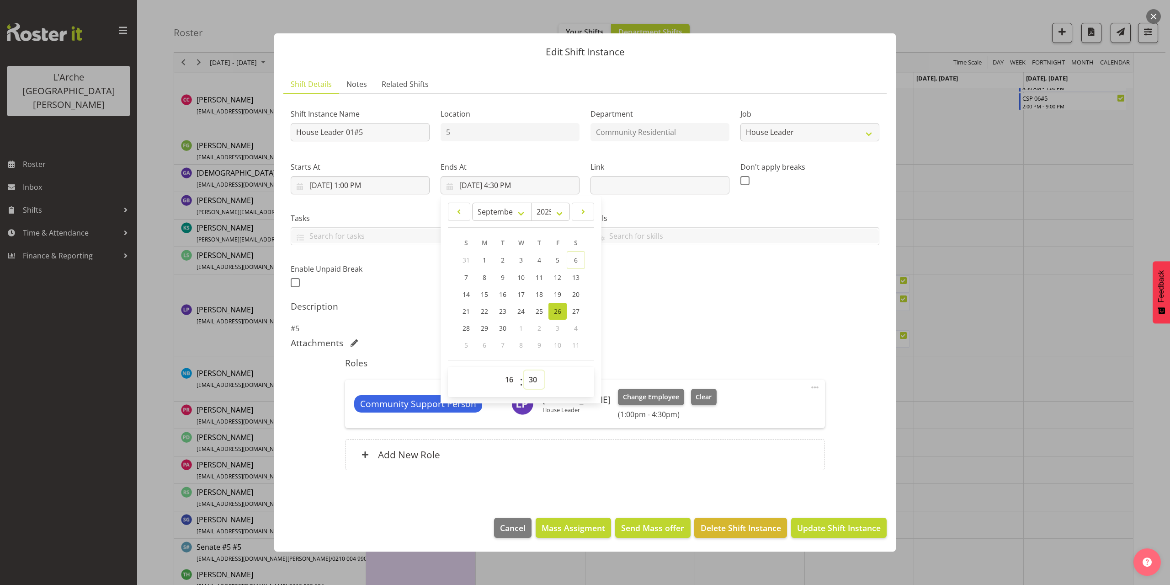
select select "0"
click at [524, 370] on select "00 01 02 03 04 05 06 07 08 09 10 11 12 13 14 15 16 17 18 19 20 21 22 23 24 25 2…" at bounding box center [534, 379] width 21 height 18
type input "[DATE] 4:00 PM"
click at [815, 387] on span at bounding box center [815, 387] width 11 height 11
click at [777, 404] on link "Edit" at bounding box center [777, 409] width 88 height 16
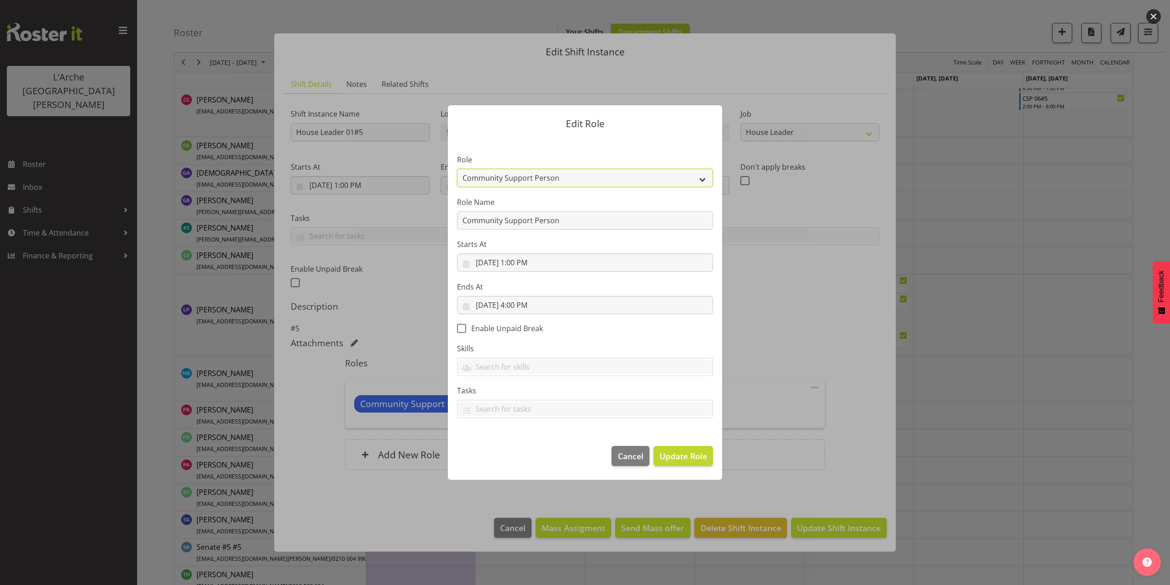
click at [519, 177] on select "Area Manager Art Coordination Community - SIL Community Leader Community Suppor…" at bounding box center [585, 178] width 256 height 18
select select "12"
click at [457, 169] on select "Area Manager Art Coordination Community - SIL Community Leader Community Suppor…" at bounding box center [585, 178] width 256 height 18
drag, startPoint x: 563, startPoint y: 217, endPoint x: 329, endPoint y: 227, distance: 233.8
click at [329, 227] on div "Edit Role Role Area Manager Art Coordination Community - SIL Community Leader C…" at bounding box center [585, 292] width 1170 height 585
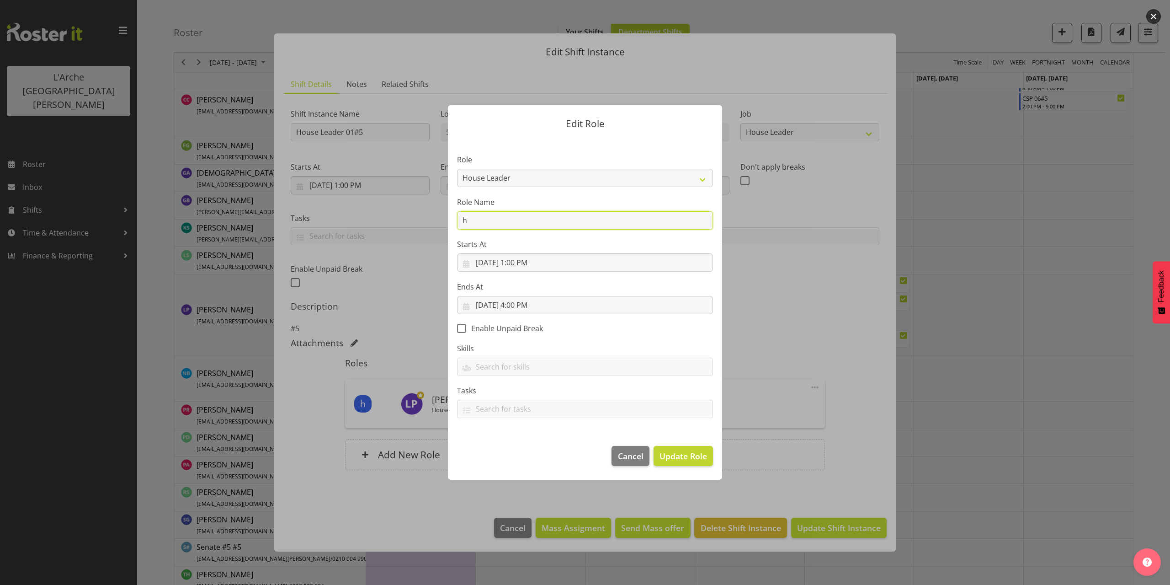
type input "House Leader"
click at [679, 458] on span "Update Role" at bounding box center [684, 456] width 48 height 12
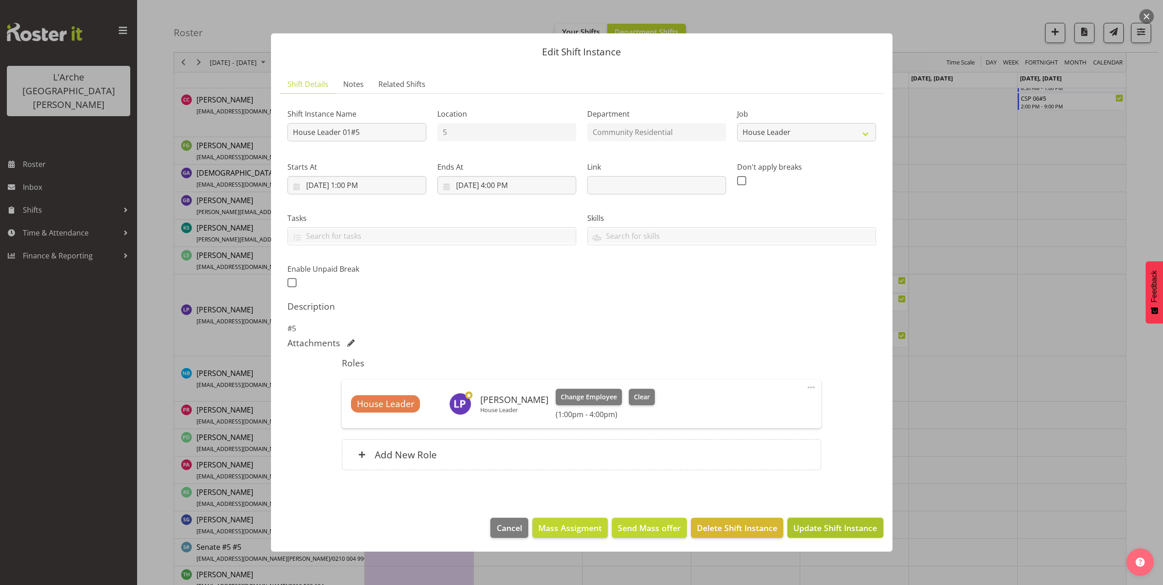
click at [867, 530] on span "Update Shift Instance" at bounding box center [836, 528] width 84 height 12
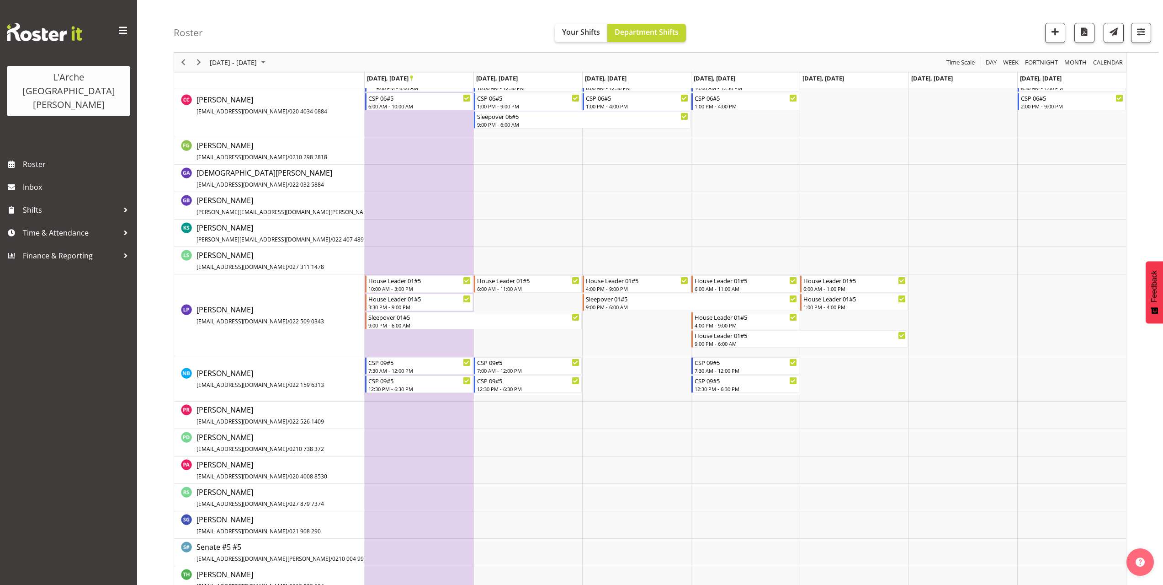
click at [186, 69] on div "Timeline Week of September 22, 2025" at bounding box center [184, 62] width 16 height 19
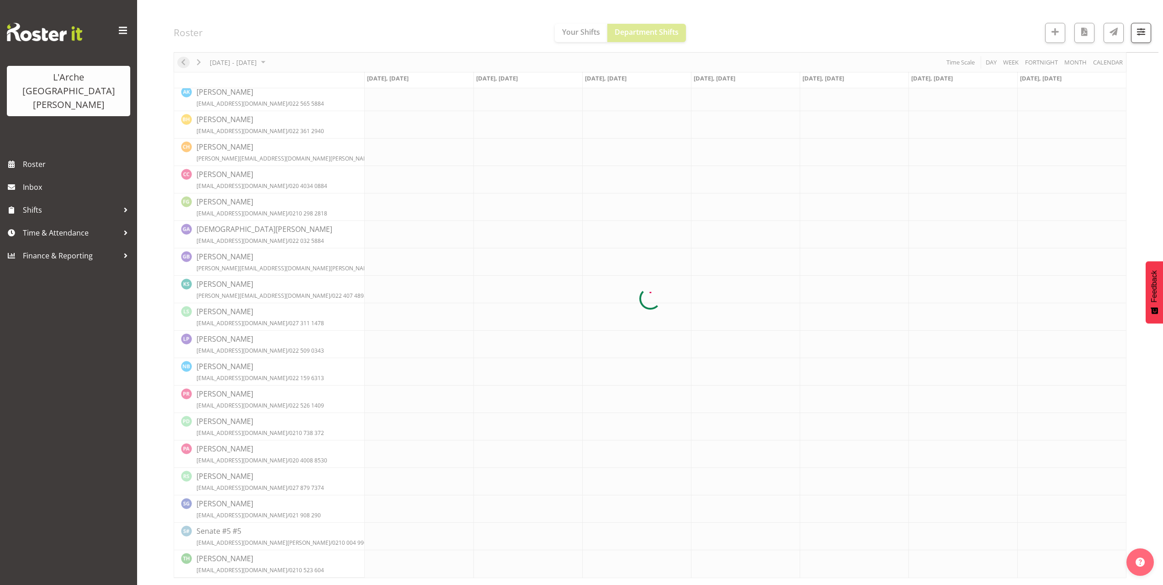
scroll to position [0, 0]
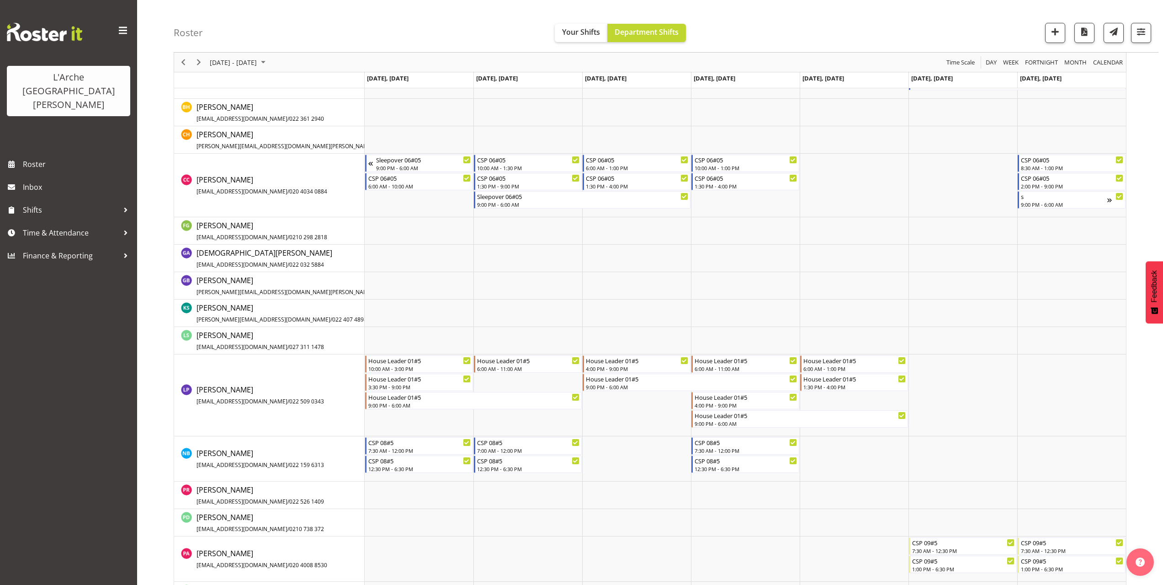
scroll to position [366, 0]
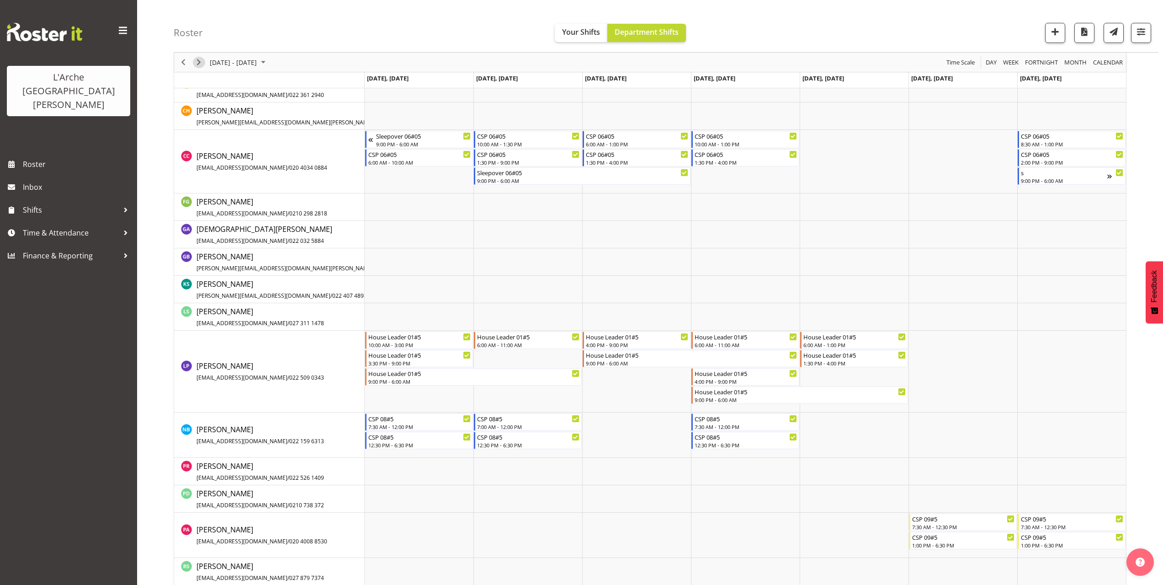
click at [201, 62] on span "Next" at bounding box center [198, 62] width 11 height 11
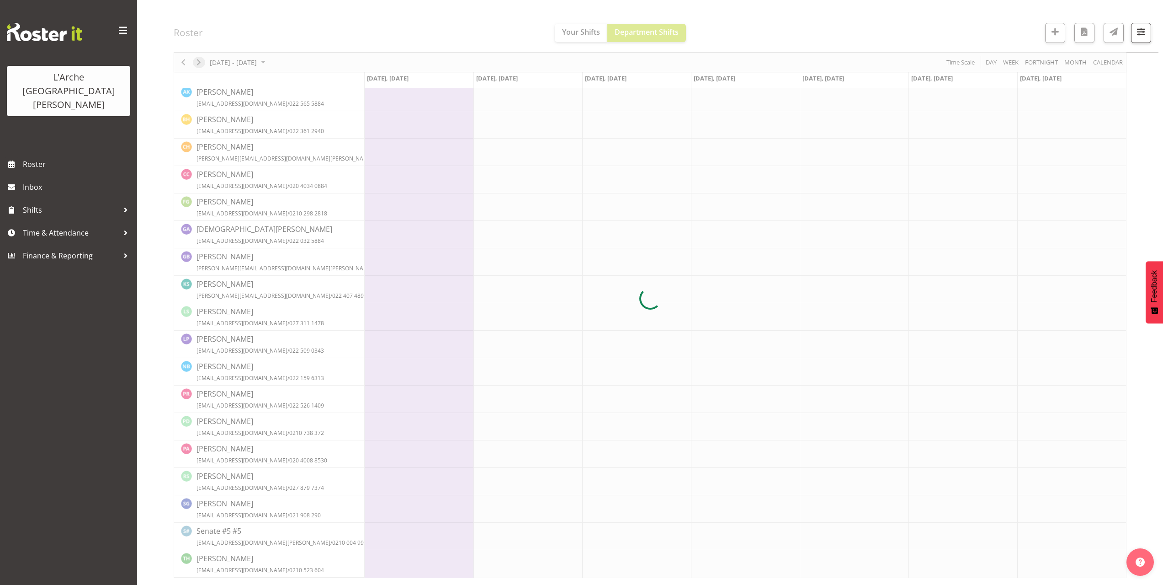
scroll to position [0, 0]
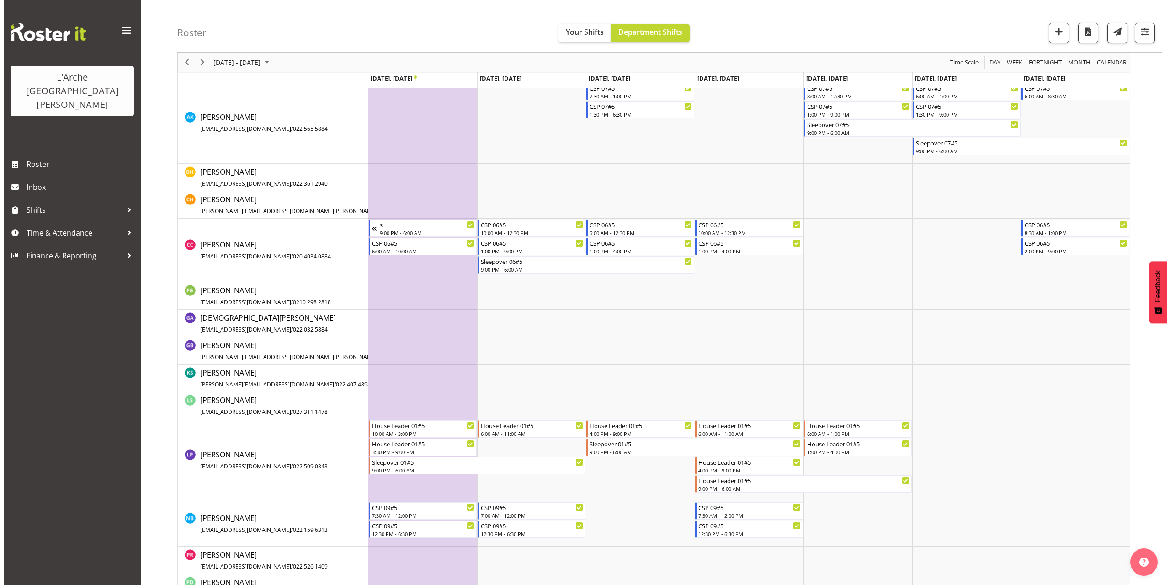
scroll to position [365, 0]
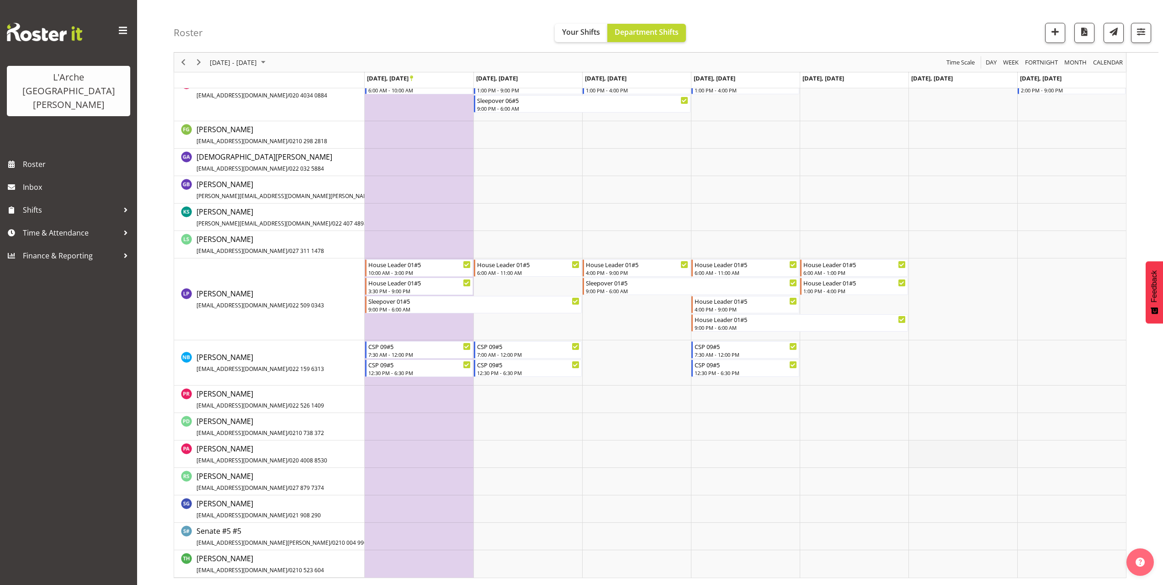
click at [922, 445] on td "Timeline Week of September 22, 2025" at bounding box center [963, 453] width 109 height 27
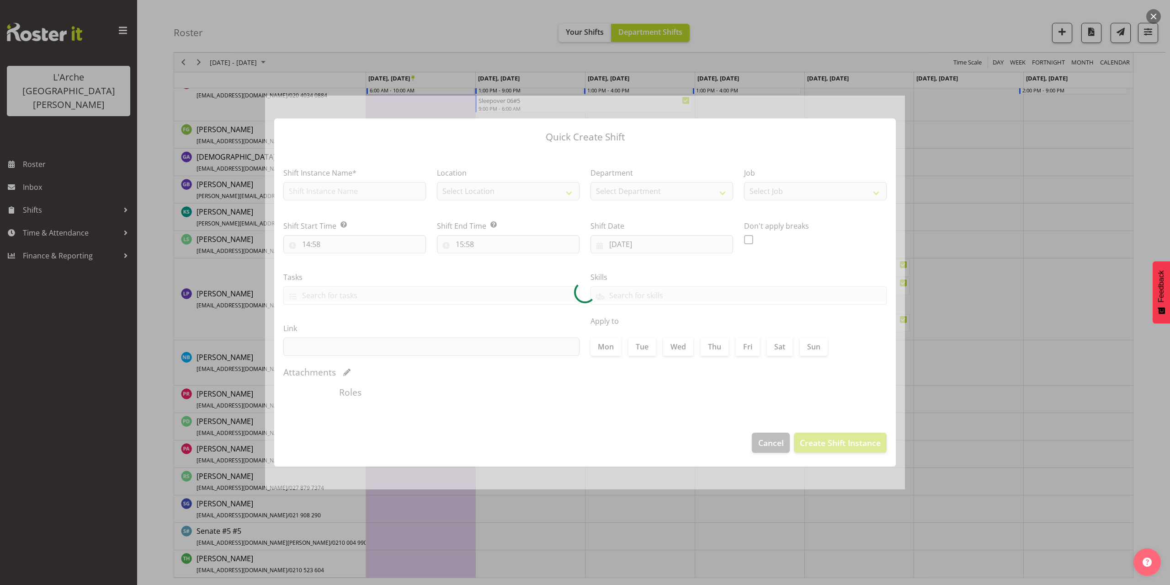
type input "[DATE]"
checkbox input "true"
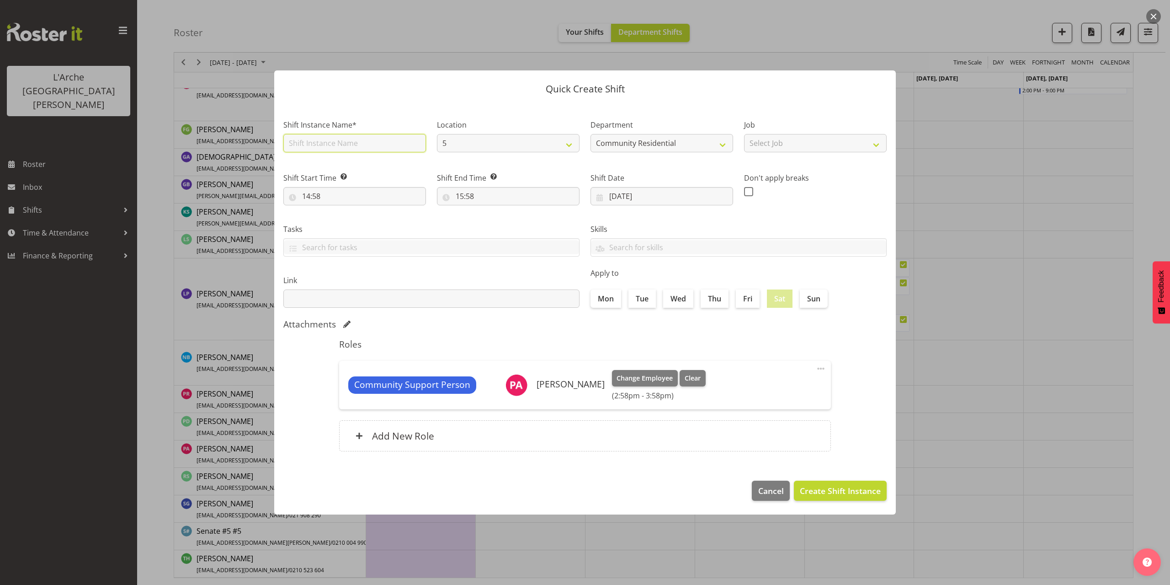
click at [347, 145] on input "text" at bounding box center [354, 143] width 143 height 18
type input "CSP 09#5"
click at [761, 148] on select "Select Job Accounts Admin Art Coordinator Community Leader Community Support Pe…" at bounding box center [815, 143] width 143 height 18
click at [744, 134] on select "Select Job Accounts Admin Art Coordinator Community Leader Community Support Pe…" at bounding box center [815, 143] width 143 height 18
click at [317, 197] on input "14:58" at bounding box center [354, 196] width 143 height 18
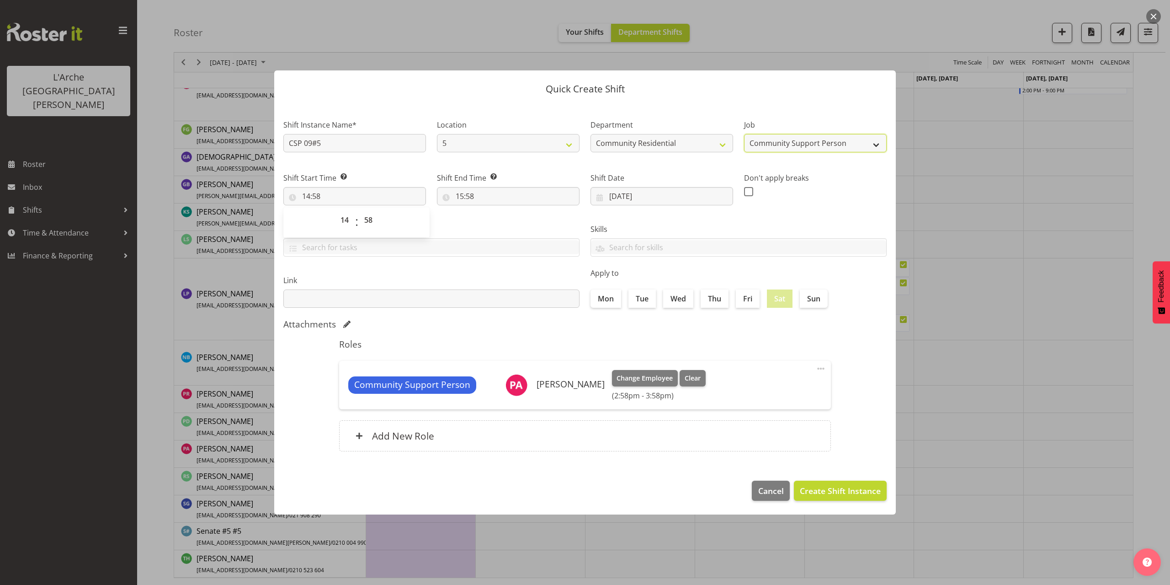
click at [770, 149] on select "Accounts Admin Art Coordinator Community Leader Community Support Person Commun…" at bounding box center [815, 143] width 143 height 18
select select "3"
click at [744, 134] on select "Accounts Admin Art Coordinator Community Leader Community Support Person Commun…" at bounding box center [815, 143] width 143 height 18
click at [322, 197] on input "14:58" at bounding box center [354, 196] width 143 height 18
click at [342, 220] on select "00 01 02 03 04 05 06 07 08 09 10 11 12 13 14 15 16 17 18 19 20 21 22 23" at bounding box center [346, 220] width 21 height 18
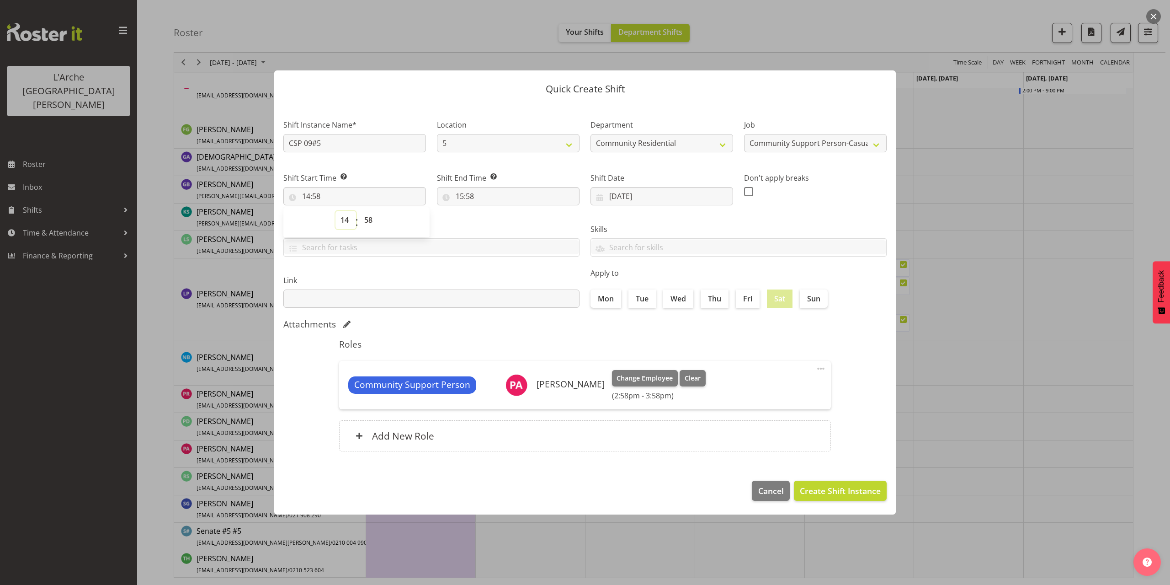
select select "7"
click at [336, 211] on select "00 01 02 03 04 05 06 07 08 09 10 11 12 13 14 15 16 17 18 19 20 21 22 23" at bounding box center [346, 220] width 21 height 18
type input "07:58"
click at [370, 221] on select "00 01 02 03 04 05 06 07 08 09 10 11 12 13 14 15 16 17 18 19 20 21 22 23 24 25 2…" at bounding box center [369, 220] width 21 height 18
select select "30"
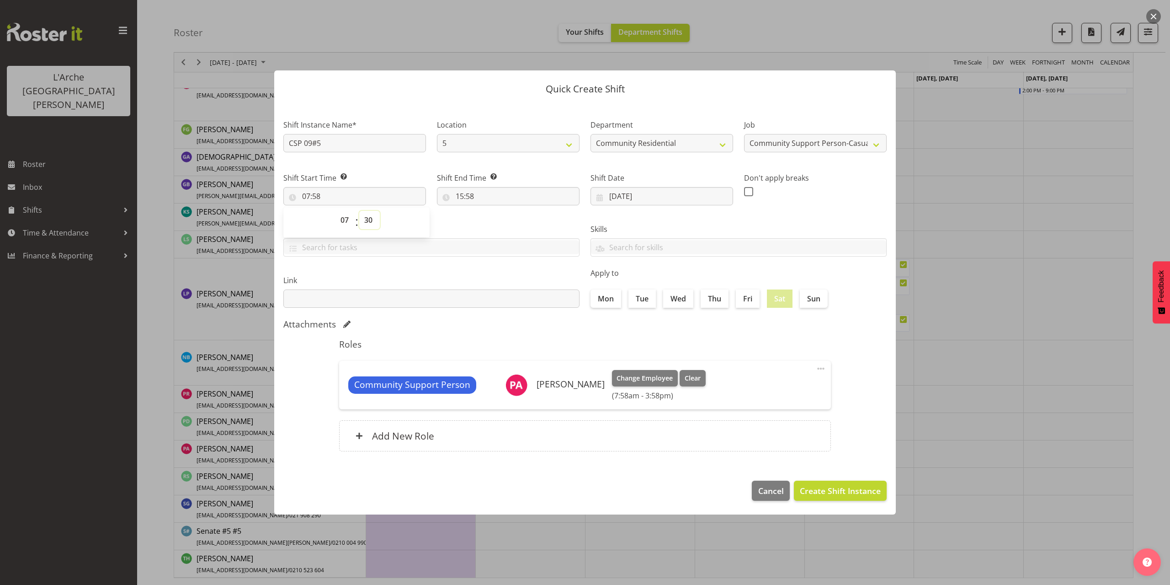
click at [359, 211] on select "00 01 02 03 04 05 06 07 08 09 10 11 12 13 14 15 16 17 18 19 20 21 22 23 24 25 2…" at bounding box center [369, 220] width 21 height 18
type input "07:30"
click at [462, 195] on input "15:58" at bounding box center [508, 196] width 143 height 18
click at [501, 222] on select "00 01 02 03 04 05 06 07 08 09 10 11 12 13 14 15 16 17 18 19 20 21 22 23" at bounding box center [499, 220] width 21 height 18
select select "12"
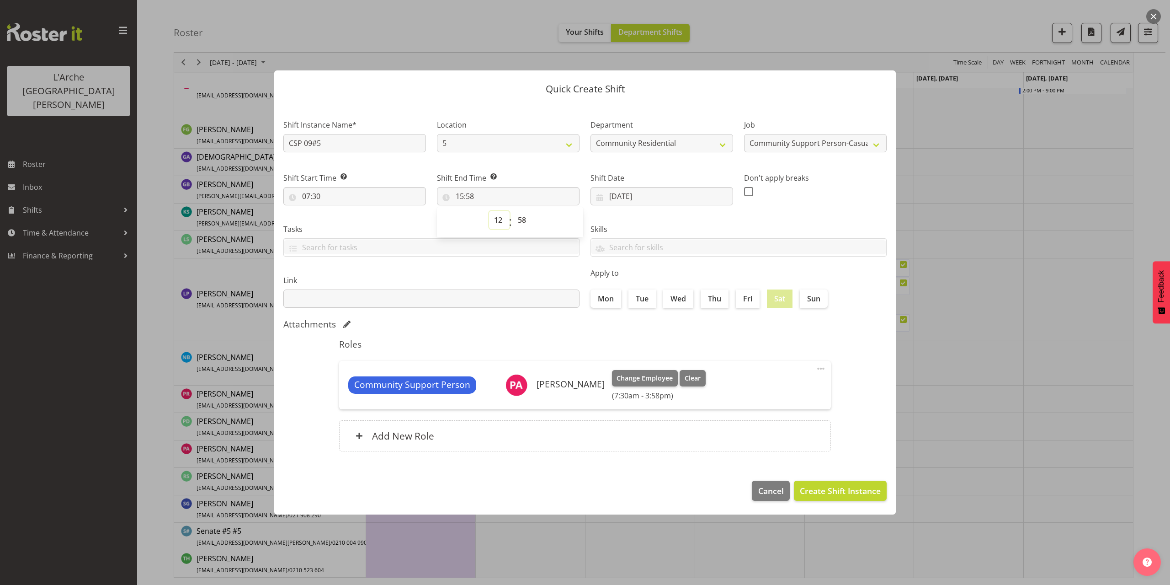
click at [489, 211] on select "00 01 02 03 04 05 06 07 08 09 10 11 12 13 14 15 16 17 18 19 20 21 22 23" at bounding box center [499, 220] width 21 height 18
type input "12:58"
click at [521, 219] on select "00 01 02 03 04 05 06 07 08 09 10 11 12 13 14 15 16 17 18 19 20 21 22 23 24 25 2…" at bounding box center [523, 220] width 21 height 18
select select "30"
click at [513, 211] on select "00 01 02 03 04 05 06 07 08 09 10 11 12 13 14 15 16 17 18 19 20 21 22 23 24 25 2…" at bounding box center [523, 220] width 21 height 18
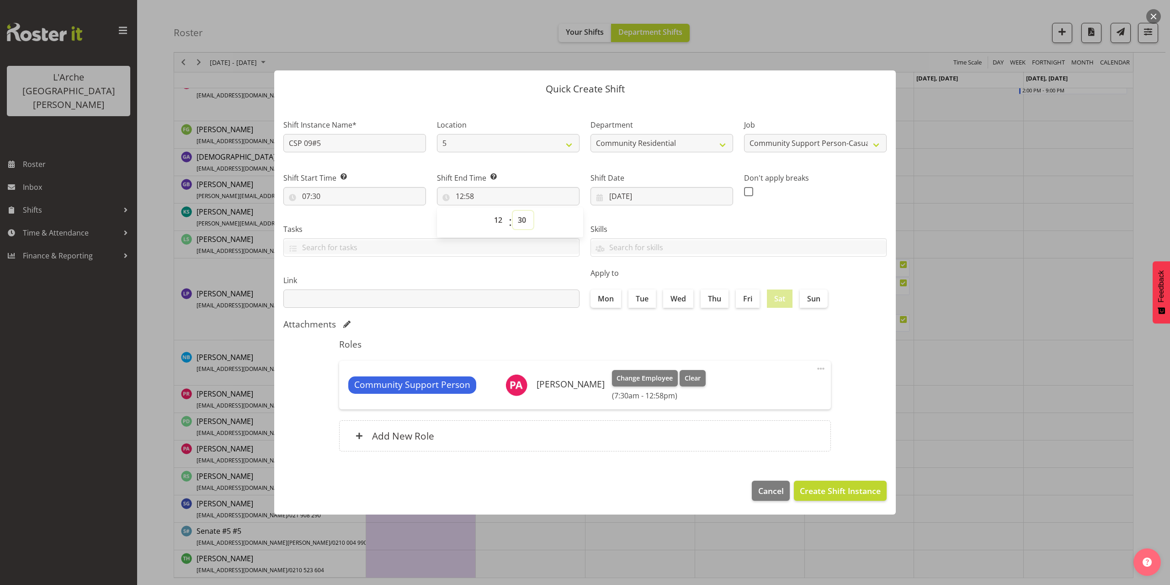
type input "12:30"
click at [842, 492] on span "Create Shift Instance" at bounding box center [840, 491] width 81 height 12
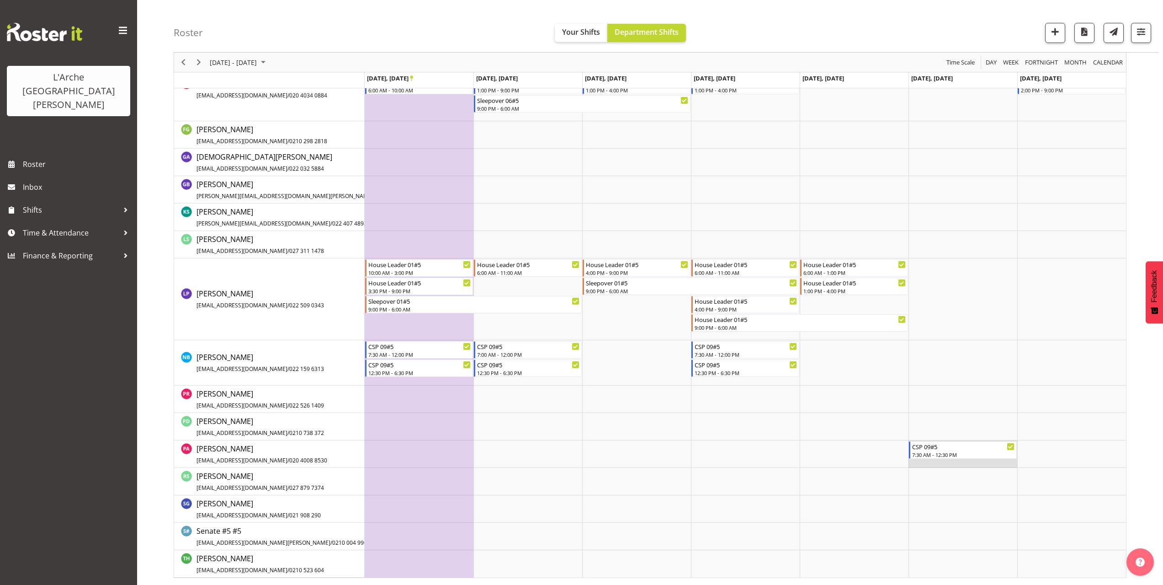
click at [926, 464] on td "Timeline Week of September 22, 2025" at bounding box center [963, 453] width 109 height 27
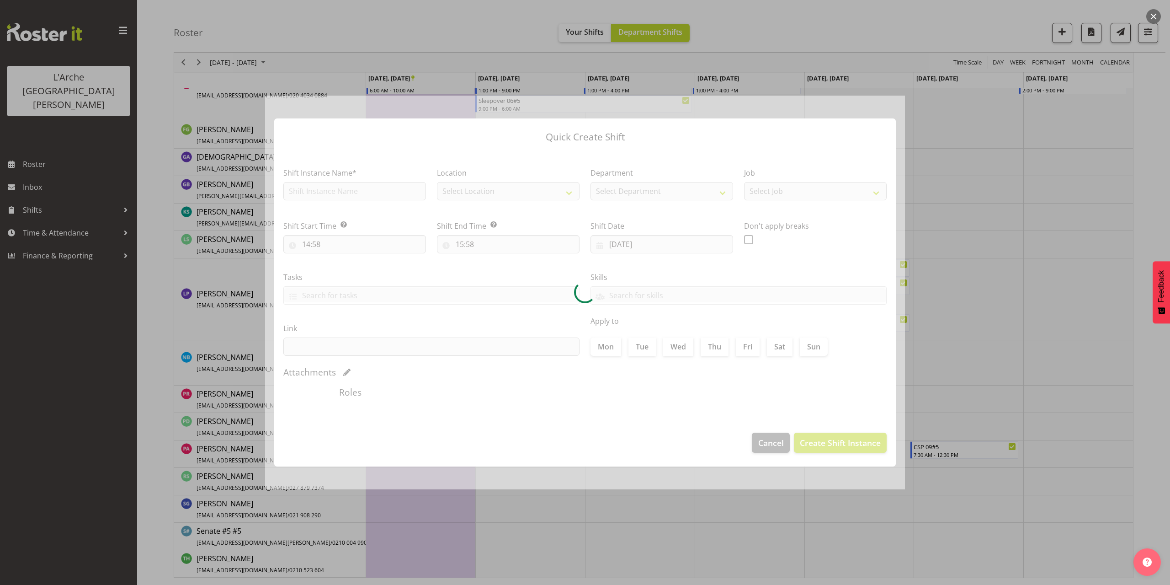
type input "[DATE]"
checkbox input "true"
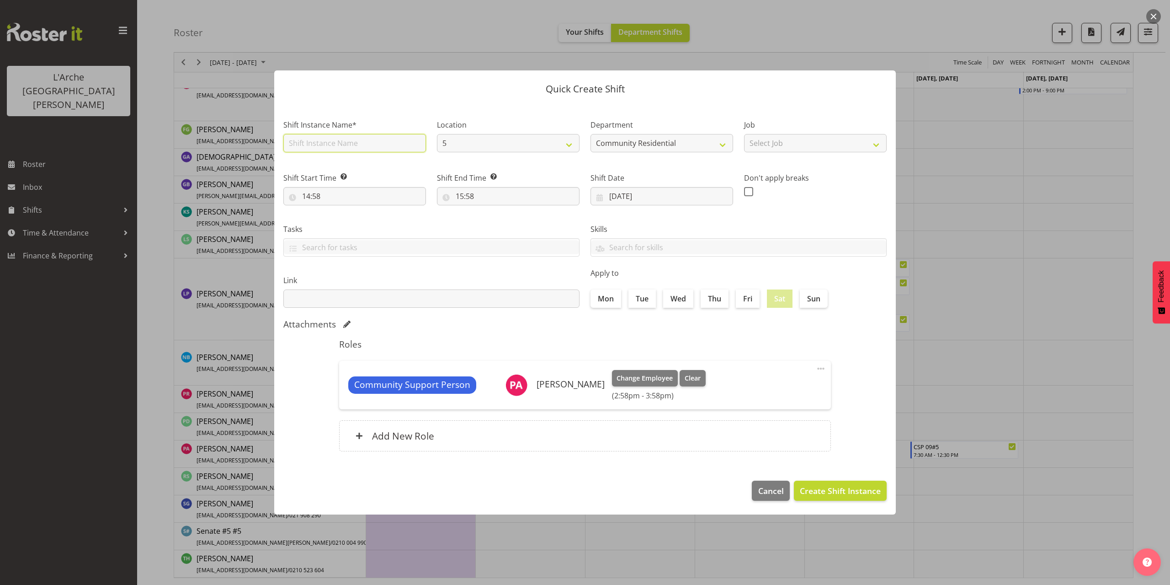
click at [341, 143] on input "text" at bounding box center [354, 143] width 143 height 18
type input "House Leader 01#5"
click at [769, 144] on select "Select Job Accounts Admin Art Coordinator Community Leader Community Support Pe…" at bounding box center [815, 143] width 143 height 18
click at [744, 134] on select "Select Job Accounts Admin Art Coordinator Community Leader Community Support Pe…" at bounding box center [815, 143] width 143 height 18
click at [815, 145] on select "Accounts Admin Art Coordinator Community Leader Community Support Person Commun…" at bounding box center [815, 143] width 143 height 18
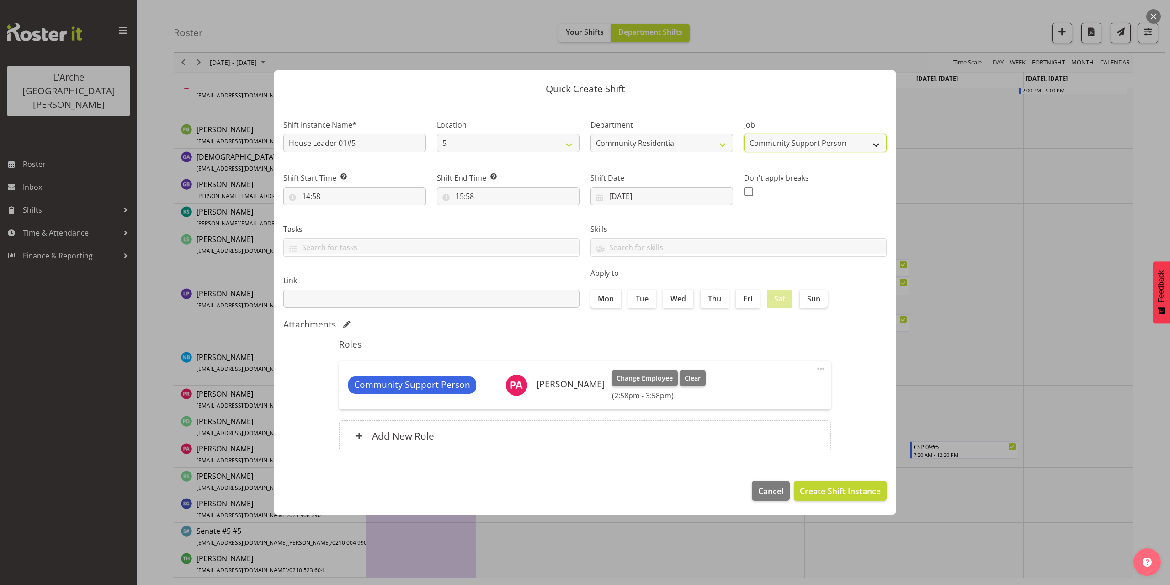
select select "3"
click at [744, 134] on select "Accounts Admin Art Coordinator Community Leader Community Support Person Commun…" at bounding box center [815, 143] width 143 height 18
click at [315, 196] on input "14:58" at bounding box center [354, 196] width 143 height 18
click at [345, 221] on select "00 01 02 03 04 05 06 07 08 09 10 11 12 13 14 15 16 17 18 19 20 21 22 23" at bounding box center [346, 220] width 21 height 18
select select "13"
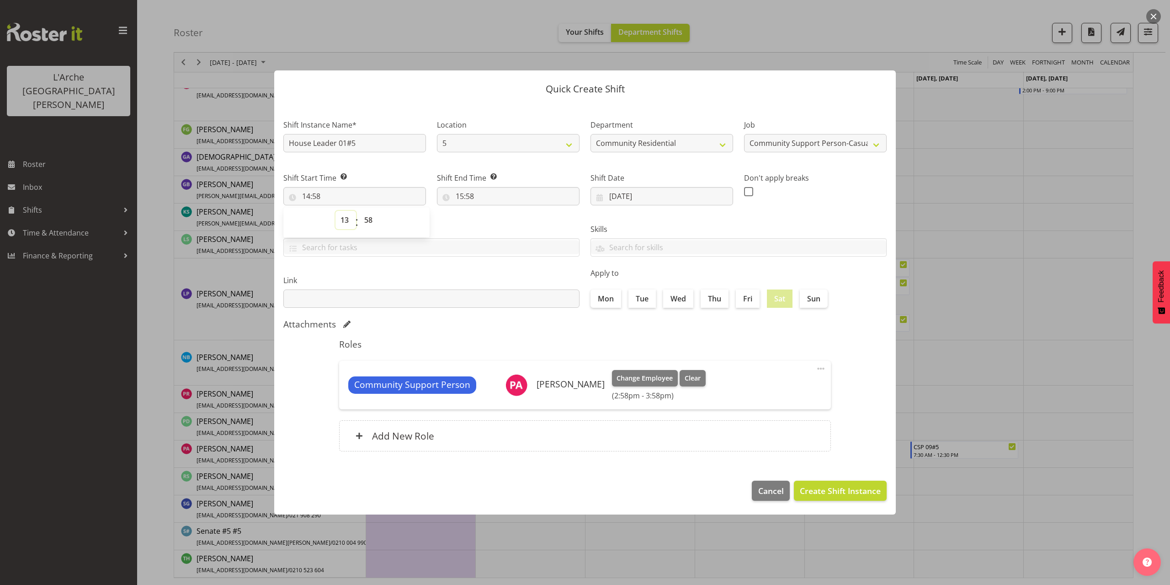
click at [336, 211] on select "00 01 02 03 04 05 06 07 08 09 10 11 12 13 14 15 16 17 18 19 20 21 22 23" at bounding box center [346, 220] width 21 height 18
type input "13:58"
click at [368, 220] on select "00 01 02 03 04 05 06 07 08 09 10 11 12 13 14 15 16 17 18 19 20 21 22 23 24 25 2…" at bounding box center [369, 220] width 21 height 18
select select "0"
click at [359, 211] on select "00 01 02 03 04 05 06 07 08 09 10 11 12 13 14 15 16 17 18 19 20 21 22 23 24 25 2…" at bounding box center [369, 220] width 21 height 18
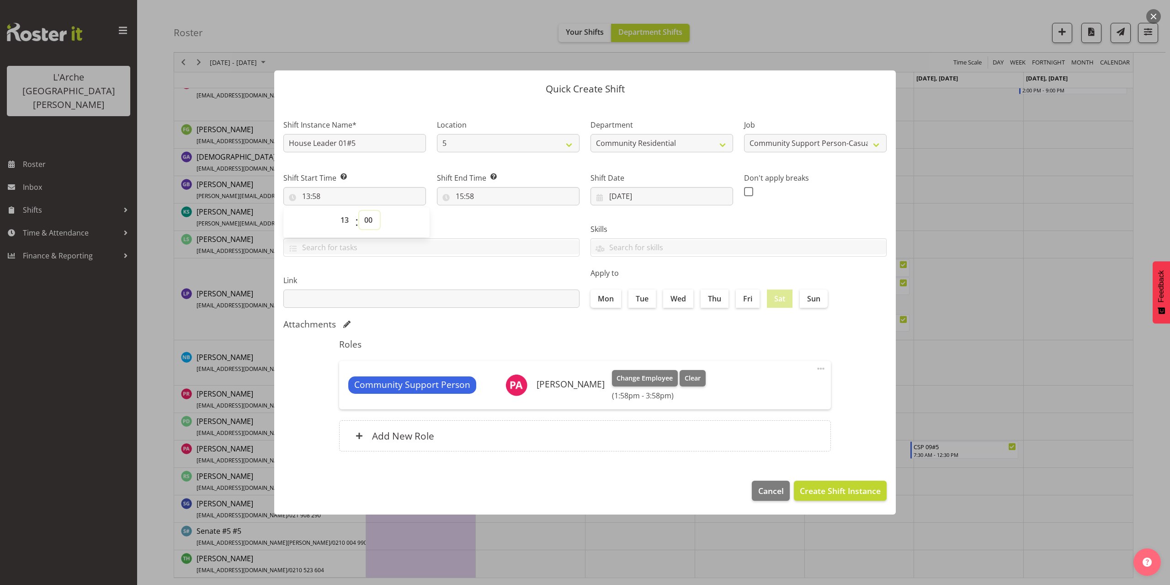
type input "13:00"
click at [463, 195] on input "15:58" at bounding box center [508, 196] width 143 height 18
click at [497, 220] on select "00 01 02 03 04 05 06 07 08 09 10 11 12 13 14 15 16 17 18 19 20 21 22 23" at bounding box center [499, 220] width 21 height 18
select select "18"
click at [489, 211] on select "00 01 02 03 04 05 06 07 08 09 10 11 12 13 14 15 16 17 18 19 20 21 22 23" at bounding box center [499, 220] width 21 height 18
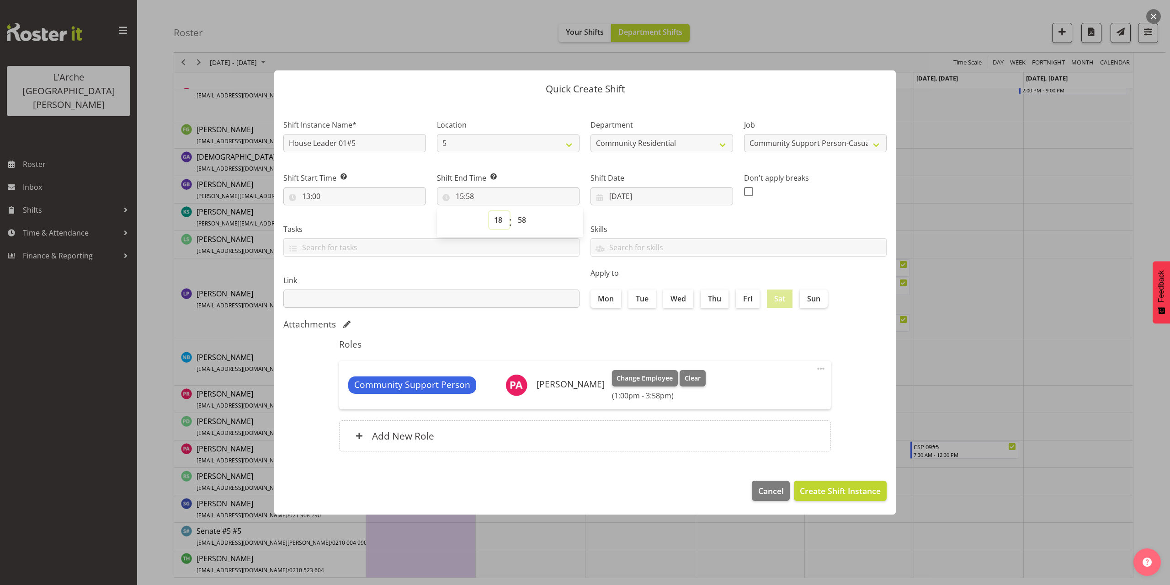
type input "18:58"
click at [519, 217] on select "00 01 02 03 04 05 06 07 08 09 10 11 12 13 14 15 16 17 18 19 20 21 22 23 24 25 2…" at bounding box center [523, 220] width 21 height 18
select select "30"
click at [513, 211] on select "00 01 02 03 04 05 06 07 08 09 10 11 12 13 14 15 16 17 18 19 20 21 22 23 24 25 2…" at bounding box center [523, 220] width 21 height 18
type input "18:30"
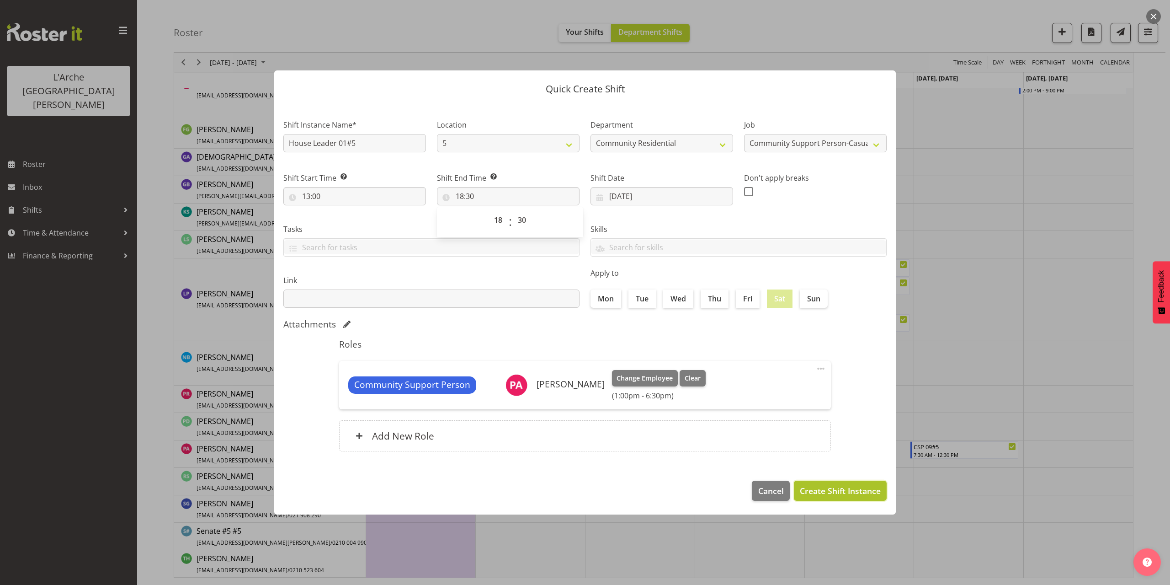
click at [816, 494] on span "Create Shift Instance" at bounding box center [840, 491] width 81 height 12
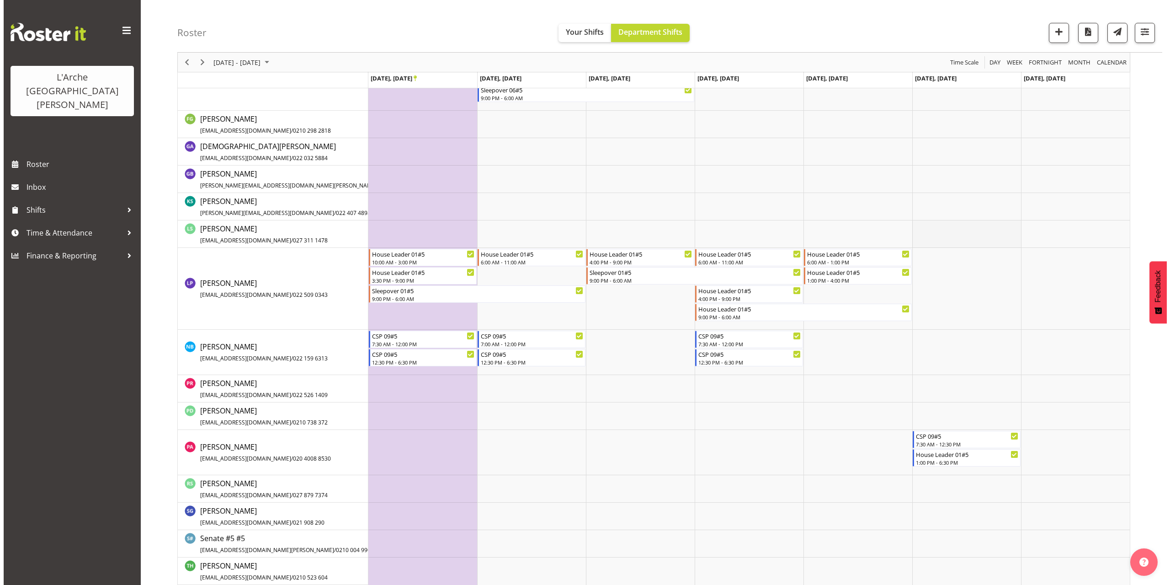
scroll to position [383, 0]
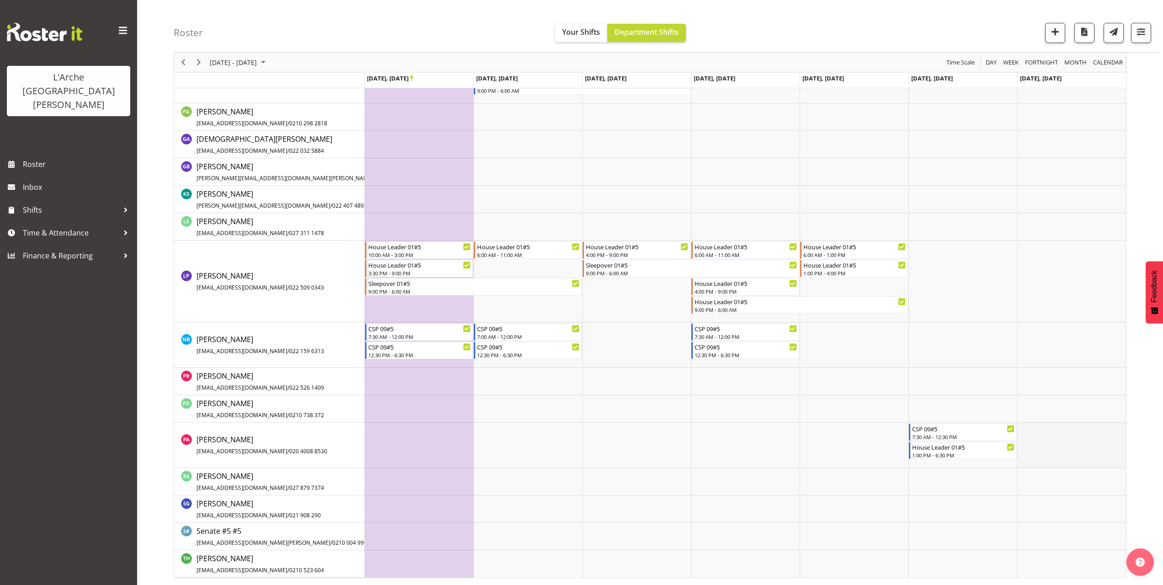
click at [1027, 434] on td "Timeline Week of September 22, 2025" at bounding box center [1072, 444] width 109 height 45
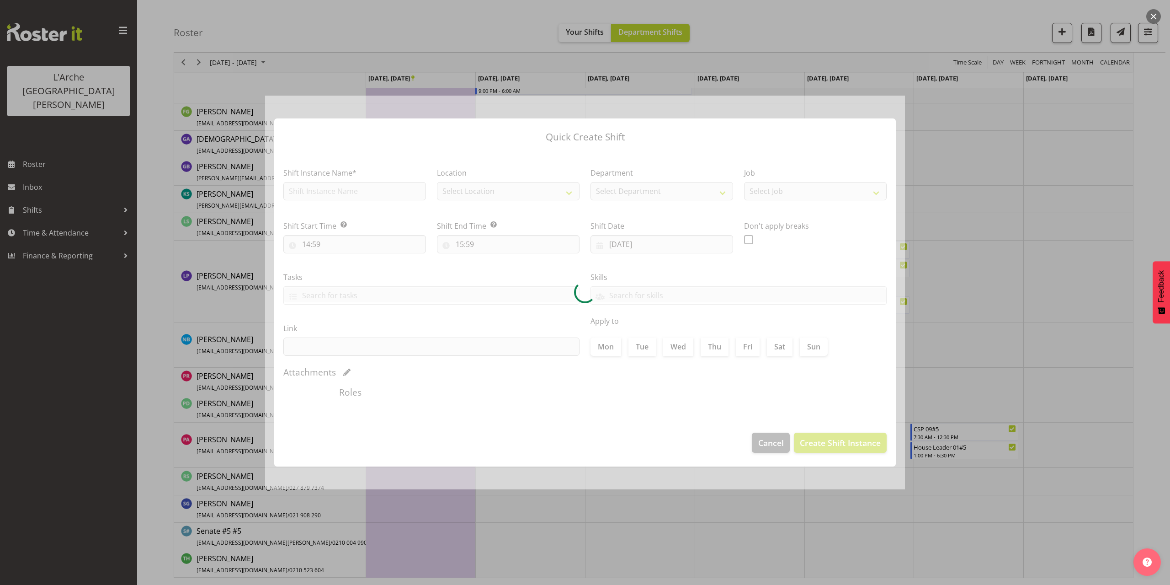
type input "[DATE]"
checkbox input "true"
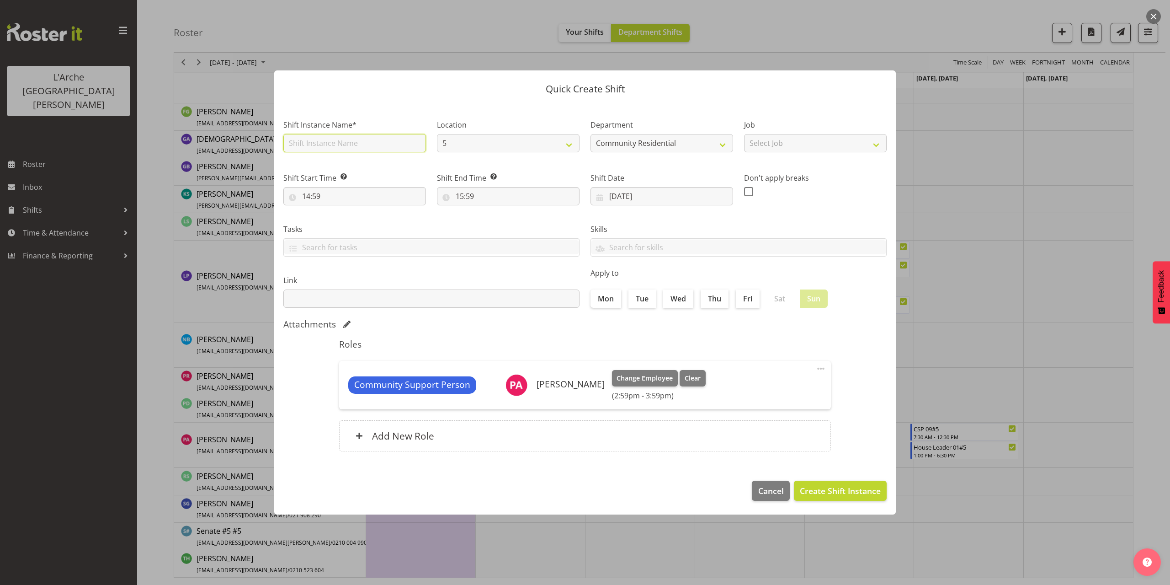
click at [347, 144] on input "text" at bounding box center [354, 143] width 143 height 18
type input "CSP 09#5"
click at [776, 148] on select "Select Job Accounts Admin Art Coordinator Community Leader Community Support Pe…" at bounding box center [815, 143] width 143 height 18
select select "3"
click at [744, 134] on select "Select Job Accounts Admin Art Coordinator Community Leader Community Support Pe…" at bounding box center [815, 143] width 143 height 18
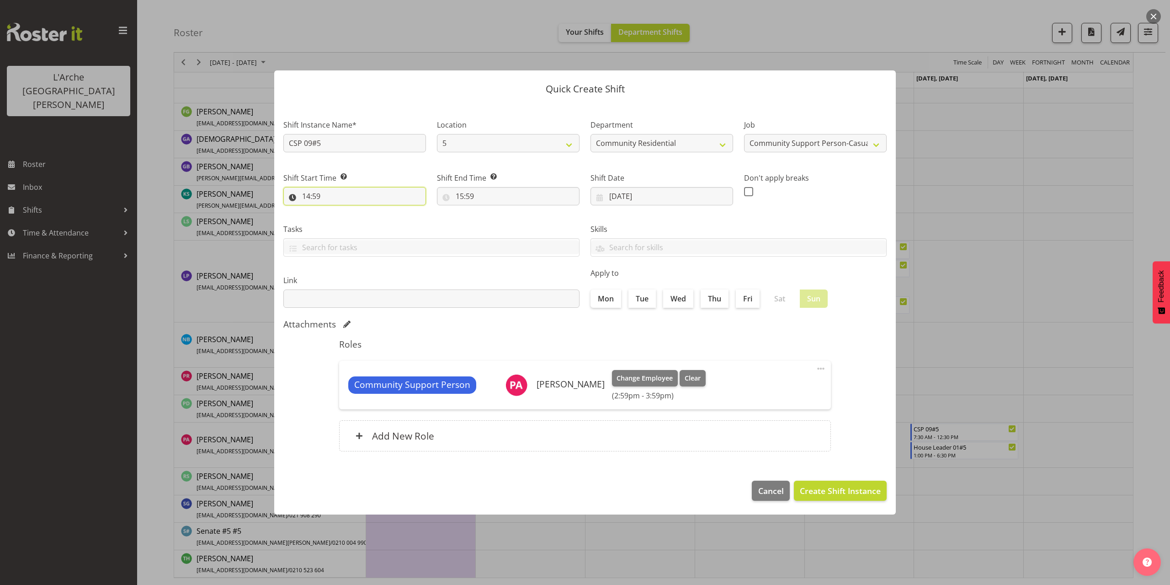
click at [320, 199] on input "14:59" at bounding box center [354, 196] width 143 height 18
click at [345, 222] on select "00 01 02 03 04 05 06 07 08 09 10 11 12 13 14 15 16 17 18 19 20 21 22 23" at bounding box center [346, 220] width 21 height 18
select select "7"
click at [336, 211] on select "00 01 02 03 04 05 06 07 08 09 10 11 12 13 14 15 16 17 18 19 20 21 22 23" at bounding box center [346, 220] width 21 height 18
type input "07:59"
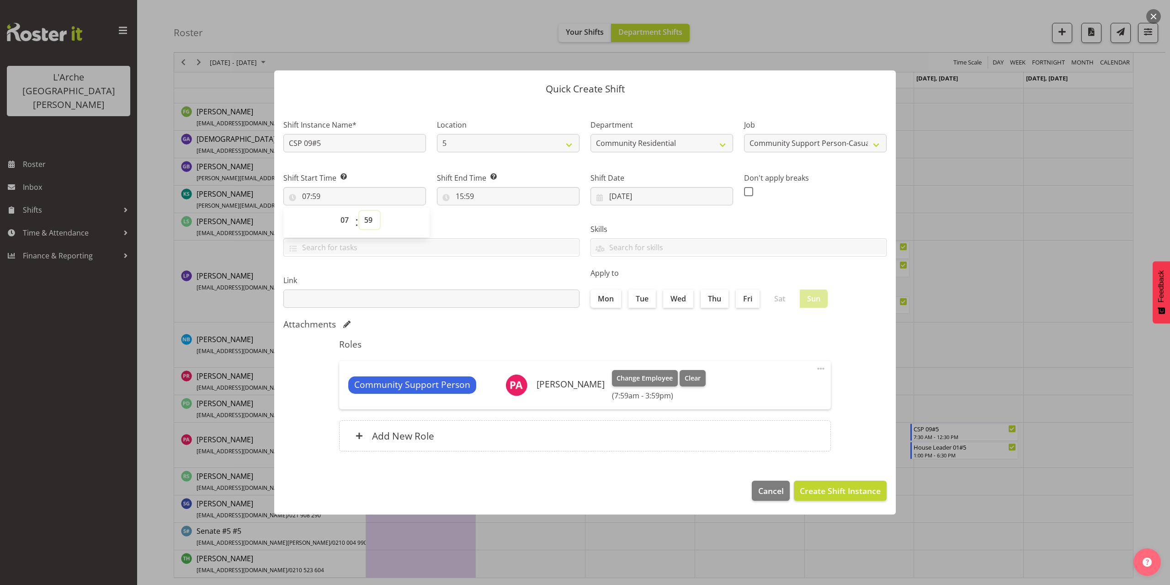
click at [368, 219] on select "00 01 02 03 04 05 06 07 08 09 10 11 12 13 14 15 16 17 18 19 20 21 22 23 24 25 2…" at bounding box center [369, 220] width 21 height 18
select select "30"
click at [359, 211] on select "00 01 02 03 04 05 06 07 08 09 10 11 12 13 14 15 16 17 18 19 20 21 22 23 24 25 2…" at bounding box center [369, 220] width 21 height 18
type input "07:30"
click at [459, 196] on input "15:59" at bounding box center [508, 196] width 143 height 18
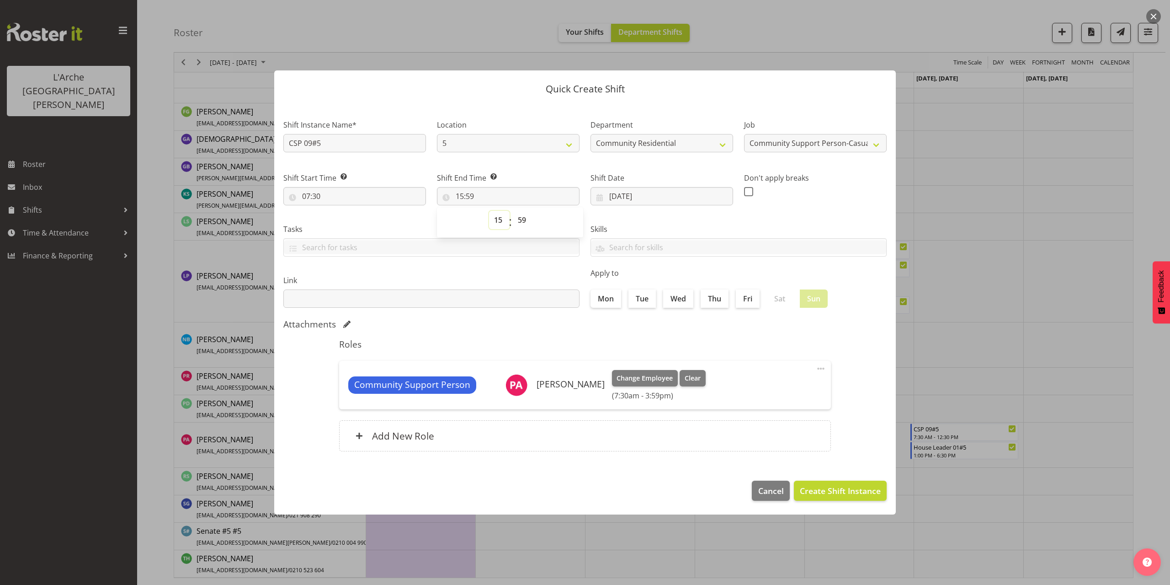
drag, startPoint x: 498, startPoint y: 220, endPoint x: 498, endPoint y: 225, distance: 5.5
click at [498, 220] on select "00 01 02 03 04 05 06 07 08 09 10 11 12 13 14 15 16 17 18 19 20 21 22 23" at bounding box center [499, 220] width 21 height 18
select select "12"
click at [489, 211] on select "00 01 02 03 04 05 06 07 08 09 10 11 12 13 14 15 16 17 18 19 20 21 22 23" at bounding box center [499, 220] width 21 height 18
type input "12:59"
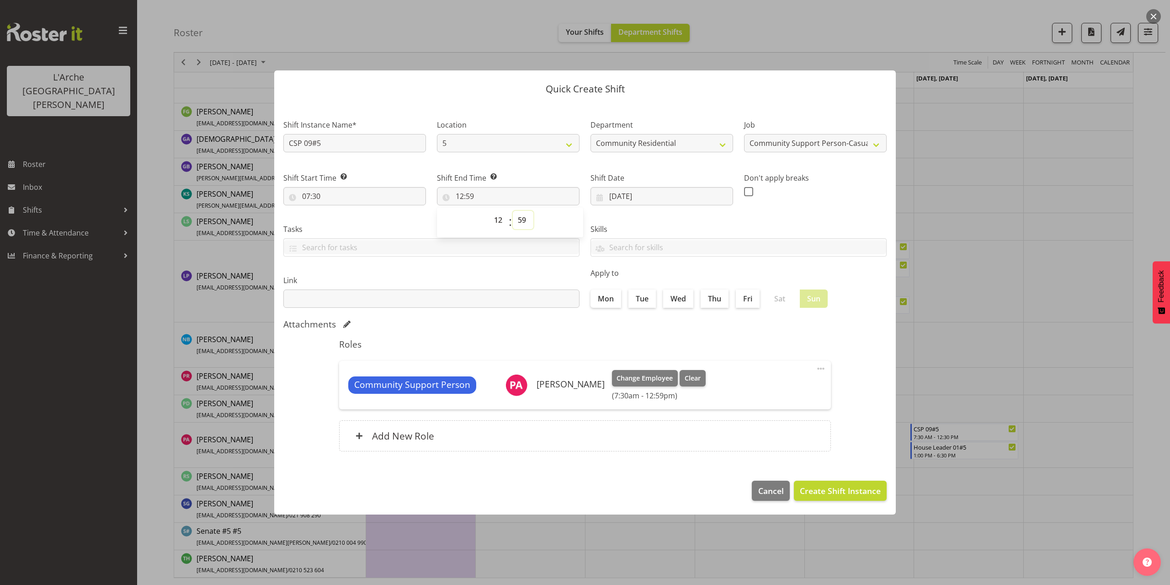
click at [520, 218] on select "00 01 02 03 04 05 06 07 08 09 10 11 12 13 14 15 16 17 18 19 20 21 22 23 24 25 2…" at bounding box center [523, 220] width 21 height 18
select select "30"
click at [513, 211] on select "00 01 02 03 04 05 06 07 08 09 10 11 12 13 14 15 16 17 18 19 20 21 22 23 24 25 2…" at bounding box center [523, 220] width 21 height 18
type input "12:30"
click at [816, 493] on span "Create Shift Instance" at bounding box center [840, 491] width 81 height 12
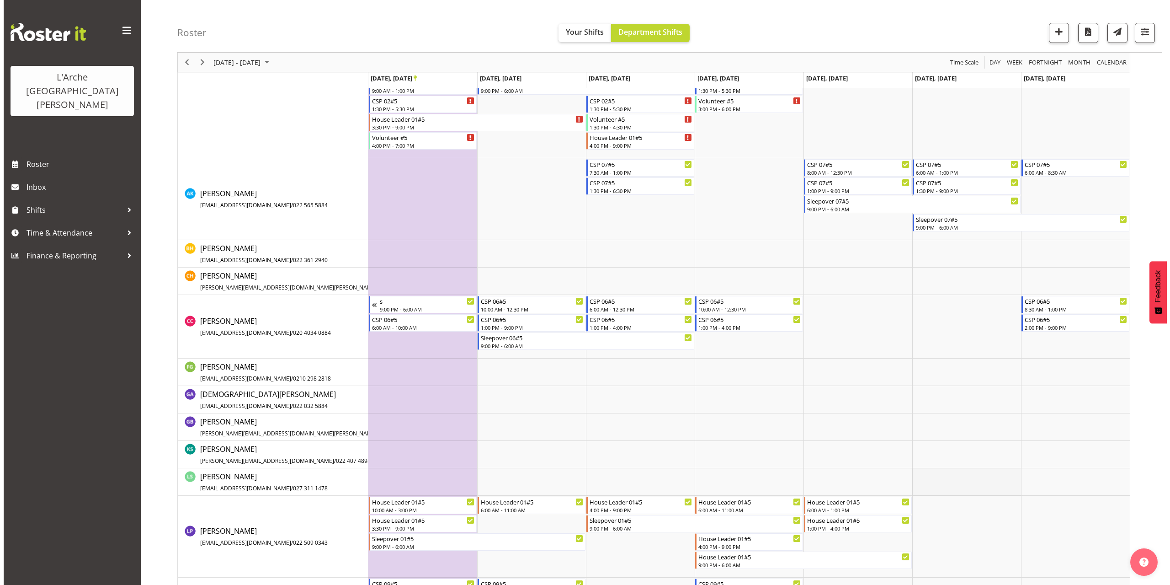
scroll to position [303, 0]
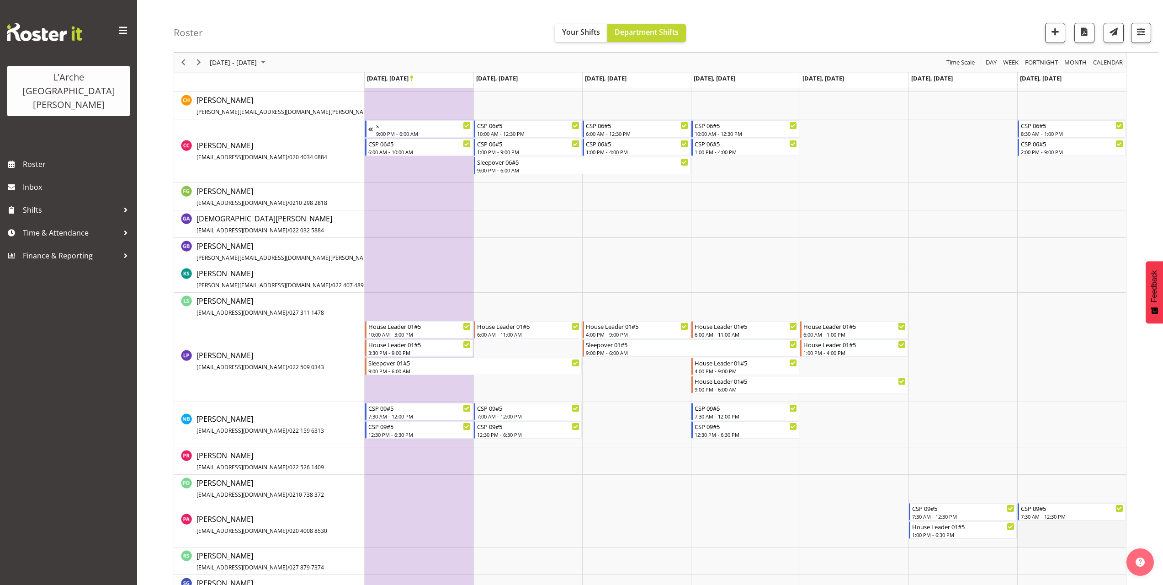
click at [1025, 530] on td "Timeline Week of September 22, 2025" at bounding box center [1072, 524] width 109 height 45
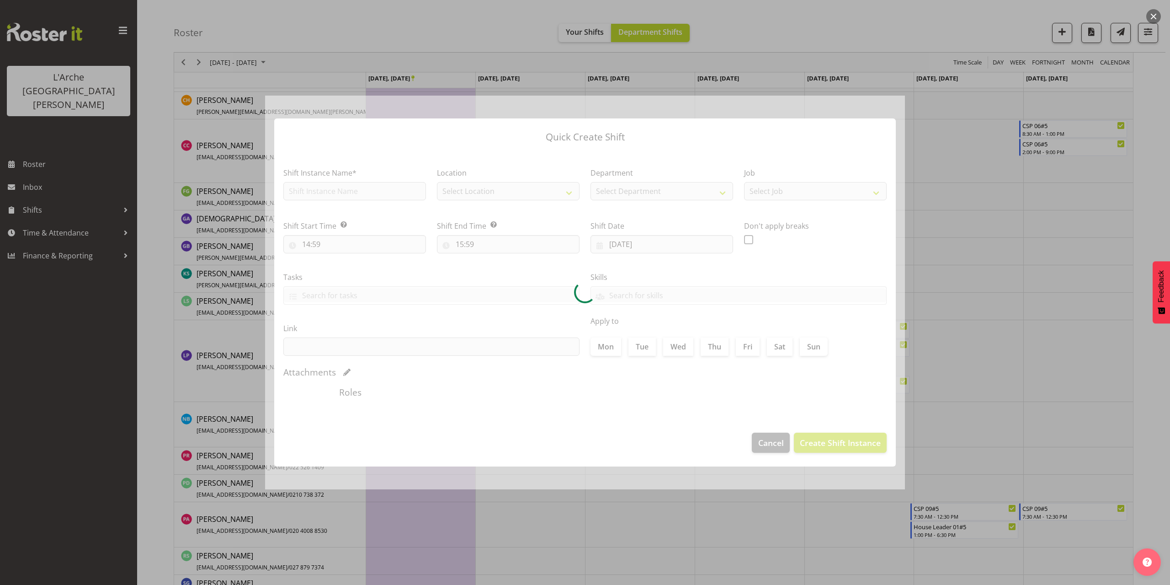
type input "[DATE]"
checkbox input "true"
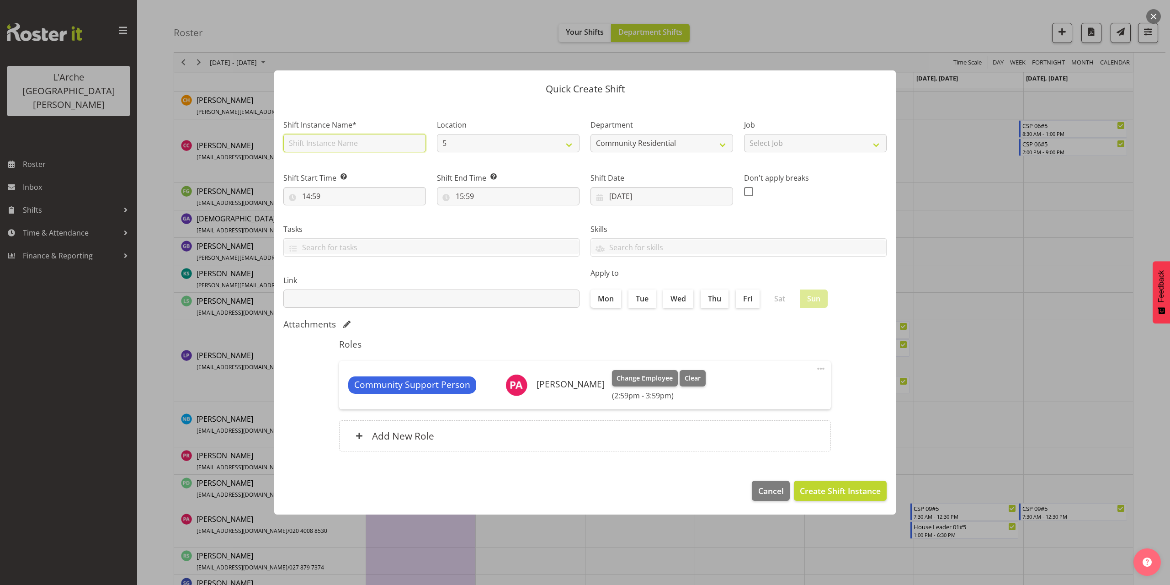
click at [333, 148] on input "text" at bounding box center [354, 143] width 143 height 18
type input "CSP 09#5"
click at [781, 147] on select "Select Job Accounts Admin Art Coordinator Community Leader Community Support Pe…" at bounding box center [815, 143] width 143 height 18
select select "2"
click at [744, 134] on select "Select Job Accounts Admin Art Coordinator Community Leader Community Support Pe…" at bounding box center [815, 143] width 143 height 18
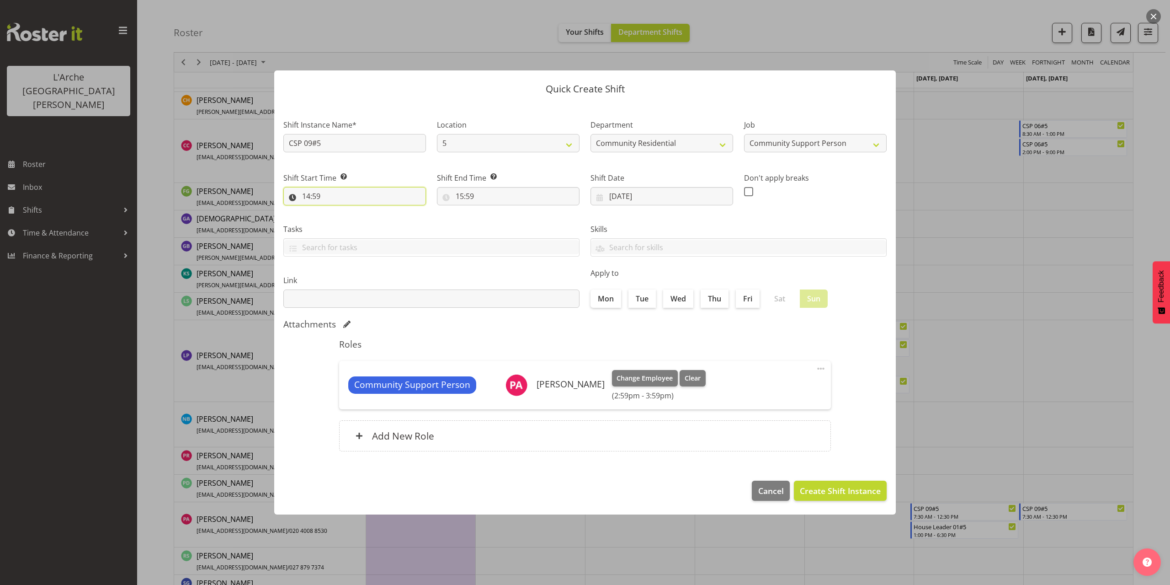
click at [320, 194] on input "14:59" at bounding box center [354, 196] width 143 height 18
click at [347, 223] on select "00 01 02 03 04 05 06 07 08 09 10 11 12 13 14 15 16 17 18 19 20 21 22 23" at bounding box center [346, 220] width 21 height 18
select select "13"
click at [336, 211] on select "00 01 02 03 04 05 06 07 08 09 10 11 12 13 14 15 16 17 18 19 20 21 22 23" at bounding box center [346, 220] width 21 height 18
type input "13:59"
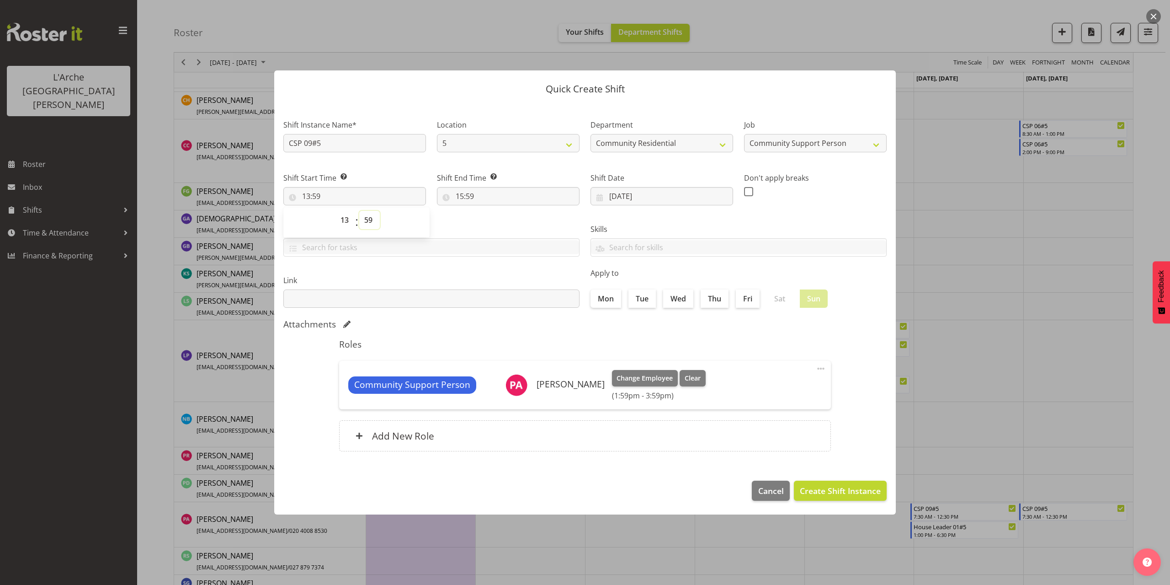
click at [366, 218] on select "00 01 02 03 04 05 06 07 08 09 10 11 12 13 14 15 16 17 18 19 20 21 22 23 24 25 2…" at bounding box center [369, 220] width 21 height 18
select select "0"
click at [359, 211] on select "00 01 02 03 04 05 06 07 08 09 10 11 12 13 14 15 16 17 18 19 20 21 22 23 24 25 2…" at bounding box center [369, 220] width 21 height 18
type input "13:00"
click at [467, 197] on input "15:59" at bounding box center [508, 196] width 143 height 18
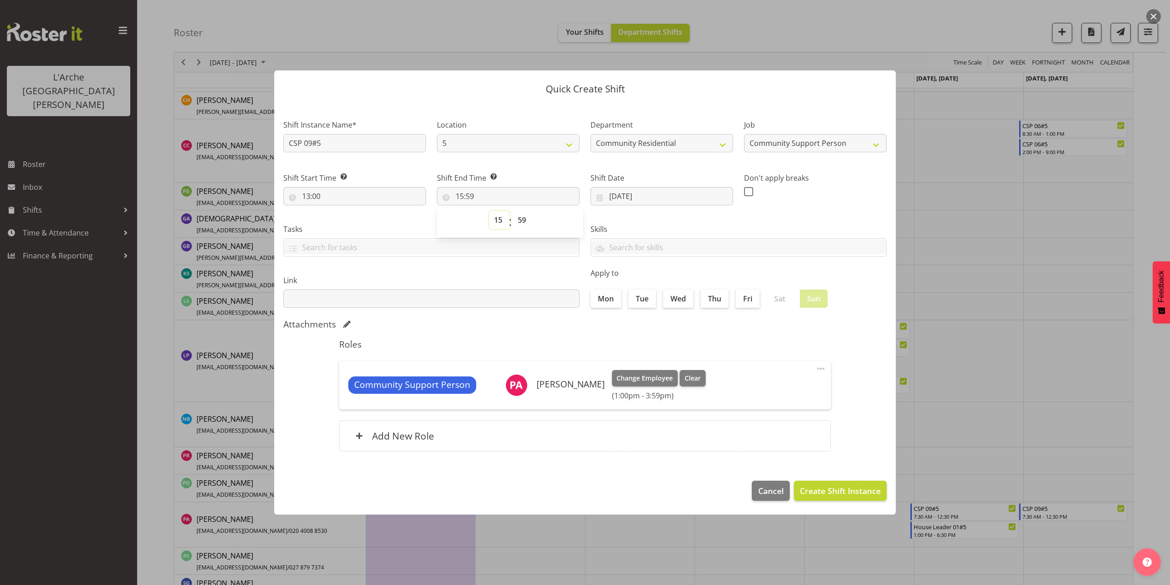
click at [498, 219] on select "00 01 02 03 04 05 06 07 08 09 10 11 12 13 14 15 16 17 18 19 20 21 22 23" at bounding box center [499, 220] width 21 height 18
select select "18"
click at [489, 211] on select "00 01 02 03 04 05 06 07 08 09 10 11 12 13 14 15 16 17 18 19 20 21 22 23" at bounding box center [499, 220] width 21 height 18
type input "18:59"
click at [521, 218] on select "00 01 02 03 04 05 06 07 08 09 10 11 12 13 14 15 16 17 18 19 20 21 22 23 24 25 2…" at bounding box center [523, 220] width 21 height 18
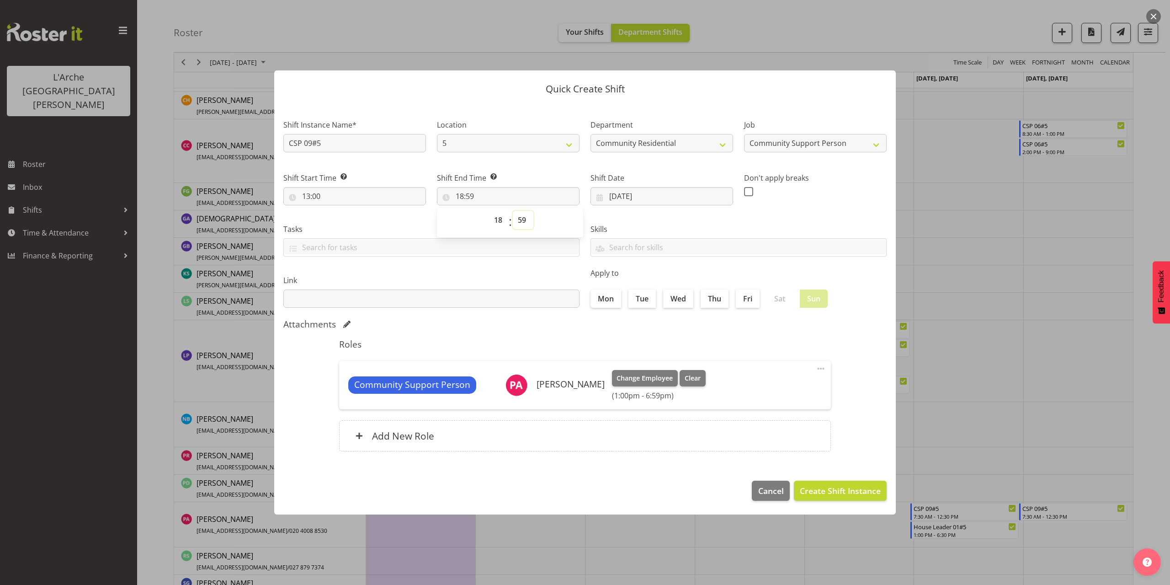
select select "30"
click at [513, 211] on select "00 01 02 03 04 05 06 07 08 09 10 11 12 13 14 15 16 17 18 19 20 21 22 23 24 25 2…" at bounding box center [523, 220] width 21 height 18
type input "18:30"
click at [848, 494] on span "Create Shift Instance" at bounding box center [840, 491] width 81 height 12
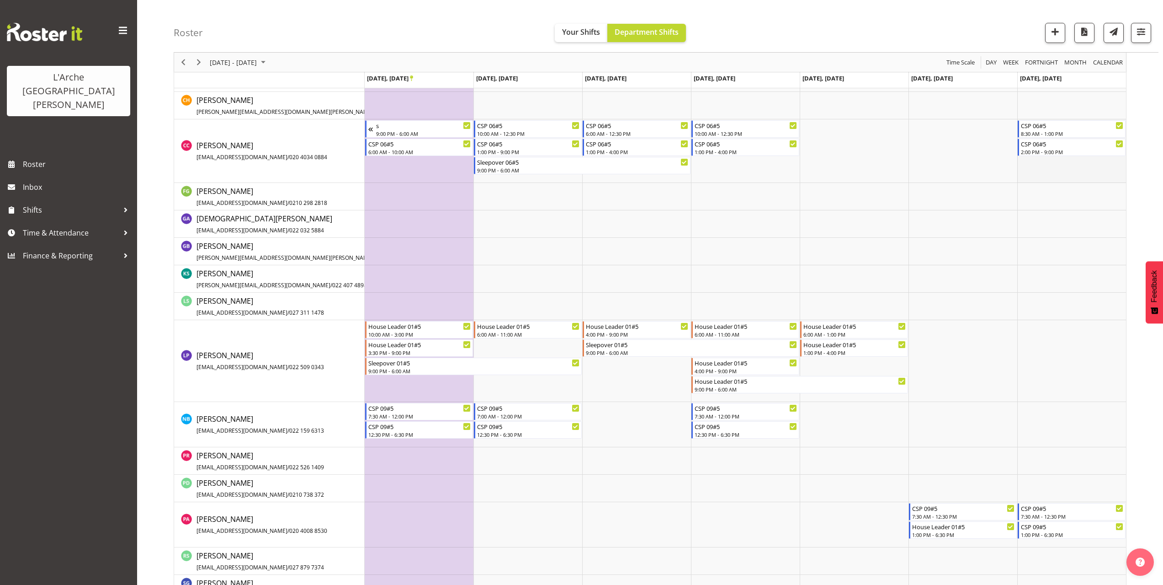
click at [1034, 166] on td "Timeline Week of September 22, 2025" at bounding box center [1072, 151] width 109 height 64
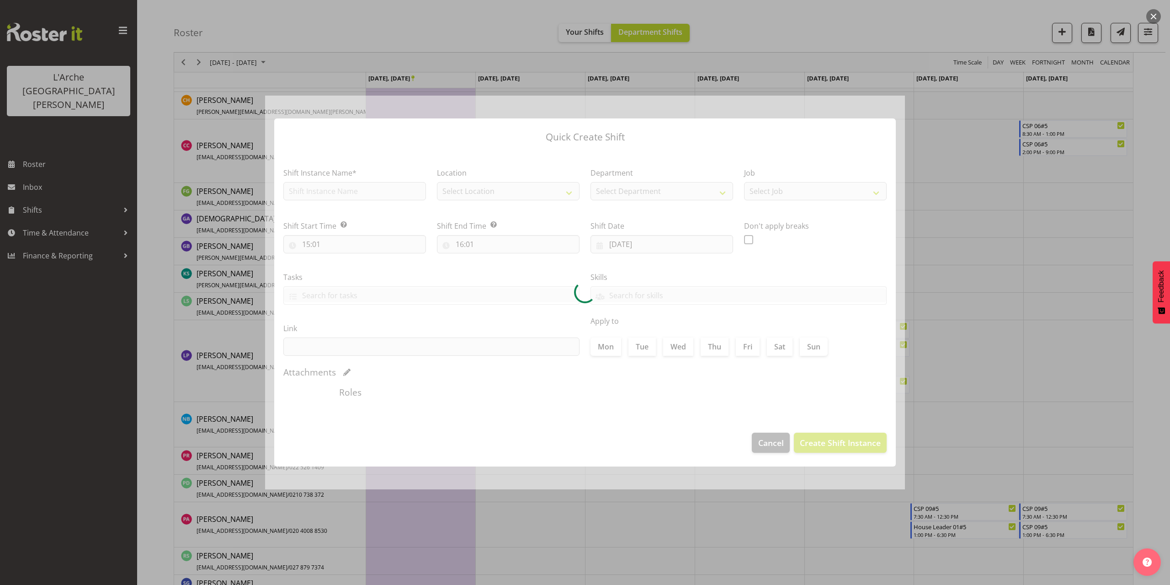
type input "[DATE]"
checkbox input "true"
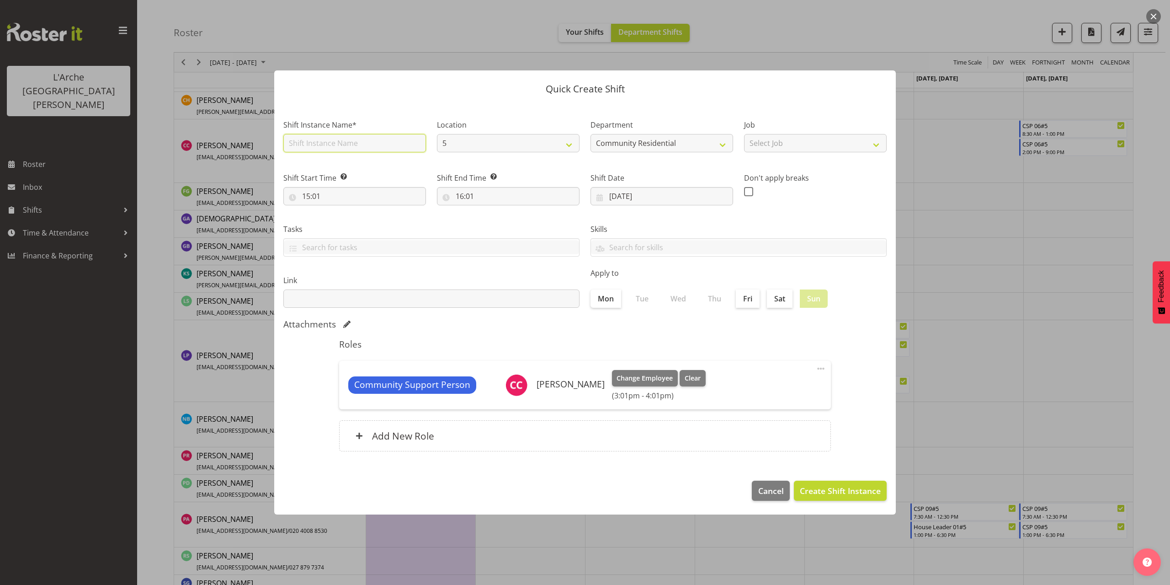
click at [338, 142] on input "text" at bounding box center [354, 143] width 143 height 18
type input "Sleepover 06#5"
click at [774, 148] on select "Select Job Accounts Admin Art Coordinator Community Leader Community Support Pe…" at bounding box center [815, 143] width 143 height 18
select select "2"
click at [744, 134] on select "Select Job Accounts Admin Art Coordinator Community Leader Community Support Pe…" at bounding box center [815, 143] width 143 height 18
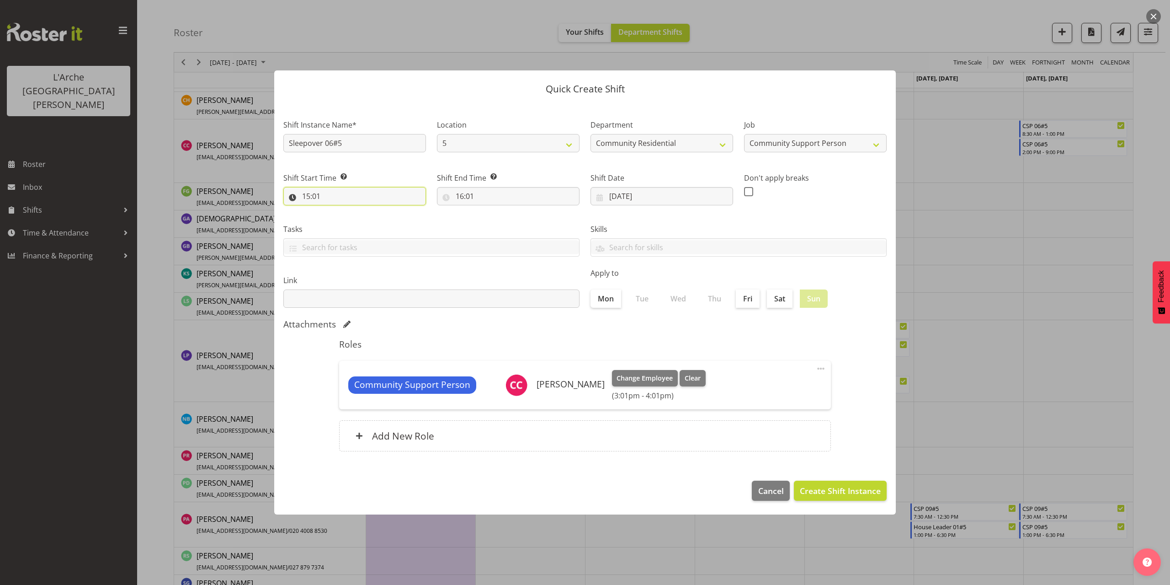
click at [315, 196] on input "15:01" at bounding box center [354, 196] width 143 height 18
click at [342, 221] on select "00 01 02 03 04 05 06 07 08 09 10 11 12 13 14 15 16 17 18 19 20 21 22 23" at bounding box center [346, 220] width 21 height 18
drag, startPoint x: 345, startPoint y: 223, endPoint x: 341, endPoint y: 229, distance: 6.4
click at [345, 223] on select "00 01 02 03 04 05 06 07 08 09 10 11 12 13 14 15 16 17 18 19 20 21 22 23" at bounding box center [346, 220] width 21 height 18
select select "21"
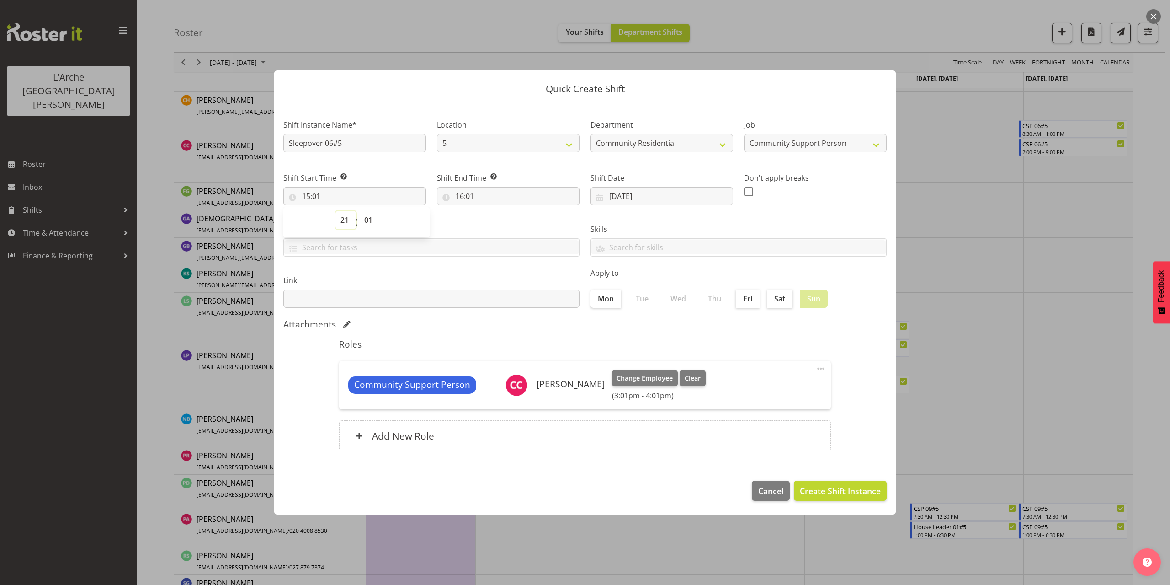
click at [336, 211] on select "00 01 02 03 04 05 06 07 08 09 10 11 12 13 14 15 16 17 18 19 20 21 22 23" at bounding box center [346, 220] width 21 height 18
type input "21:01"
click at [368, 218] on select "00 01 02 03 04 05 06 07 08 09 10 11 12 13 14 15 16 17 18 19 20 21 22 23 24 25 2…" at bounding box center [369, 220] width 21 height 18
select select "0"
click at [359, 211] on select "00 01 02 03 04 05 06 07 08 09 10 11 12 13 14 15 16 17 18 19 20 21 22 23 24 25 2…" at bounding box center [369, 220] width 21 height 18
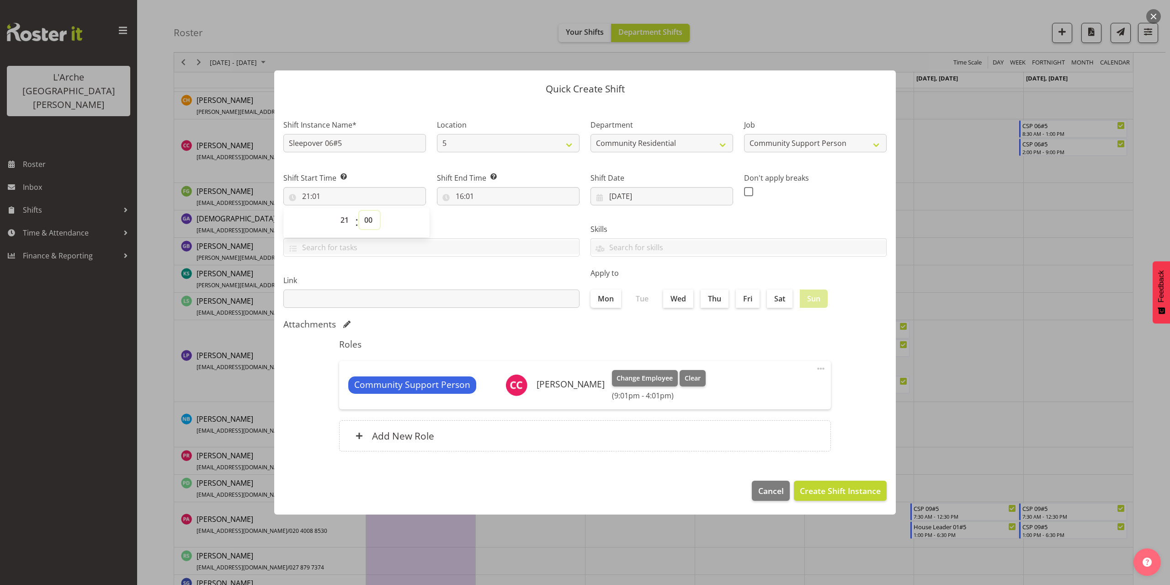
type input "21:00"
click at [465, 198] on input "16:01" at bounding box center [508, 196] width 143 height 18
click at [496, 219] on select "00 01 02 03 04 05 06 07 08 09 10 11 12 13 14 15 16 17 18 19 20 21 22 23" at bounding box center [499, 220] width 21 height 18
select select "6"
click at [489, 211] on select "00 01 02 03 04 05 06 07 08 09 10 11 12 13 14 15 16 17 18 19 20 21 22 23" at bounding box center [499, 220] width 21 height 18
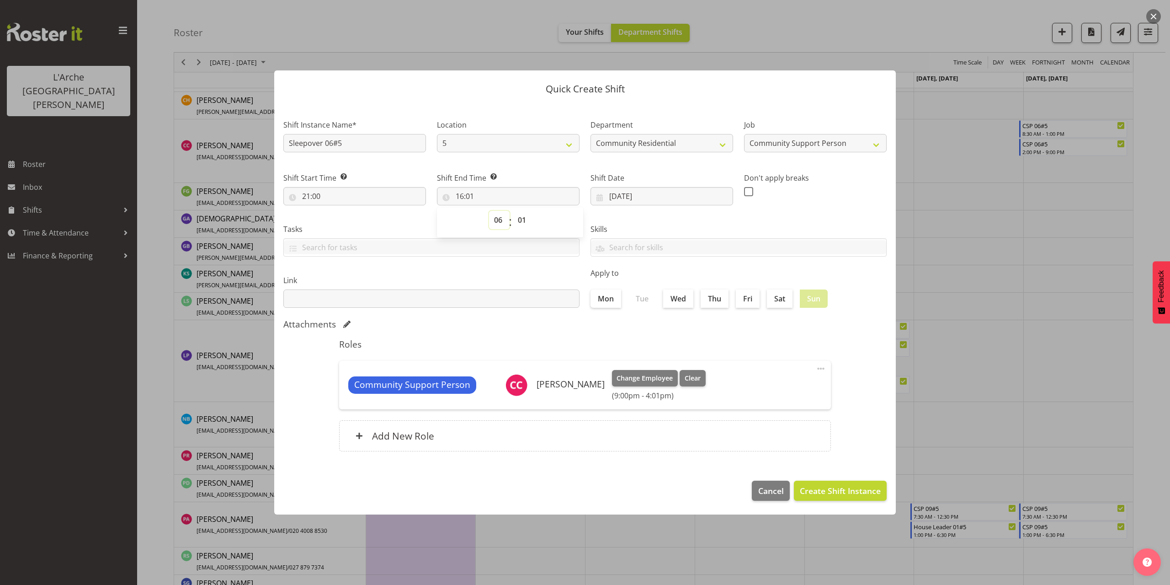
type input "06:01"
click at [522, 219] on select "00 01 02 03 04 05 06 07 08 09 10 11 12 13 14 15 16 17 18 19 20 21 22 23 24 25 2…" at bounding box center [523, 220] width 21 height 18
select select "0"
click at [513, 211] on select "00 01 02 03 04 05 06 07 08 09 10 11 12 13 14 15 16 17 18 19 20 21 22 23 24 25 2…" at bounding box center [523, 220] width 21 height 18
type input "06:00"
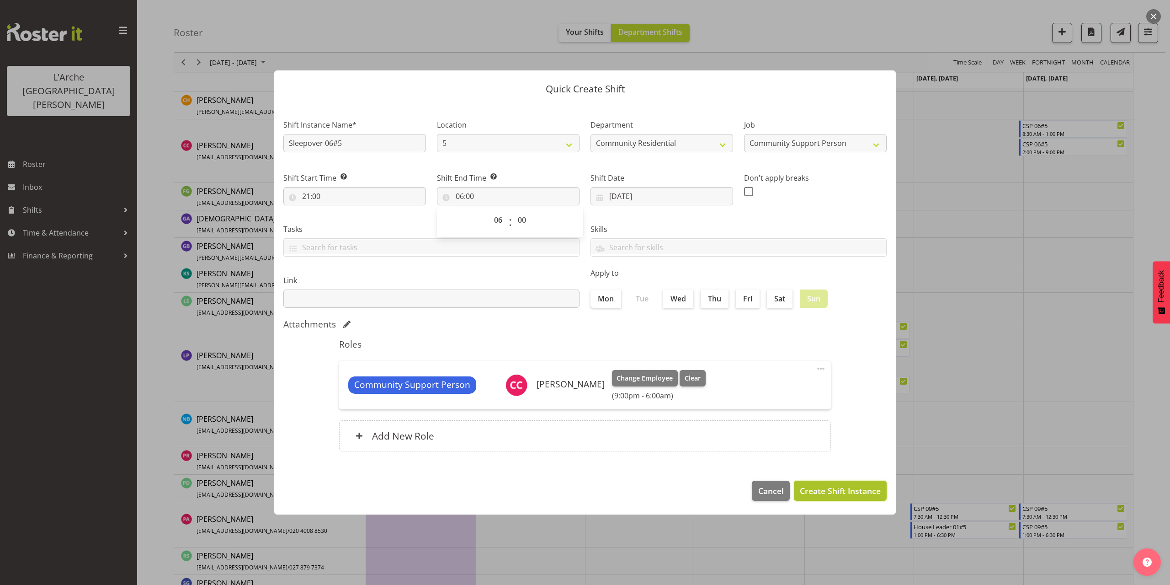
click at [839, 492] on span "Create Shift Instance" at bounding box center [840, 491] width 81 height 12
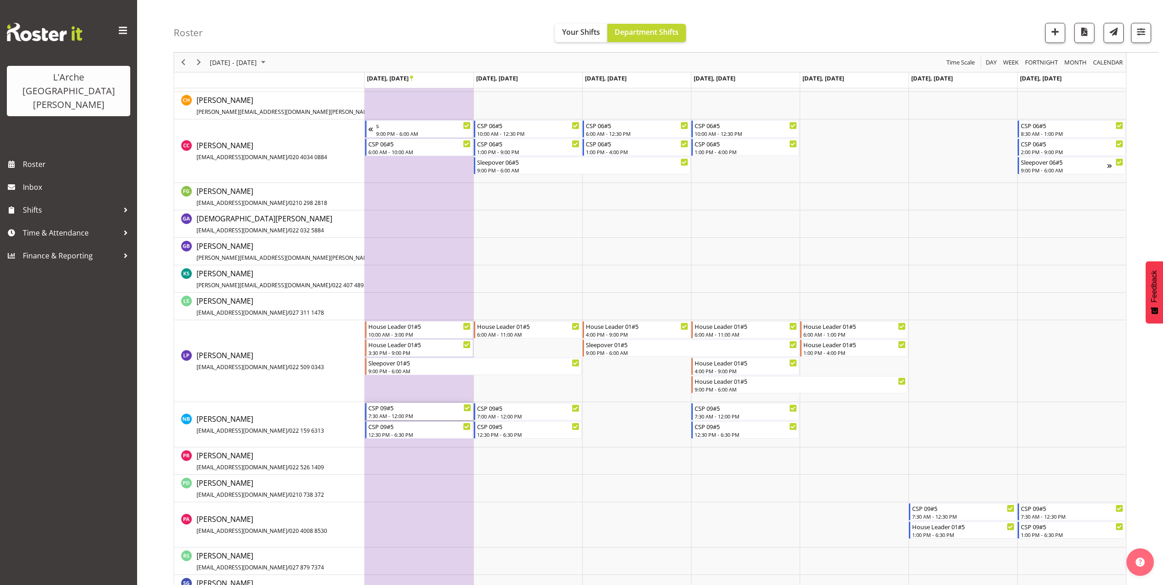
click at [387, 405] on div "CSP 09#5" at bounding box center [419, 407] width 103 height 9
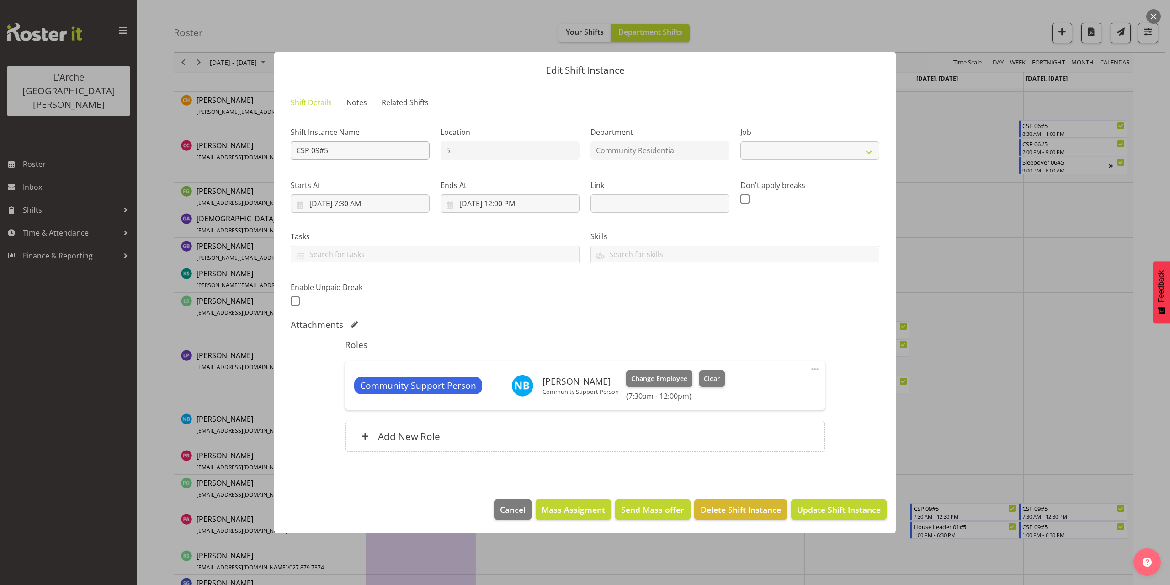
select select "2"
drag, startPoint x: 334, startPoint y: 150, endPoint x: 103, endPoint y: 123, distance: 232.5
click at [104, 123] on div "Edit Shift Instance Shift Details Notes Related Shifts Shift Instance Name CSP …" at bounding box center [585, 292] width 1170 height 585
type input "CSP 08#5"
click at [820, 504] on span "Update Shift Instance" at bounding box center [839, 509] width 84 height 12
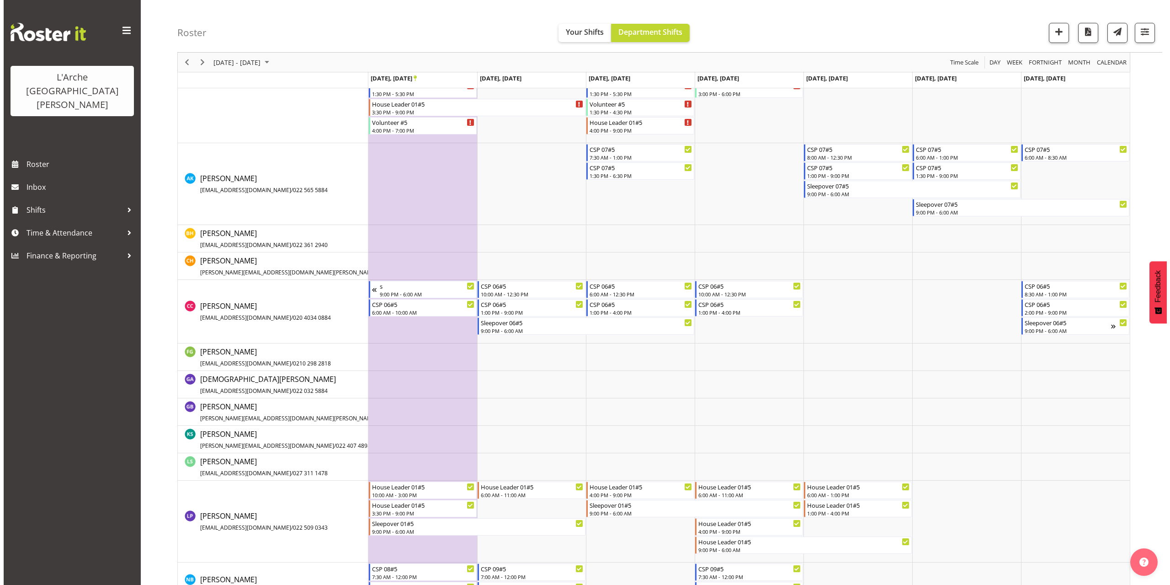
scroll to position [257, 0]
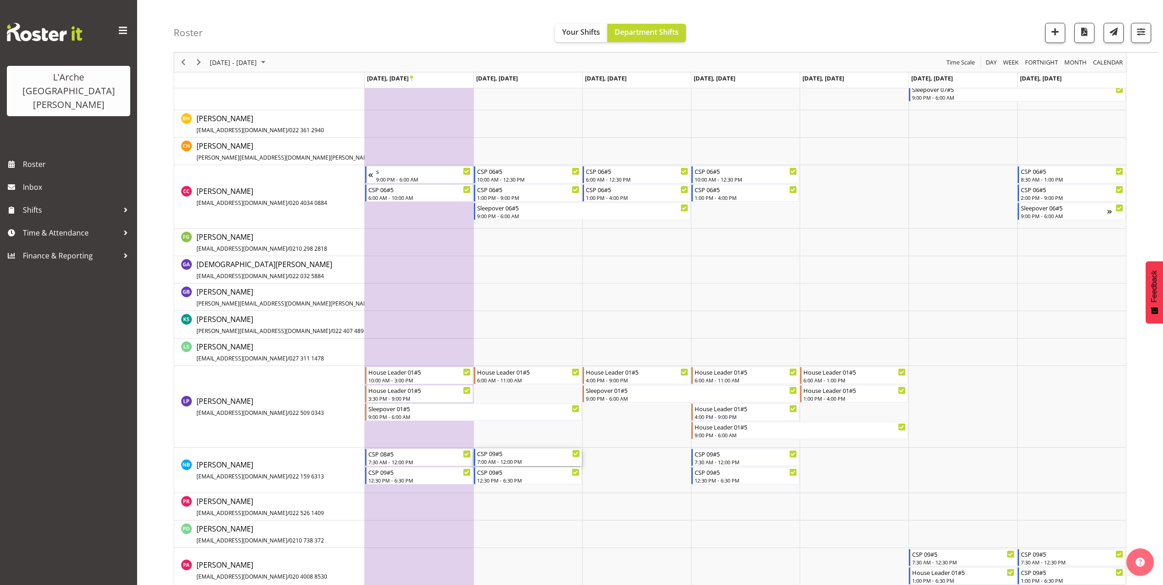
click at [489, 459] on div "7:00 AM - 12:00 PM" at bounding box center [528, 461] width 103 height 7
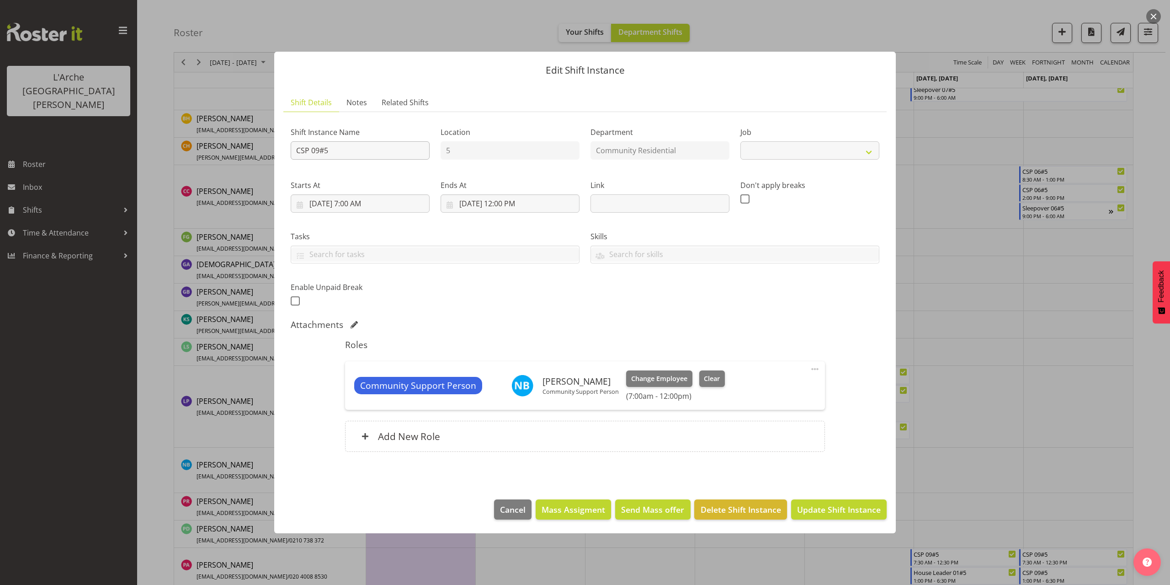
select select "2"
drag, startPoint x: 332, startPoint y: 149, endPoint x: 199, endPoint y: 133, distance: 134.0
click at [199, 133] on div "Edit Shift Instance Shift Details Notes Related Shifts Shift Instance Name CSP …" at bounding box center [585, 292] width 1170 height 585
type input "CSP 08#5"
click at [796, 151] on select "Create new job Accounts Admin Art Coordinator Community Leader Community Suppor…" at bounding box center [810, 150] width 139 height 18
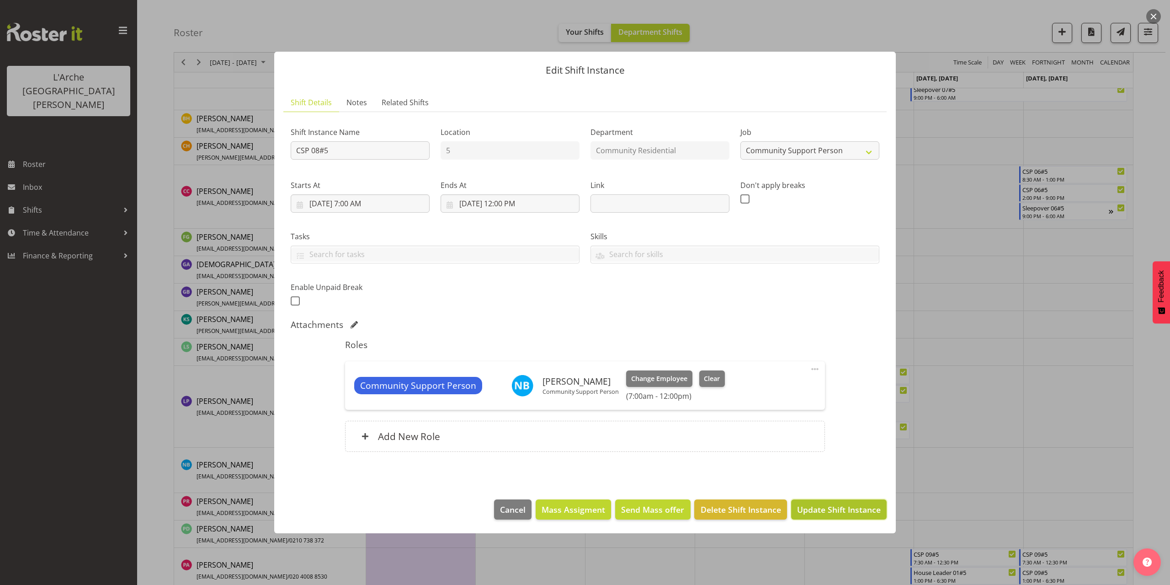
click at [848, 510] on span "Update Shift Instance" at bounding box center [839, 509] width 84 height 12
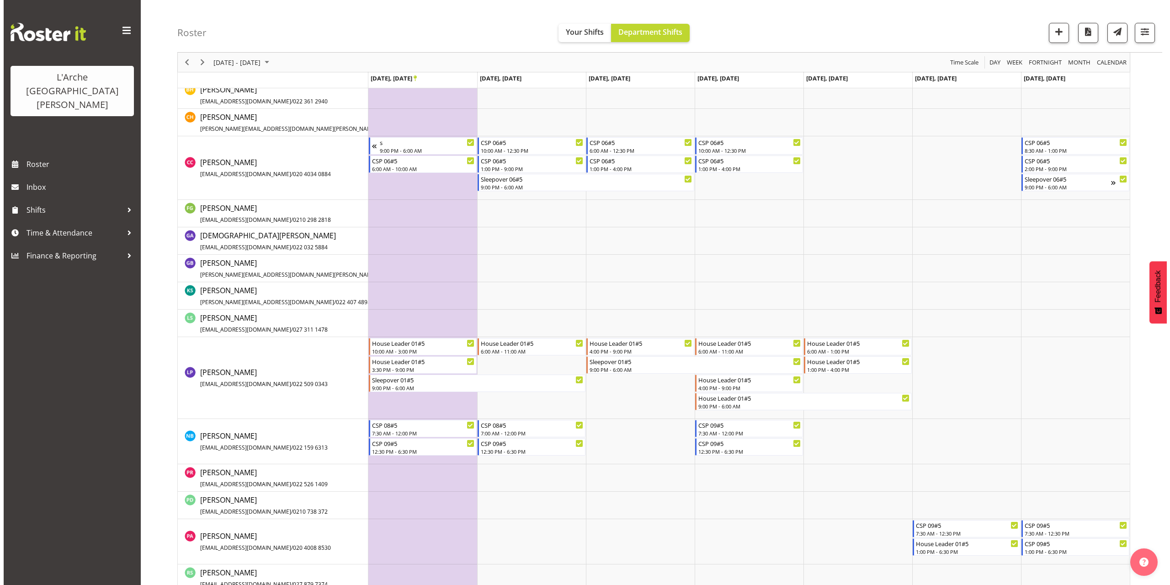
scroll to position [303, 0]
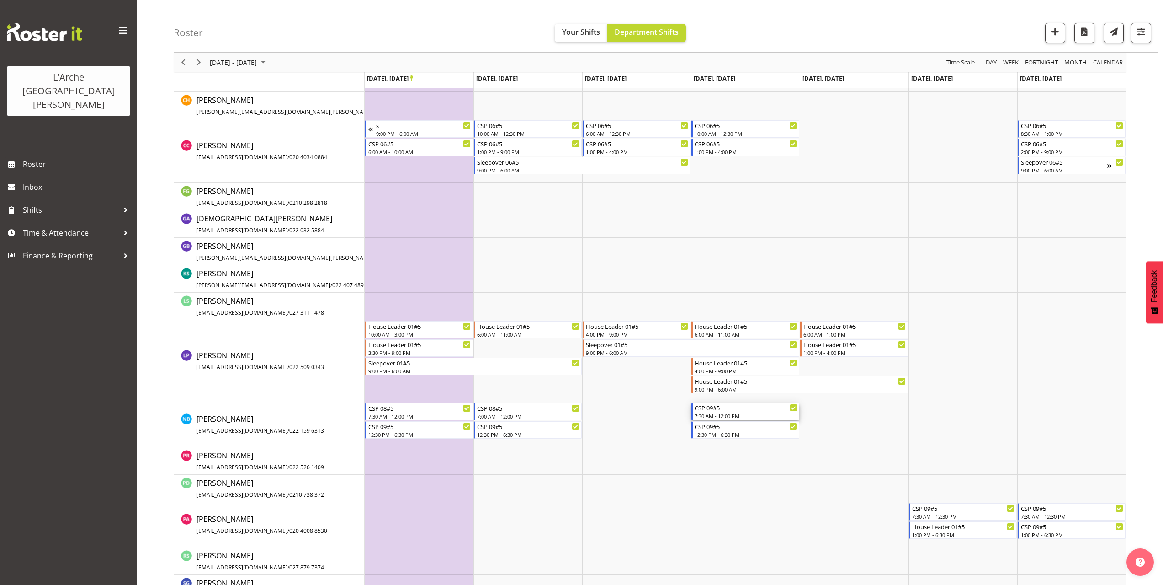
click at [740, 413] on div "7:30 AM - 12:00 PM" at bounding box center [746, 415] width 103 height 7
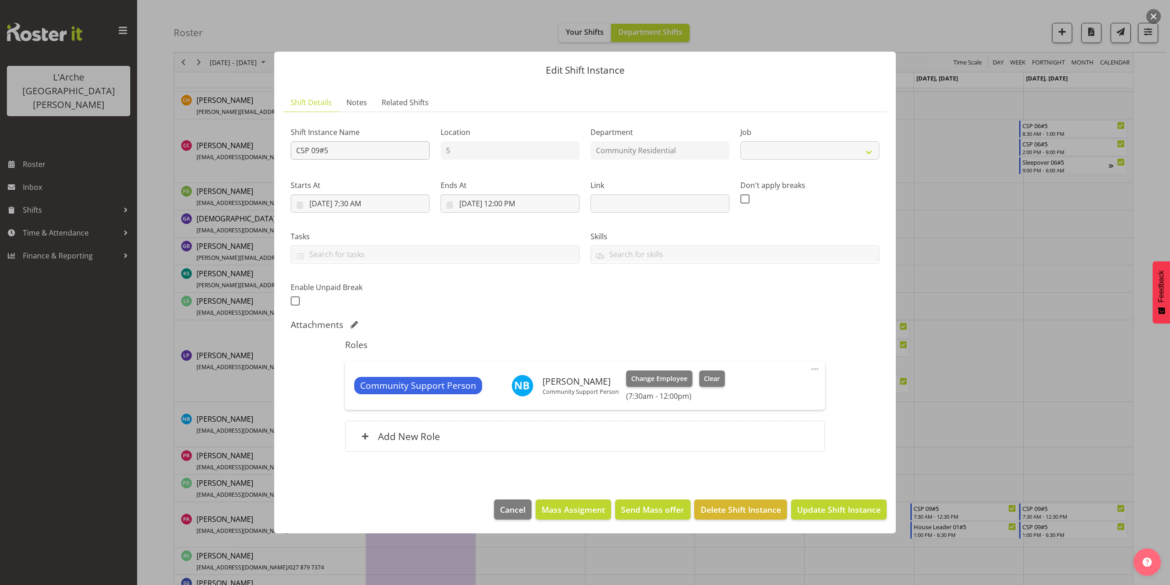
select select "2"
drag, startPoint x: 350, startPoint y: 146, endPoint x: 210, endPoint y: 135, distance: 140.3
click at [210, 135] on div "Edit Shift Instance Shift Details Notes Related Shifts Shift Instance Name CSP …" at bounding box center [585, 292] width 1170 height 585
type input "CSP 08#5"
click at [779, 154] on select "Create new job Accounts Admin Art Coordinator Community Leader Community Suppor…" at bounding box center [810, 150] width 139 height 18
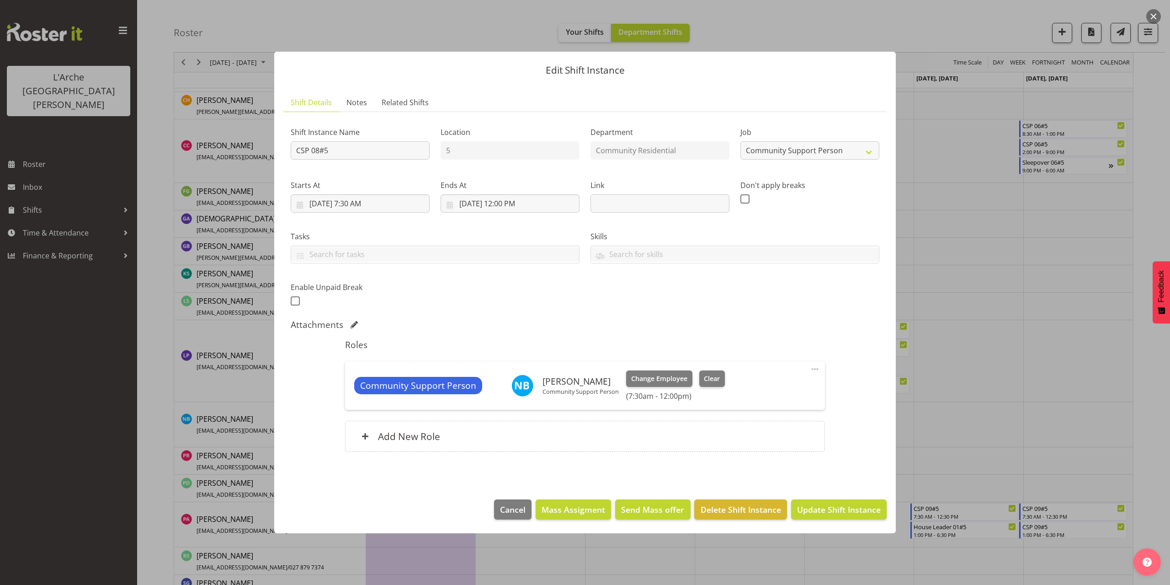
click at [851, 446] on div "Shift Instance Name CSP 08#5 Location 5 Department Community Residential Job Cr…" at bounding box center [585, 291] width 589 height 344
click at [837, 509] on span "Update Shift Instance" at bounding box center [839, 509] width 84 height 12
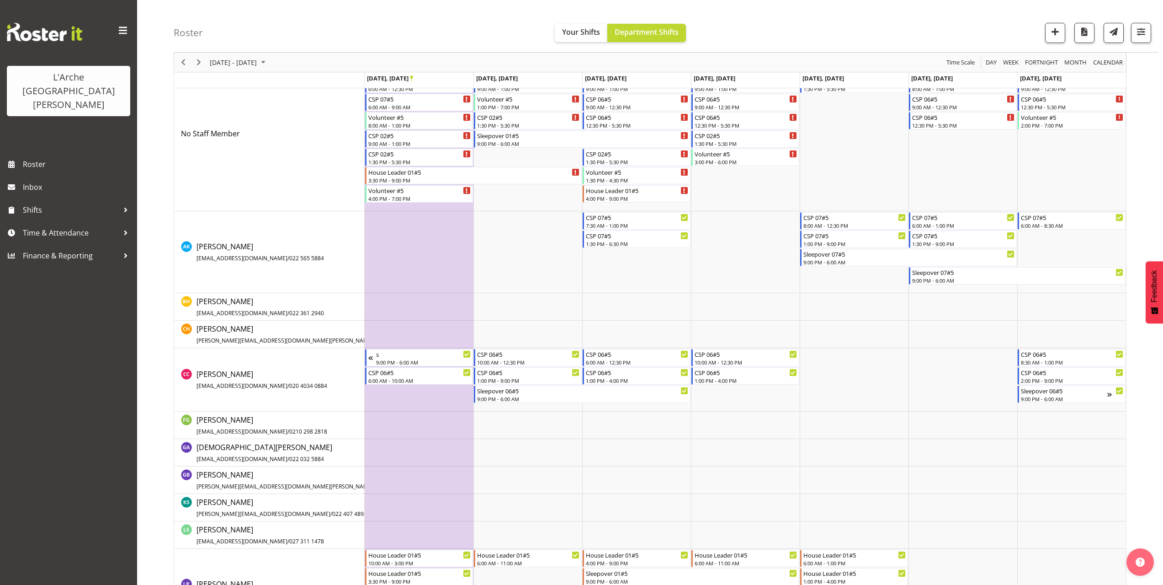
scroll to position [120, 0]
